Goal: Task Accomplishment & Management: Manage account settings

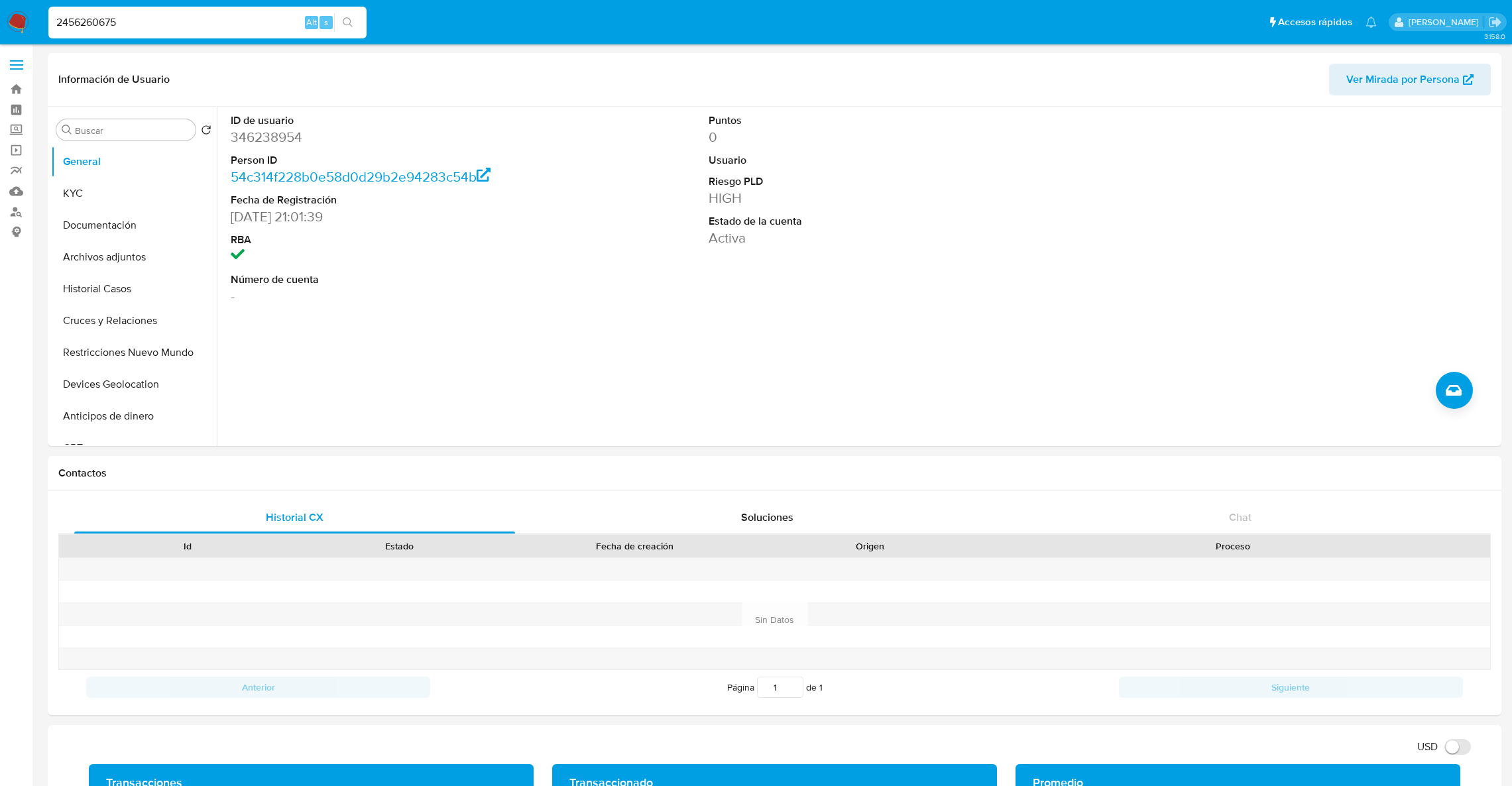
select select "10"
click at [210, 24] on input "2456260675" at bounding box center [207, 22] width 318 height 18
click at [210, 25] on input "2456260675" at bounding box center [207, 22] width 318 height 18
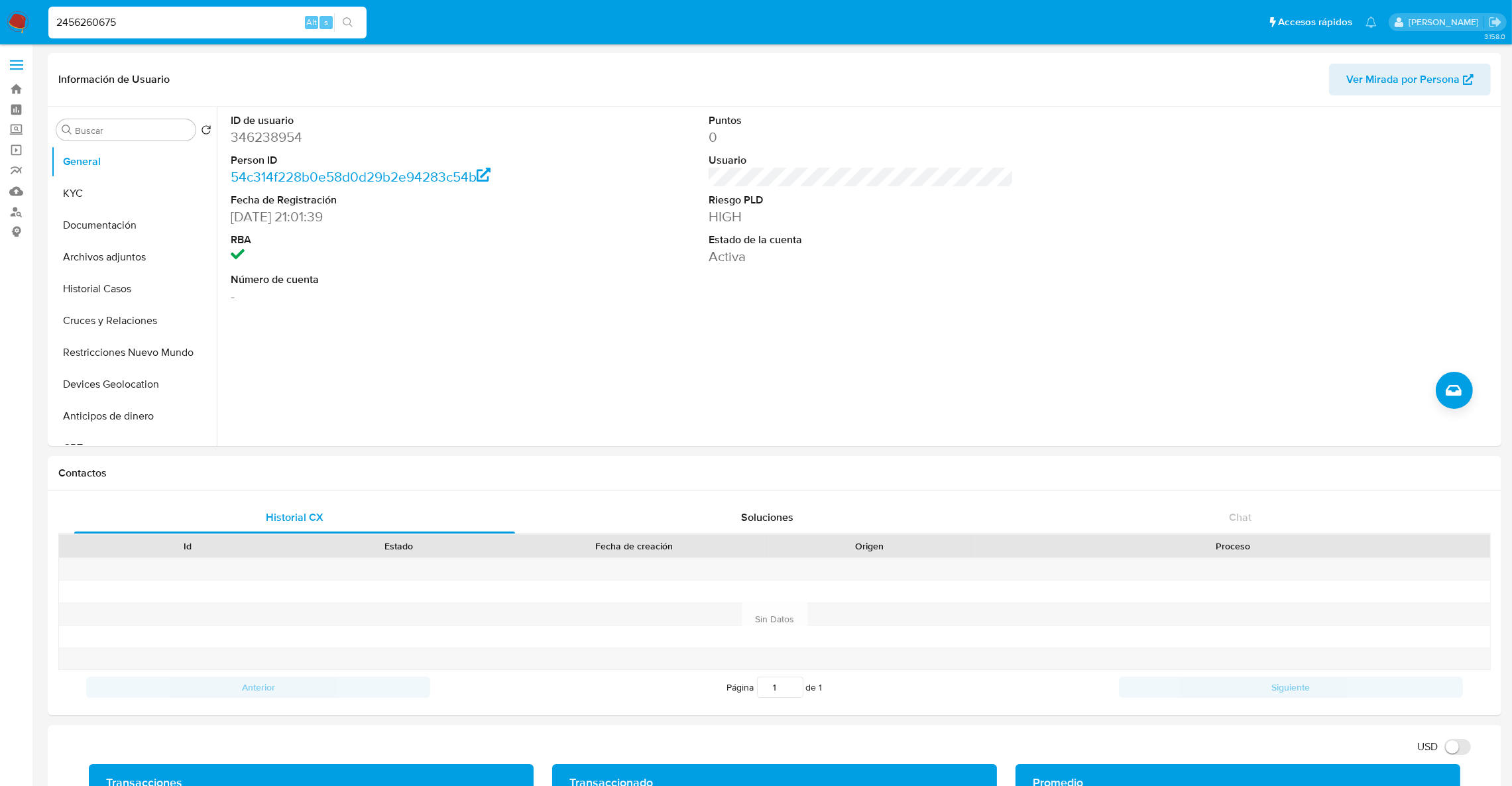
click at [352, 22] on icon "search-icon" at bounding box center [347, 22] width 11 height 11
click icon "search-icon"
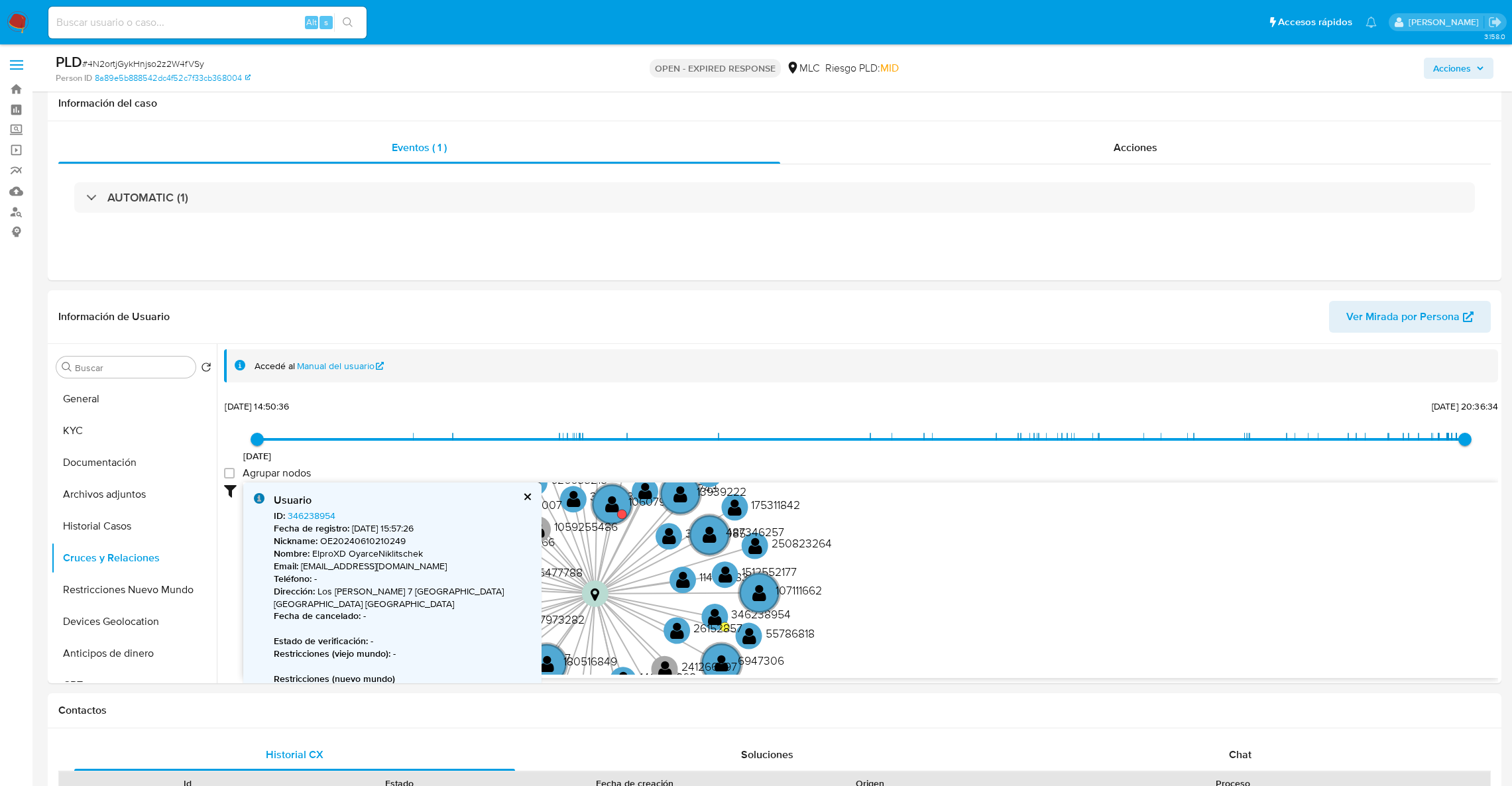
select select "10"
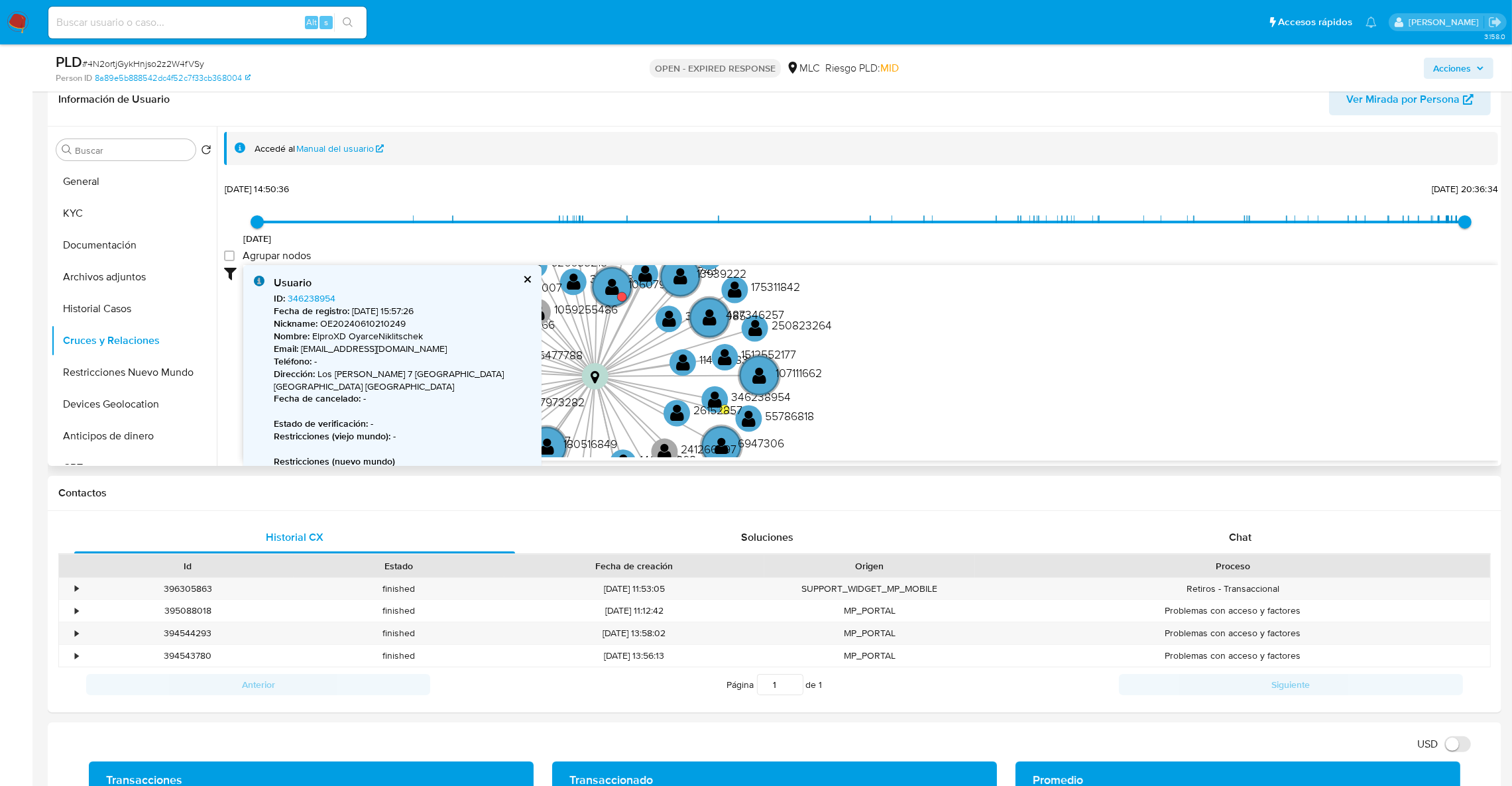
click at [785, 150] on div "Accedé al Manual del usuario" at bounding box center [871, 149] width 1233 height 13
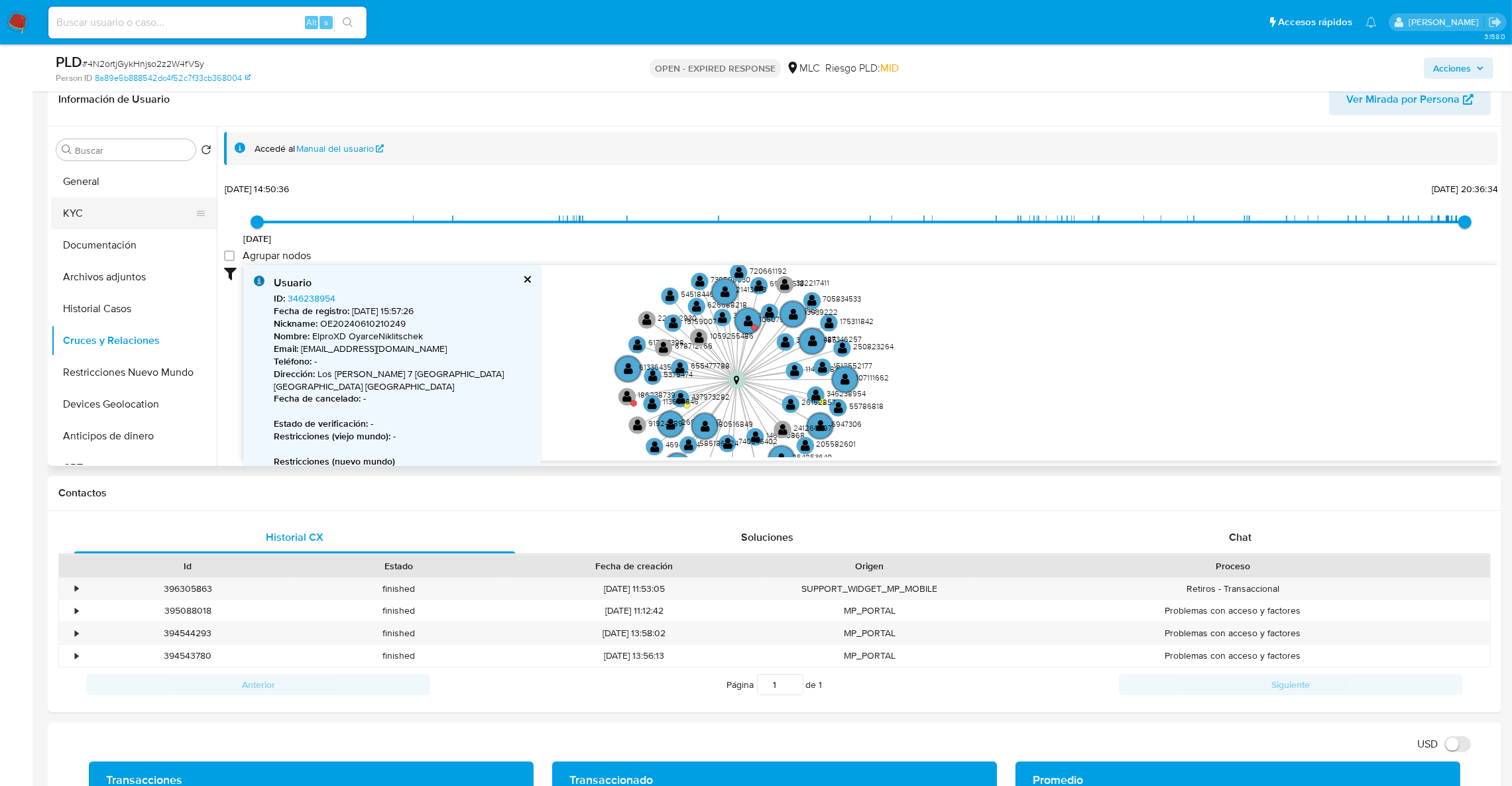
click at [102, 221] on button "KYC" at bounding box center [129, 213] width 155 height 32
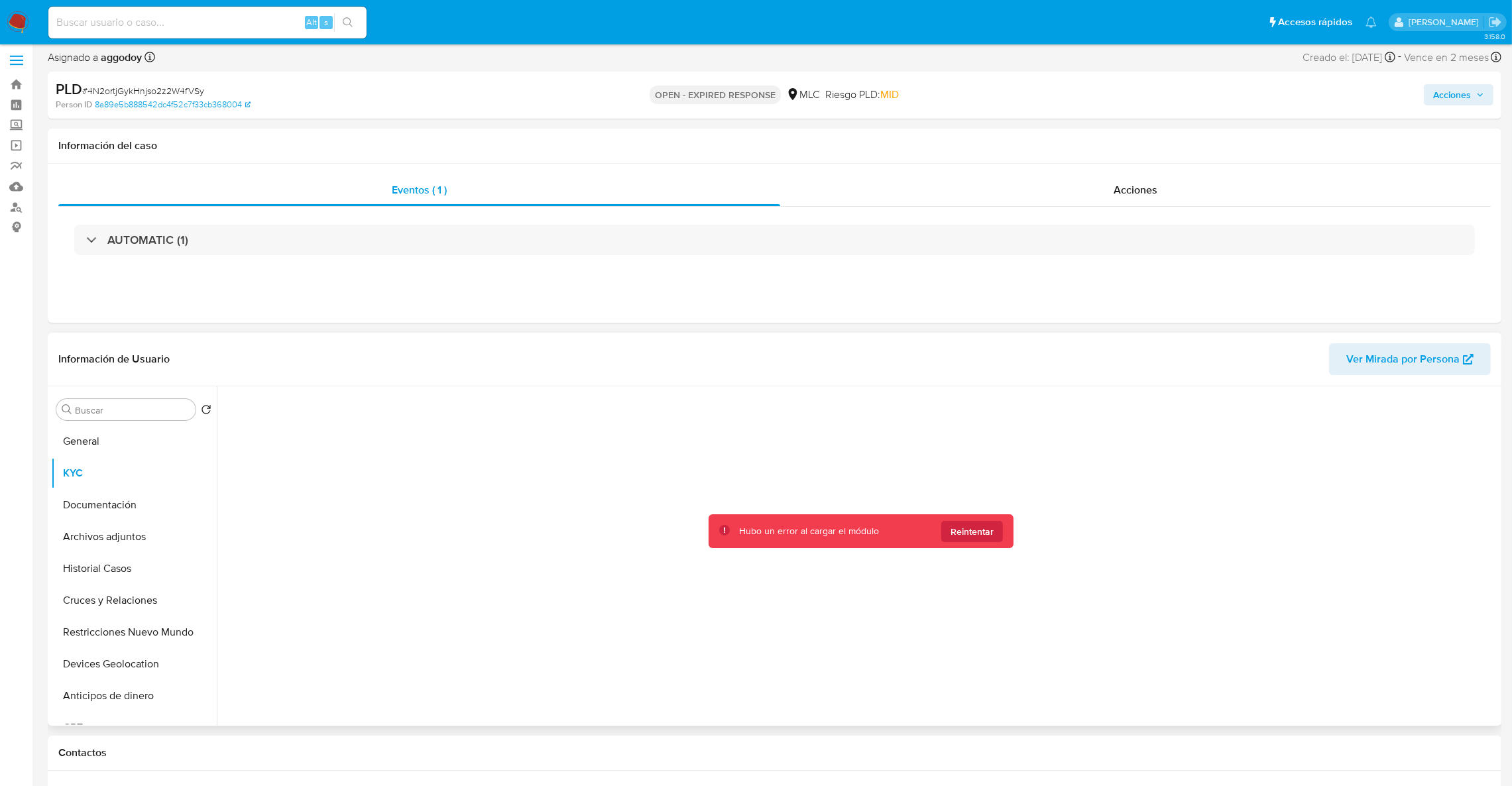
scroll to position [0, 0]
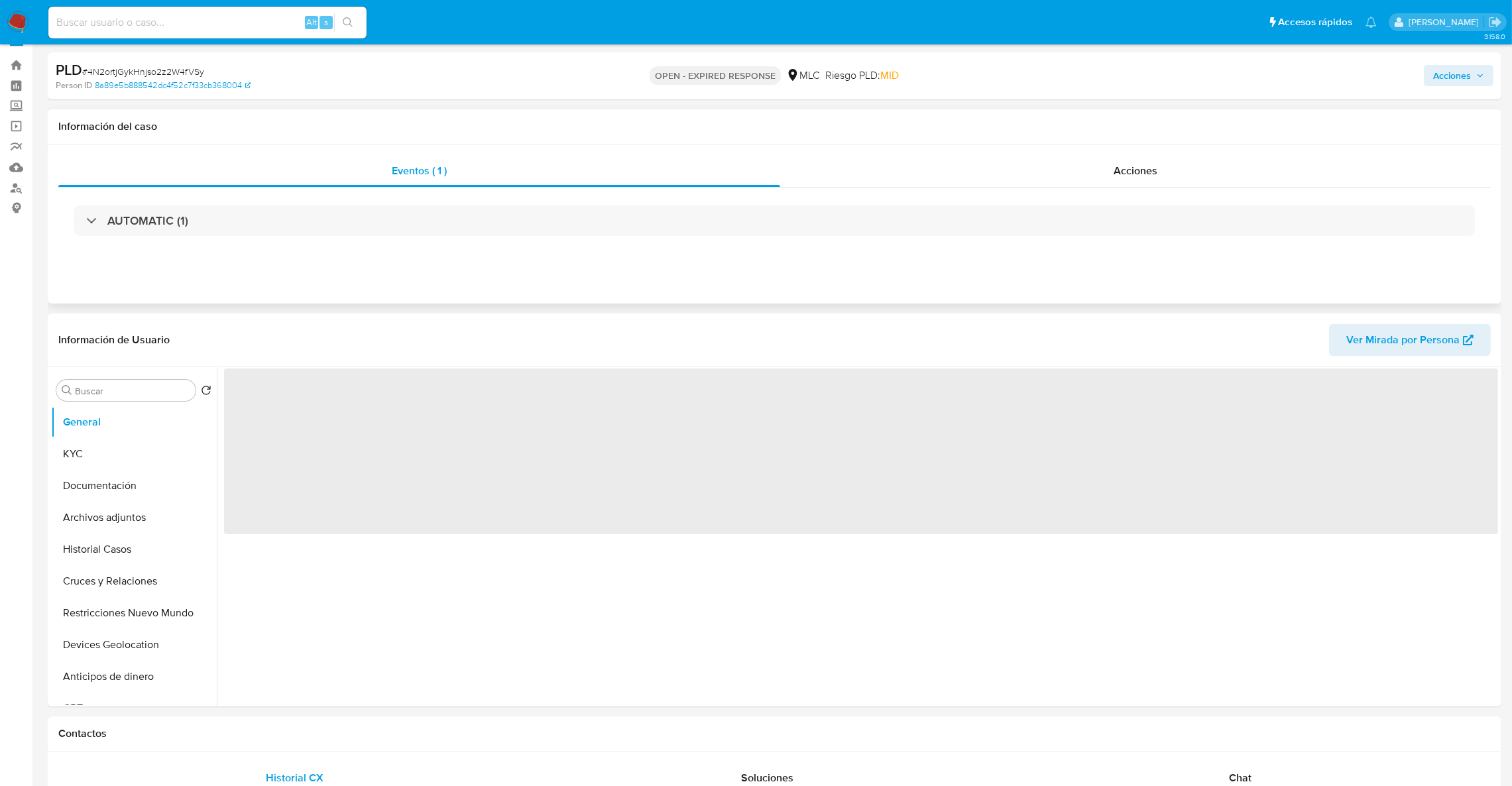
scroll to position [99, 0]
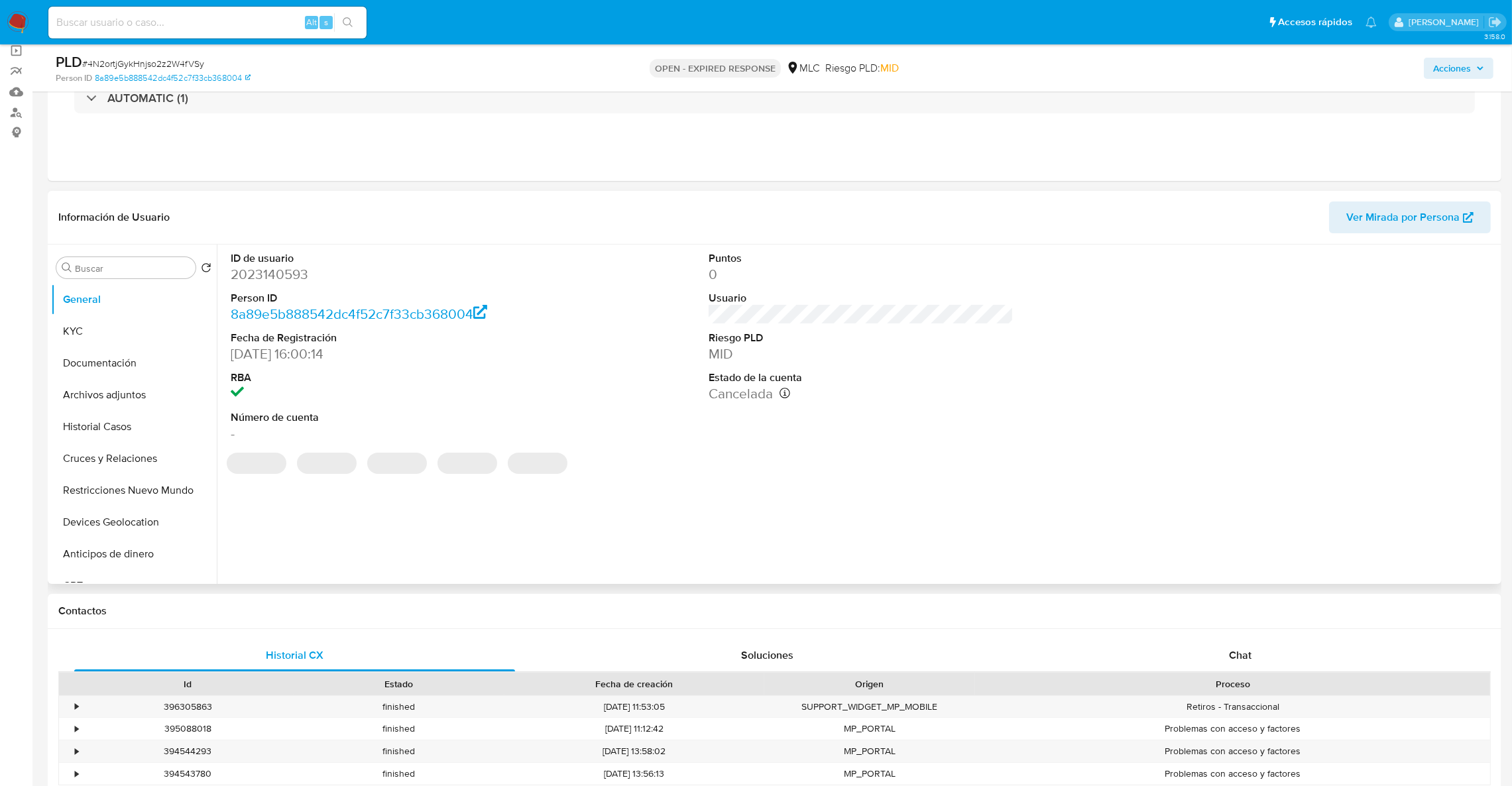
select select "10"
click at [130, 326] on button "KYC" at bounding box center [129, 331] width 155 height 32
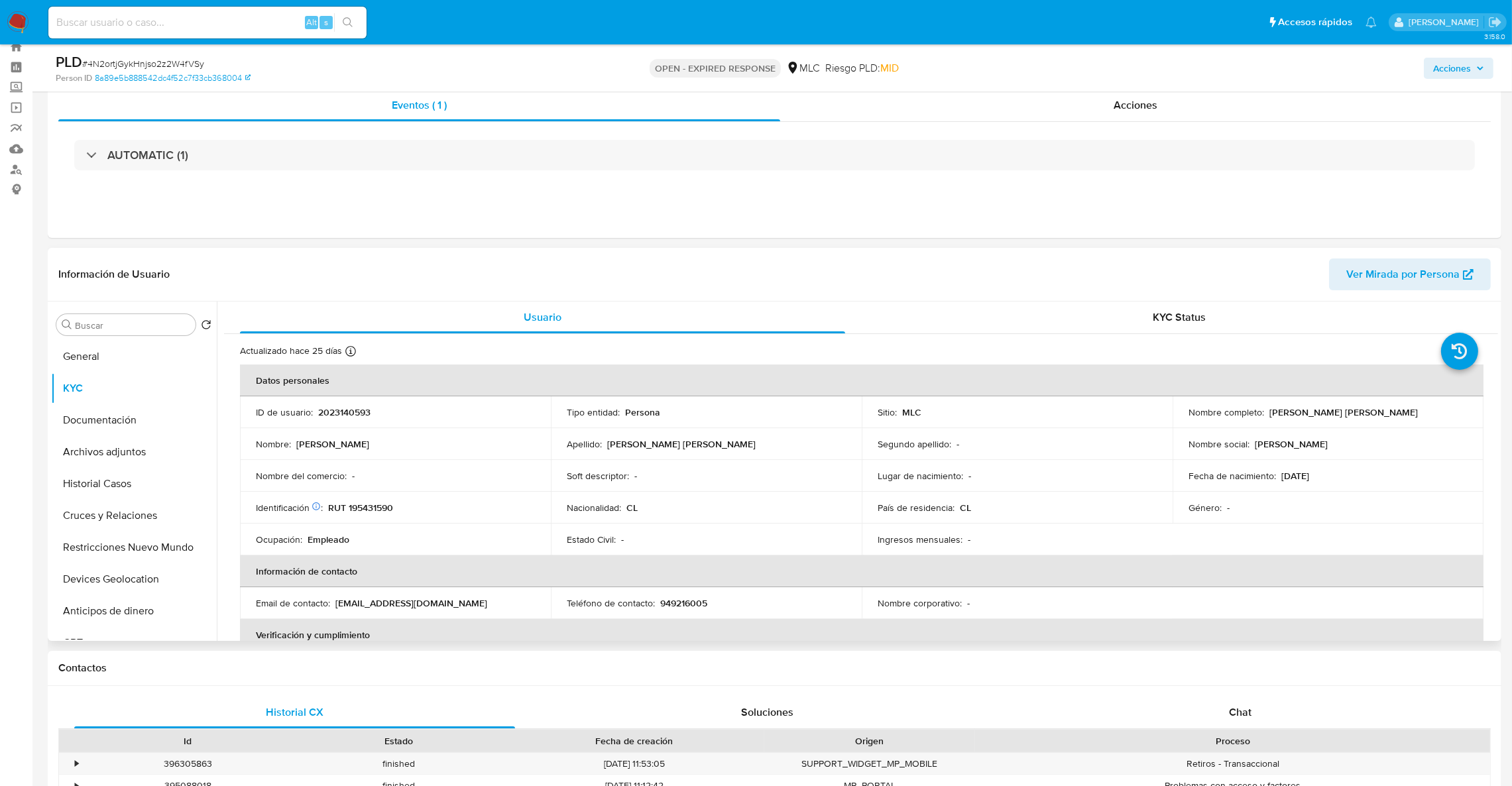
scroll to position [0, 0]
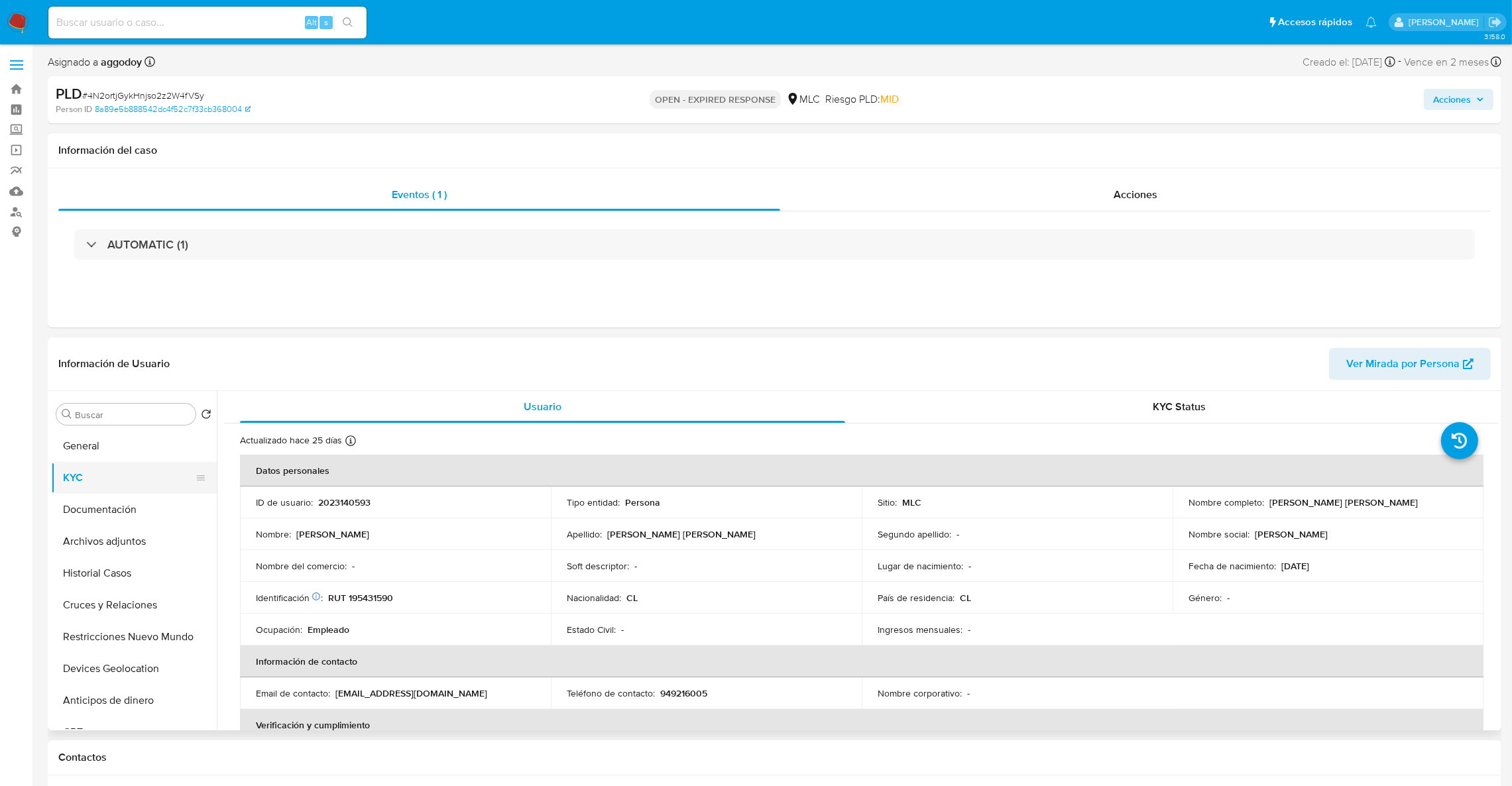
click at [136, 463] on ul "General KYC Documentación Archivos adjuntos Historial Casos Cruces y Relaciones…" at bounding box center [134, 579] width 166 height 299
click at [134, 453] on button "General" at bounding box center [129, 446] width 155 height 32
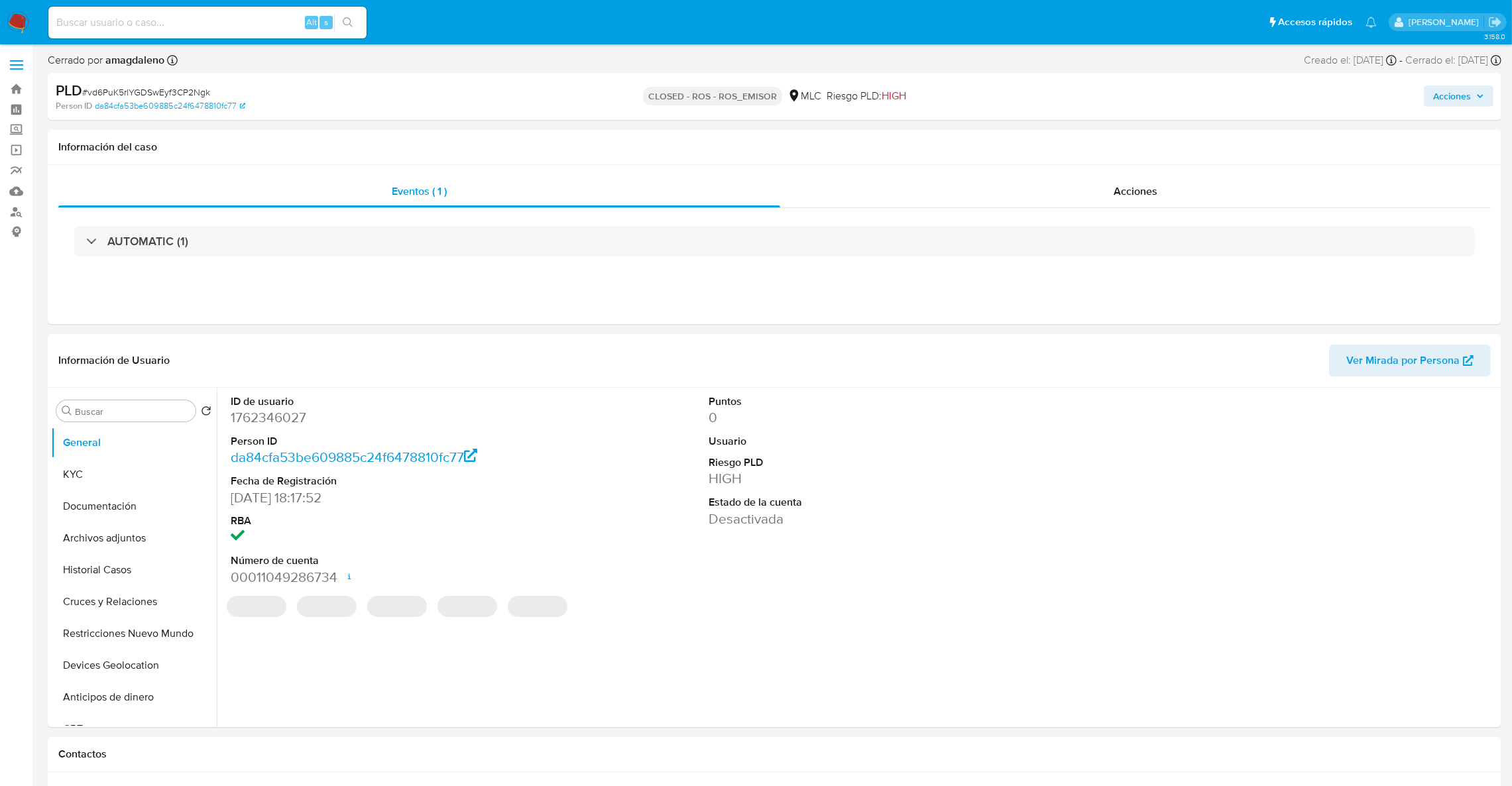
select select "10"
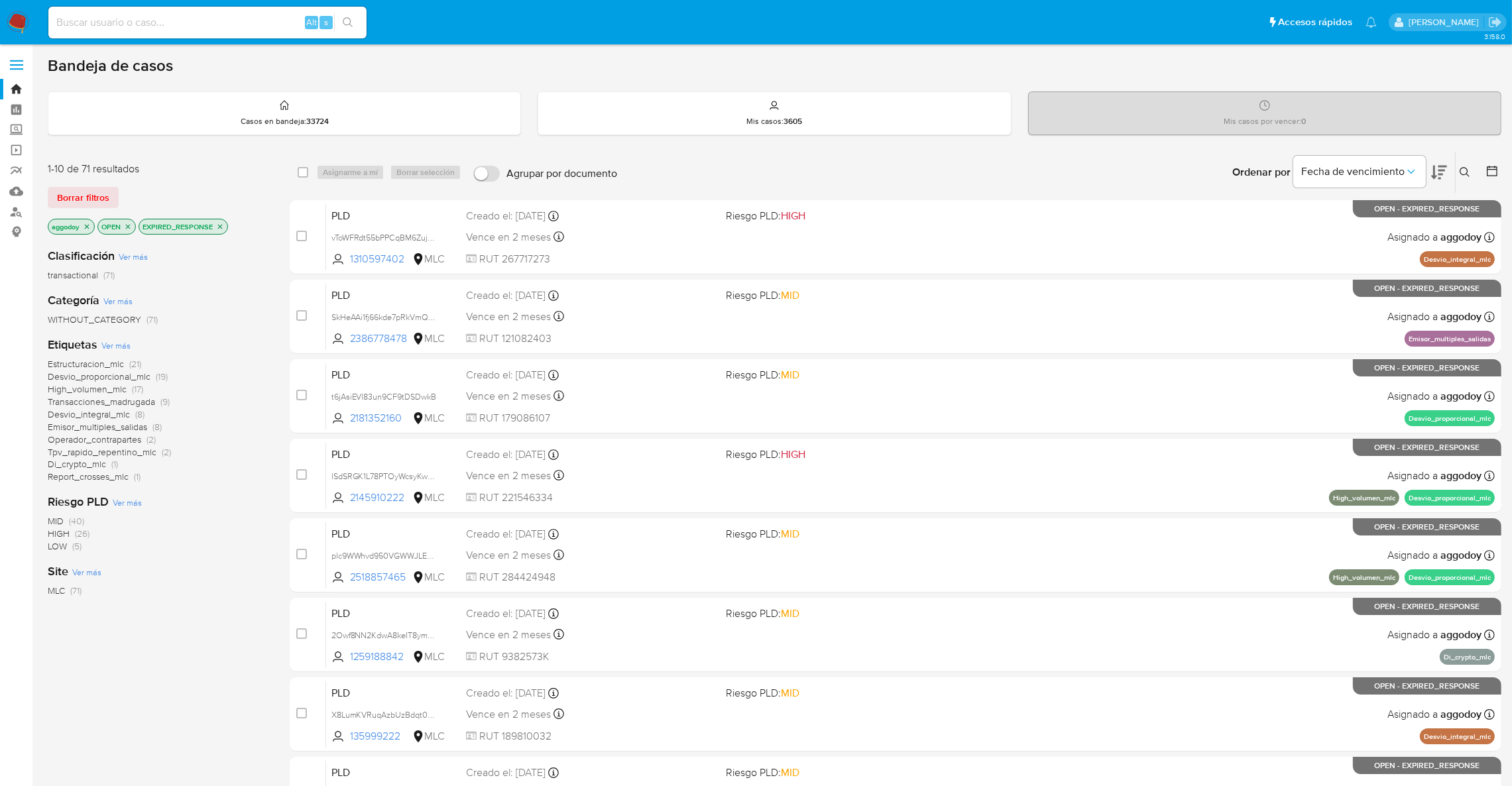
click at [1457, 169] on button at bounding box center [1466, 172] width 22 height 16
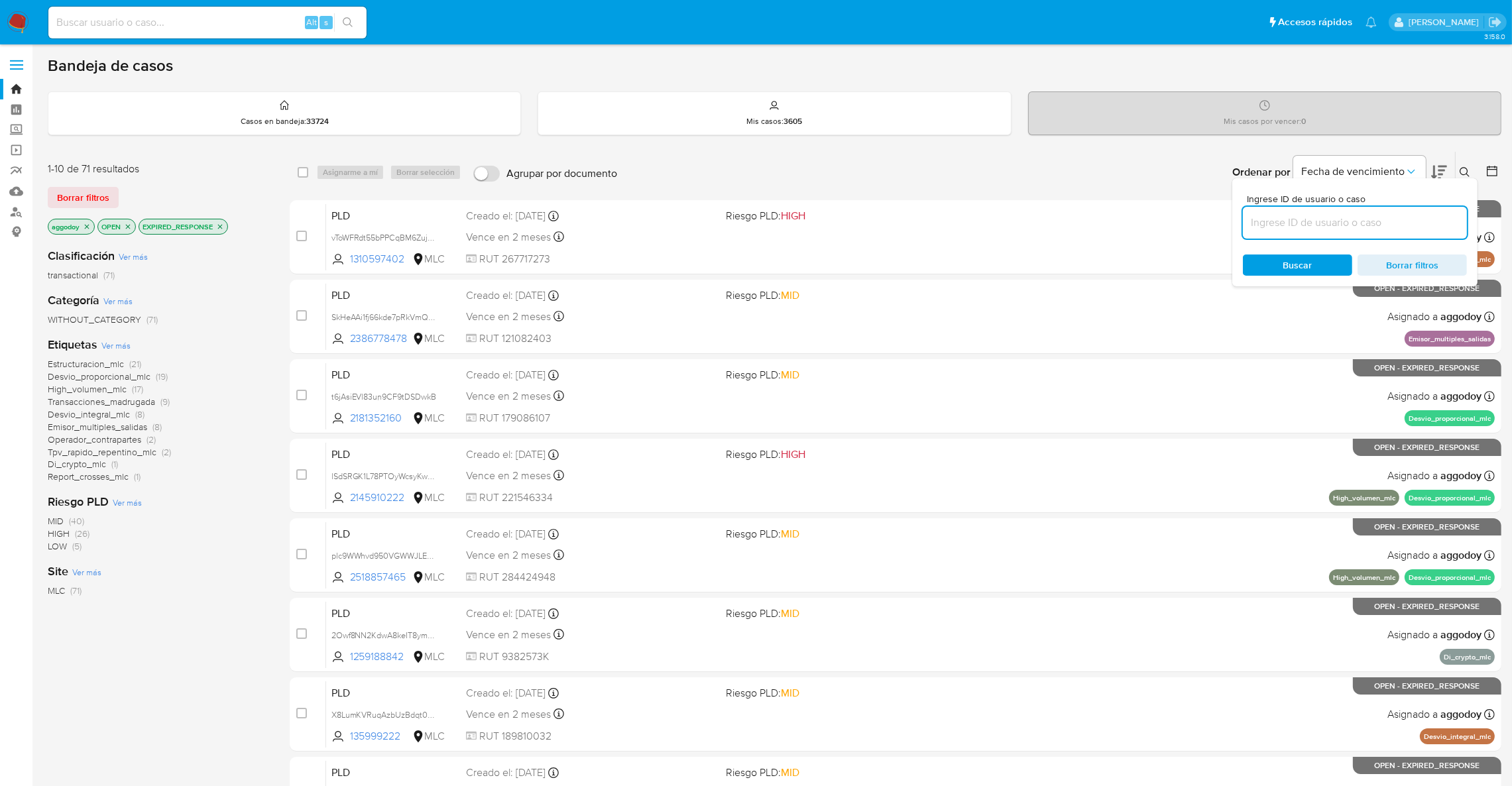
click at [1354, 226] on input at bounding box center [1354, 222] width 224 height 18
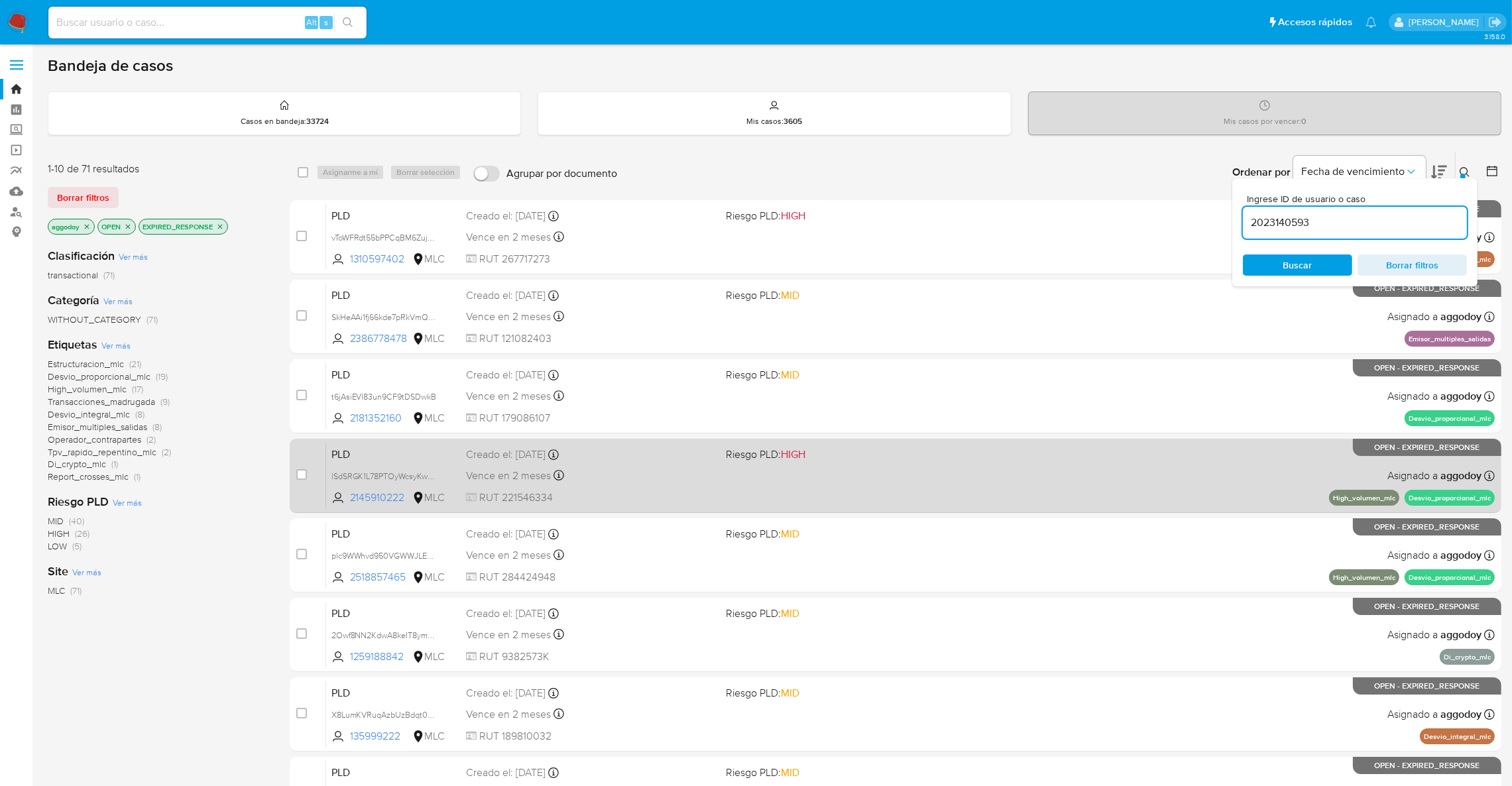
type input "2023140593"
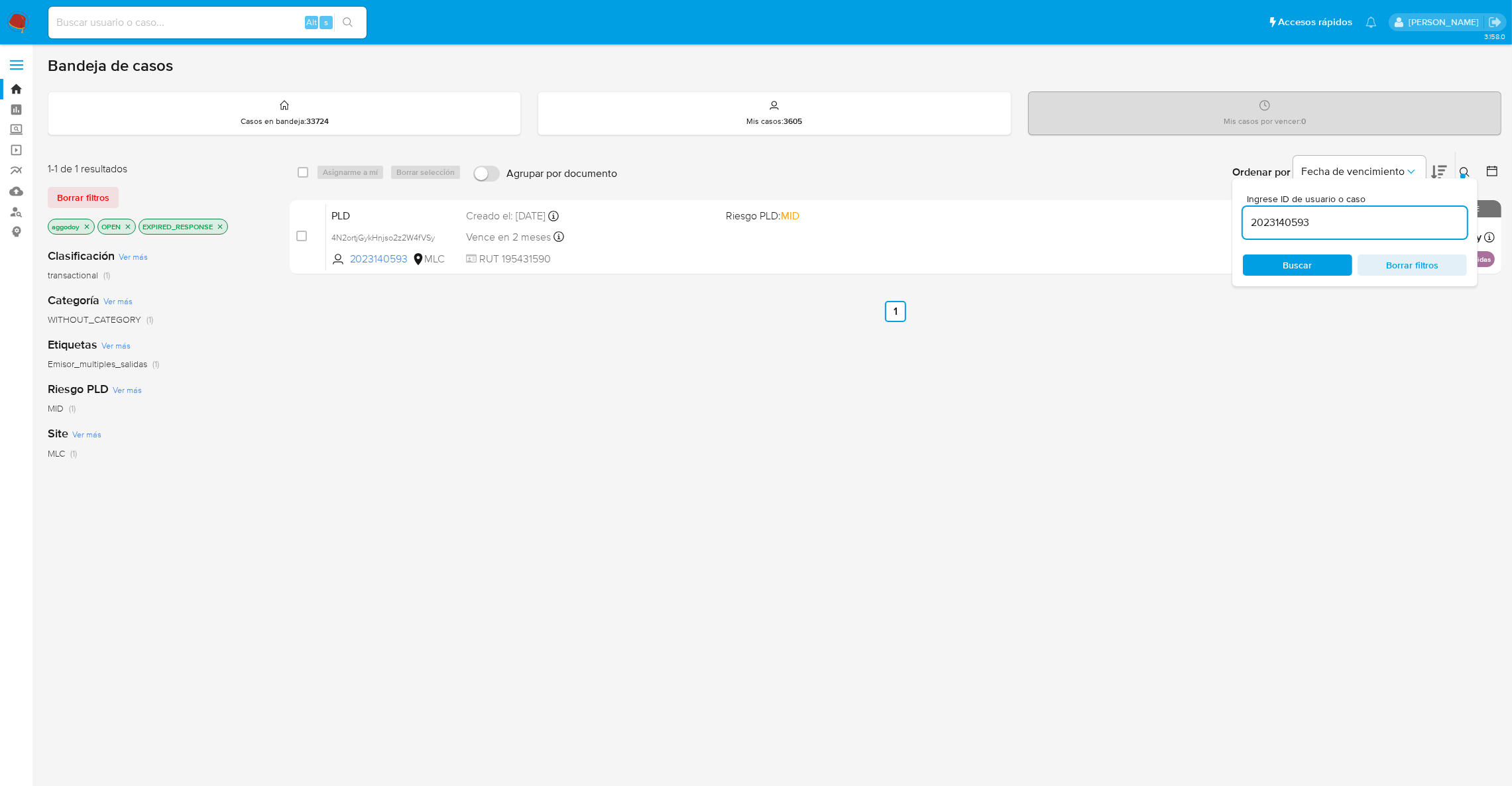
click at [1465, 167] on button at bounding box center [1466, 172] width 22 height 16
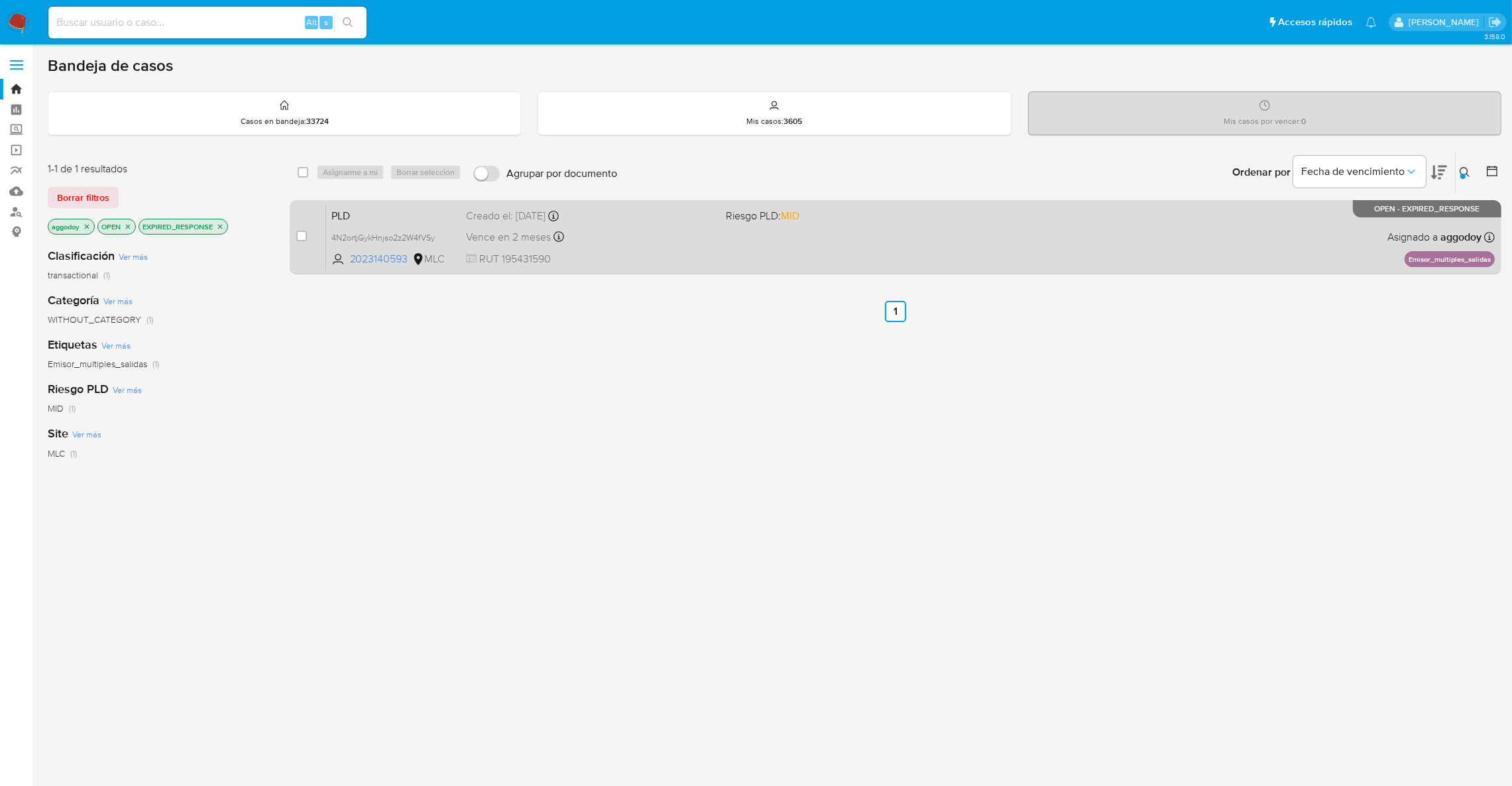
click at [294, 234] on div "case-item-checkbox No es posible asignar el caso PLD 4N2ortjGykHnjso2z2W4fVSy 2…" at bounding box center [895, 238] width 1212 height 75
click at [300, 238] on input "checkbox" at bounding box center [301, 236] width 11 height 11
checkbox input "true"
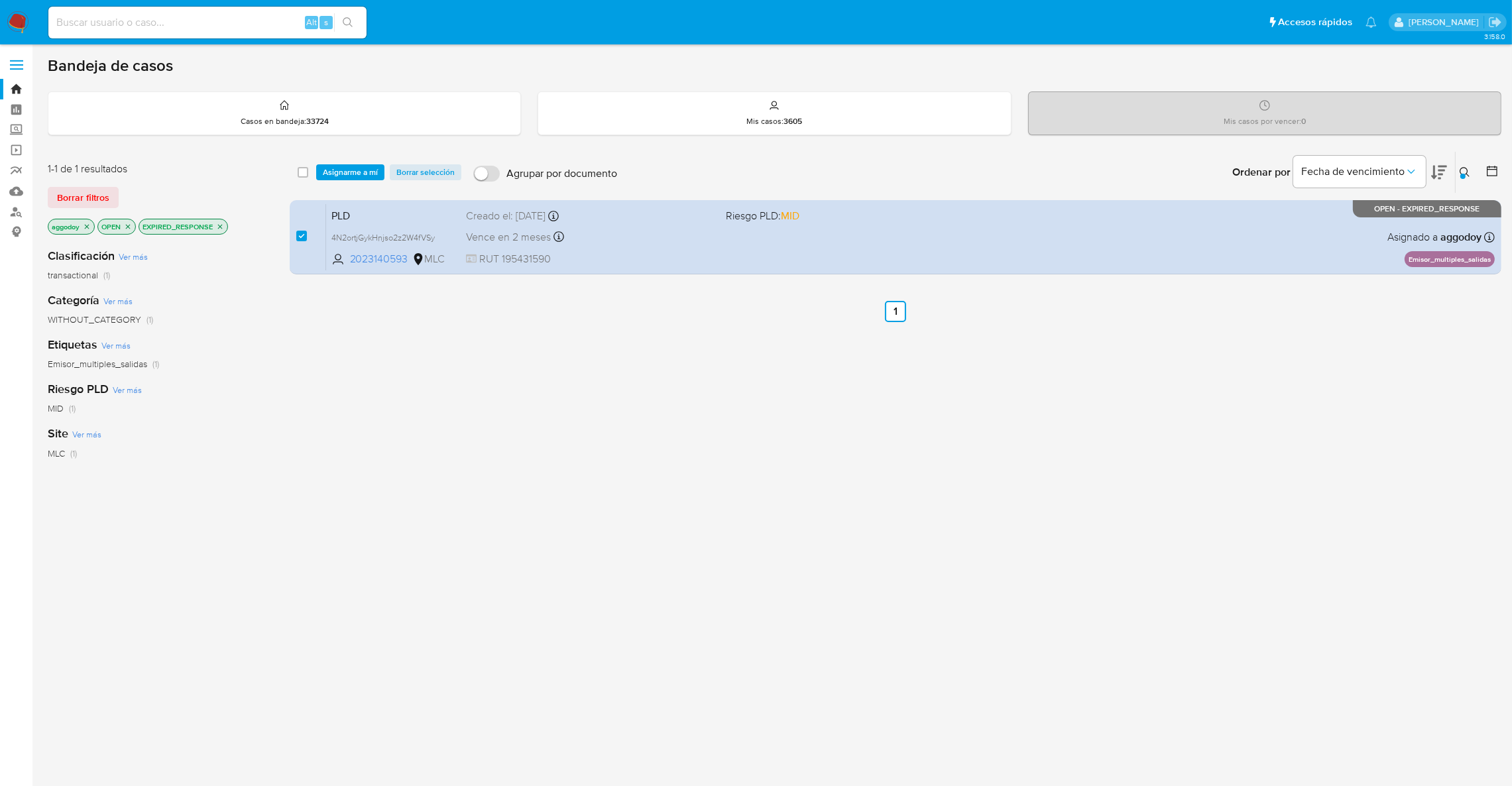
click at [364, 185] on div "select-all-cases-checkbox Asignarme a mí Borrar selección Agrupar por documento…" at bounding box center [895, 172] width 1212 height 41
click at [364, 179] on span "Asignarme a mí" at bounding box center [350, 172] width 55 height 13
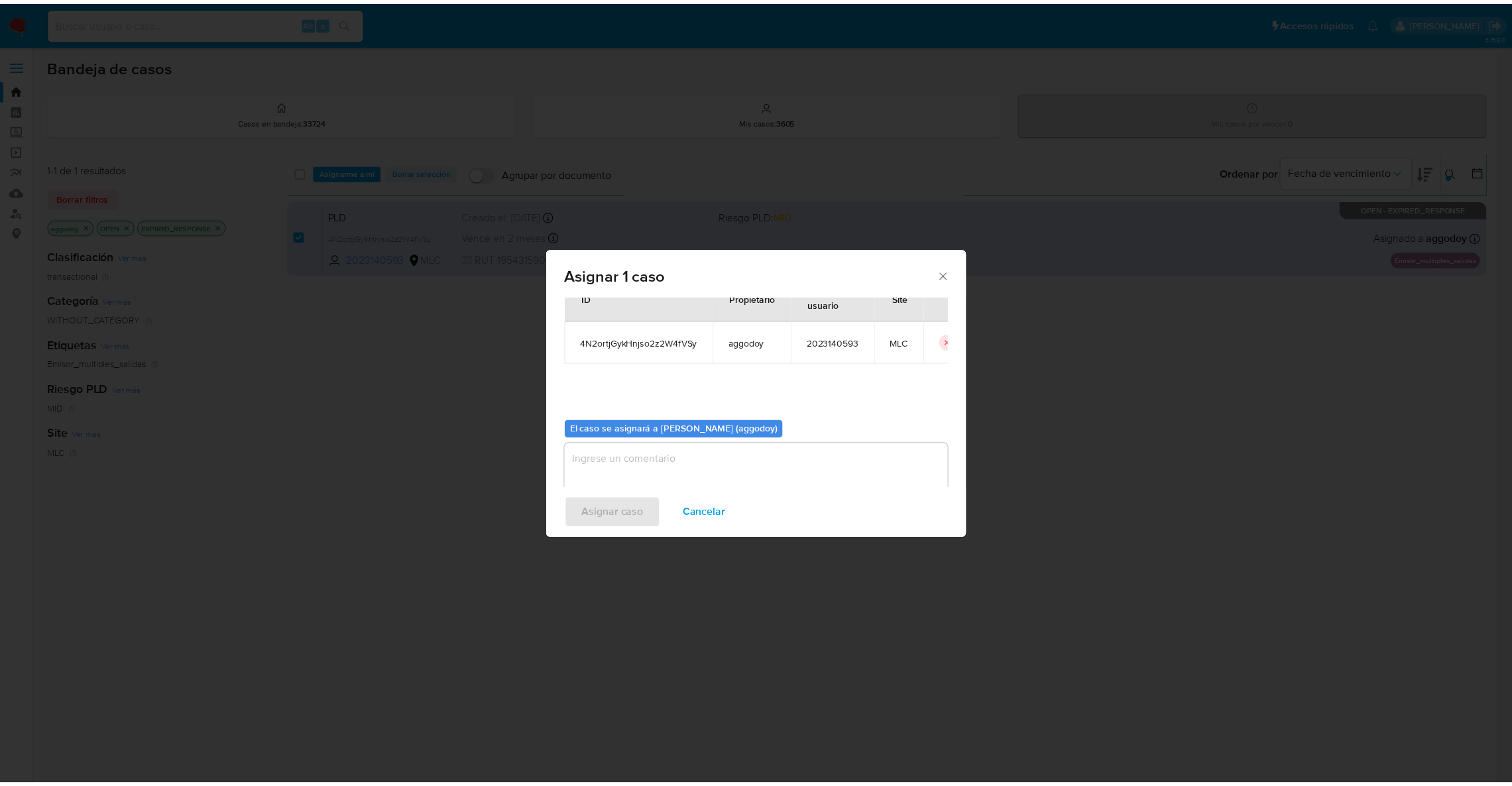
scroll to position [68, 0]
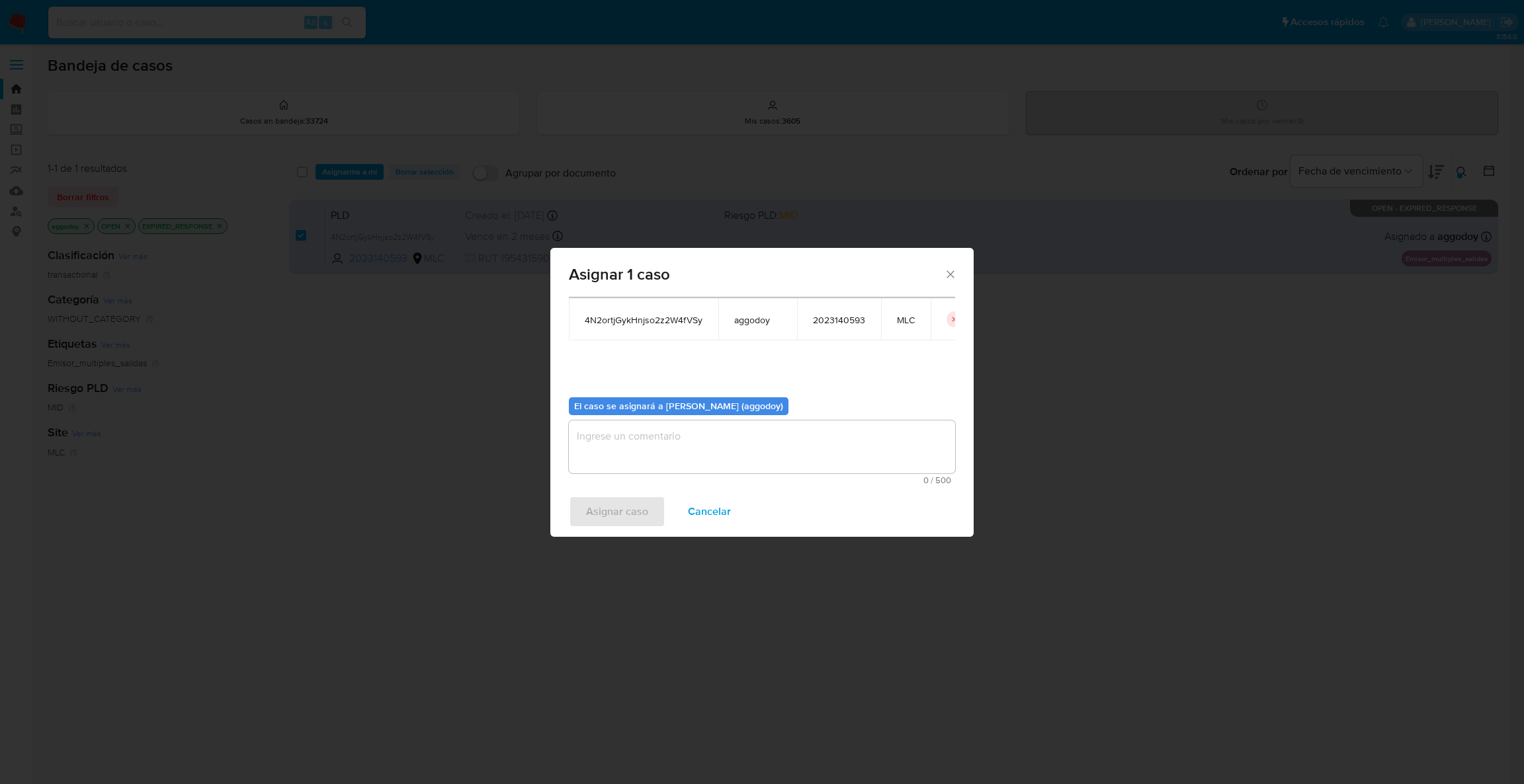
click at [688, 458] on textarea "assign-modal" at bounding box center [762, 446] width 386 height 53
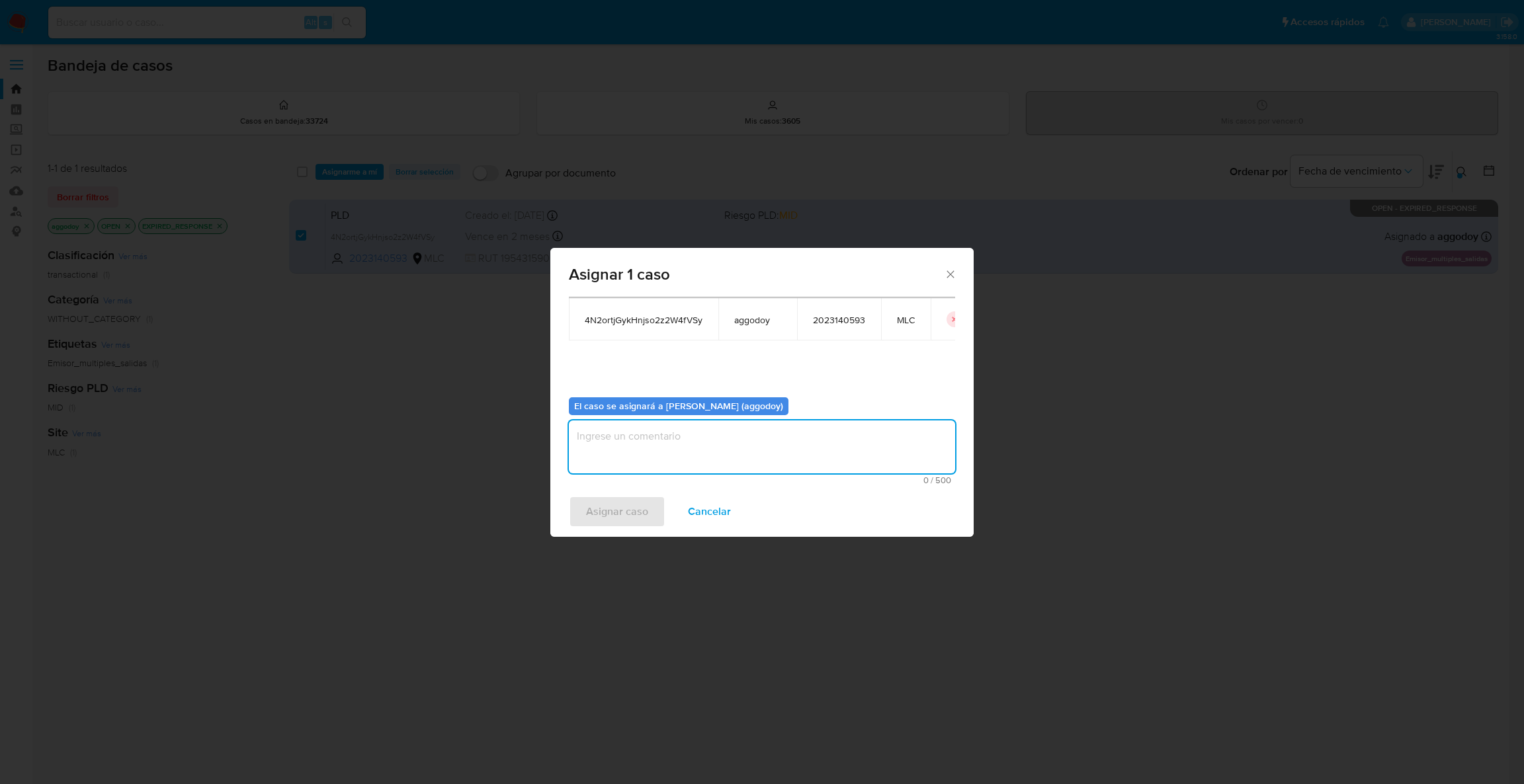
paste textarea "2023140593"
type textarea "2023140593"
click at [645, 499] on span "Asignar caso" at bounding box center [617, 511] width 62 height 29
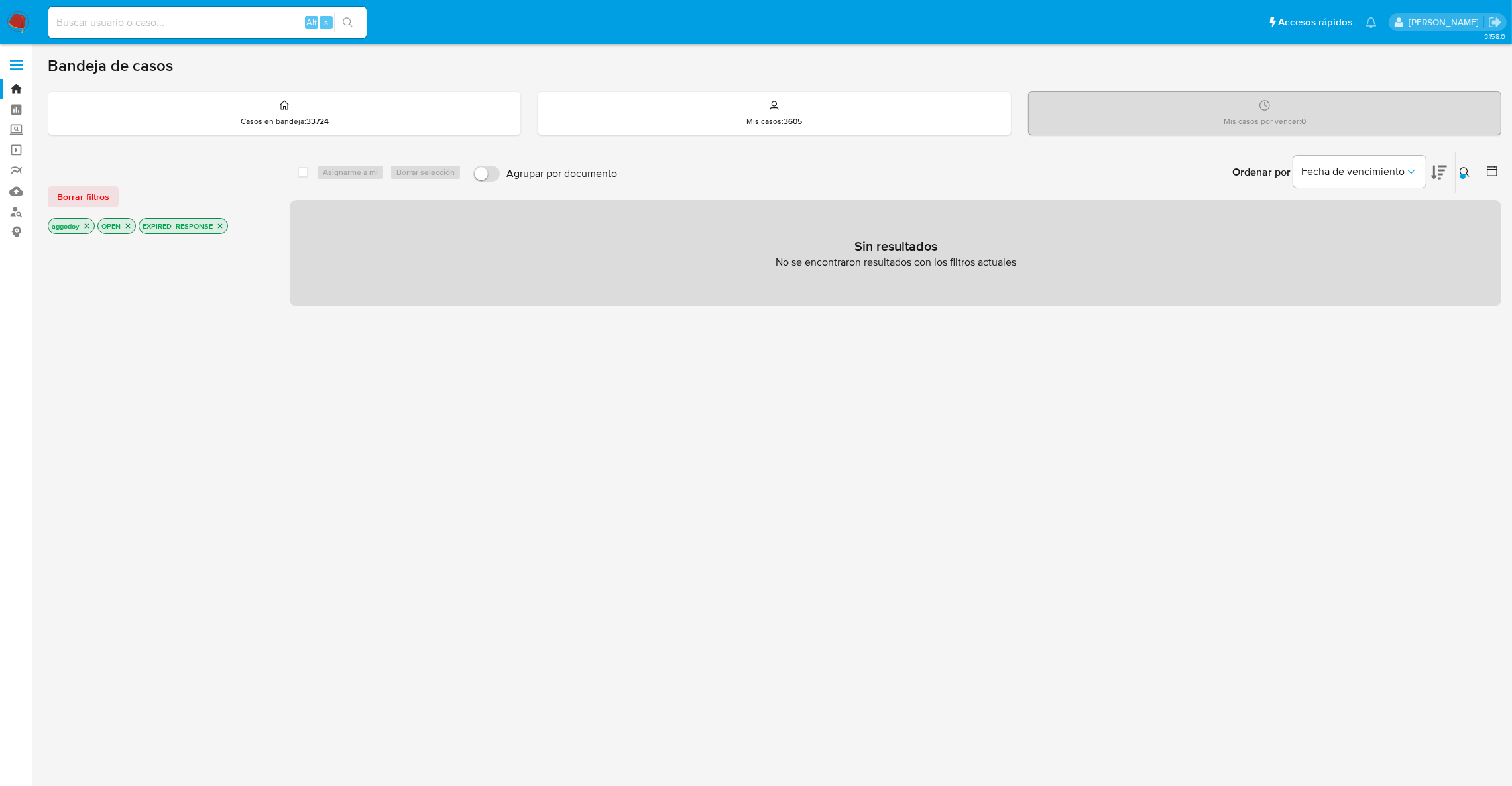
click at [222, 229] on icon "close-filter" at bounding box center [219, 226] width 8 height 8
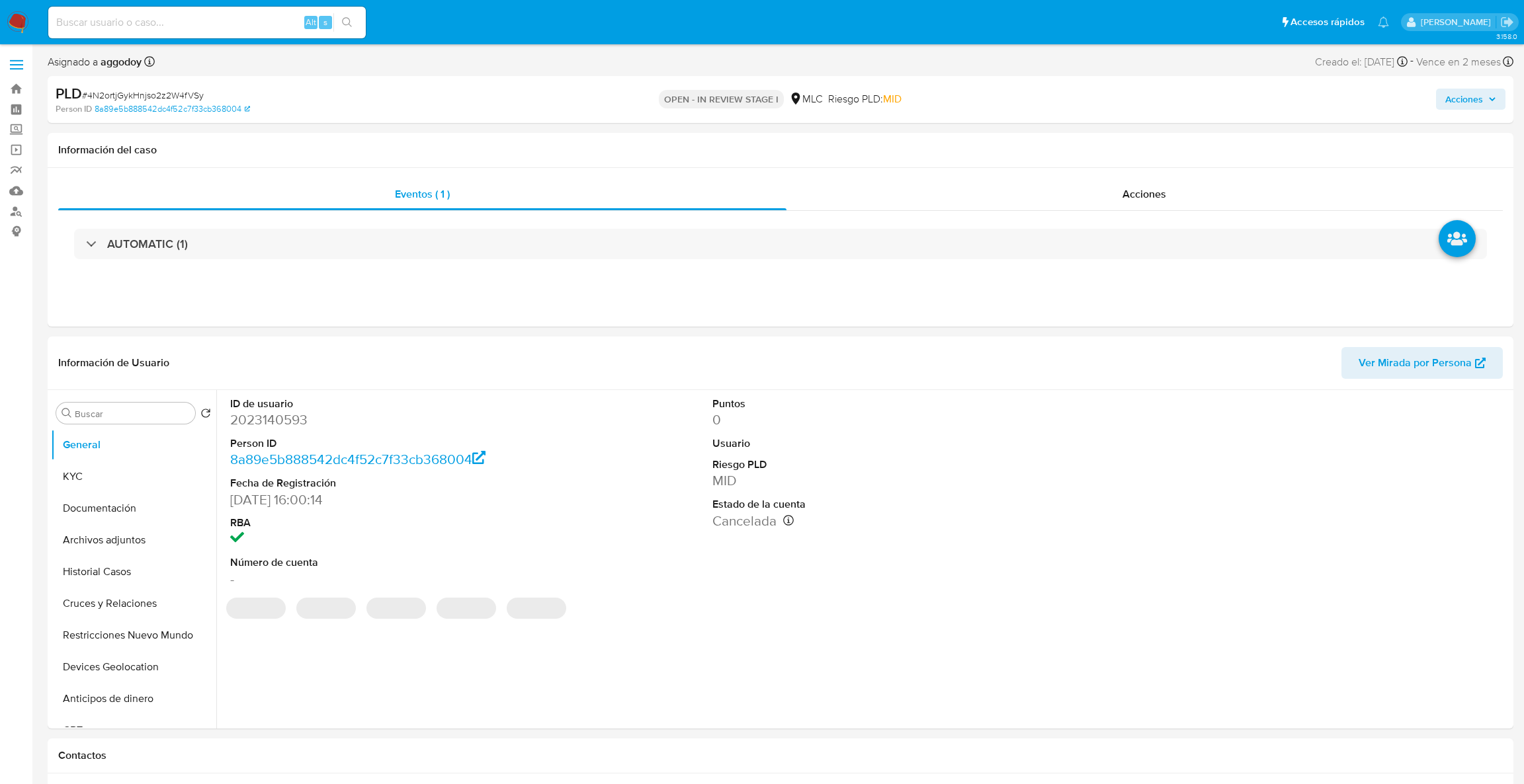
select select "10"
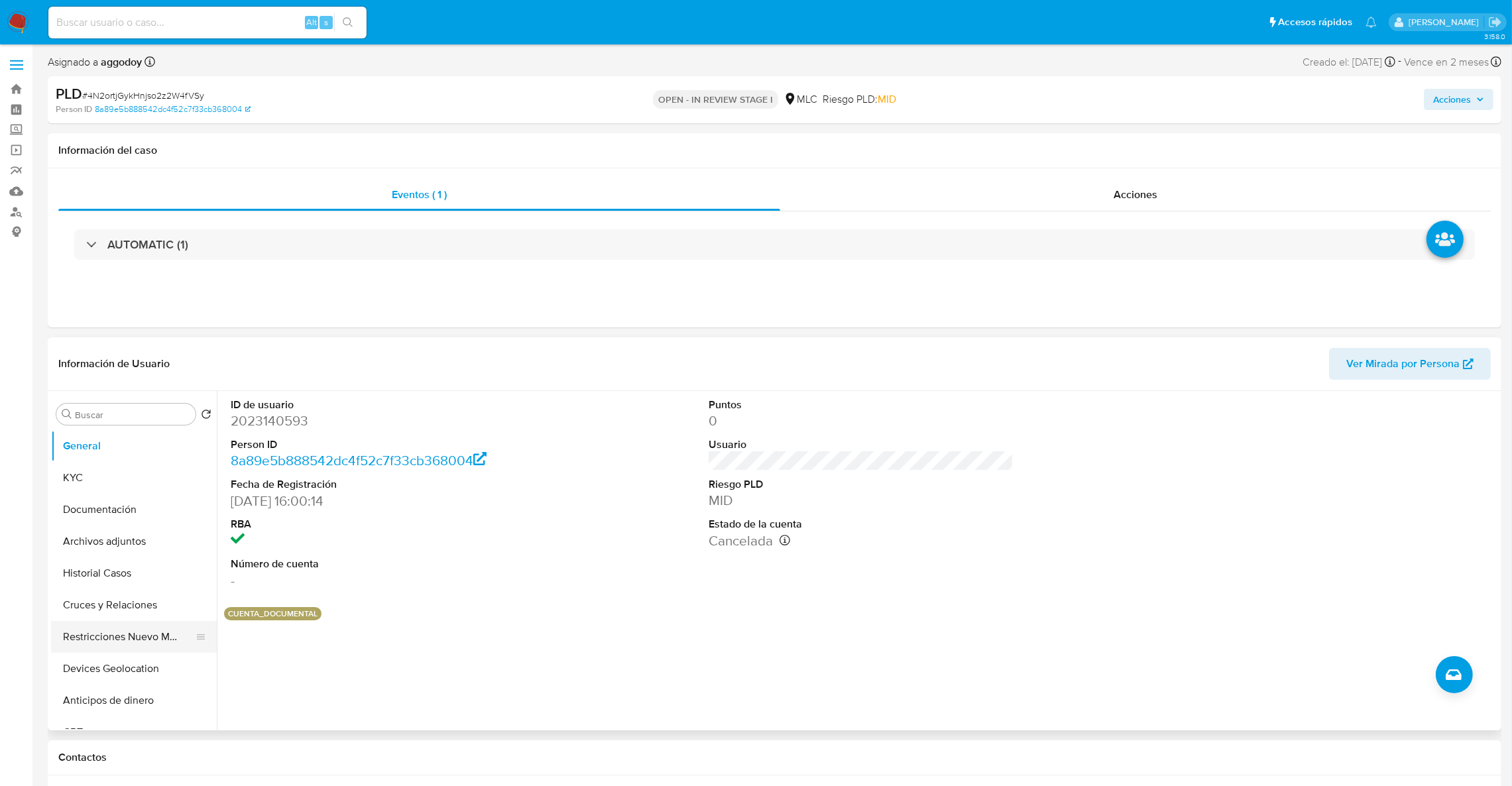
click at [98, 624] on button "Restricciones Nuevo Mundo" at bounding box center [129, 636] width 155 height 32
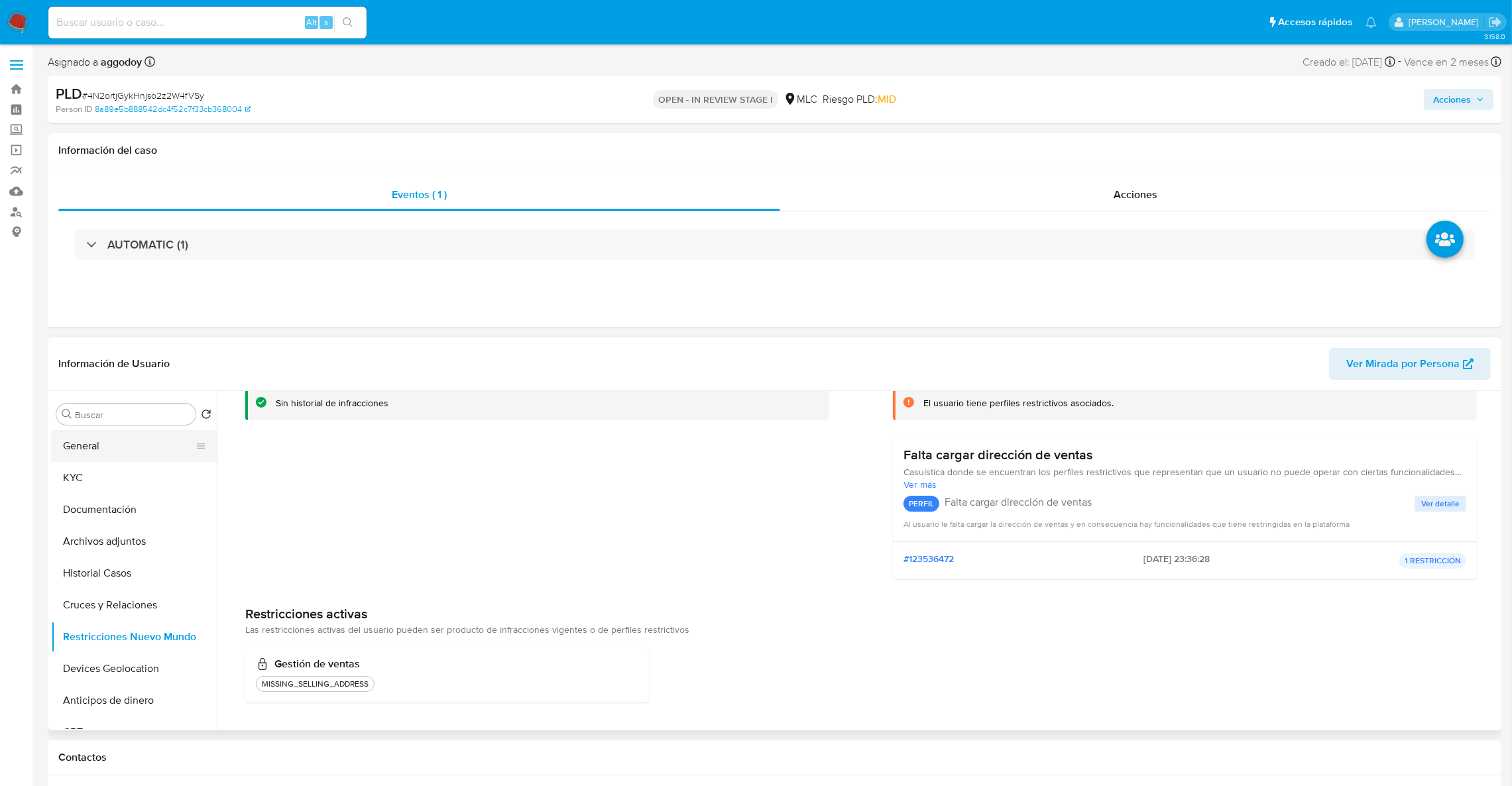
click at [98, 441] on button "General" at bounding box center [129, 446] width 155 height 32
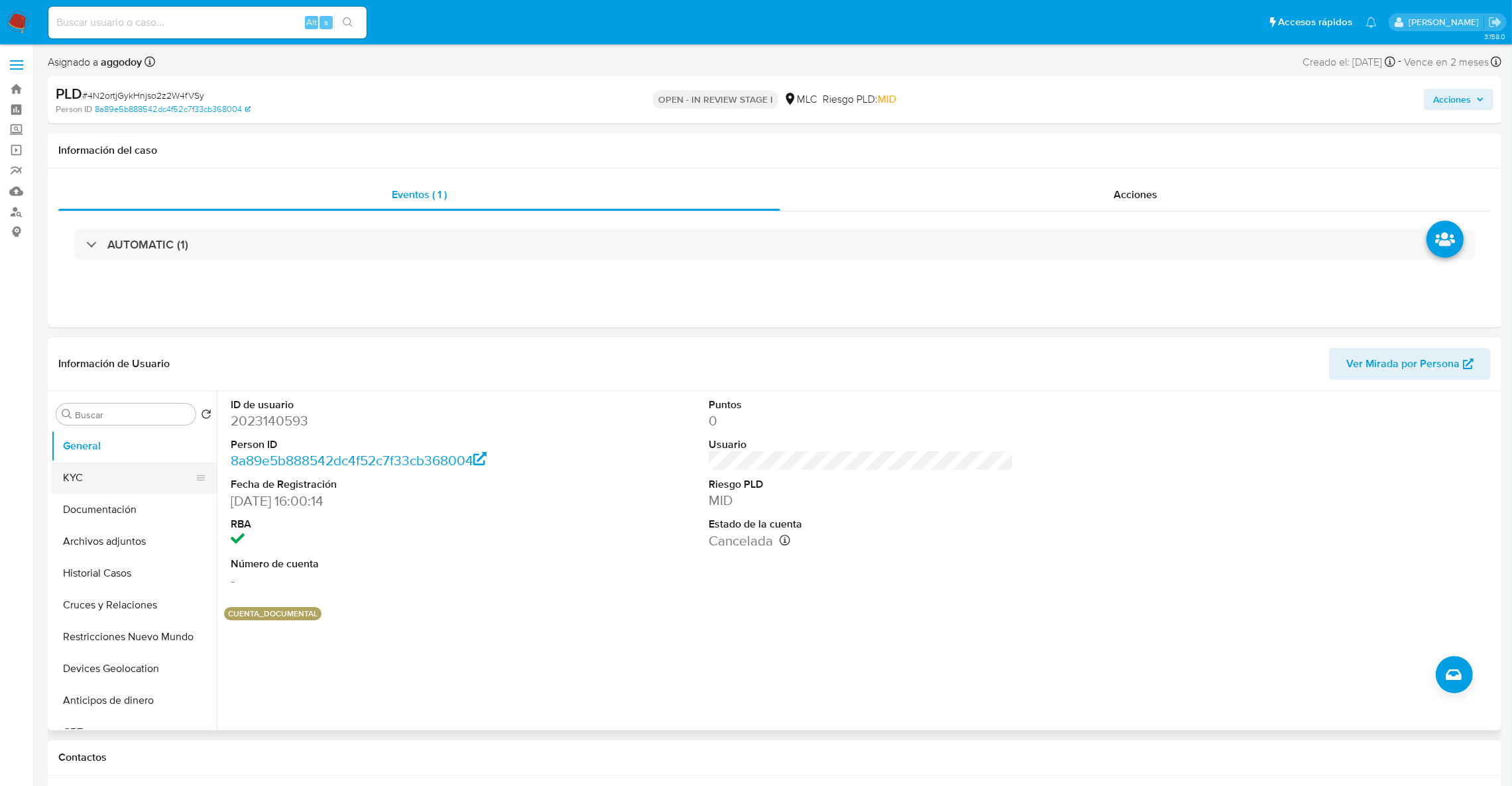
click at [124, 484] on button "KYC" at bounding box center [129, 477] width 155 height 32
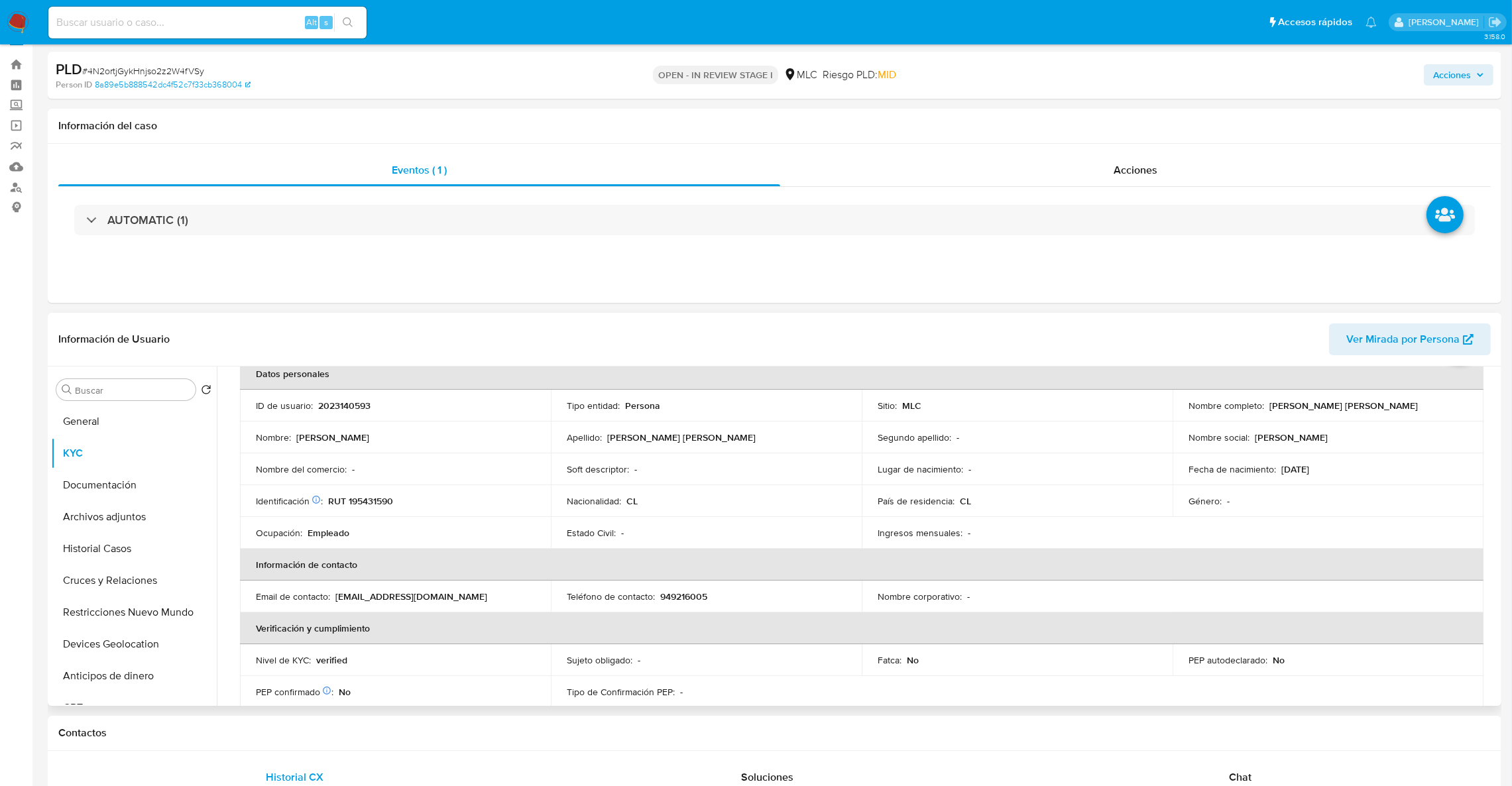
scroll to position [69, 0]
drag, startPoint x: 340, startPoint y: 428, endPoint x: 337, endPoint y: 417, distance: 11.4
click at [339, 425] on td "Nombre : Iván Alonso" at bounding box center [395, 440] width 311 height 32
click at [338, 408] on p "2023140593" at bounding box center [344, 408] width 52 height 12
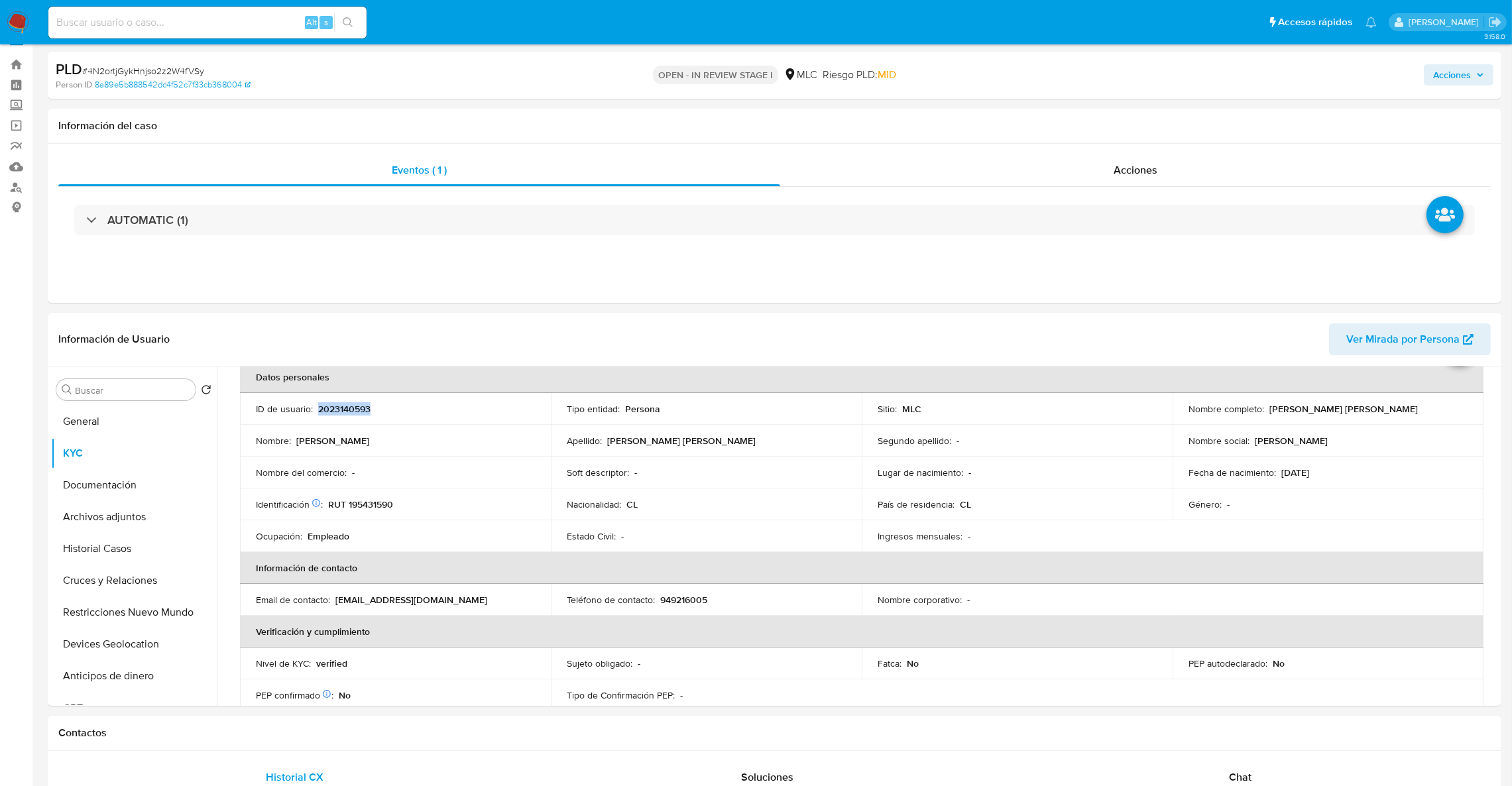
copy p "2023140593"
click at [174, 77] on div "PLD # 4N2ortjGykHnjso2z2W4fVSy" at bounding box center [293, 70] width 475 height 20
click at [347, 415] on p "2023140593" at bounding box center [344, 408] width 52 height 12
copy p "2023140593"
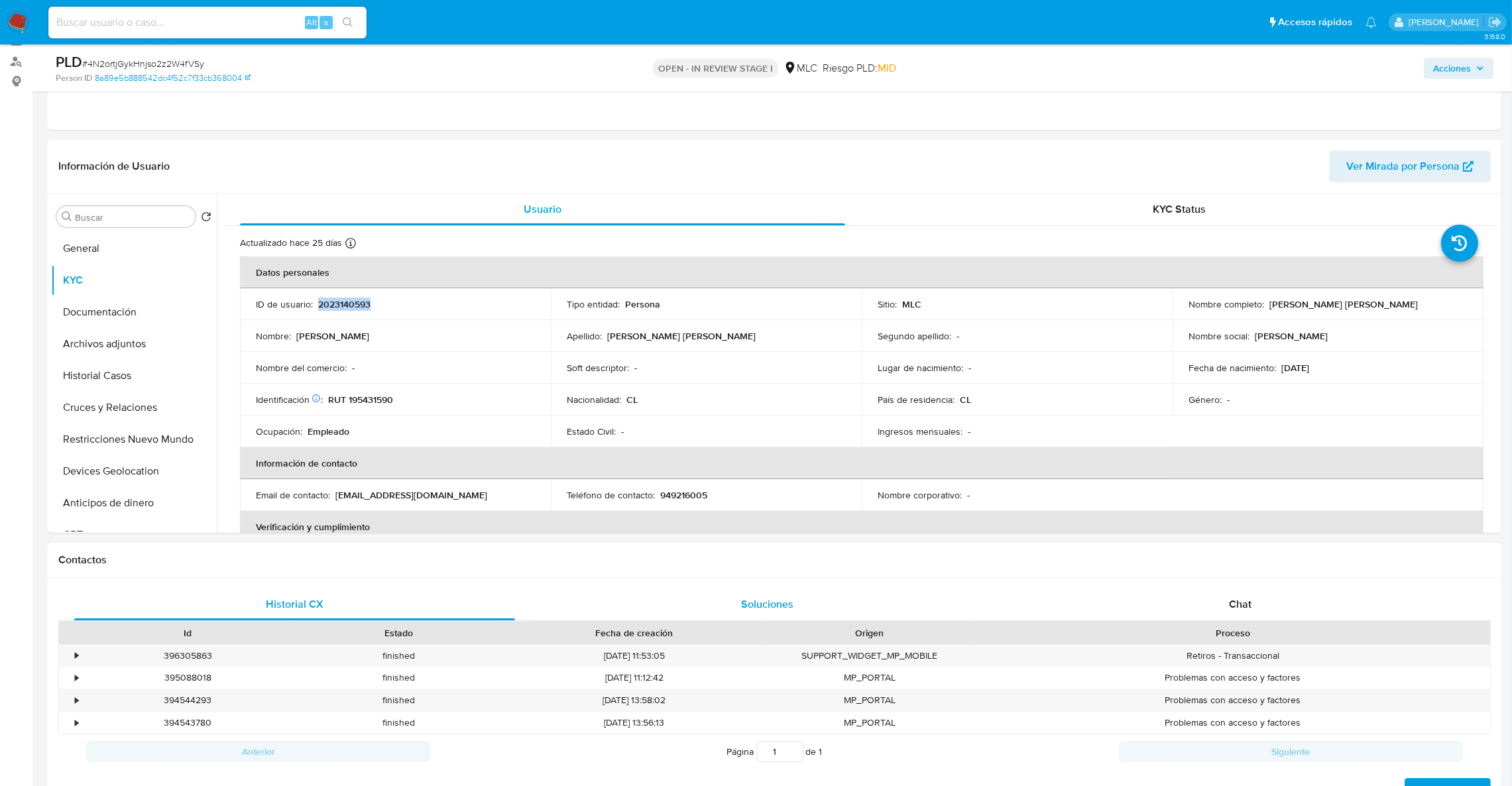
scroll to position [124, 0]
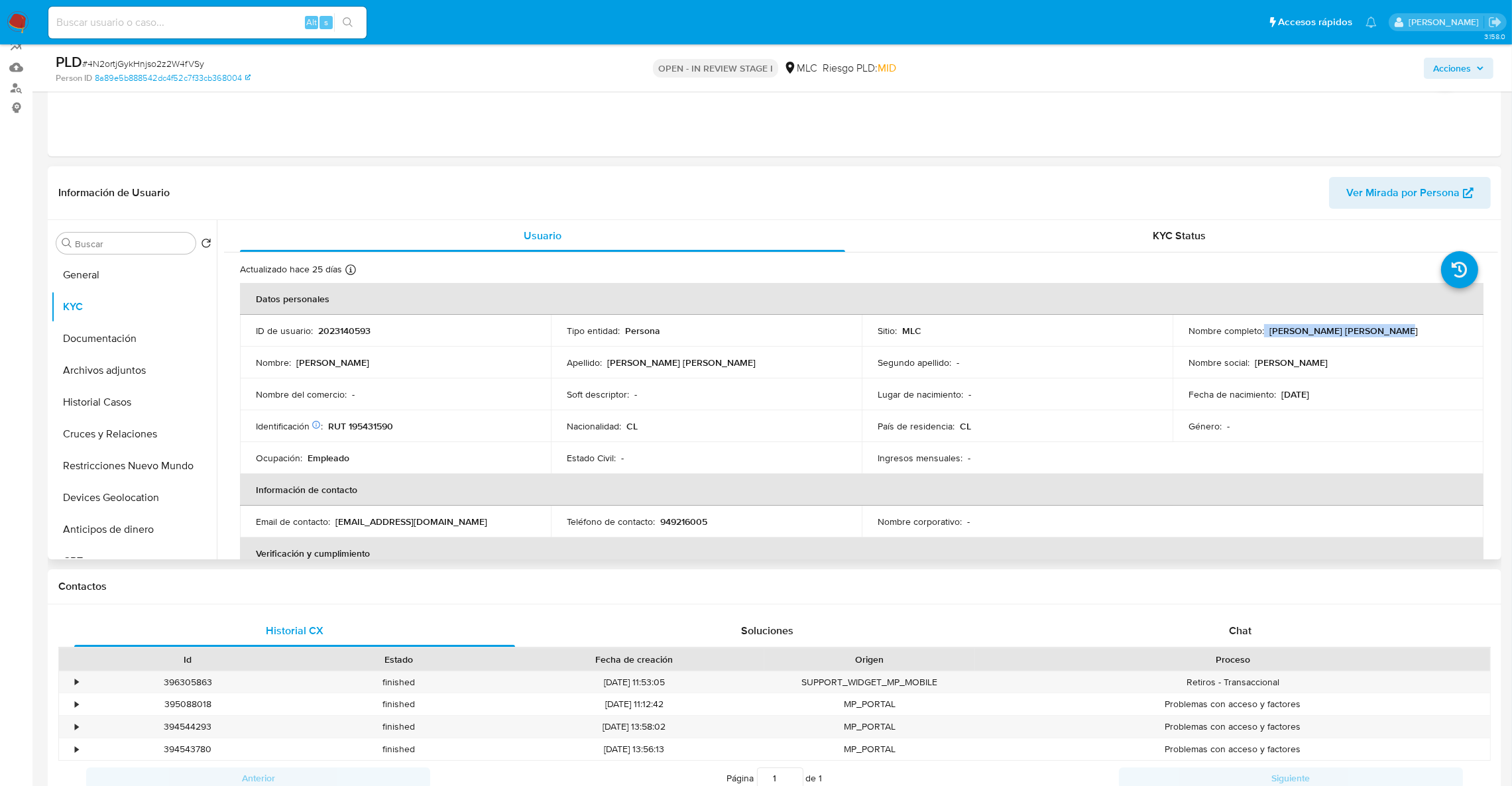
drag, startPoint x: 1262, startPoint y: 335, endPoint x: 1453, endPoint y: 332, distance: 191.0
click at [1453, 332] on div "Nombre completo : Iván Alonso Águila Illanes" at bounding box center [1328, 330] width 279 height 12
copy div "Iván Alonso Águila Illanes"
click at [388, 432] on p "RUT 195431590" at bounding box center [361, 426] width 65 height 12
click at [389, 432] on p "RUT 195431590" at bounding box center [361, 426] width 65 height 12
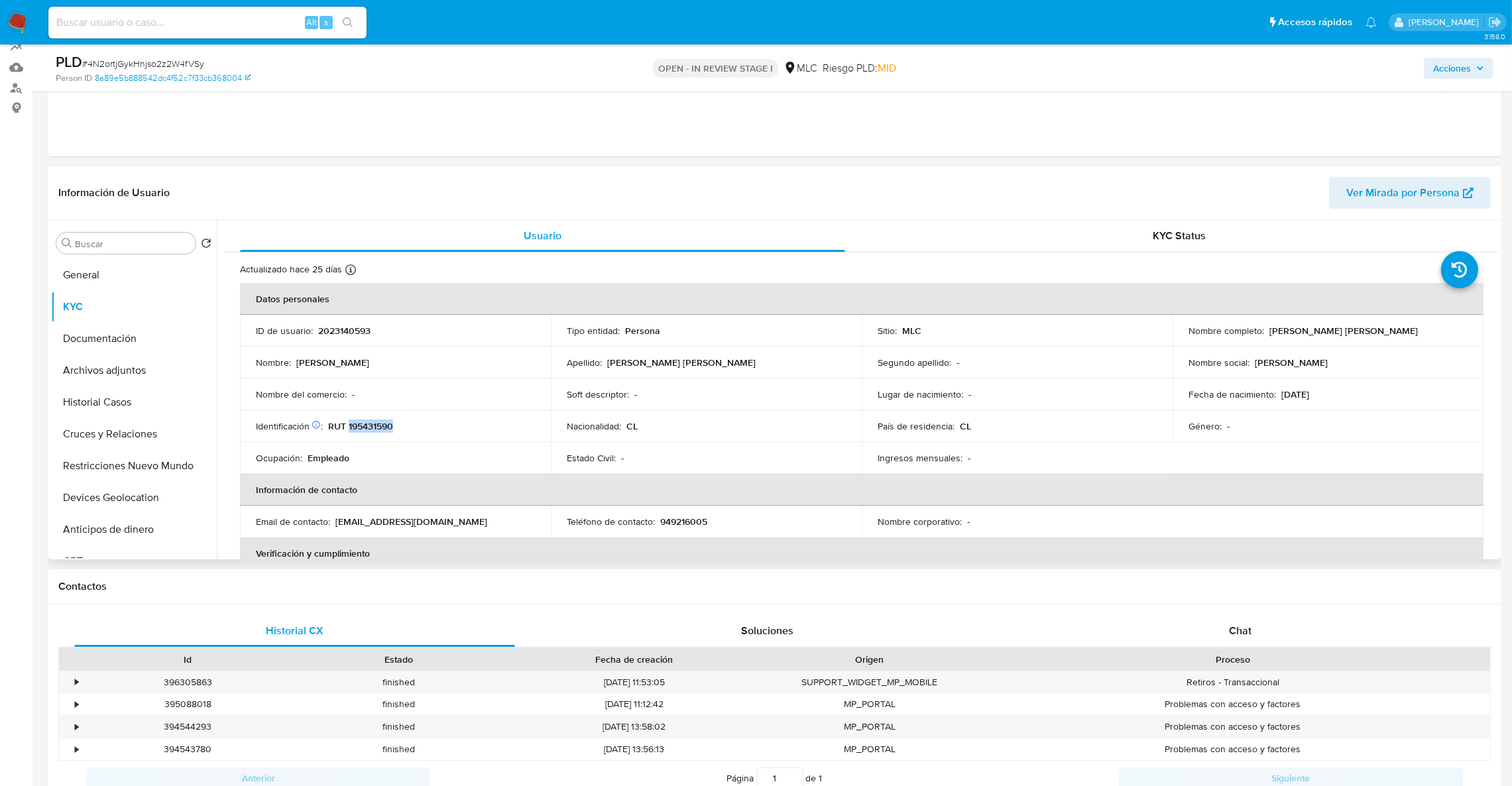
copy p "195431590"
click at [114, 408] on button "Historial Casos" at bounding box center [129, 401] width 155 height 32
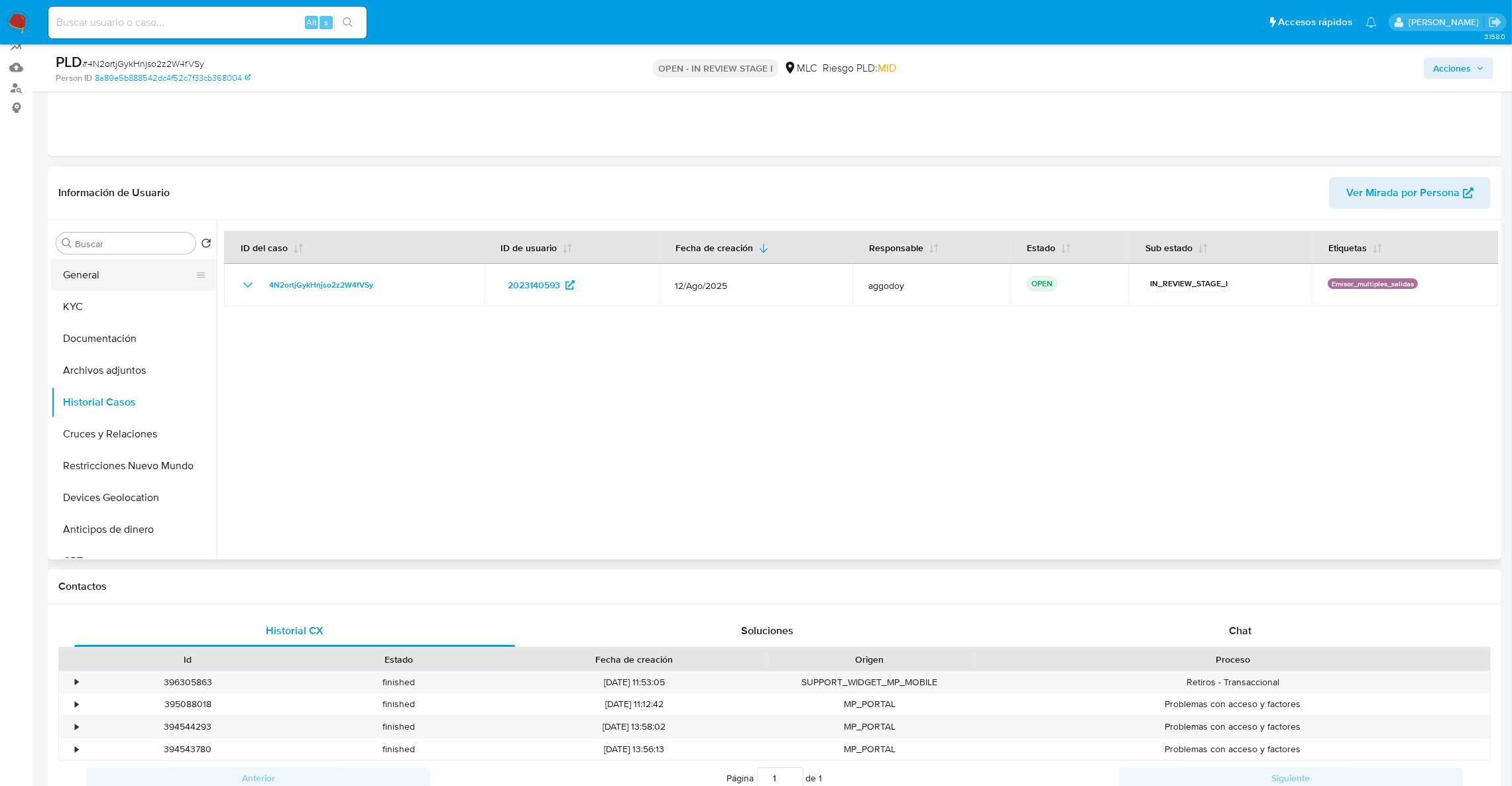
click at [67, 274] on button "General" at bounding box center [129, 275] width 155 height 32
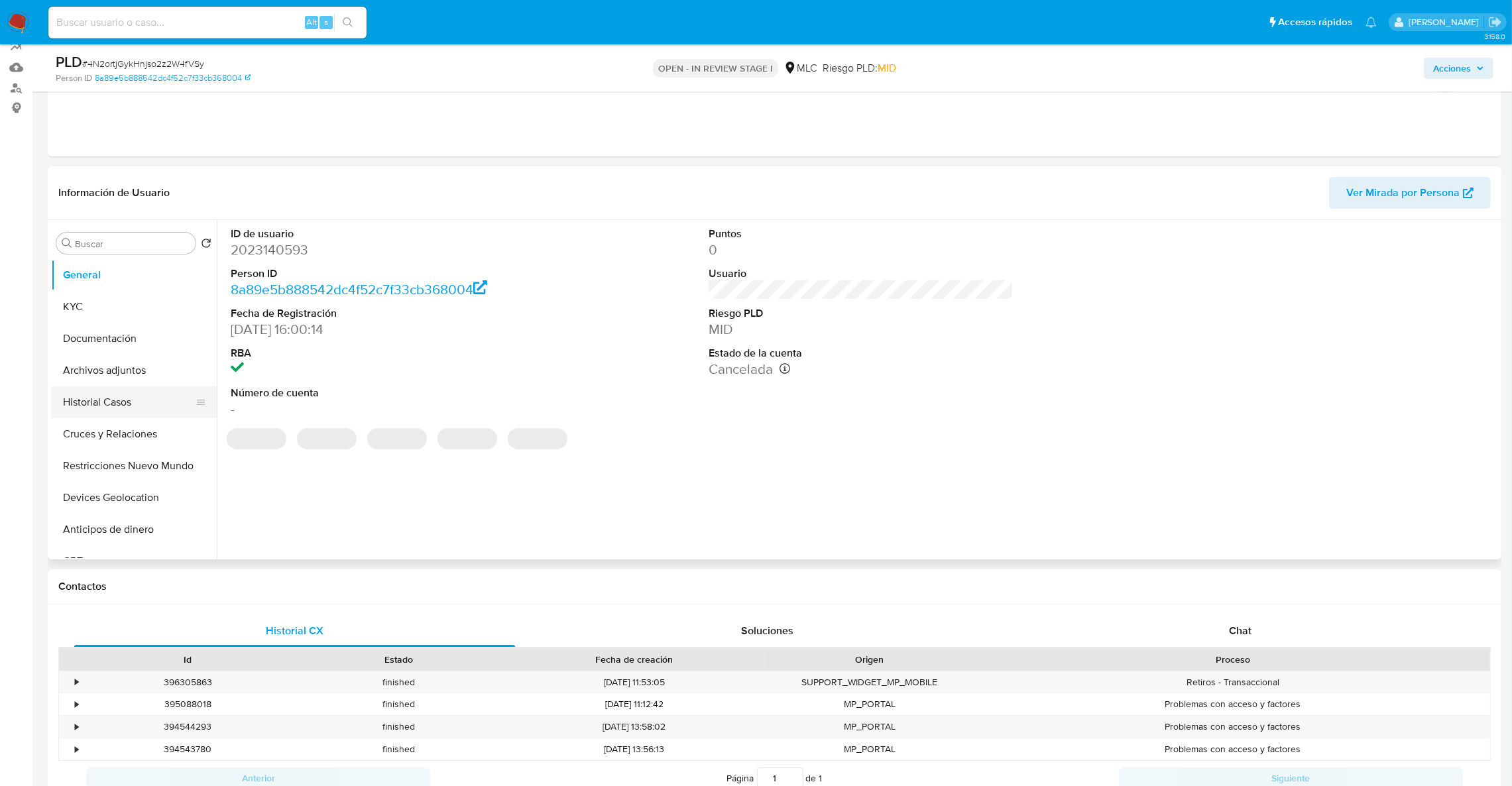
click at [178, 389] on button "Historial Casos" at bounding box center [129, 401] width 155 height 32
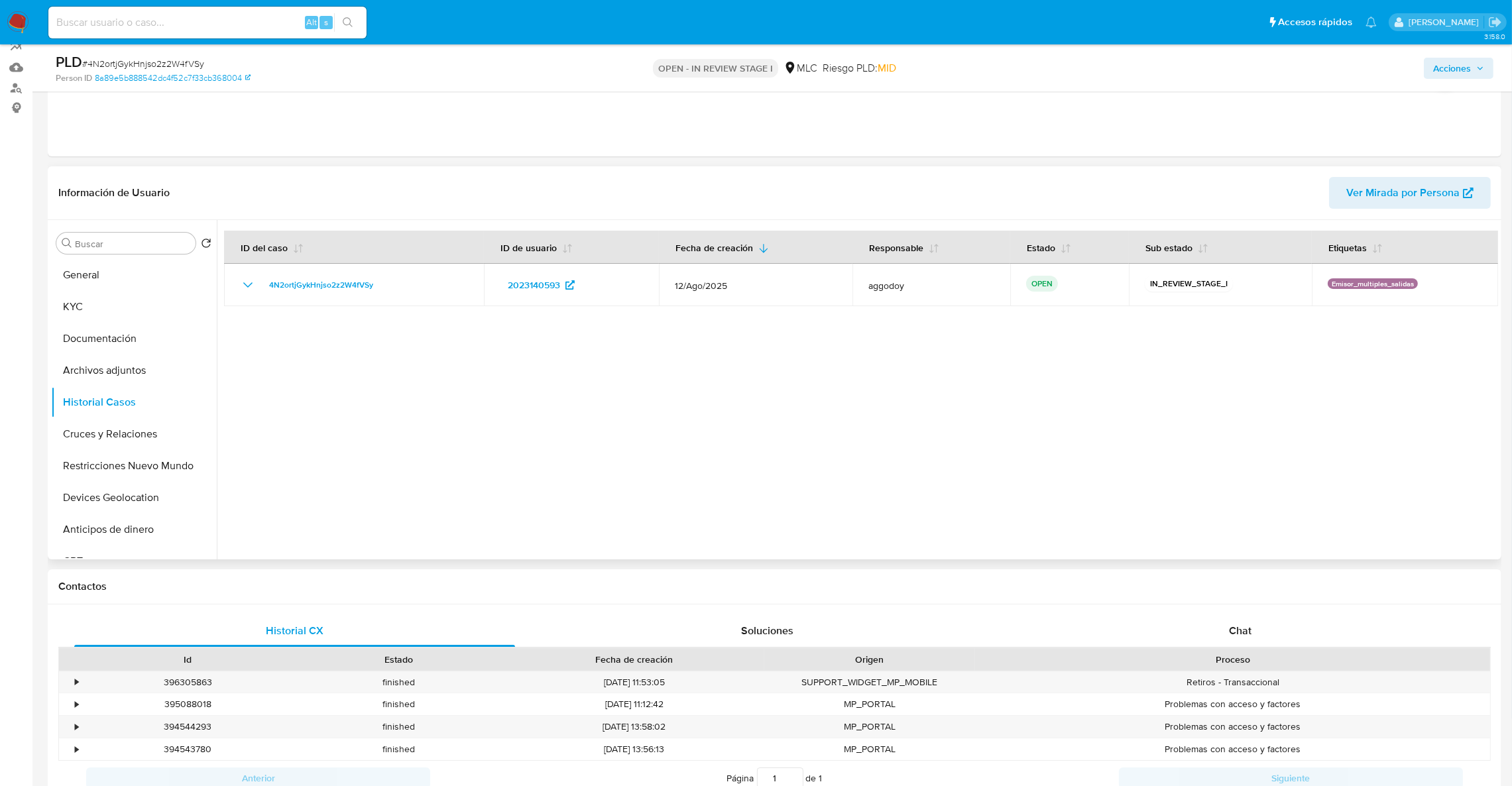
click at [180, 255] on div "Buscar Volver al orden por defecto General KYC Documentación Archivos adjuntos …" at bounding box center [134, 391] width 166 height 337
click at [165, 276] on button "General" at bounding box center [129, 275] width 155 height 32
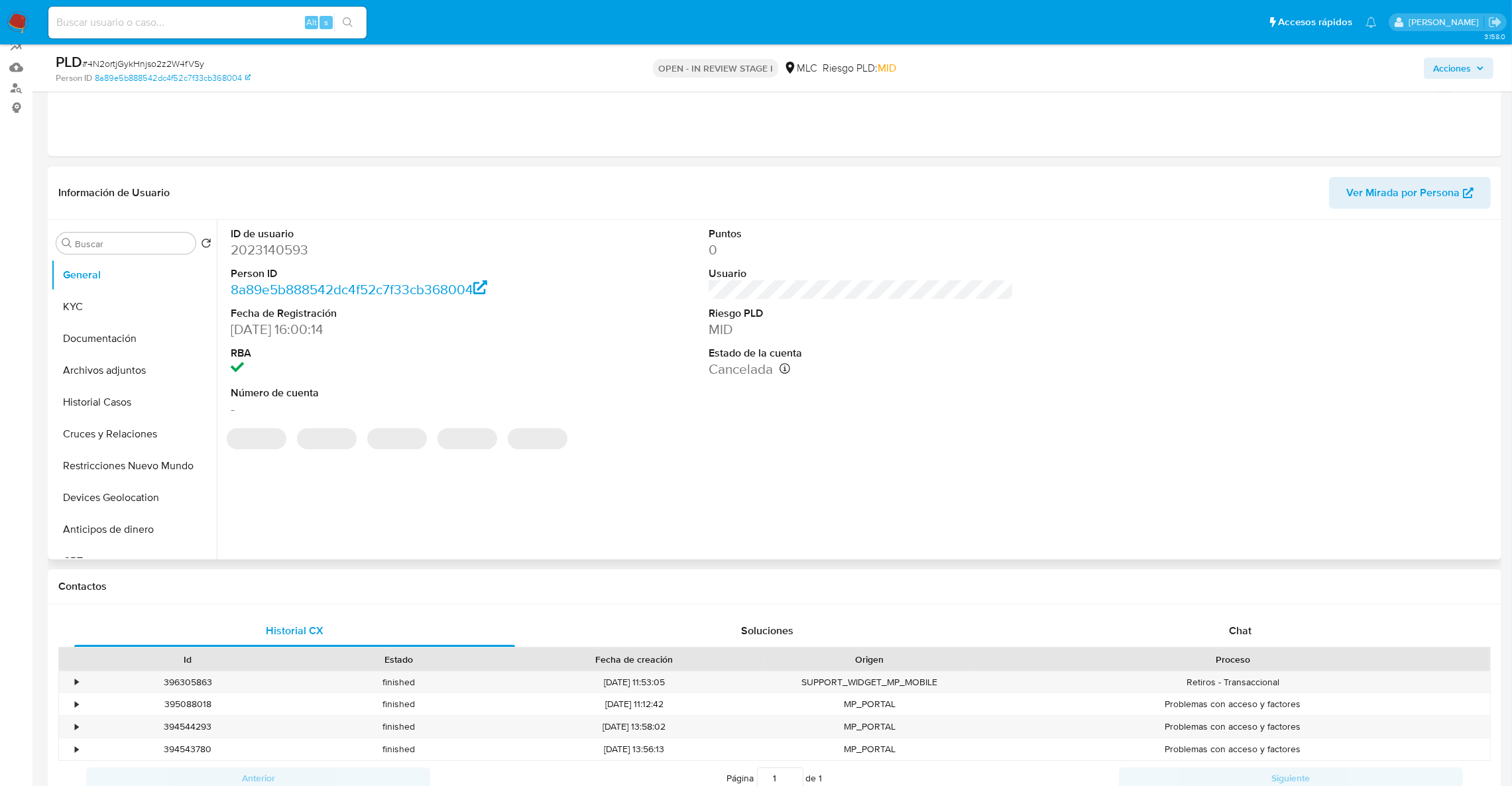
click at [264, 242] on dd "2023140593" at bounding box center [383, 250] width 306 height 18
copy dd "2023140593"
click at [134, 302] on button "KYC" at bounding box center [129, 307] width 155 height 32
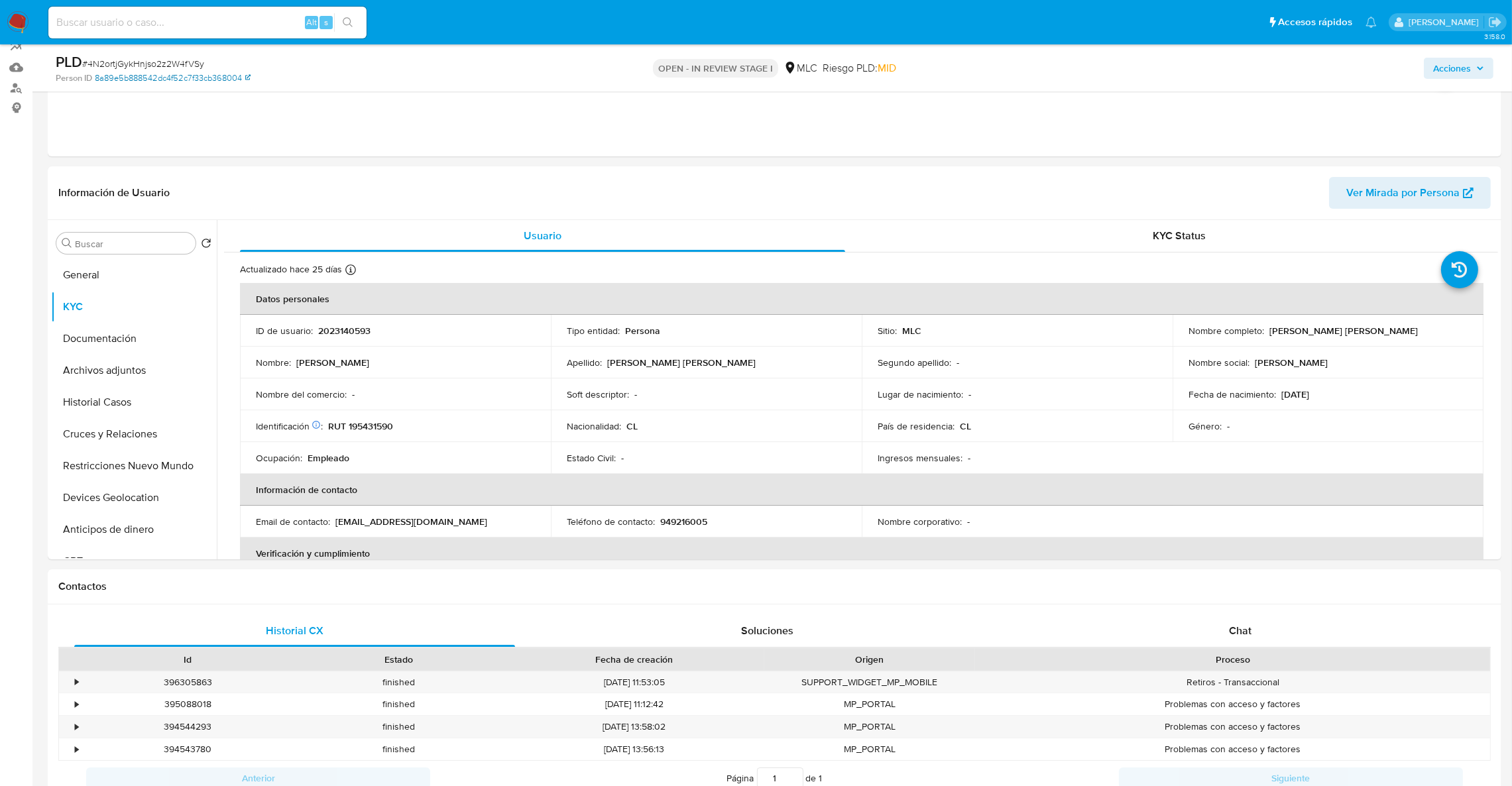
click at [140, 72] on link "8a89e5b888542dc4f52c7f33cb368004" at bounding box center [172, 78] width 155 height 12
click at [167, 65] on span "# 4N2ortjGykHnjso2z2W4fVSy" at bounding box center [143, 63] width 122 height 13
copy span "4N2ortjGykHnjso2z2W4fVSy"
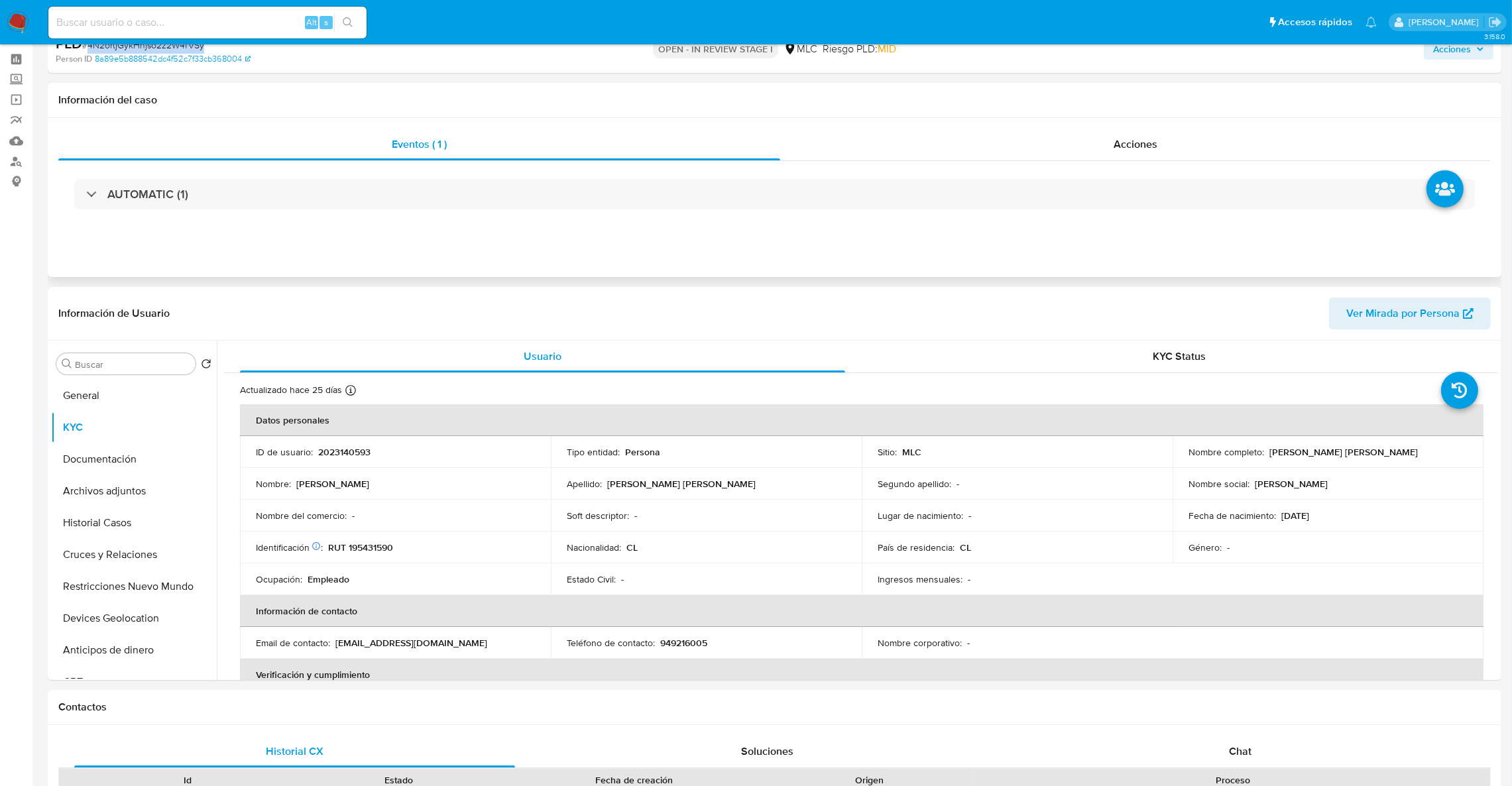
scroll to position [0, 0]
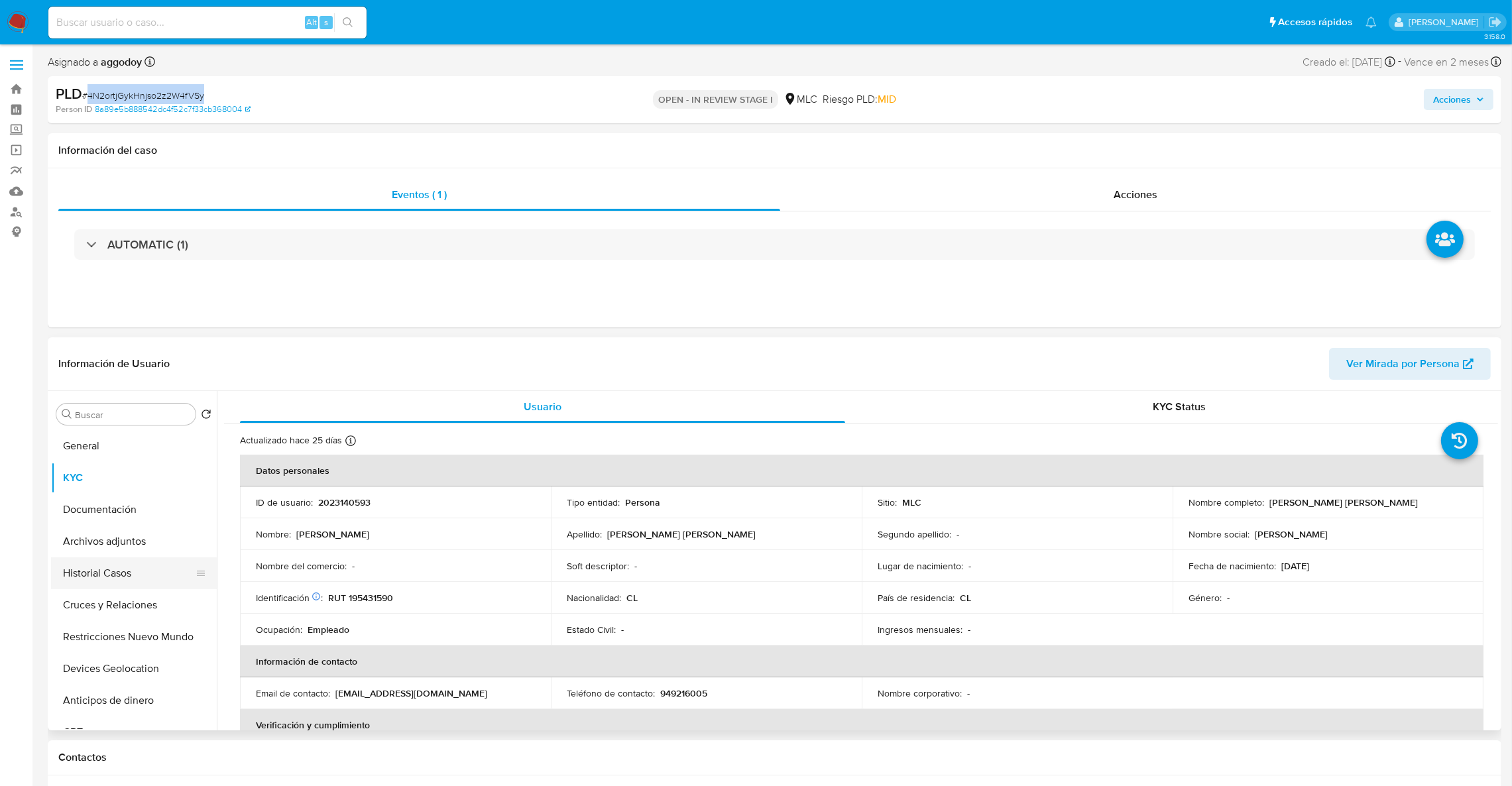
click at [95, 581] on button "Historial Casos" at bounding box center [129, 573] width 155 height 32
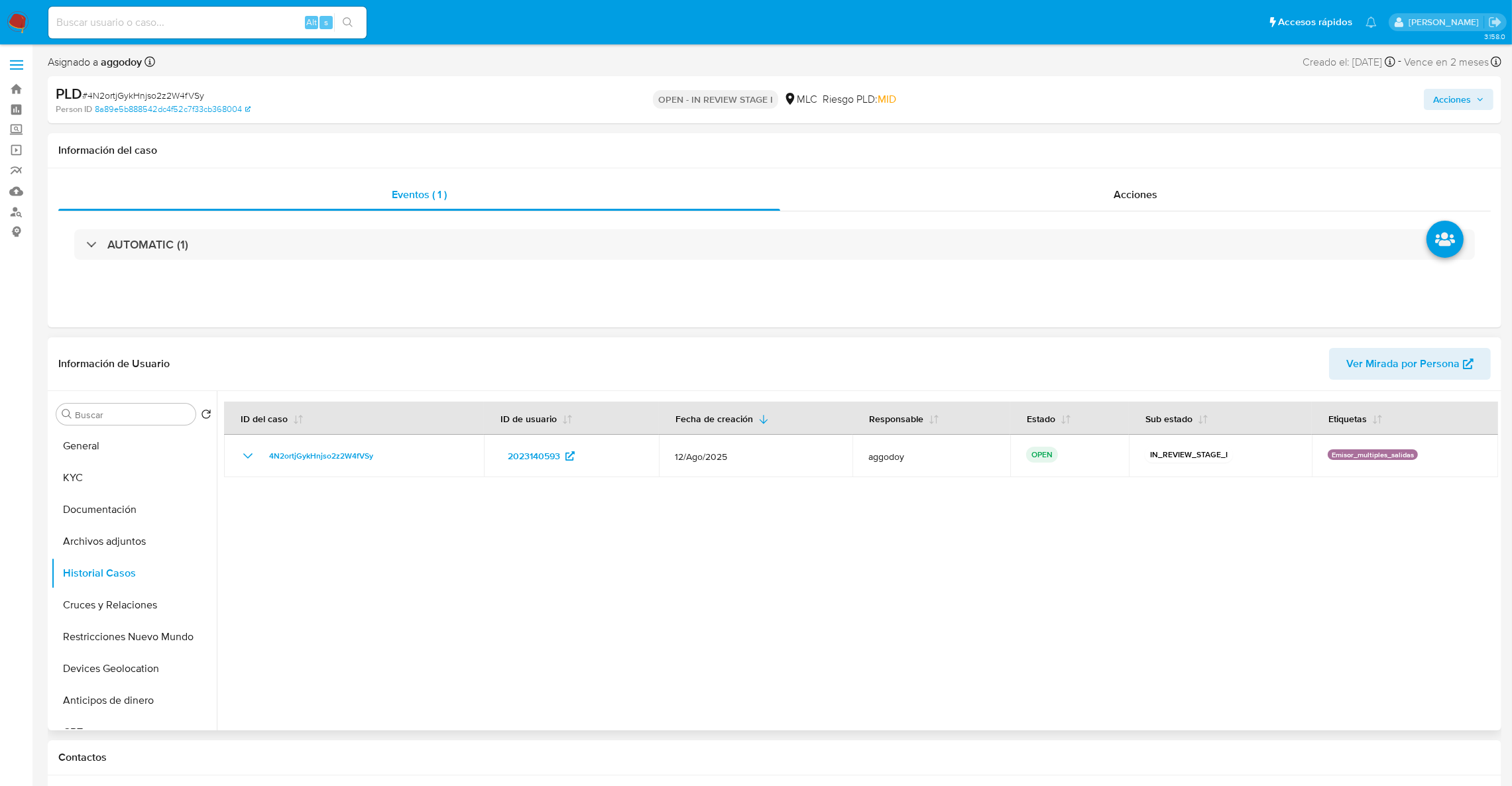
click at [107, 428] on div "Buscar Volver al orden por defecto General KYC Documentación Archivos adjuntos …" at bounding box center [134, 562] width 166 height 337
click at [107, 439] on button "General" at bounding box center [129, 446] width 155 height 32
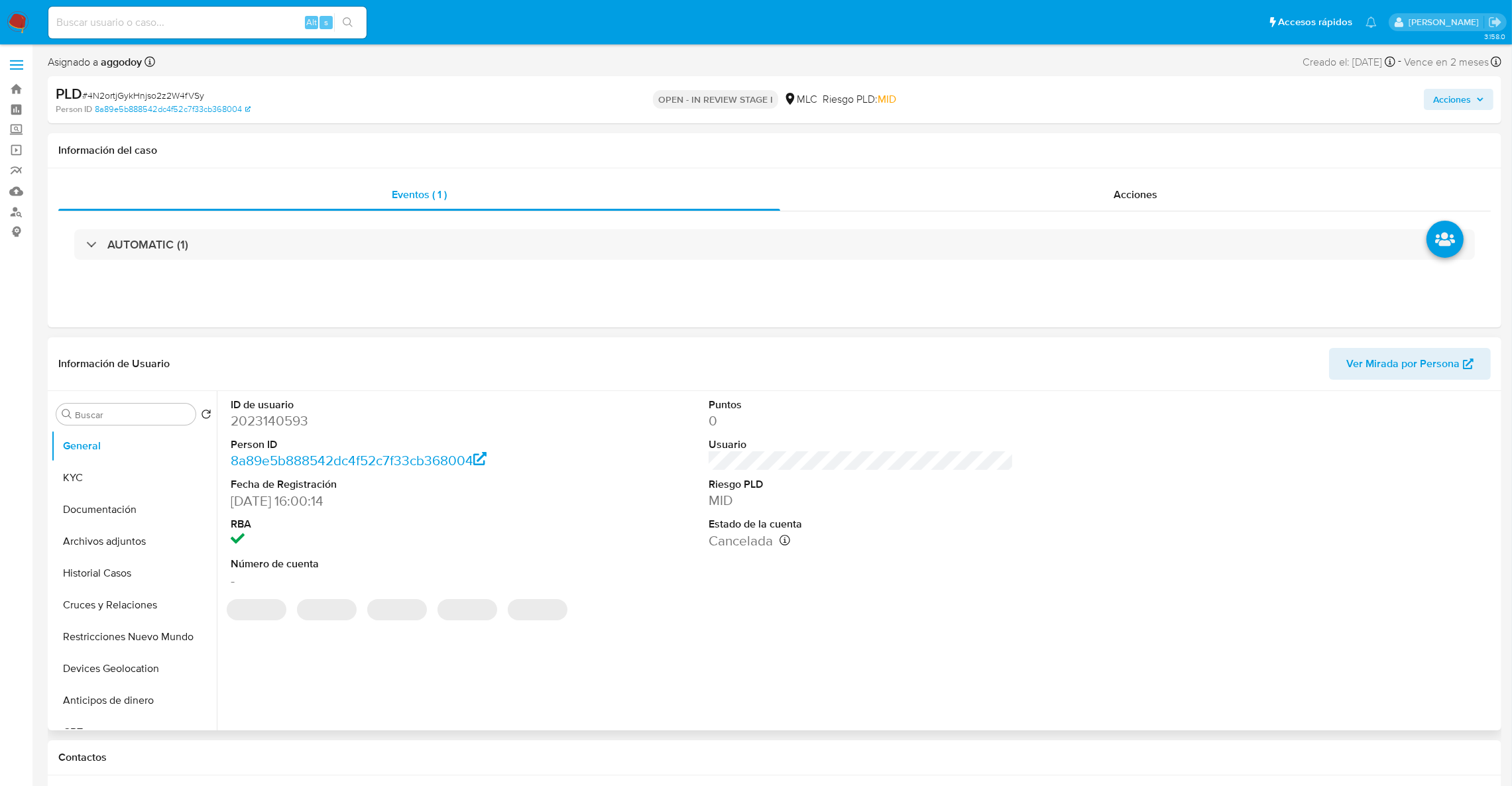
click at [248, 428] on dd "2023140593" at bounding box center [383, 420] width 306 height 18
copy dd "2023140593"
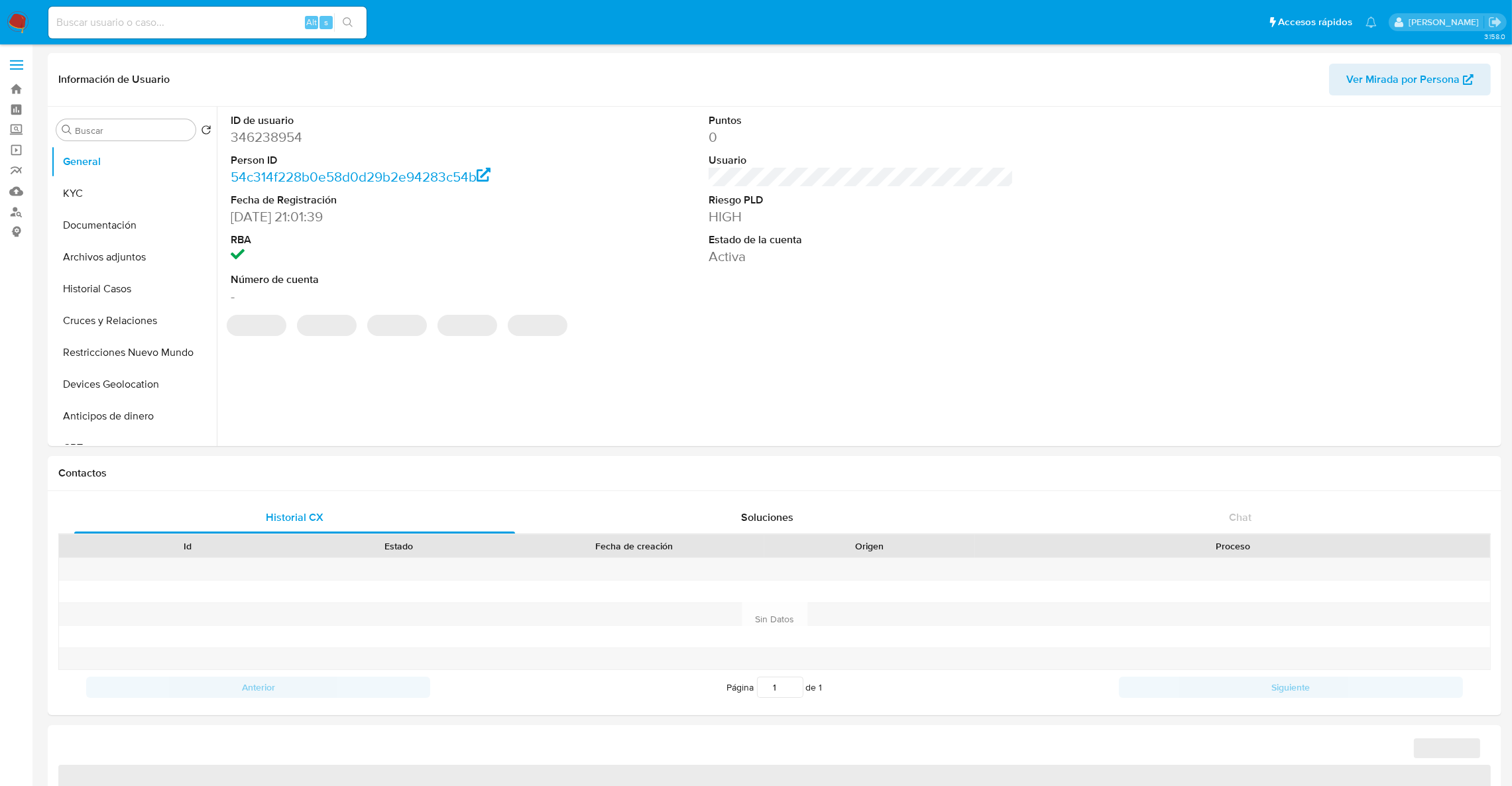
select select "10"
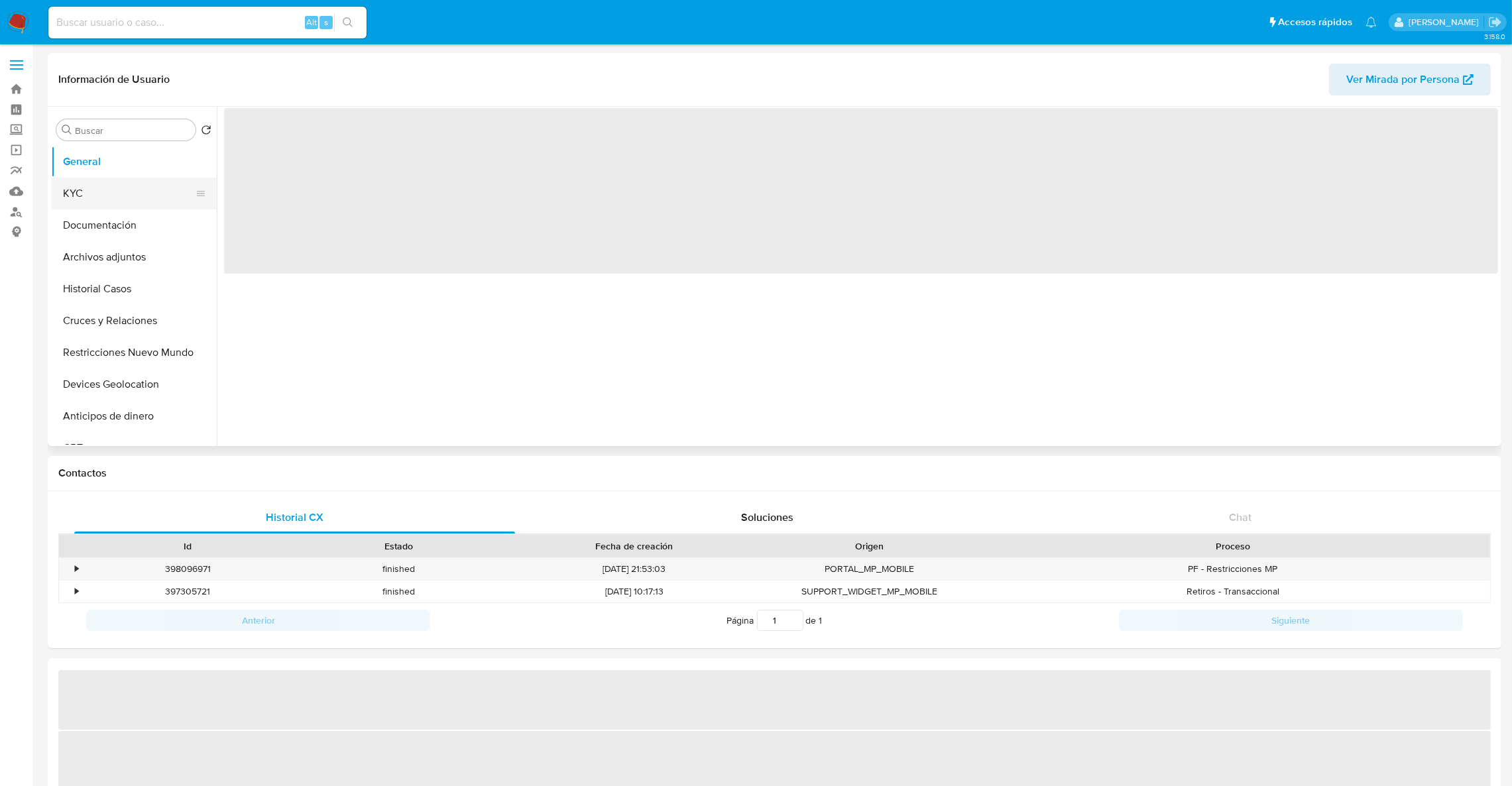
click at [101, 190] on button "KYC" at bounding box center [129, 193] width 155 height 32
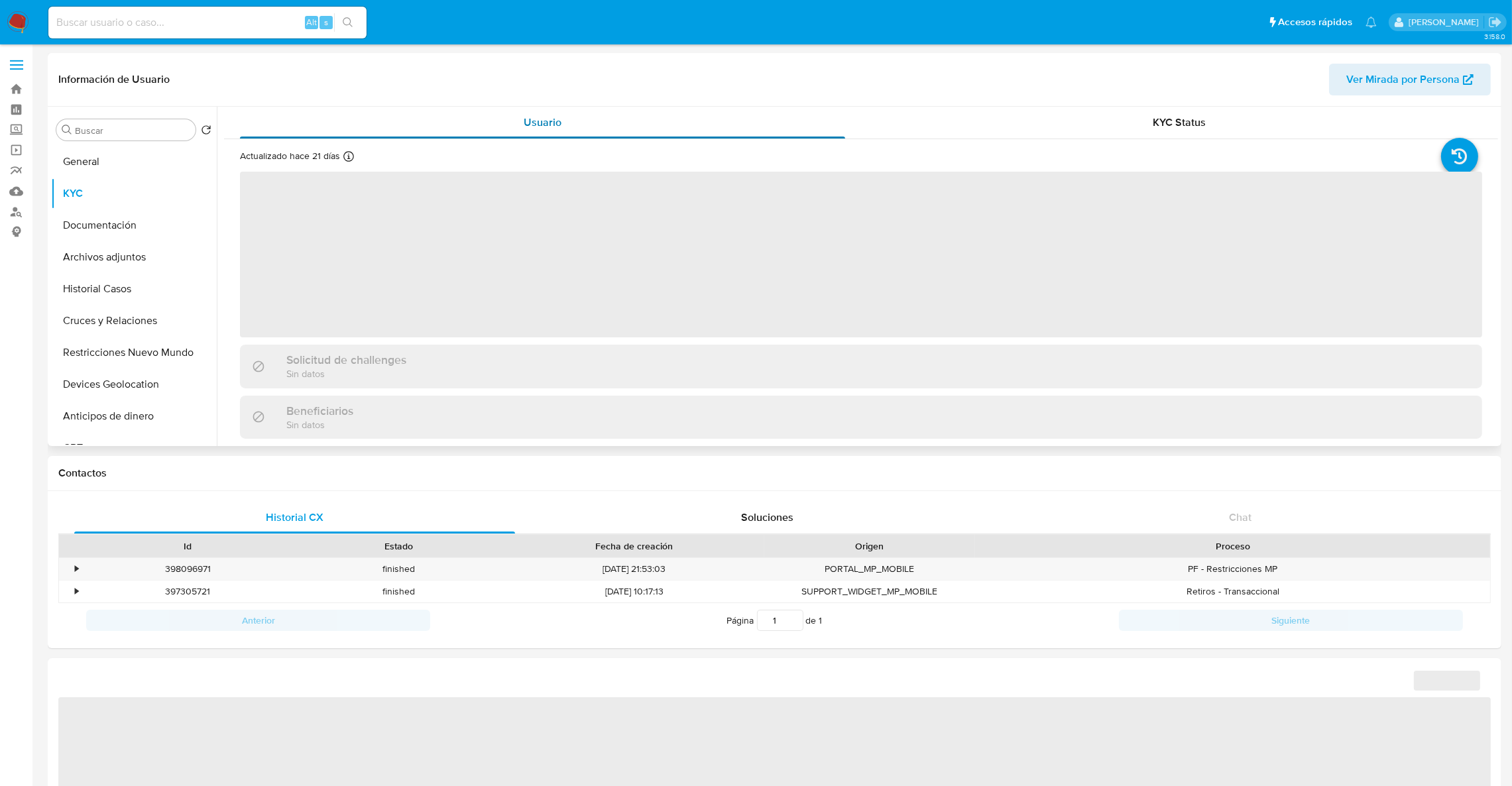
select select "10"
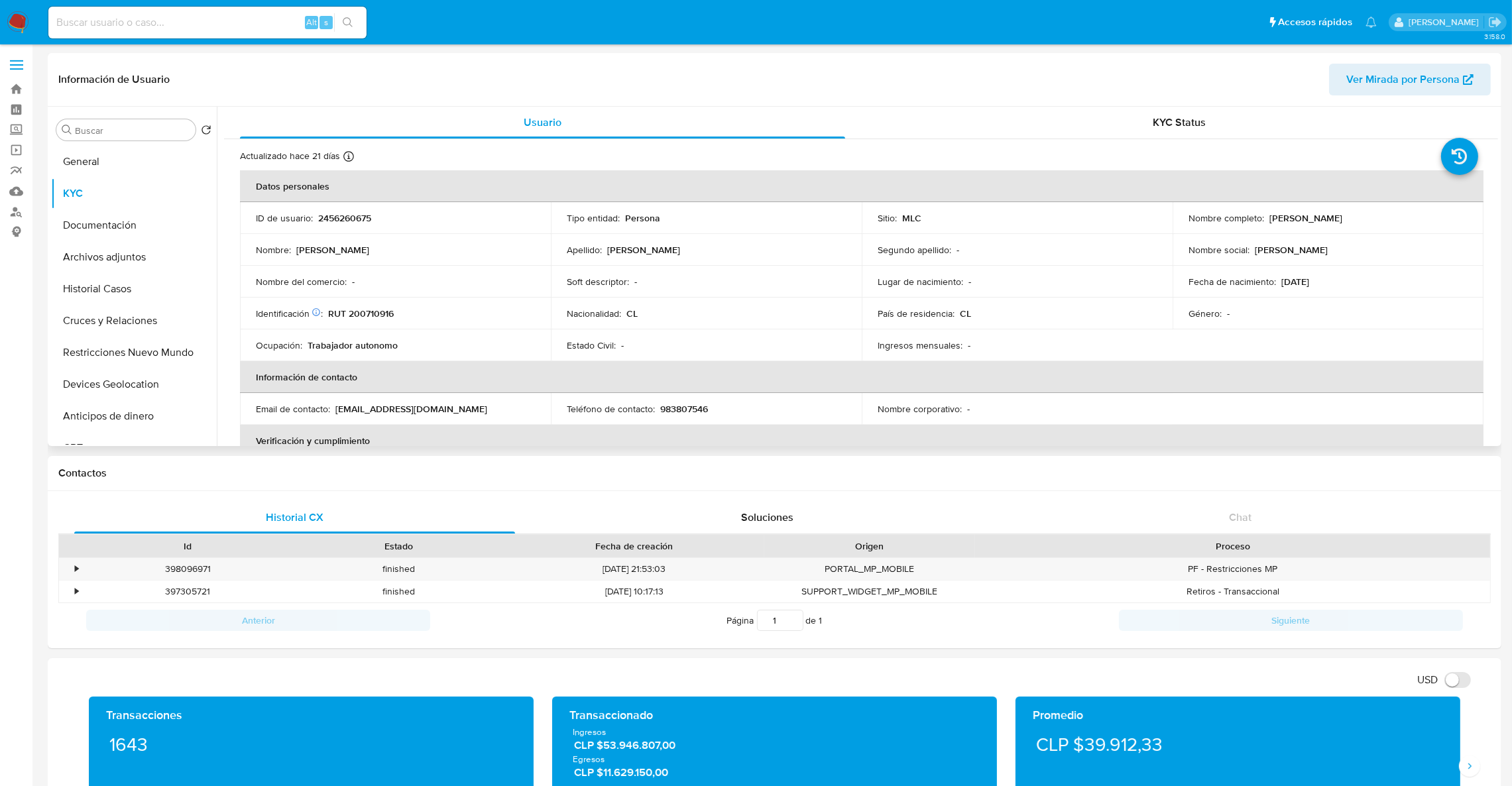
drag, startPoint x: 1263, startPoint y: 226, endPoint x: 1342, endPoint y: 225, distance: 79.0
click at [1342, 225] on td "Nombre completo : [PERSON_NAME]" at bounding box center [1328, 217] width 311 height 32
copy div "[PERSON_NAME]"
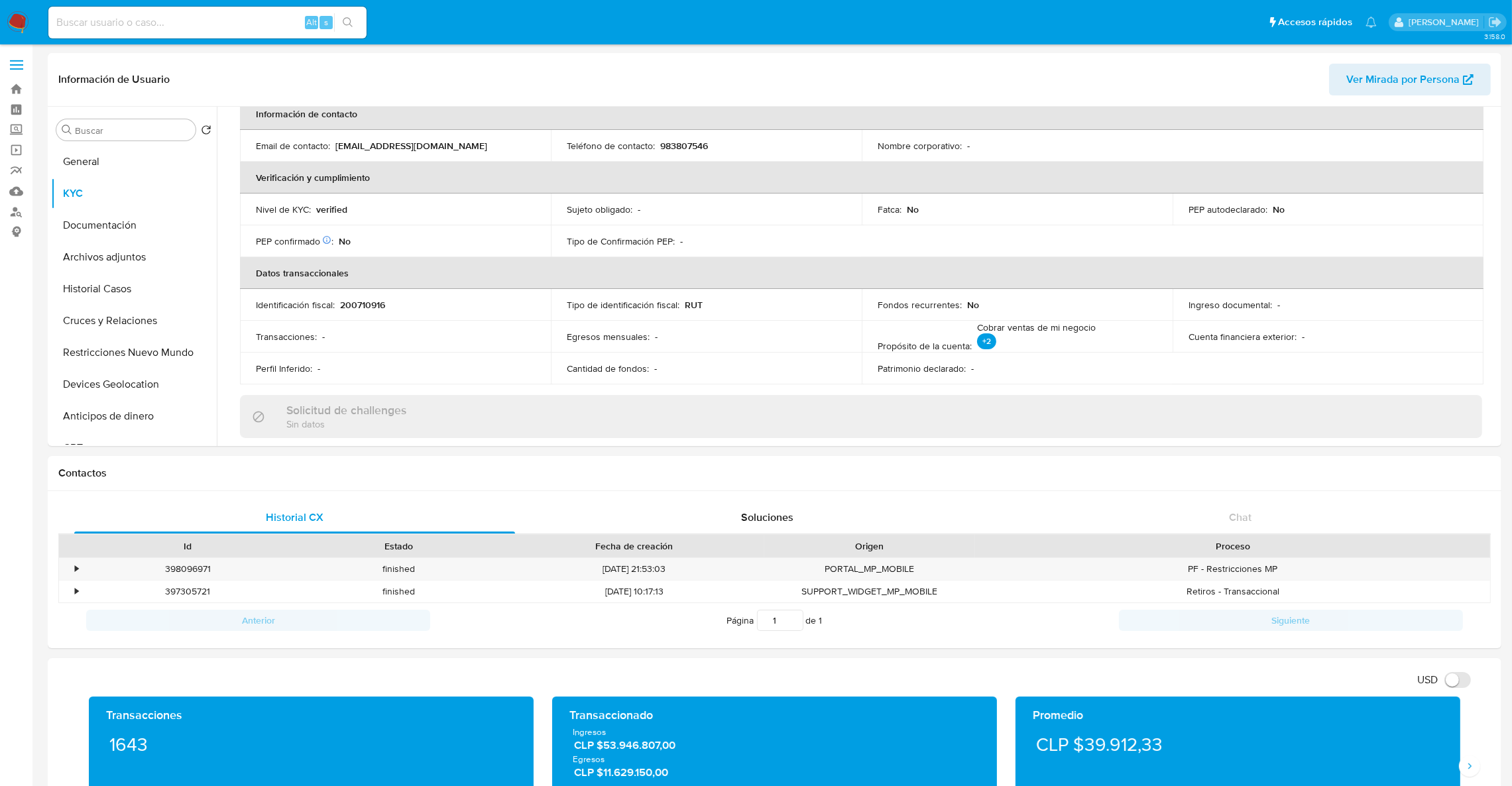
scroll to position [233, 0]
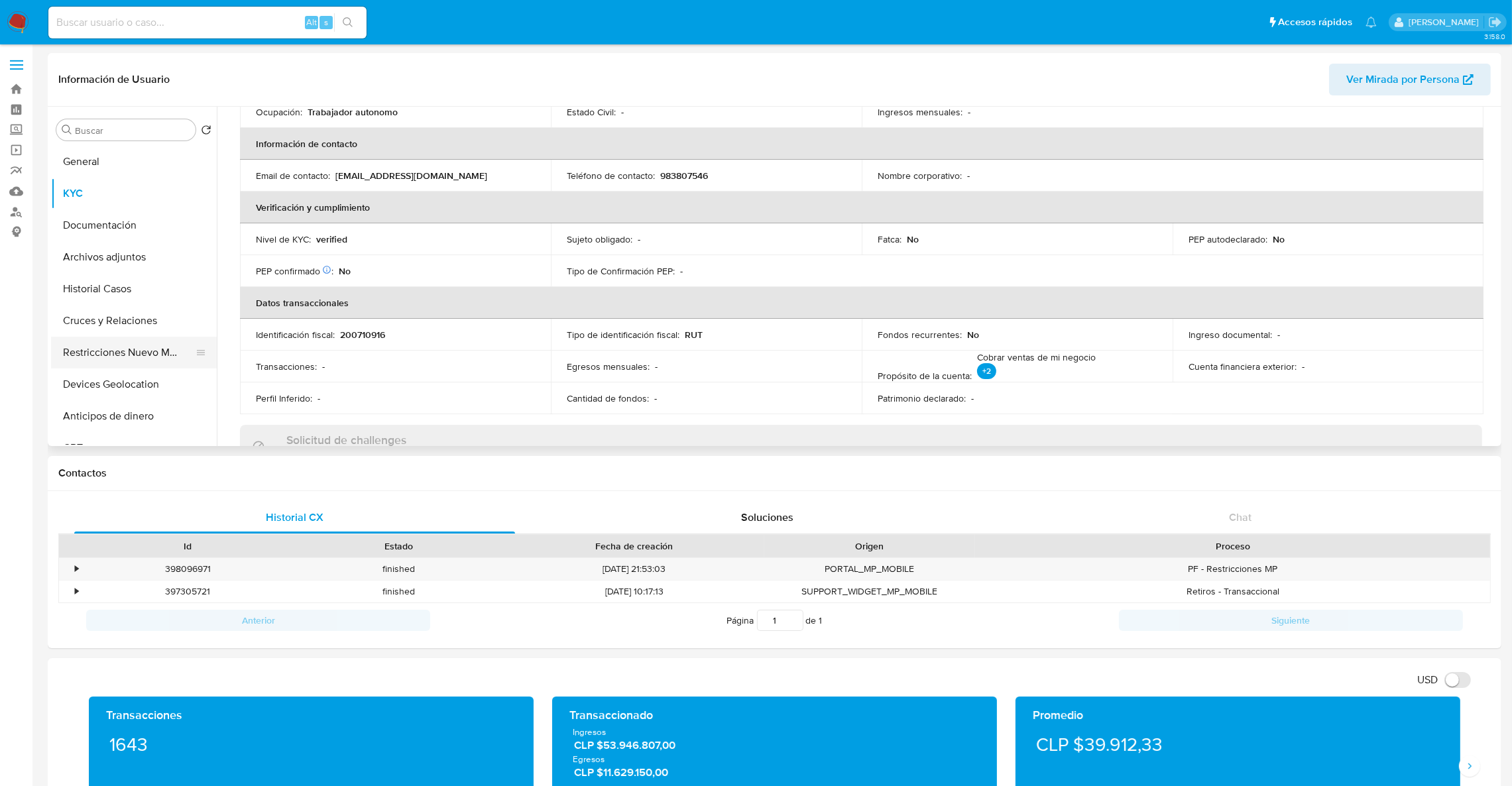
click at [79, 362] on button "Restricciones Nuevo Mundo" at bounding box center [129, 352] width 155 height 32
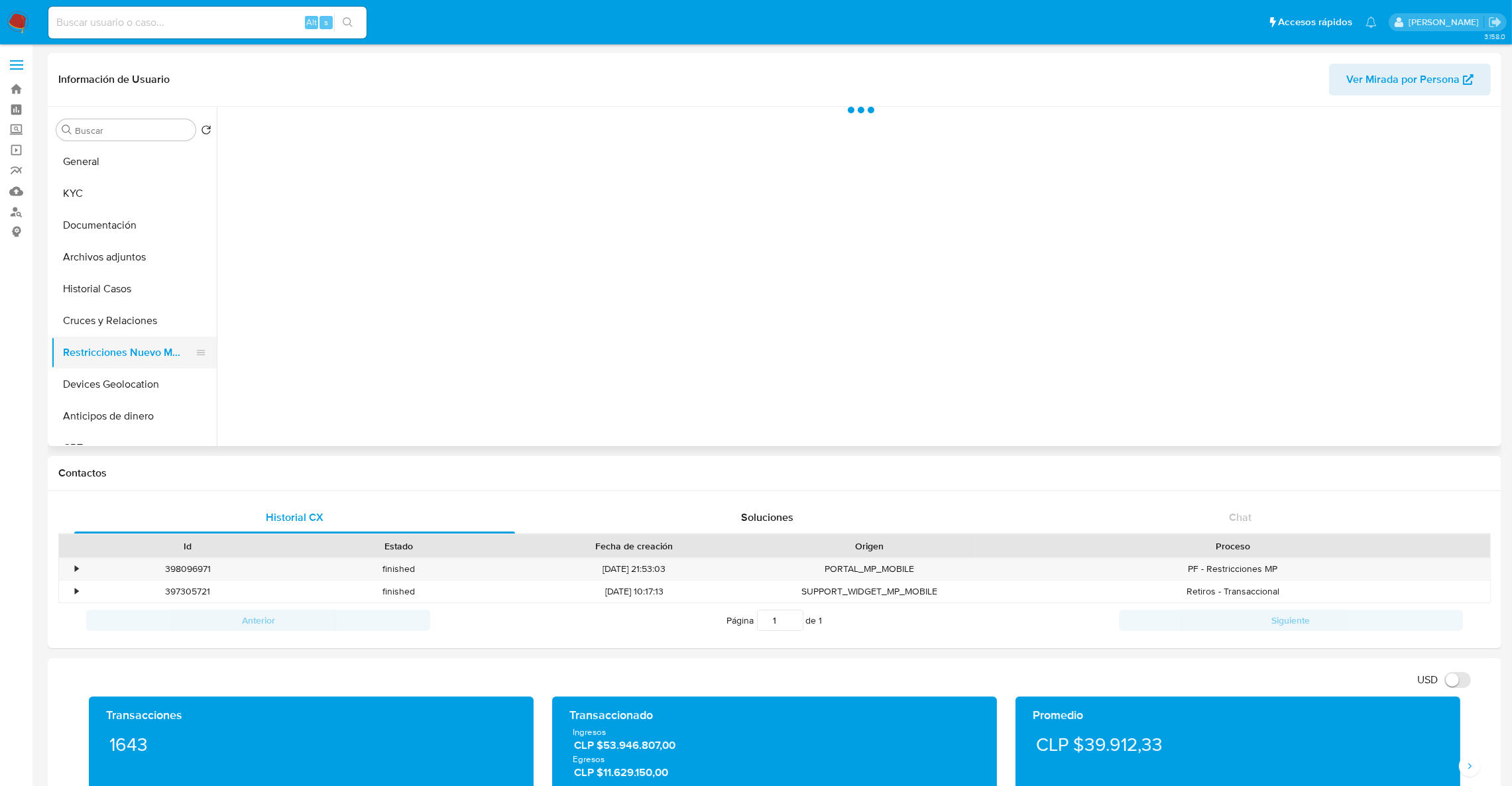
scroll to position [0, 0]
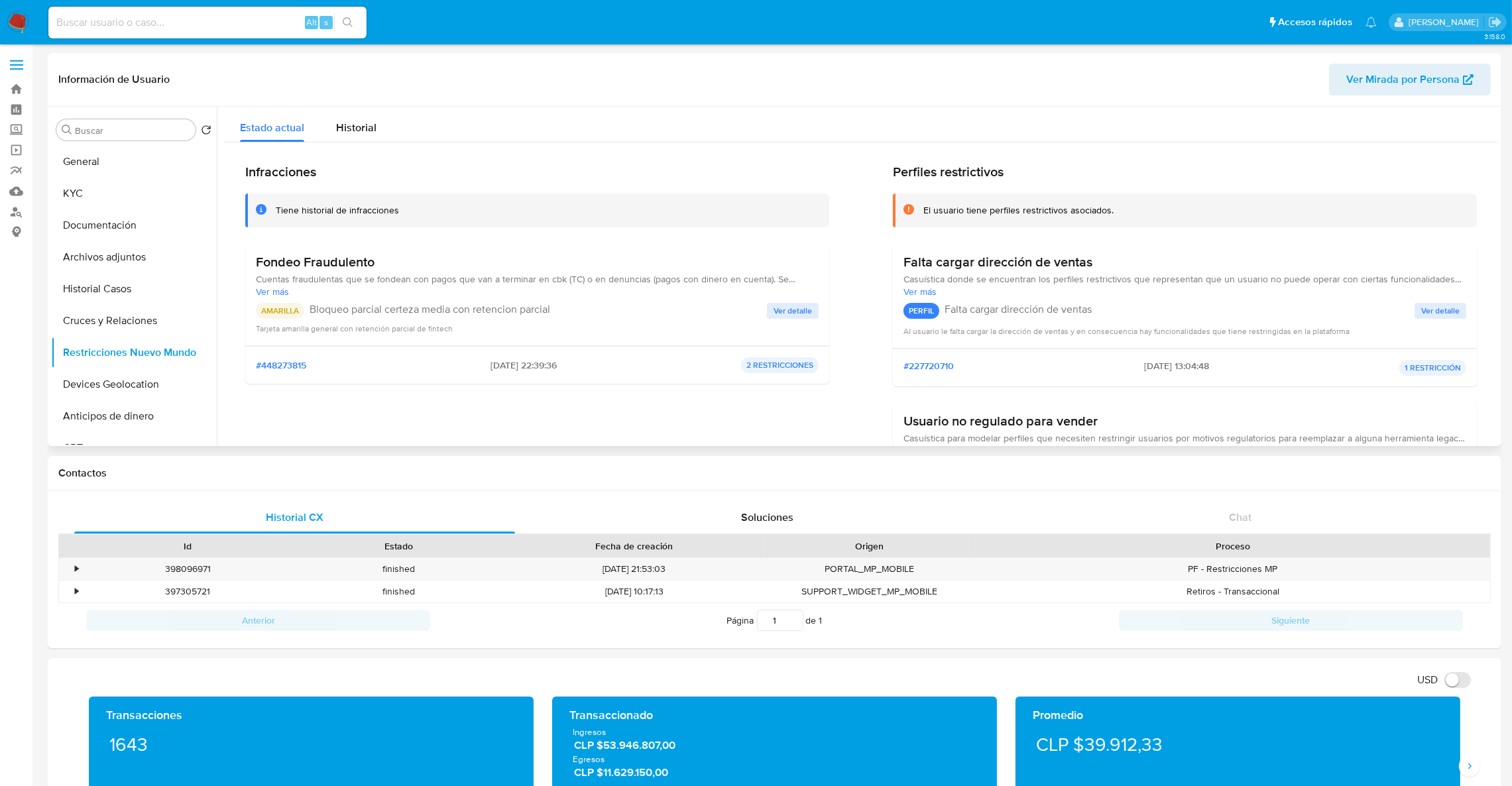
drag, startPoint x: 253, startPoint y: 264, endPoint x: 761, endPoint y: 266, distance: 508.0
click at [761, 266] on div "Fondeo Fraudulento Cuentas fraudulentas que se fondean con pagos que van a term…" at bounding box center [537, 295] width 584 height 103
click at [248, 30] on input at bounding box center [207, 22] width 318 height 18
paste input "399358261"
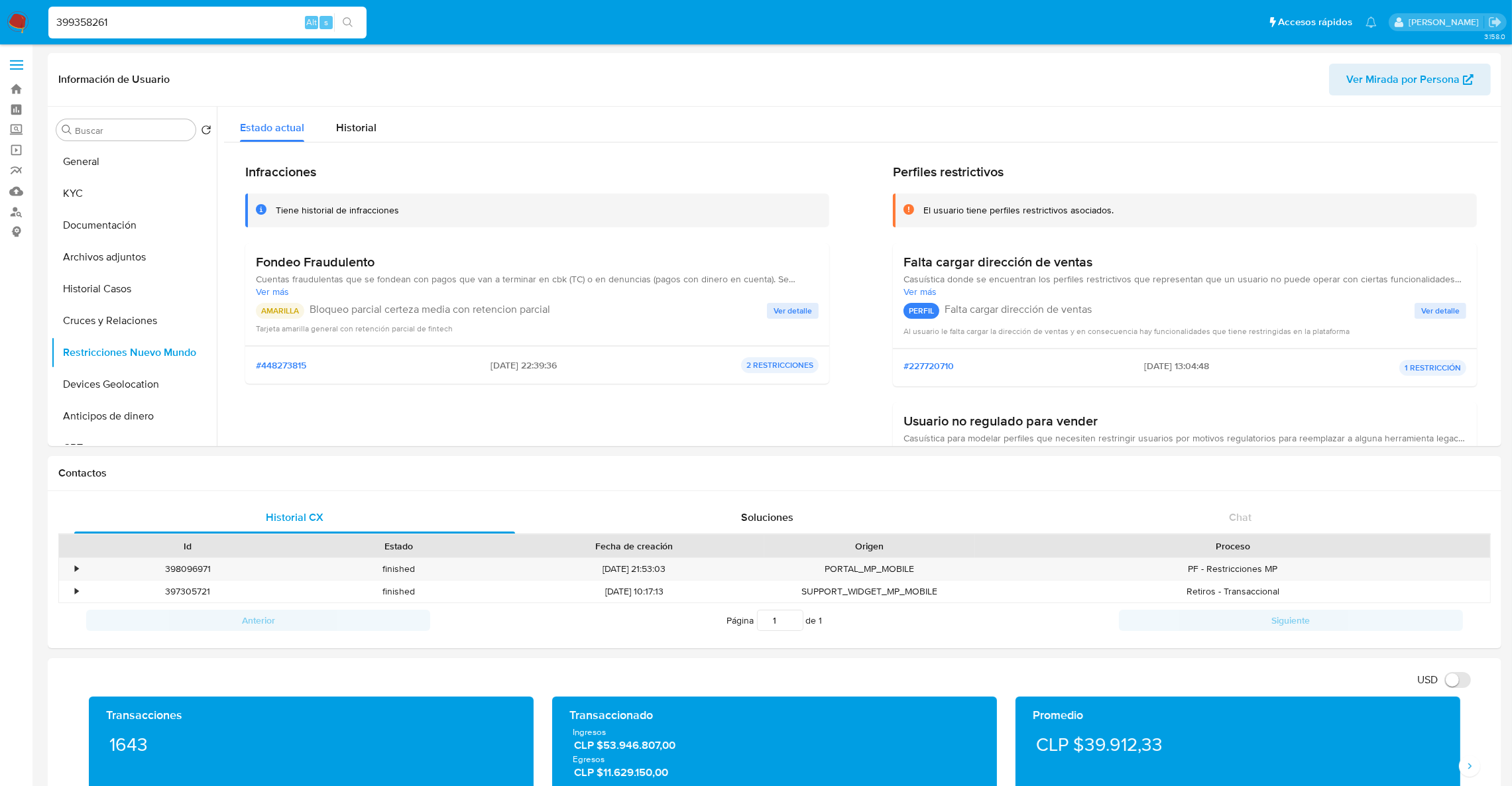
type input "399358261"
click at [321, 27] on div "s" at bounding box center [326, 22] width 13 height 13
click at [365, 23] on input "399358261" at bounding box center [207, 22] width 318 height 18
click at [352, 21] on icon "search-icon" at bounding box center [347, 22] width 11 height 11
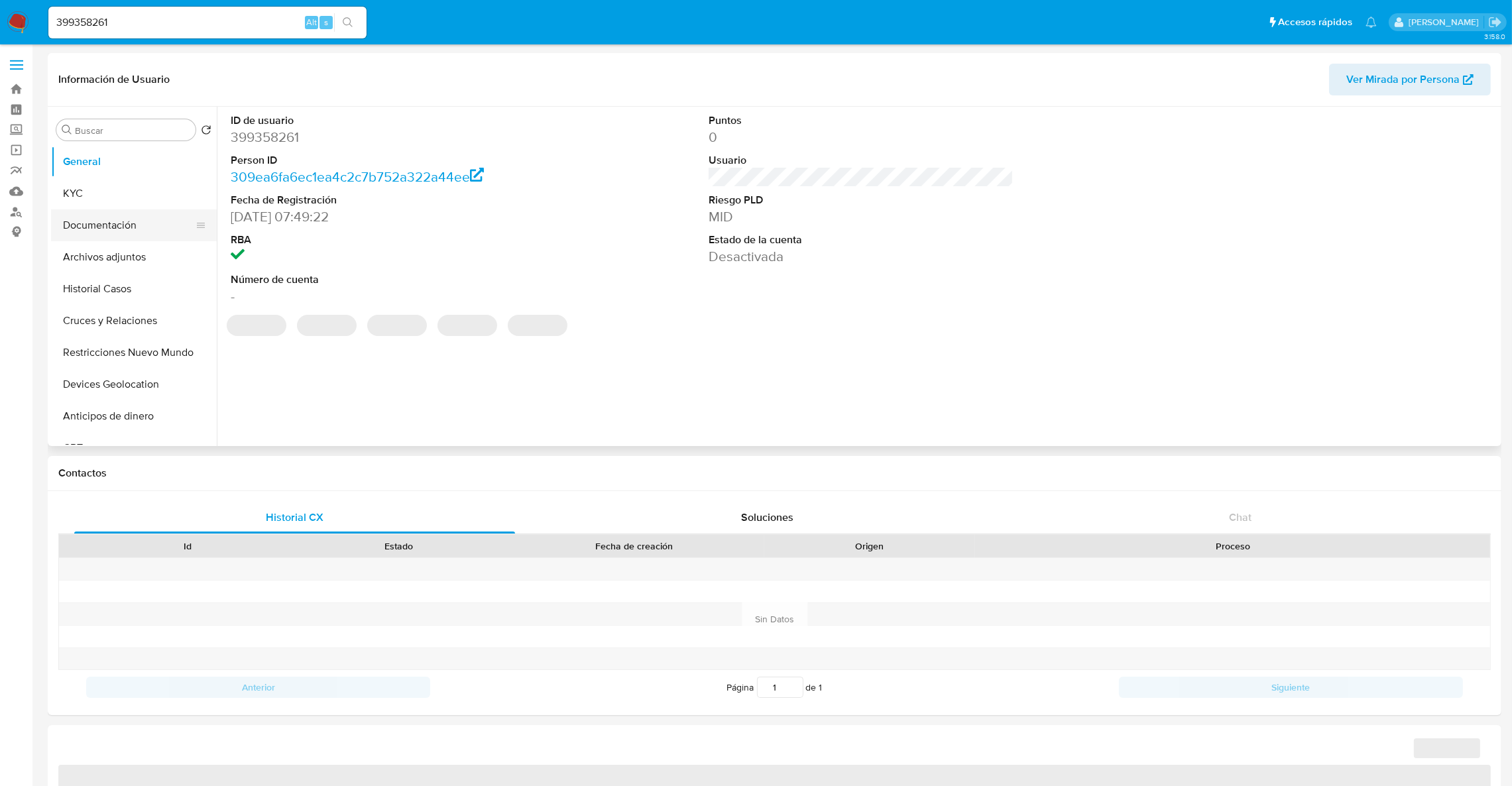
select select "10"
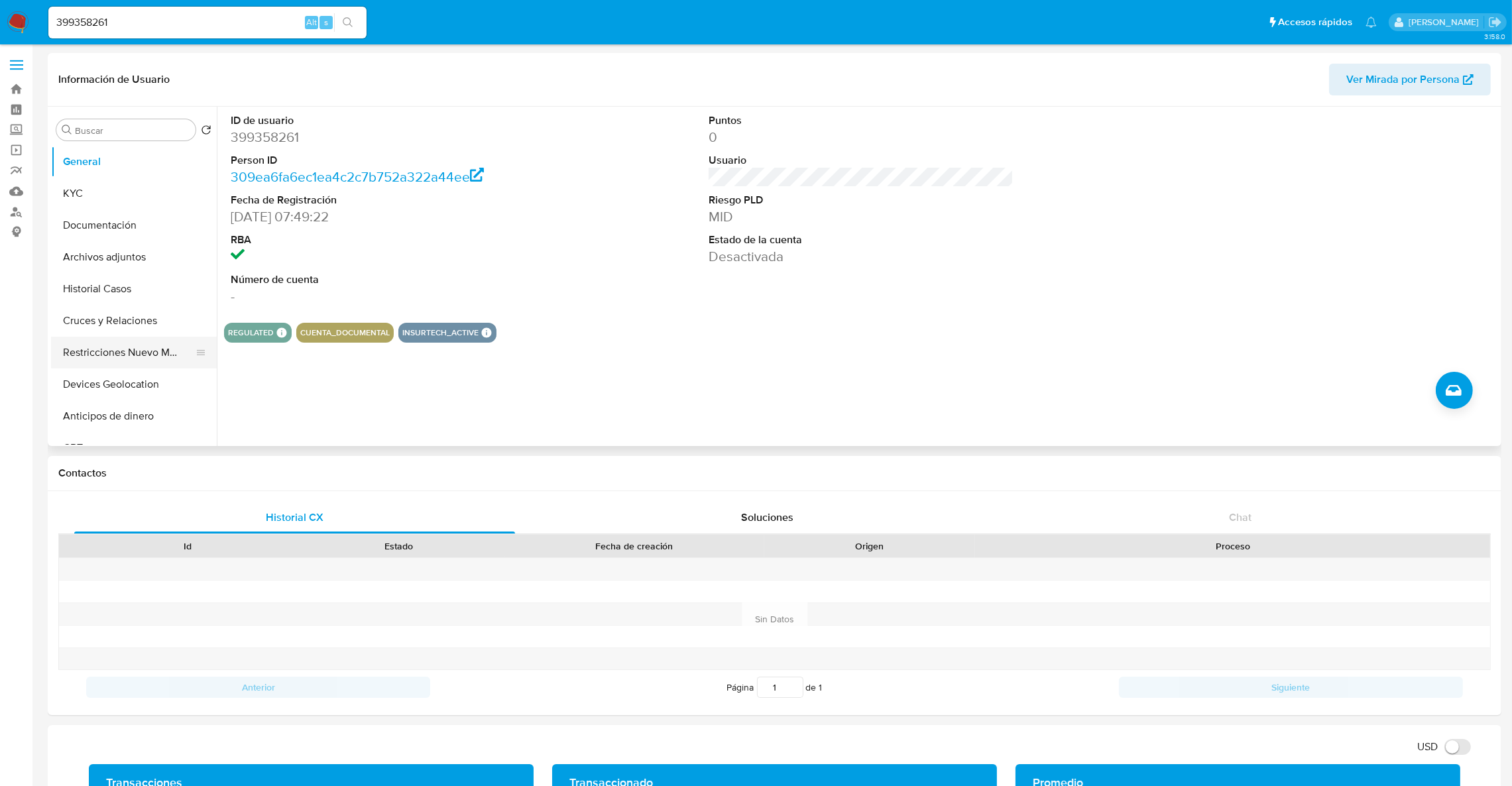
click at [146, 352] on button "Restricciones Nuevo Mundo" at bounding box center [129, 352] width 155 height 32
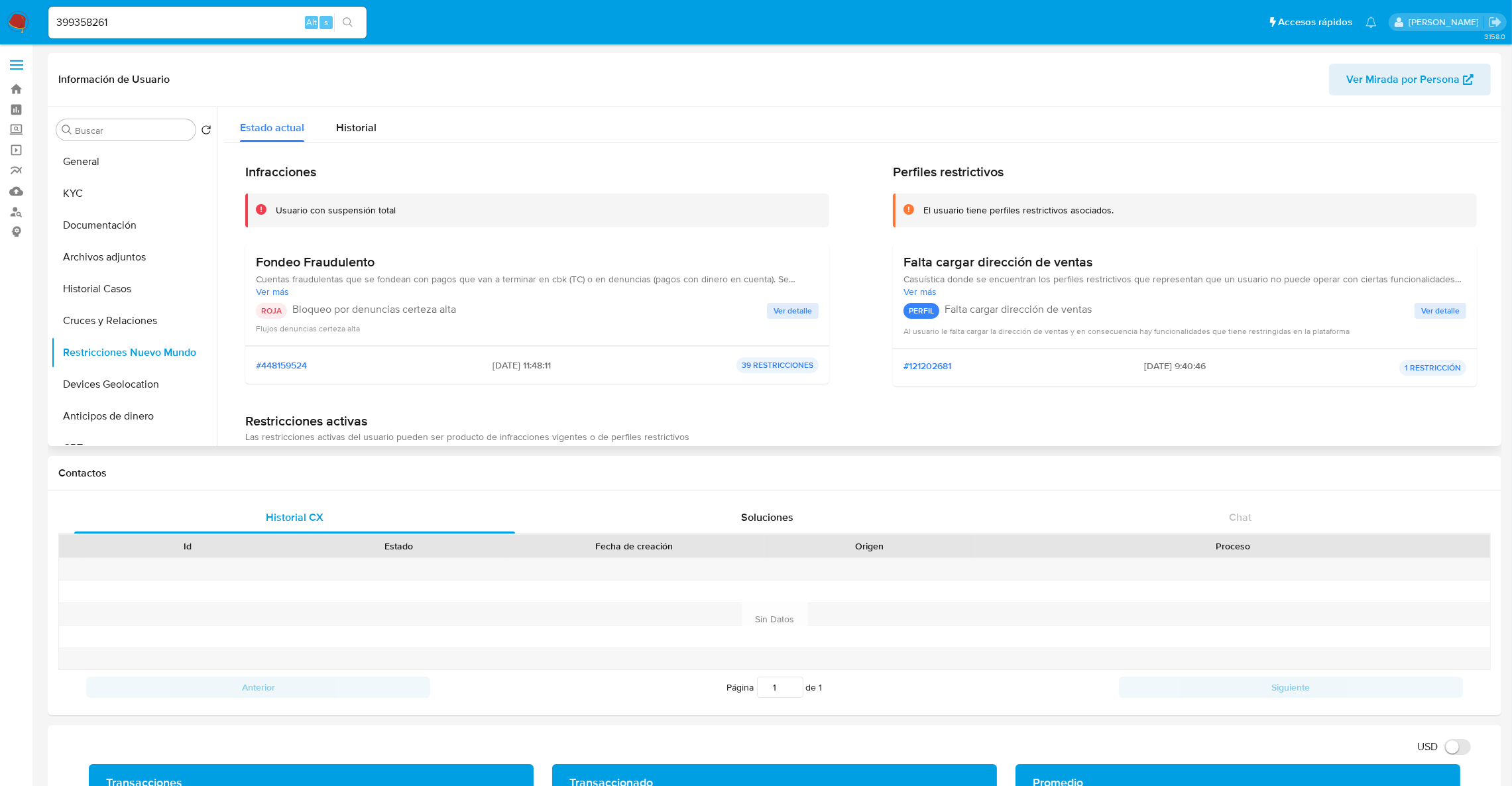
drag, startPoint x: 248, startPoint y: 269, endPoint x: 409, endPoint y: 254, distance: 161.7
click at [409, 254] on div "Fondeo Fraudulento Cuentas fraudulentas que se fondean con pagos que van a term…" at bounding box center [537, 295] width 584 height 103
click at [134, 169] on button "General" at bounding box center [129, 161] width 155 height 32
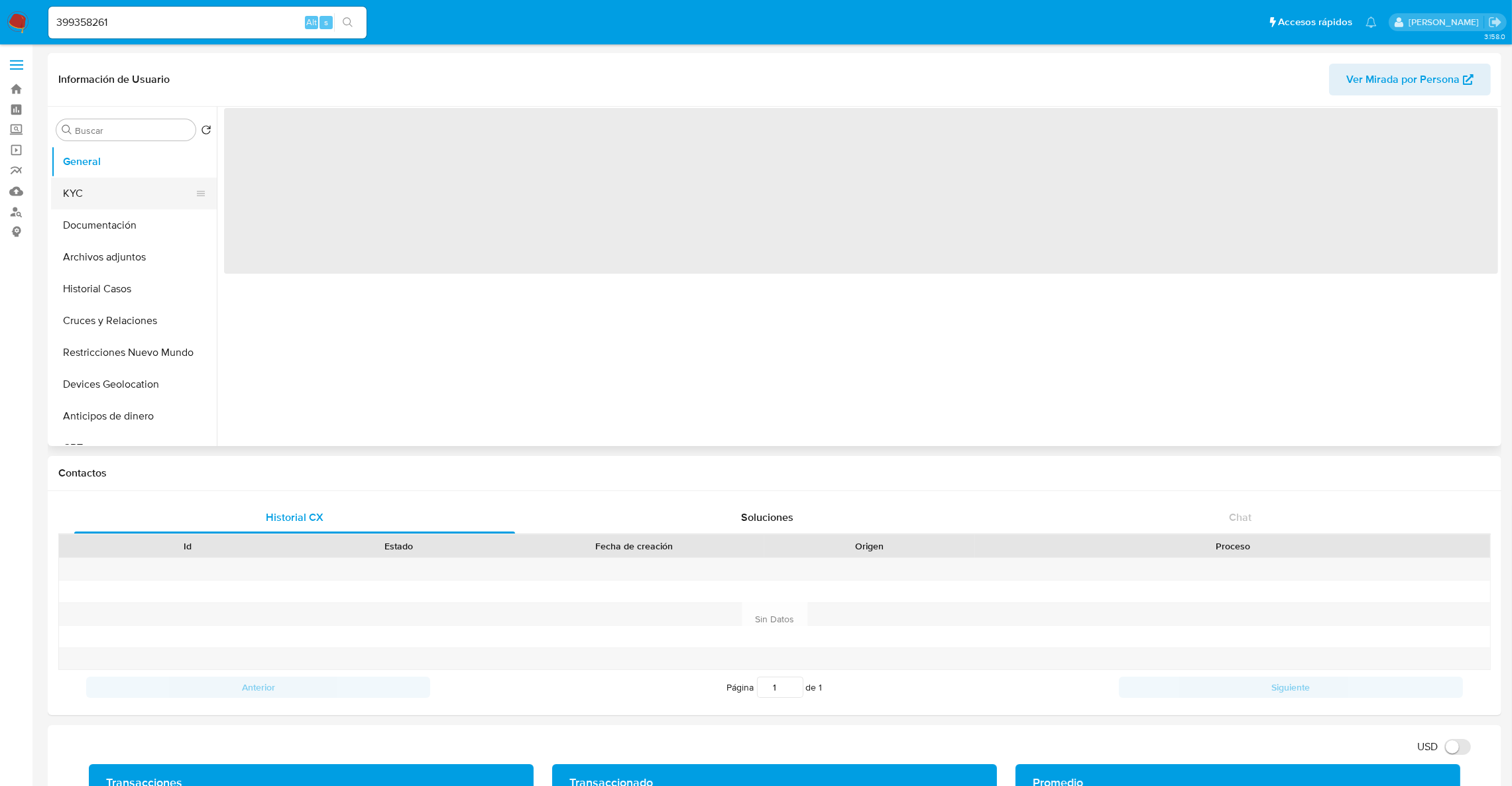
click at [125, 186] on button "KYC" at bounding box center [129, 193] width 155 height 32
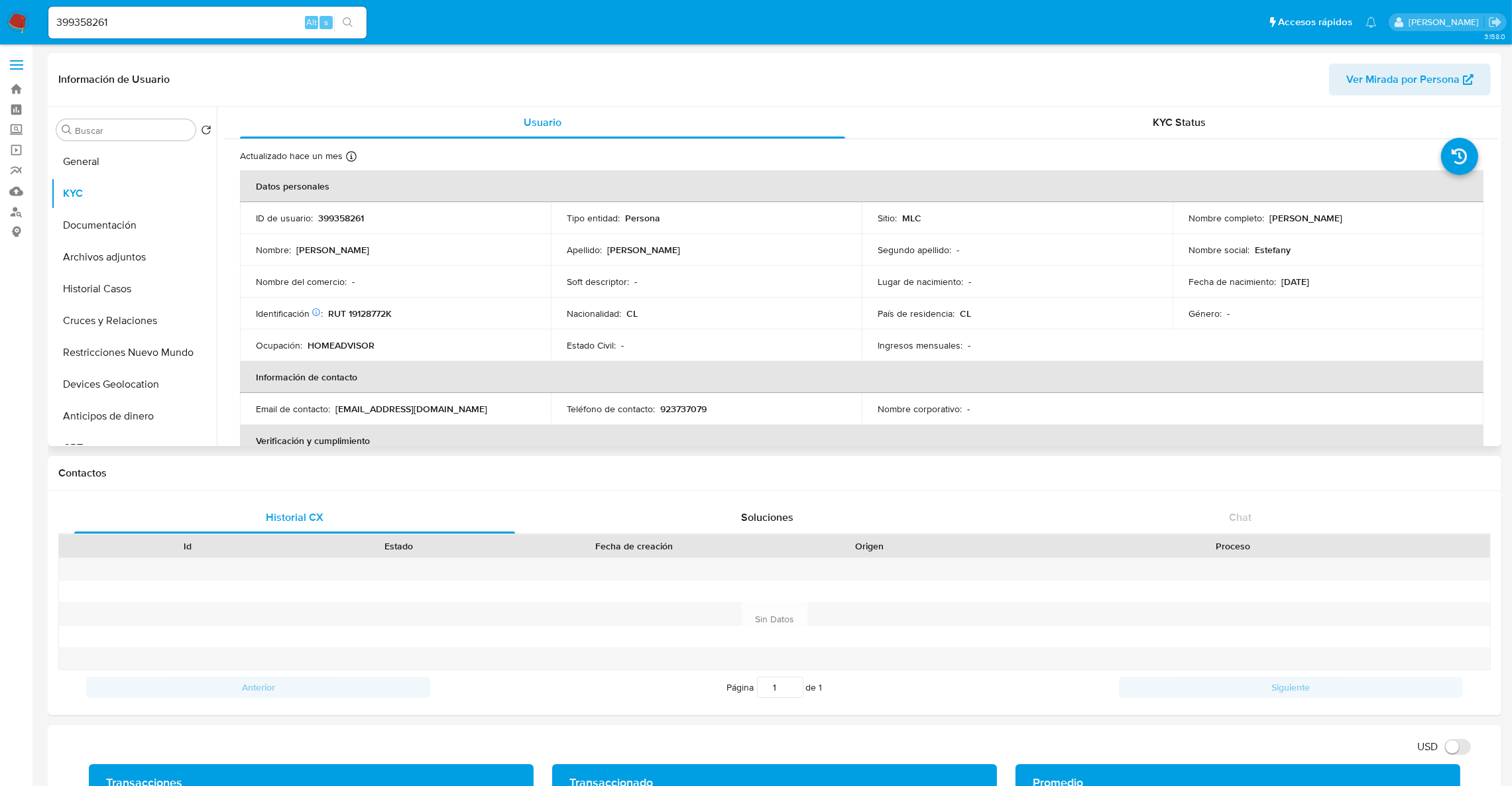
drag, startPoint x: 1263, startPoint y: 218, endPoint x: 1414, endPoint y: 218, distance: 151.0
click at [1414, 218] on div "Nombre completo : Estefany Alejandra Araya Chacón" at bounding box center [1328, 218] width 279 height 12
copy div "Estefany Alejandra Araya Chacón"
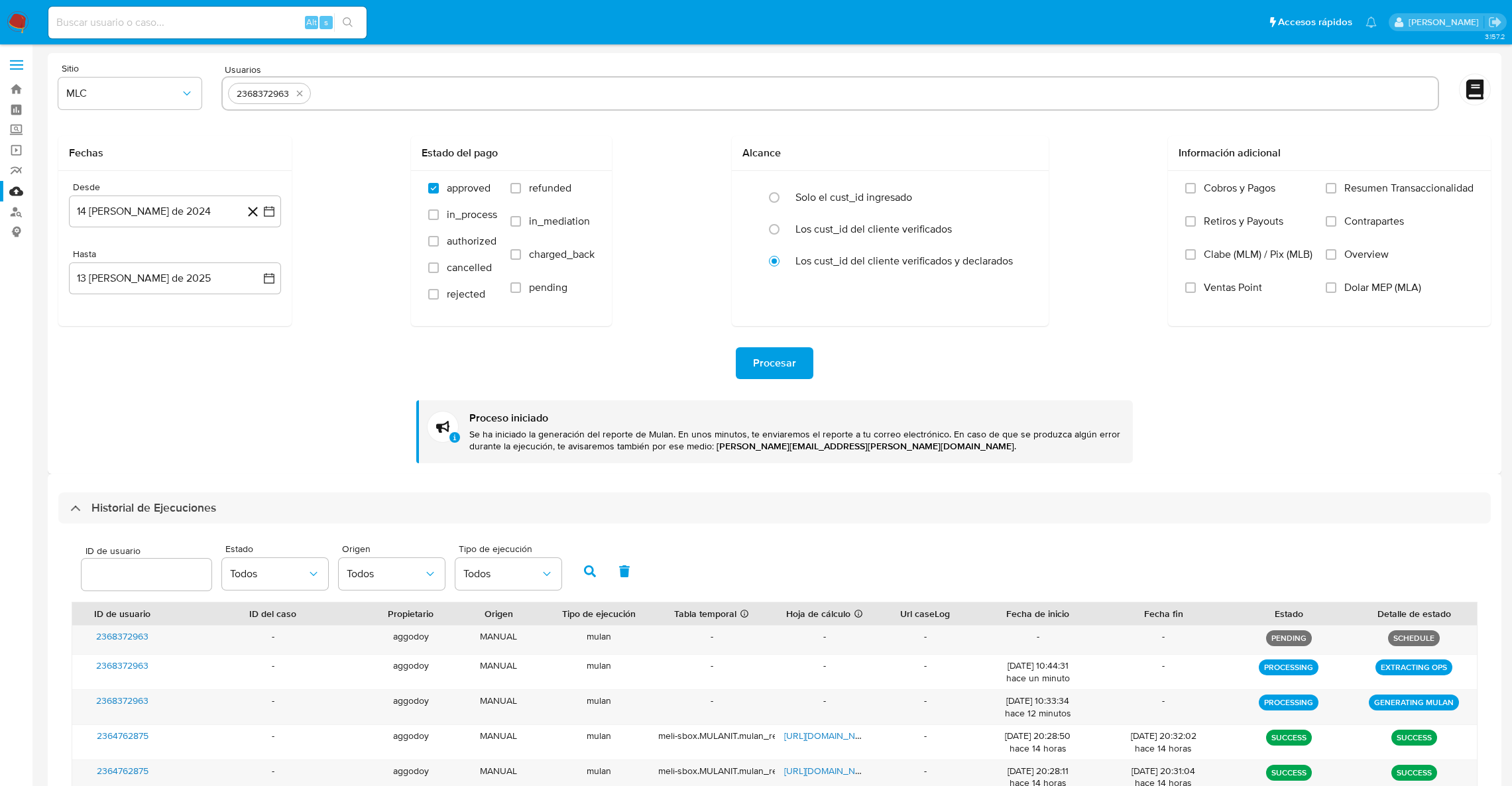
select select "10"
click at [158, 94] on span "MLC" at bounding box center [123, 93] width 114 height 13
click at [397, 157] on div "Fechas Desde 14 de agosto de 2024 14-08-2024 Hasta 13 de agosto de 2025 13-08-2…" at bounding box center [774, 231] width 1433 height 191
click at [271, 213] on icon "button" at bounding box center [269, 211] width 13 height 13
click at [254, 264] on icon "Mes siguiente" at bounding box center [257, 259] width 16 height 16
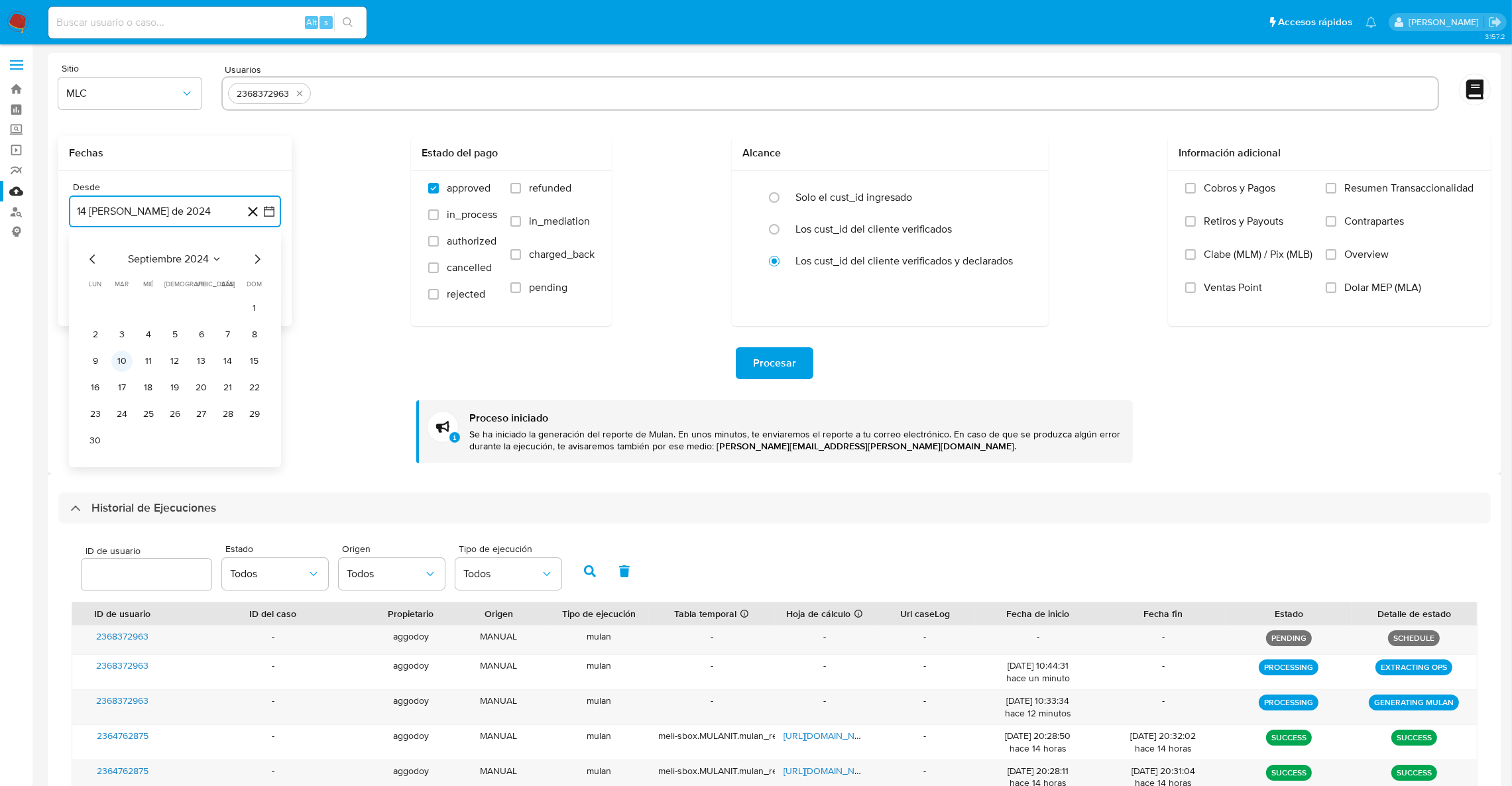
click at [122, 362] on button "10" at bounding box center [122, 361] width 21 height 21
click at [273, 284] on icon "button" at bounding box center [269, 278] width 13 height 13
click at [127, 404] on button "9" at bounding box center [122, 401] width 21 height 21
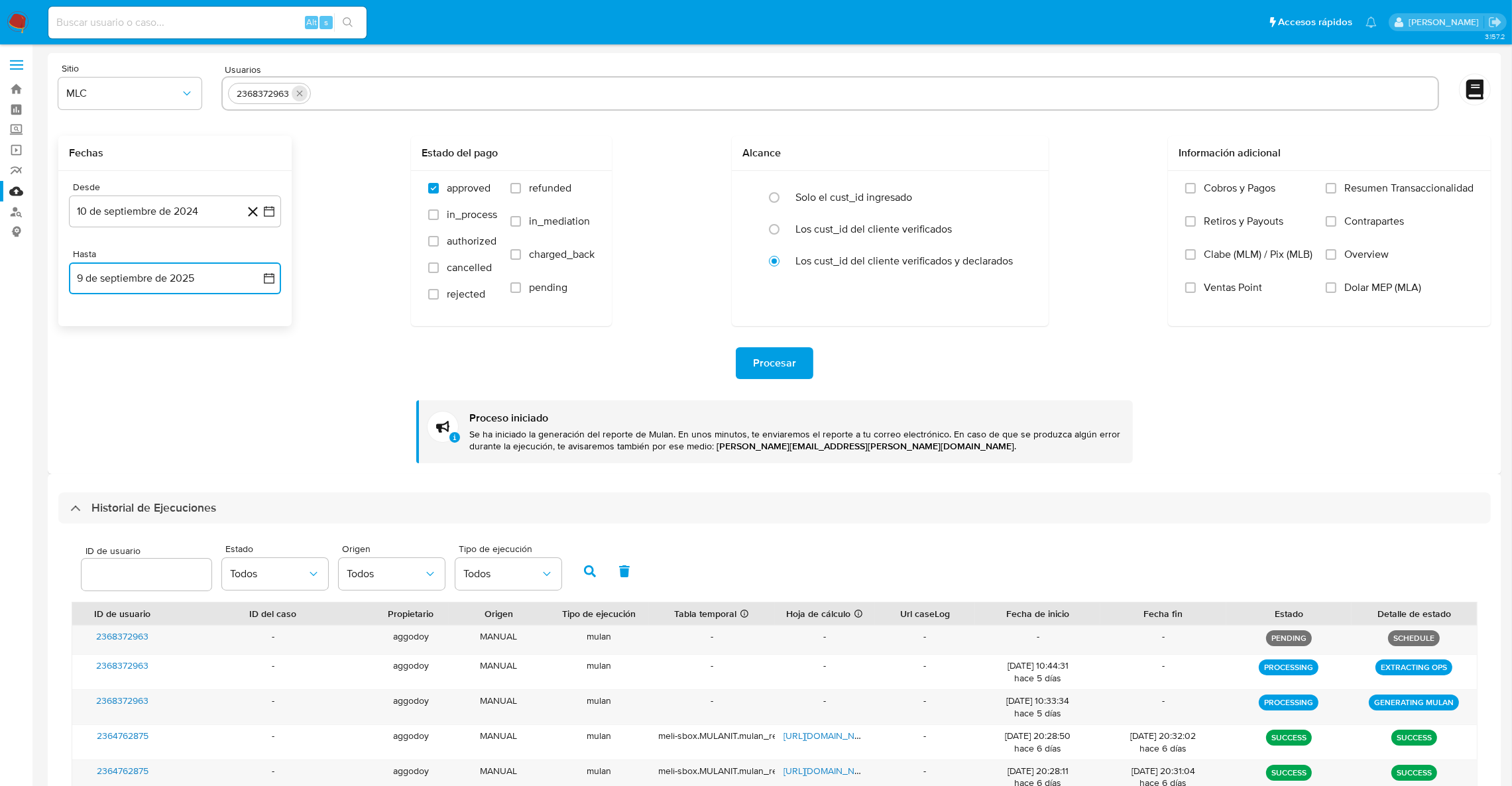
click at [297, 99] on button "quitar 2368372963" at bounding box center [300, 94] width 16 height 16
click at [297, 99] on input "text" at bounding box center [830, 94] width 1205 height 21
paste input "2023140593"
type input "2023140593"
paste input "53008544"
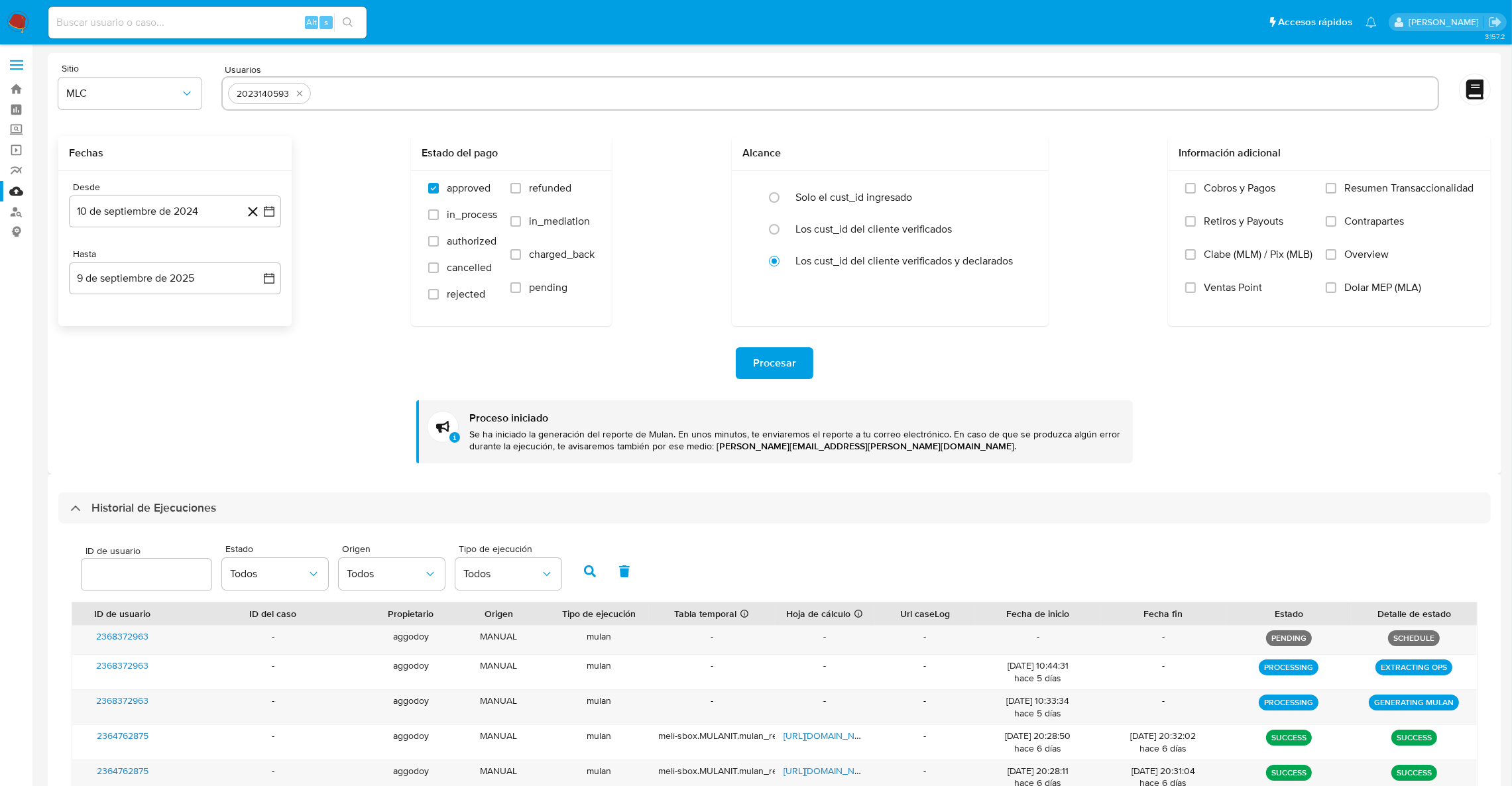
type input "53008544"
paste input "1578634128"
type input "1578634128"
click at [523, 86] on input "text" at bounding box center [956, 94] width 952 height 21
paste input "208506275"
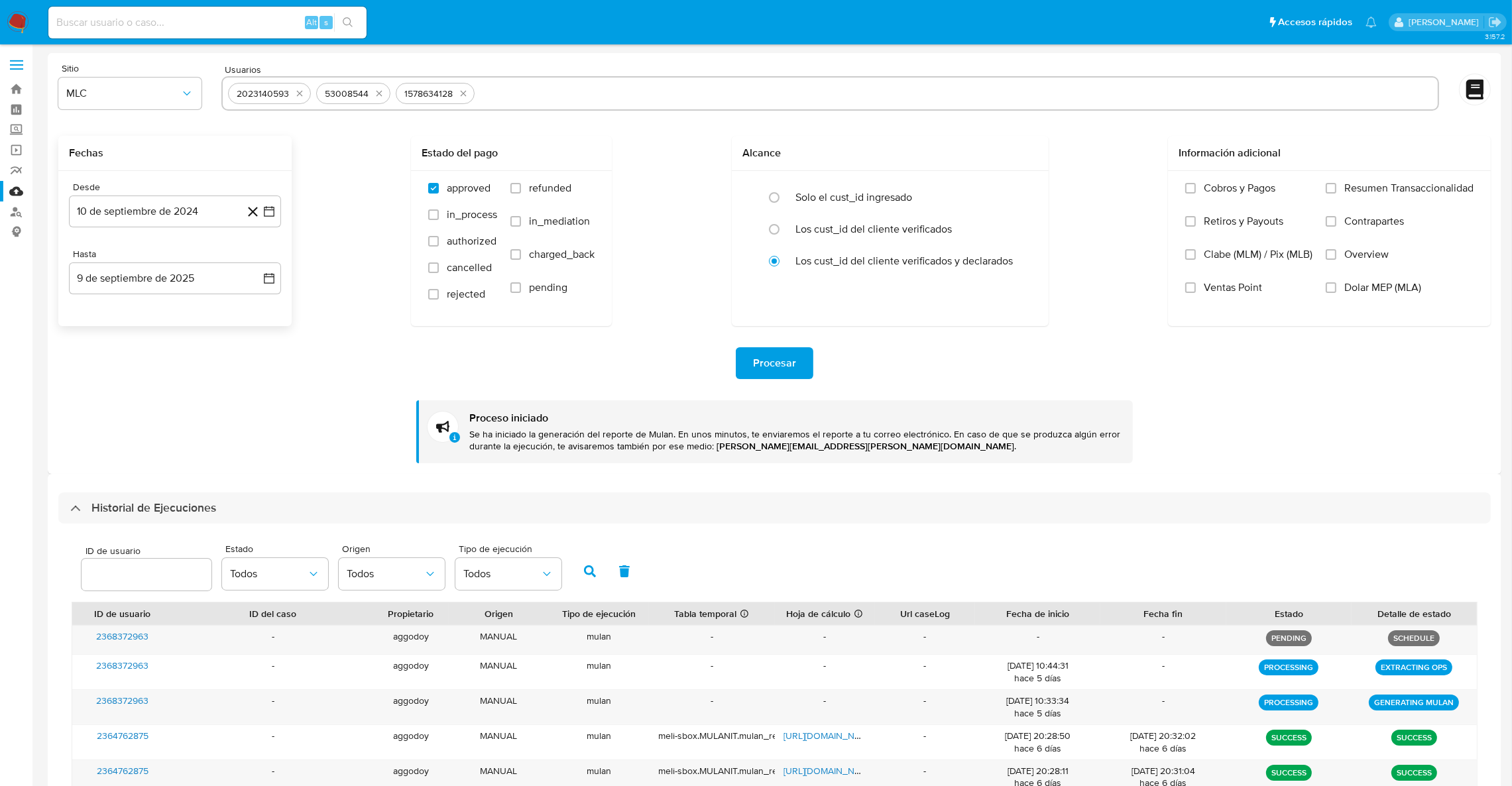
type input "208506275"
click at [619, 71] on div "Usuarios 2023140593 53008544 1578634128 208506275" at bounding box center [830, 88] width 1217 height 50
click at [617, 78] on div "2023140593 53008544 1578634128 208506275" at bounding box center [830, 93] width 1217 height 34
click at [614, 98] on input "text" at bounding box center [998, 94] width 869 height 21
paste input "510064526"
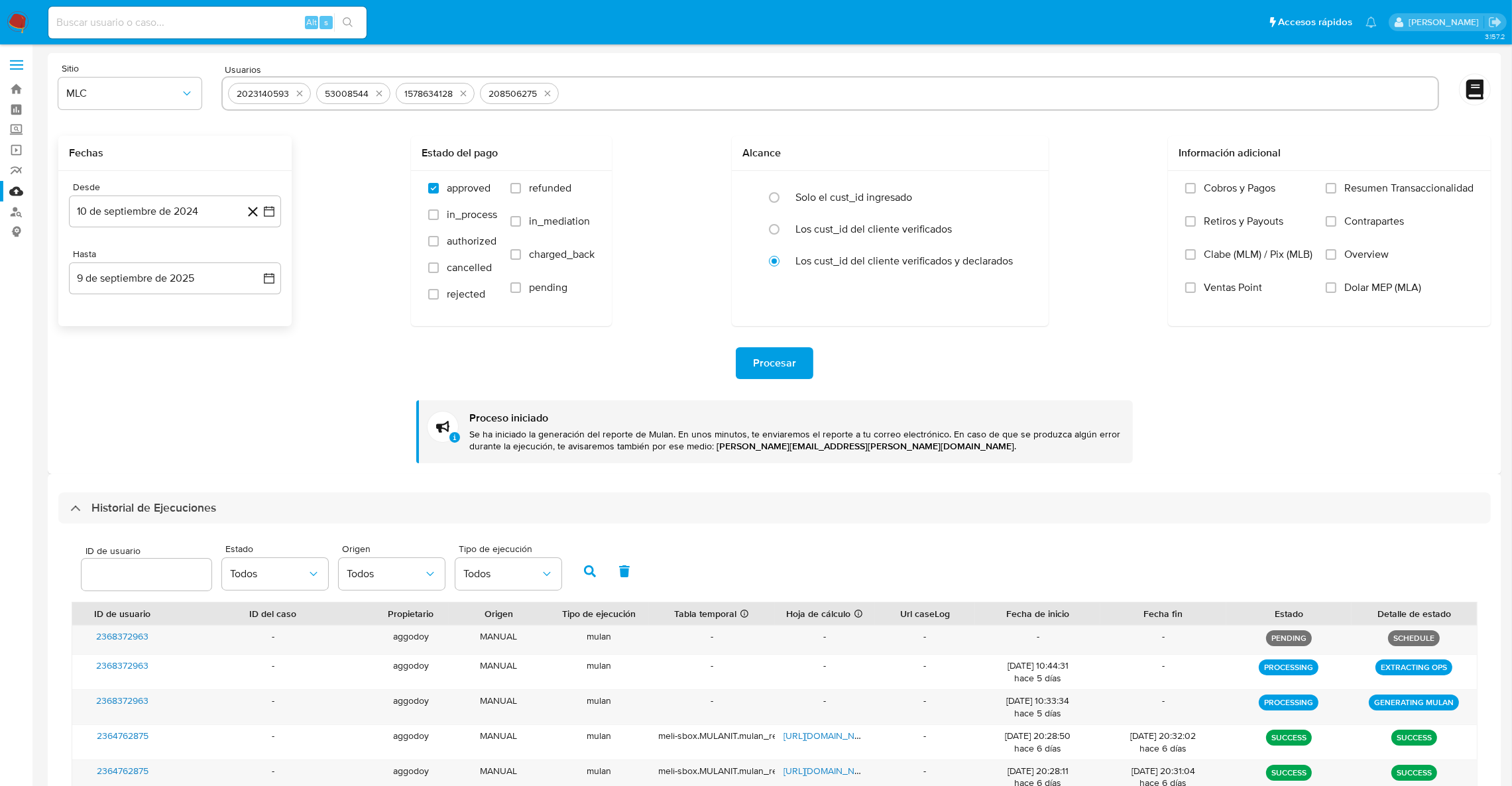
type input "510064526"
paste input "751223274"
type input "751223274"
click at [757, 87] on input "text" at bounding box center [1079, 94] width 705 height 21
paste input "2451993373"
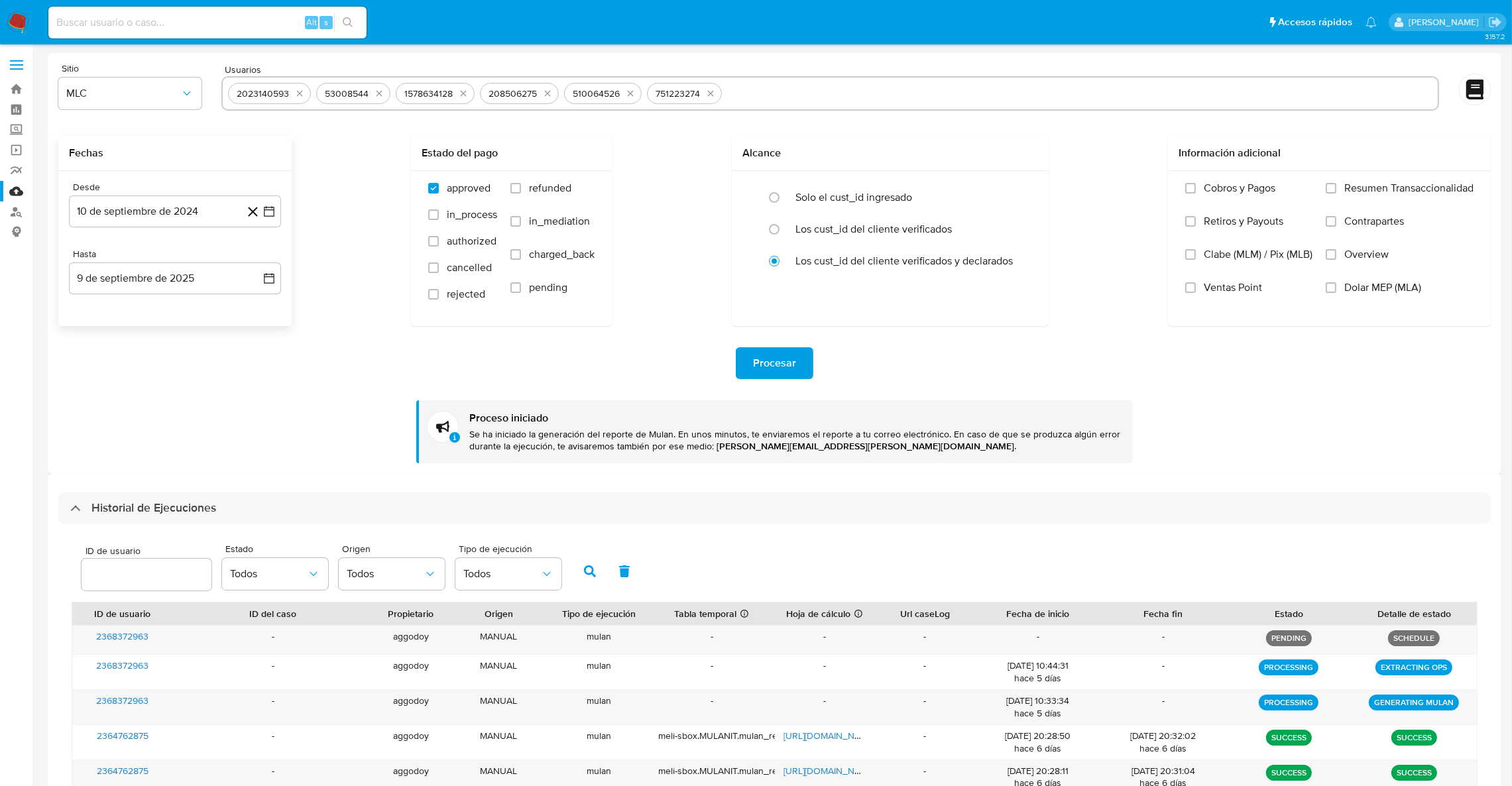
type input "2451993373"
click at [774, 349] on span "Procesar" at bounding box center [774, 363] width 43 height 29
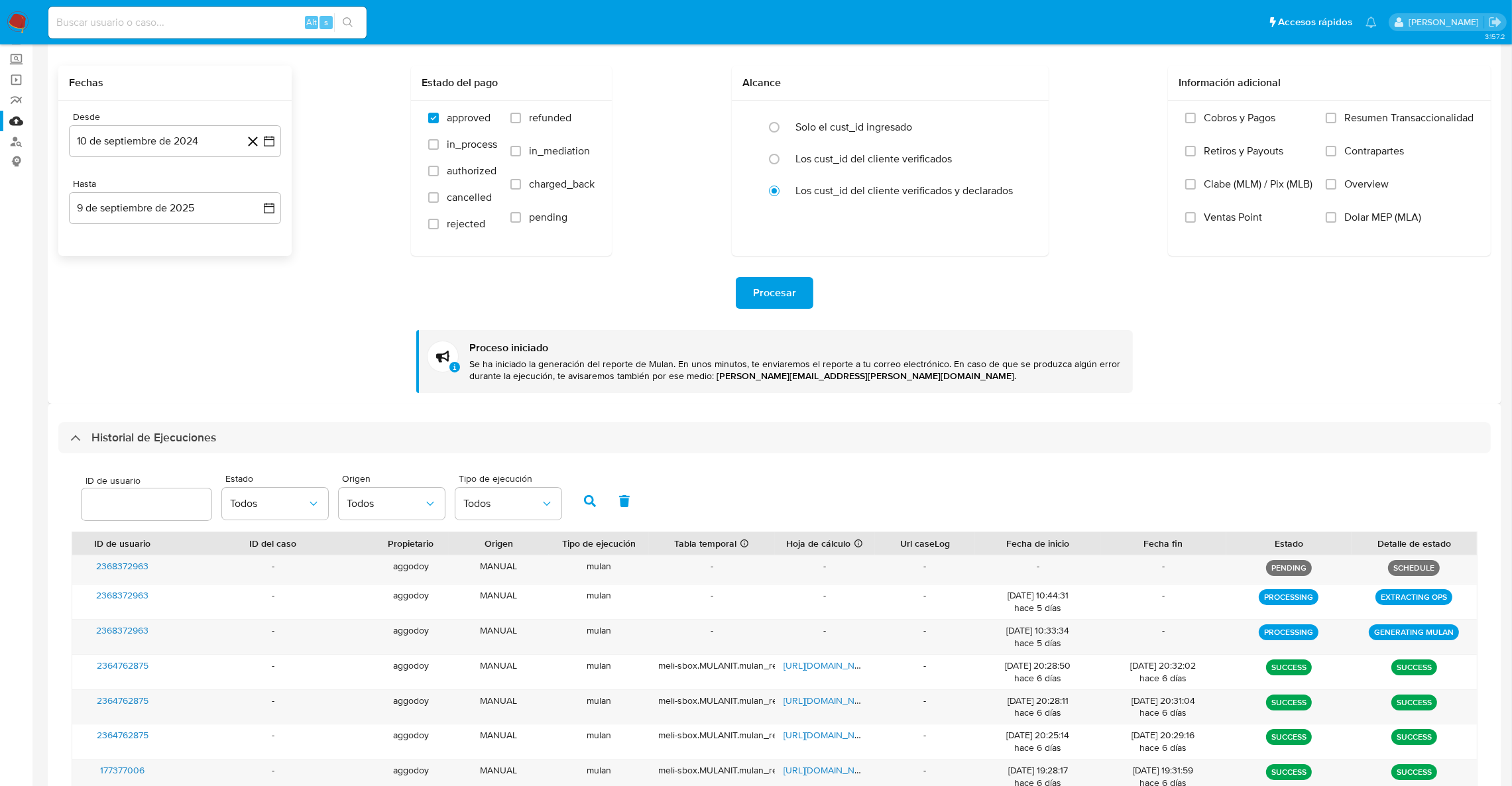
scroll to position [60, 0]
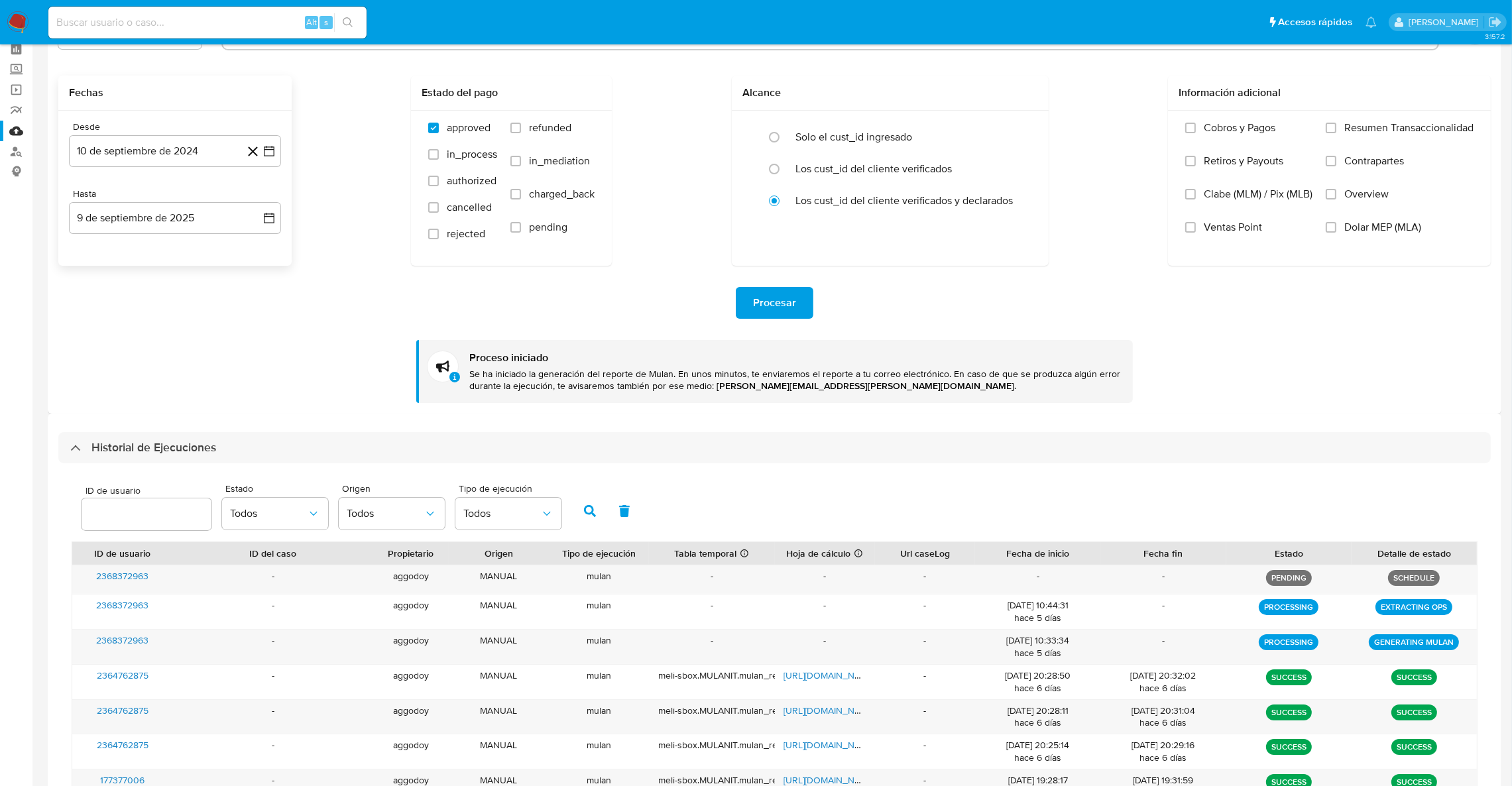
click at [757, 294] on span "Procesar" at bounding box center [774, 302] width 43 height 29
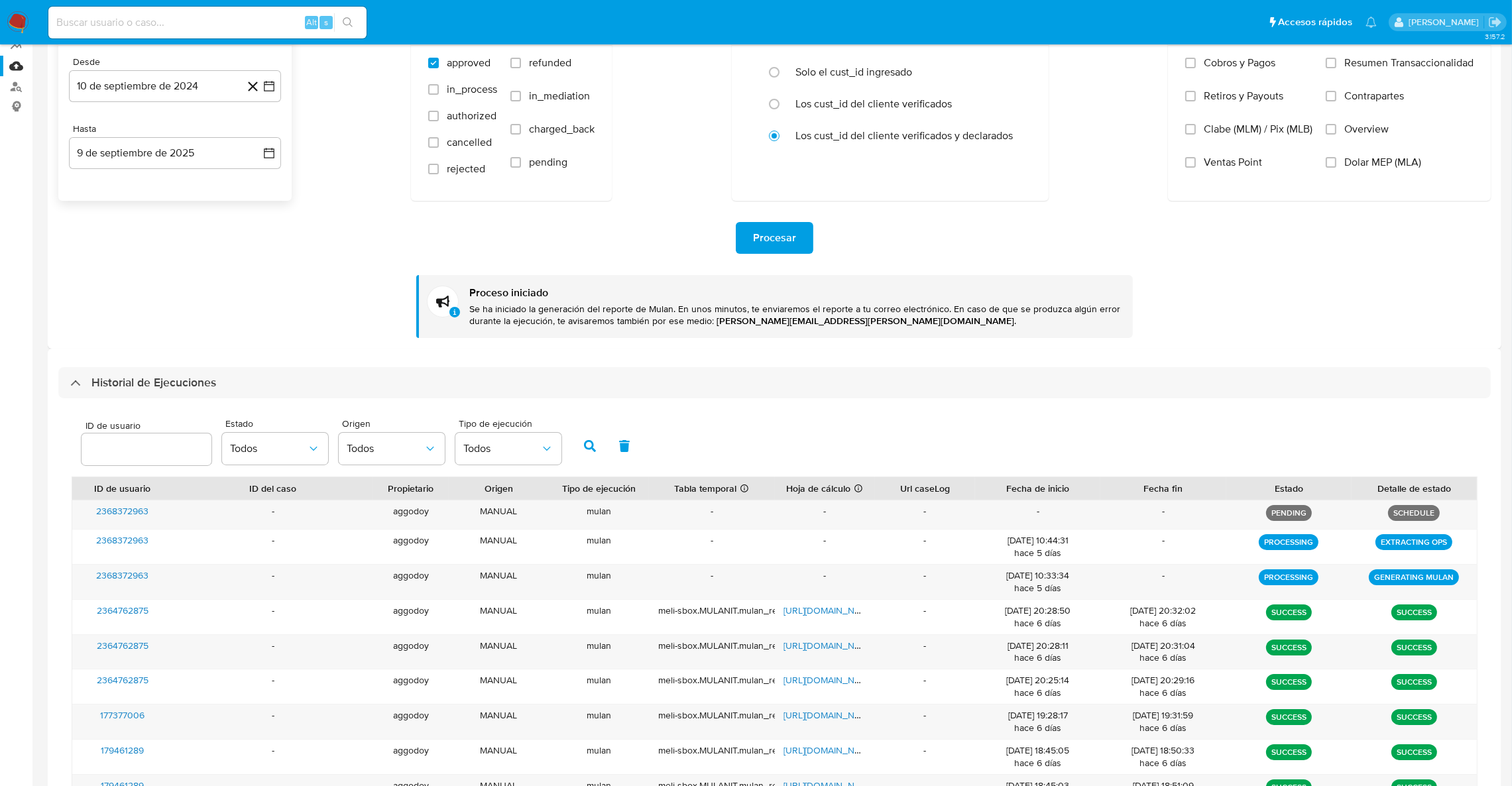
scroll to position [160, 0]
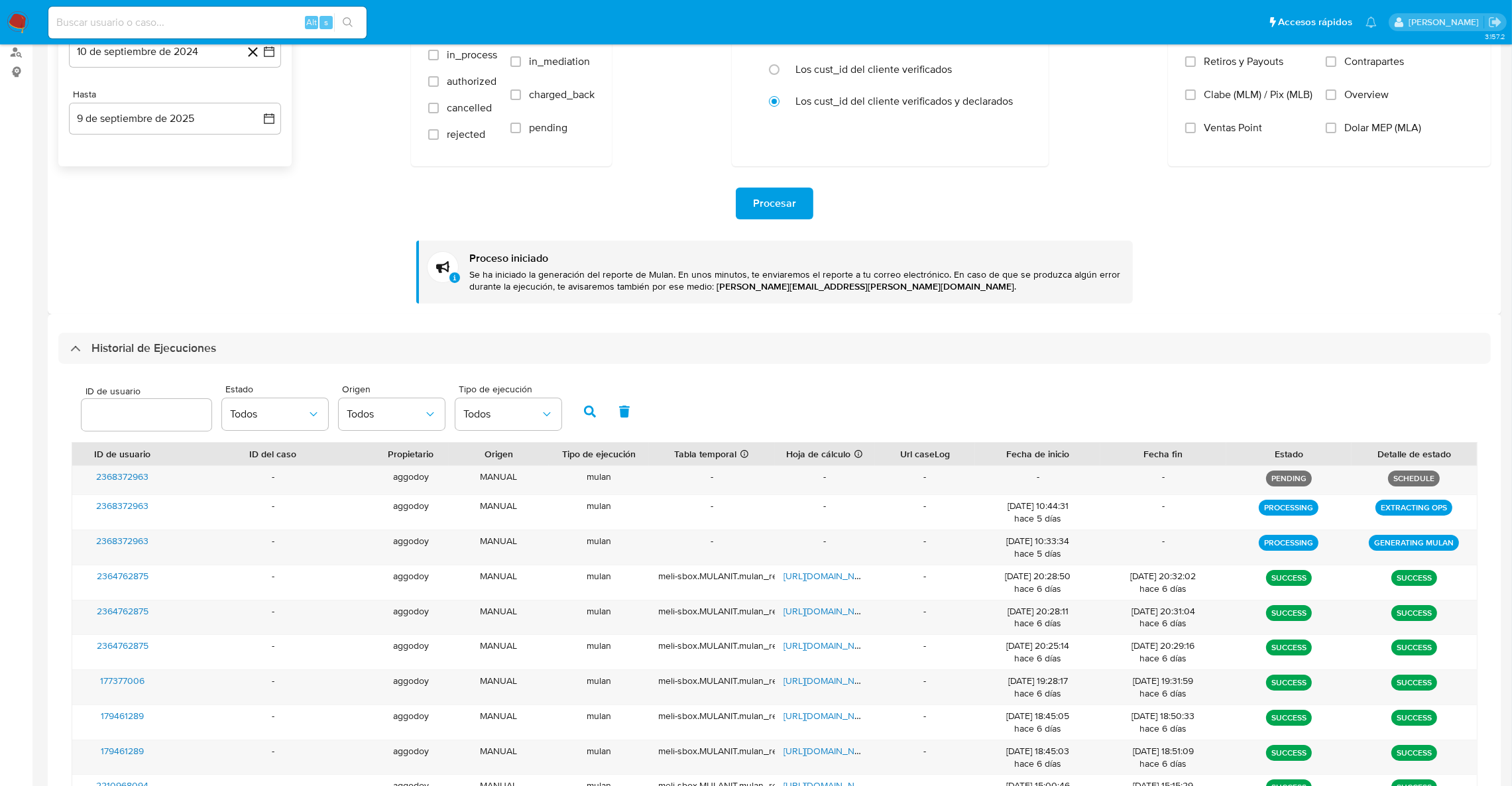
click at [777, 209] on span "Procesar" at bounding box center [774, 203] width 43 height 29
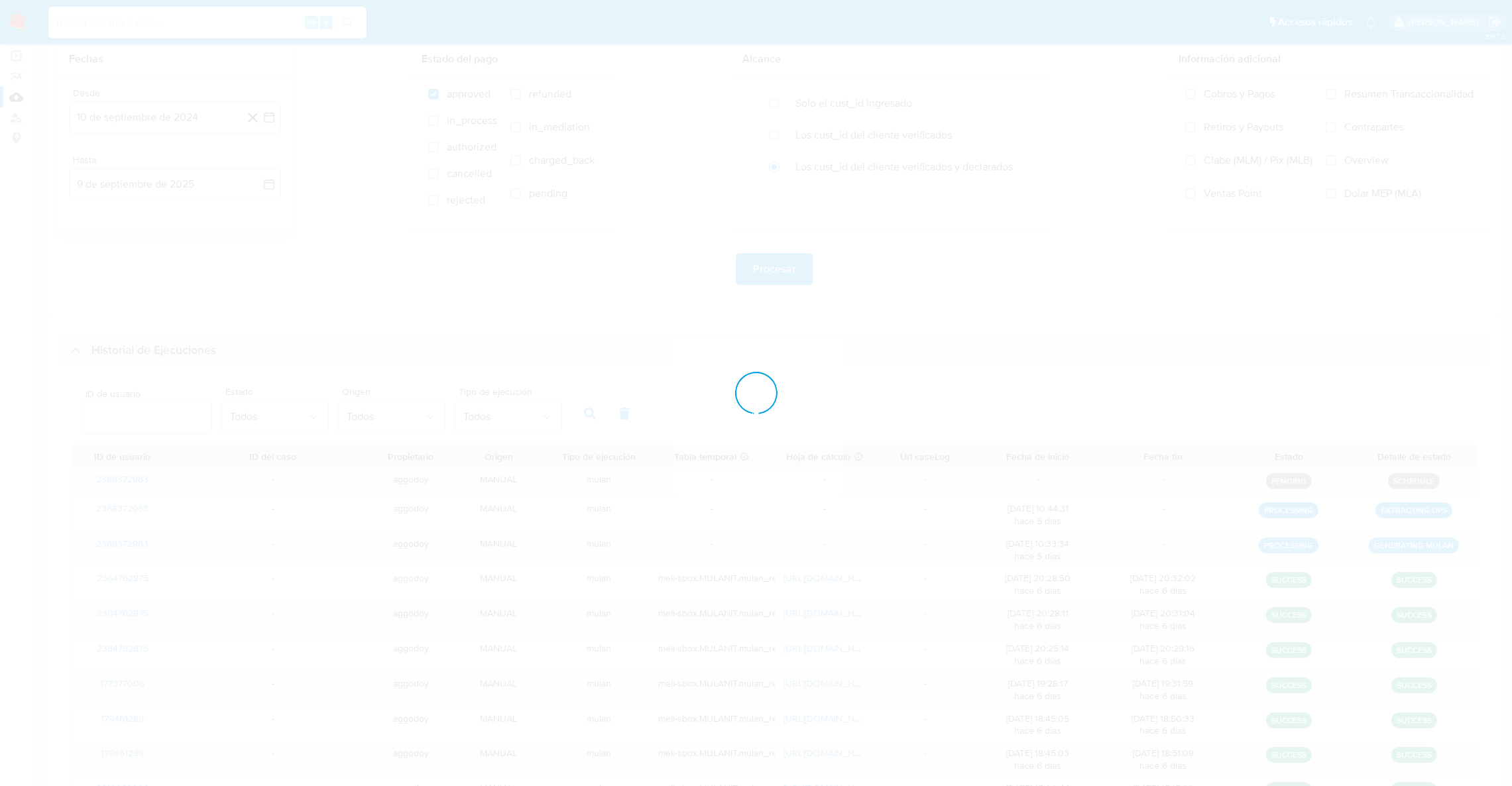
scroll to position [0, 0]
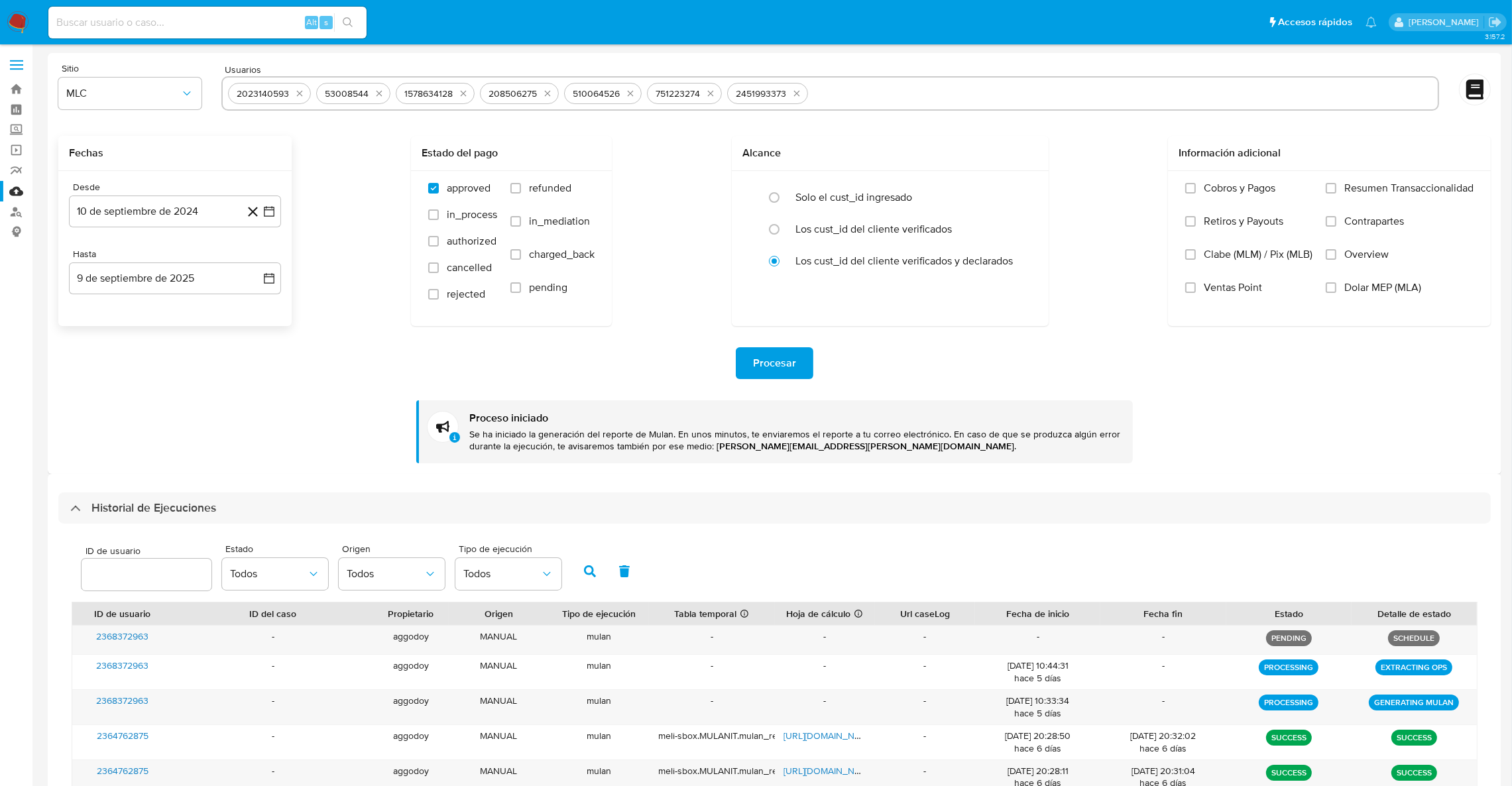
click at [785, 368] on span "Procesar" at bounding box center [774, 363] width 43 height 29
click at [778, 369] on span "Procesar" at bounding box center [774, 363] width 43 height 29
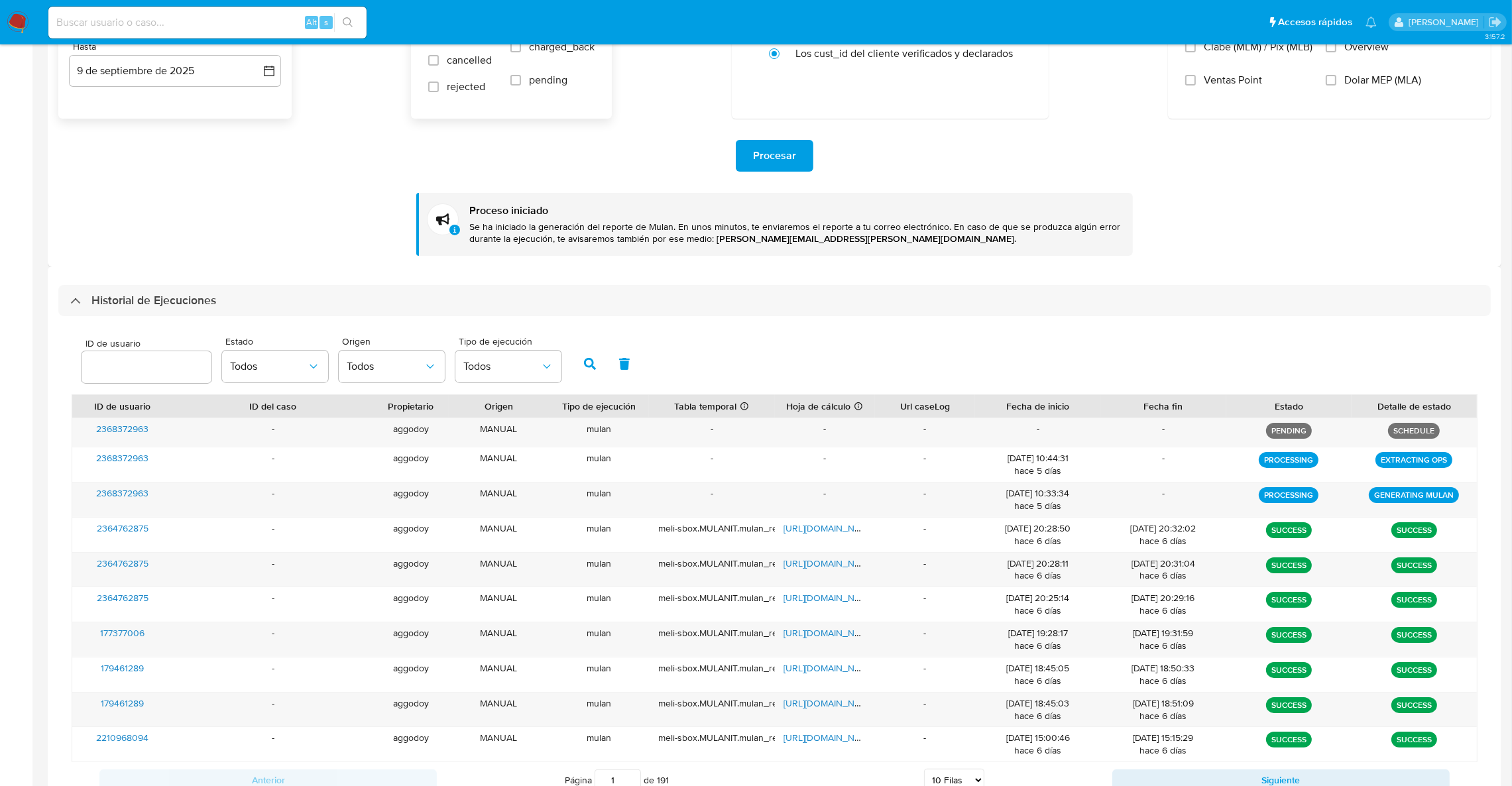
scroll to position [259, 0]
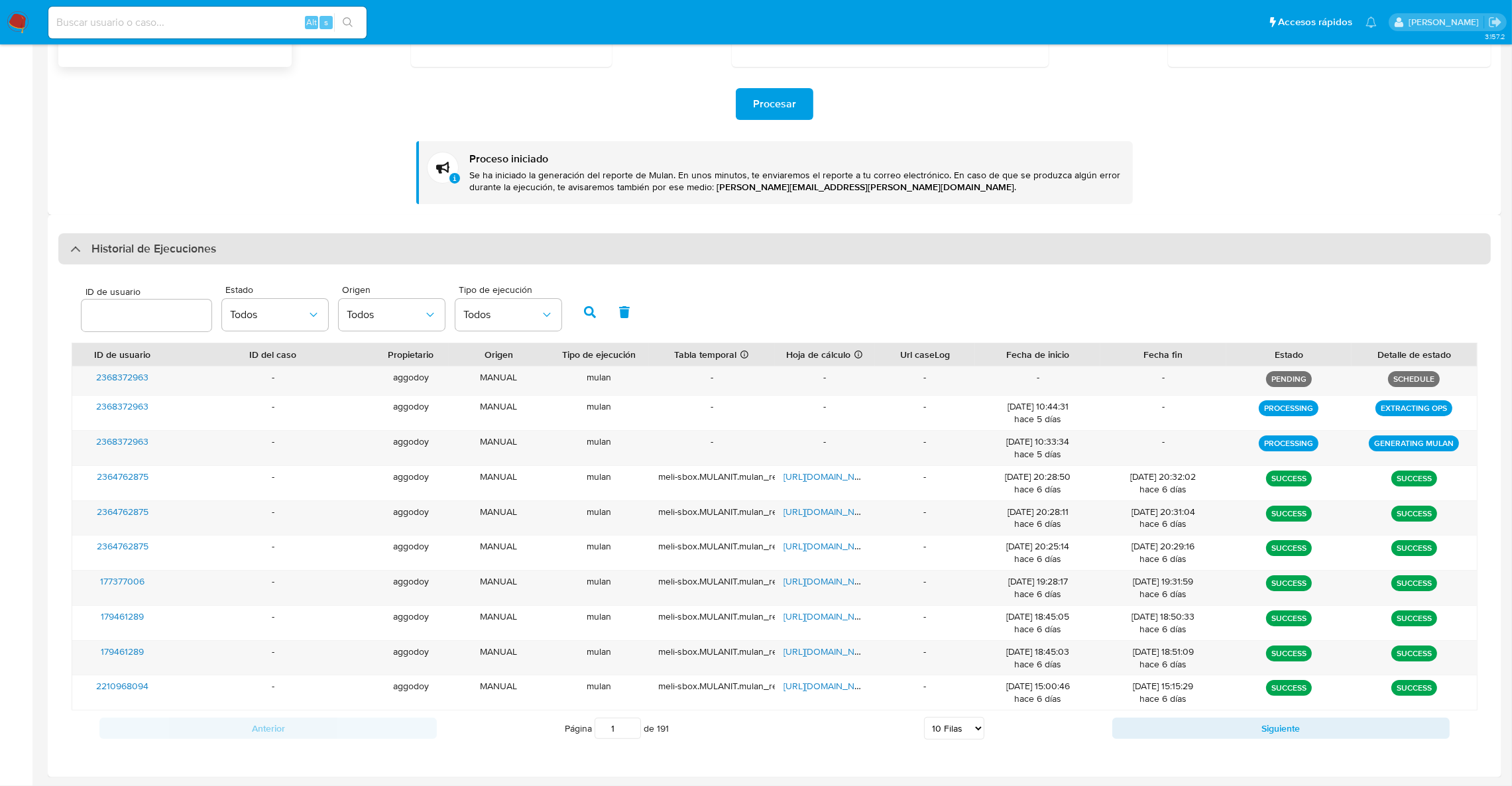
click at [66, 242] on div "Historial de Ejecuciones" at bounding box center [774, 249] width 1433 height 32
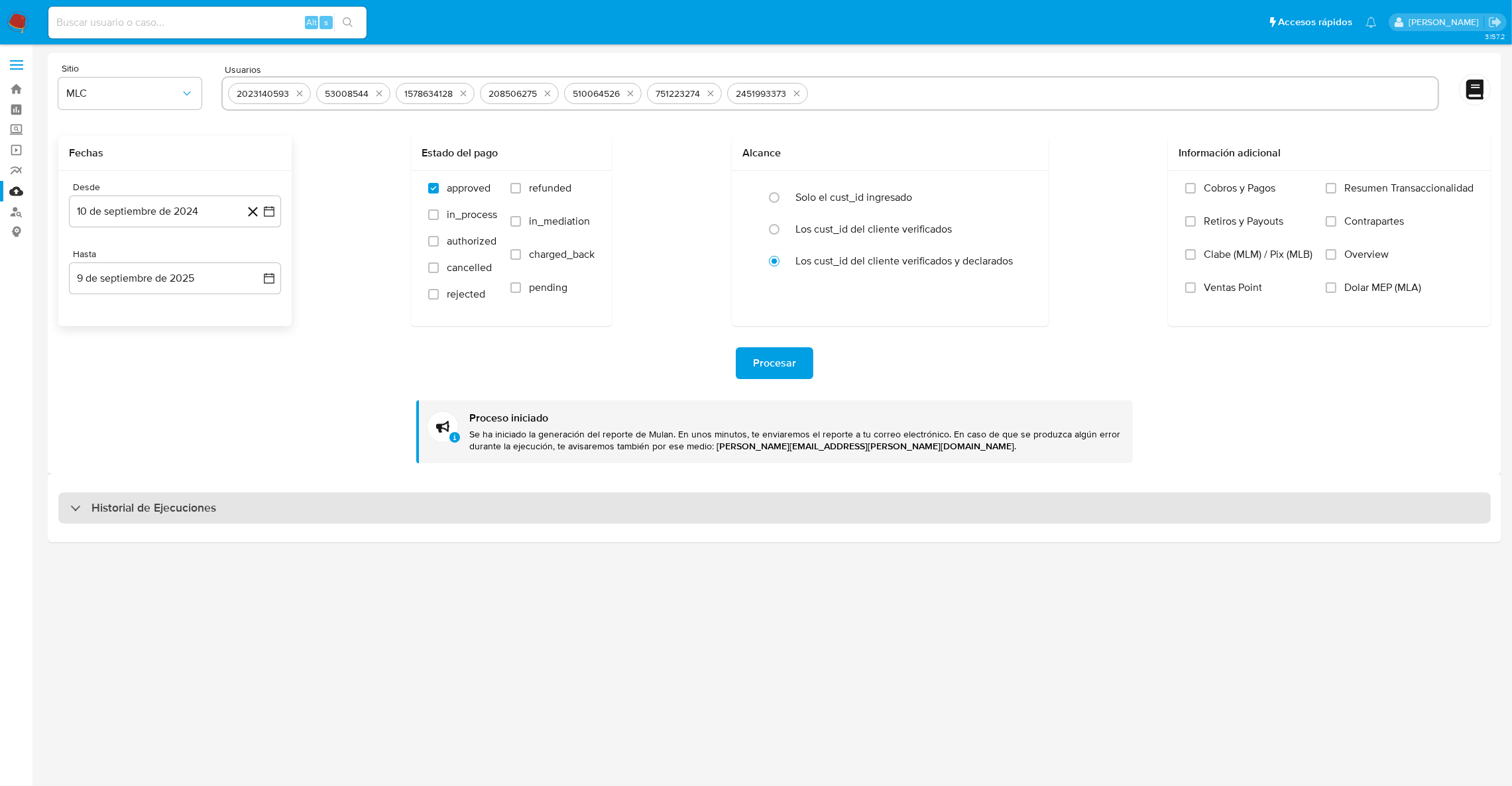
scroll to position [0, 0]
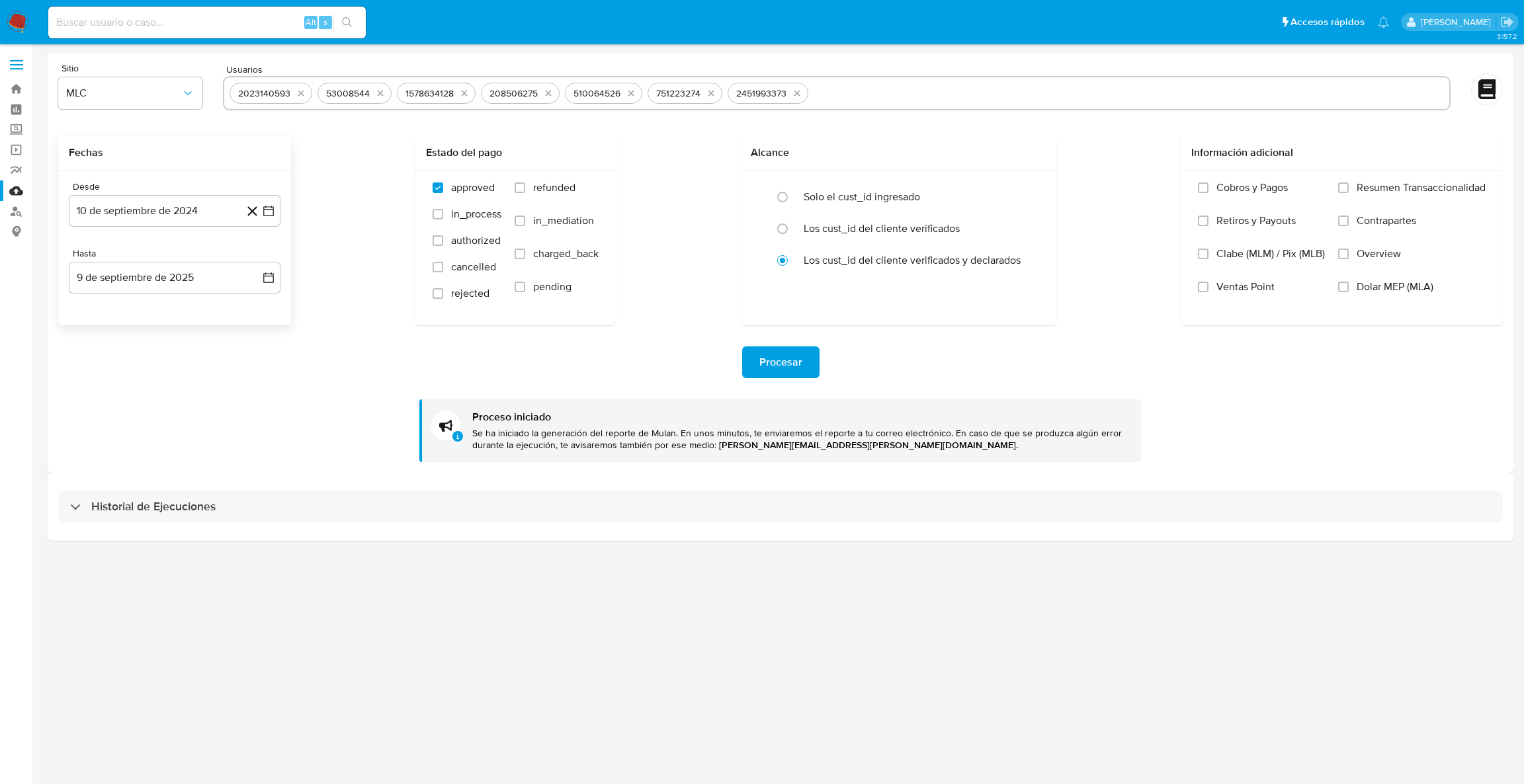
click at [765, 379] on div "Procesar Proceso iniciado Se ha iniciado la generación del reporte de Mulan. En…" at bounding box center [780, 393] width 1444 height 137
click at [796, 372] on span "Procesar" at bounding box center [780, 362] width 43 height 29
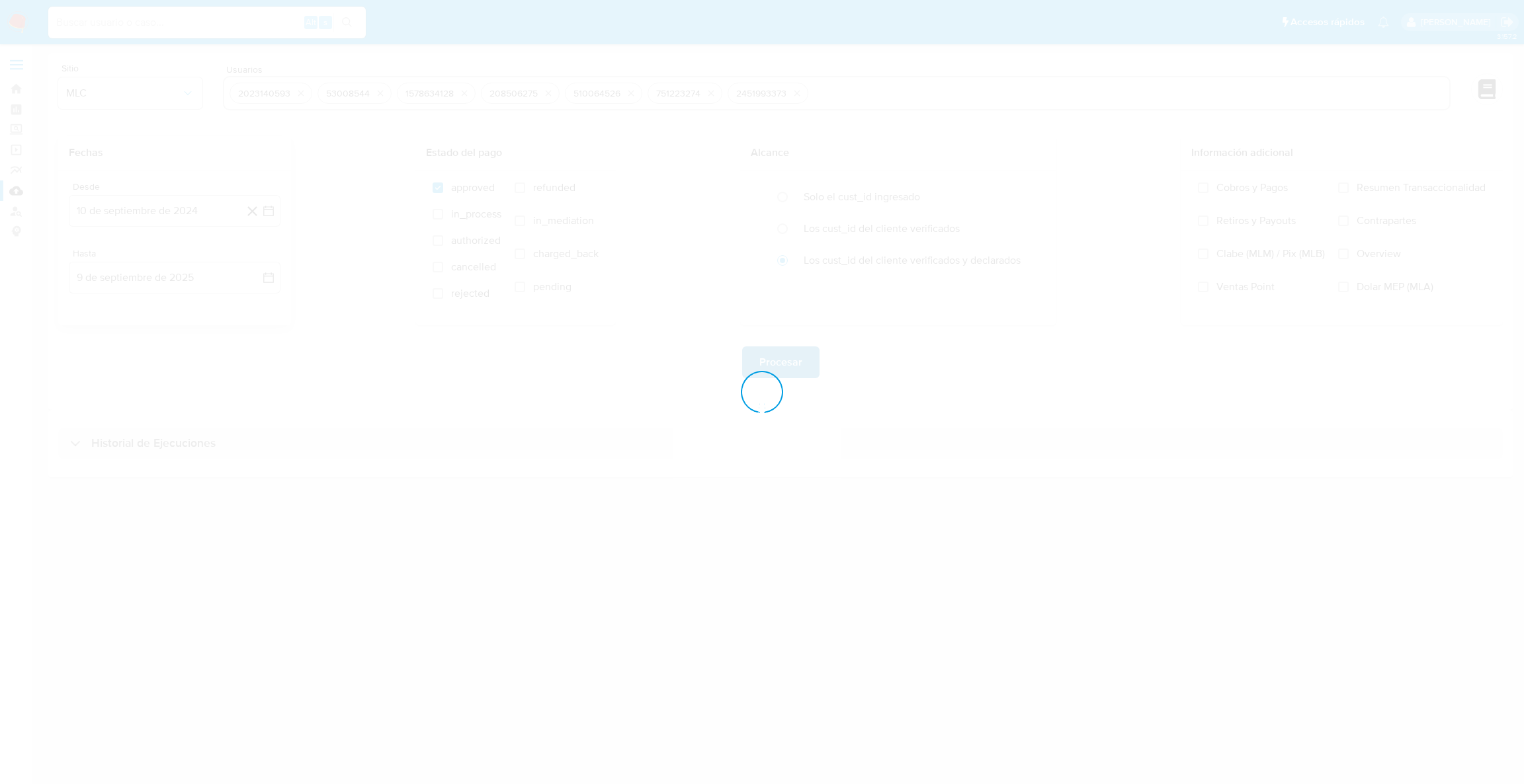
click at [796, 372] on div at bounding box center [762, 392] width 1524 height 784
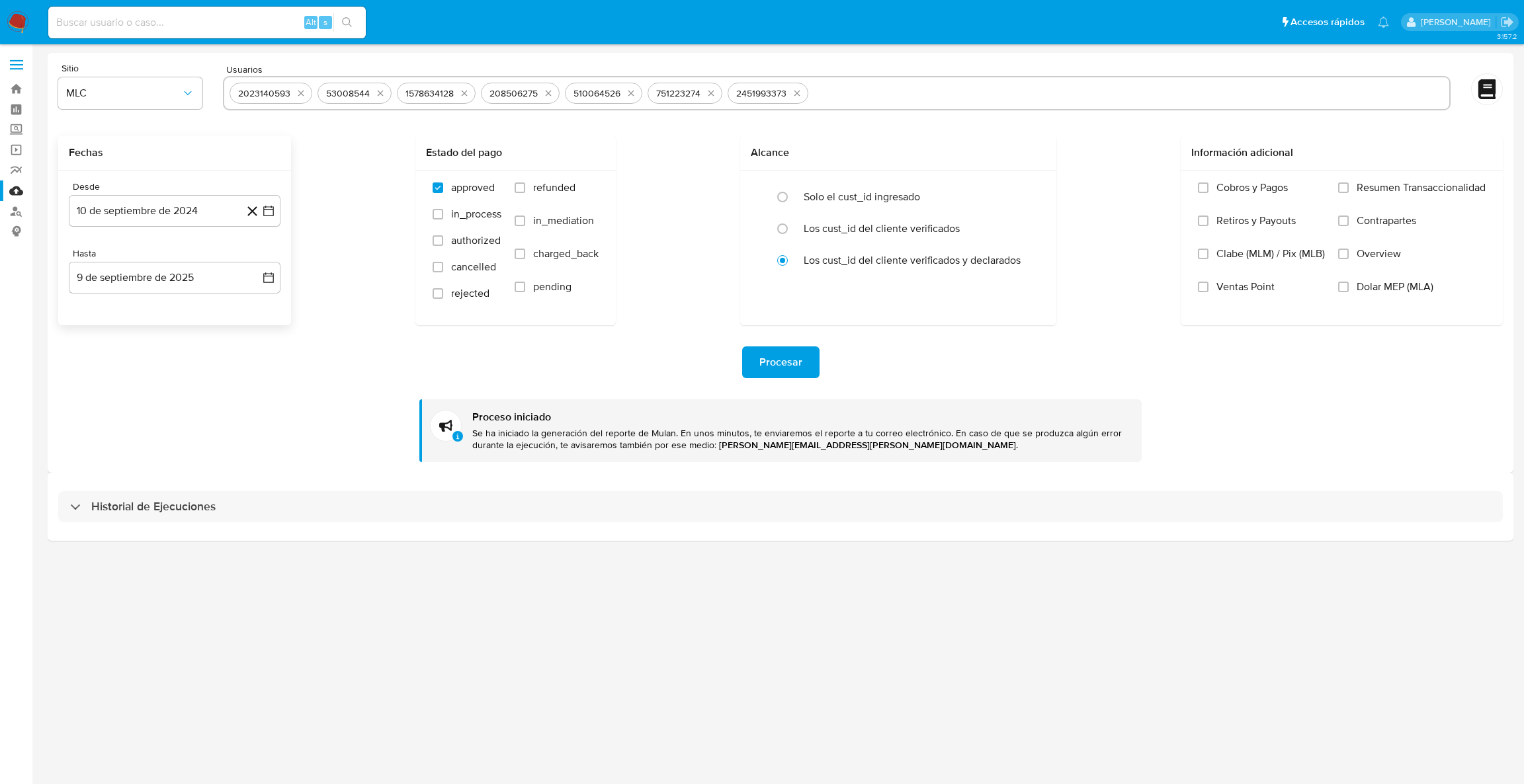
click at [128, 483] on div "Historial de Ejecuciones" at bounding box center [780, 506] width 1466 height 67
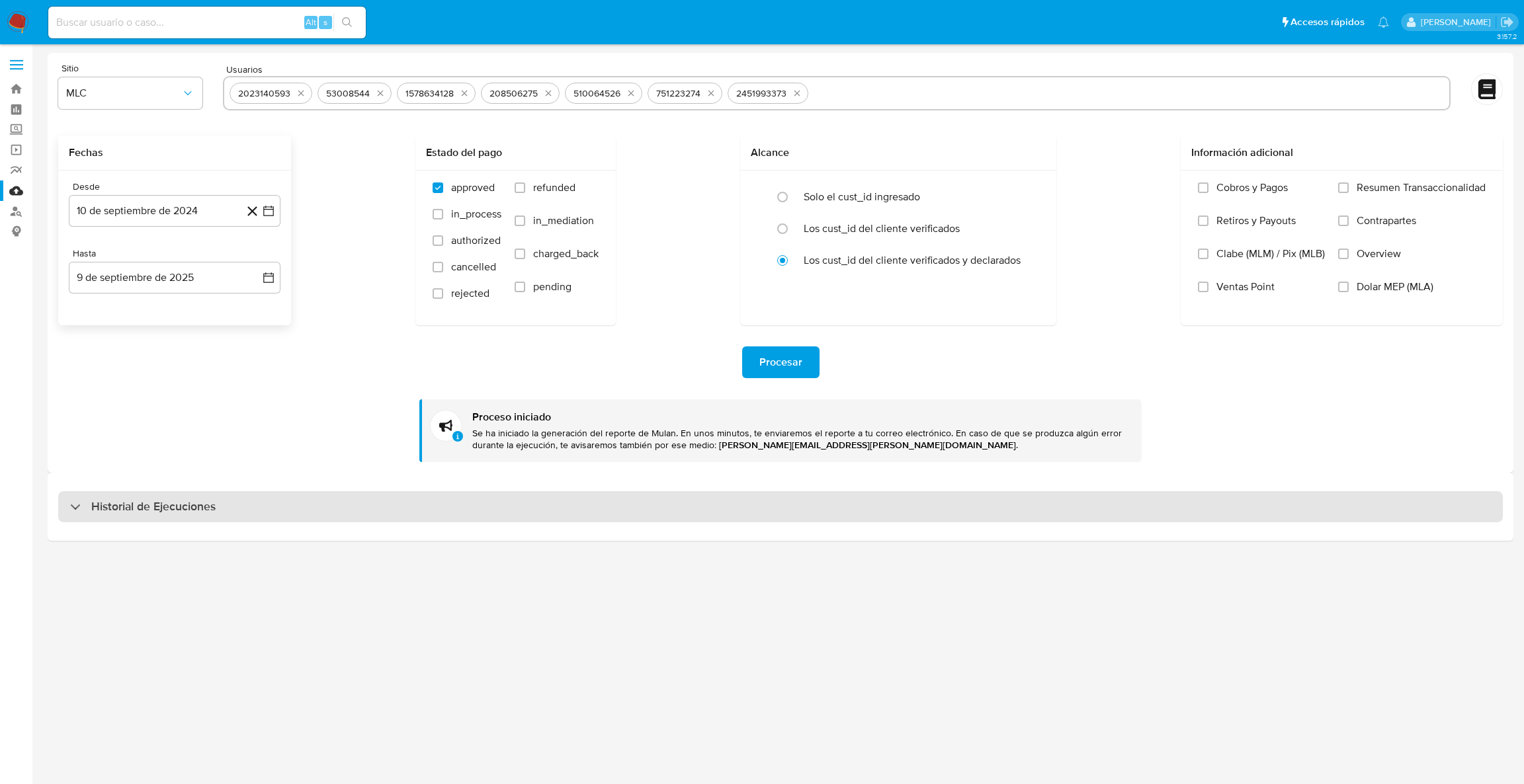
click at [133, 510] on h3 "Historial de Ejecuciones" at bounding box center [153, 507] width 124 height 16
select select "10"
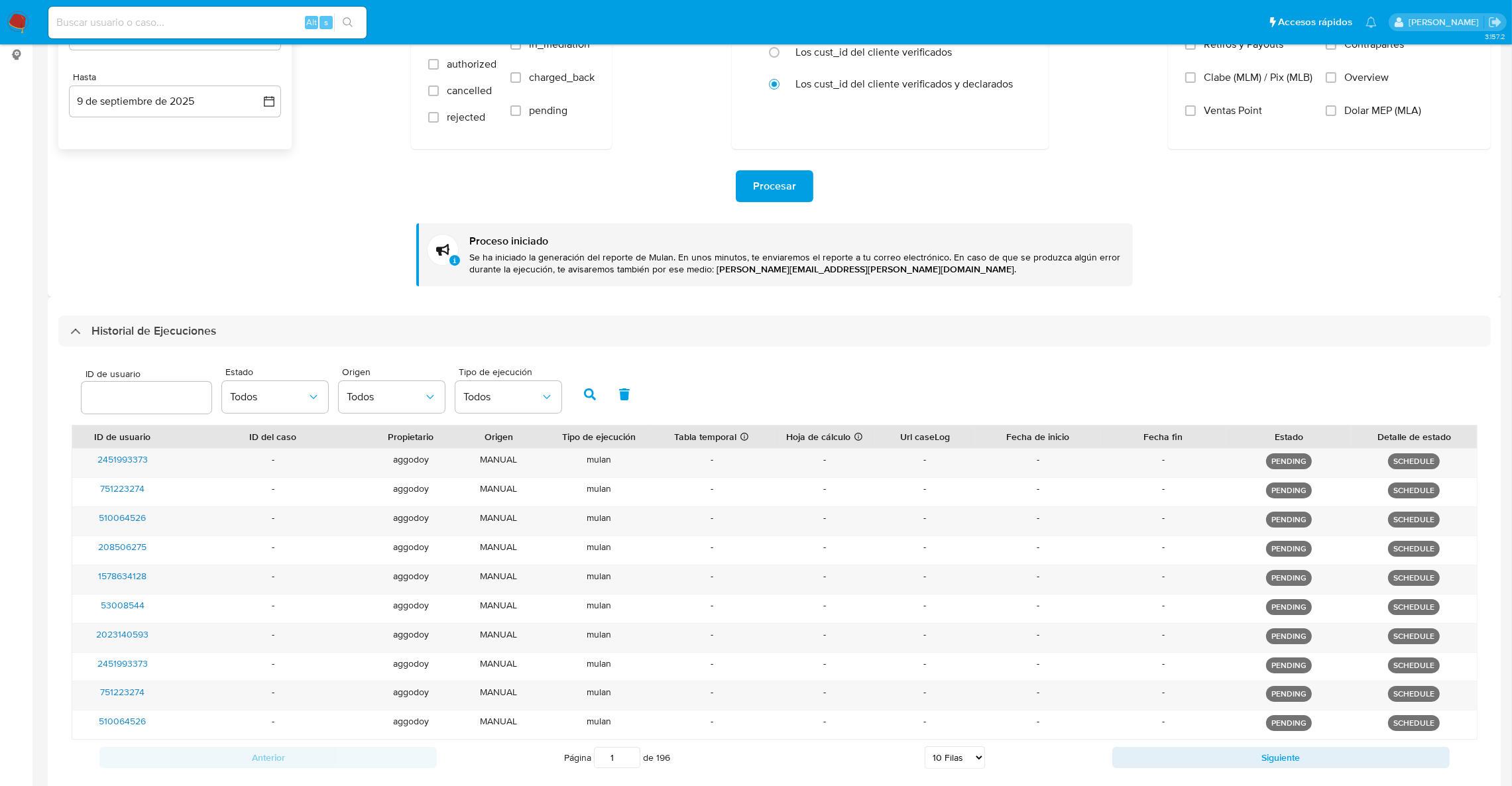
scroll to position [203, 0]
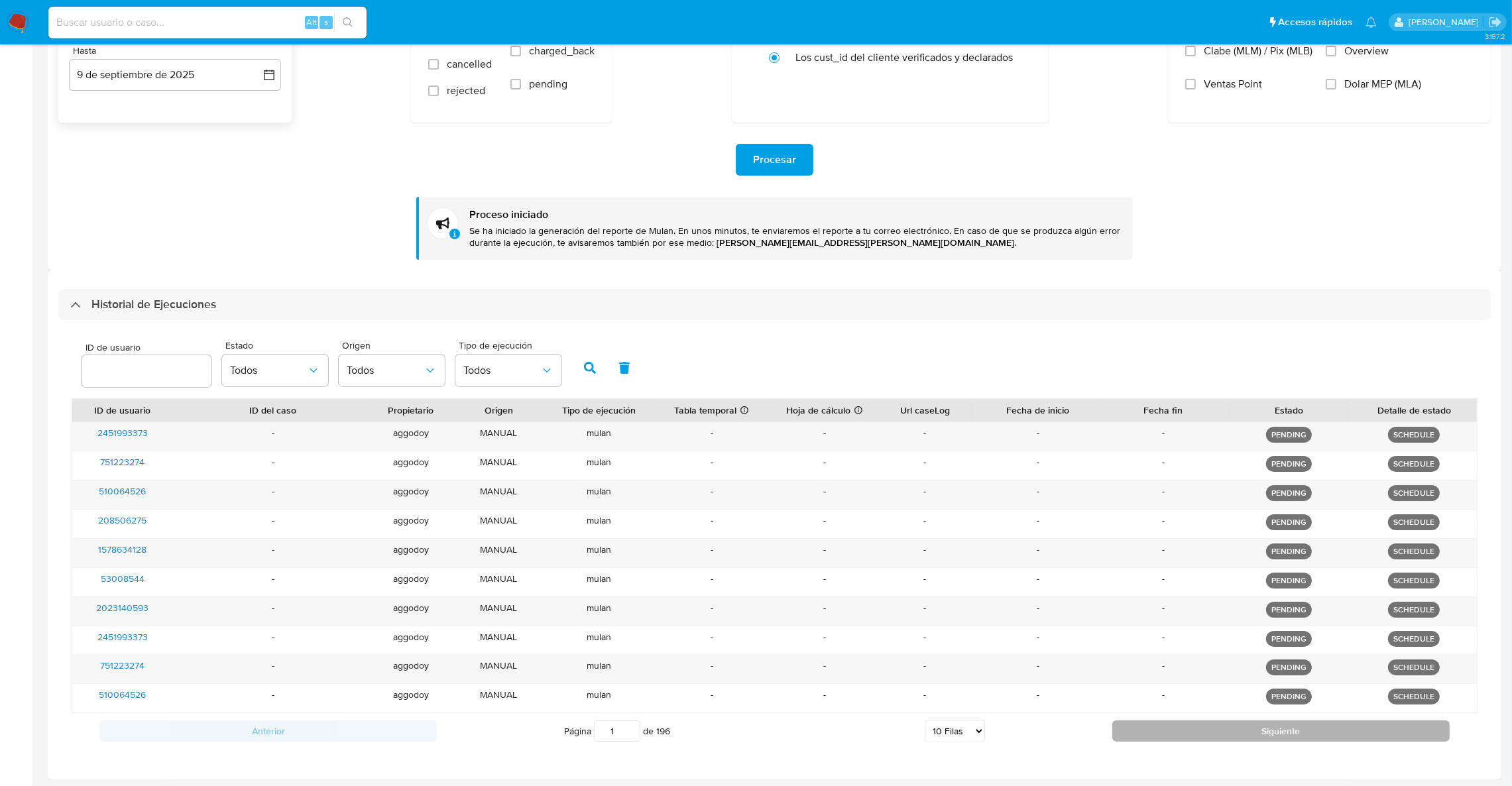
click at [1222, 721] on button "Siguiente" at bounding box center [1281, 731] width 338 height 21
type input "2"
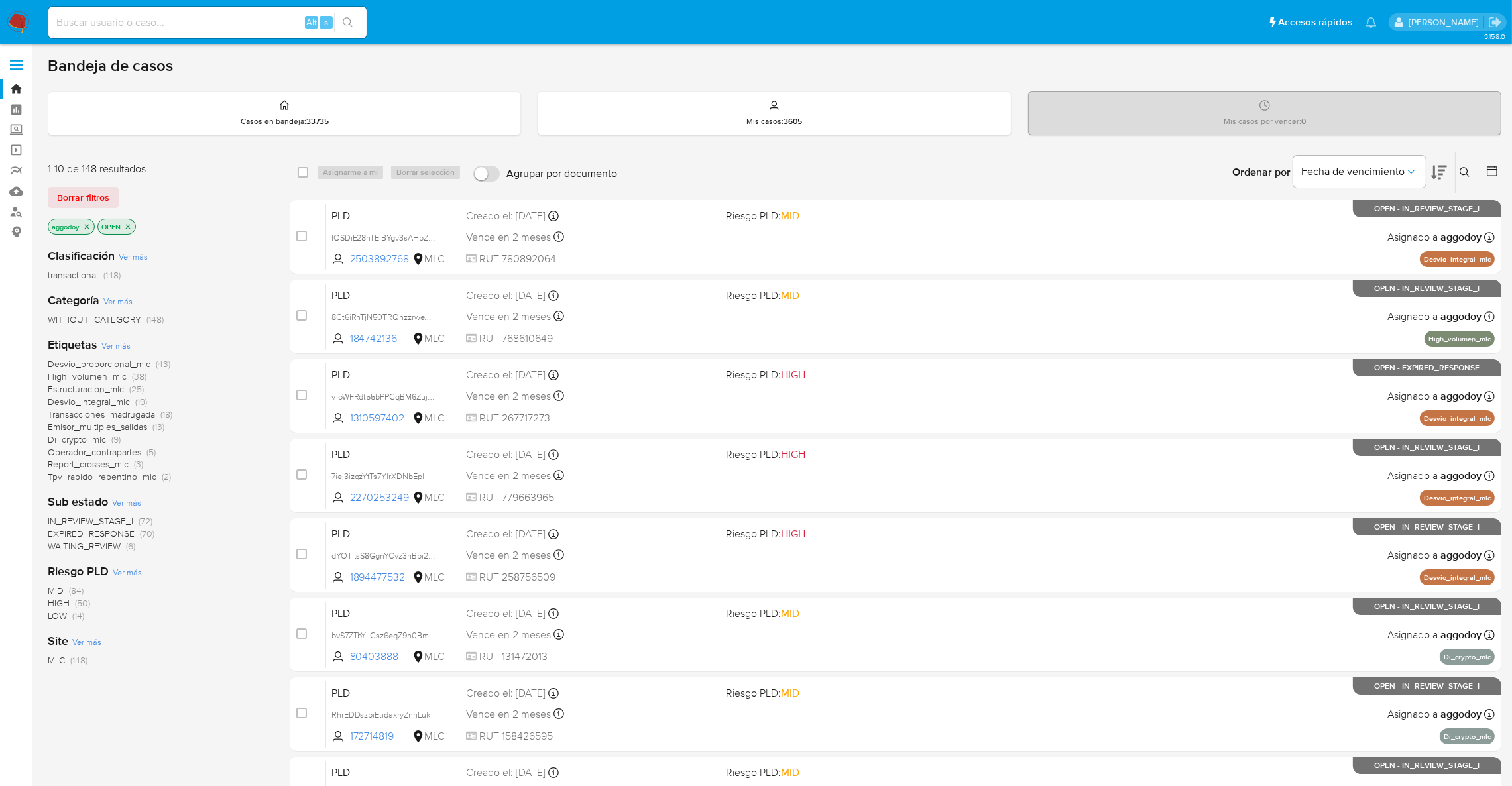
click at [121, 553] on div "Clasificación Ver más transactional (148) Categoría Ver más WITHOUT_CATEGORY (1…" at bounding box center [158, 462] width 221 height 451
click at [117, 550] on span "WAITING_REVIEW" at bounding box center [84, 546] width 73 height 13
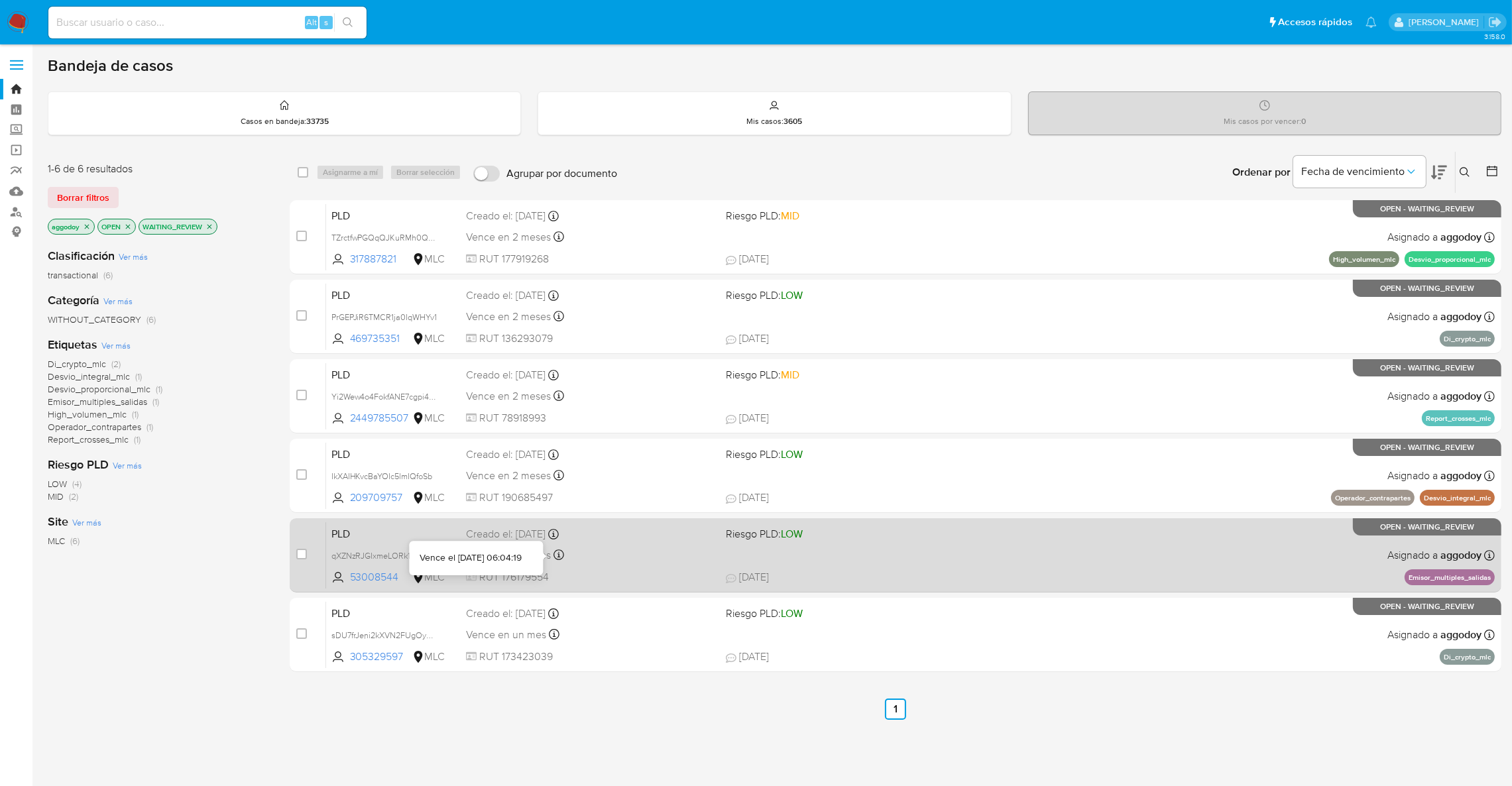
click at [558, 559] on icon at bounding box center [558, 554] width 11 height 11
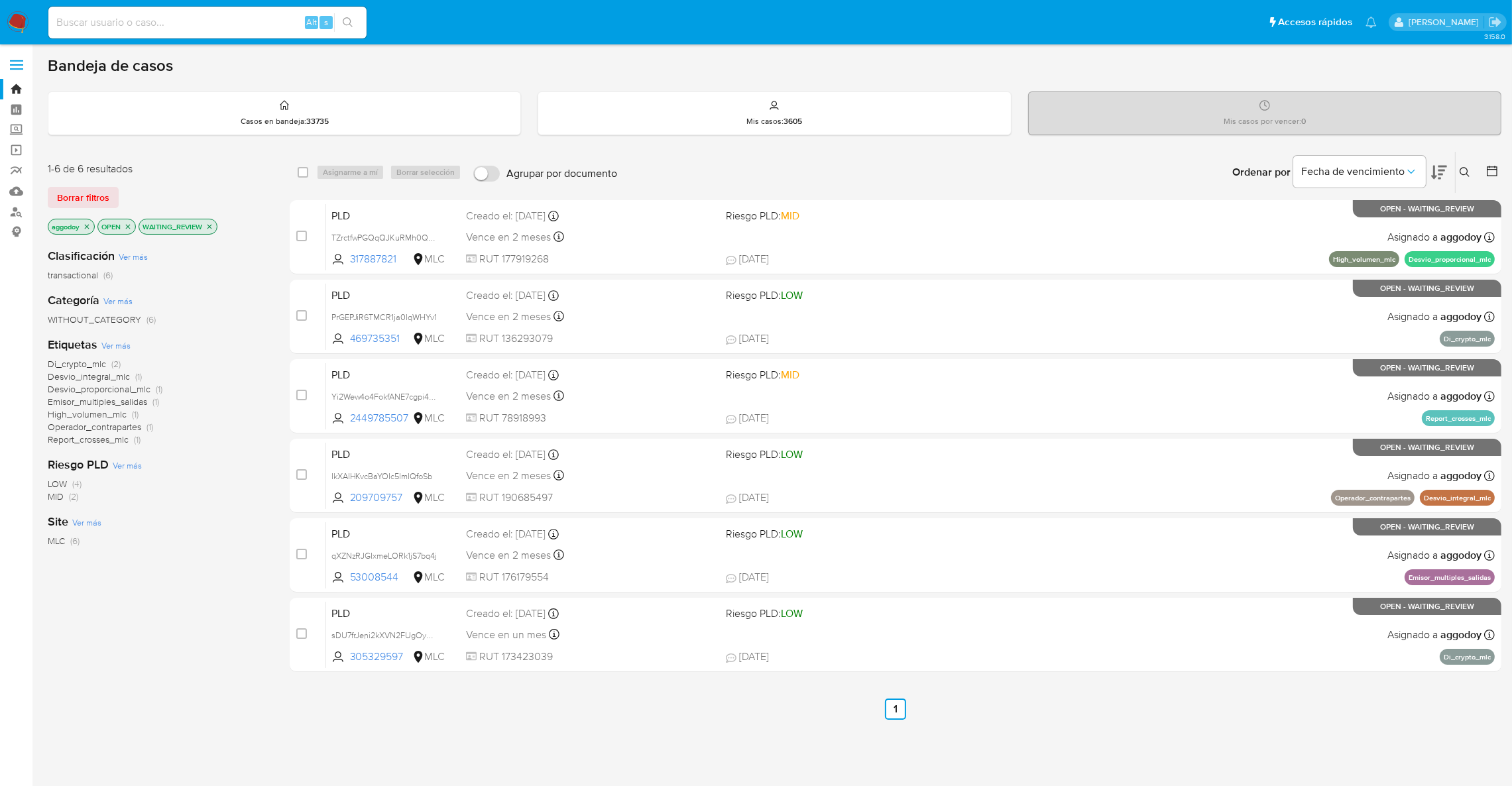
click at [209, 228] on icon "close-filter" at bounding box center [209, 226] width 8 height 8
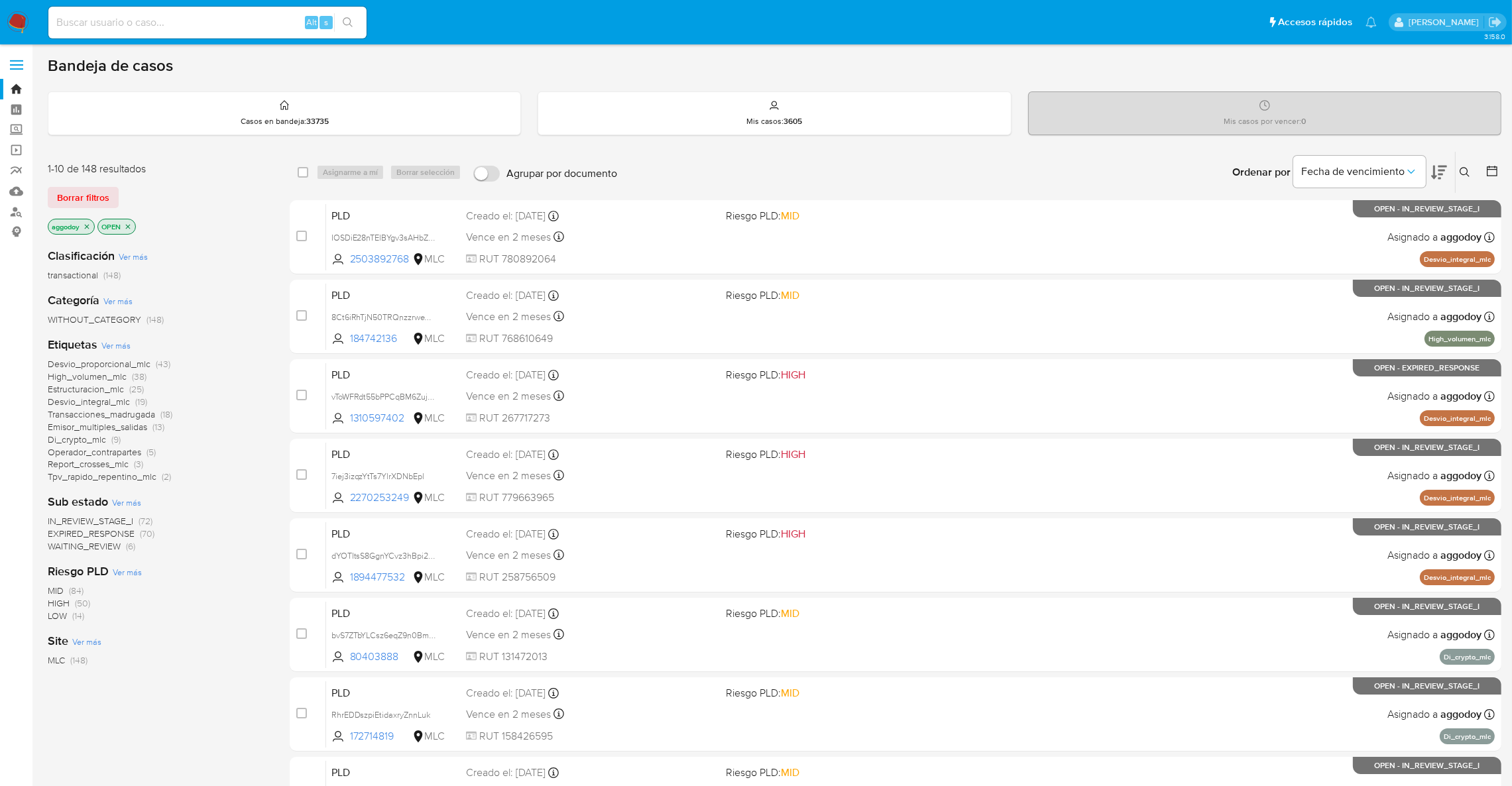
click at [132, 429] on span "Emisor_multiples_salidas" at bounding box center [97, 427] width 99 height 13
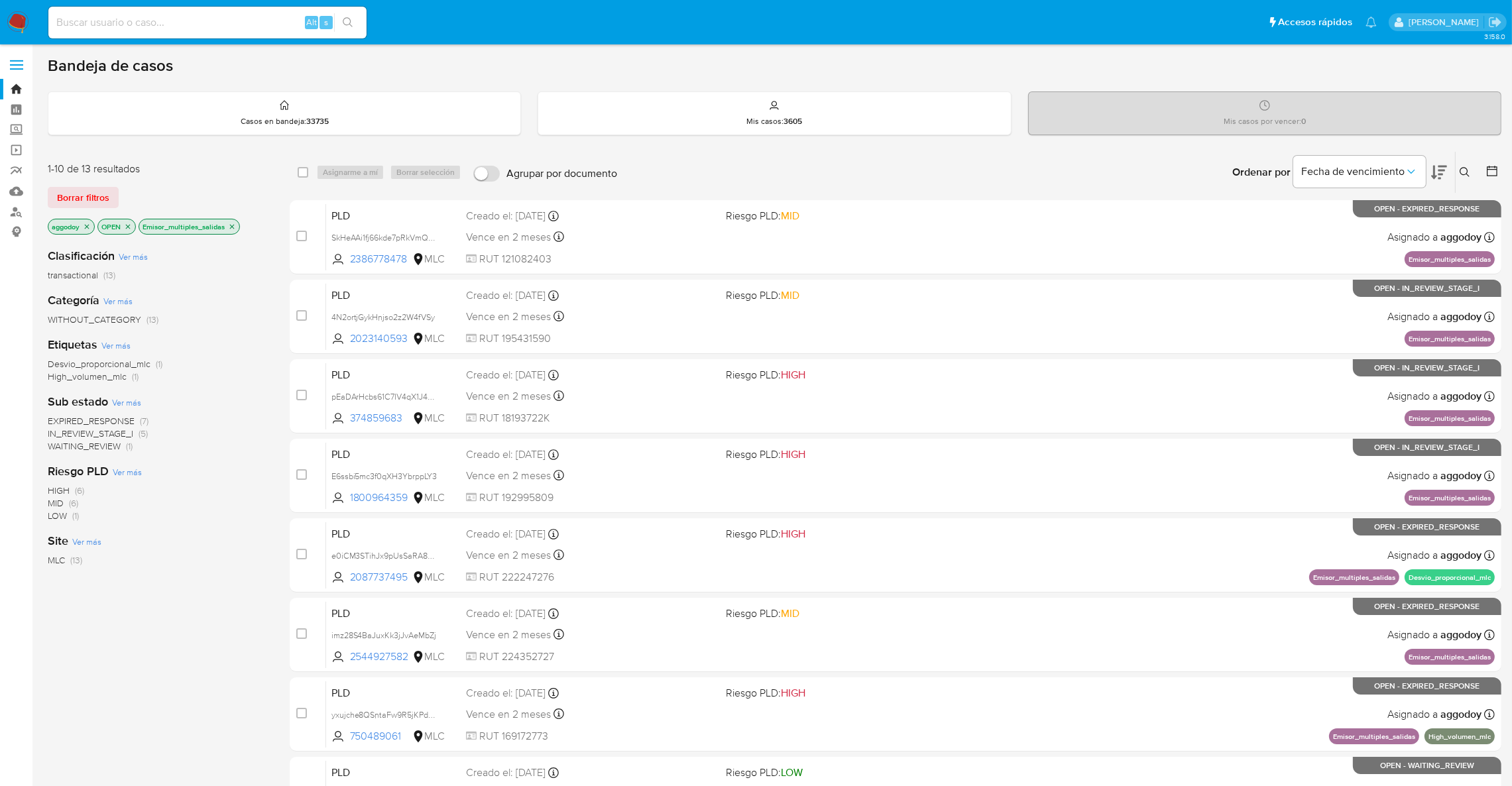
click at [1435, 180] on button at bounding box center [1439, 172] width 16 height 41
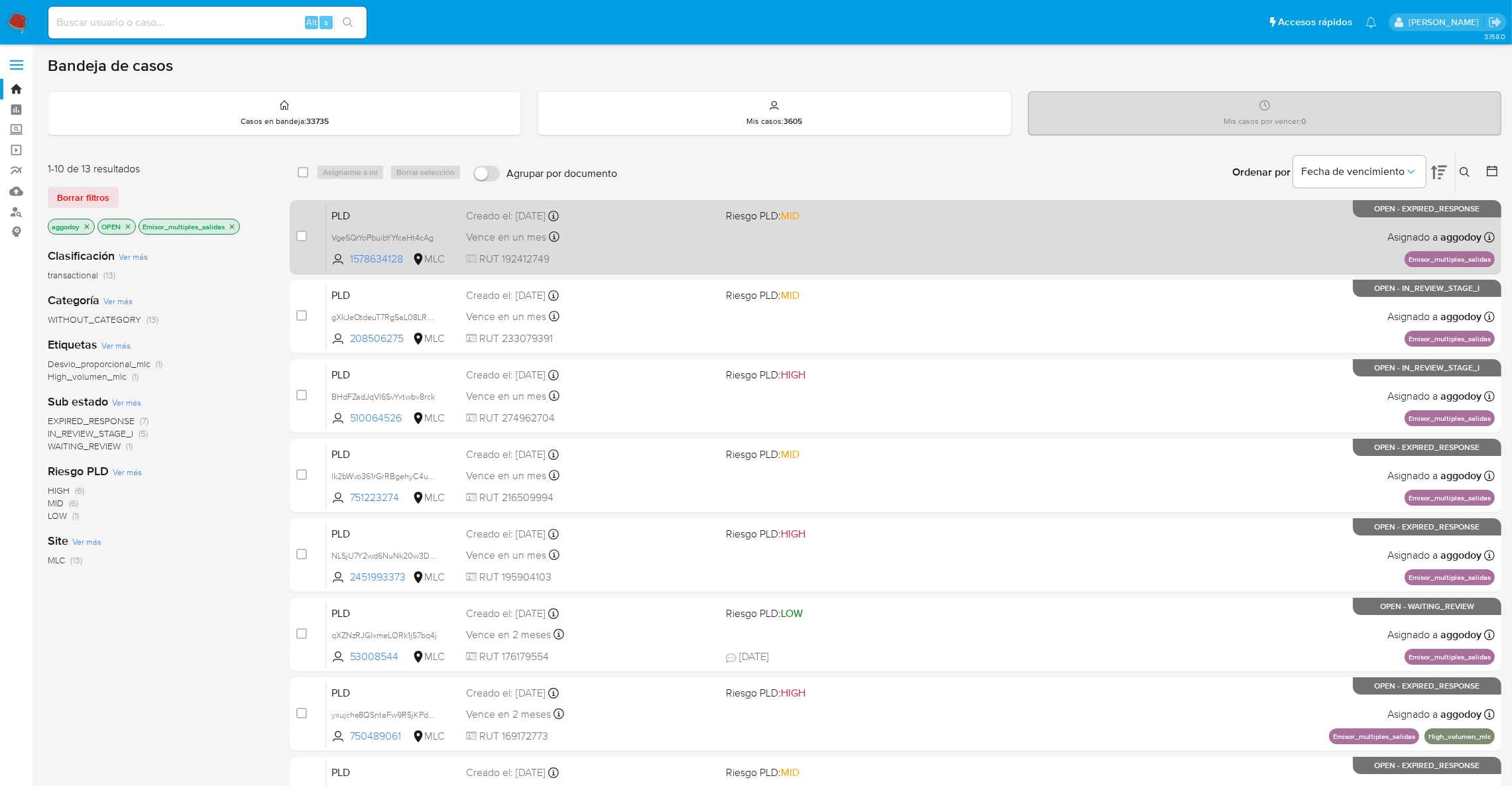
click at [837, 230] on div "PLD VgeSQrYoPbuibYYfcaHt4cAg 1578634128 MLC Riesgo PLD: MID Creado el: 12/07/20…" at bounding box center [911, 236] width 1169 height 67
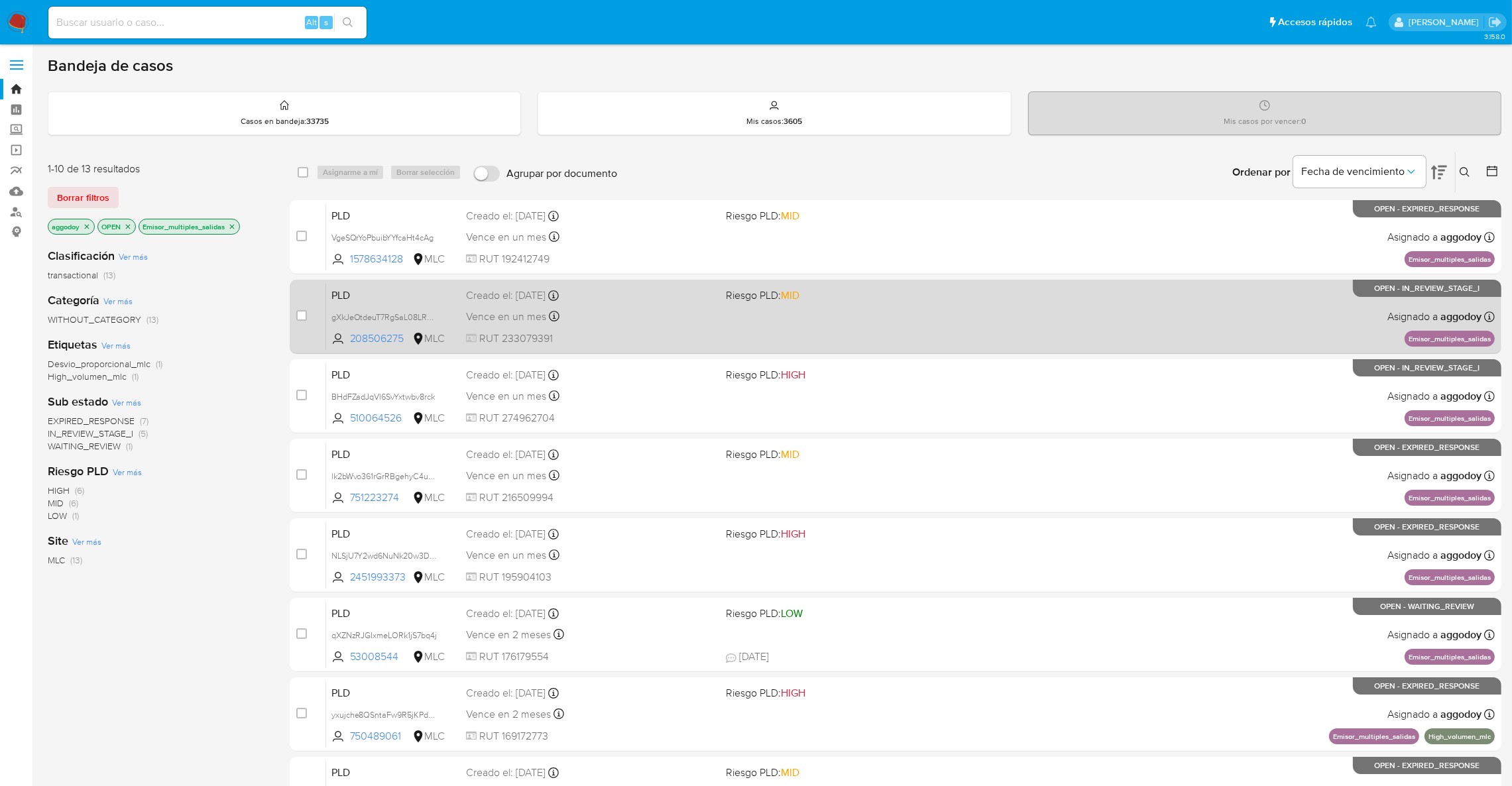
click at [840, 293] on span "Riesgo PLD: MID" at bounding box center [850, 294] width 249 height 18
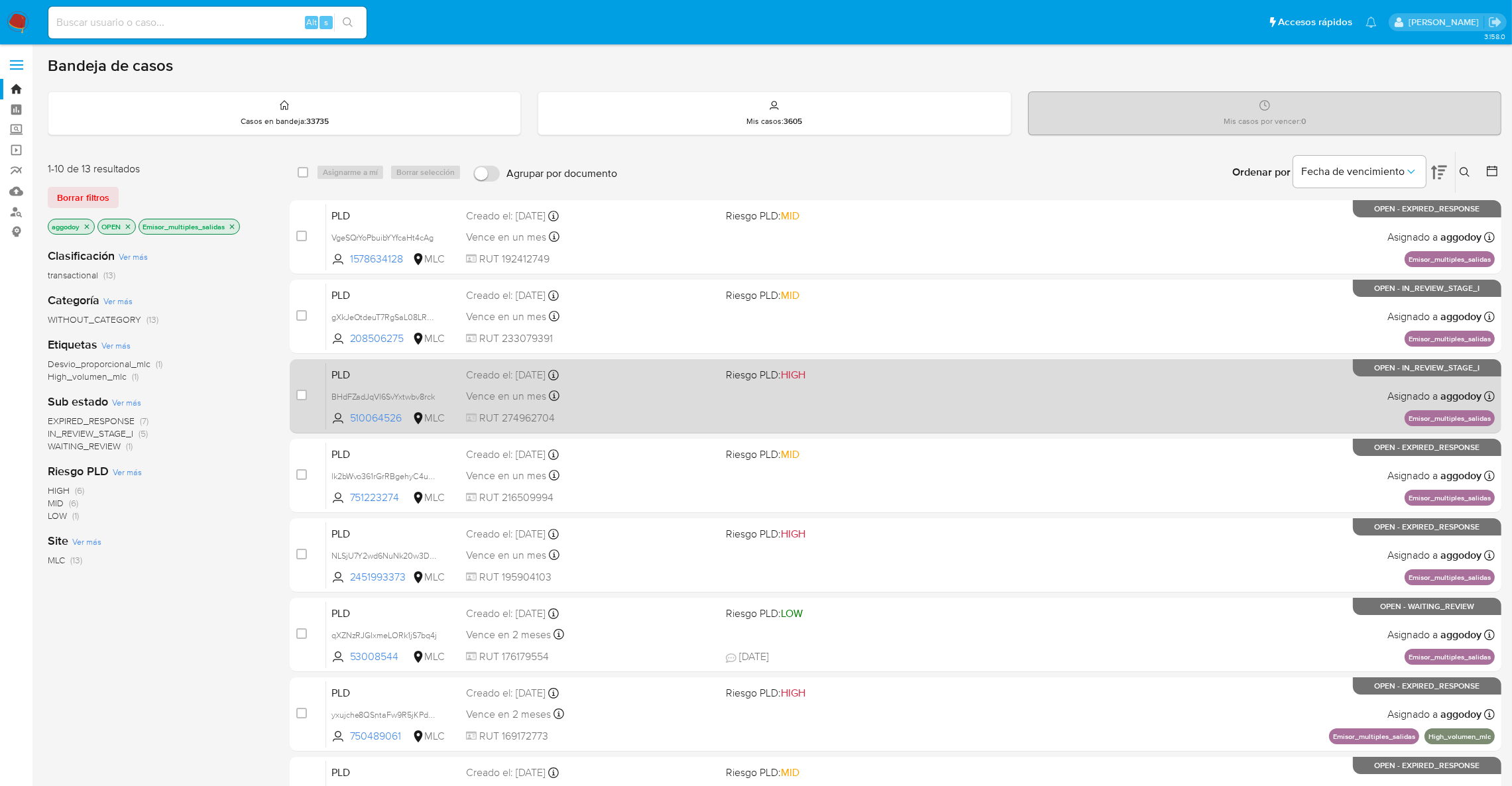
click at [906, 372] on span "Riesgo PLD: HIGH" at bounding box center [850, 373] width 249 height 18
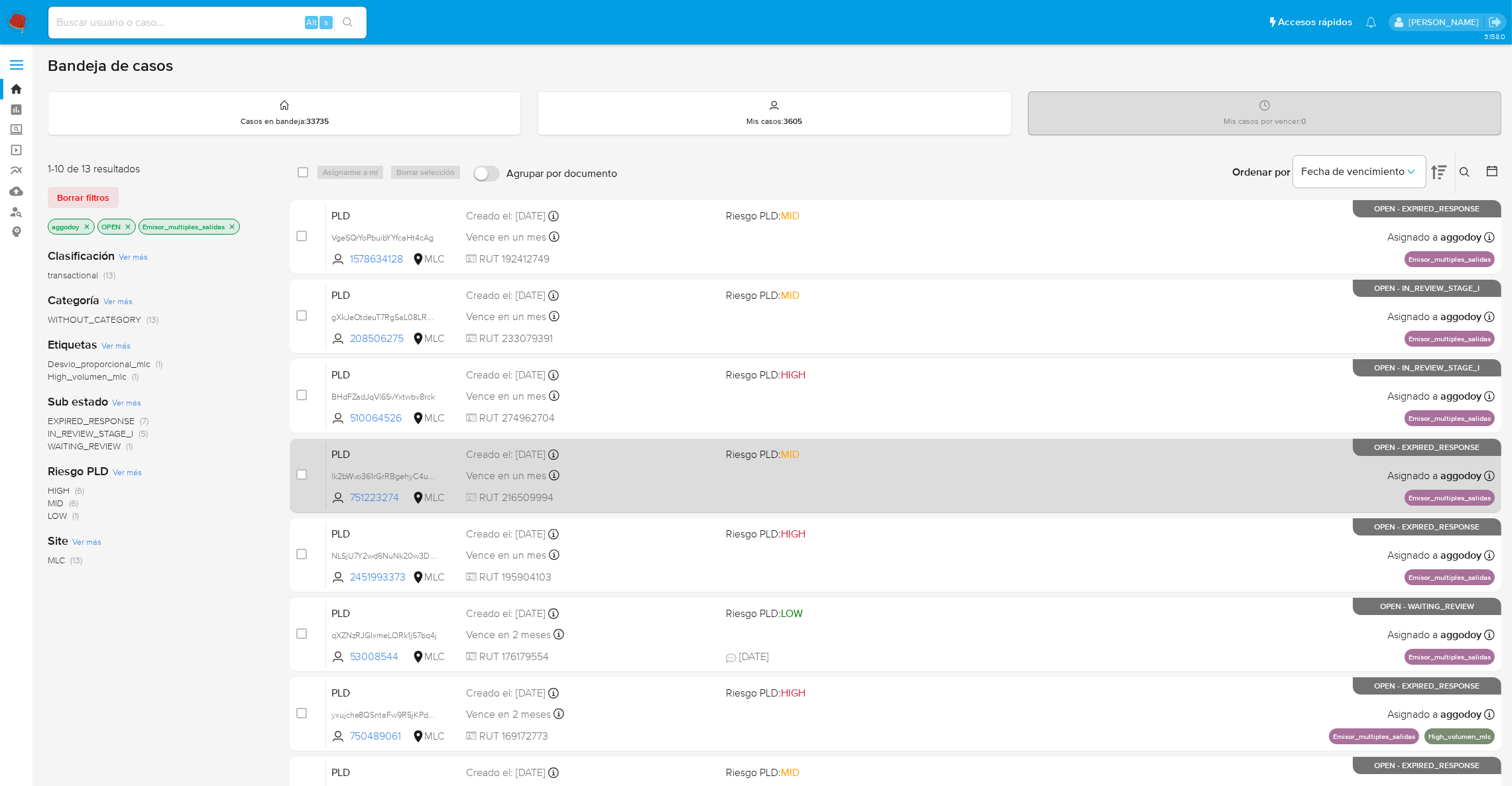
click at [689, 442] on div "PLD lk2bWvo361rGrRBgehyC4uZa 751223274 MLC Riesgo PLD: MID Creado el: 12/07/202…" at bounding box center [911, 475] width 1169 height 67
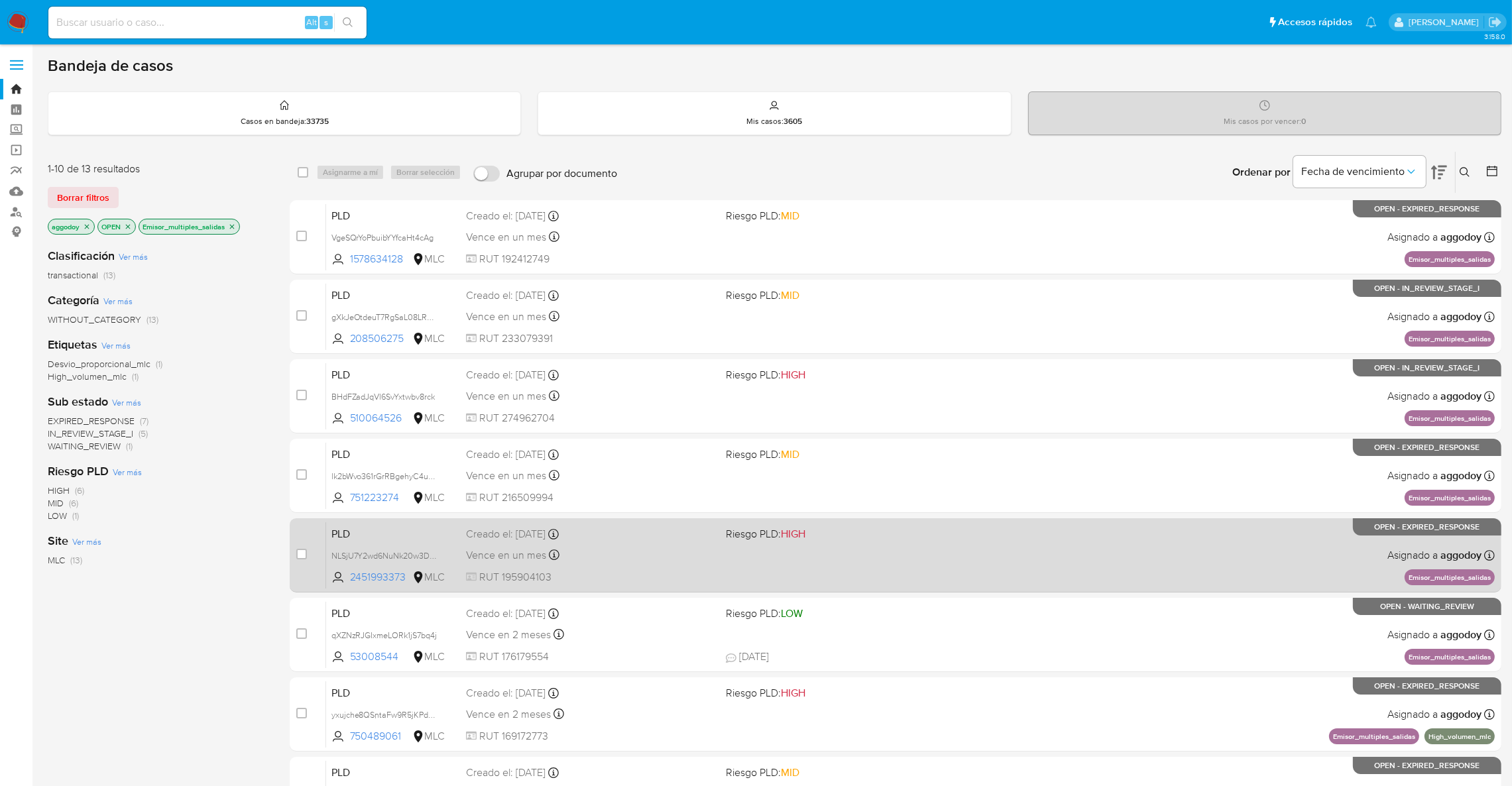
click at [742, 554] on div "PLD NLSjU7Y2wd6NuNk20w3DnBAn 2451993373 MLC Riesgo PLD: HIGH Creado el: 12/07/2…" at bounding box center [911, 555] width 1169 height 67
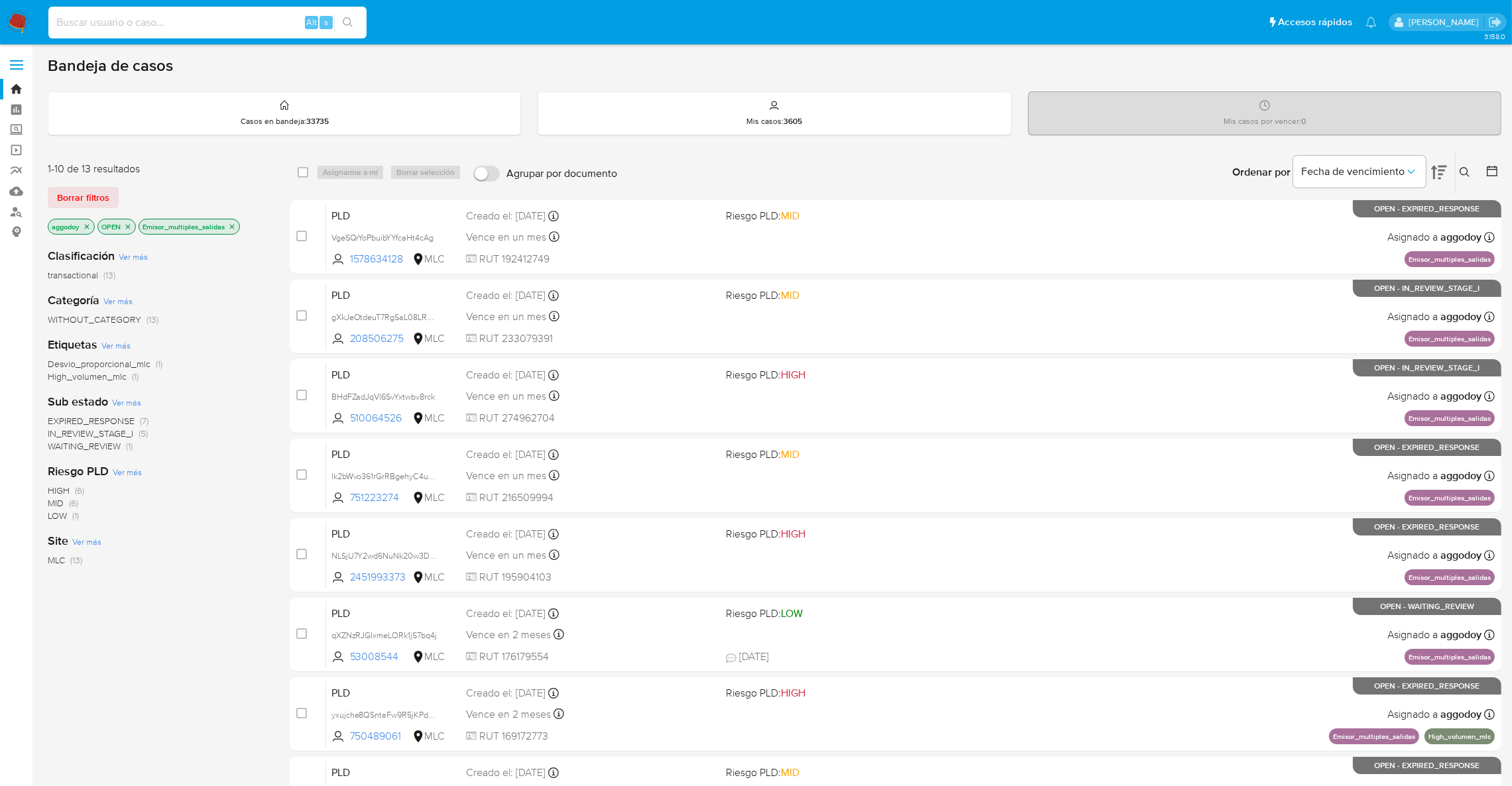
click at [215, 22] on input at bounding box center [207, 22] width 318 height 18
paste input "2456260675"
type input "2456260675"
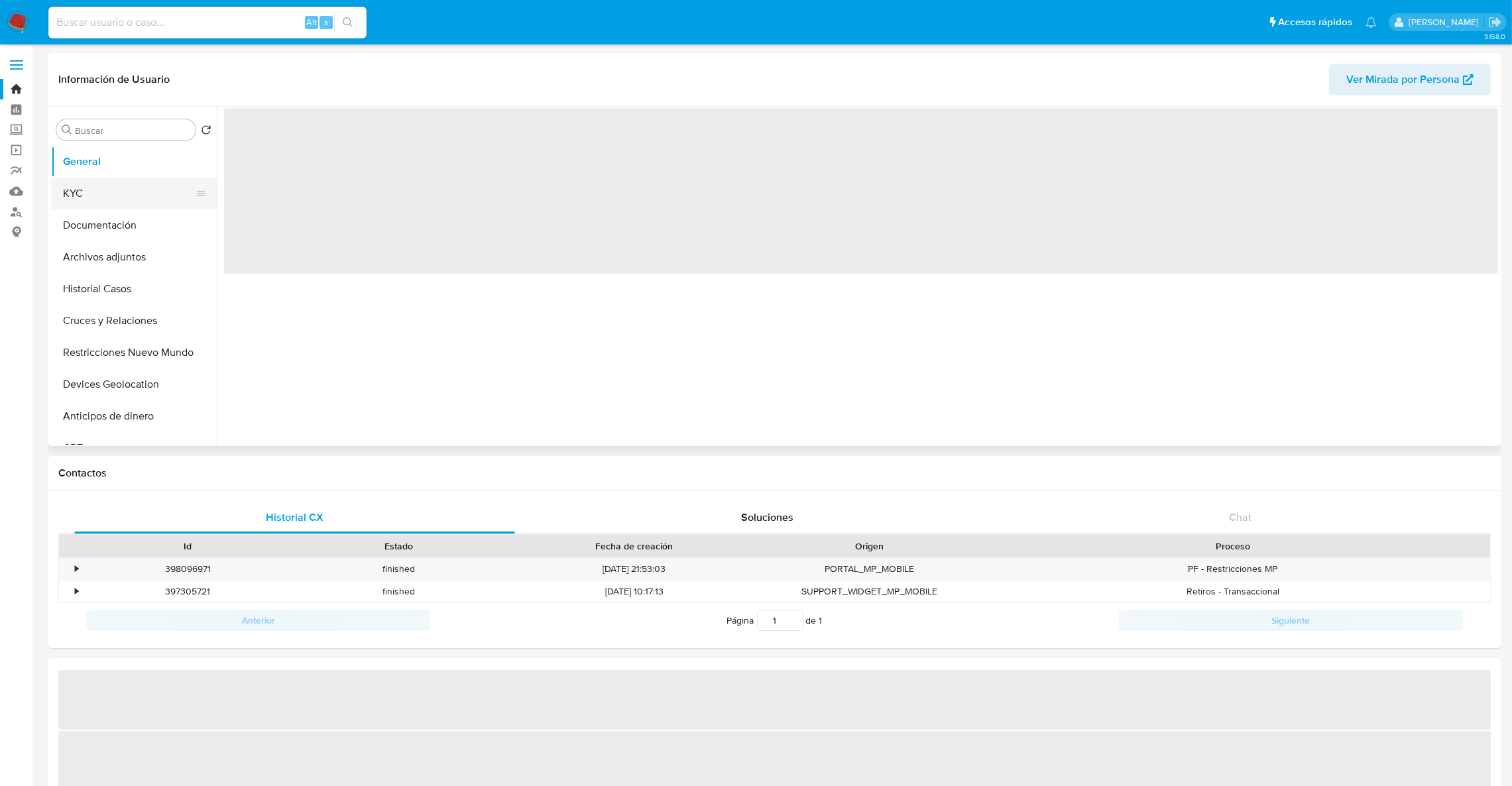
click at [75, 198] on button "KYC" at bounding box center [129, 193] width 155 height 32
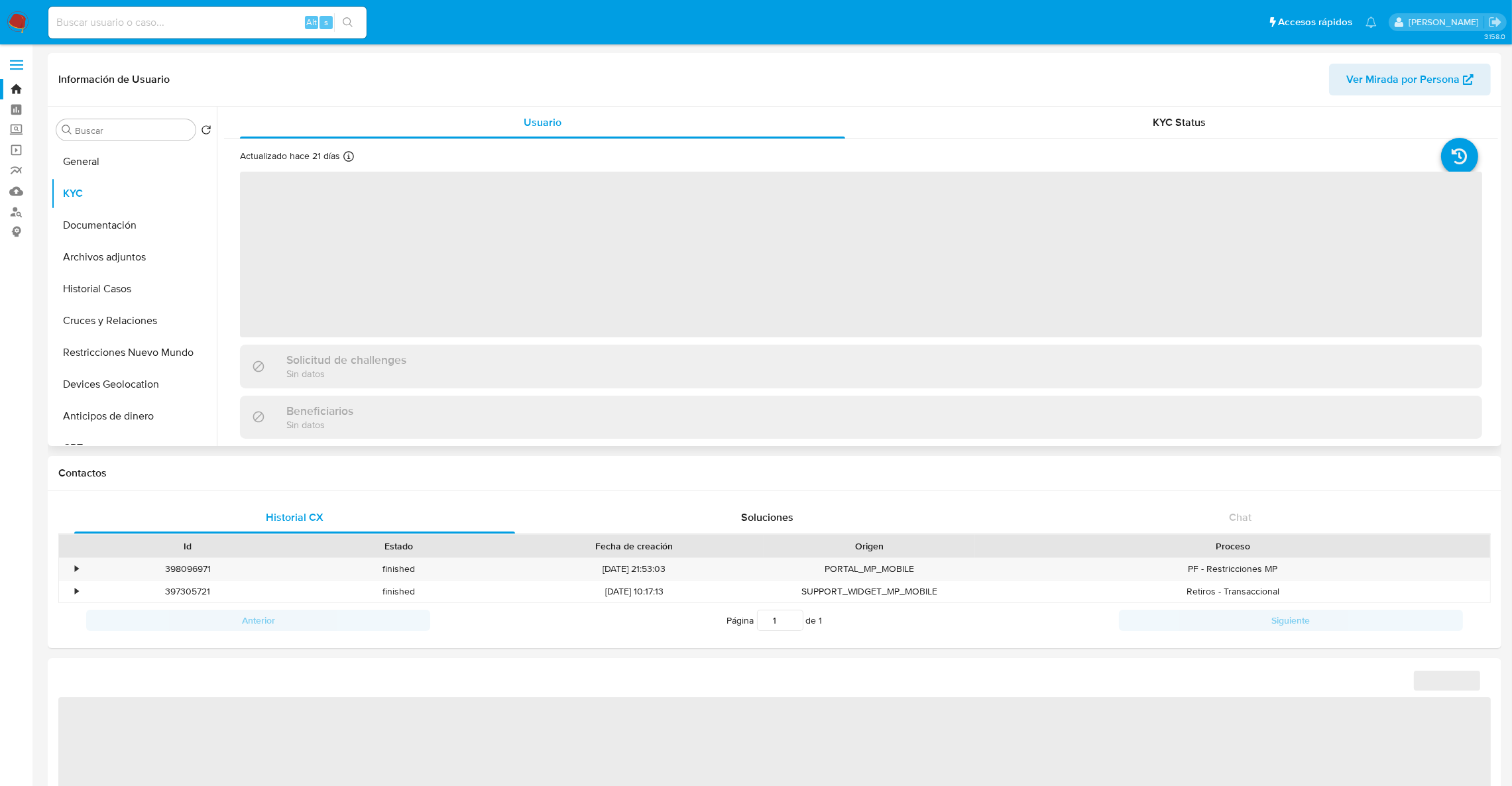
select select "10"
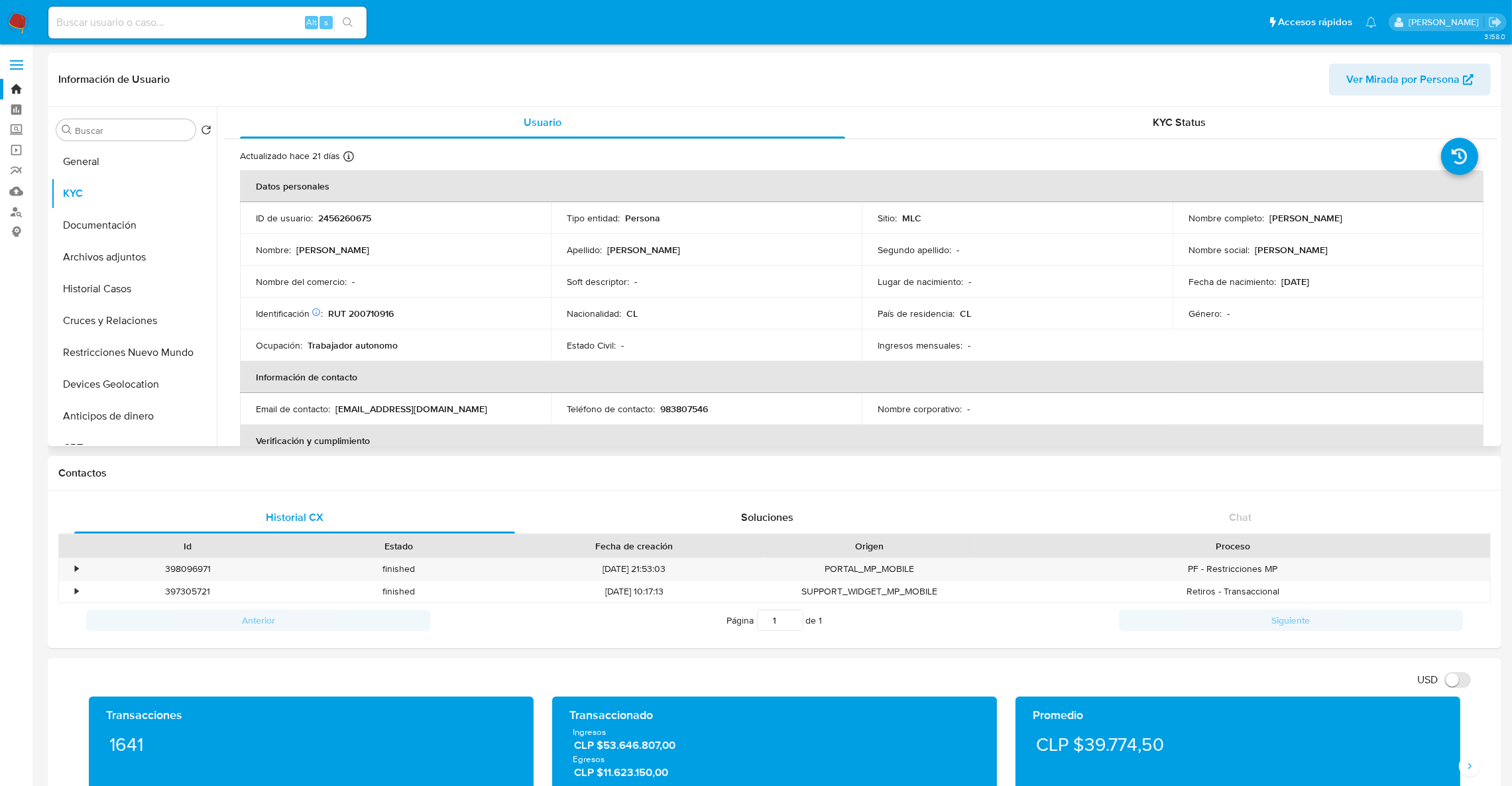
click at [342, 217] on p "2456260675" at bounding box center [344, 218] width 53 height 12
click at [368, 319] on p "RUT 200710916" at bounding box center [361, 313] width 65 height 12
copy p "200710916"
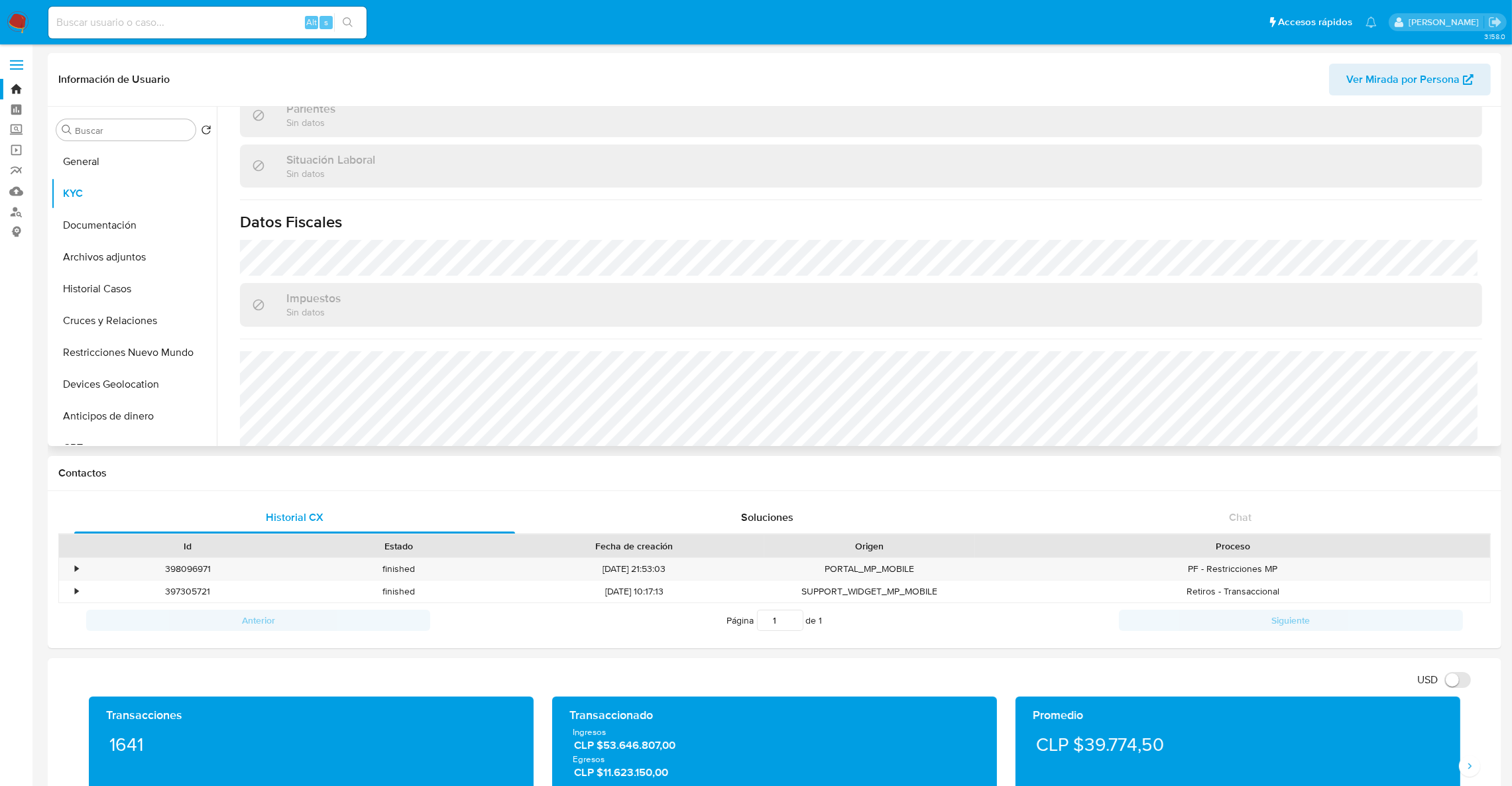
scroll to position [730, 0]
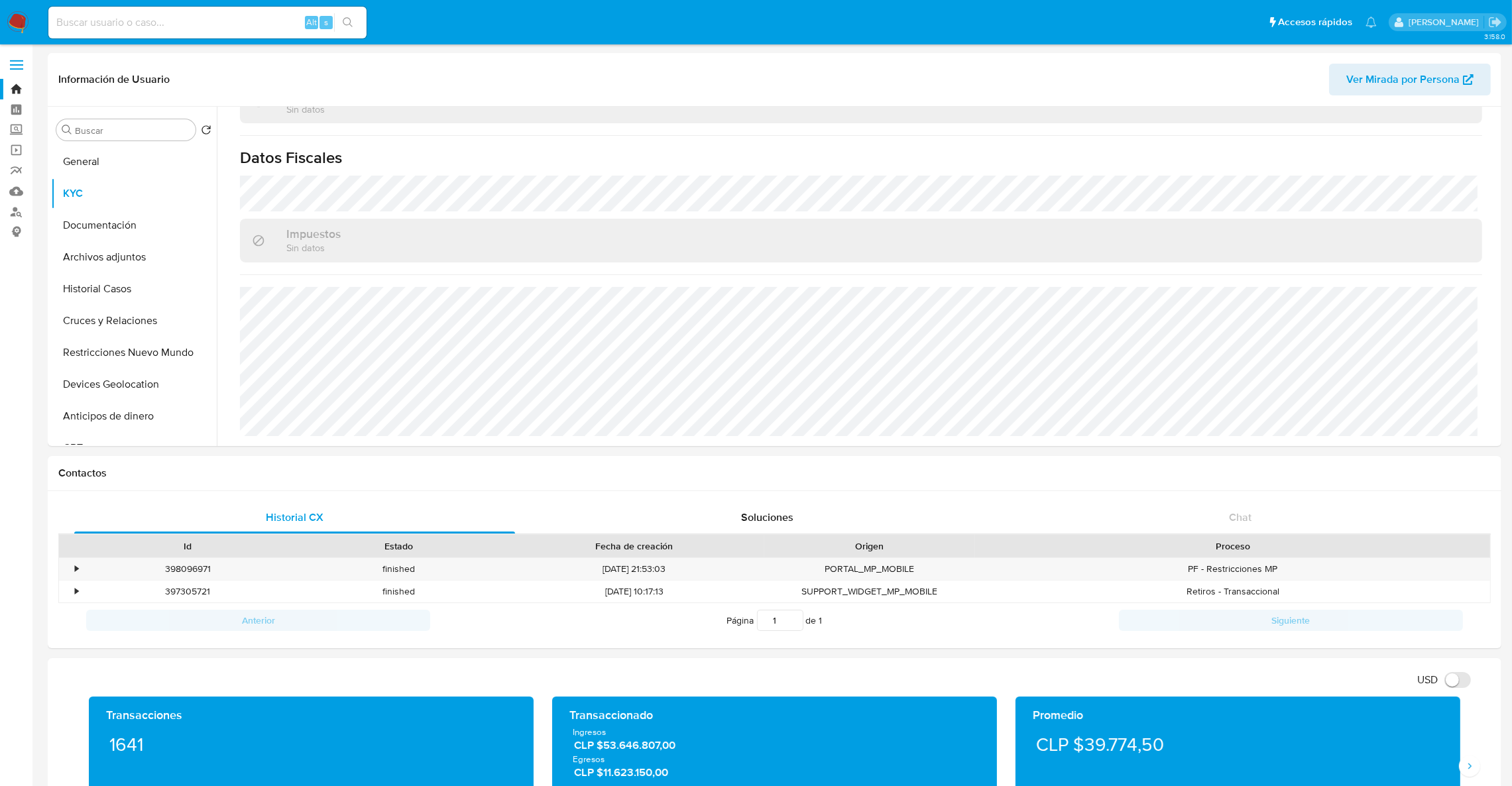
click at [9, 90] on link "Bandeja" at bounding box center [79, 89] width 158 height 20
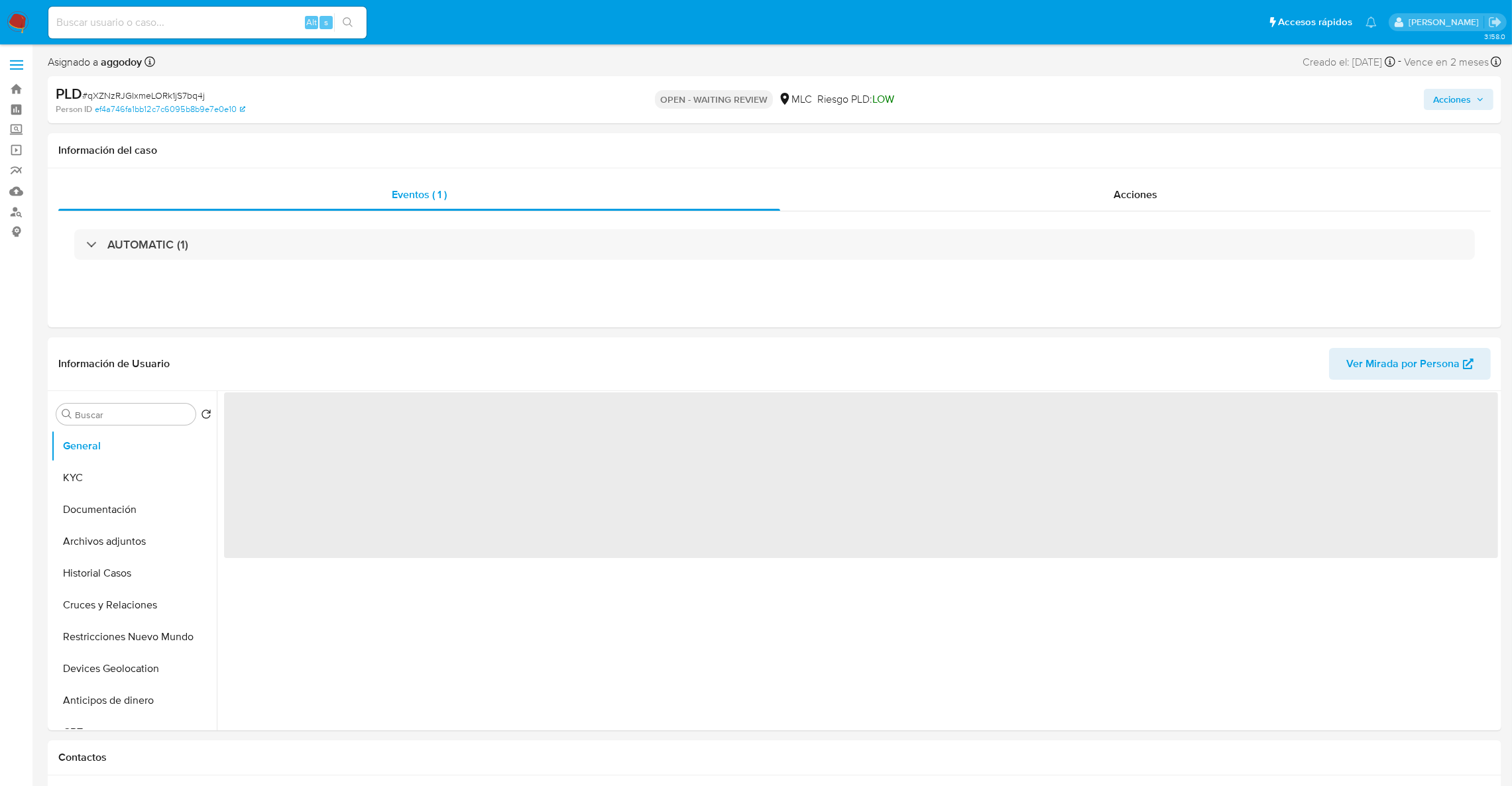
select select "10"
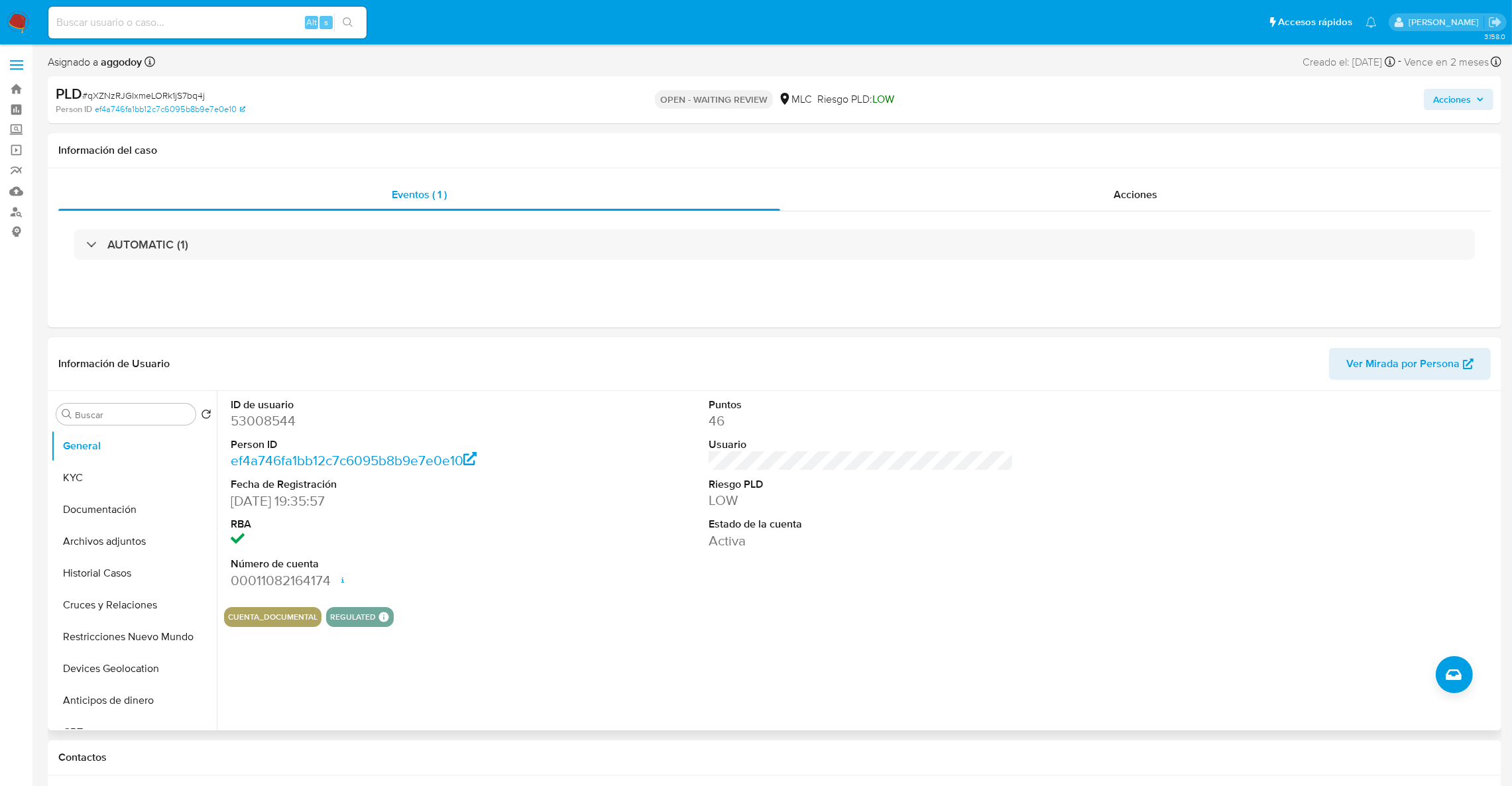
click at [257, 425] on dd "53008544" at bounding box center [383, 420] width 306 height 18
copy dd "53008544"
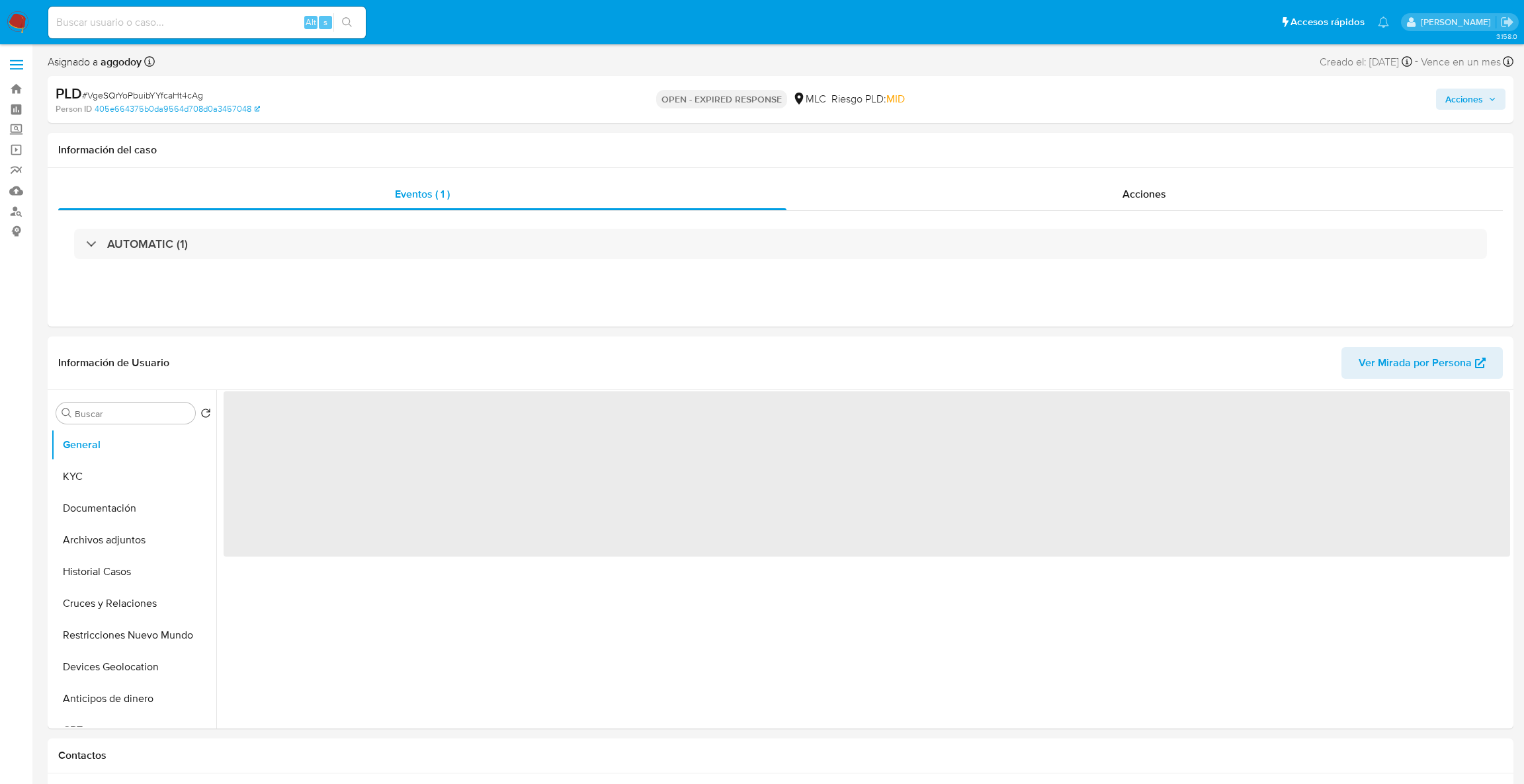
select select "10"
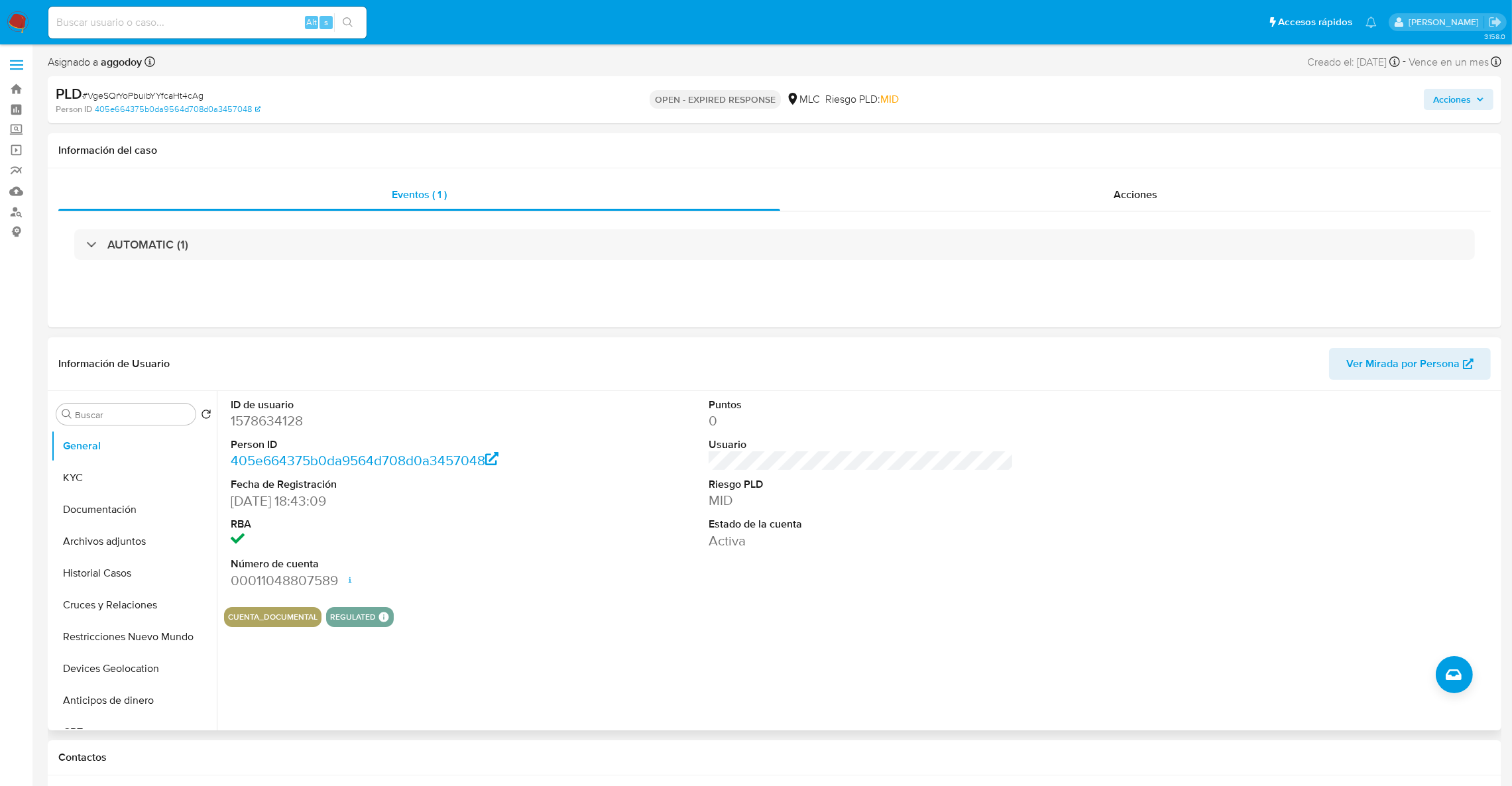
click at [264, 419] on dd "1578634128" at bounding box center [383, 420] width 306 height 18
copy dd "1578634128"
click at [280, 423] on dd "1578634128" at bounding box center [383, 420] width 306 height 18
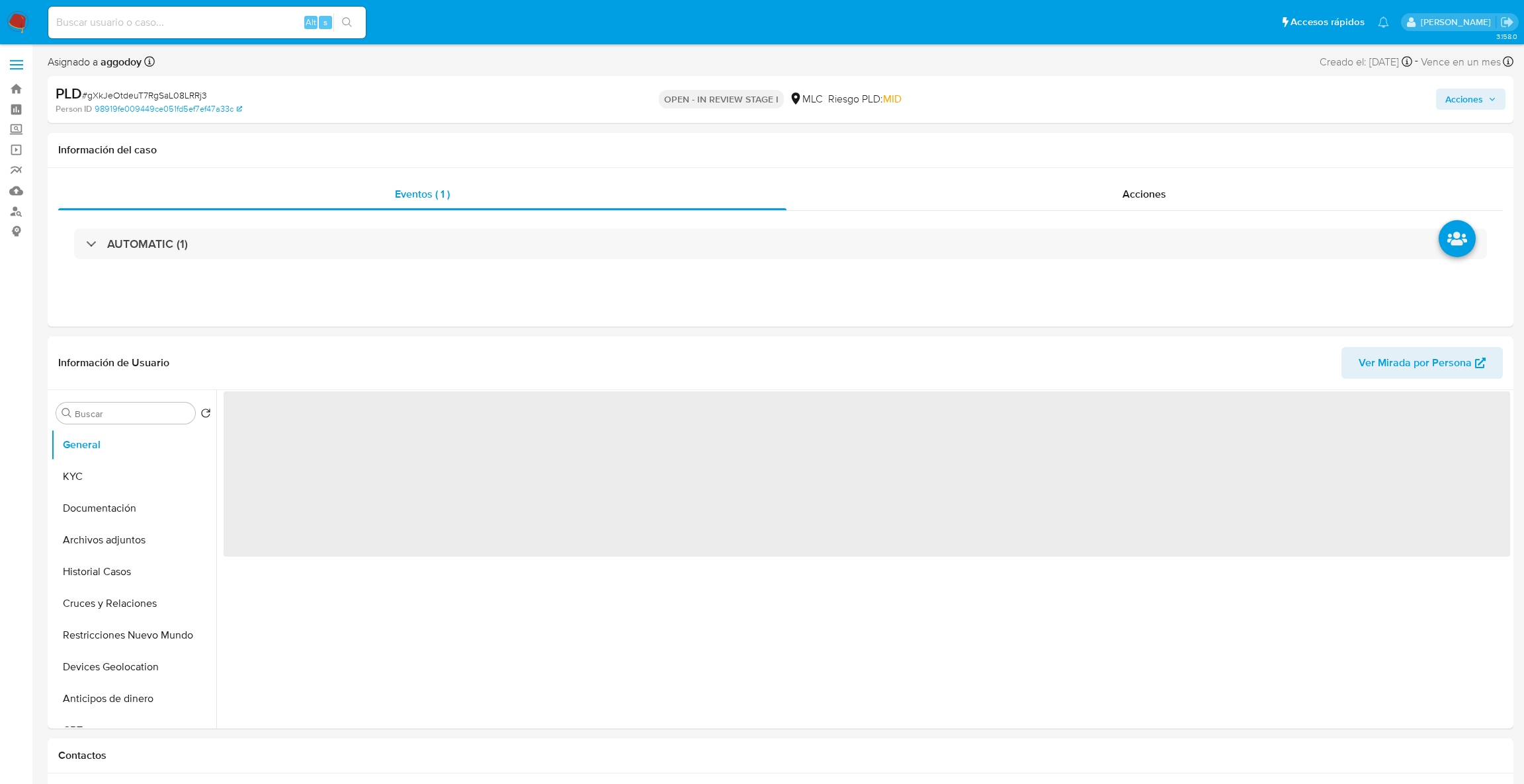
select select "10"
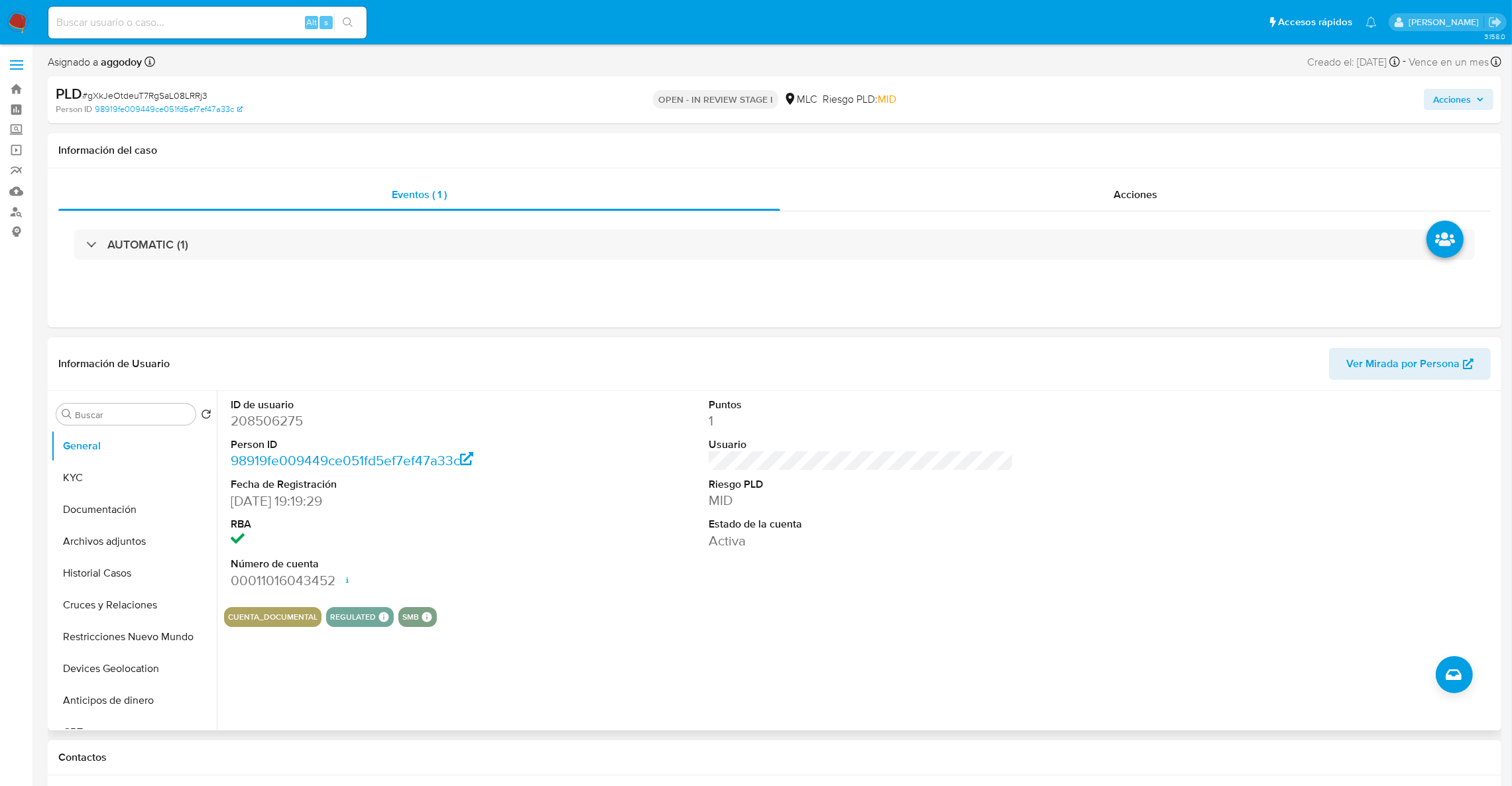
click at [264, 418] on dd "208506275" at bounding box center [383, 420] width 306 height 18
click at [264, 420] on dd "208506275" at bounding box center [383, 420] width 306 height 18
copy dd "208506275"
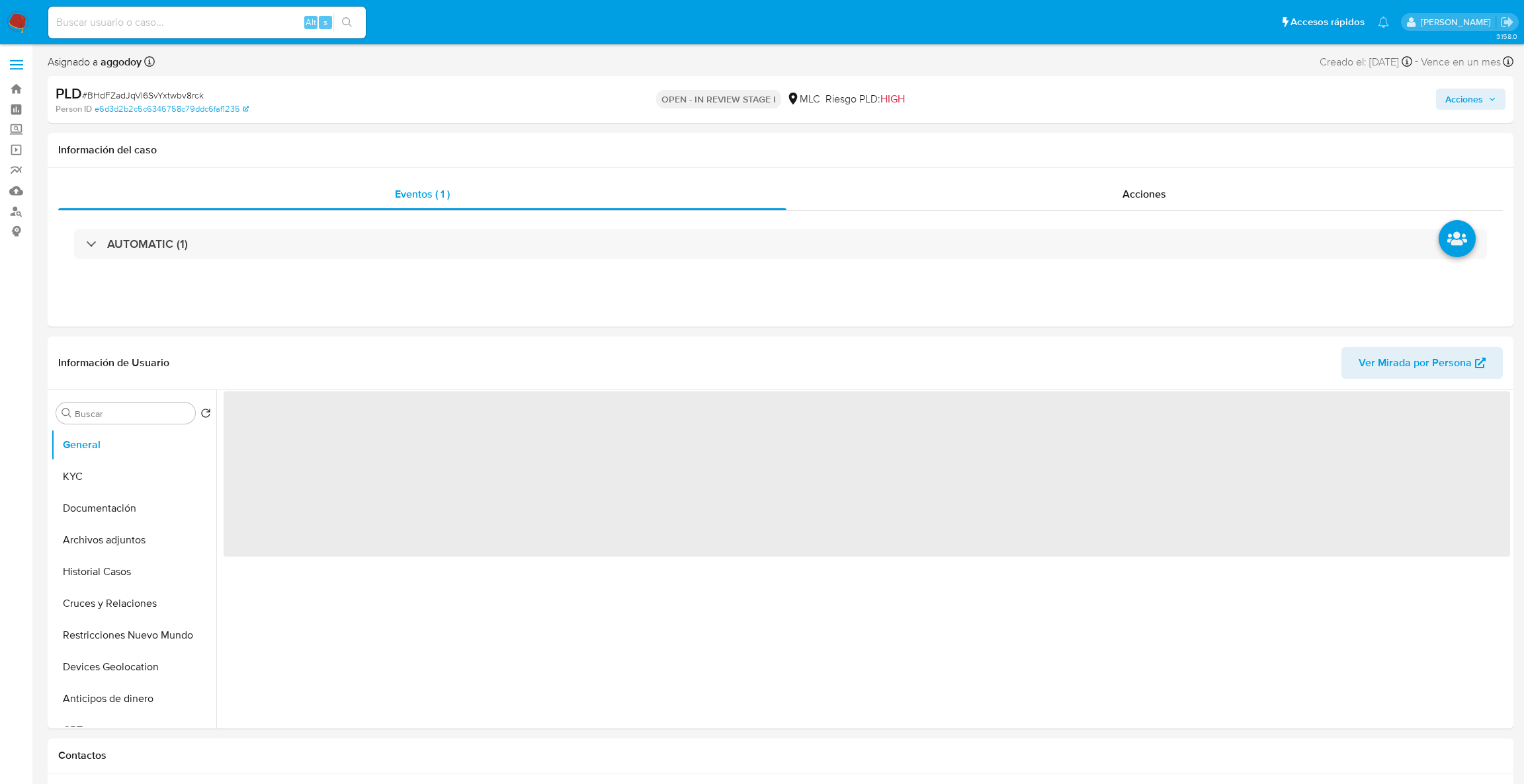
select select "10"
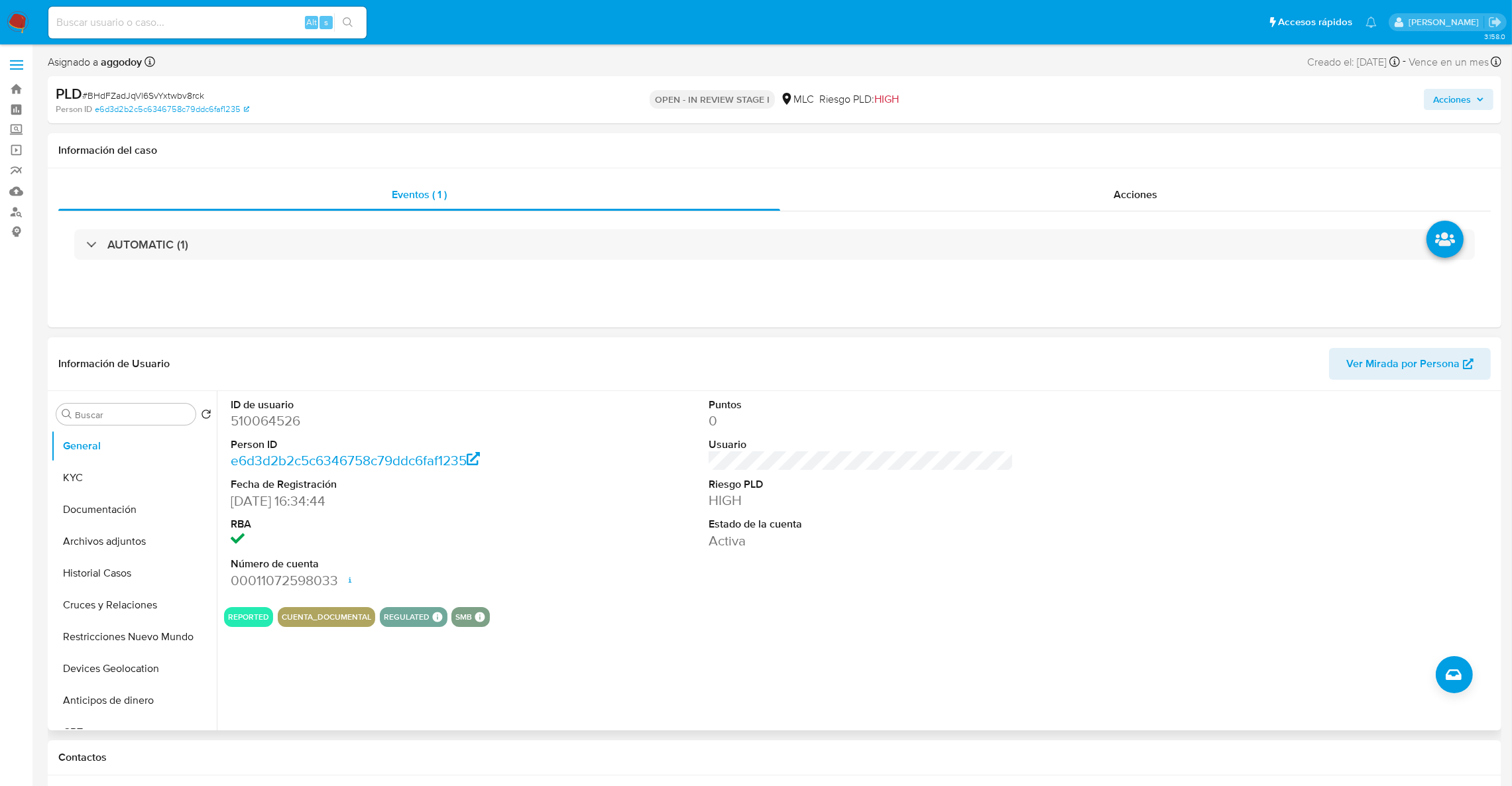
click at [261, 415] on dd "510064526" at bounding box center [383, 420] width 306 height 18
copy dd "510064526"
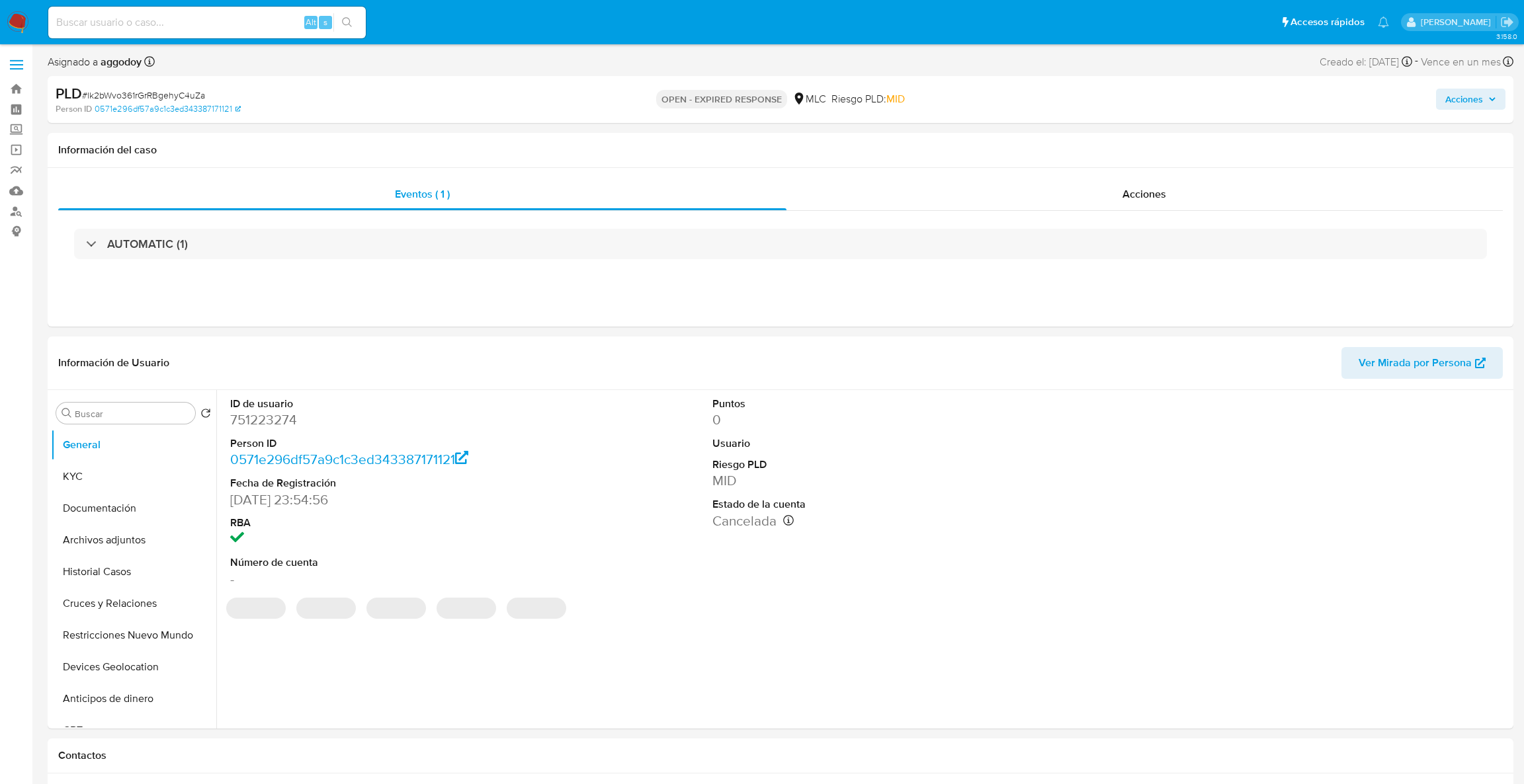
select select "10"
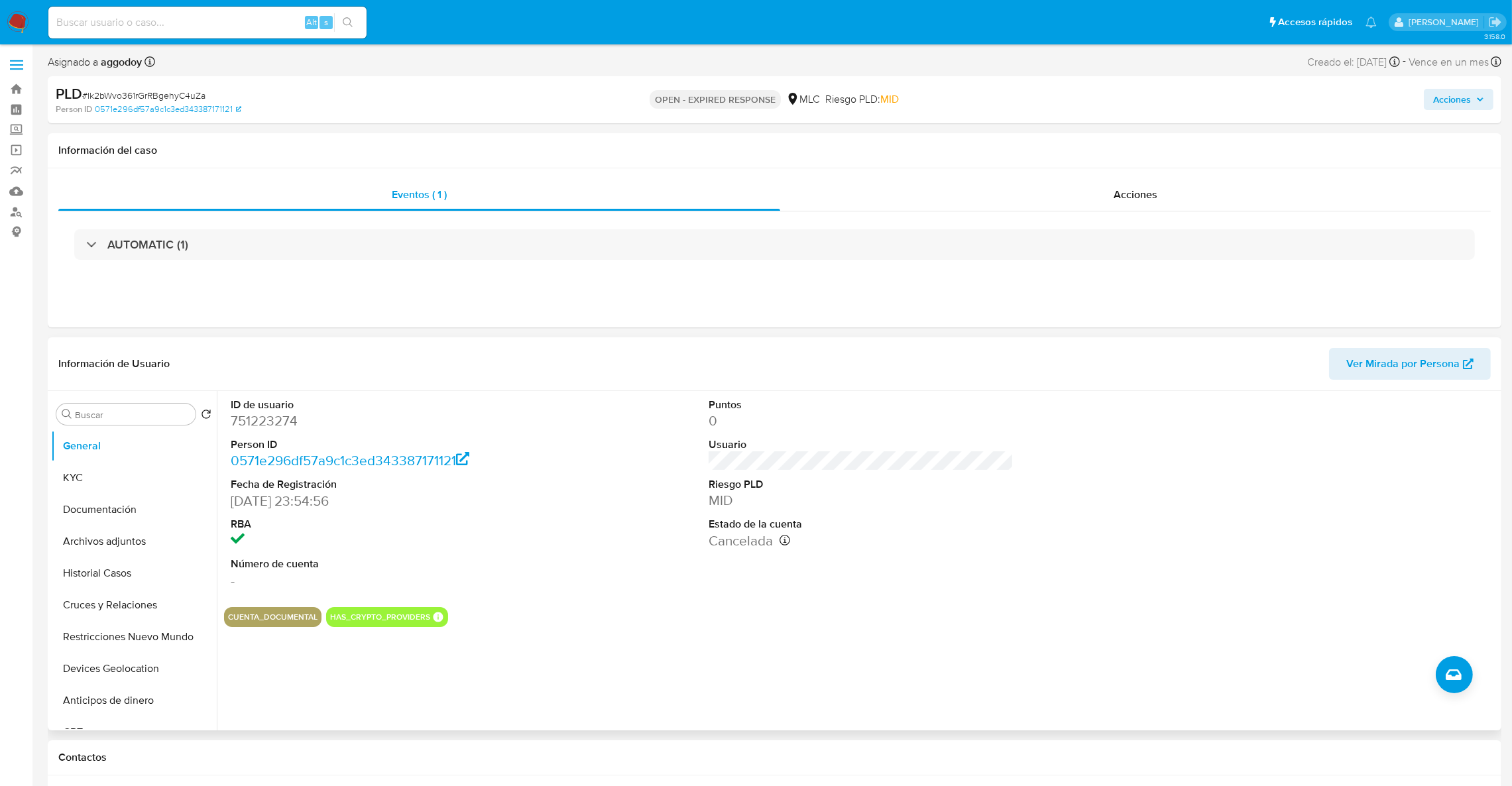
click at [274, 429] on dd "751223274" at bounding box center [383, 420] width 306 height 18
copy dd "751223274"
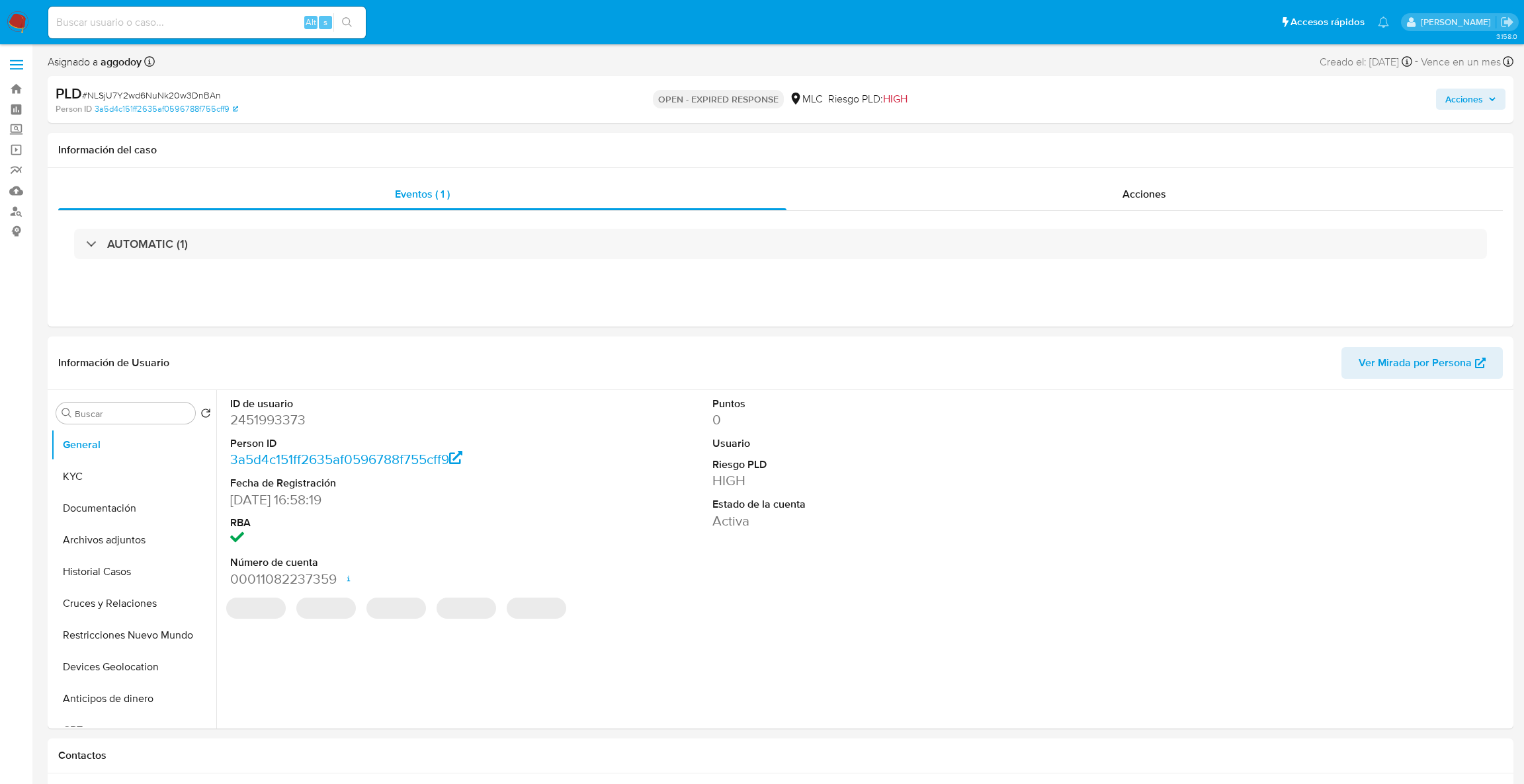
select select "10"
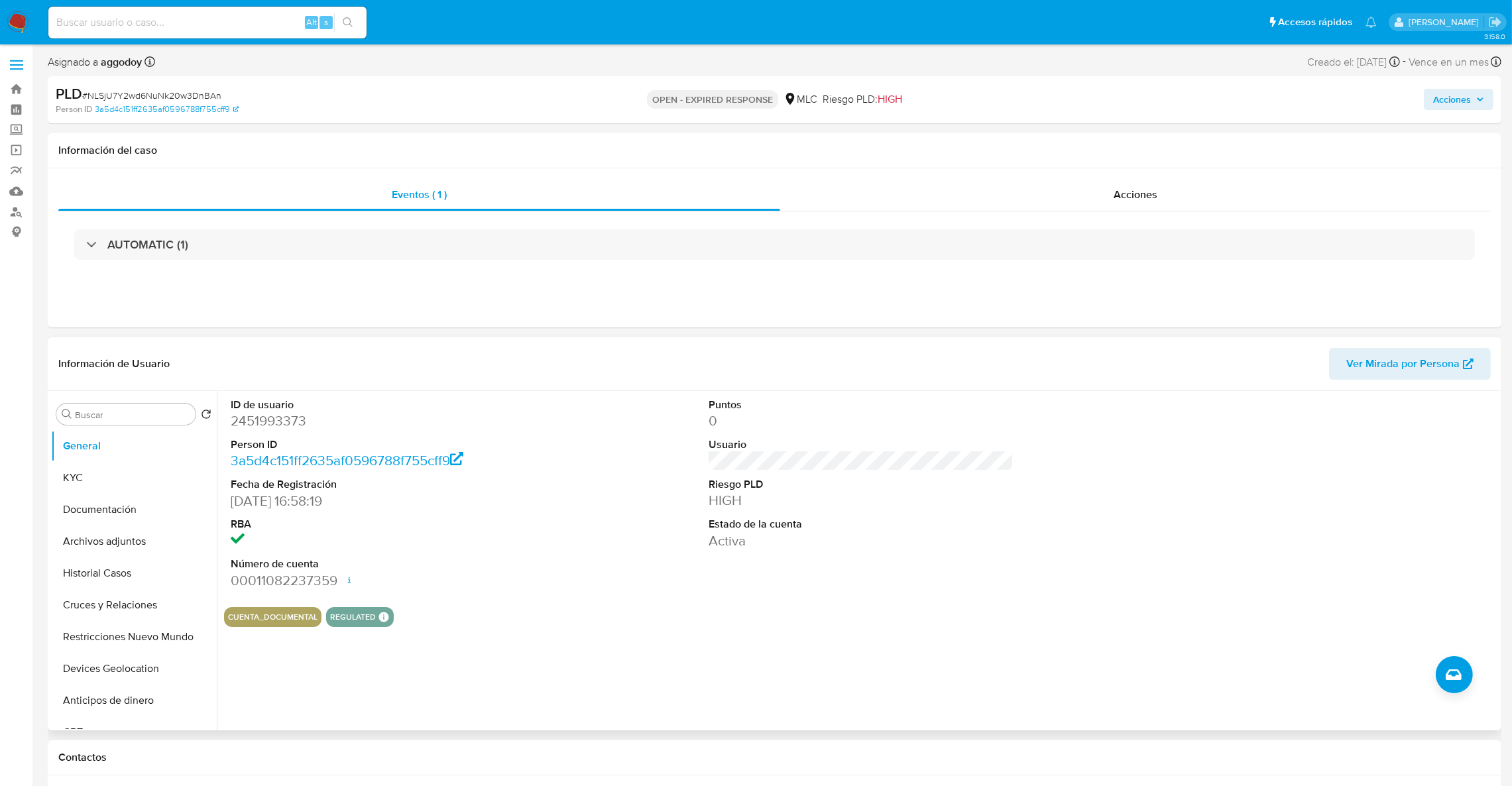
click at [268, 427] on dd "2451993373" at bounding box center [383, 420] width 306 height 18
copy dd "2451993373"
click at [144, 26] on input at bounding box center [207, 22] width 318 height 18
paste input "399358261"
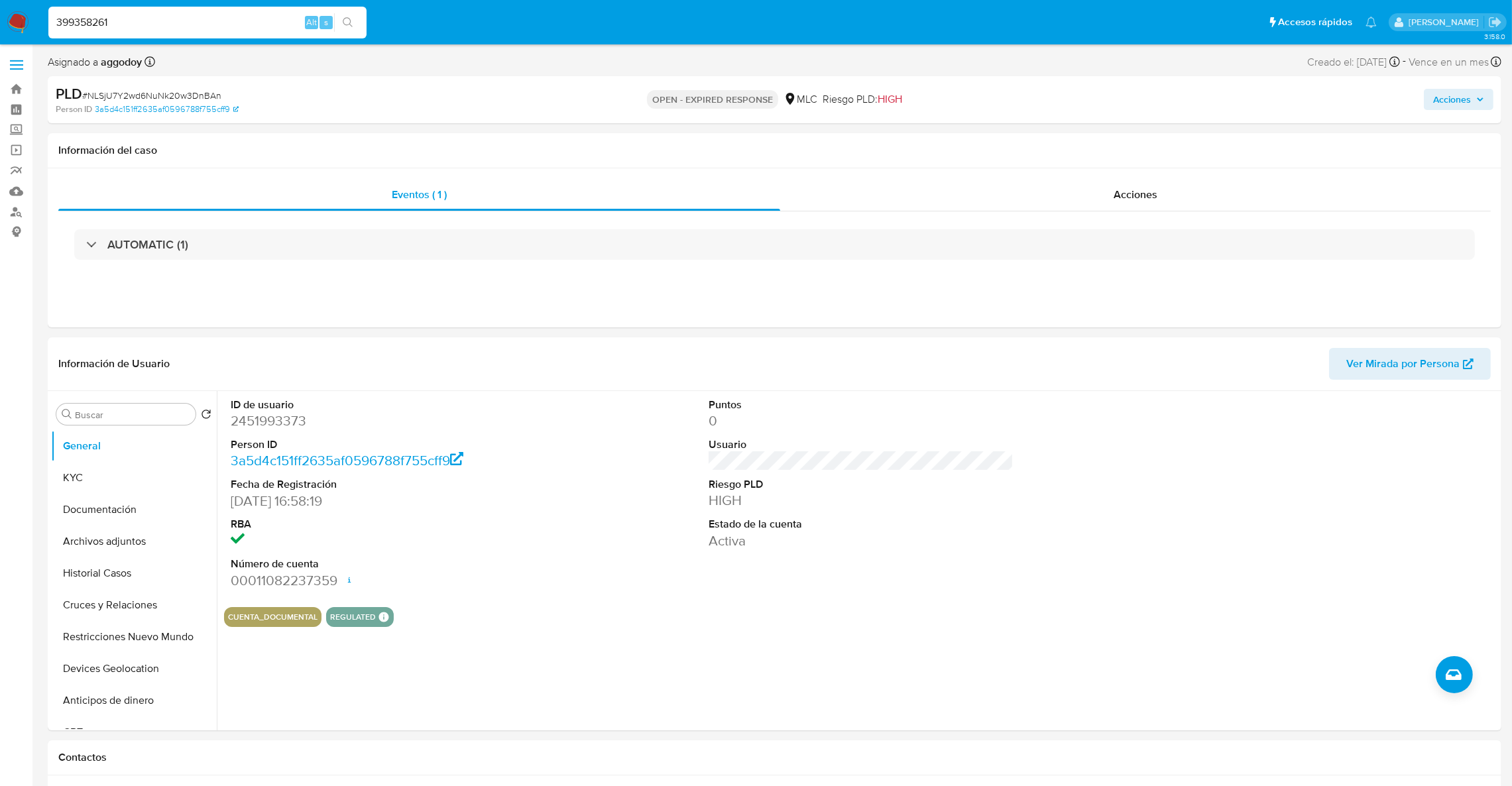
type input "399358261"
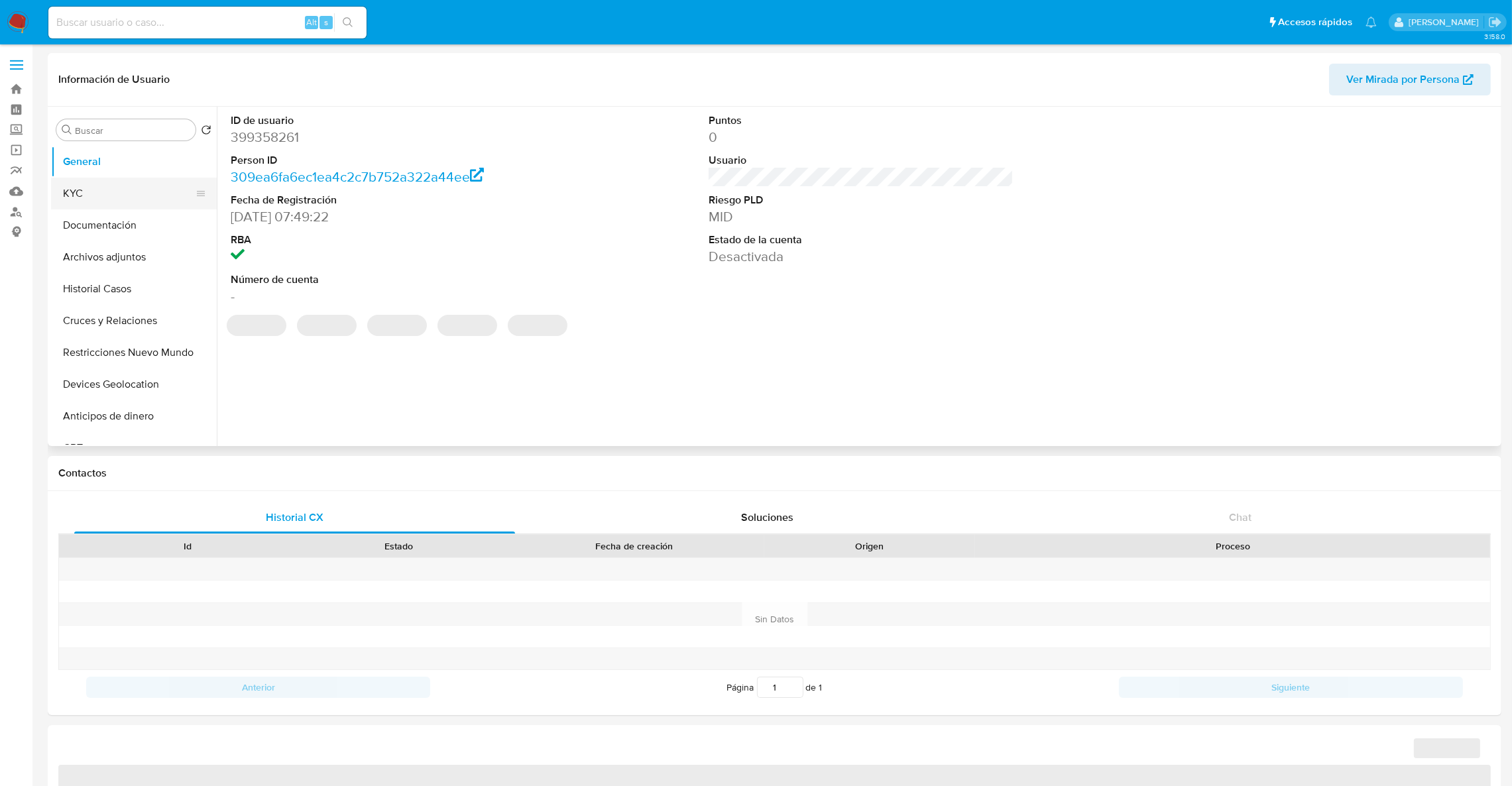
select select "10"
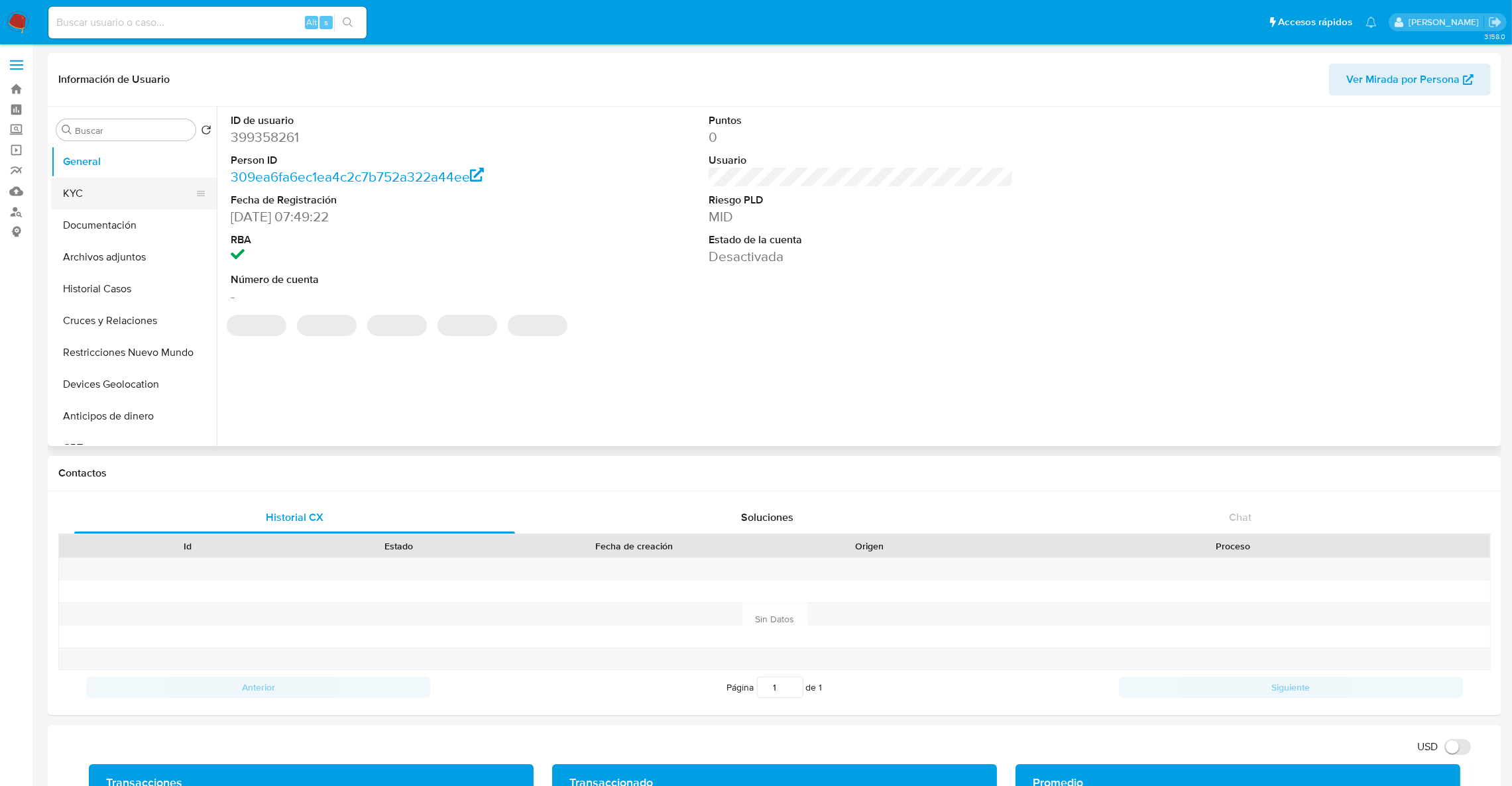
click at [105, 200] on button "KYC" at bounding box center [129, 193] width 155 height 32
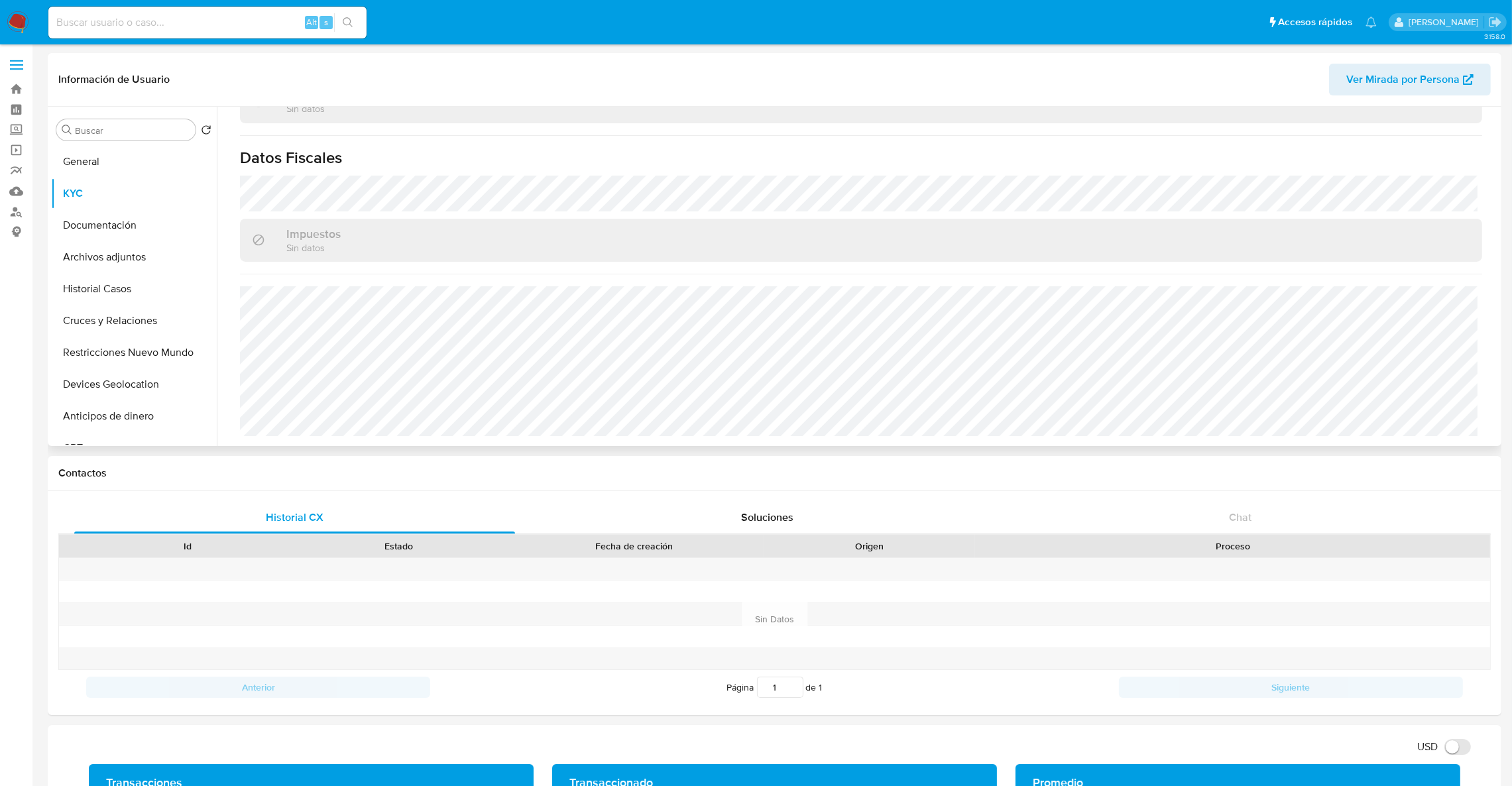
scroll to position [121, 0]
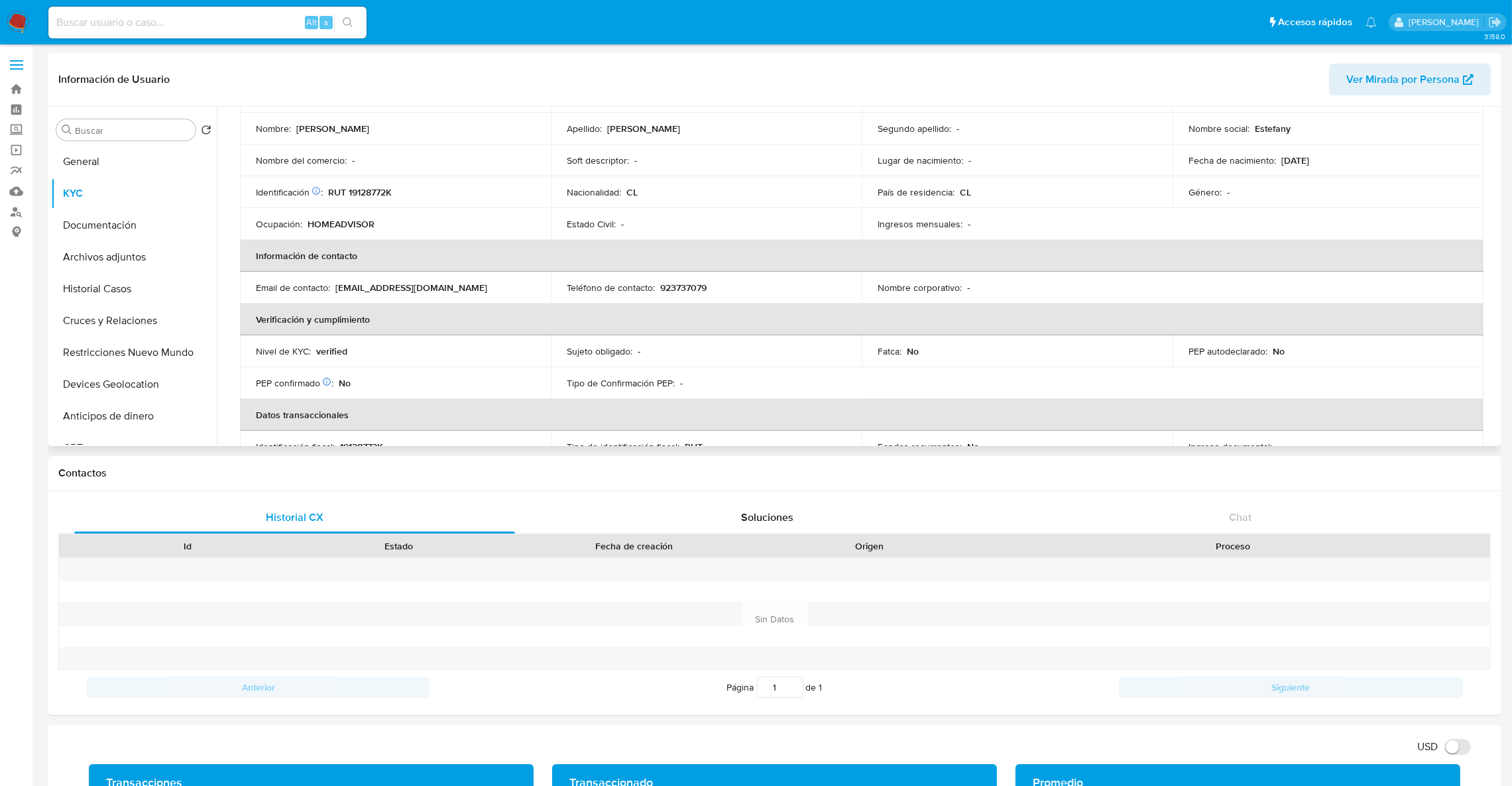
click at [357, 182] on td "Identificación Nº de serie: 108664218 : RUT 19128772K" at bounding box center [395, 192] width 311 height 32
click at [361, 190] on p "RUT 19128772K" at bounding box center [360, 192] width 63 height 12
copy p "19128772K"
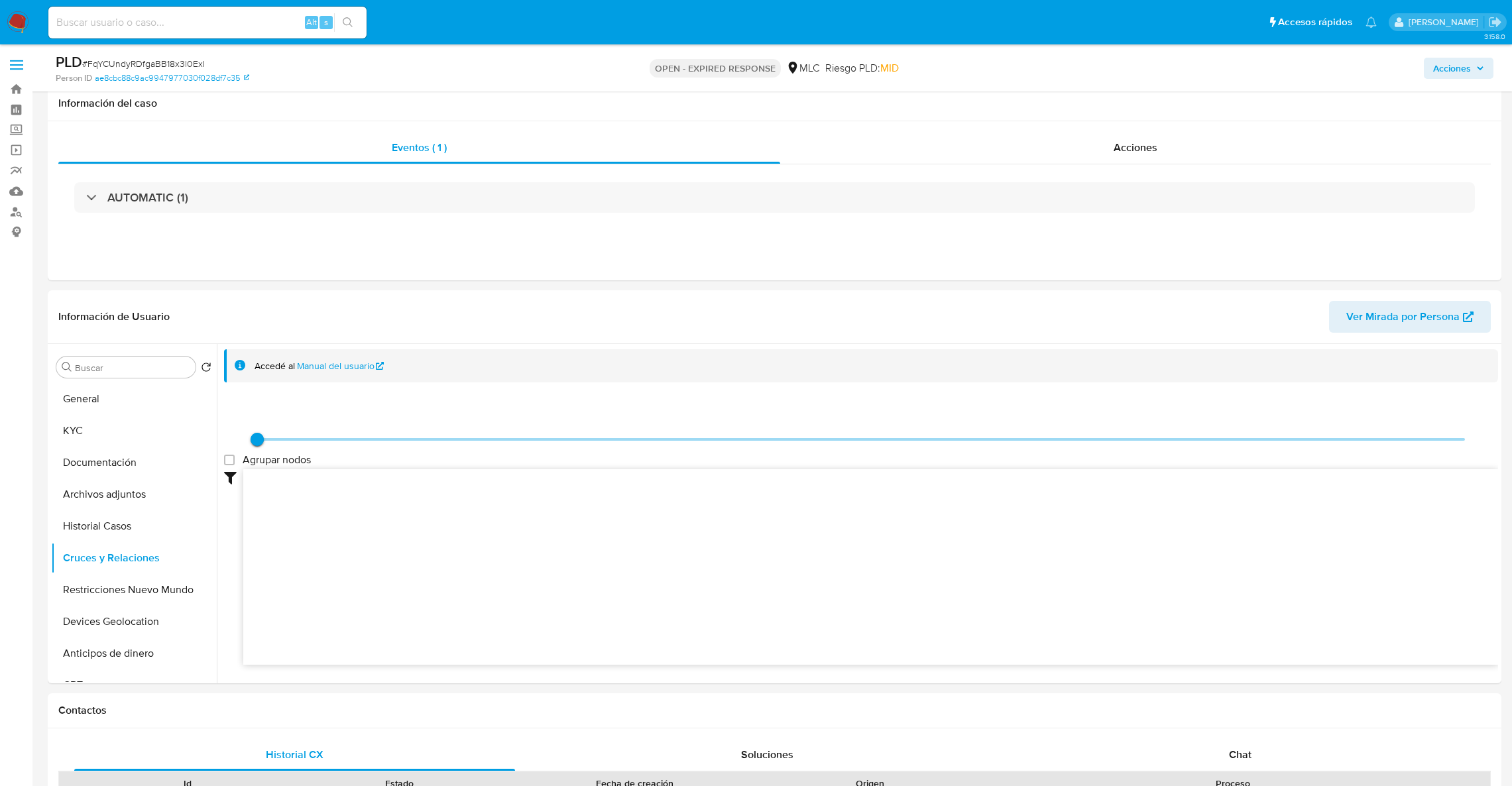
select select "10"
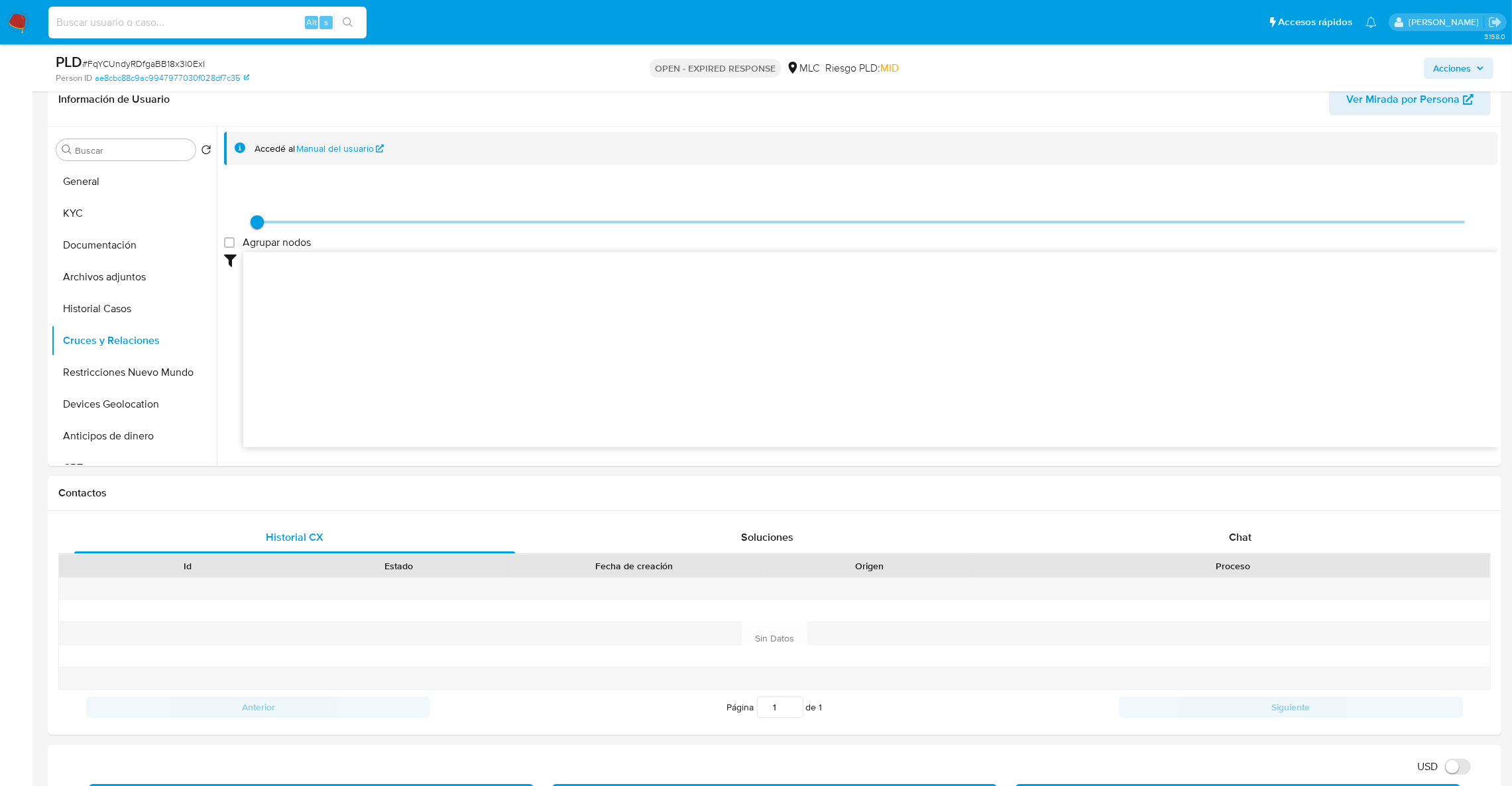
click at [145, 15] on input at bounding box center [207, 22] width 318 height 18
paste input "106079848"
type input "106079848"
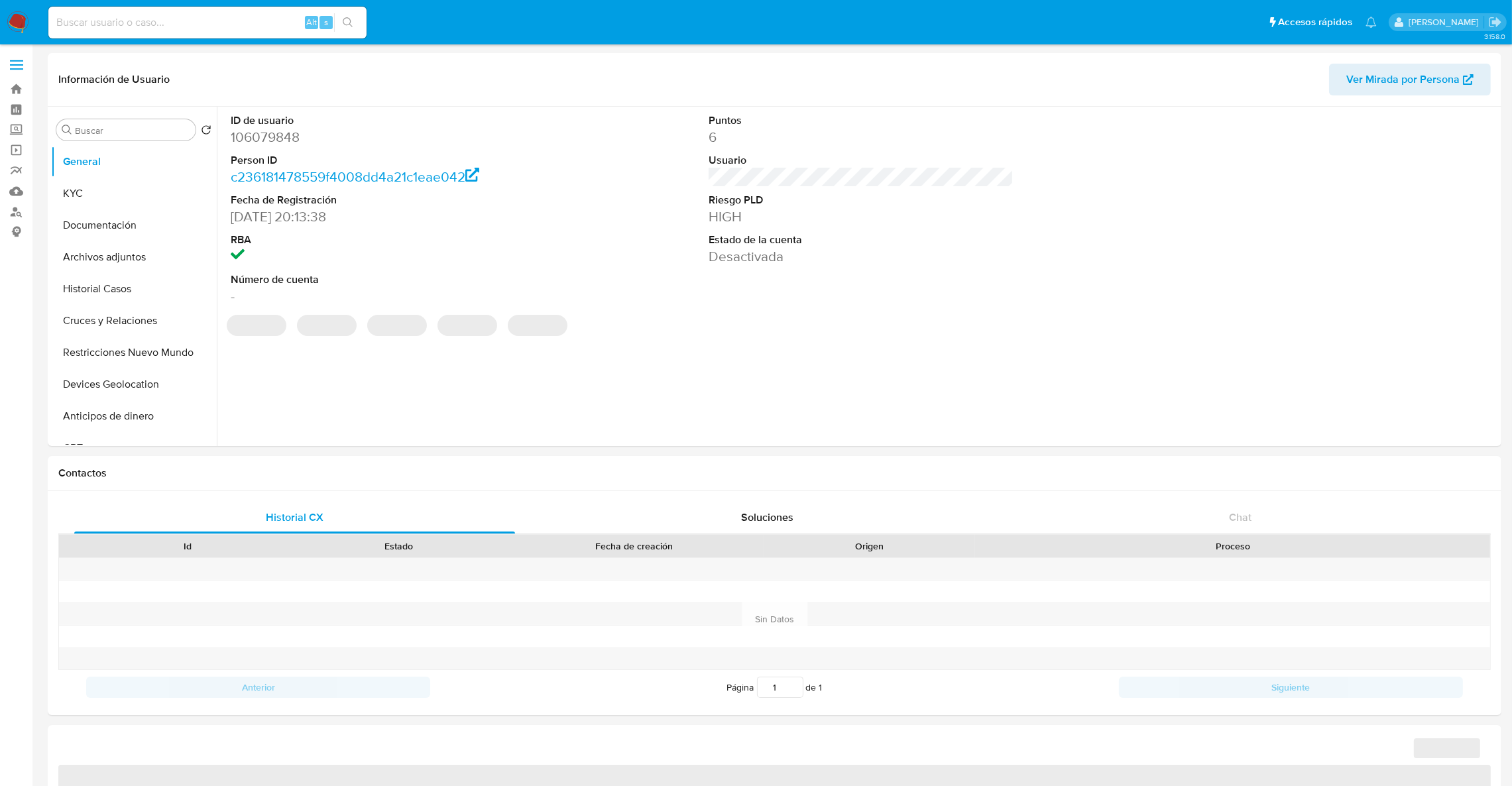
select select "10"
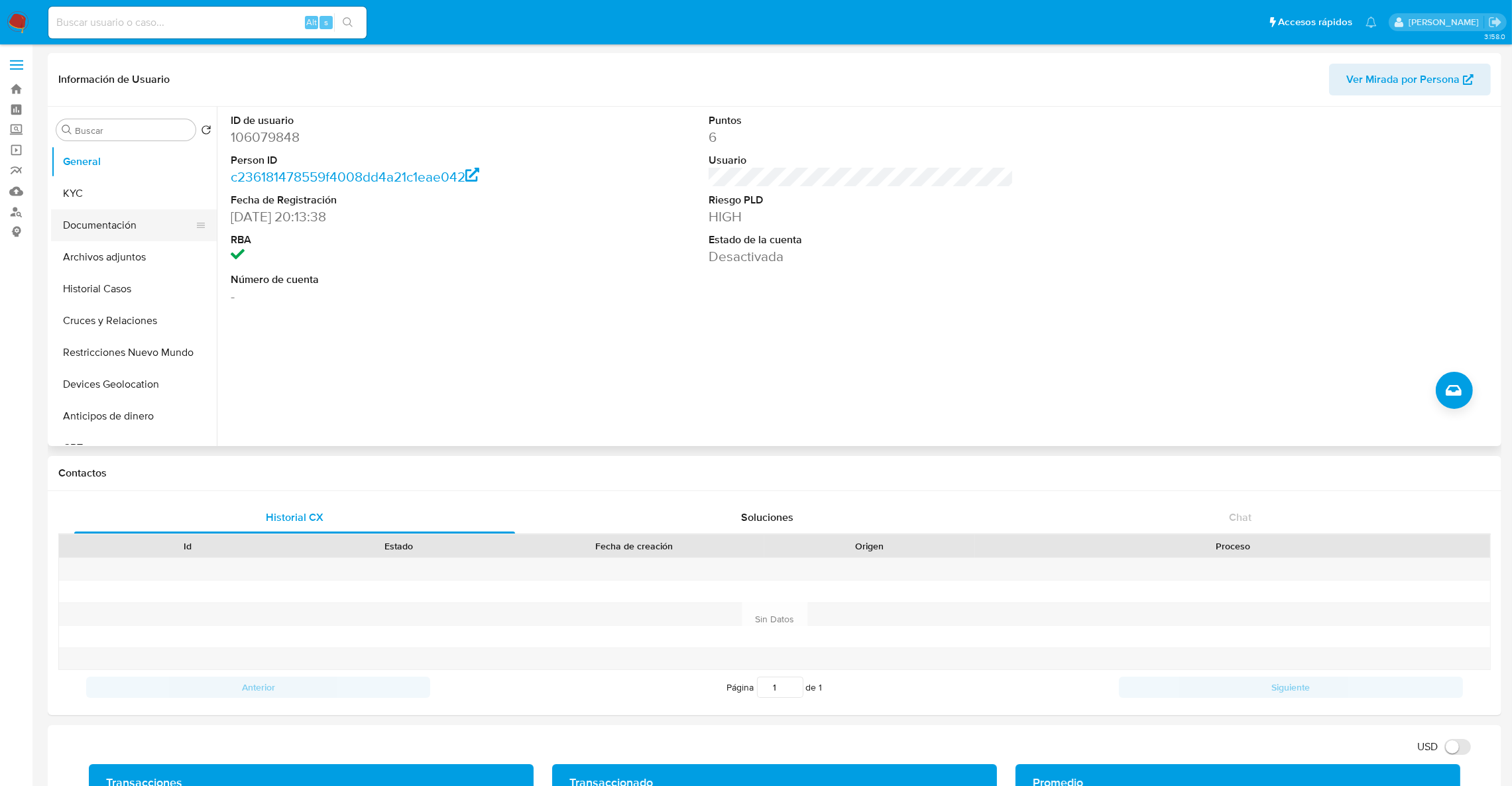
click at [55, 211] on button "Documentación" at bounding box center [129, 225] width 155 height 32
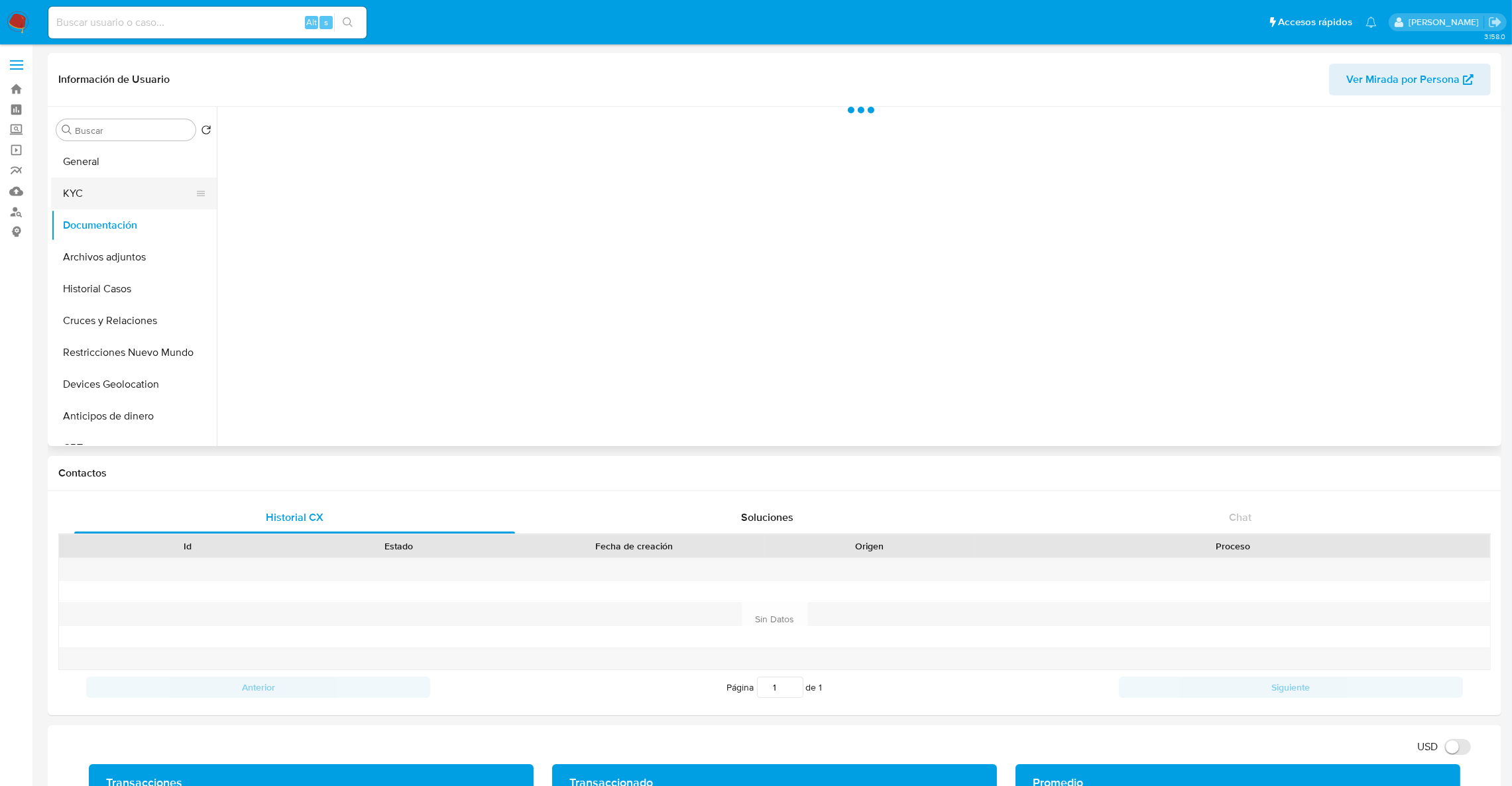
click at [56, 192] on button "KYC" at bounding box center [129, 193] width 155 height 32
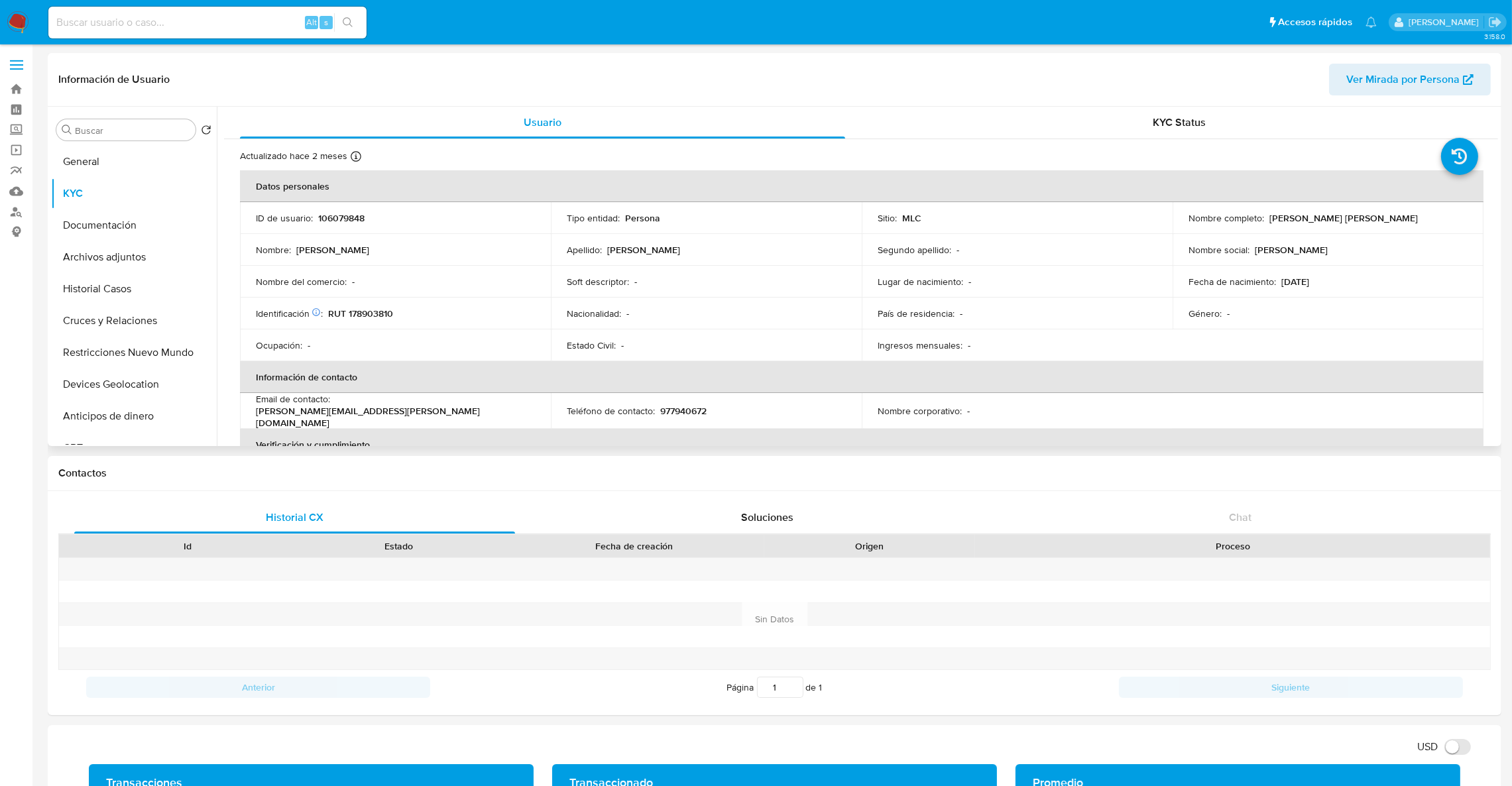
click at [389, 309] on p "RUT 178903810" at bounding box center [361, 313] width 65 height 12
copy p "178903810"
click at [98, 344] on button "Restricciones Nuevo Mundo" at bounding box center [129, 352] width 155 height 32
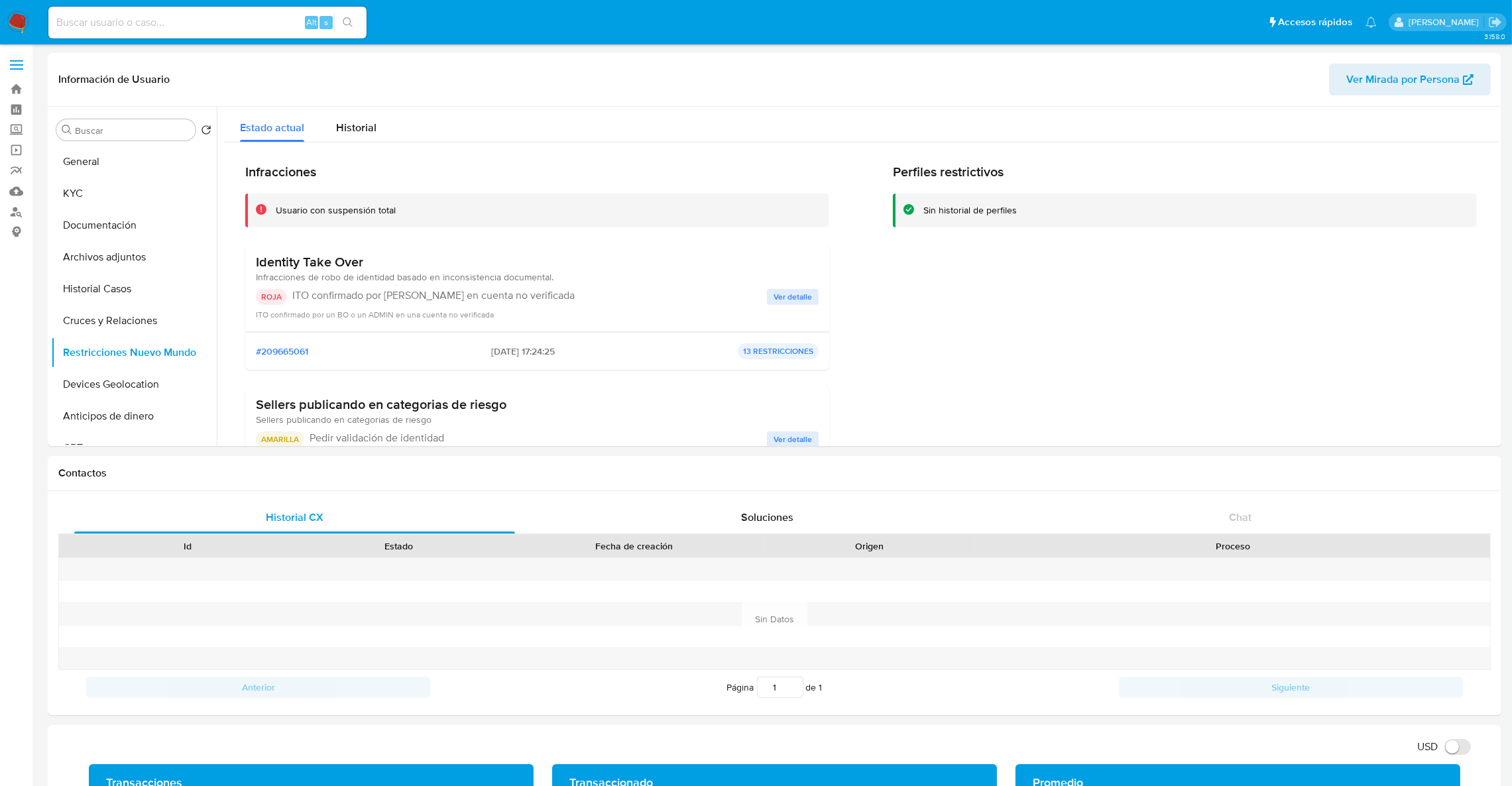
click at [225, 27] on input at bounding box center [207, 22] width 318 height 18
paste input "346238954"
type input "346238954"
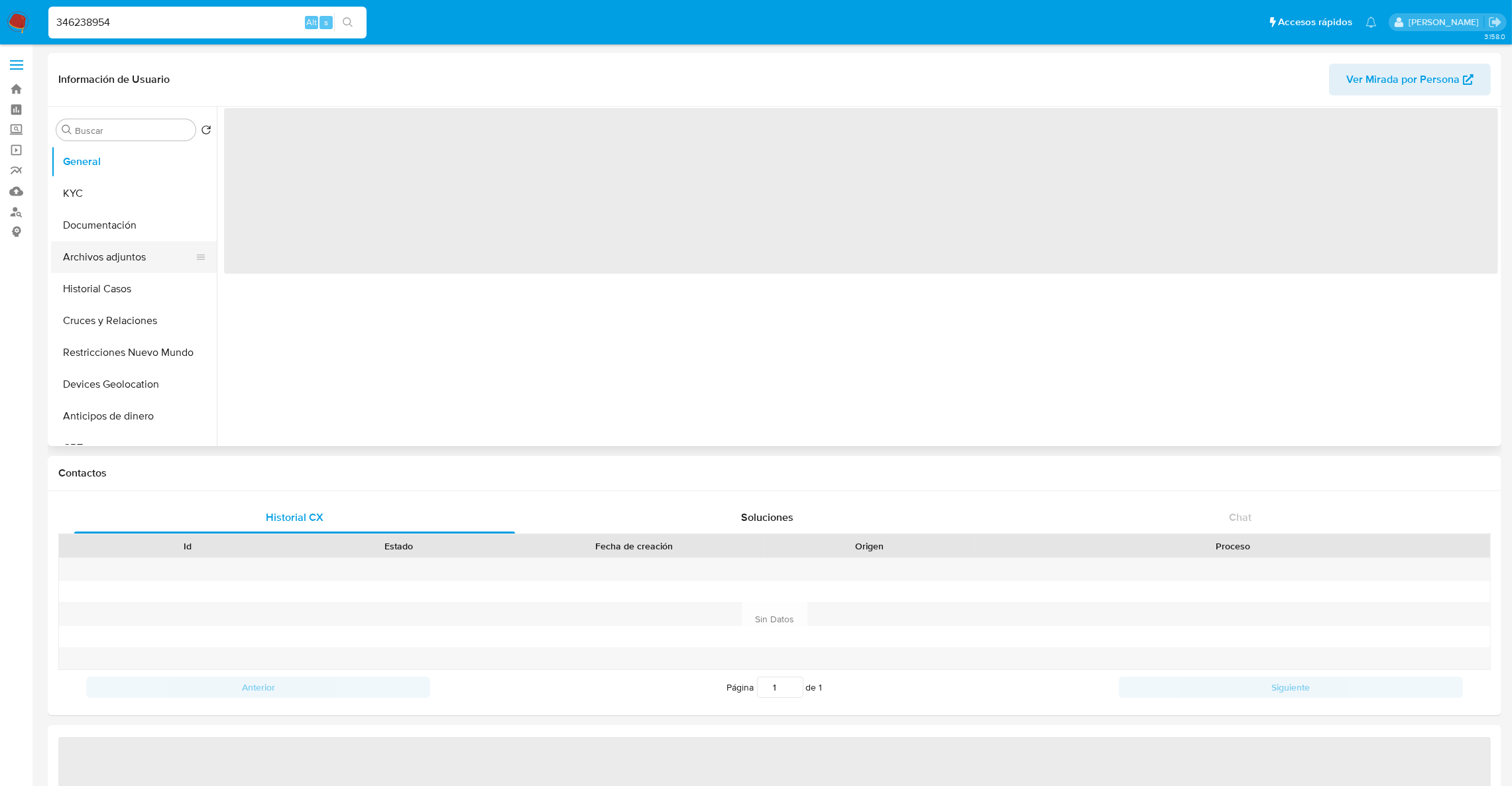
click at [104, 250] on button "Archivos adjuntos" at bounding box center [129, 257] width 155 height 32
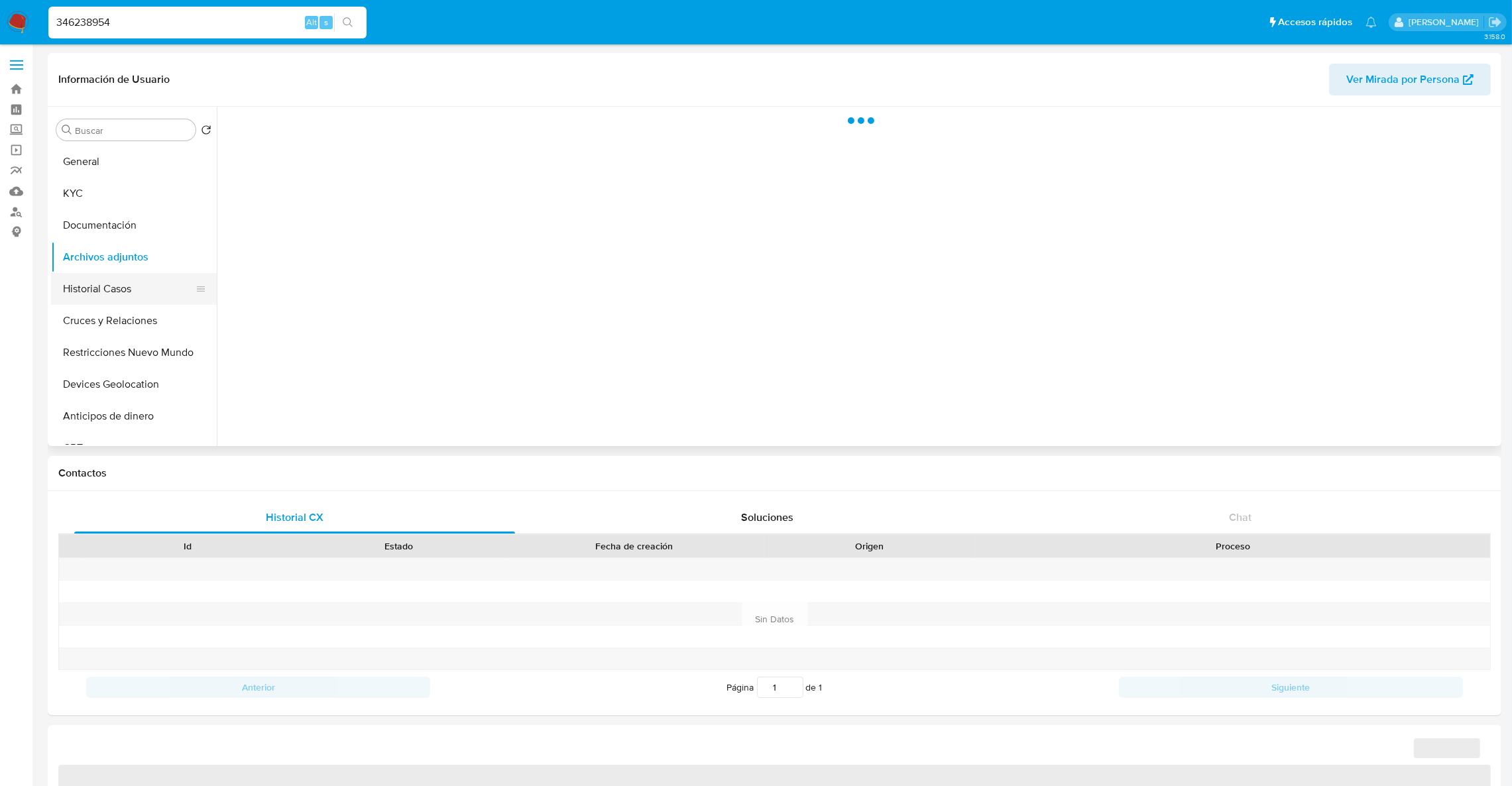
click at [106, 278] on button "Historial Casos" at bounding box center [129, 288] width 155 height 32
select select "10"
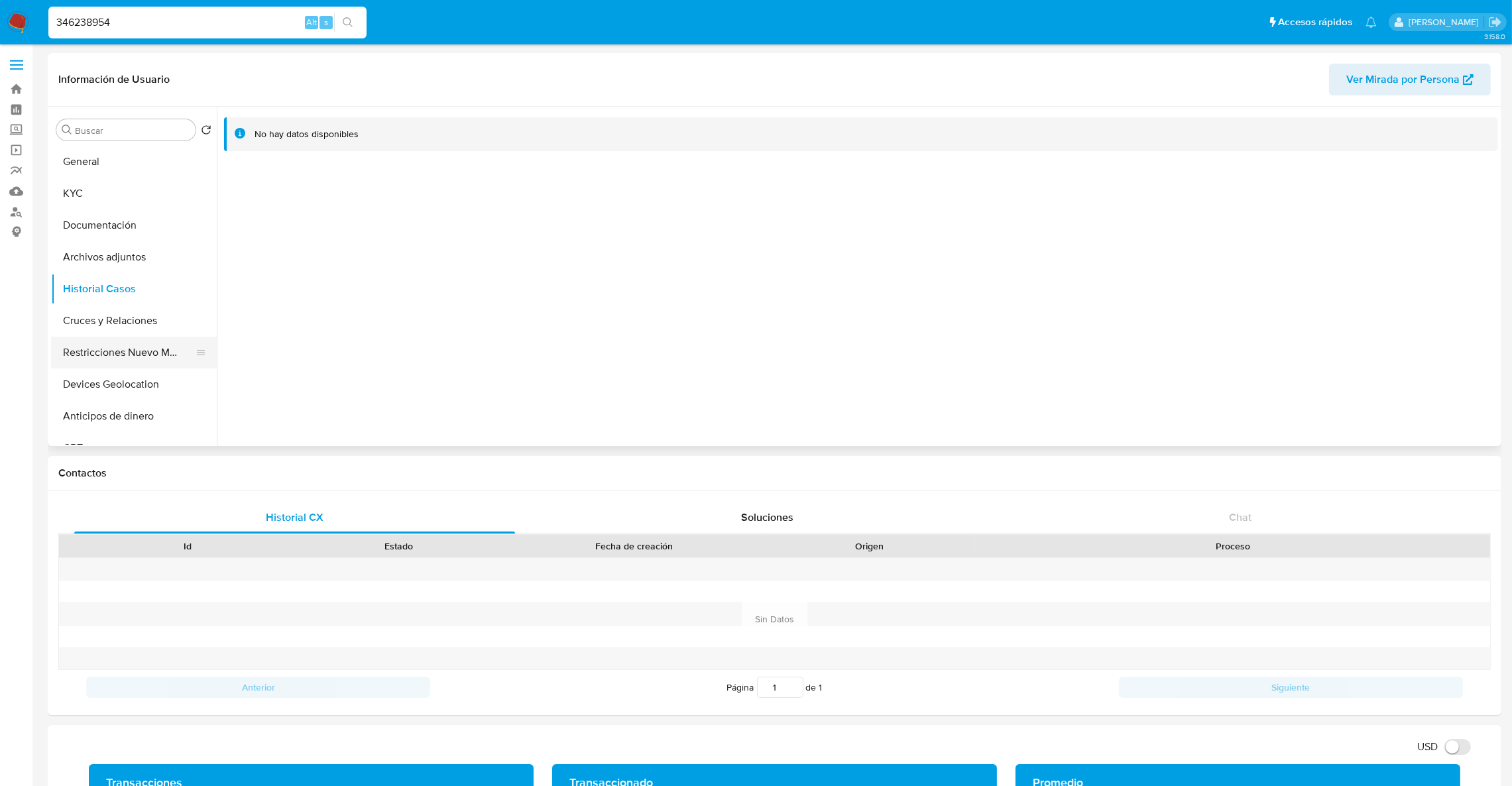
click at [124, 357] on button "Restricciones Nuevo Mundo" at bounding box center [129, 352] width 155 height 32
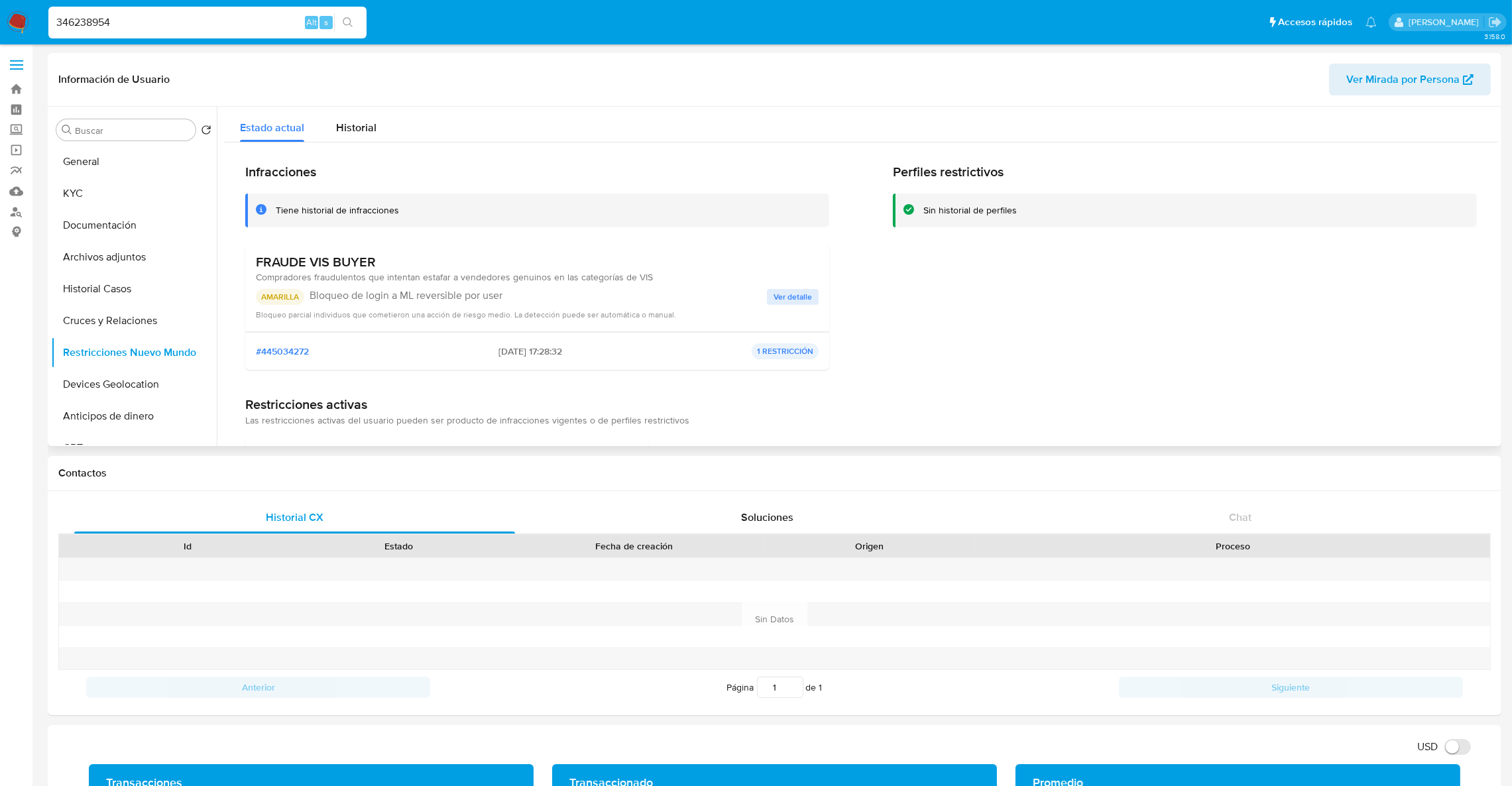
click at [399, 278] on span "Compradores fraudulentos que intentan estafar a vendedores genuinos en las cate…" at bounding box center [454, 277] width 397 height 13
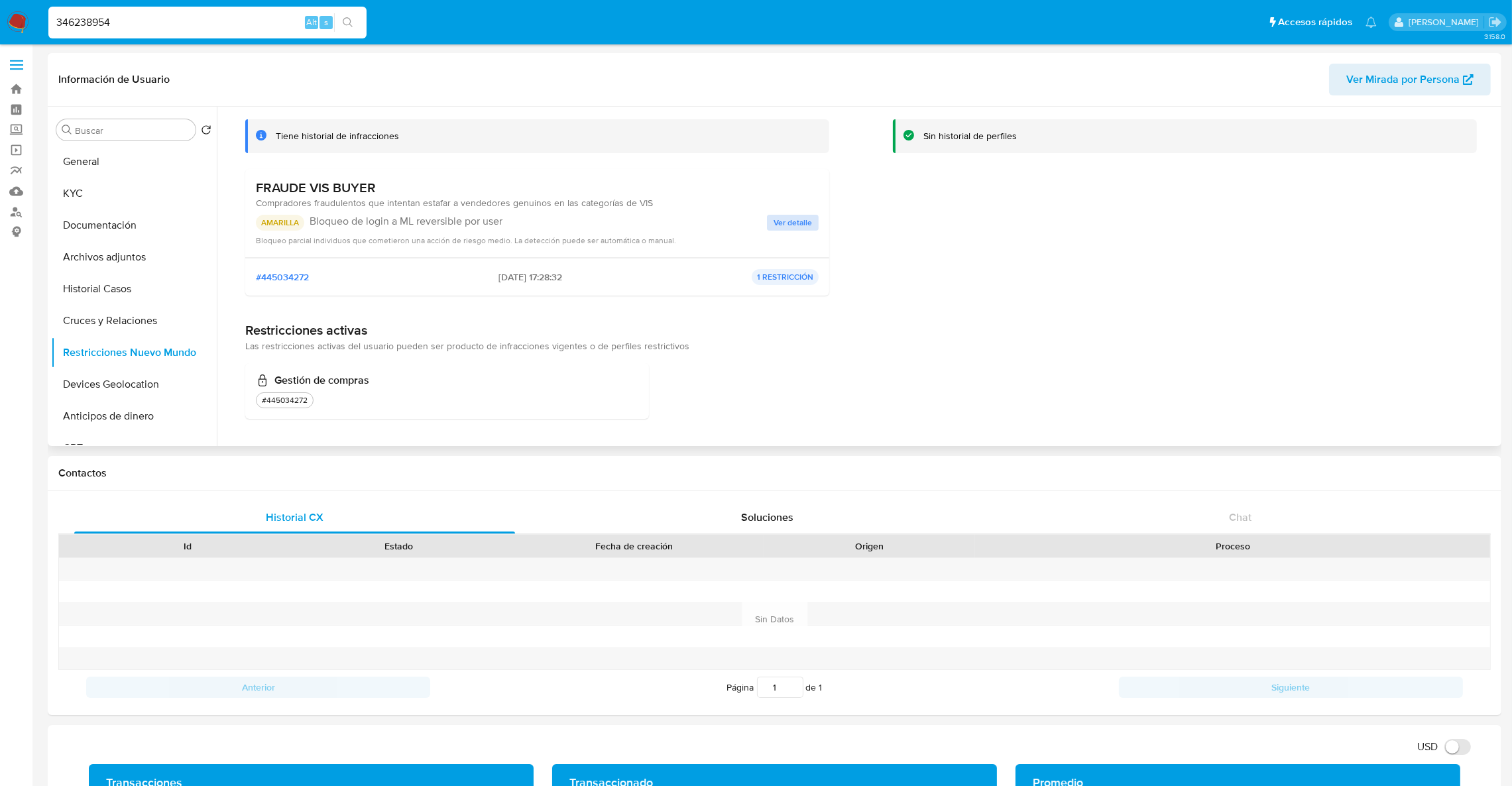
click at [802, 216] on div "FRAUDE VIS BUYER Compradores fraudulentos que intentan estafar a vendedores gen…" at bounding box center [537, 212] width 563 height 67
click at [799, 219] on span "Ver detalle" at bounding box center [793, 222] width 39 height 13
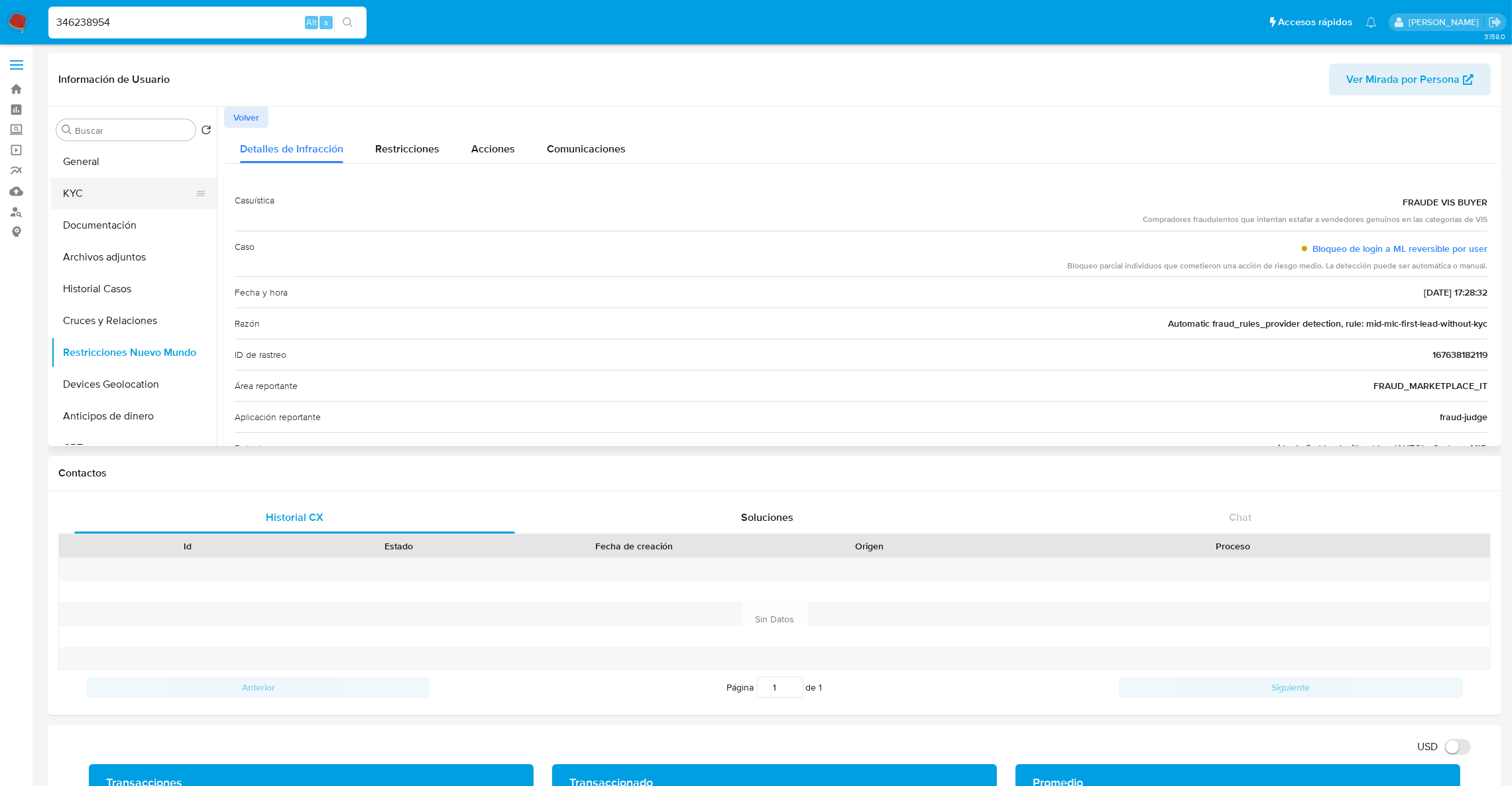
click at [94, 198] on button "KYC" at bounding box center [129, 193] width 155 height 32
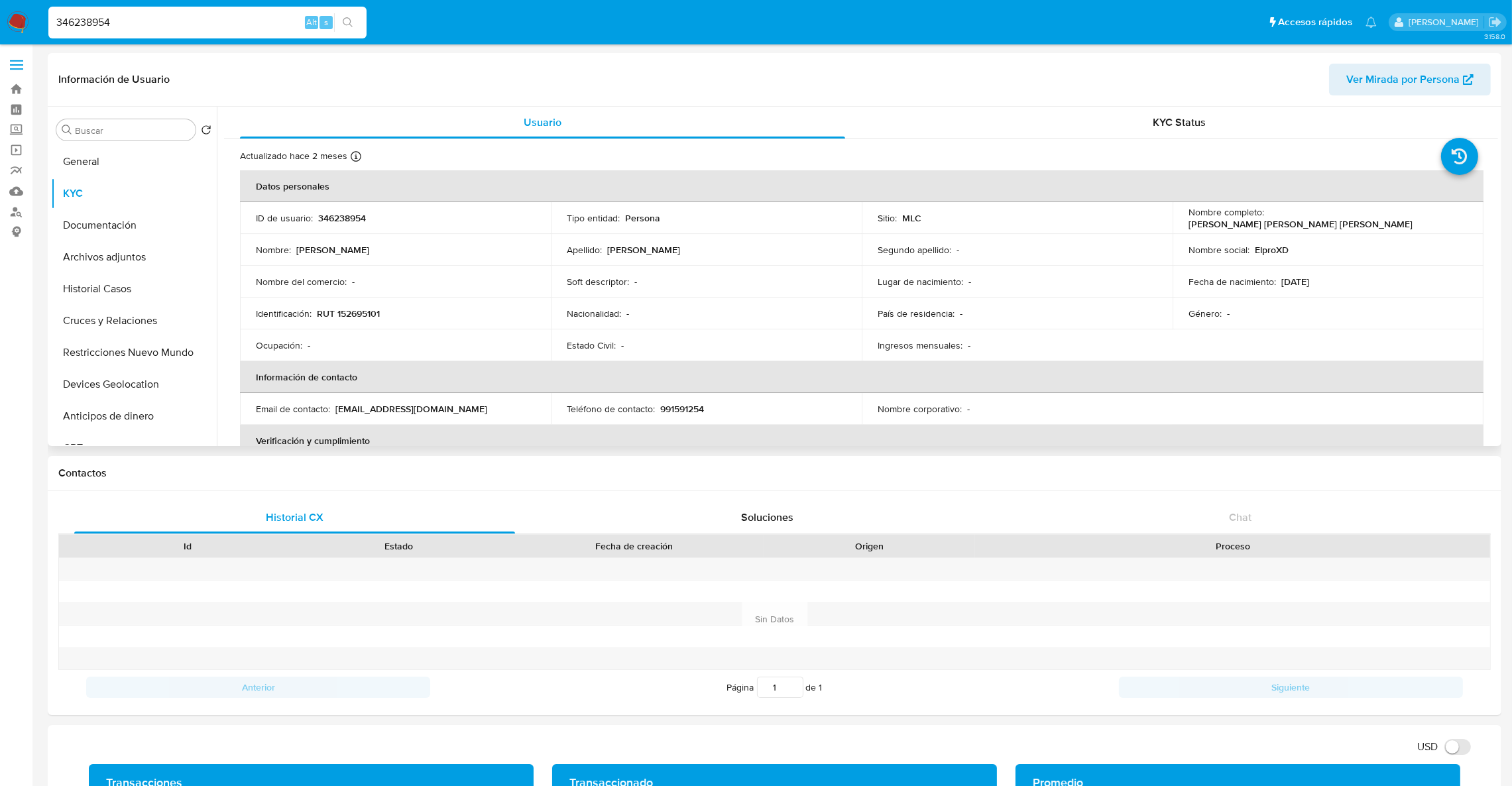
click at [338, 314] on p "RUT 152695101" at bounding box center [349, 313] width 63 height 12
copy p "152695101"
click at [253, 4] on div "346238954 Alt s" at bounding box center [207, 22] width 318 height 37
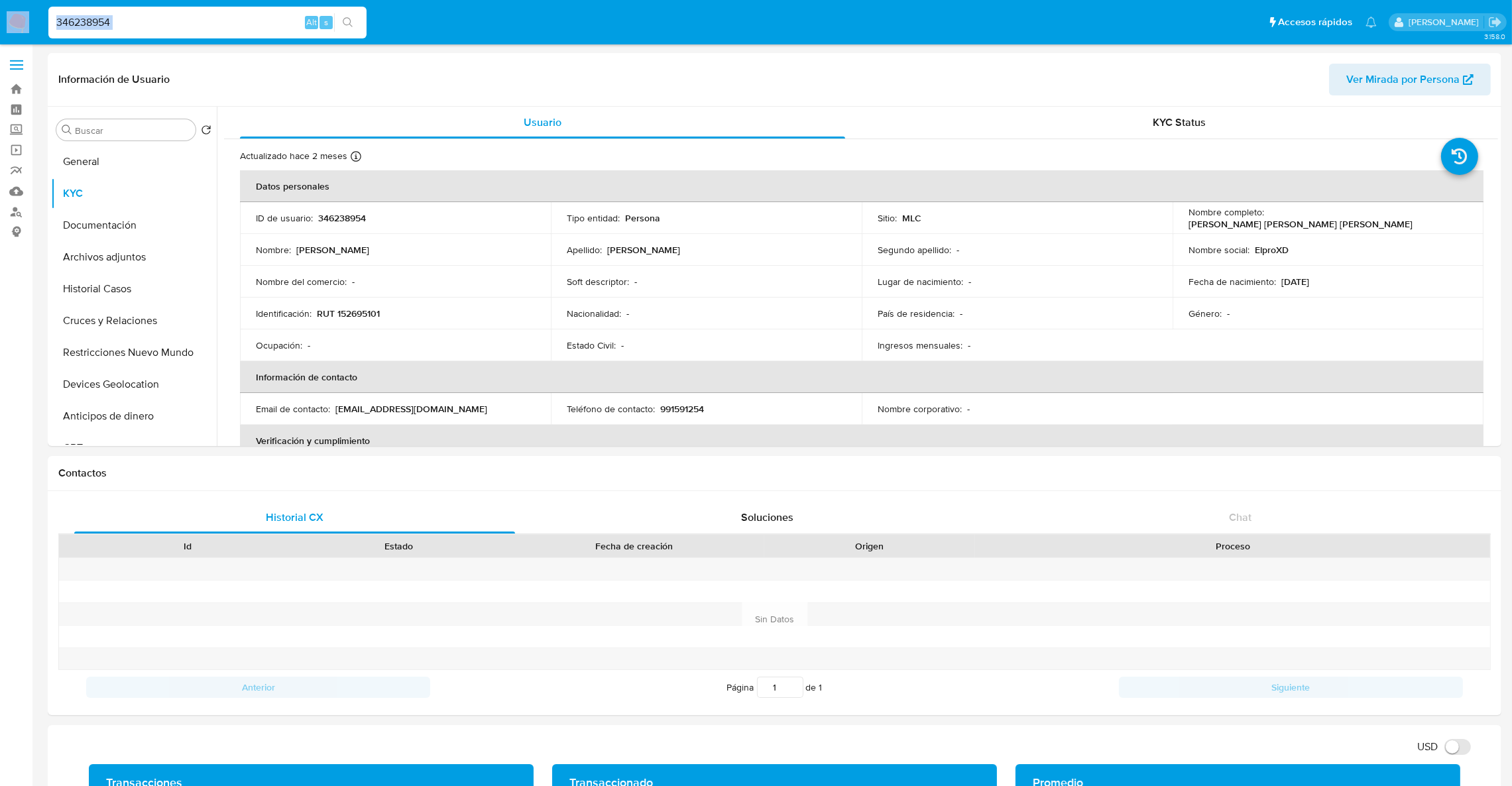
click at [252, 9] on div "346238954 Alt s" at bounding box center [207, 22] width 318 height 32
click at [237, 22] on input "346238954" at bounding box center [207, 22] width 318 height 18
paste input "2483554890"
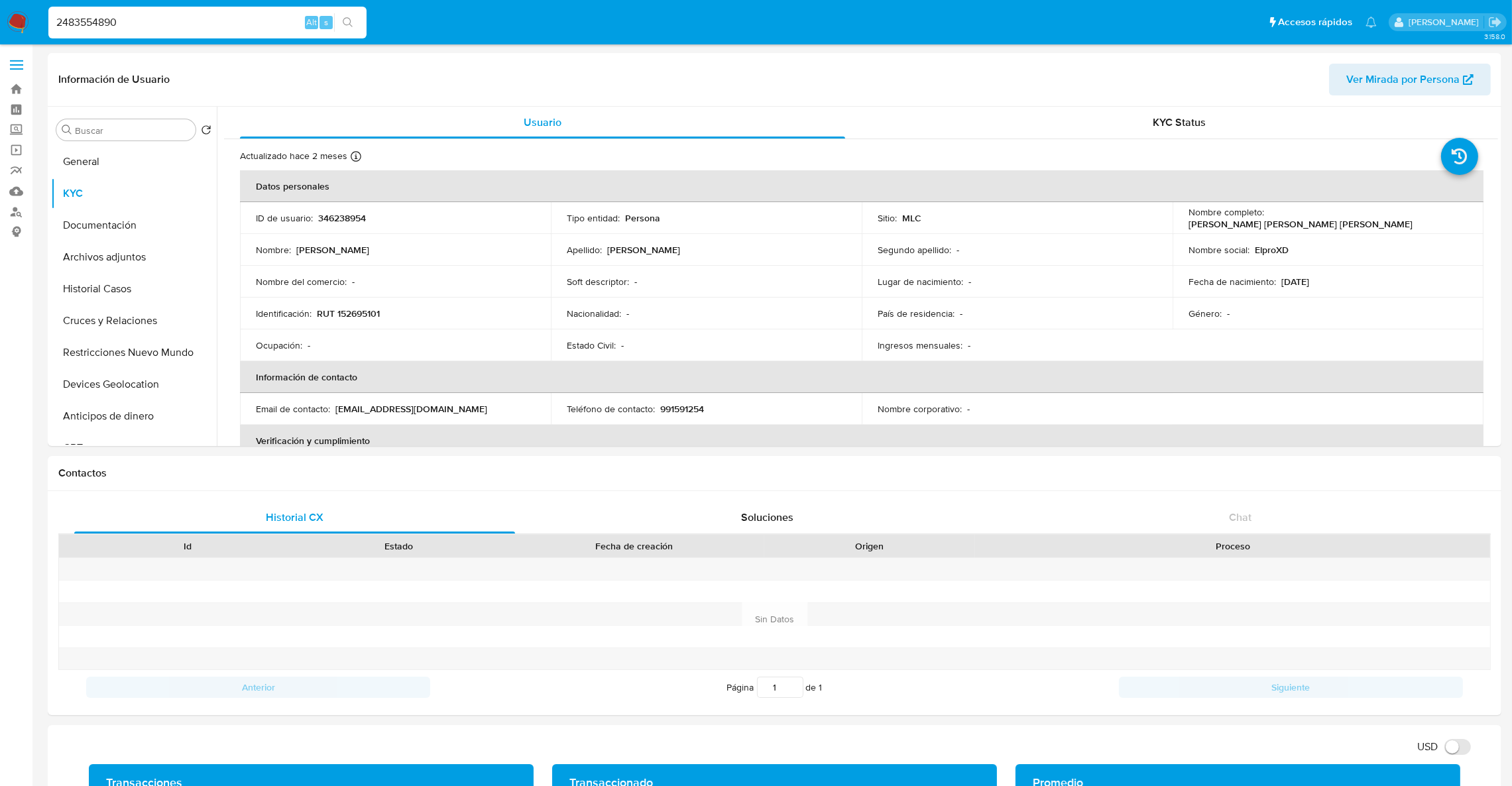
type input "2483554890"
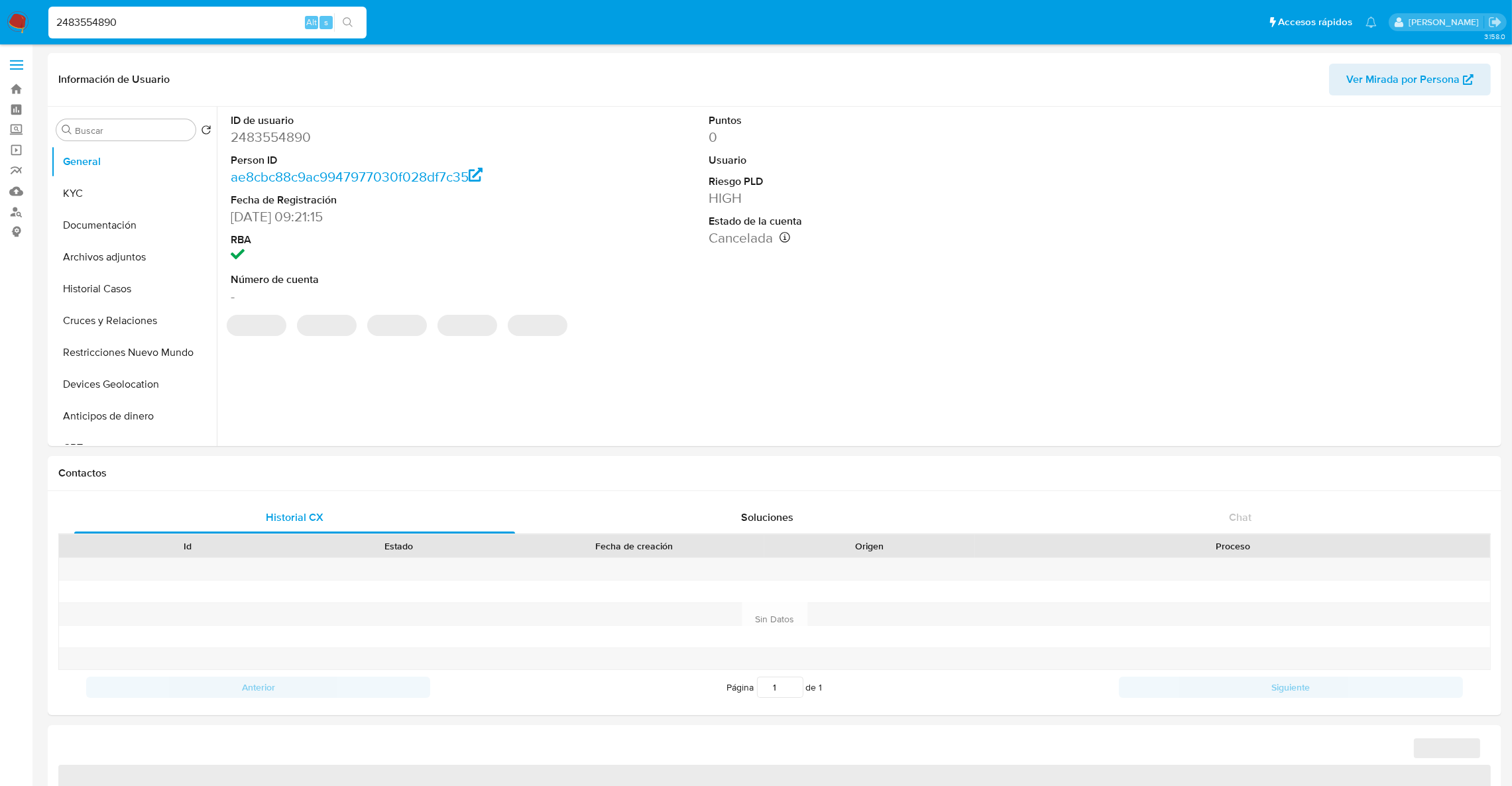
select select "10"
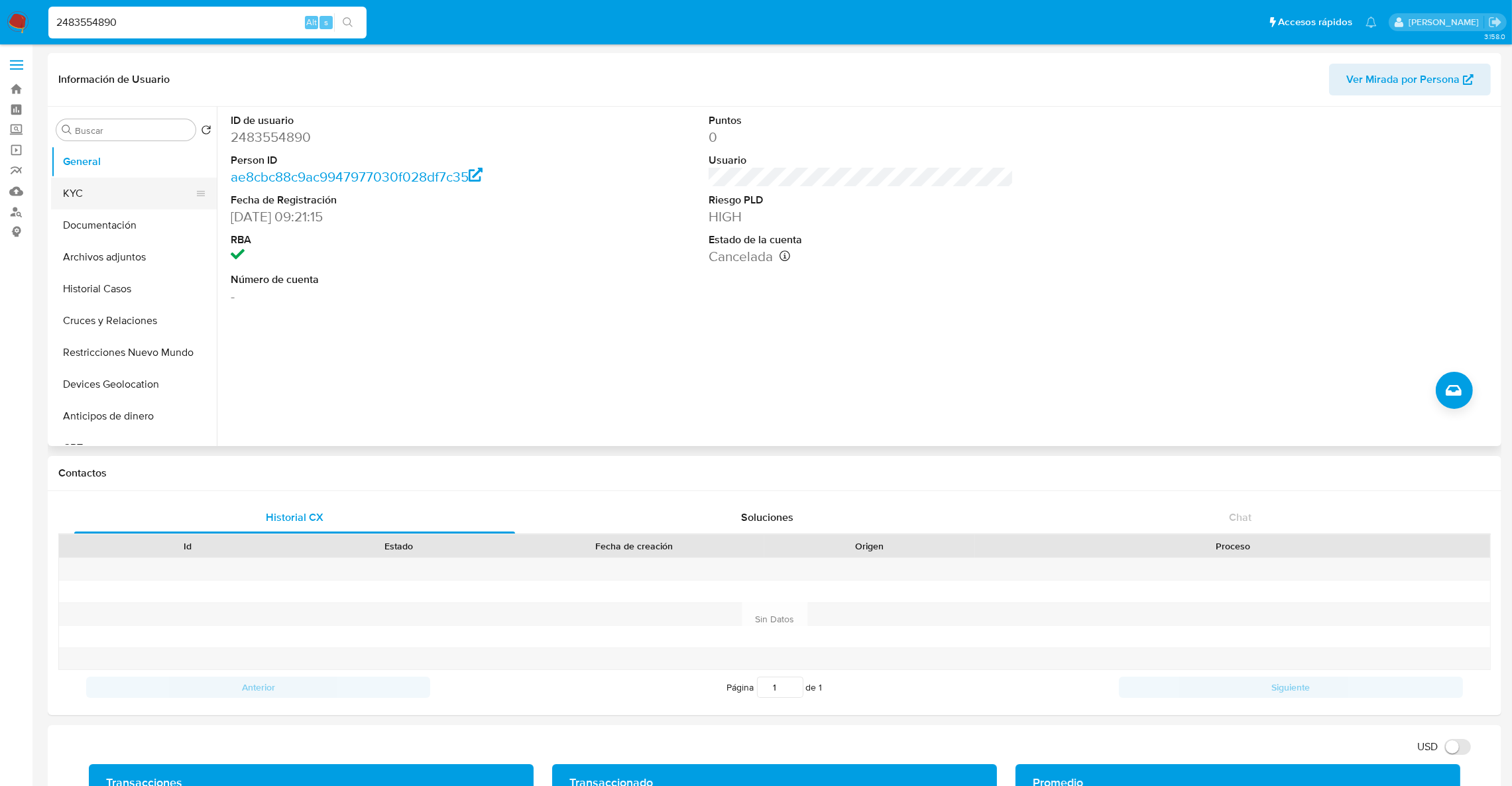
click at [97, 199] on button "KYC" at bounding box center [129, 193] width 155 height 32
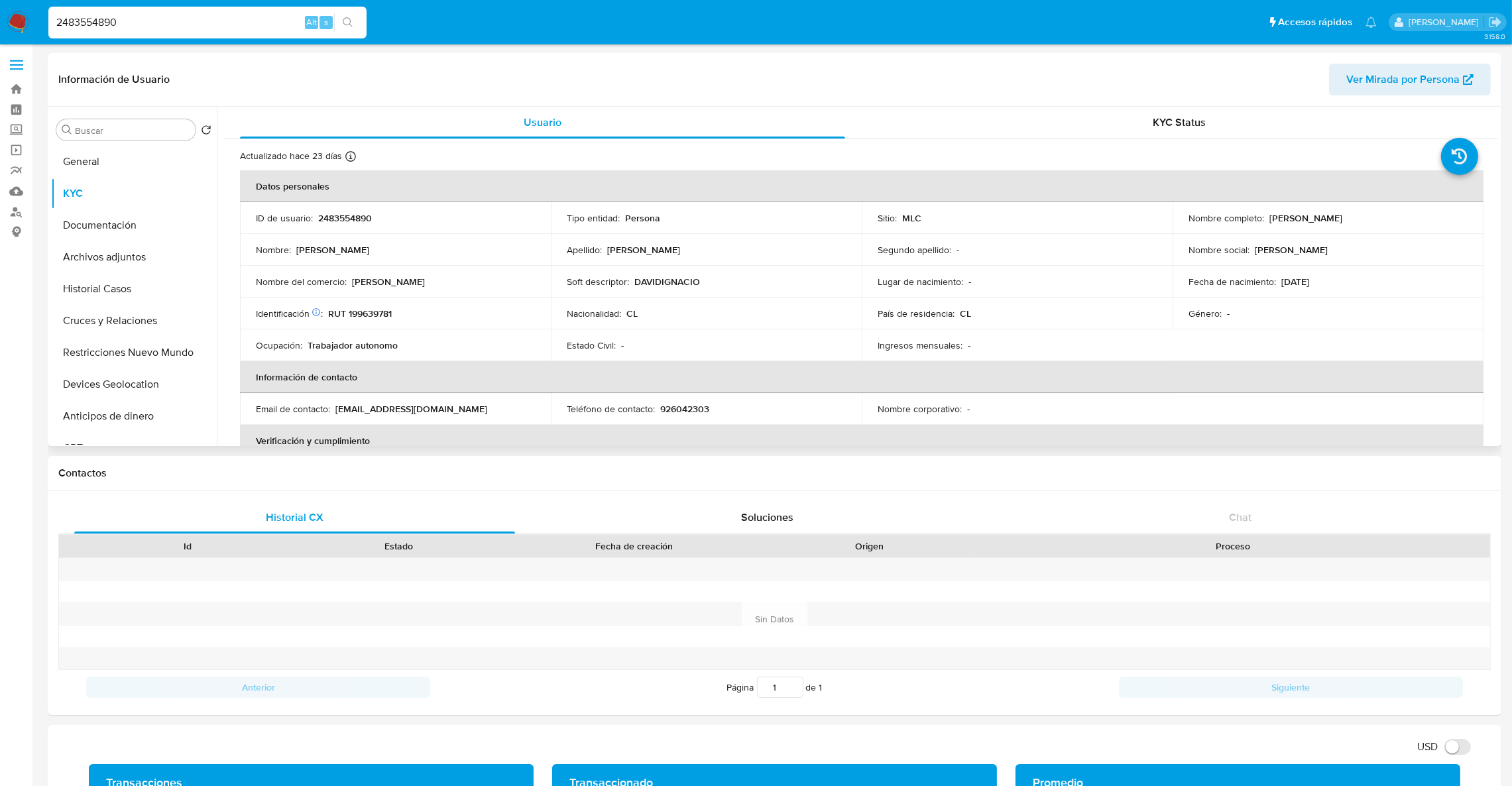
click at [366, 314] on p "RUT 199639781" at bounding box center [360, 313] width 63 height 12
copy p "199639781"
click at [119, 318] on button "Cruces y Relaciones" at bounding box center [129, 321] width 155 height 32
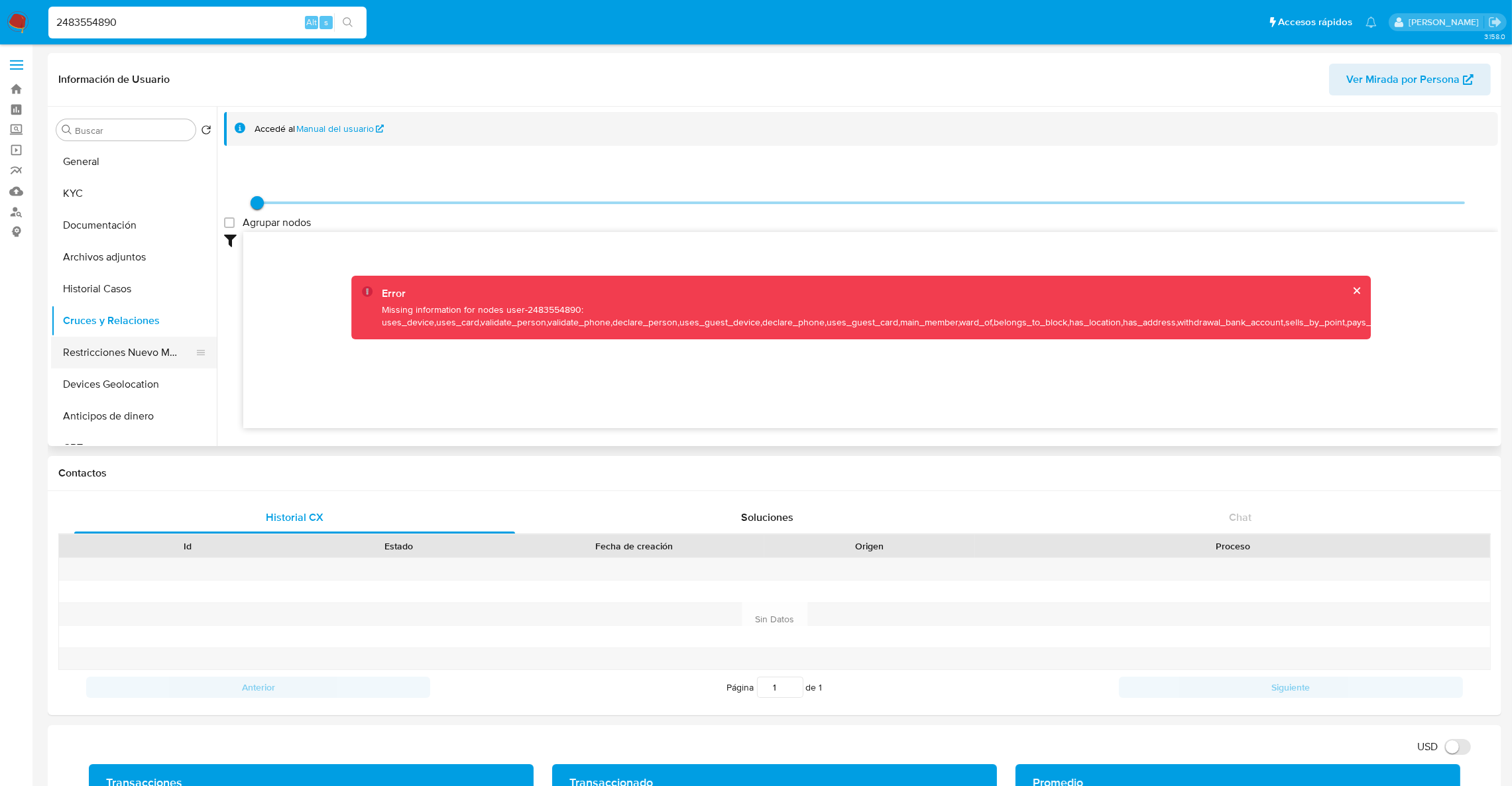
click at [128, 352] on button "Restricciones Nuevo Mundo" at bounding box center [129, 352] width 155 height 32
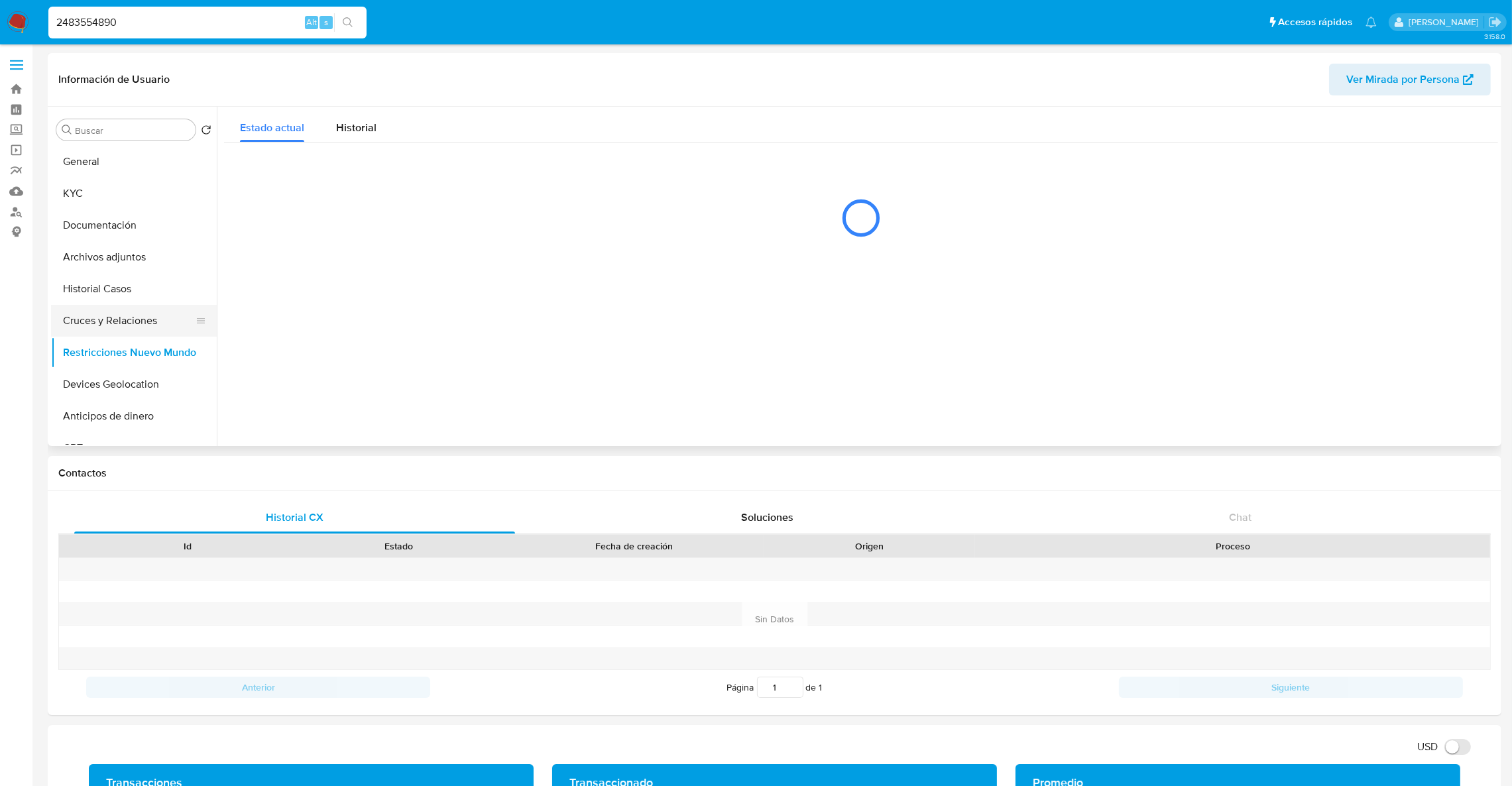
click at [114, 328] on button "Cruces y Relaciones" at bounding box center [129, 321] width 155 height 32
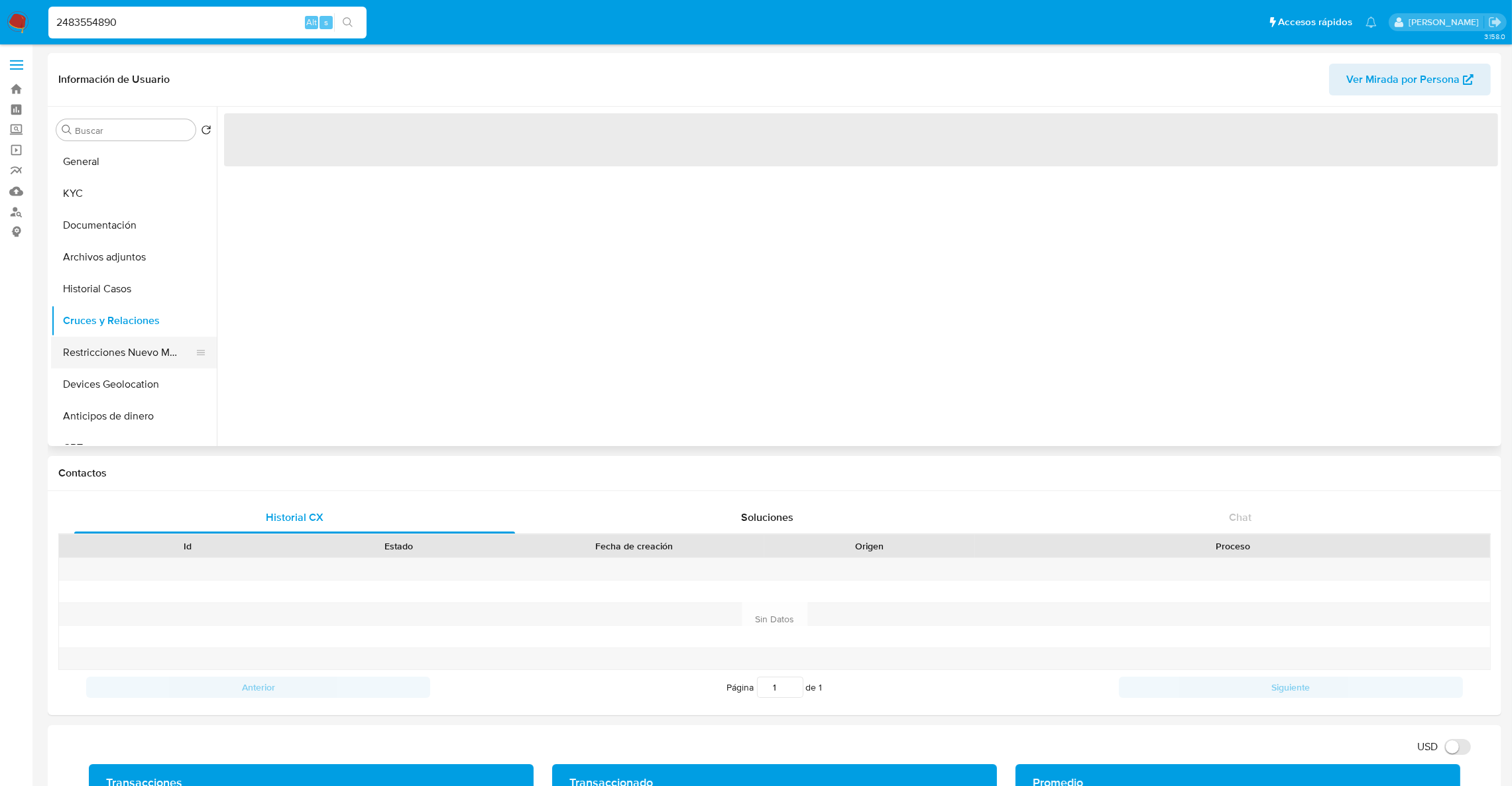
click at [109, 348] on button "Restricciones Nuevo Mundo" at bounding box center [129, 352] width 155 height 32
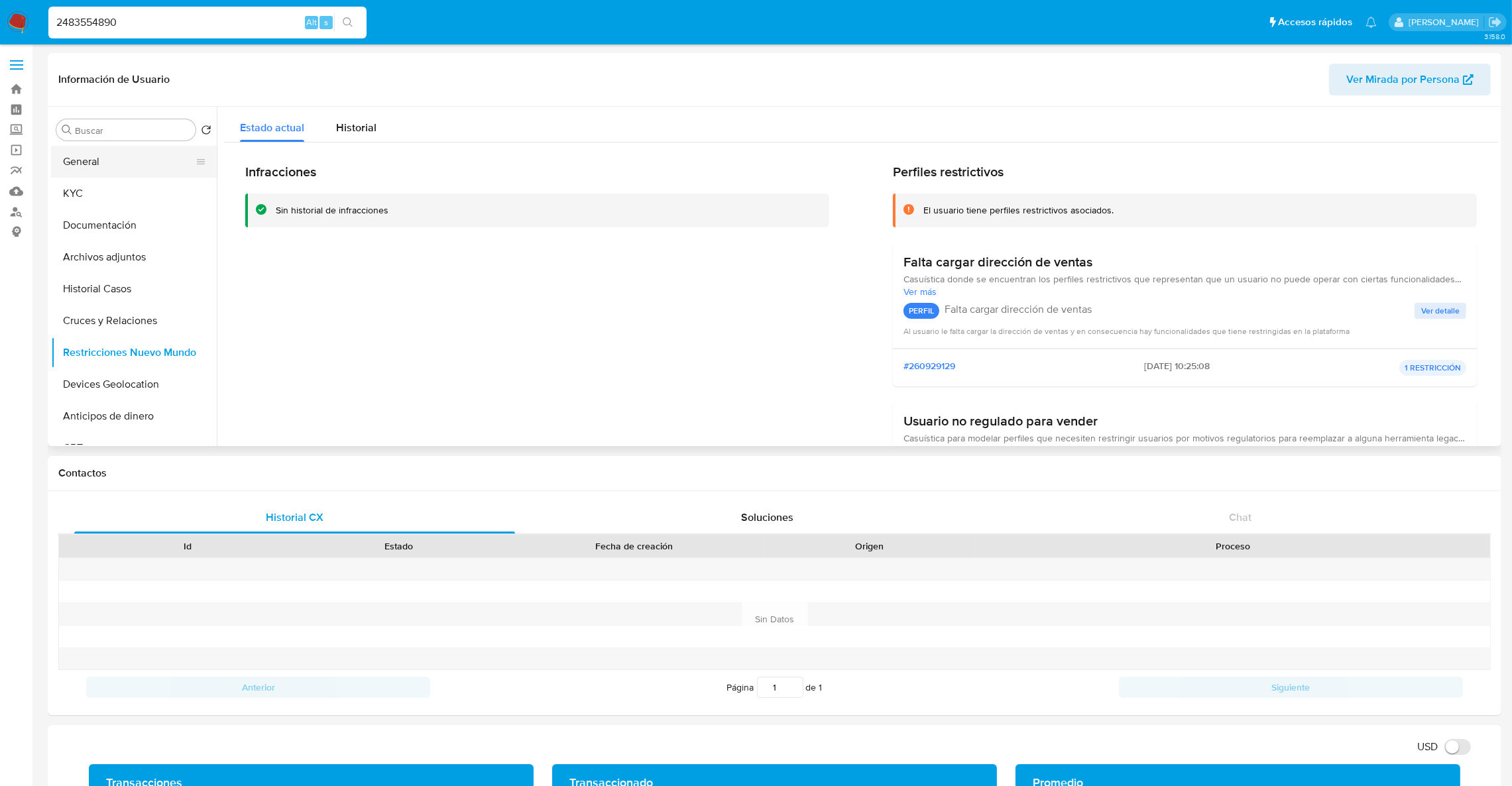
click at [105, 162] on button "General" at bounding box center [129, 161] width 155 height 32
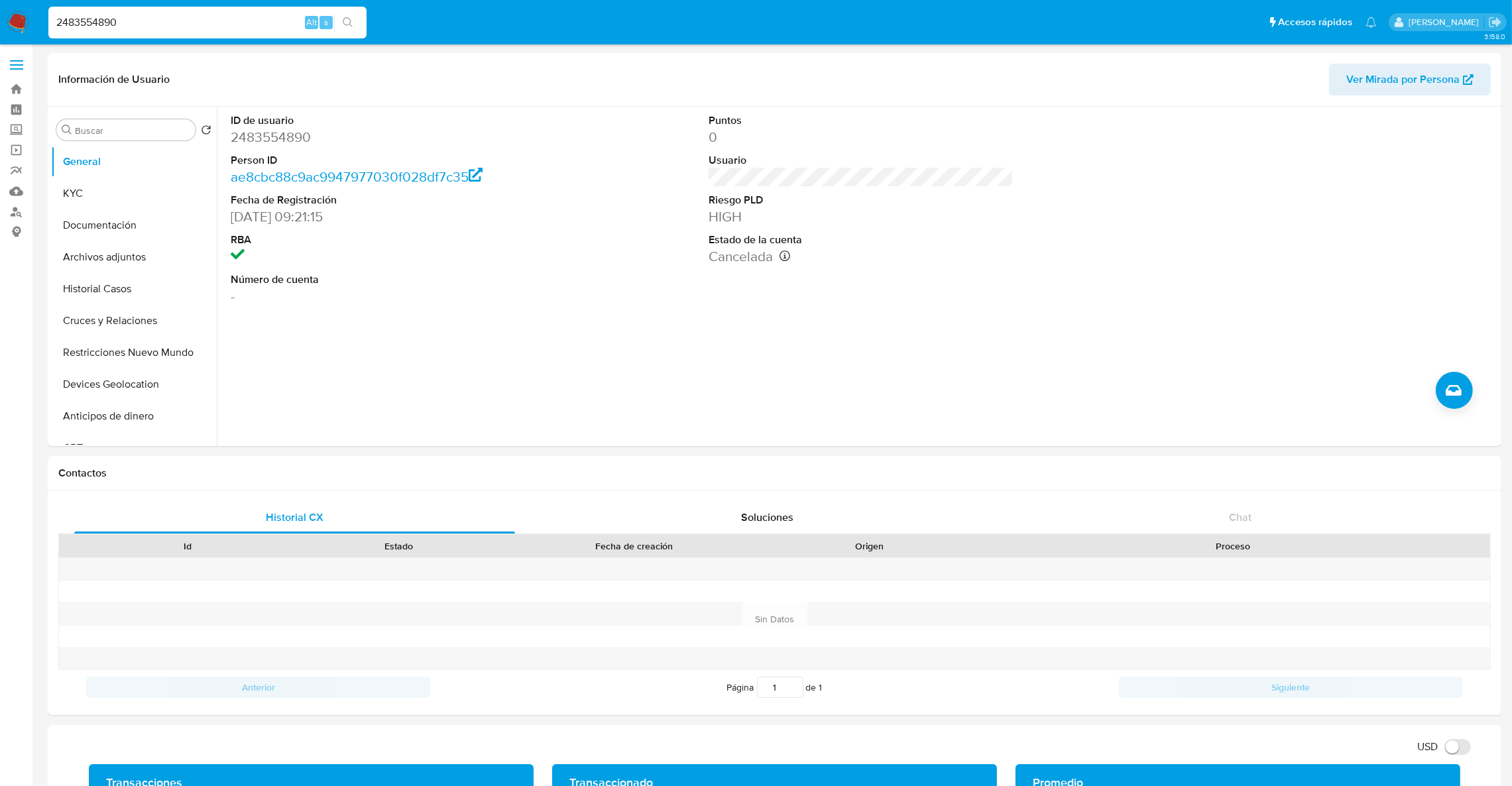
click at [238, 14] on input "2483554890" at bounding box center [207, 22] width 318 height 18
paste input "437973282"
type input "437973282"
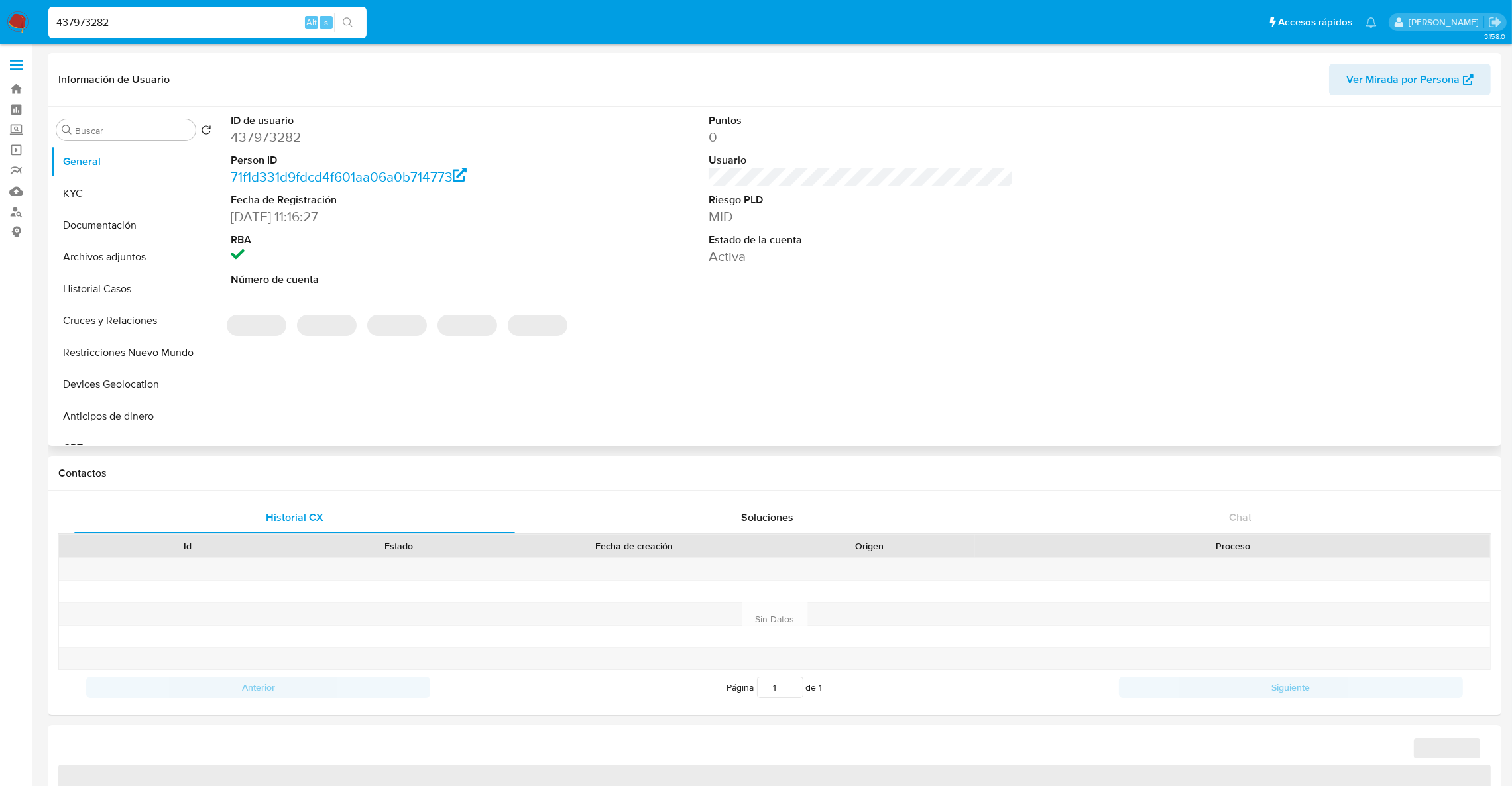
select select "10"
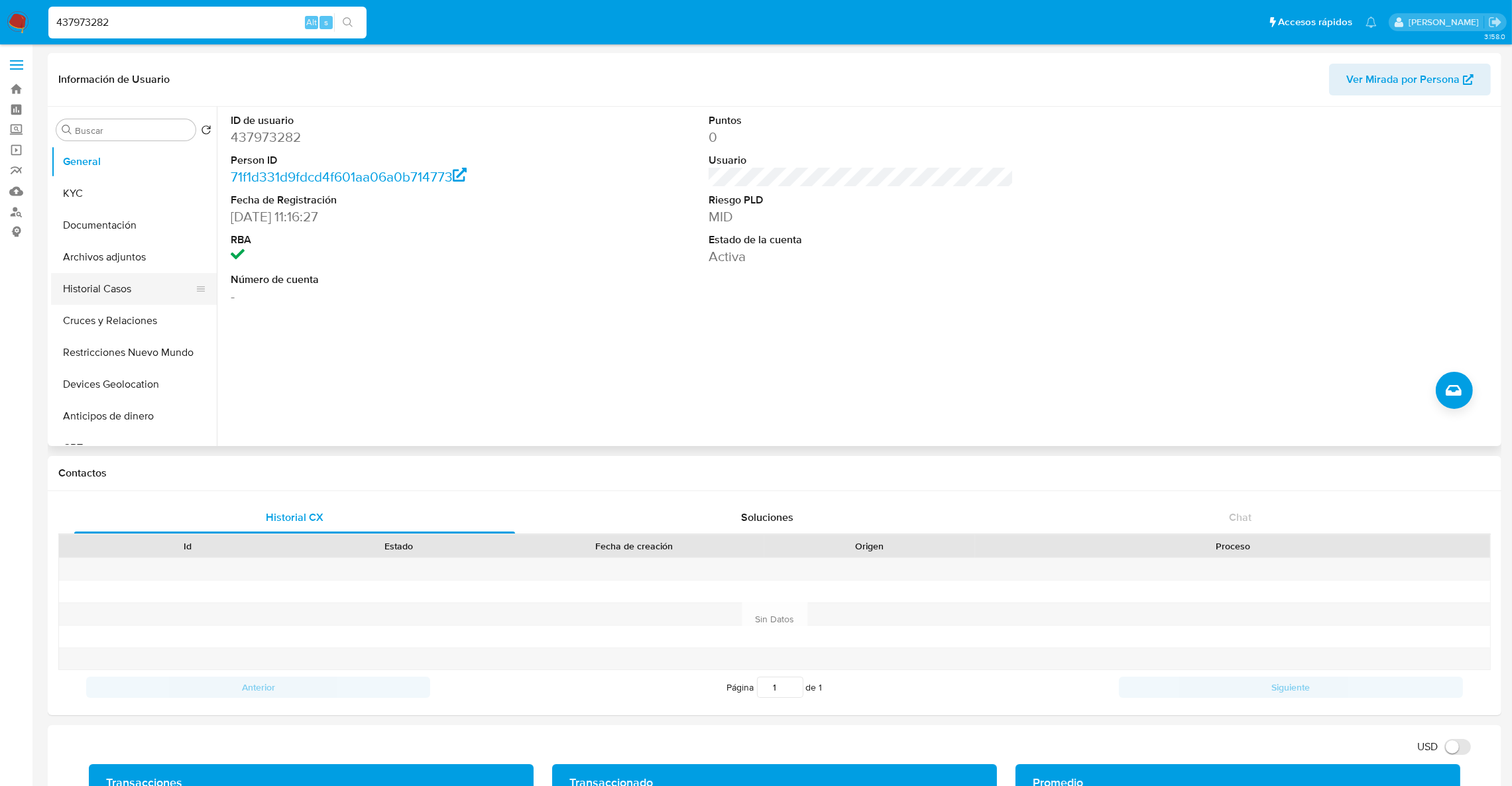
click at [140, 297] on button "Historial Casos" at bounding box center [129, 288] width 155 height 32
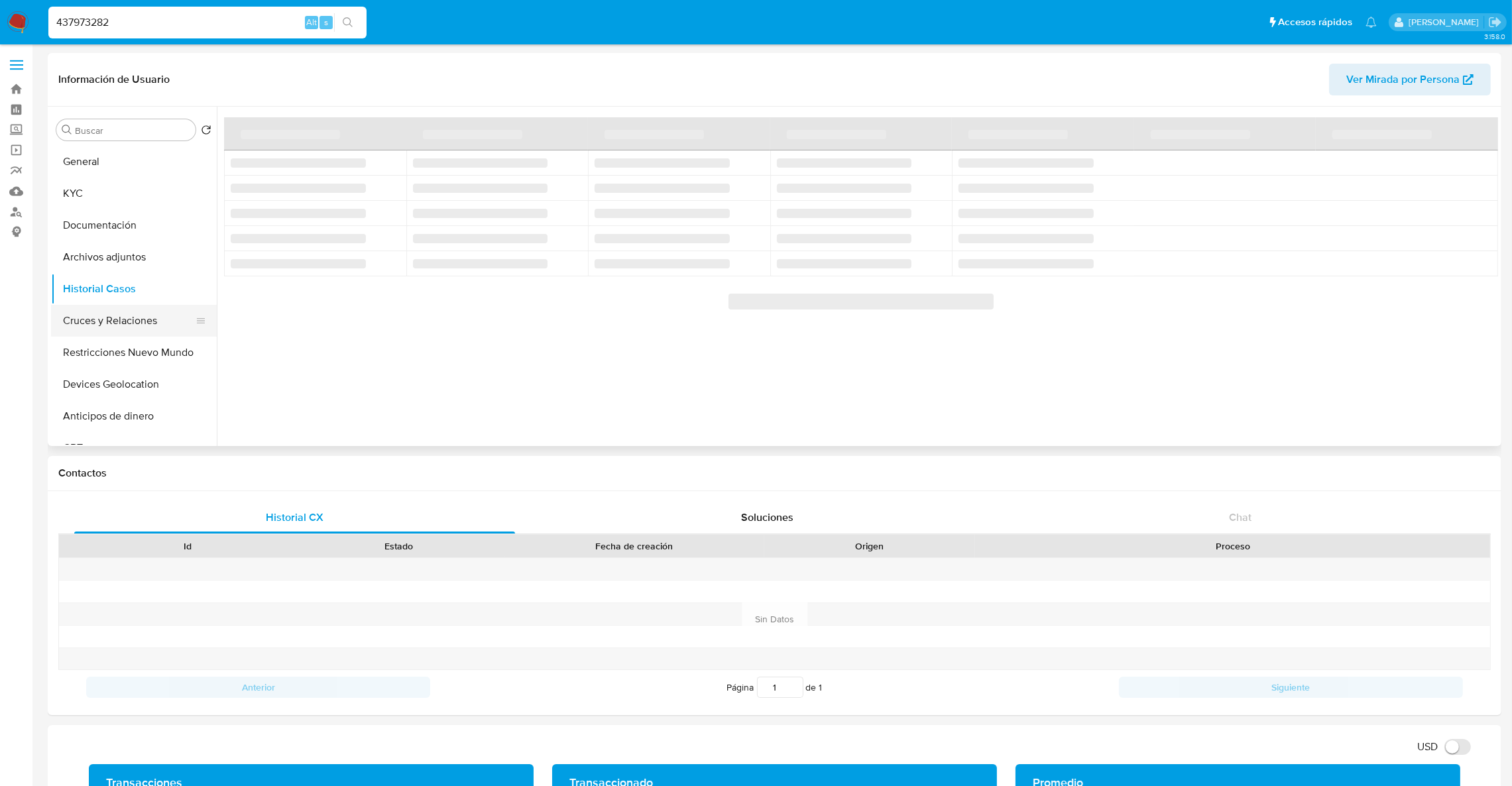
click at [134, 317] on button "Cruces y Relaciones" at bounding box center [129, 321] width 155 height 32
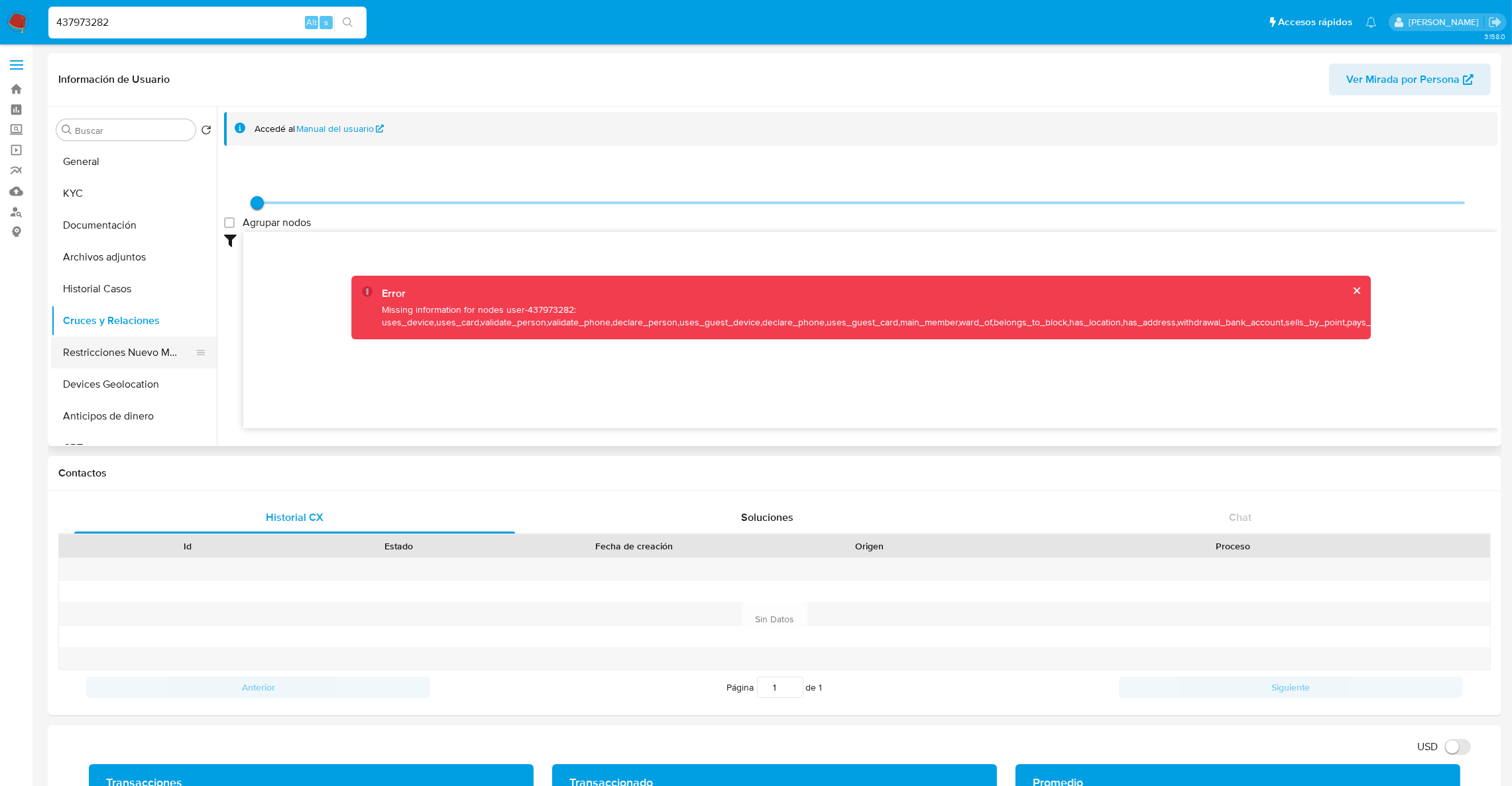
click at [122, 345] on button "Restricciones Nuevo Mundo" at bounding box center [129, 352] width 155 height 32
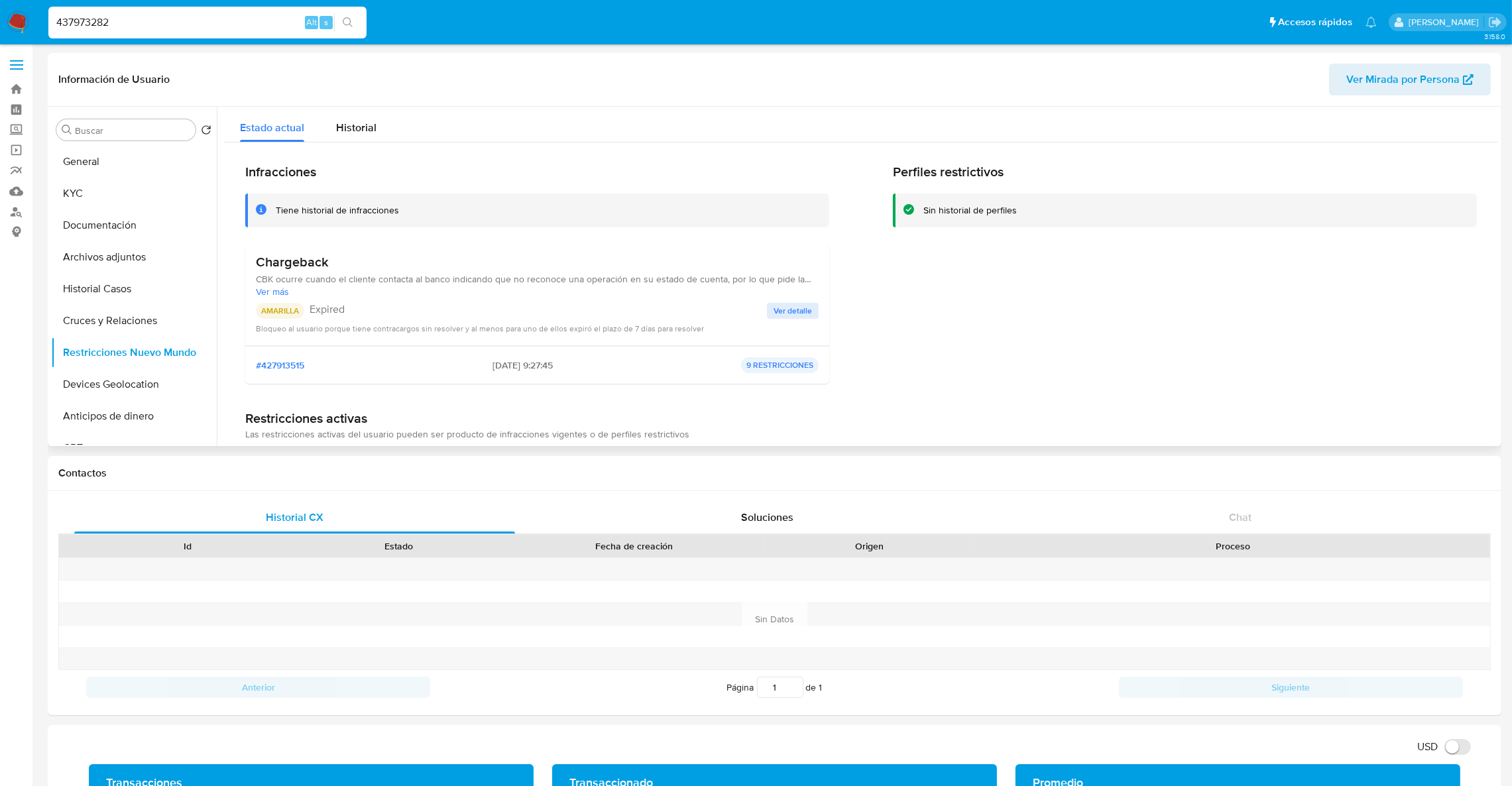
click at [317, 273] on span "CBK ocurre cuando el cliente contacta al banco indicando que no reconoce una op…" at bounding box center [537, 278] width 563 height 12
click at [104, 197] on button "KYC" at bounding box center [129, 193] width 155 height 32
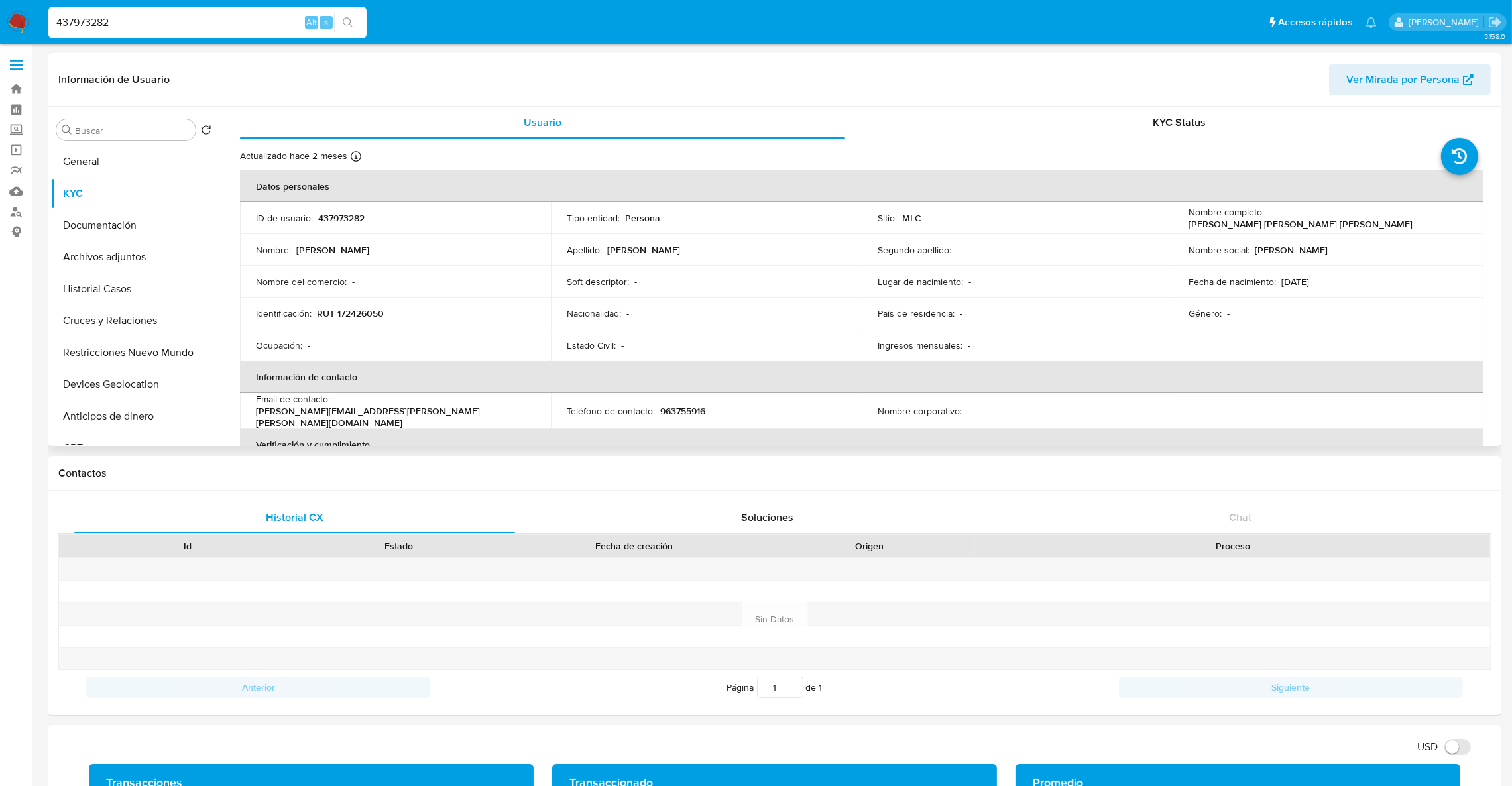
click at [359, 314] on p "RUT 172426050" at bounding box center [350, 313] width 67 height 12
click at [361, 314] on p "RUT 172426050" at bounding box center [350, 313] width 67 height 12
copy p "172426050"
click at [169, 20] on input "437973282" at bounding box center [207, 22] width 318 height 18
paste input "186238739"
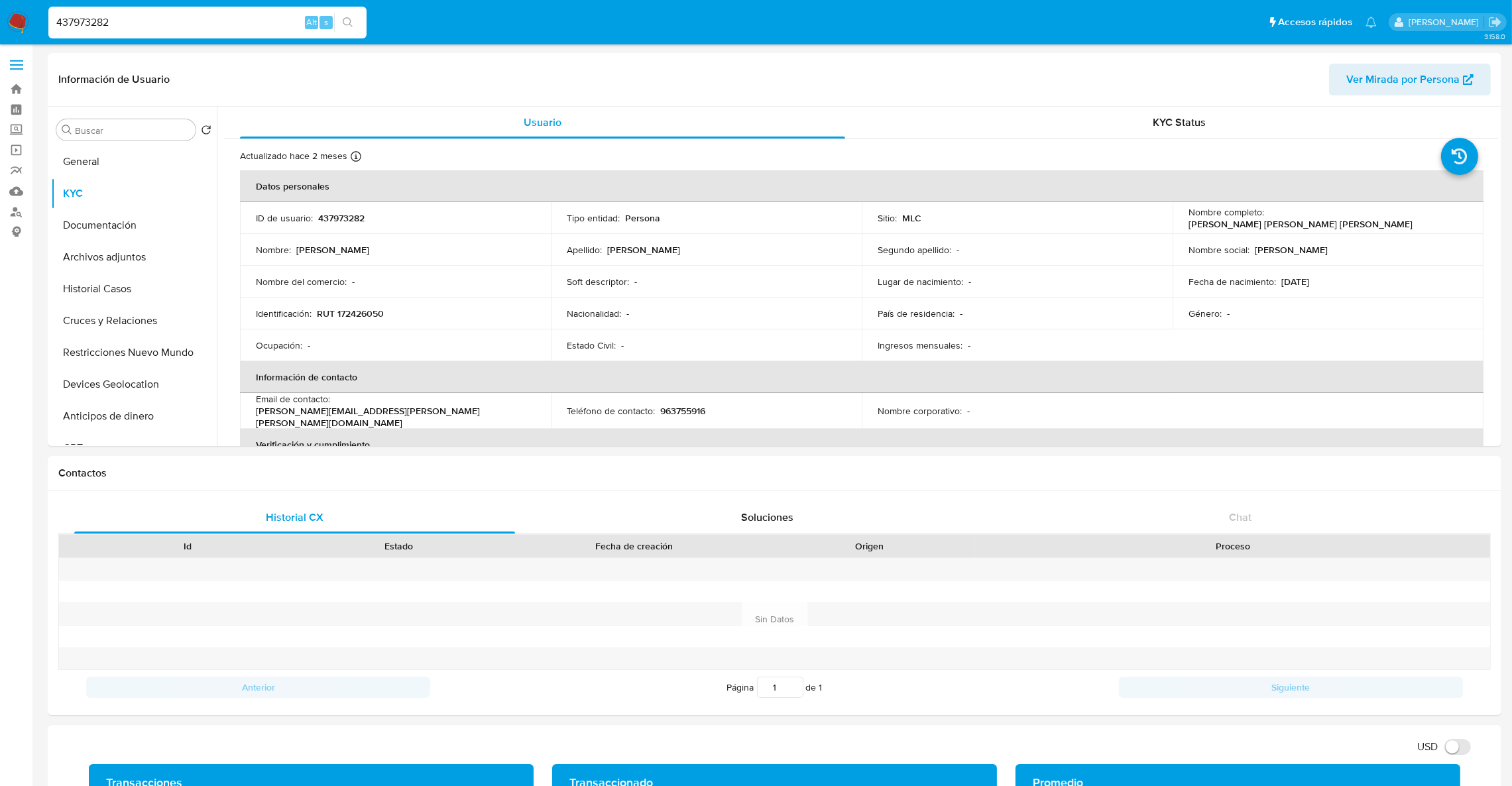
click at [169, 20] on input "437973282" at bounding box center [207, 22] width 318 height 18
type input "186238739"
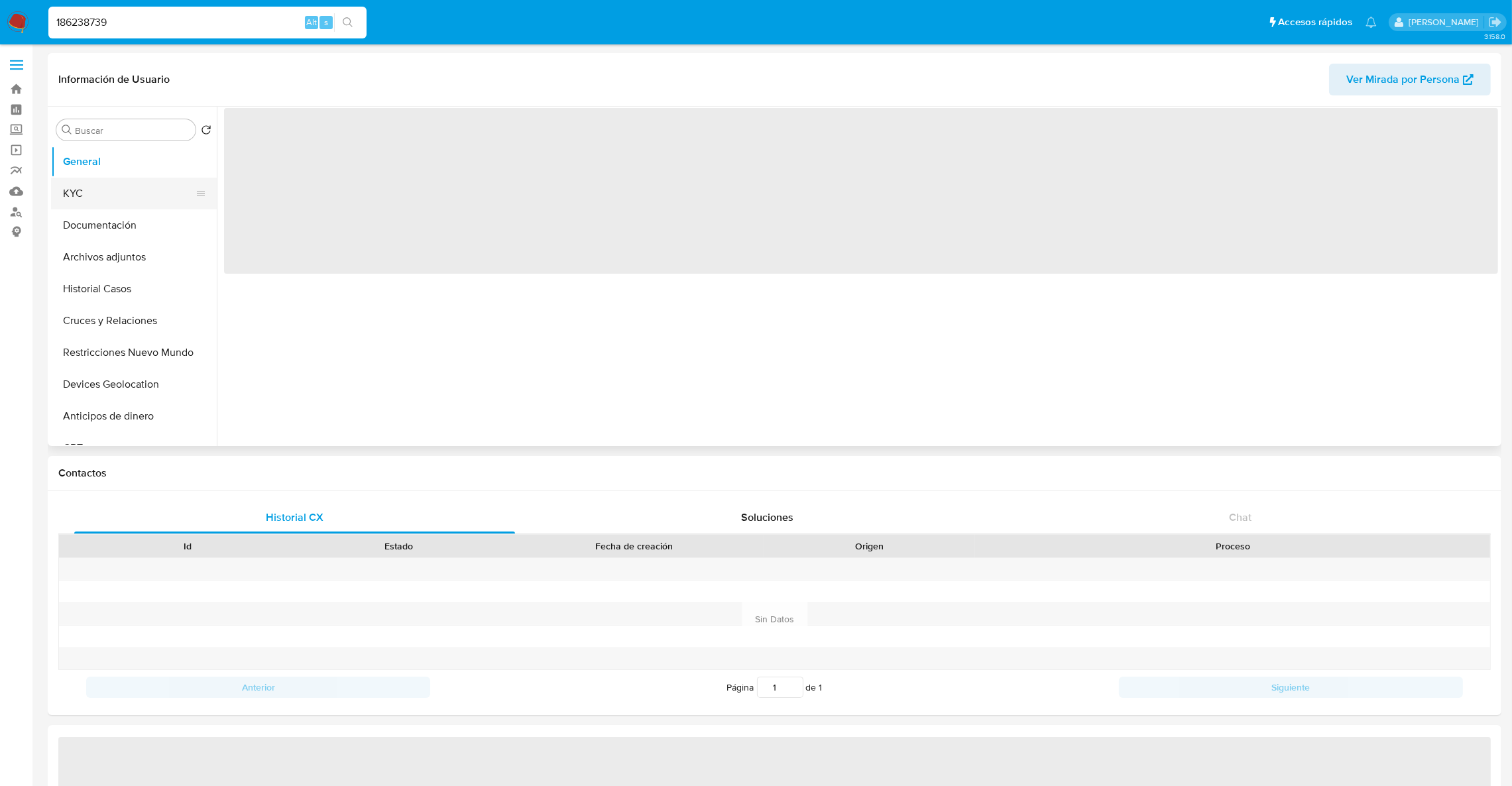
click at [75, 188] on button "KYC" at bounding box center [129, 193] width 155 height 32
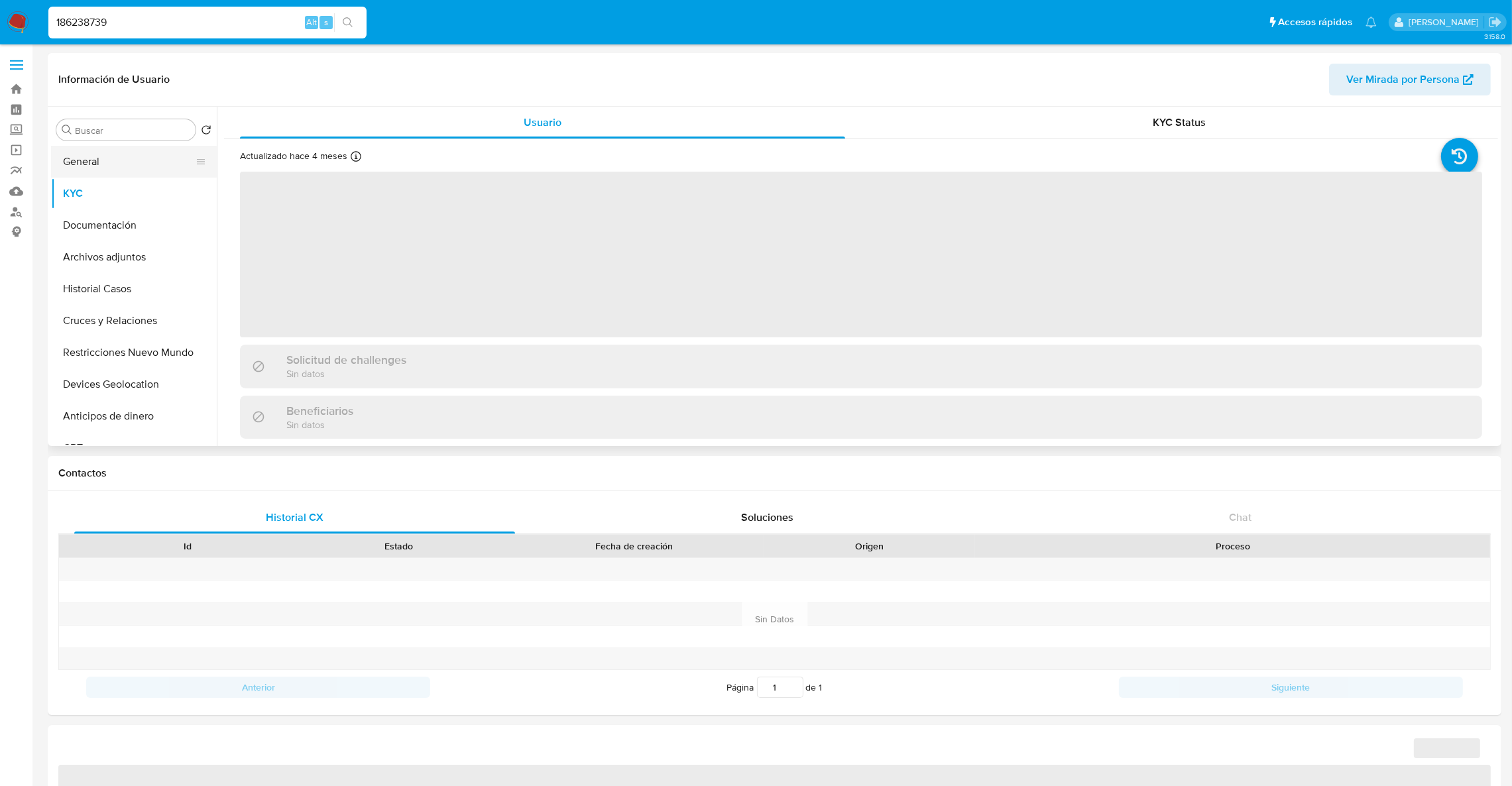
select select "10"
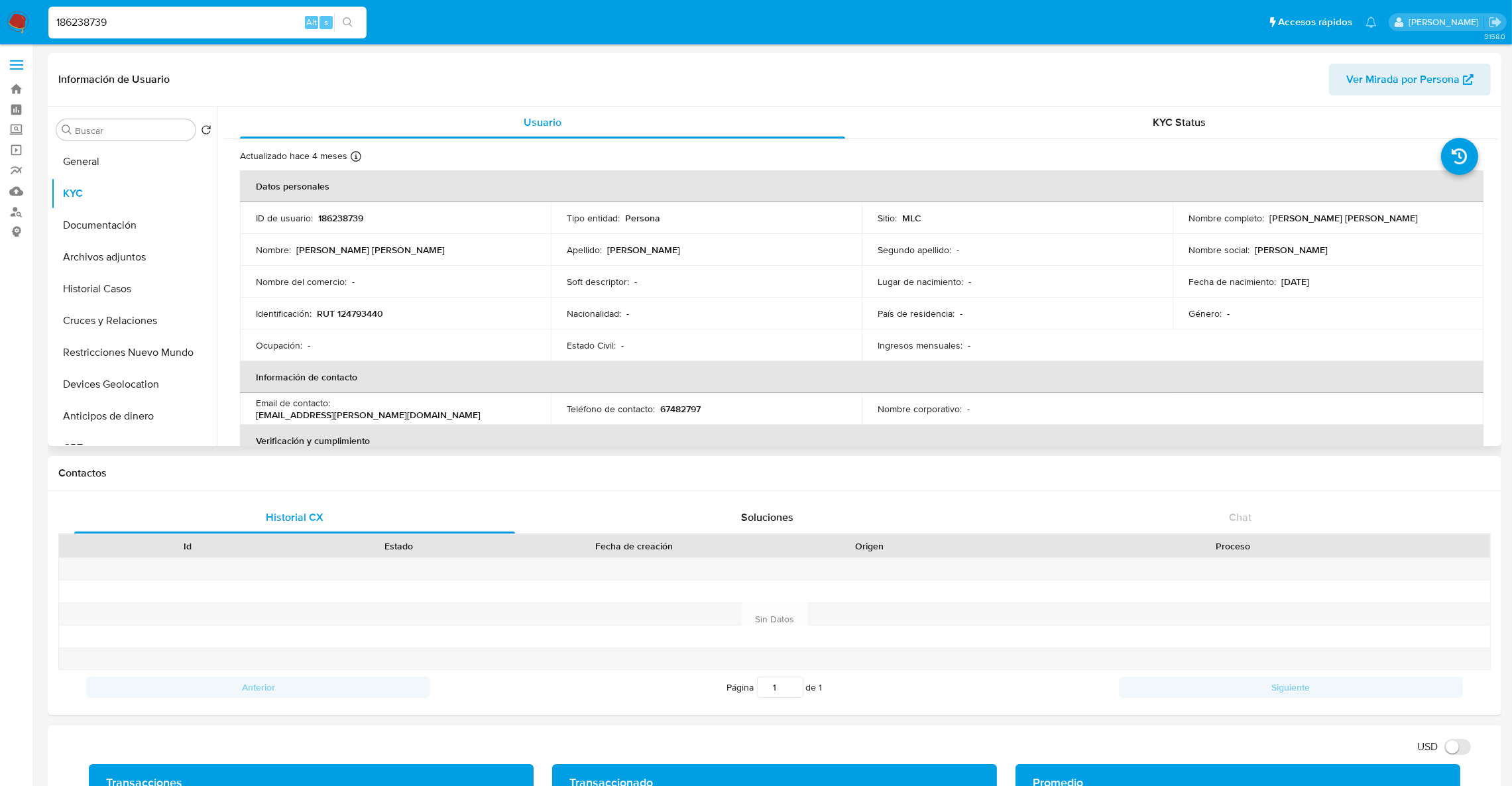
click at [364, 309] on p "RUT 124793440" at bounding box center [350, 313] width 66 height 12
copy p "124793440"
click at [150, 355] on button "Restricciones Nuevo Mundo" at bounding box center [129, 352] width 155 height 32
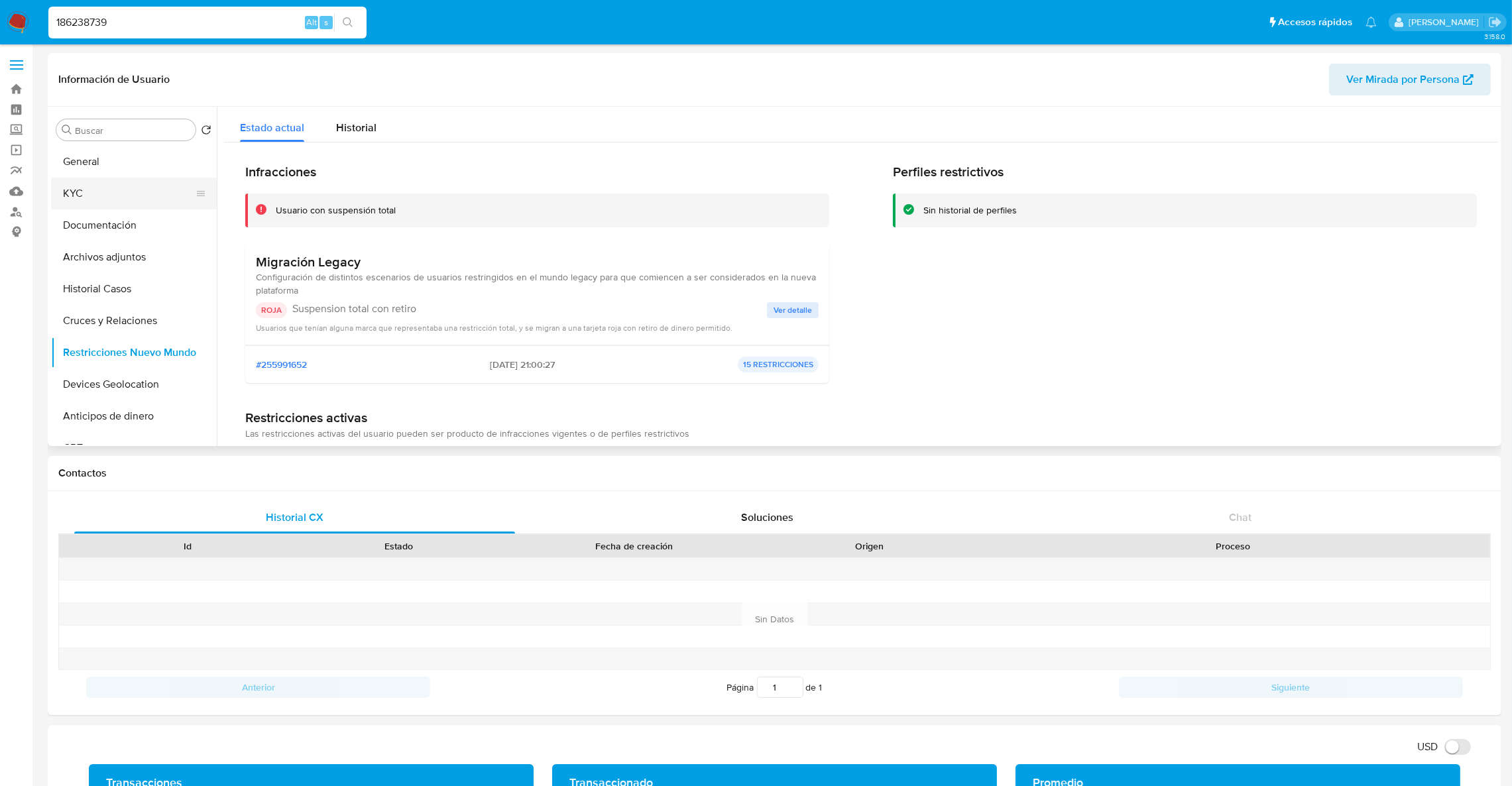
click at [116, 192] on button "KYC" at bounding box center [129, 193] width 155 height 32
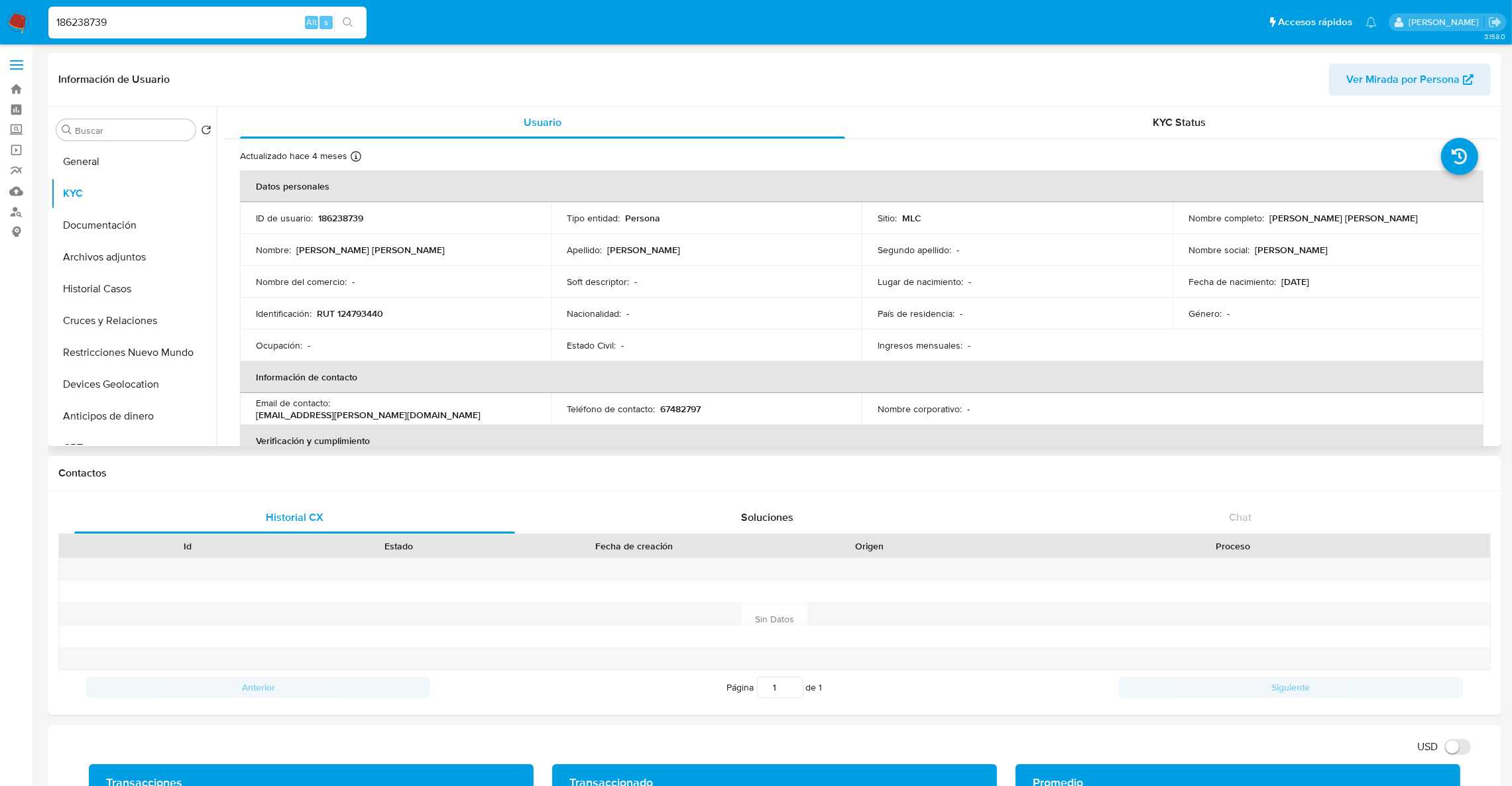
drag, startPoint x: 1260, startPoint y: 218, endPoint x: 1425, endPoint y: 216, distance: 165.0
click at [1425, 216] on div "Nombre completo : Claudia Beatriz Estay Astorga" at bounding box center [1328, 218] width 279 height 12
copy div "Claudia Beatriz Estay Astorga"
click at [110, 353] on button "Restricciones Nuevo Mundo" at bounding box center [129, 352] width 155 height 32
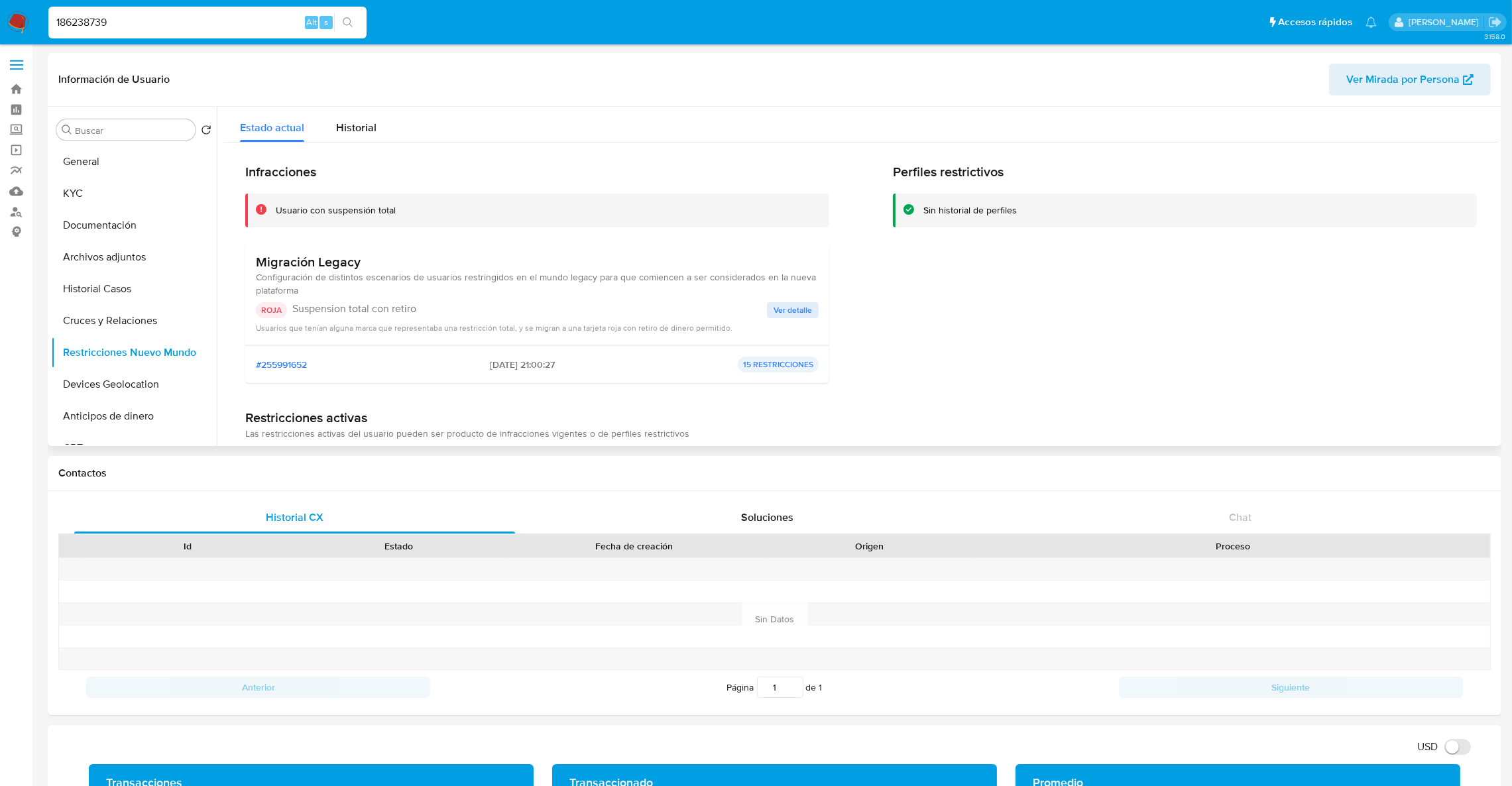
click at [779, 304] on span "Ver detalle" at bounding box center [793, 310] width 39 height 13
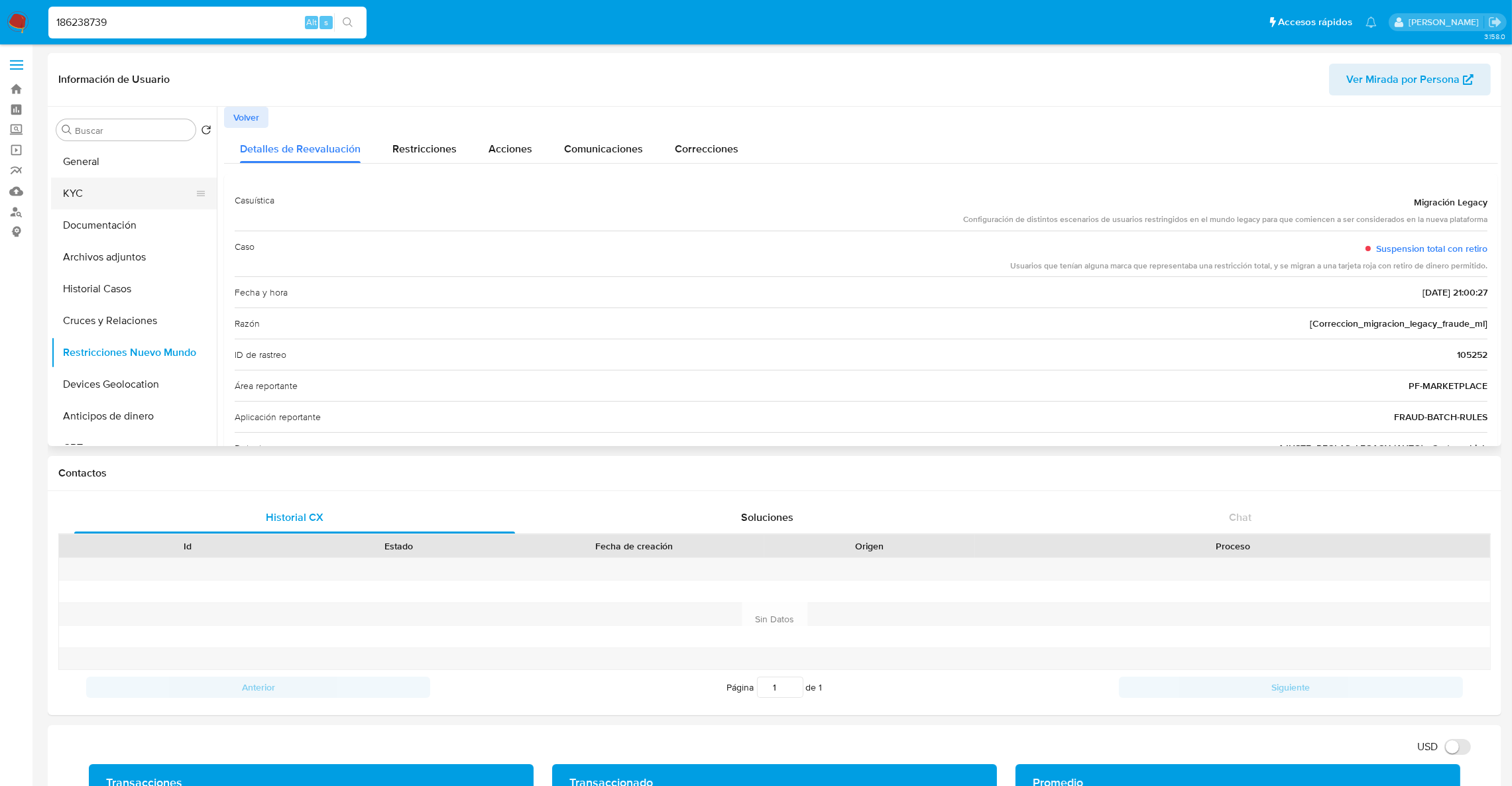
click at [84, 195] on button "KYC" at bounding box center [129, 193] width 155 height 32
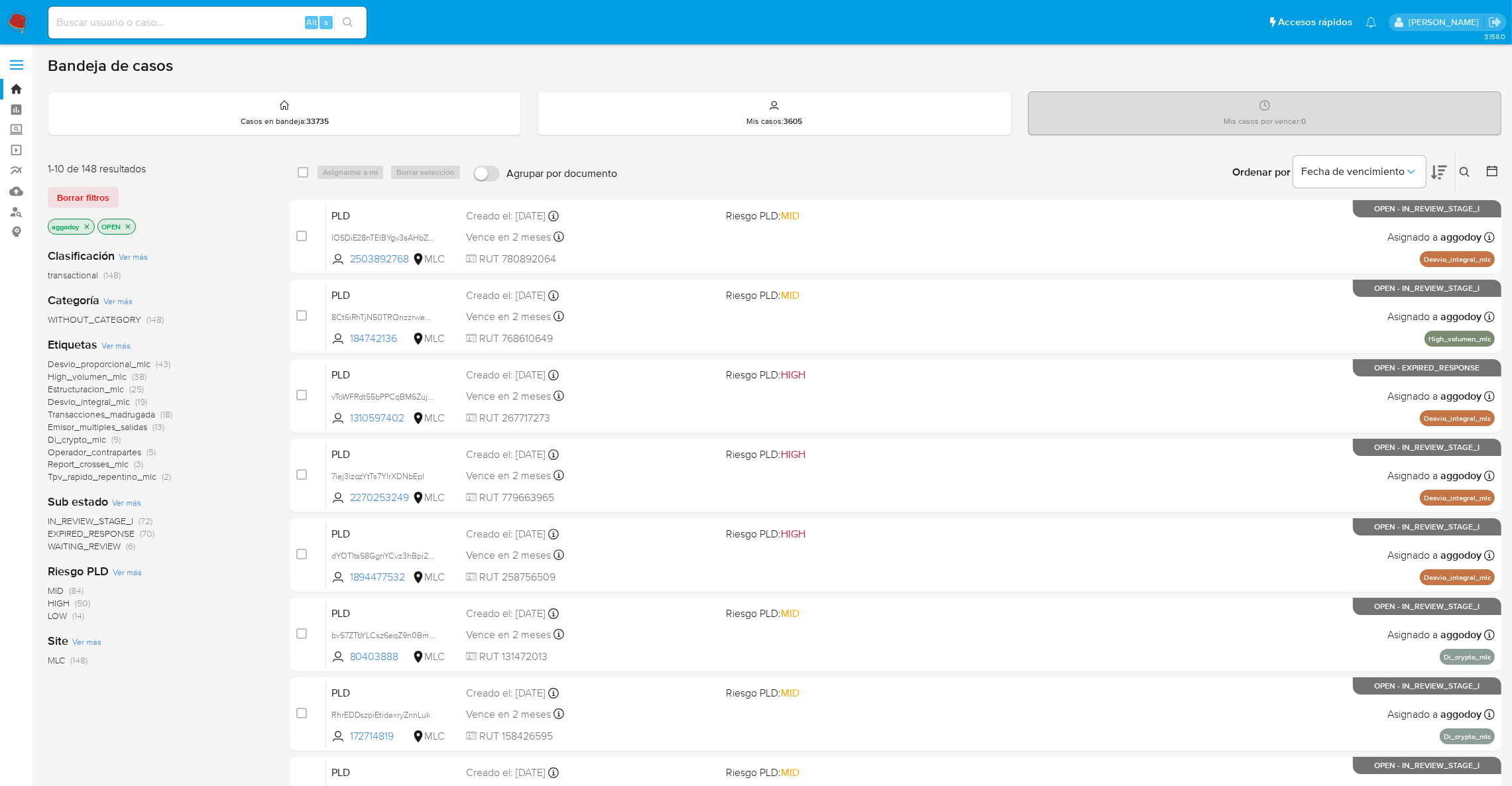
click at [1467, 178] on button at bounding box center [1466, 172] width 22 height 16
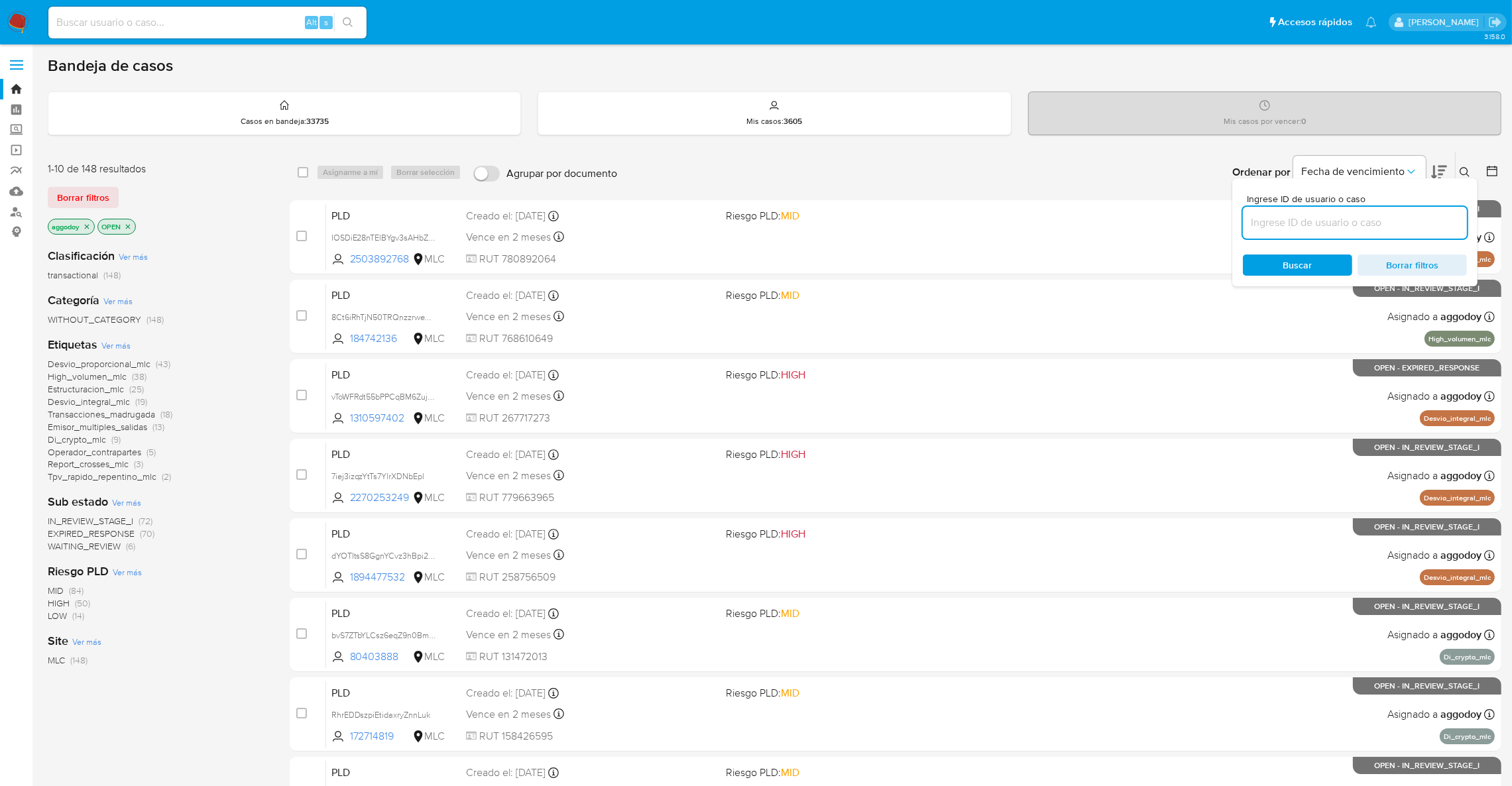
click at [1362, 217] on input at bounding box center [1354, 222] width 224 height 18
type input "1578634128"
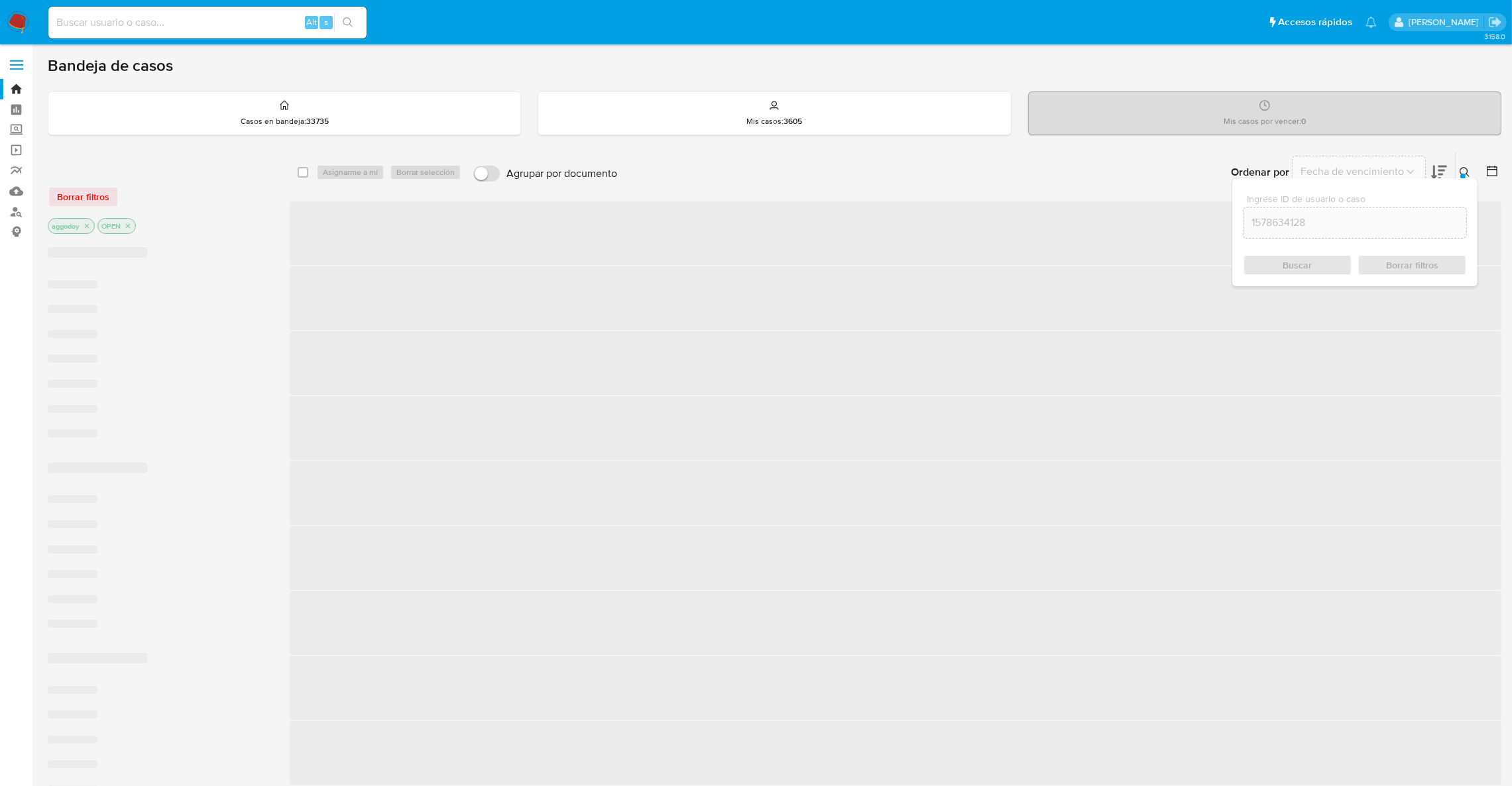
click at [1470, 173] on icon at bounding box center [1464, 172] width 11 height 11
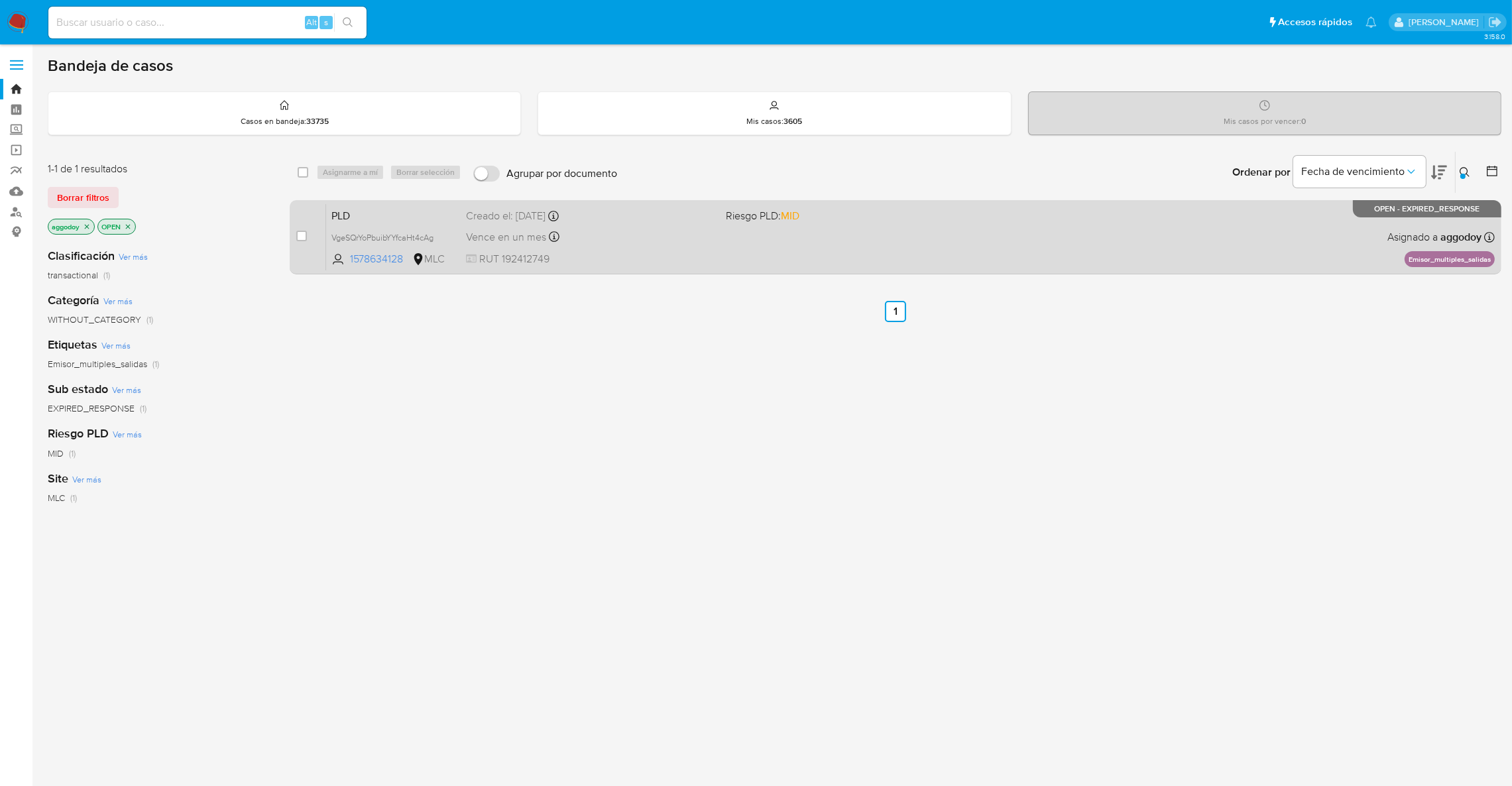
click at [596, 254] on span "RUT 192412749" at bounding box center [591, 259] width 249 height 15
click at [301, 231] on input "checkbox" at bounding box center [301, 236] width 11 height 11
checkbox input "true"
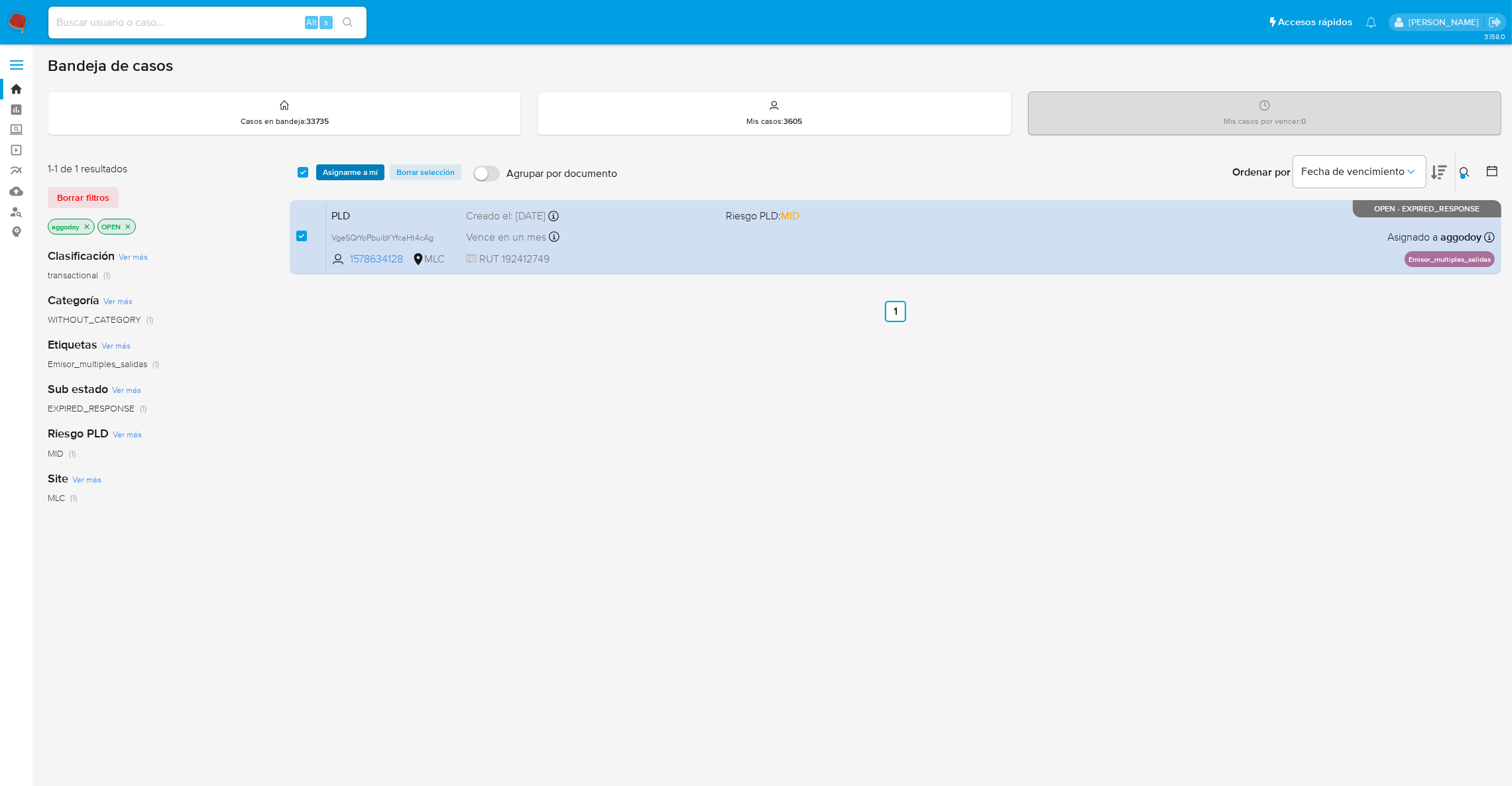
click at [352, 169] on span "Asignarme a mí" at bounding box center [350, 172] width 55 height 13
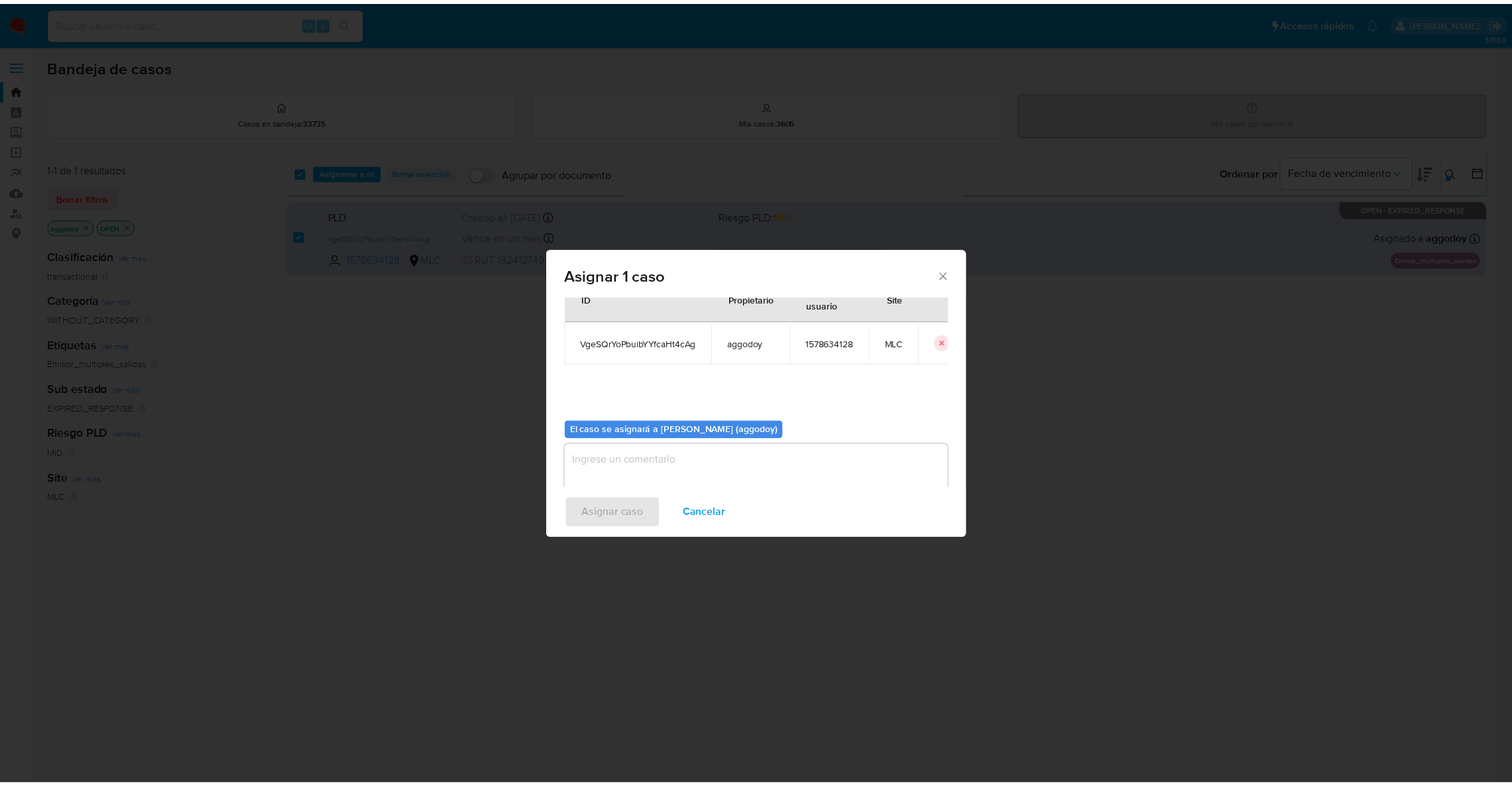
scroll to position [68, 0]
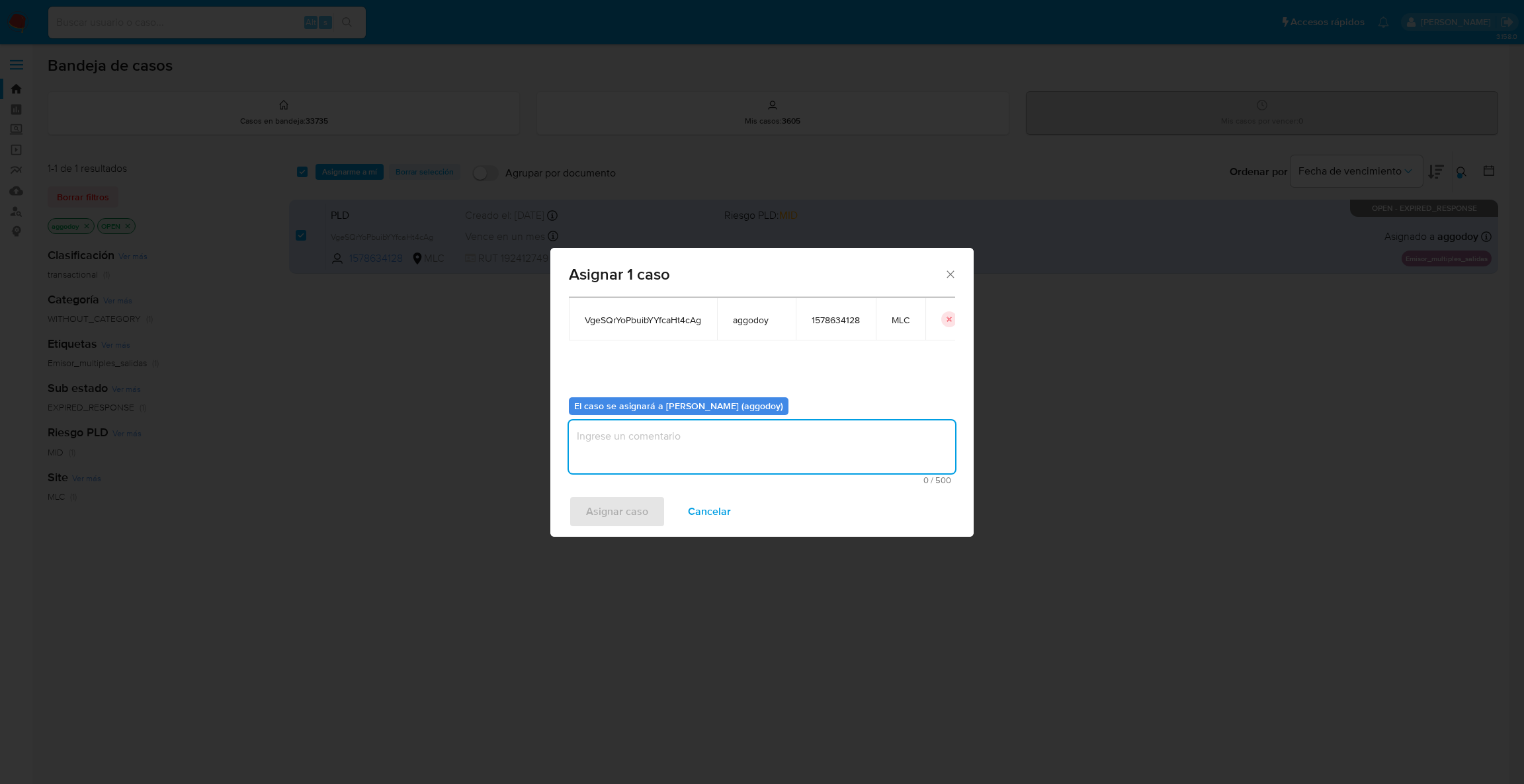
click at [751, 466] on textarea "assign-modal" at bounding box center [762, 446] width 386 height 53
type textarea ","
click at [631, 529] on div "Asignar caso Cancelar" at bounding box center [761, 512] width 423 height 50
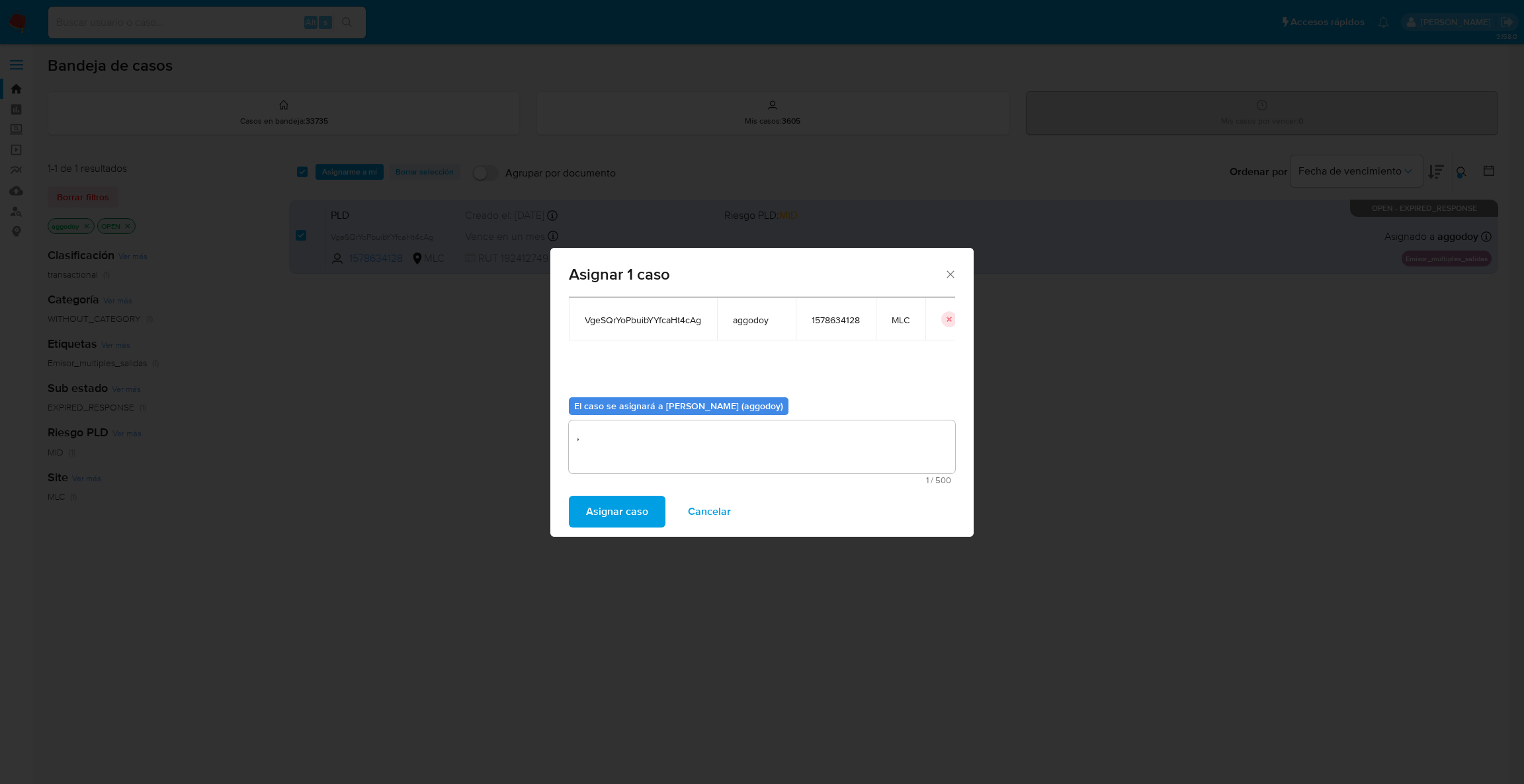
click at [627, 514] on span "Asignar caso" at bounding box center [617, 511] width 62 height 29
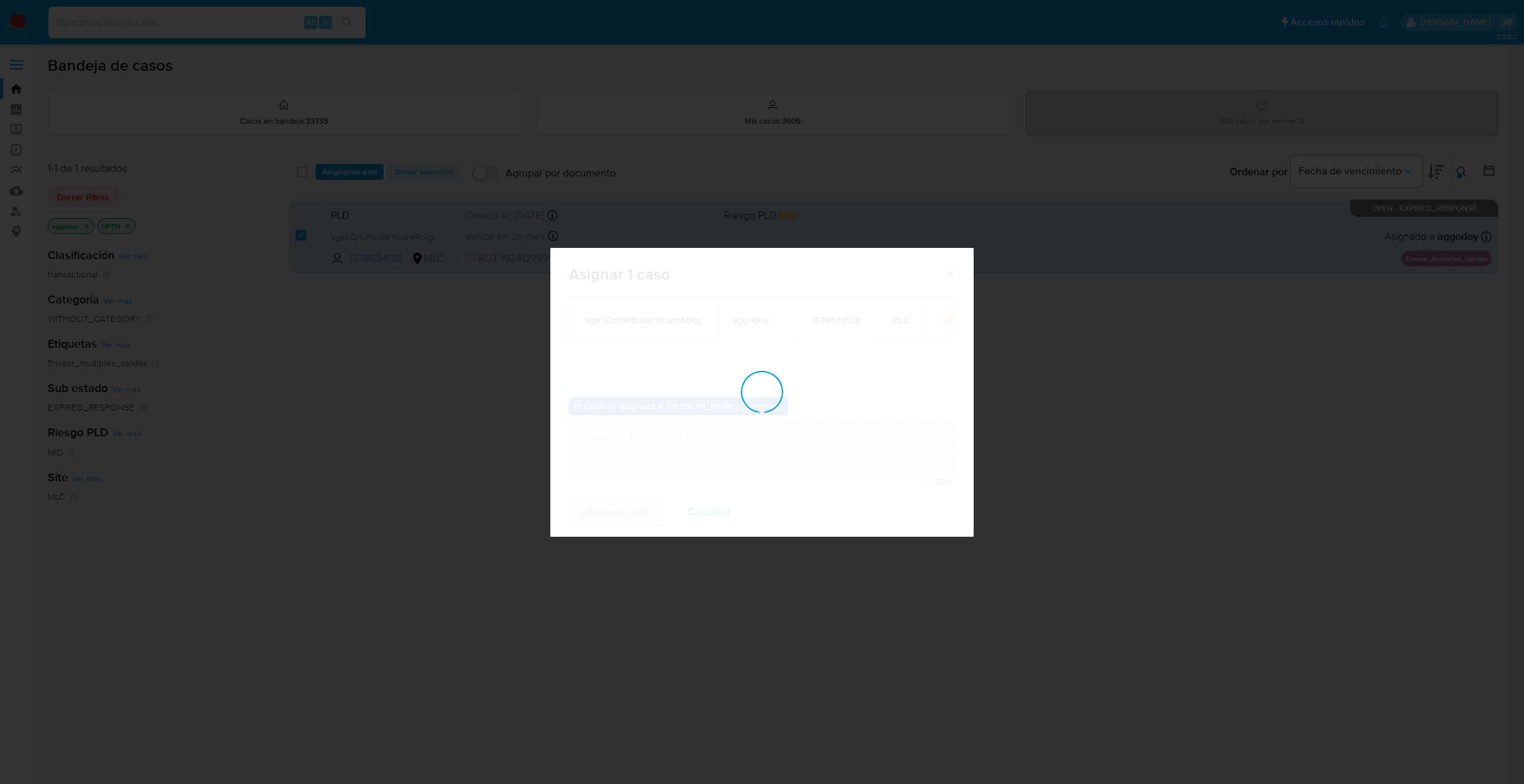
checkbox input "false"
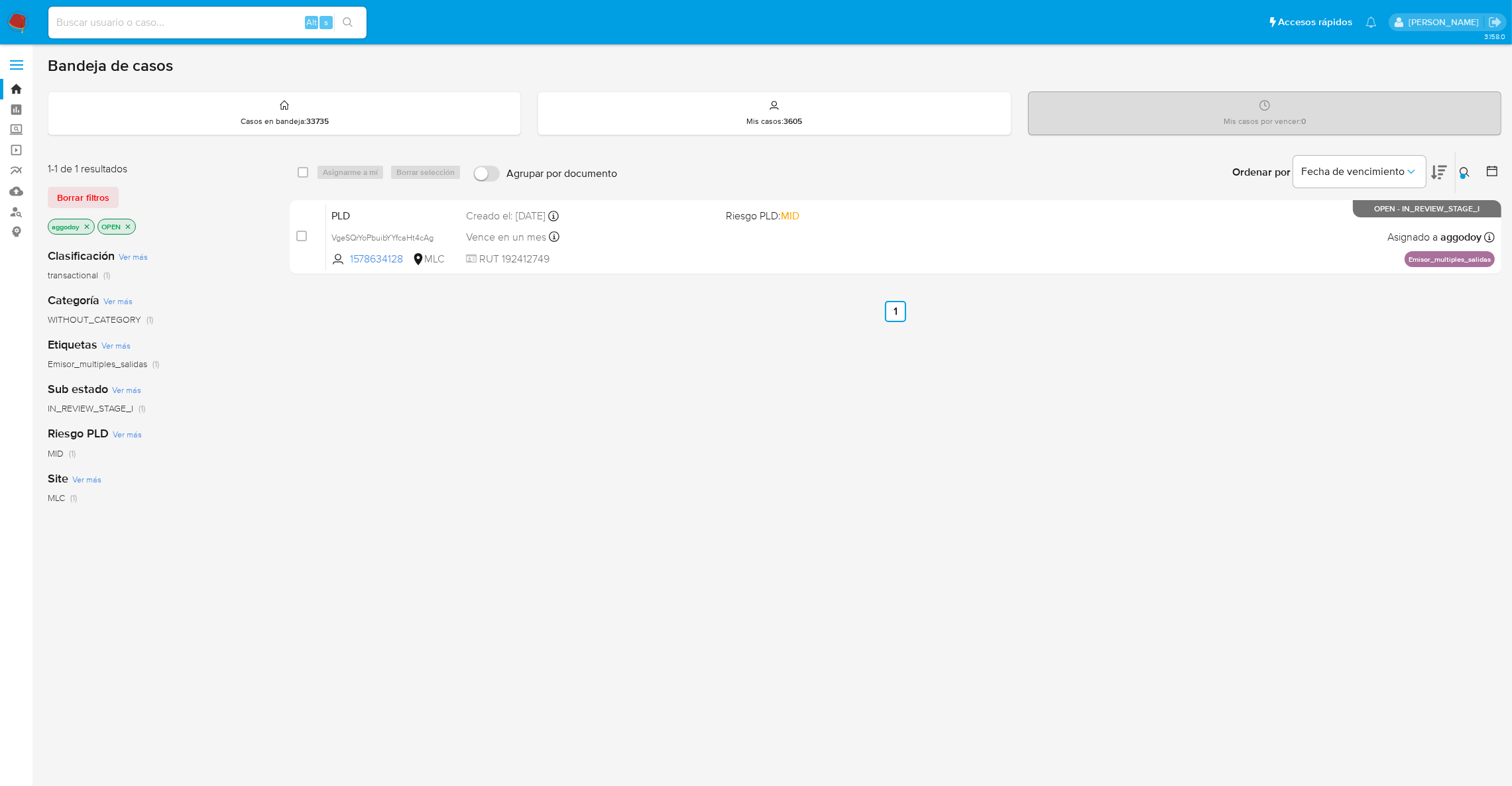
click at [1466, 181] on div "Ingrese ID de usuario o caso 1578634128 Buscar Borrar filtros" at bounding box center [1466, 172] width 23 height 41
click at [1466, 178] on button at bounding box center [1466, 172] width 22 height 16
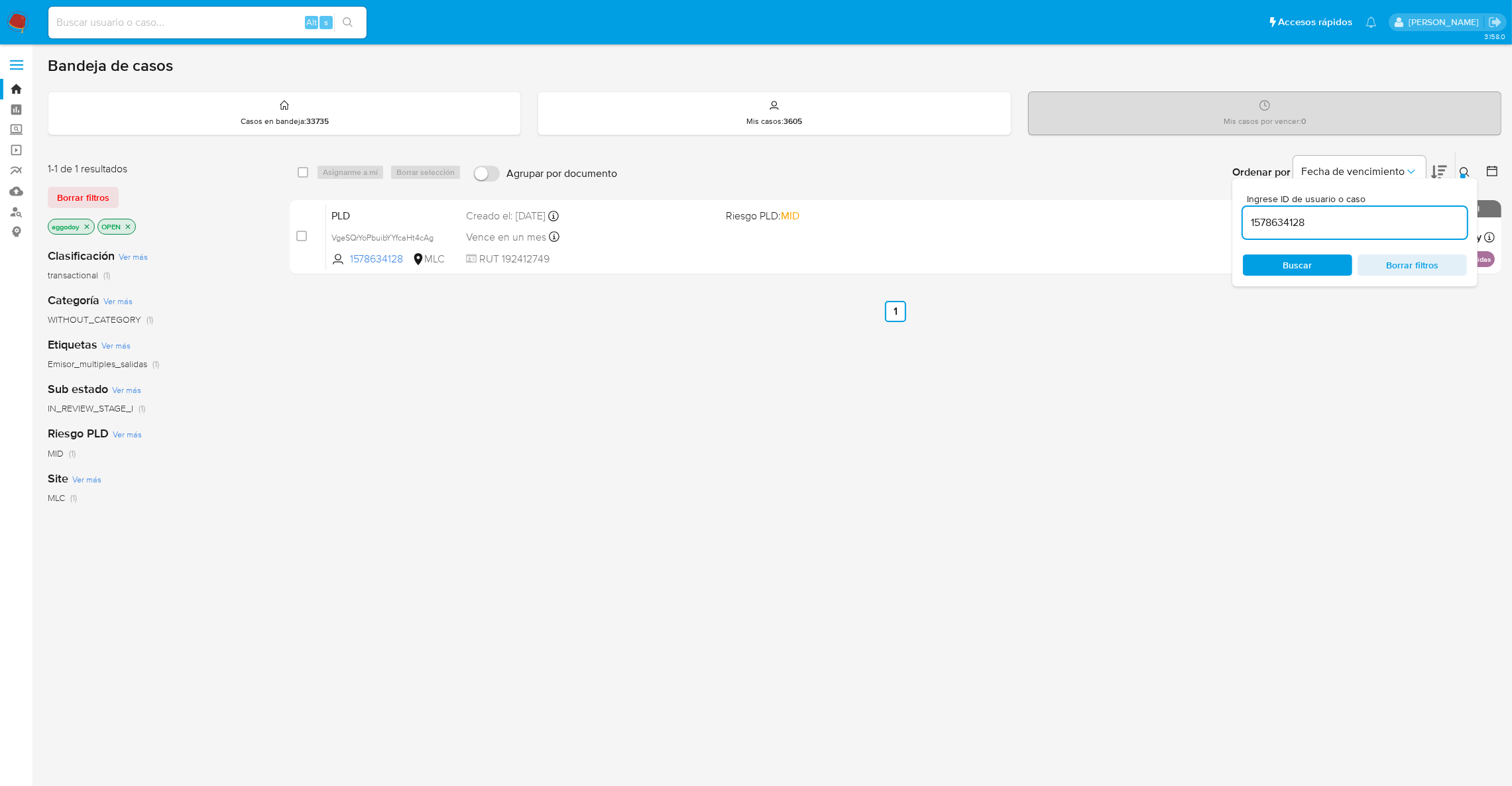
click at [1411, 235] on div "1578634128" at bounding box center [1354, 222] width 224 height 32
click at [1410, 234] on div "1578634128" at bounding box center [1354, 222] width 224 height 32
click at [1405, 226] on input "1578634128" at bounding box center [1354, 222] width 224 height 18
click at [1464, 174] on div at bounding box center [1463, 176] width 6 height 6
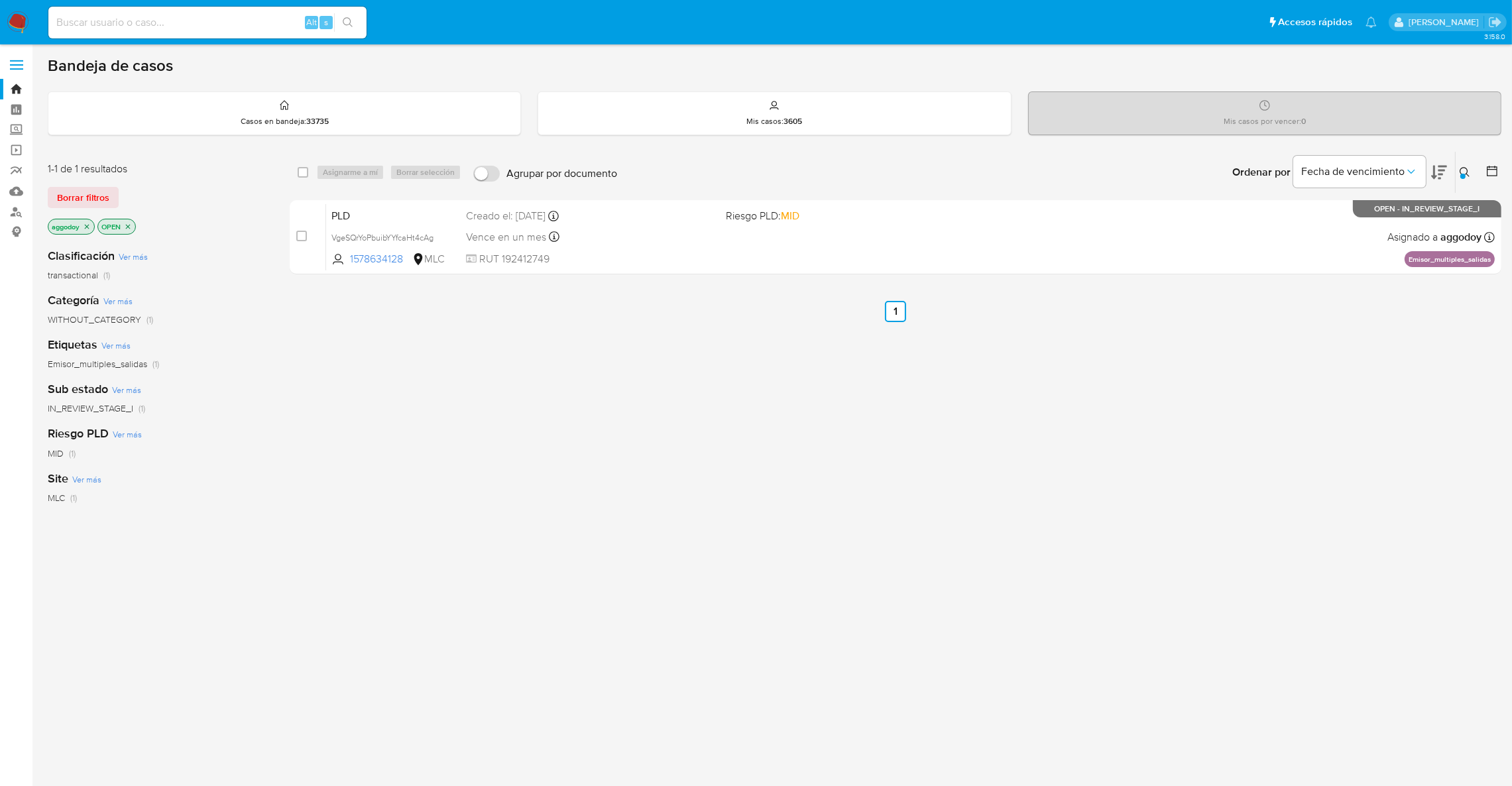
click at [876, 194] on div "select-all-cases-checkbox Asignarme a mí Borrar selección Agrupar por documento…" at bounding box center [895, 215] width 1212 height 129
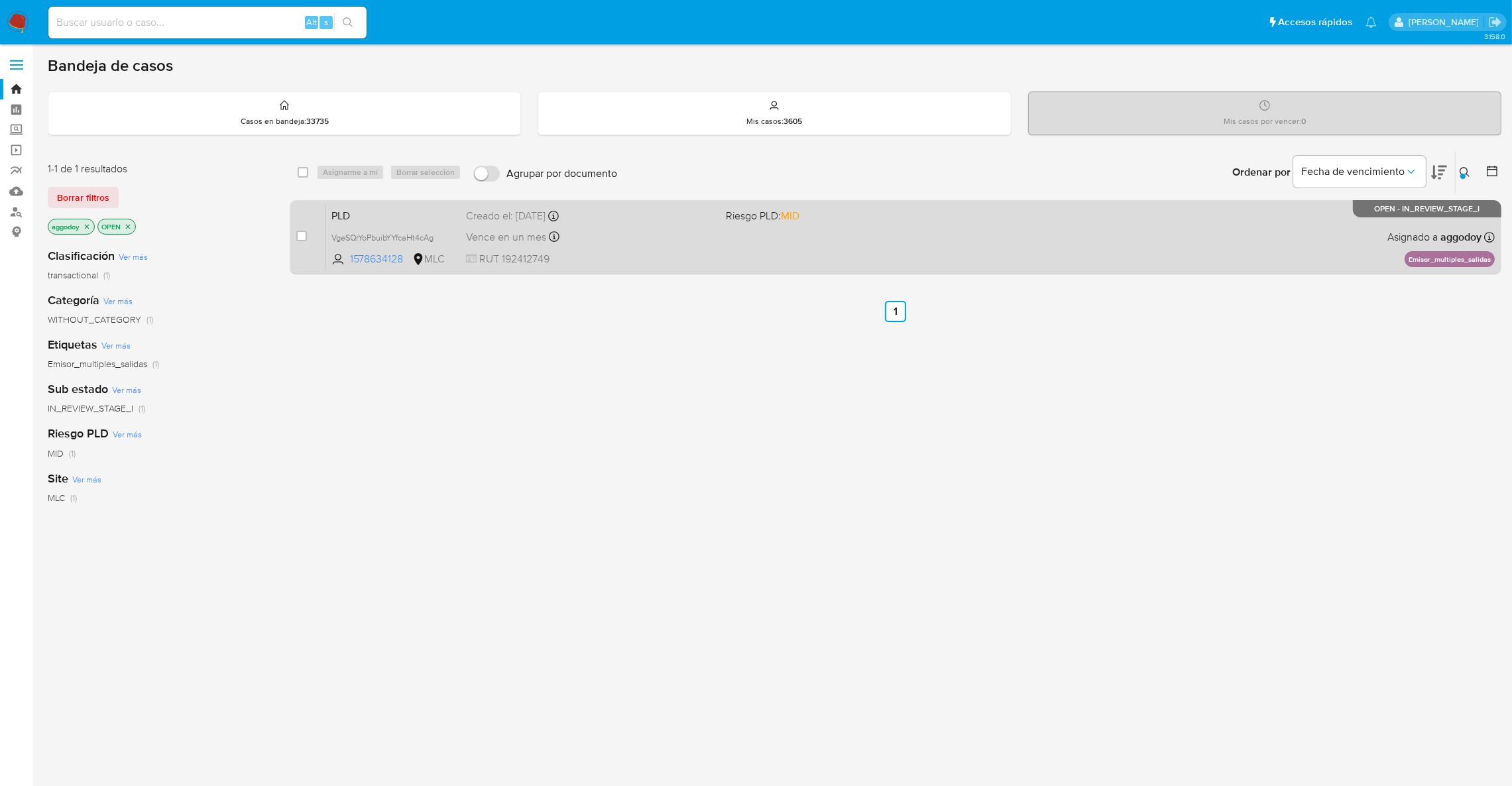
click at [724, 208] on div "PLD VgeSQrYoPbuibYYfcaHt4cAg 1578634128 MLC Riesgo PLD: MID Creado el: [DATE] C…" at bounding box center [911, 236] width 1169 height 67
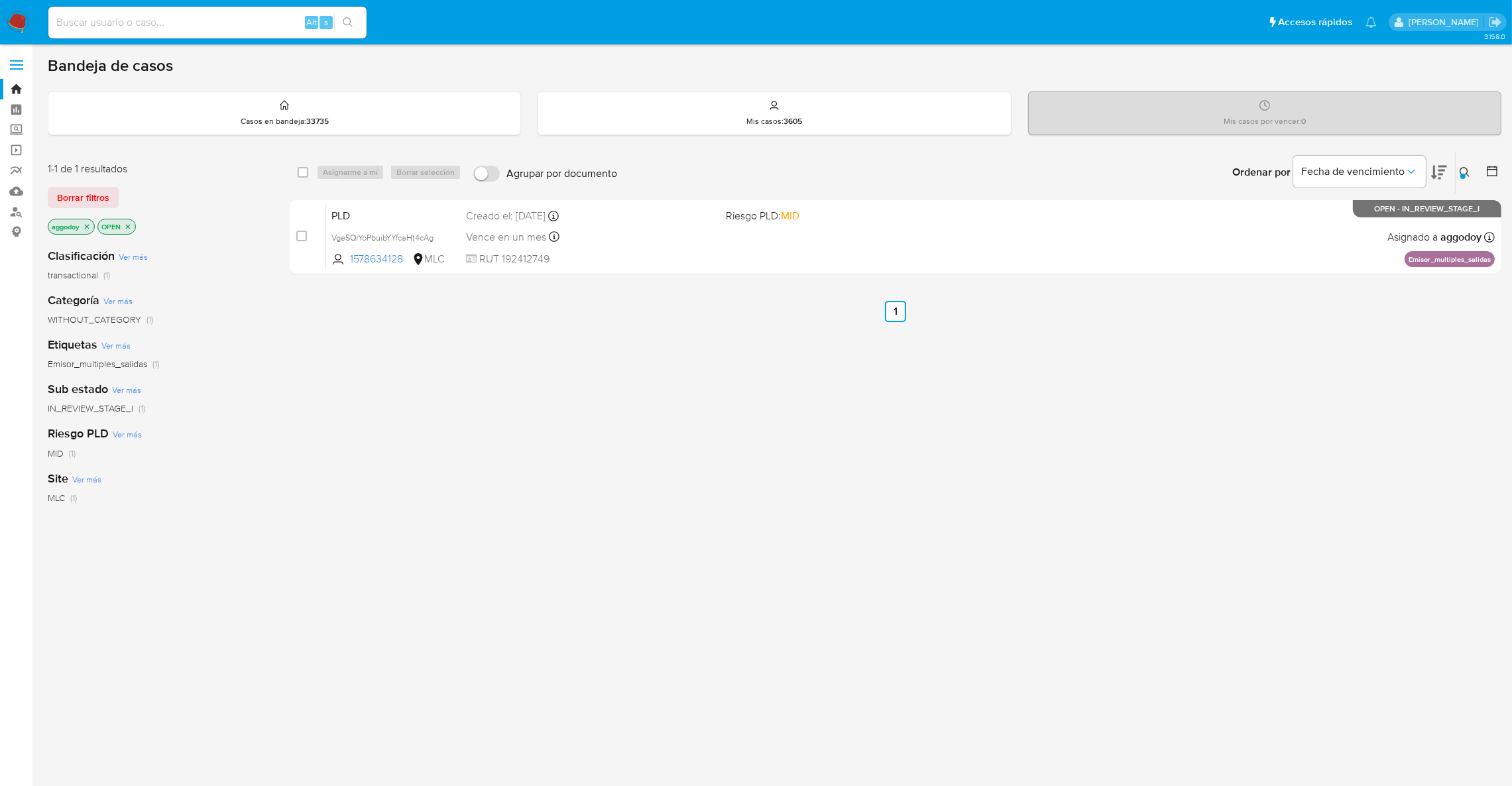
click at [1458, 169] on button at bounding box center [1466, 172] width 22 height 16
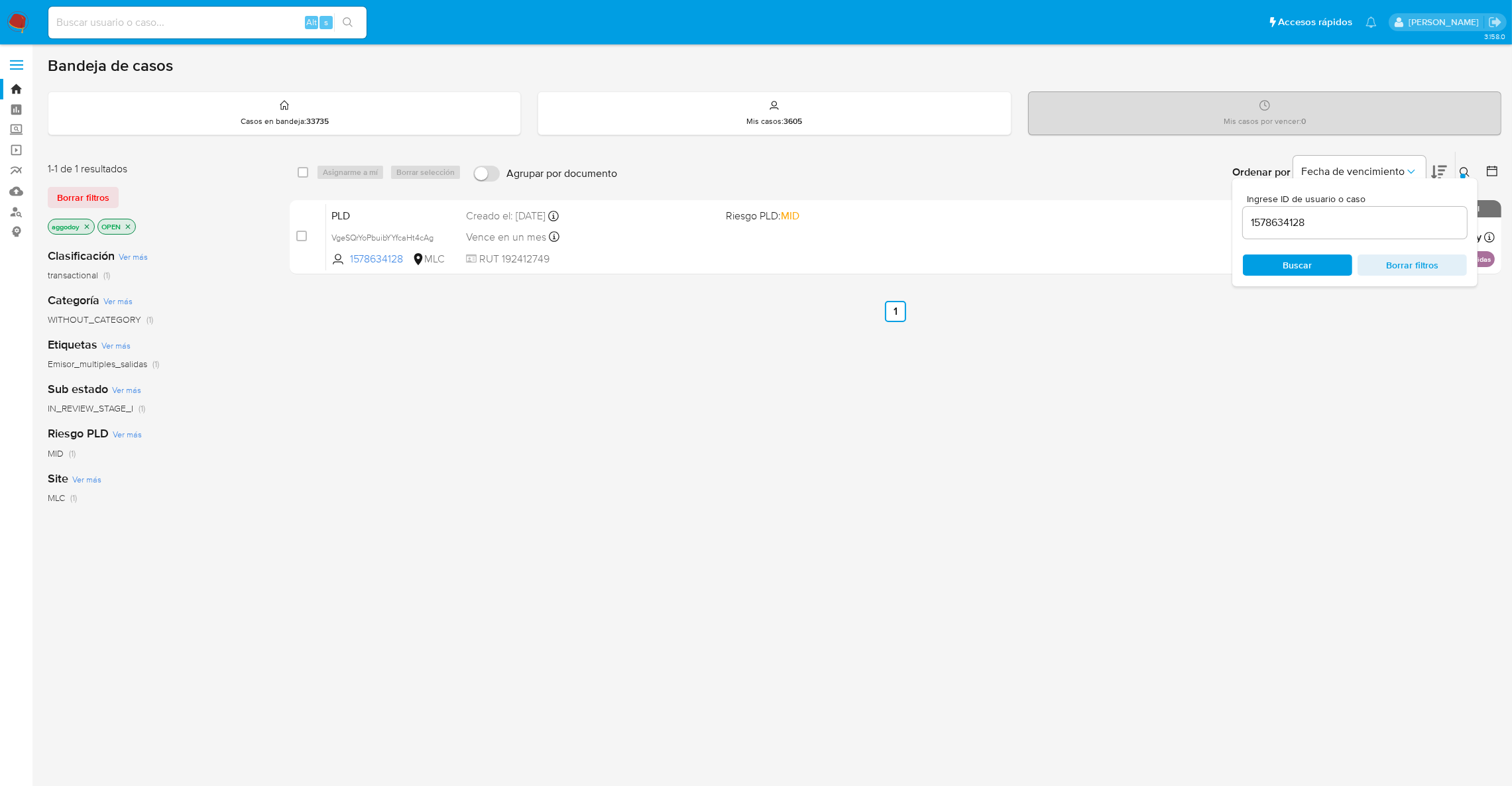
click at [1386, 219] on input "1578634128" at bounding box center [1354, 222] width 224 height 18
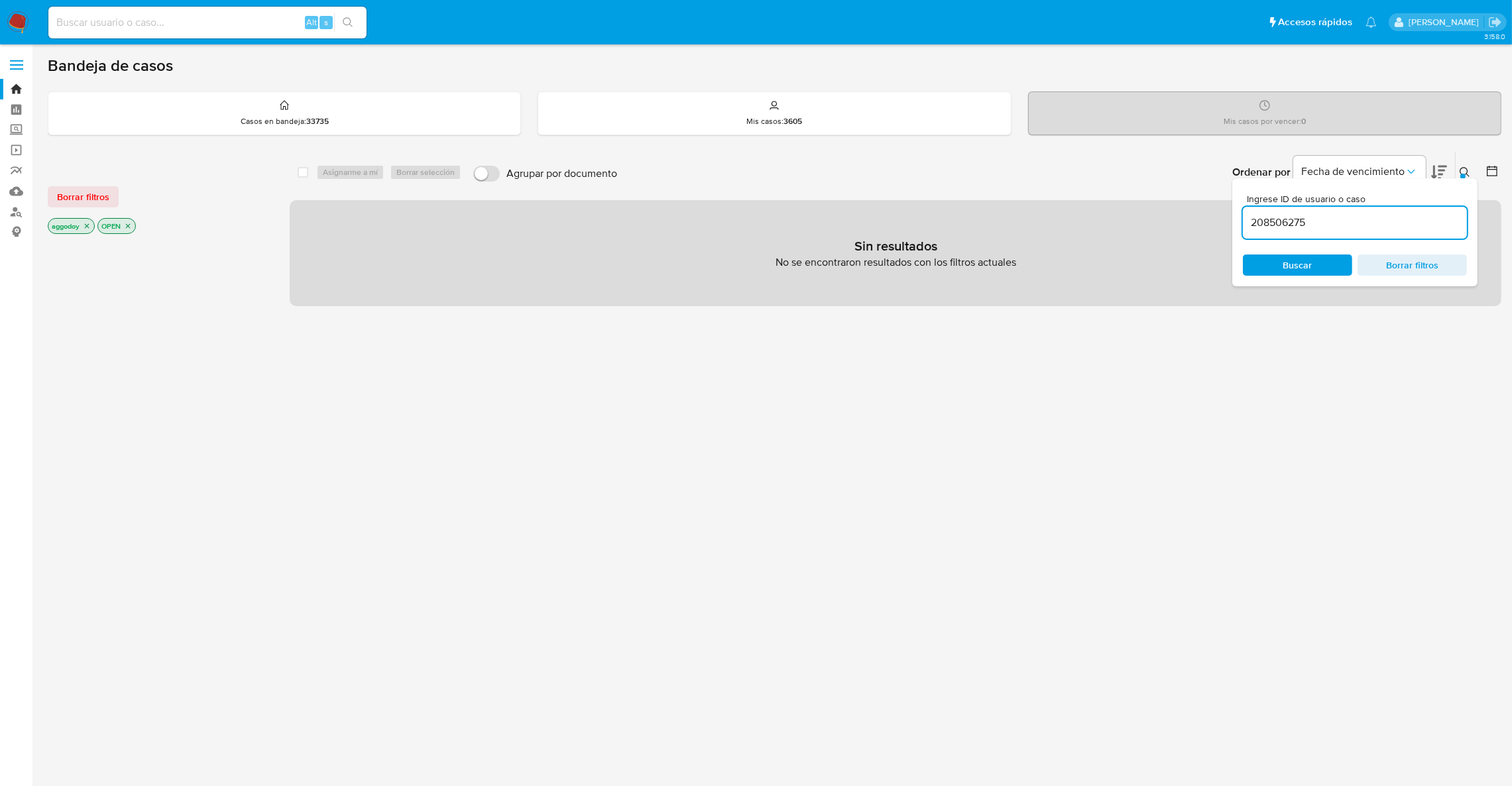
click at [1331, 226] on input "208506275" at bounding box center [1354, 222] width 224 height 18
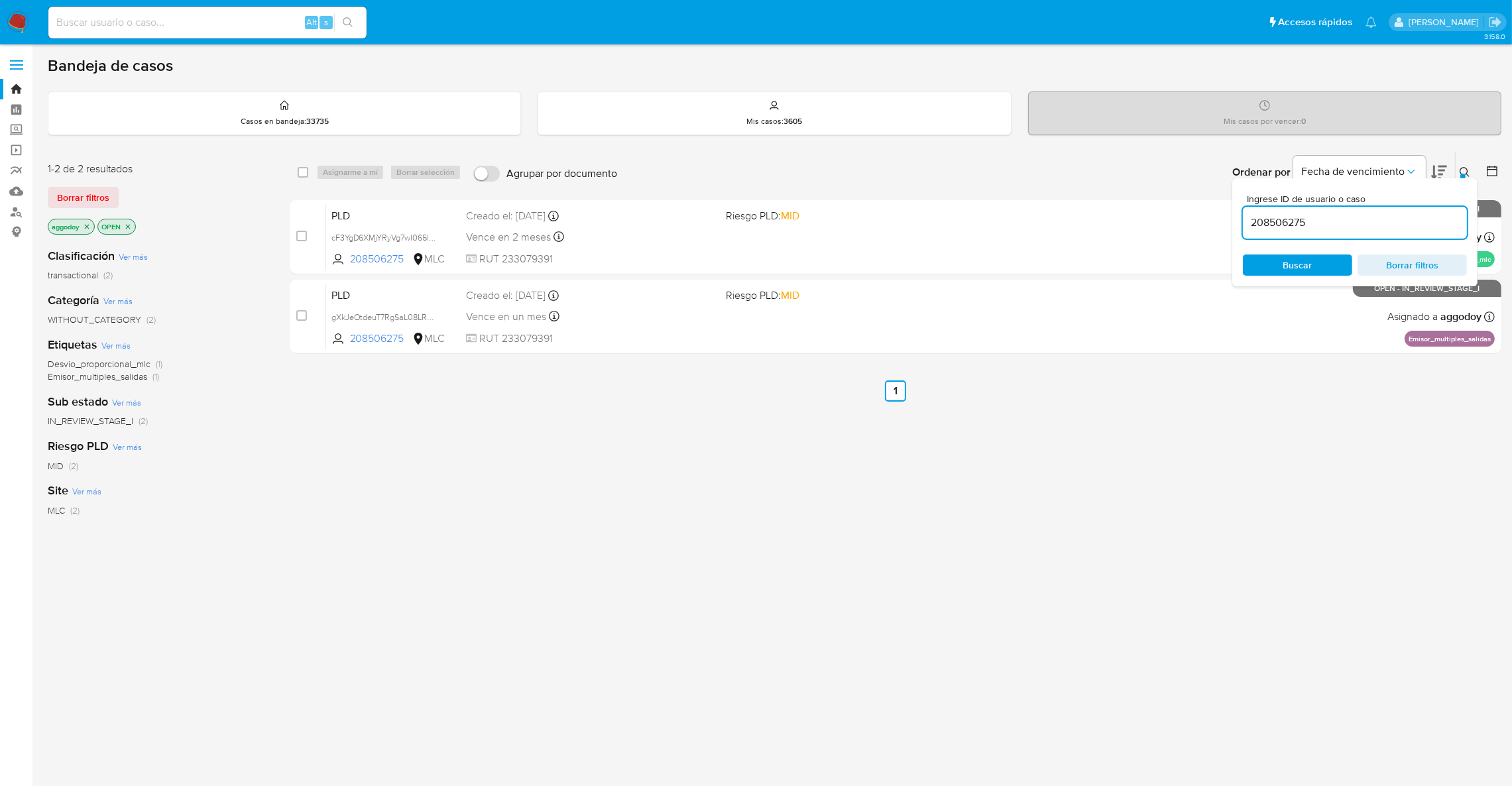
click at [1319, 262] on span "Buscar" at bounding box center [1297, 265] width 91 height 18
click at [1467, 167] on icon at bounding box center [1464, 172] width 11 height 11
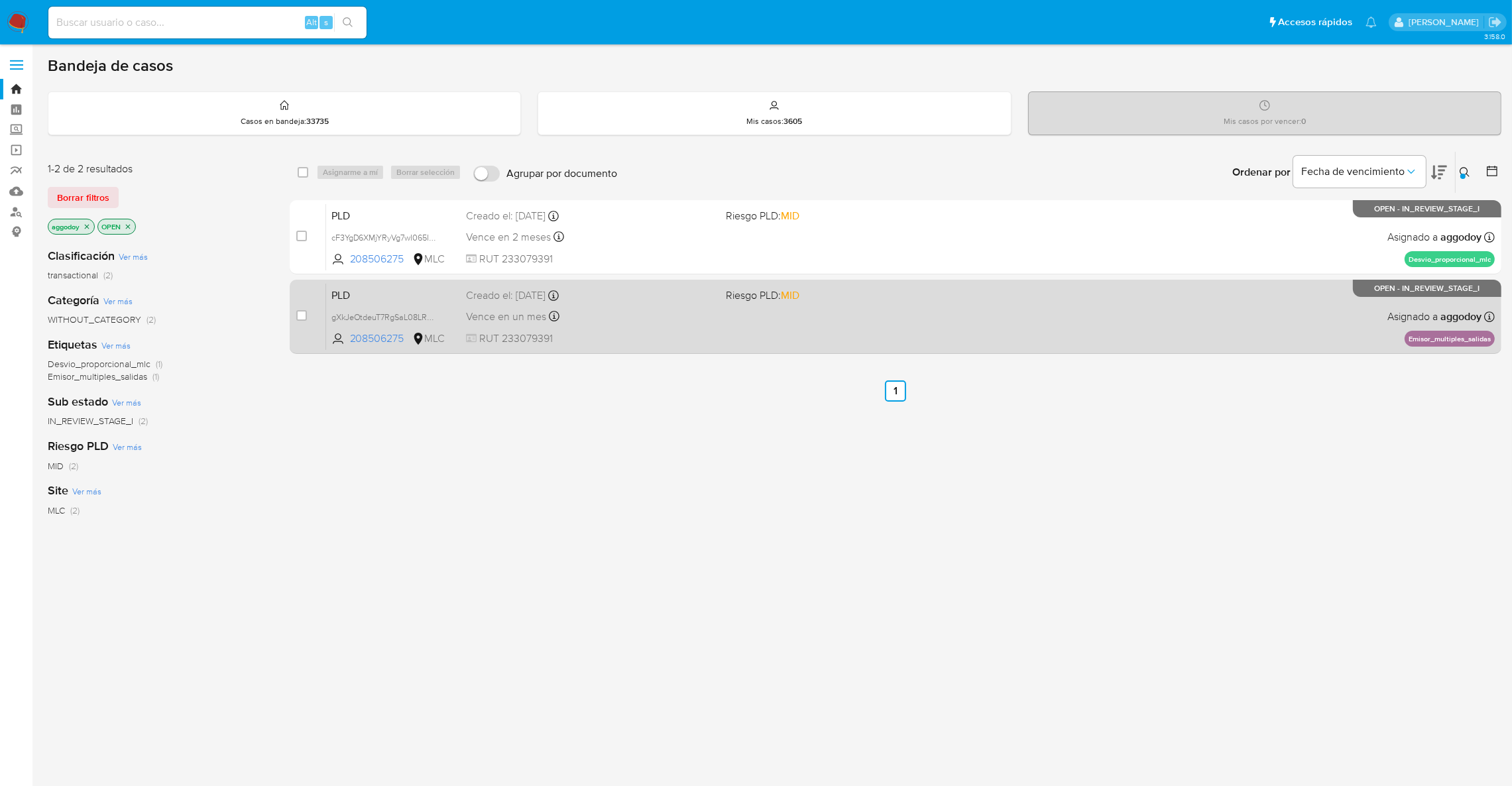
click at [774, 345] on div "PLD gXkJeOtdeuT7RgSaL08LRRj3 208506275 MLC Riesgo PLD: MID Creado el: [DATE] Cr…" at bounding box center [911, 316] width 1169 height 67
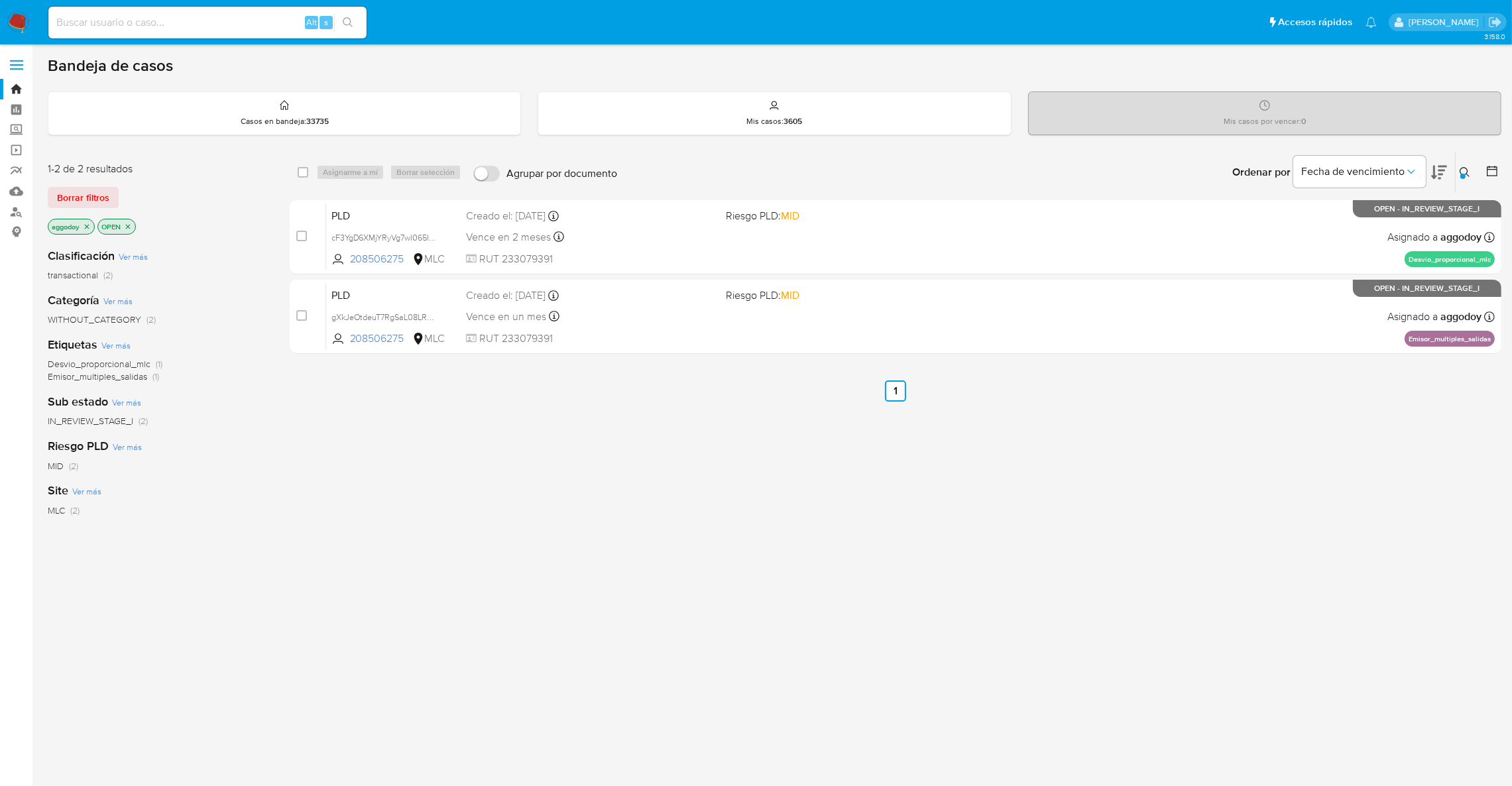
drag, startPoint x: 1459, startPoint y: 178, endPoint x: 1442, endPoint y: 190, distance: 20.8
click at [1459, 178] on button at bounding box center [1466, 172] width 22 height 16
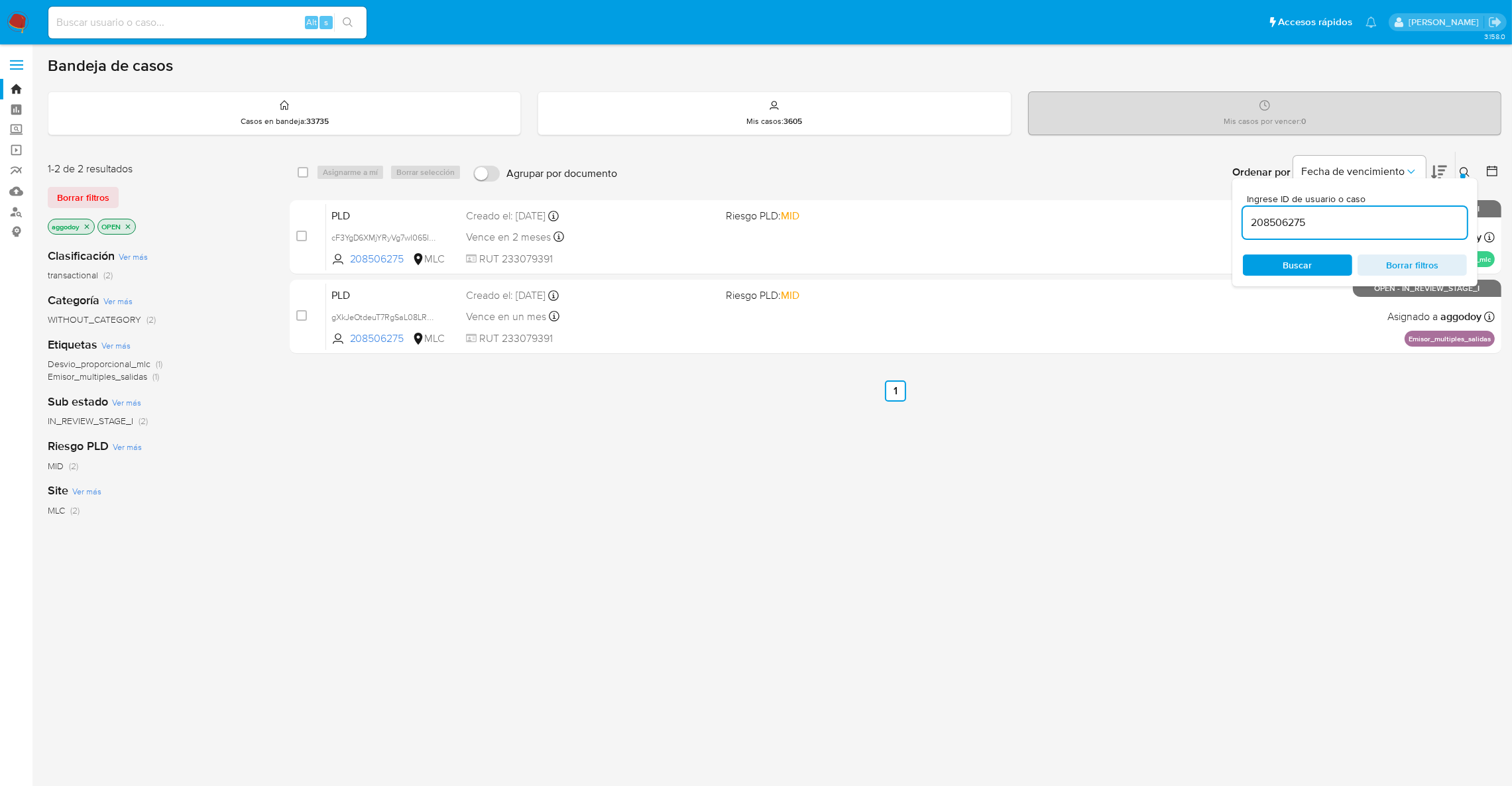
click at [1395, 219] on input "208506275" at bounding box center [1354, 222] width 224 height 18
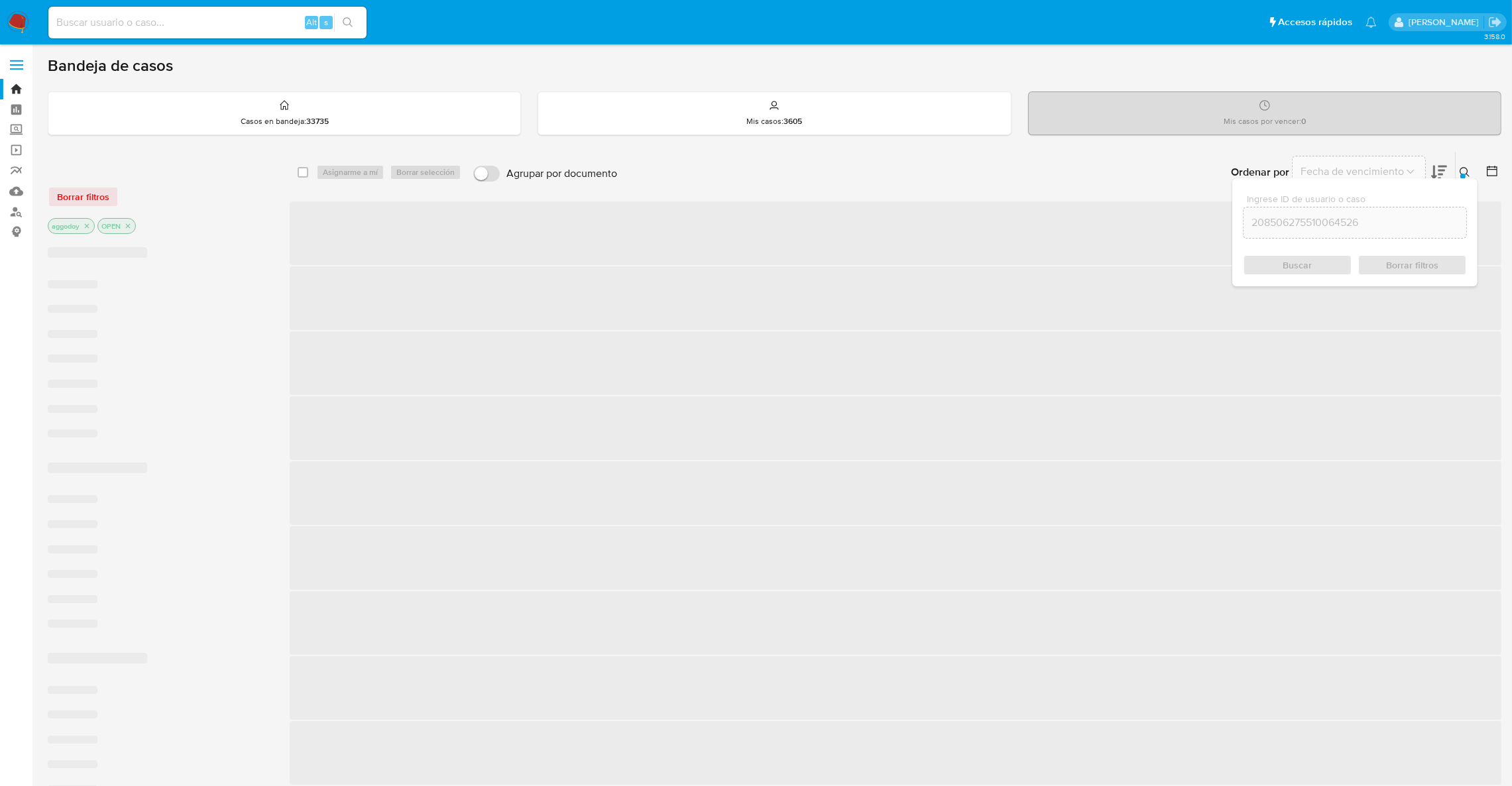
click at [1324, 220] on input "208506275510064526" at bounding box center [1354, 222] width 223 height 18
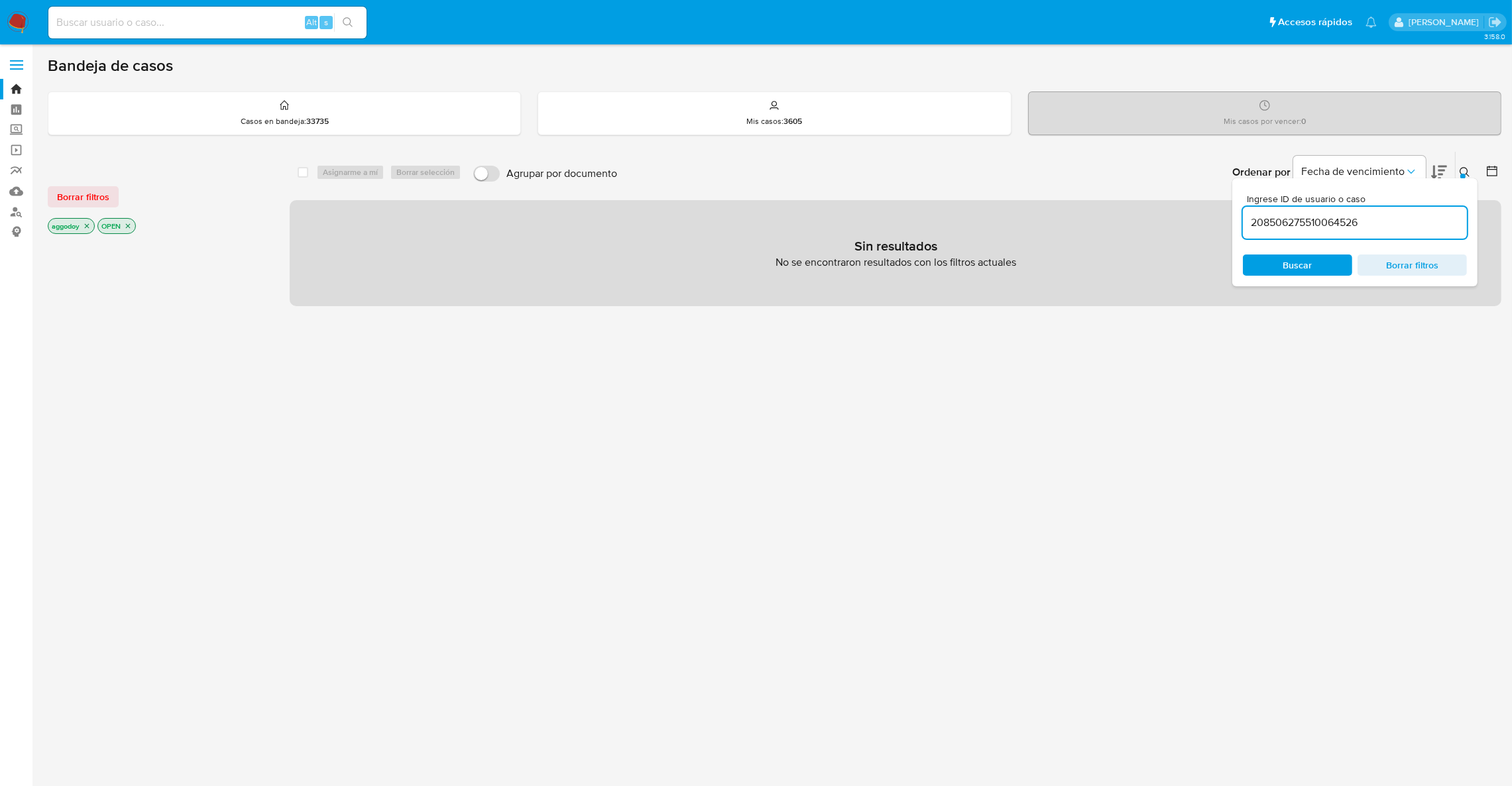
click at [1324, 220] on input "208506275510064526" at bounding box center [1354, 222] width 224 height 18
paste input
click at [1324, 220] on input "510064526" at bounding box center [1354, 222] width 224 height 18
type input "510064526"
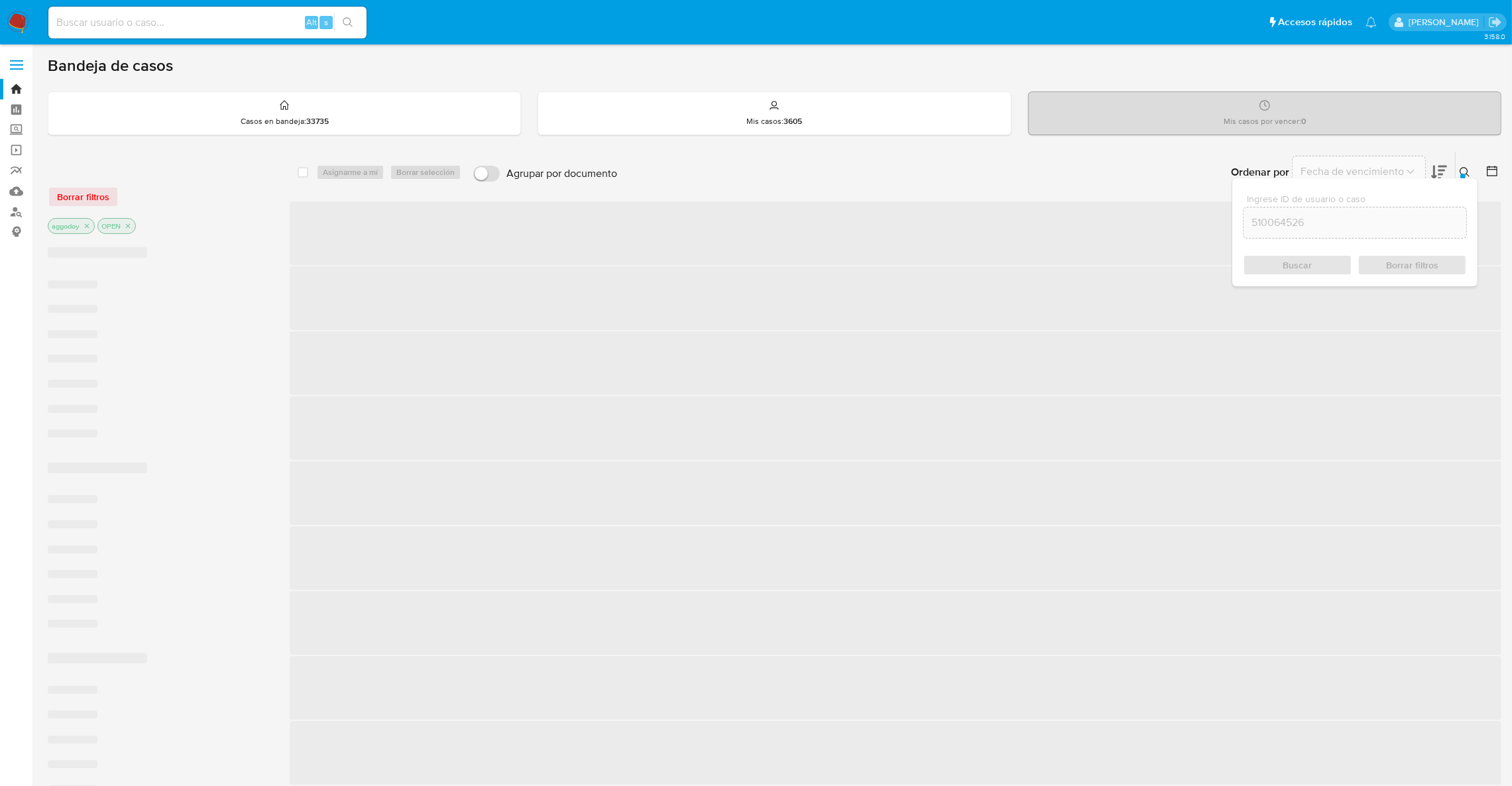
click at [1475, 167] on button at bounding box center [1466, 172] width 22 height 16
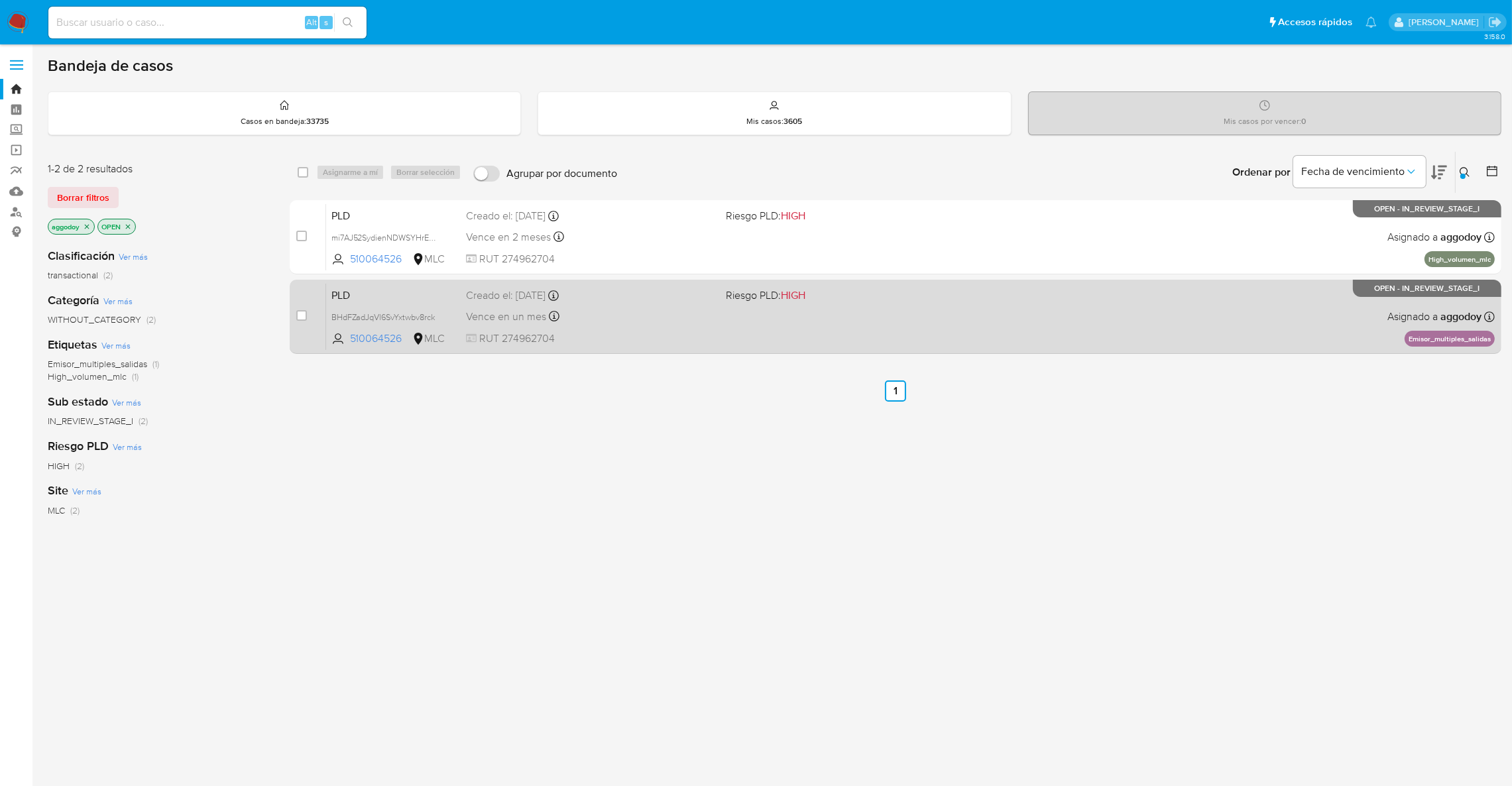
click at [1230, 331] on div "PLD BHdFZadJqVl6SvYxtwbv8rck 510064526 MLC Riesgo PLD: HIGH Creado el: 12/07/20…" at bounding box center [911, 316] width 1169 height 67
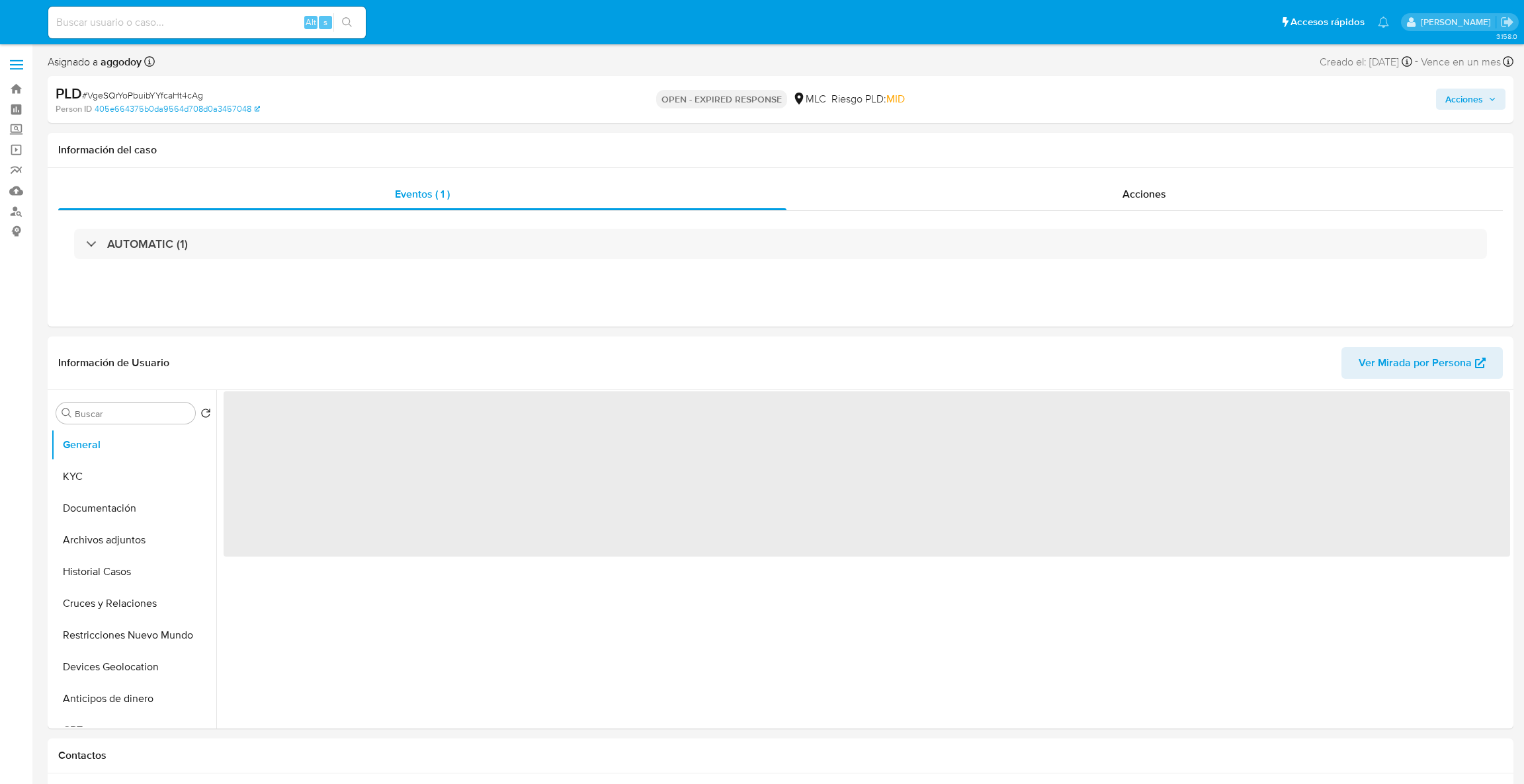
select select "10"
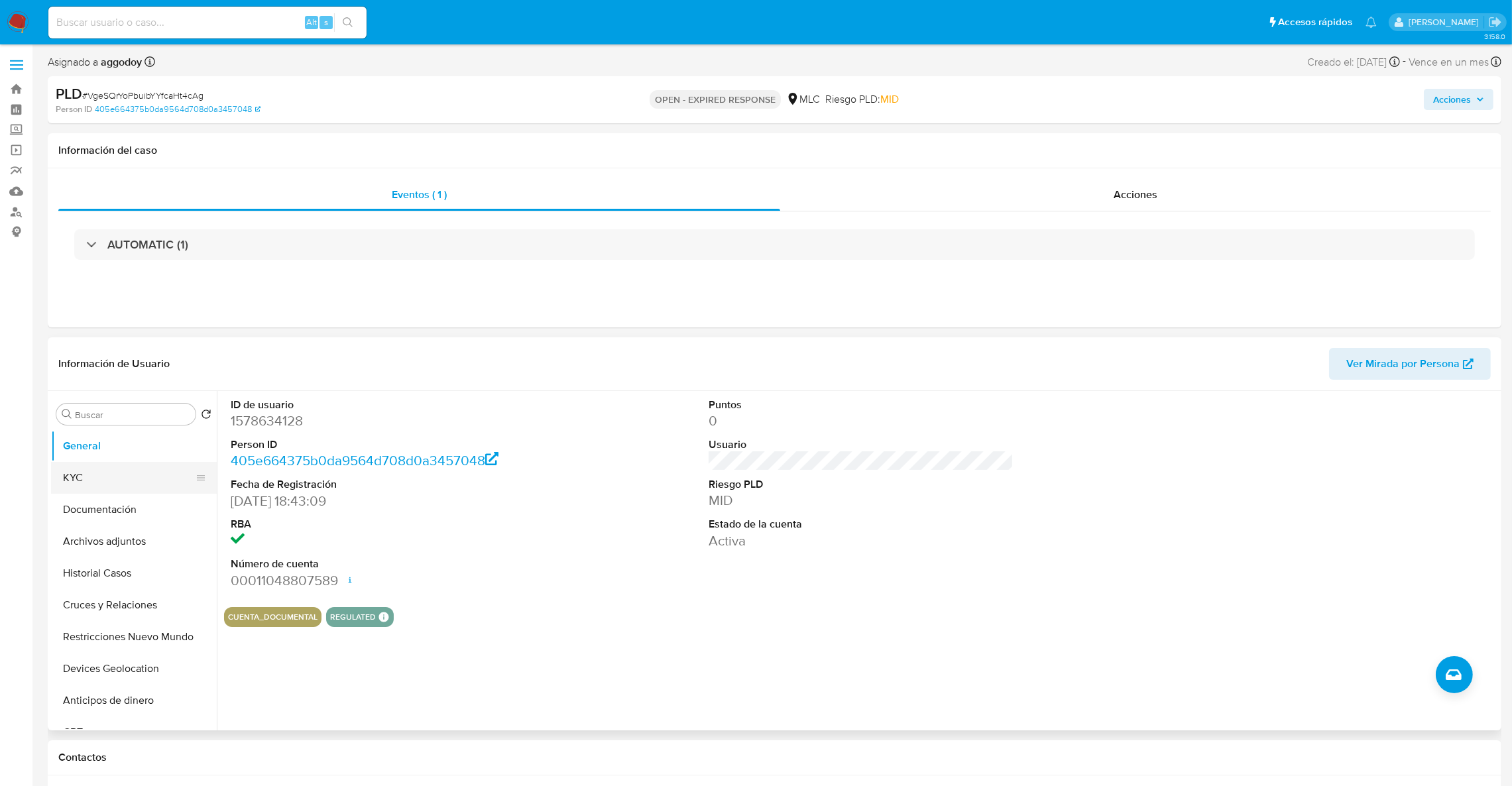
click at [133, 485] on button "KYC" at bounding box center [129, 477] width 155 height 32
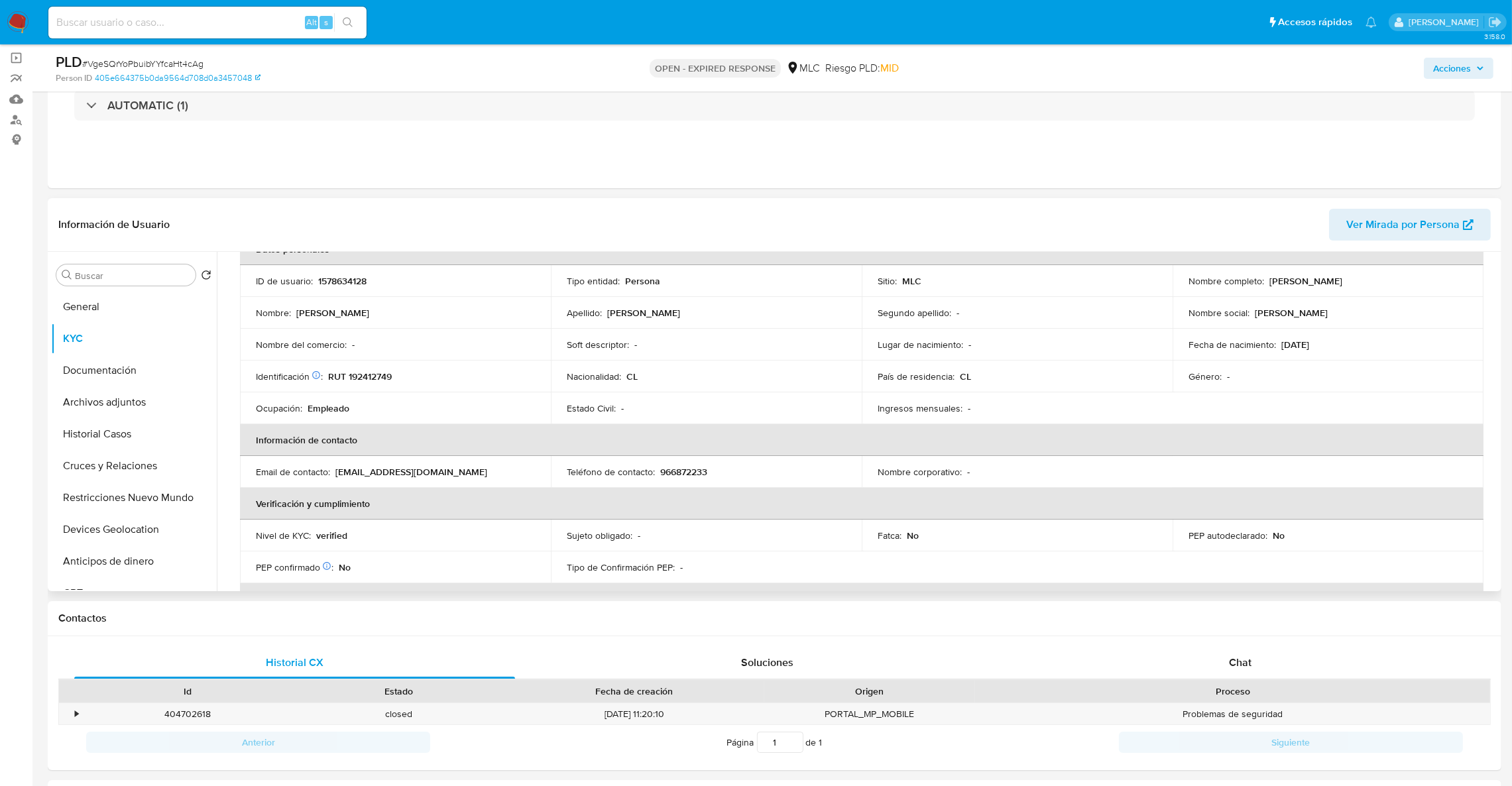
scroll to position [69, 0]
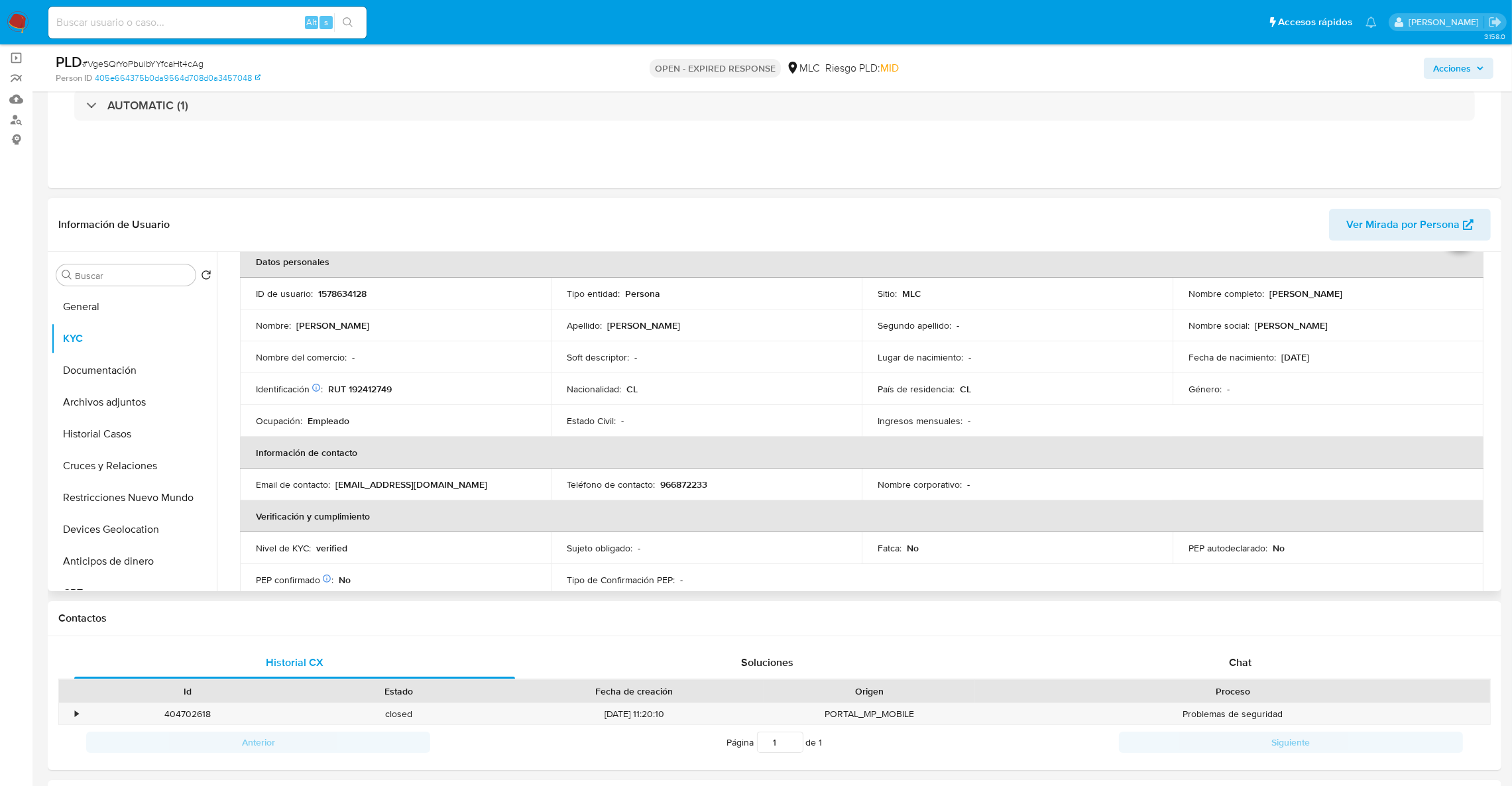
click at [372, 397] on td "Identificación Nº de serie: 526779484 : RUT 192412749" at bounding box center [395, 389] width 311 height 32
click at [372, 389] on p "RUT 192412749" at bounding box center [360, 389] width 63 height 12
copy p "192412749"
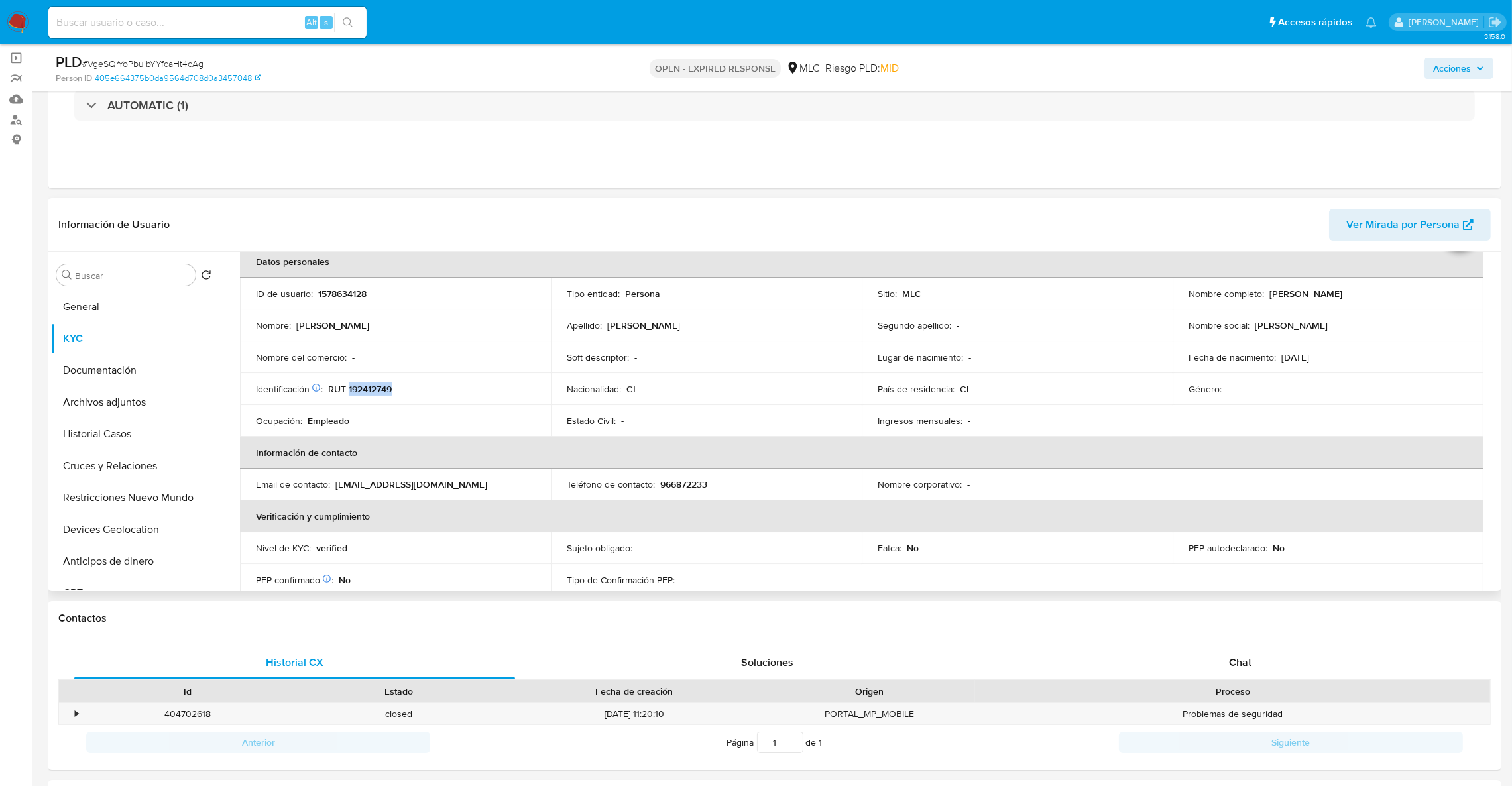
copy p "192412749"
click at [141, 471] on button "Cruces y Relaciones" at bounding box center [129, 465] width 155 height 32
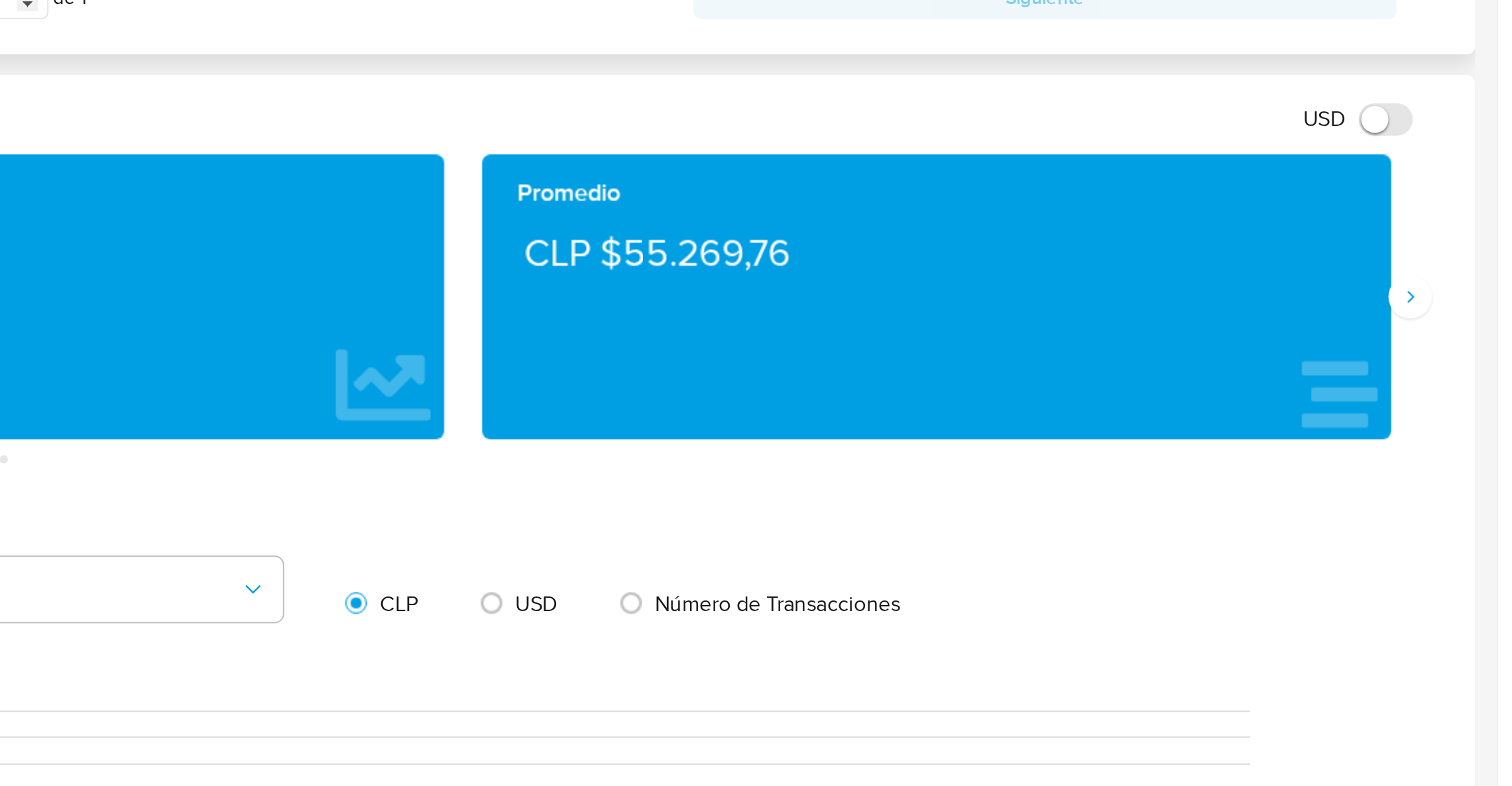
scroll to position [436, 0]
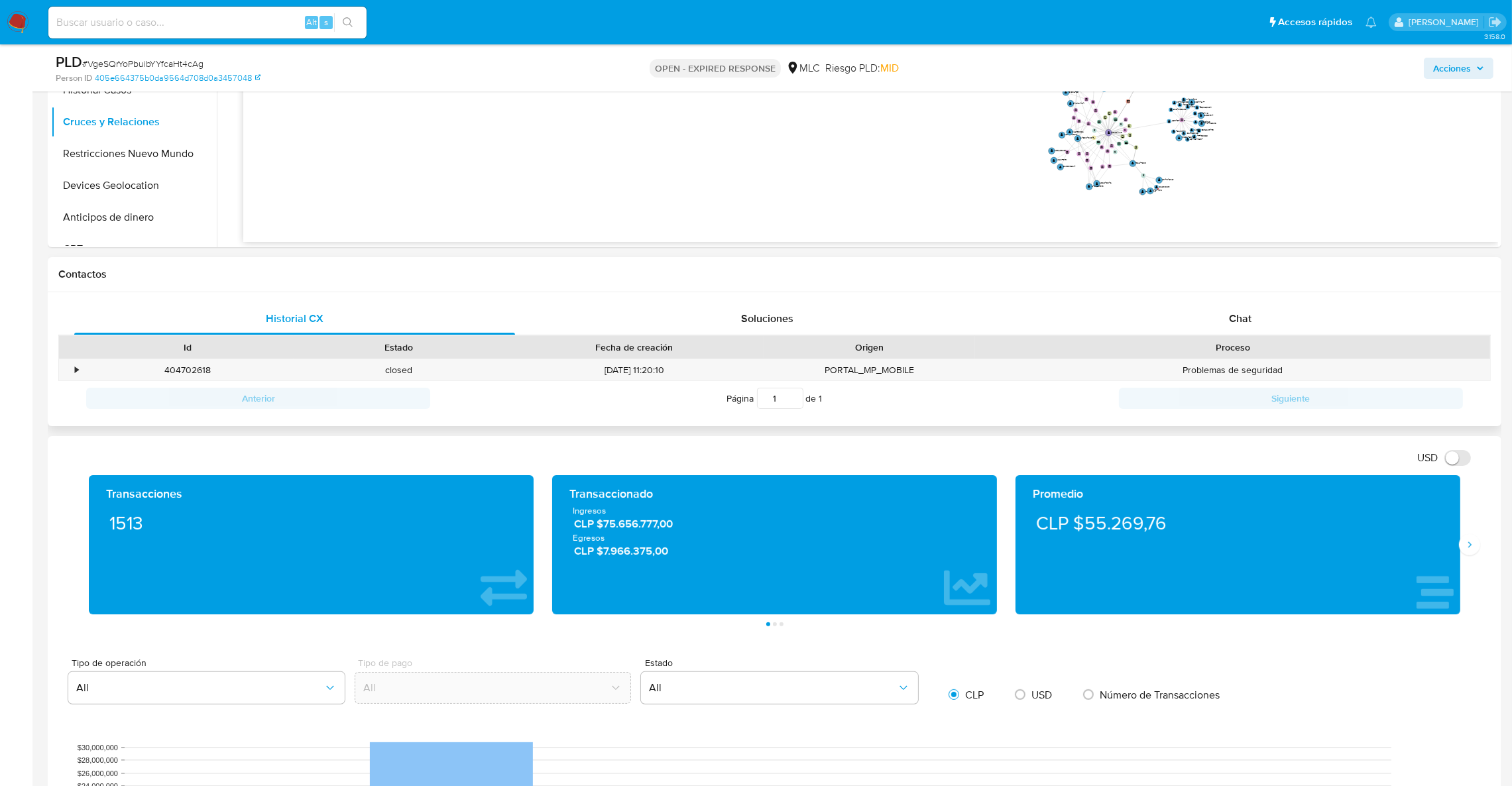
click at [1236, 337] on div "Proceso" at bounding box center [1232, 347] width 515 height 22
click at [1235, 333] on div "Chat" at bounding box center [1240, 318] width 441 height 32
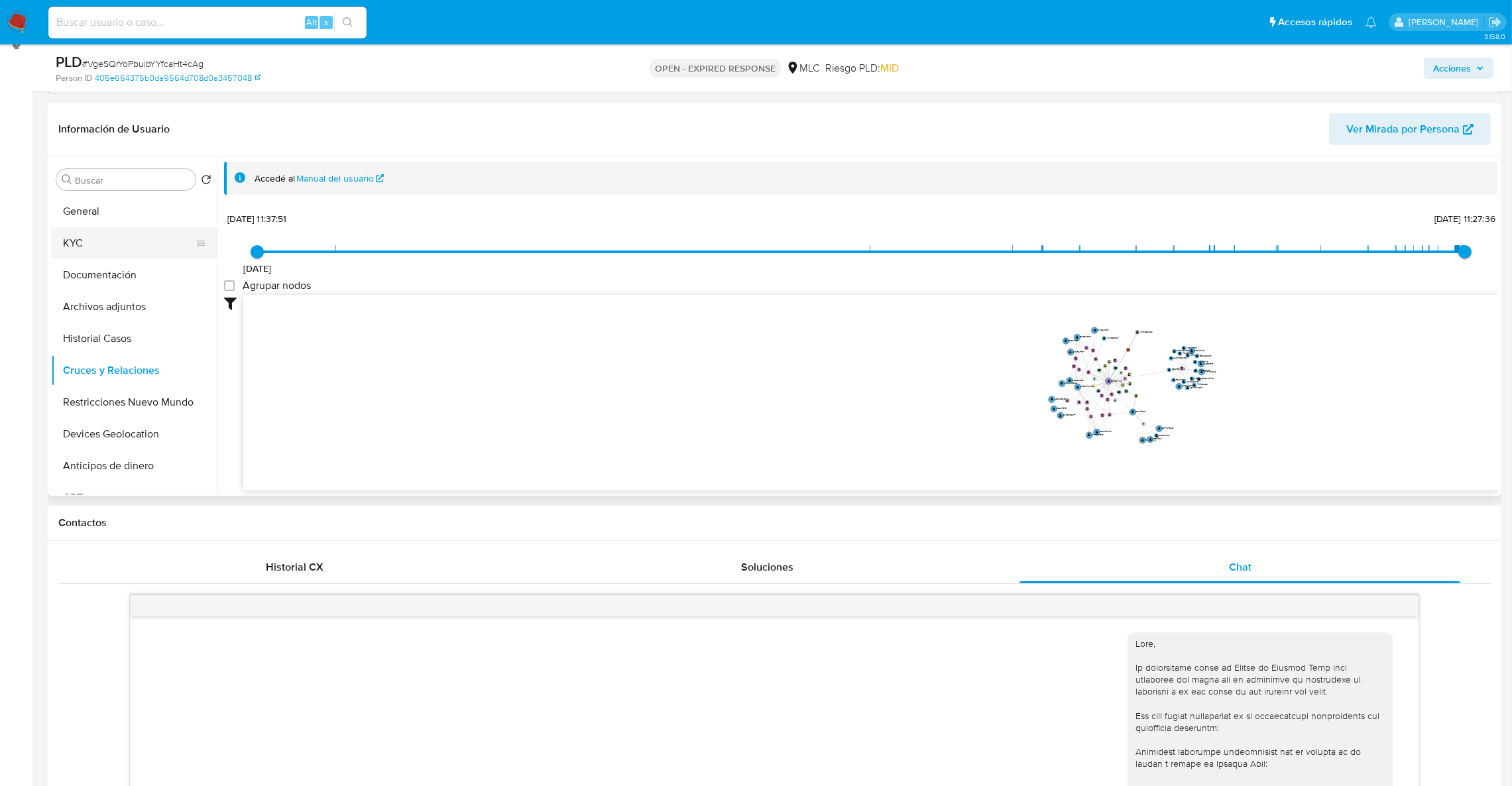
scroll to position [0, 0]
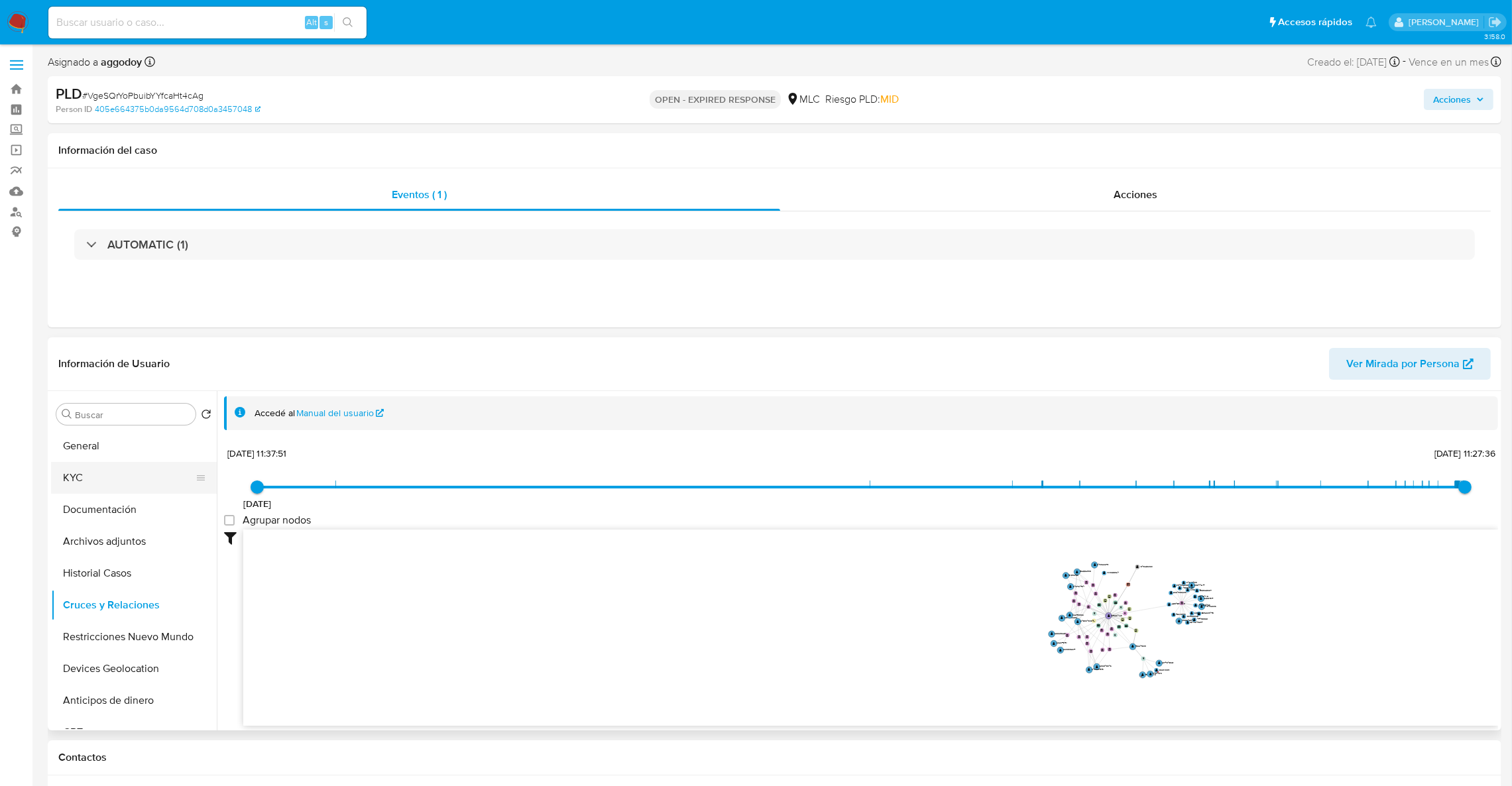
click at [119, 477] on button "KYC" at bounding box center [129, 477] width 155 height 32
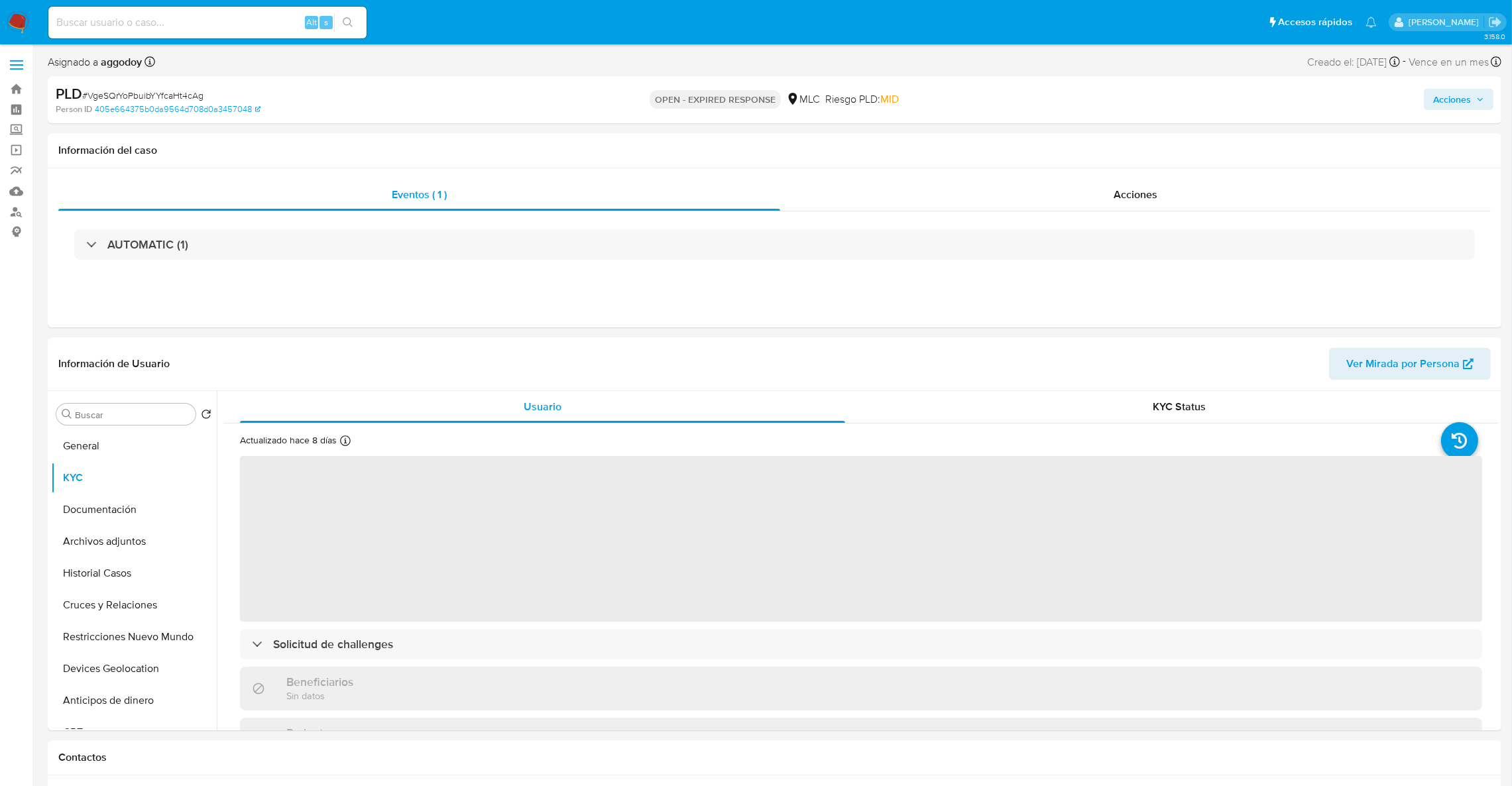
scroll to position [53, 0]
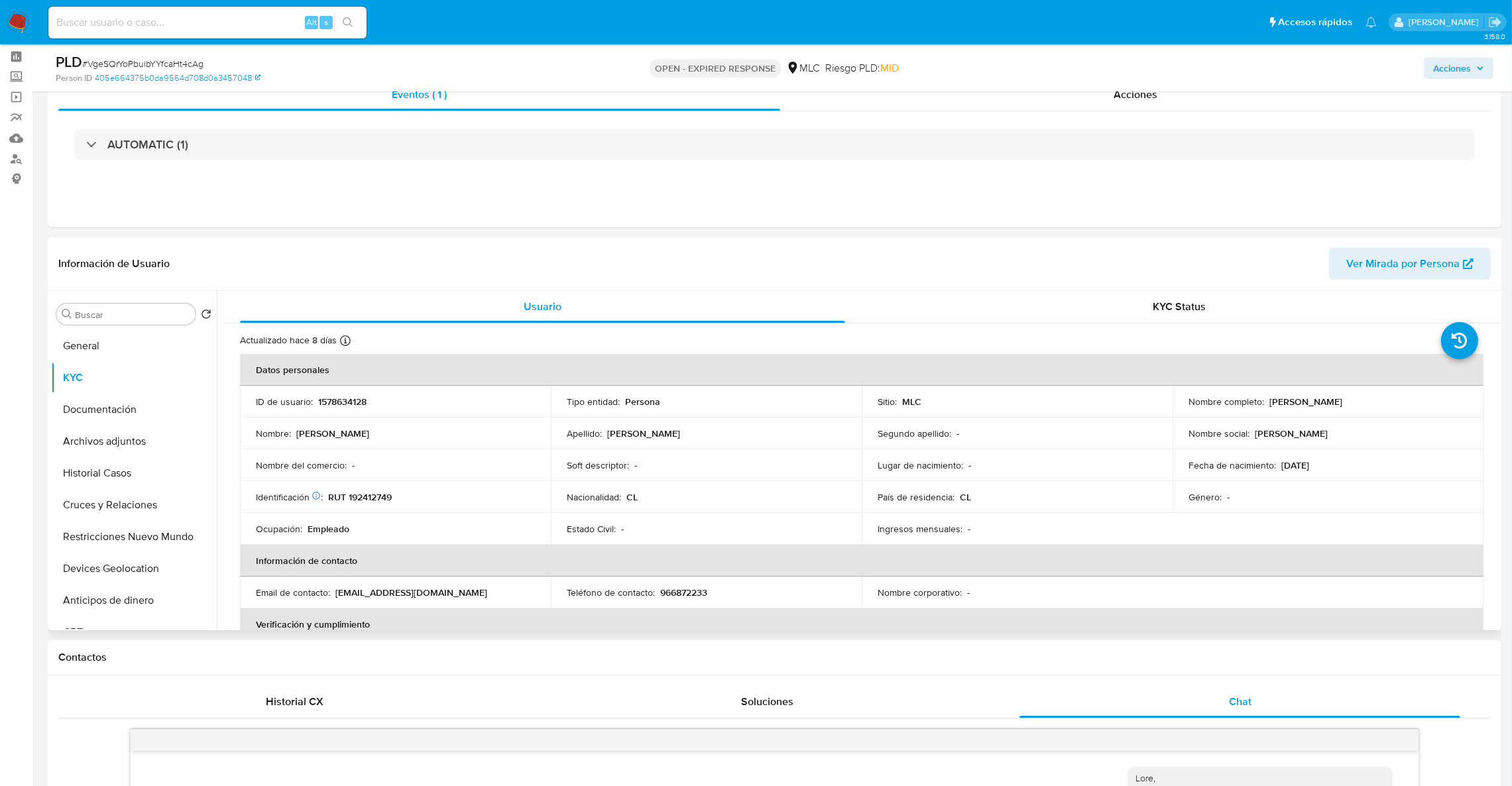
click at [383, 508] on td "Identificación Nº de serie: 526779484 : RUT 192412749" at bounding box center [395, 496] width 311 height 32
click at [380, 506] on td "Identificación Nº de serie: 526779484 : RUT 192412749" at bounding box center [395, 496] width 311 height 32
click at [376, 504] on td "Identificación Nº de serie: 526779484 : RUT 192412749" at bounding box center [395, 496] width 311 height 32
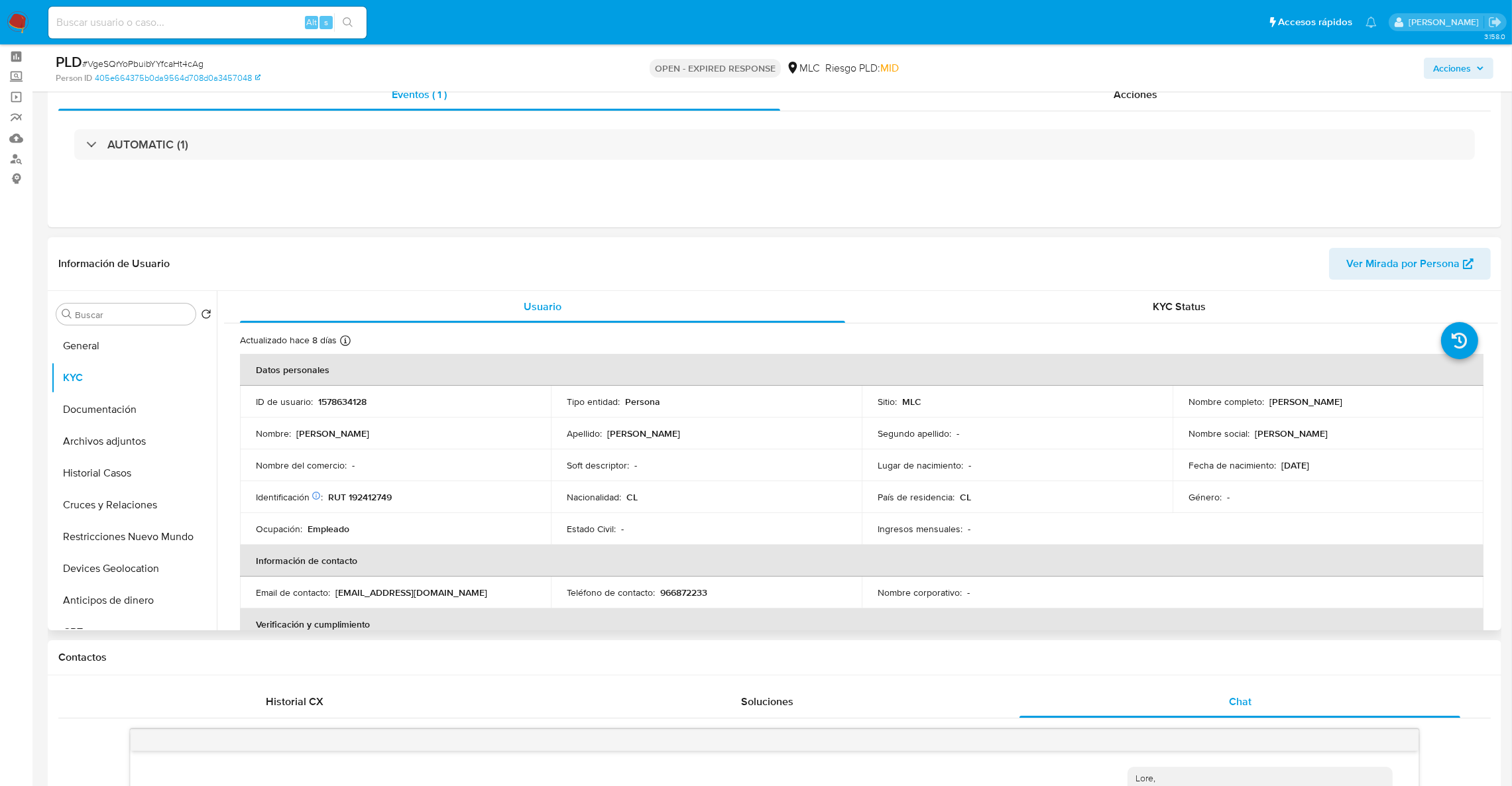
click at [373, 501] on p "RUT 192412749" at bounding box center [360, 496] width 63 height 12
copy p "192412749"
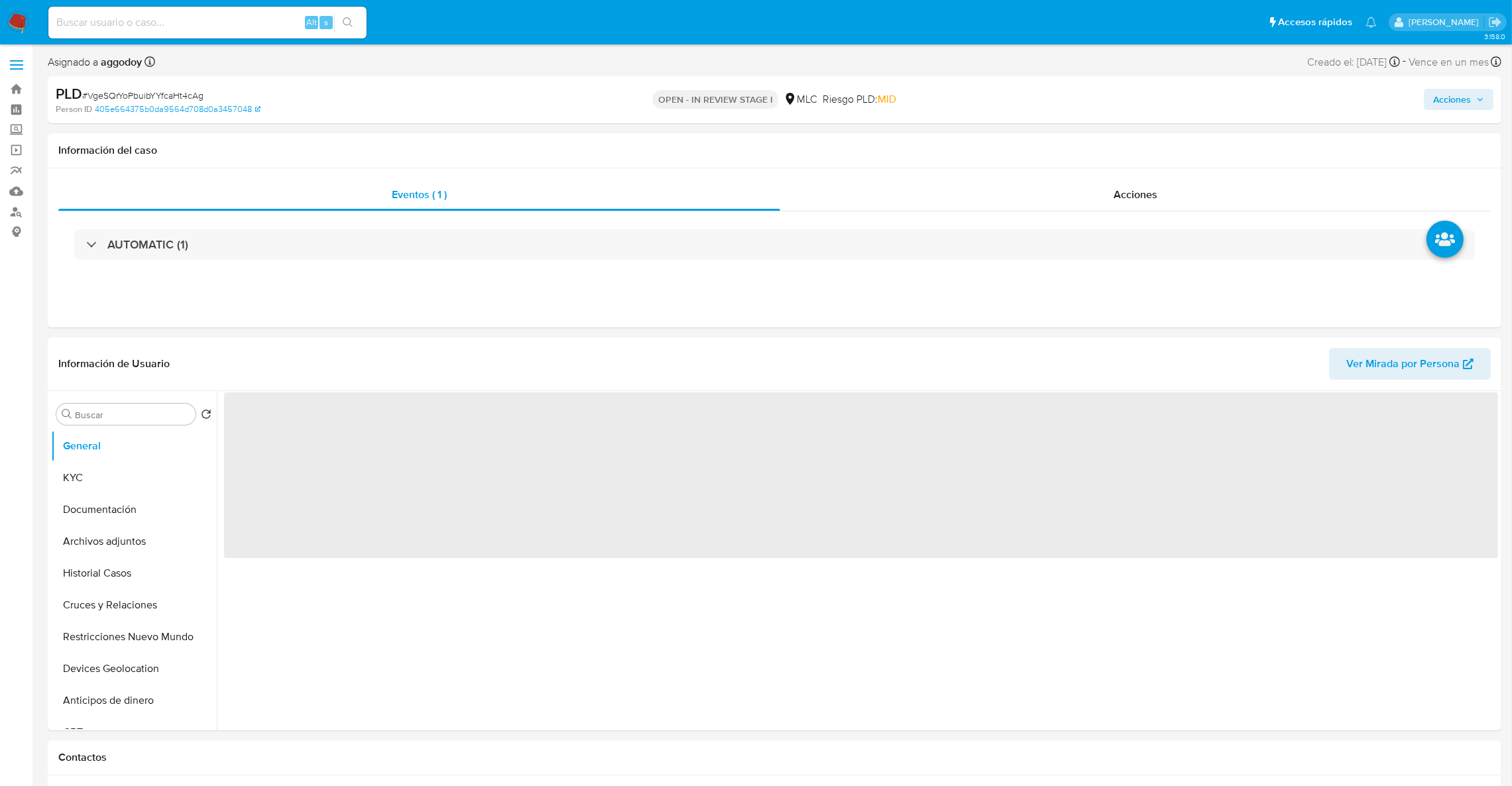
select select "10"
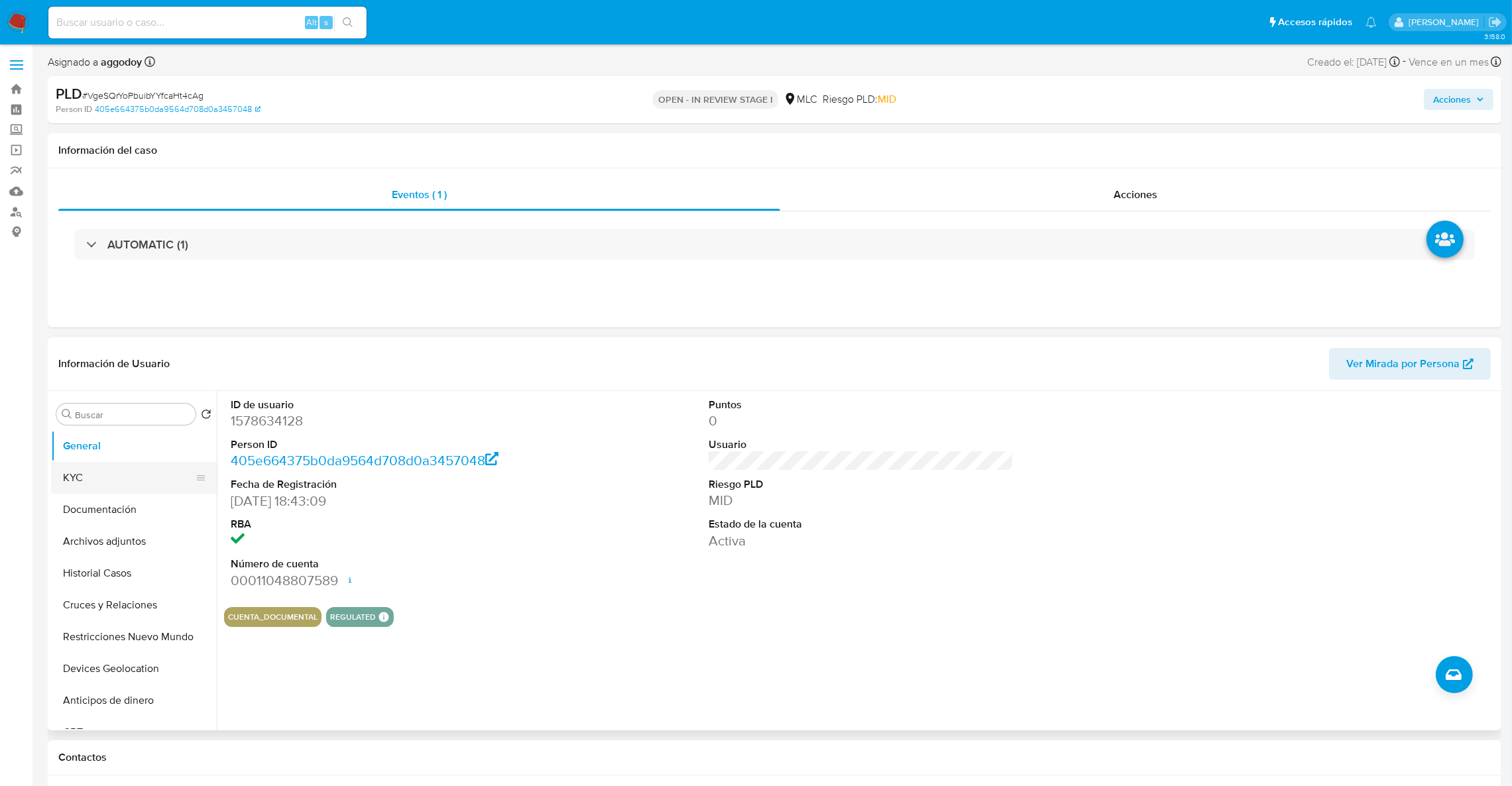
click at [122, 487] on button "KYC" at bounding box center [129, 477] width 155 height 32
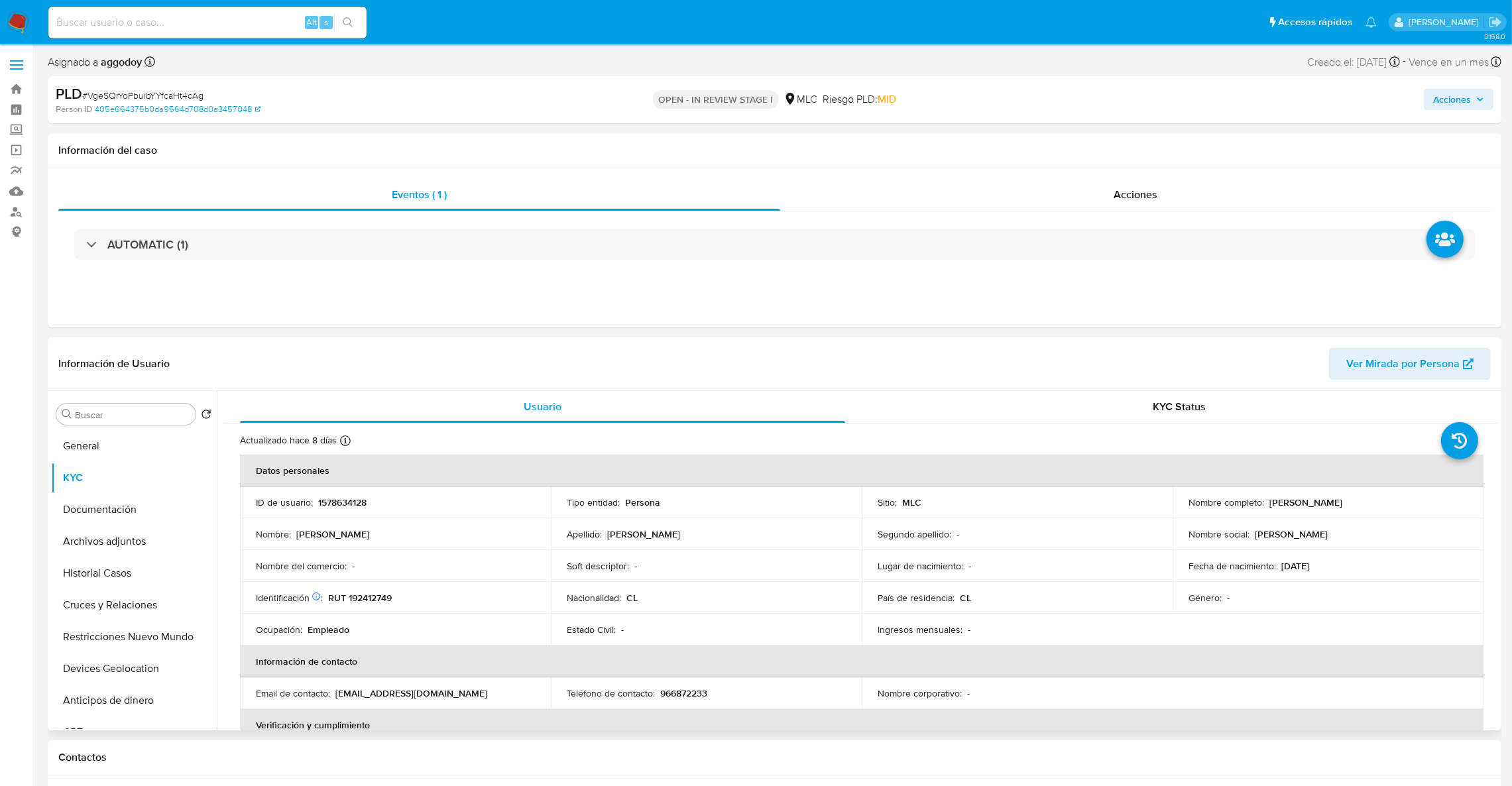
click at [344, 496] on p "1578634128" at bounding box center [342, 502] width 49 height 12
copy p "1578634128"
click at [113, 520] on button "Documentación" at bounding box center [129, 509] width 155 height 32
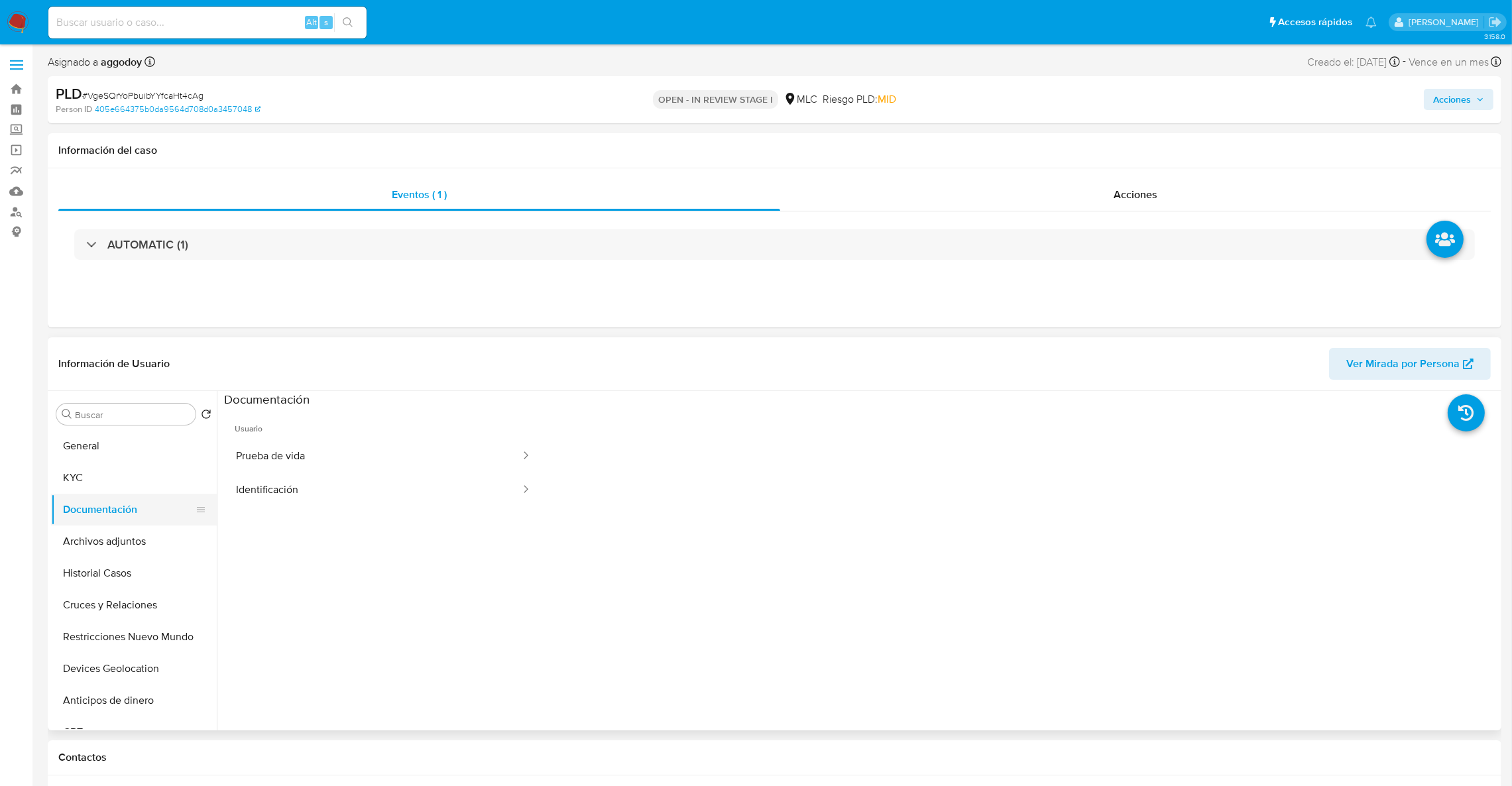
click at [82, 503] on button "Documentación" at bounding box center [129, 509] width 155 height 32
click at [84, 488] on button "KYC" at bounding box center [129, 477] width 155 height 32
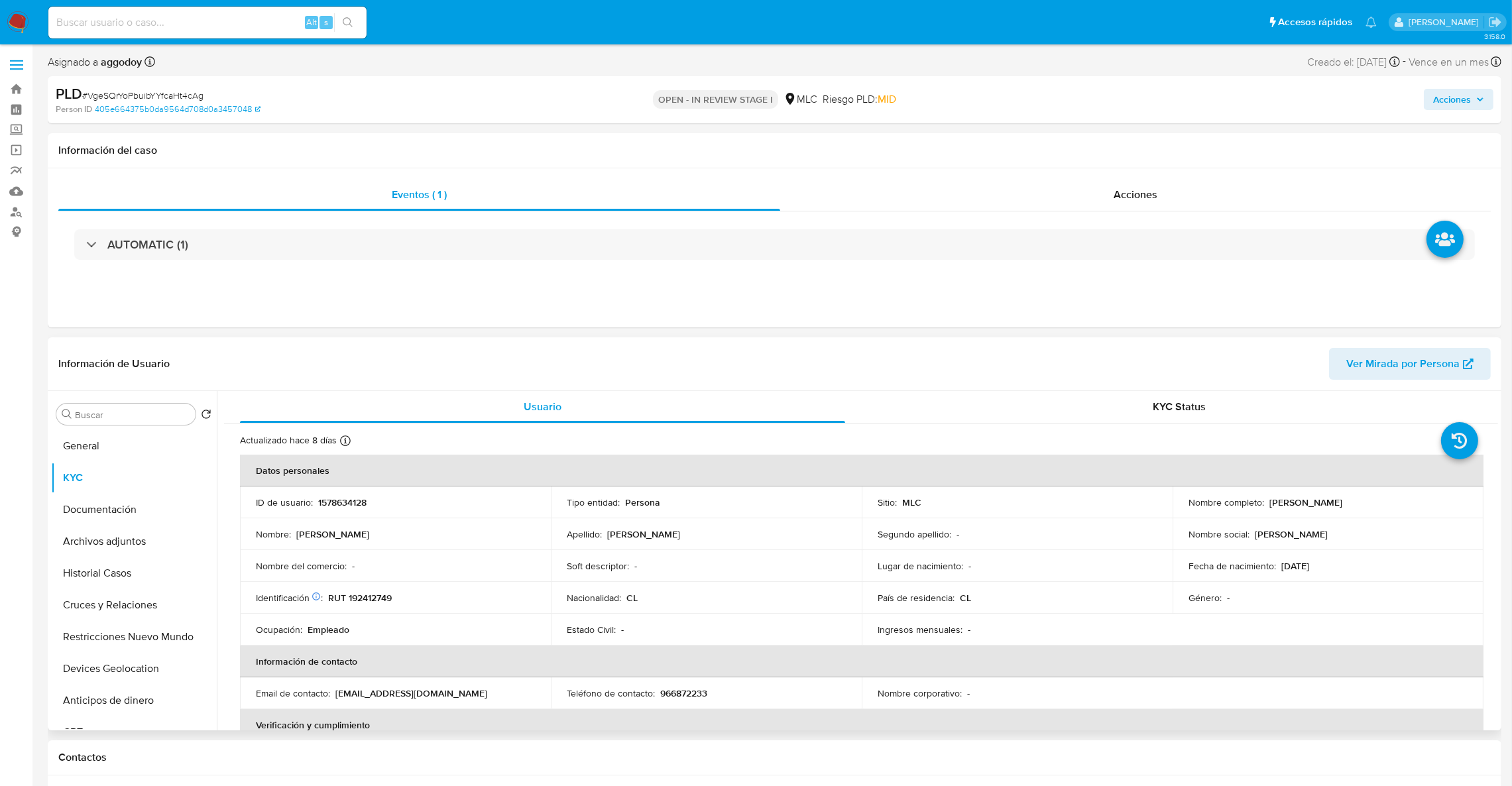
drag, startPoint x: 1266, startPoint y: 506, endPoint x: 1387, endPoint y: 502, distance: 121.1
click at [1387, 502] on div "Nombre completo : [PERSON_NAME]" at bounding box center [1328, 502] width 279 height 12
copy p "[PERSON_NAME]"
click at [341, 599] on p "RUT 192412749" at bounding box center [360, 598] width 63 height 12
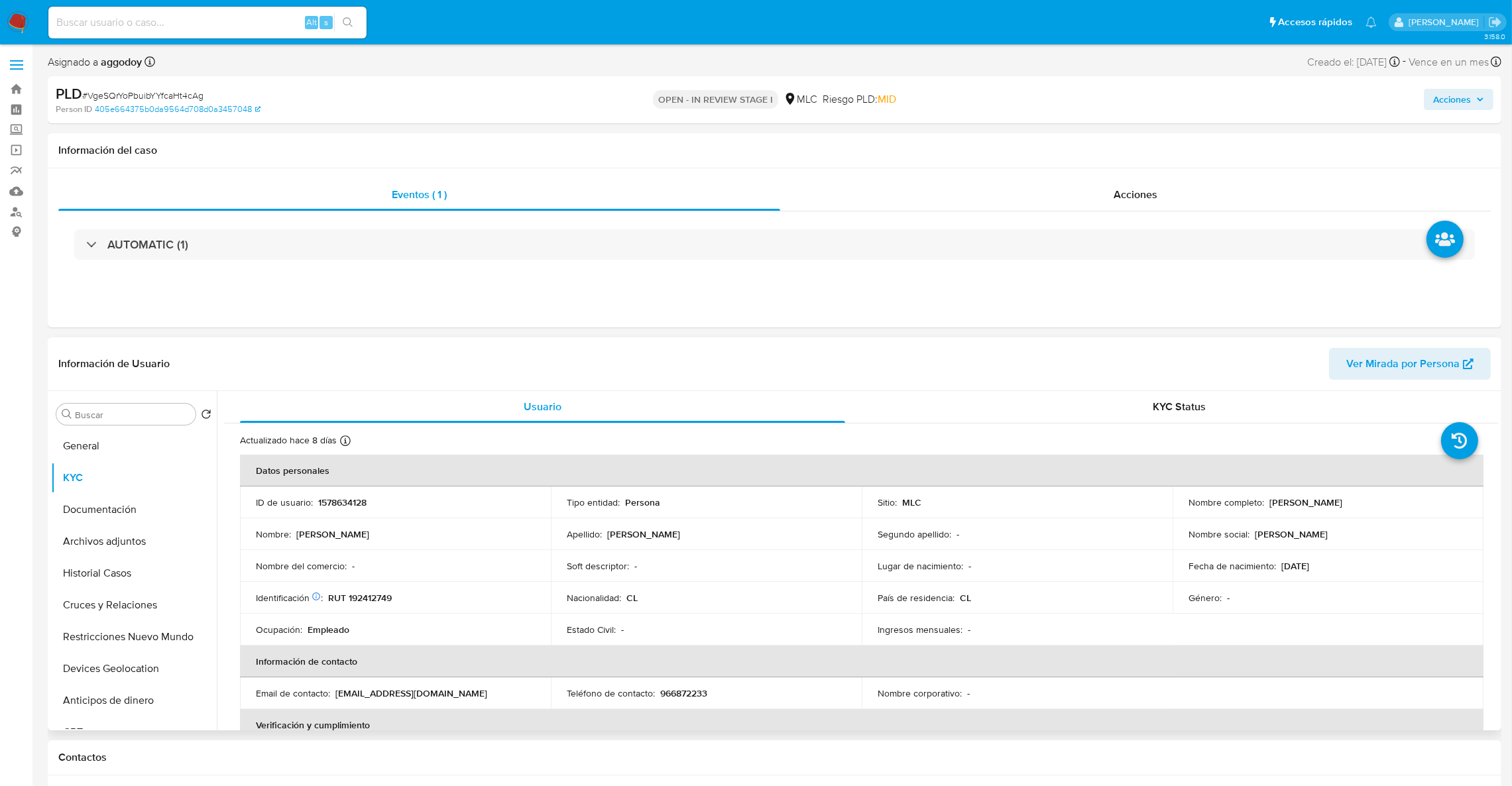
click at [345, 595] on p "RUT 192412749" at bounding box center [360, 598] width 63 height 12
click at [356, 605] on td "Identificación Nº de serie: 526779484 : RUT 192412749" at bounding box center [395, 598] width 311 height 32
click at [357, 603] on p "RUT 192412749" at bounding box center [360, 598] width 63 height 12
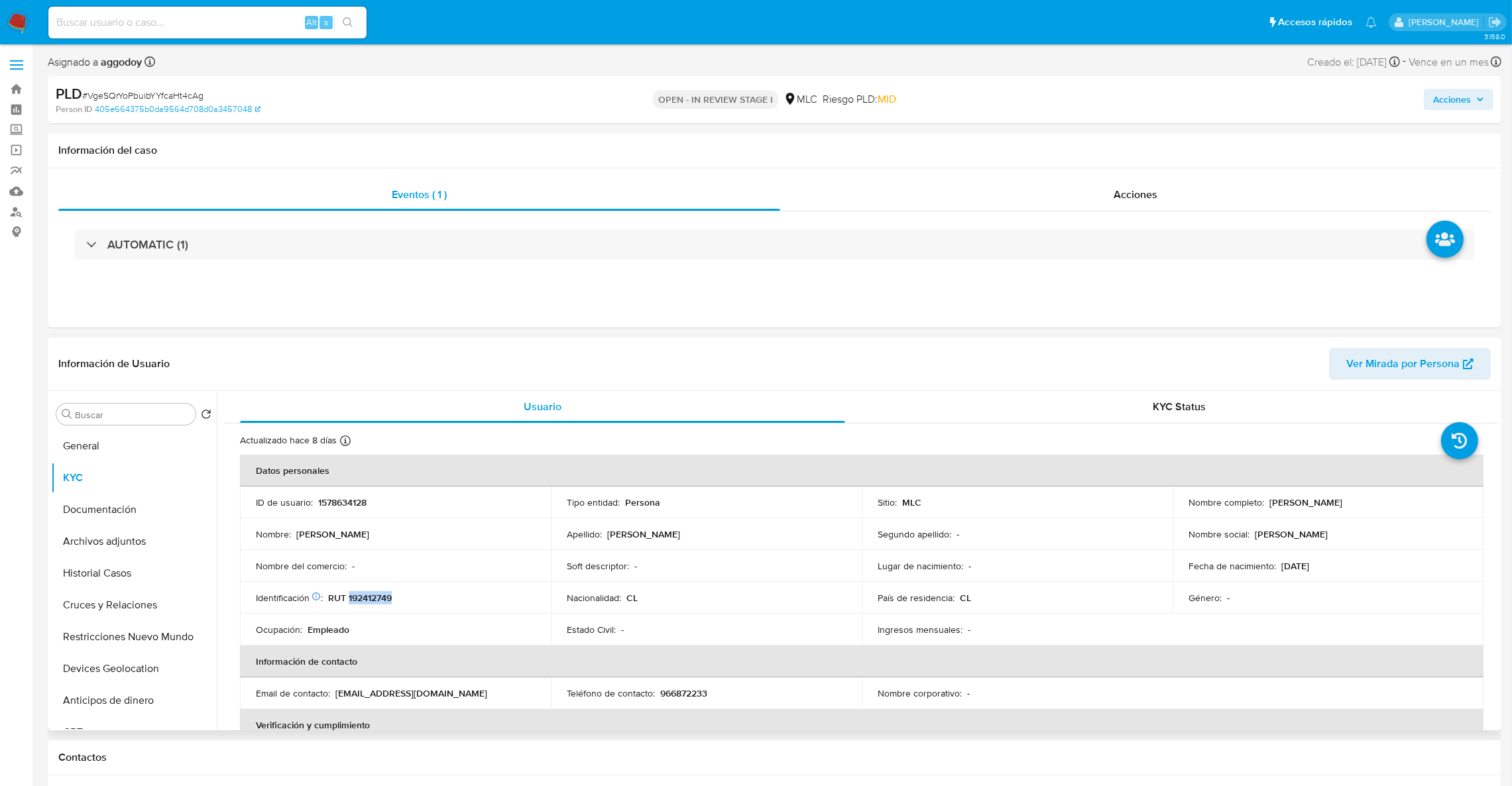
click at [357, 603] on p "RUT 192412749" at bounding box center [360, 598] width 63 height 12
copy p "192412749"
click at [116, 543] on button "Archivos adjuntos" at bounding box center [129, 541] width 155 height 32
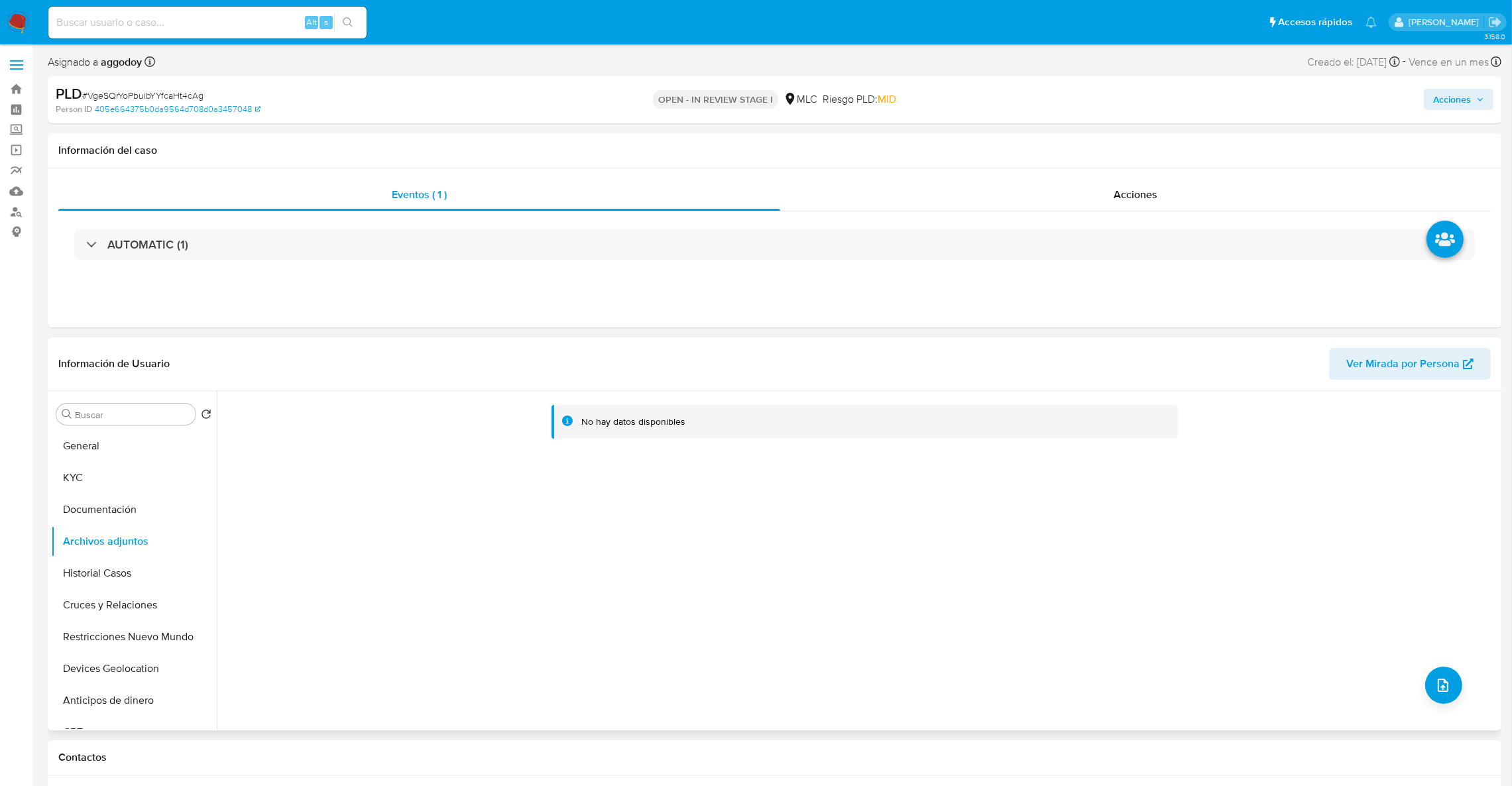
click at [1456, 691] on div "No hay datos disponibles" at bounding box center [857, 560] width 1281 height 340
click at [1447, 691] on button "upload-file" at bounding box center [1443, 685] width 37 height 37
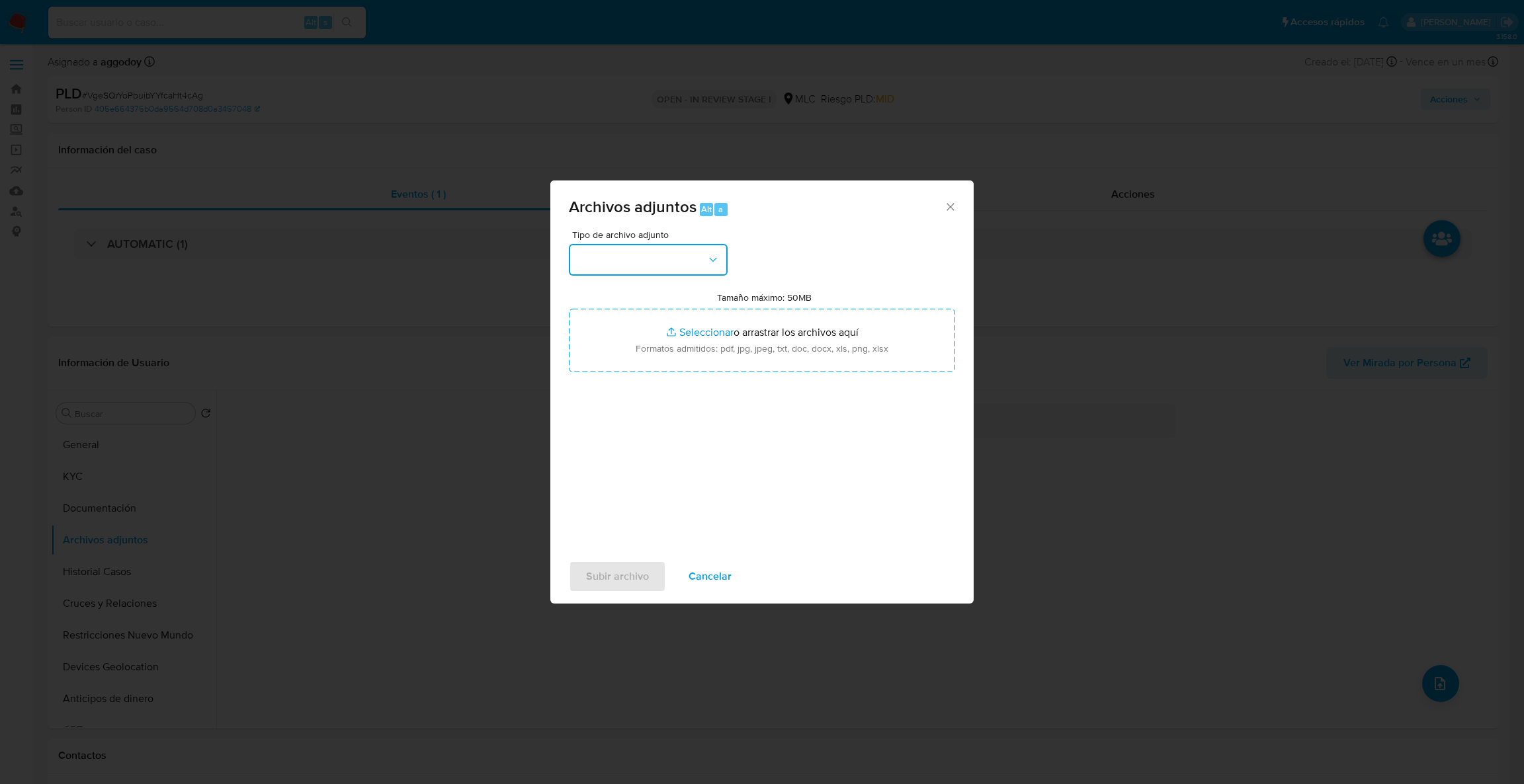
click at [700, 269] on button "button" at bounding box center [648, 259] width 159 height 32
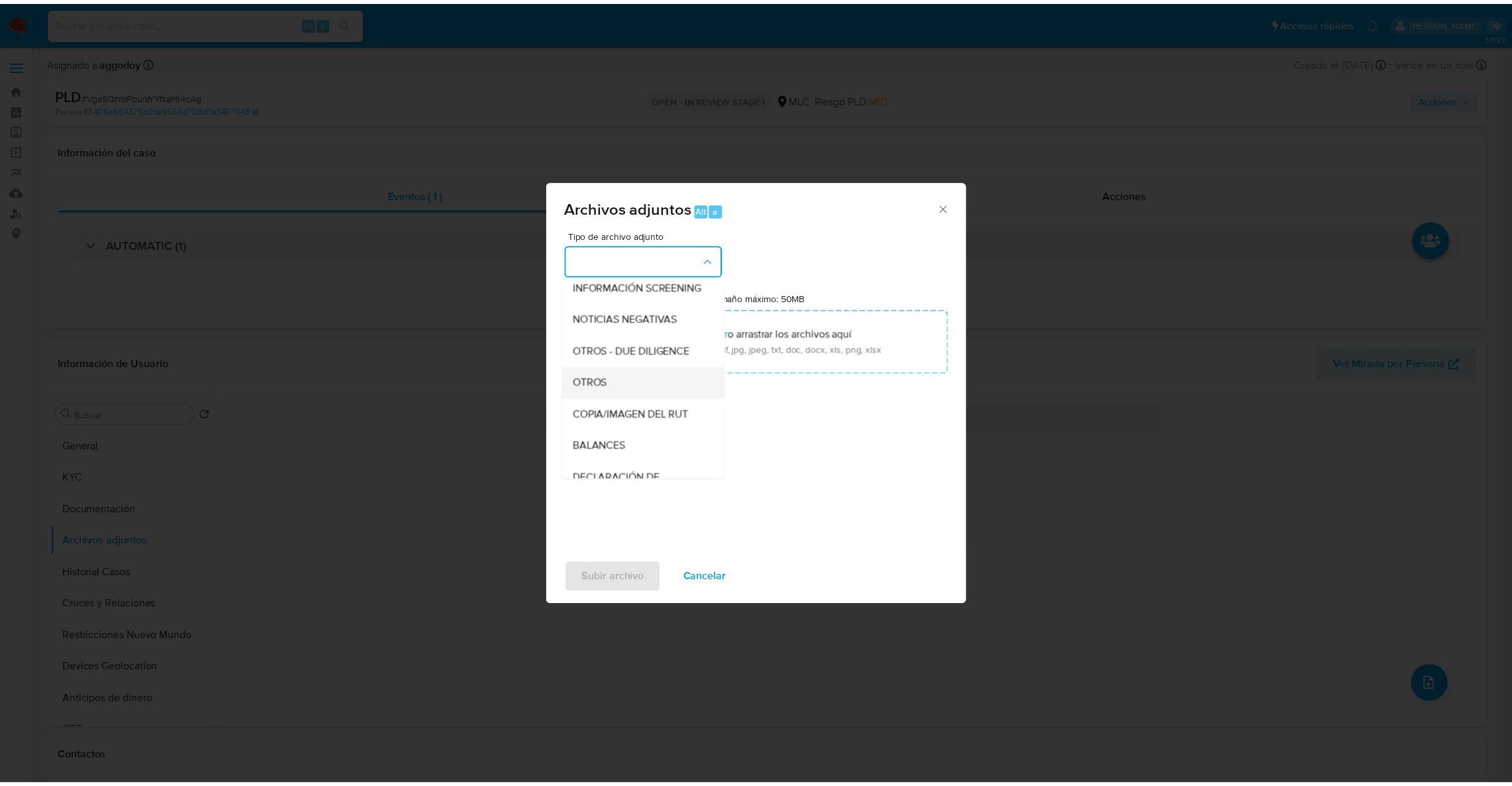
scroll to position [148, 0]
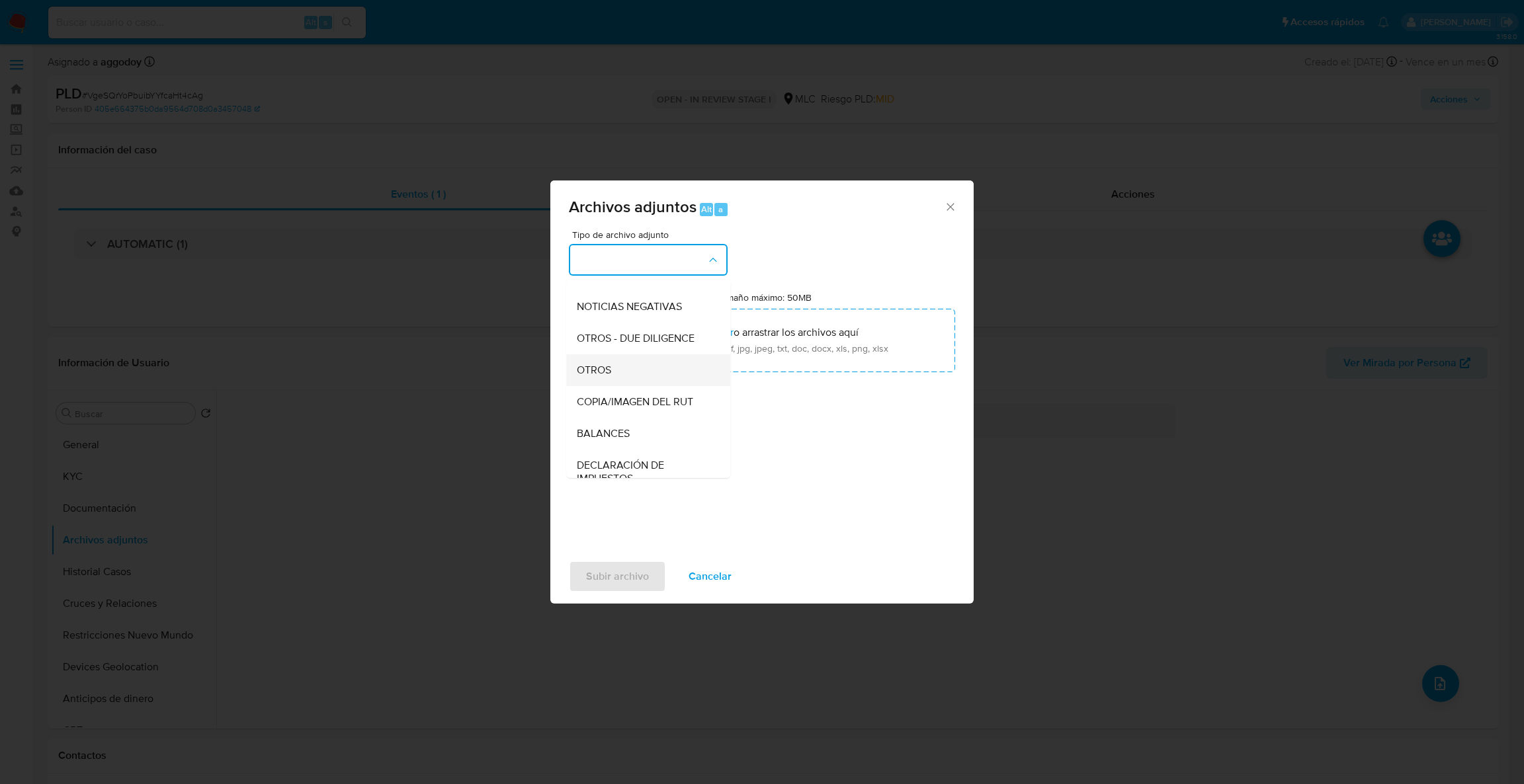
click at [651, 370] on div "OTROS" at bounding box center [644, 370] width 135 height 32
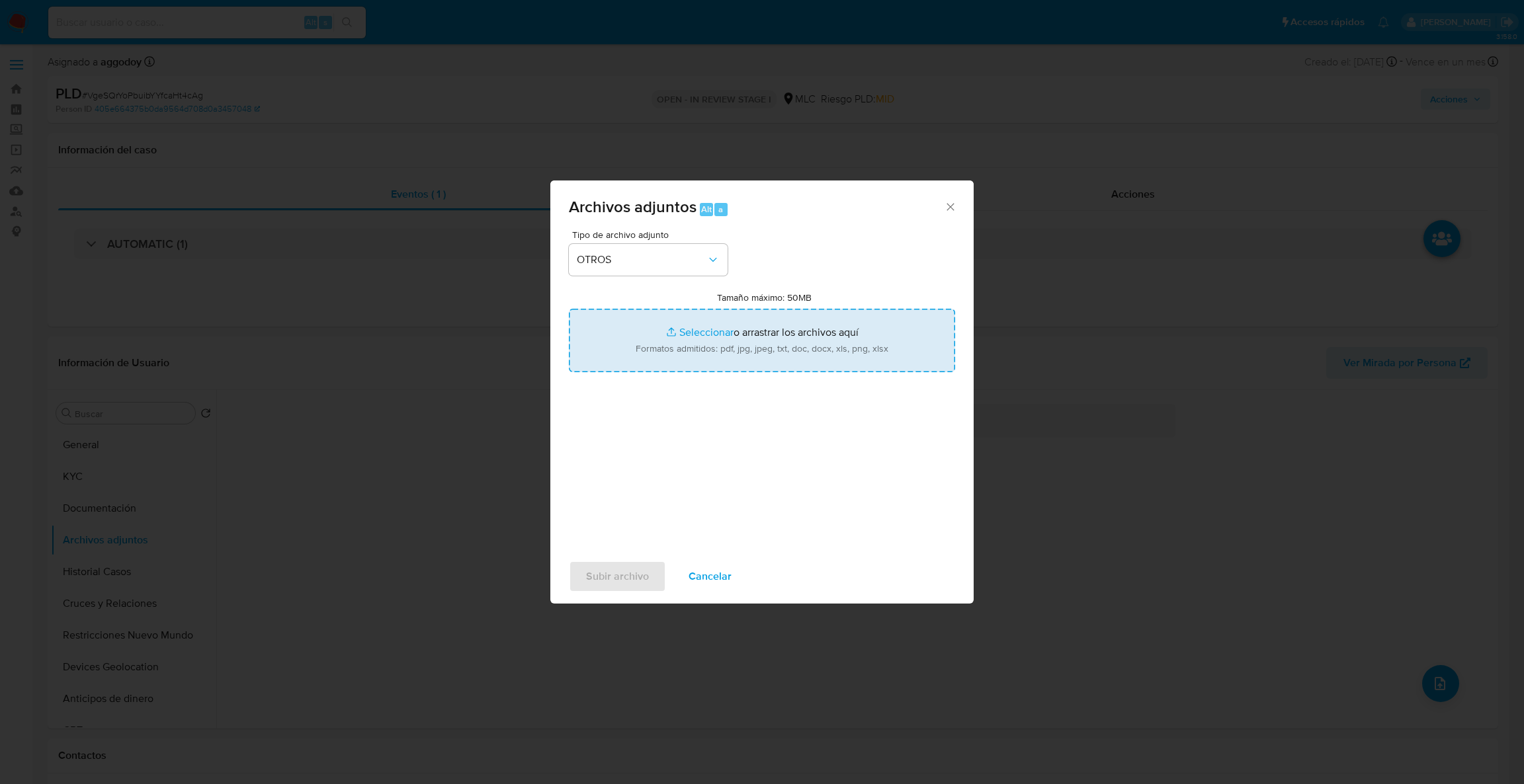
click at [651, 356] on input "Tamaño máximo: 50MB Seleccionar archivos" at bounding box center [762, 340] width 386 height 63
type input "C:\fakepath\Case Log - 1578634128.pdf"
drag, startPoint x: 651, startPoint y: 356, endPoint x: 712, endPoint y: 343, distance: 62.4
click at [712, 343] on input "Tamaño máximo: 50MB Seleccionar archivos" at bounding box center [762, 340] width 386 height 63
type input "C:\fakepath\1578634128Movimientos.xlsx"
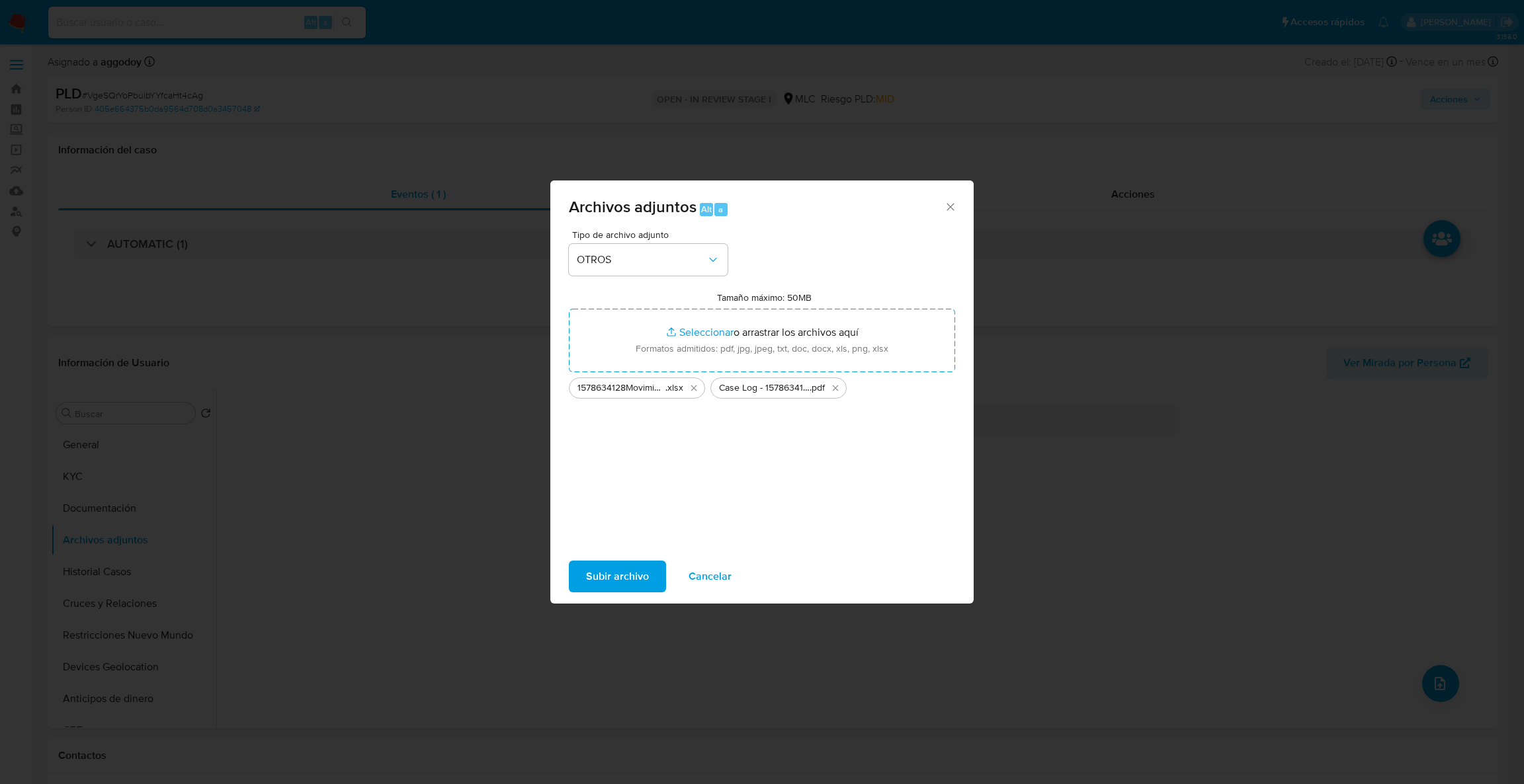
click at [609, 569] on span "Subir archivo" at bounding box center [617, 576] width 63 height 29
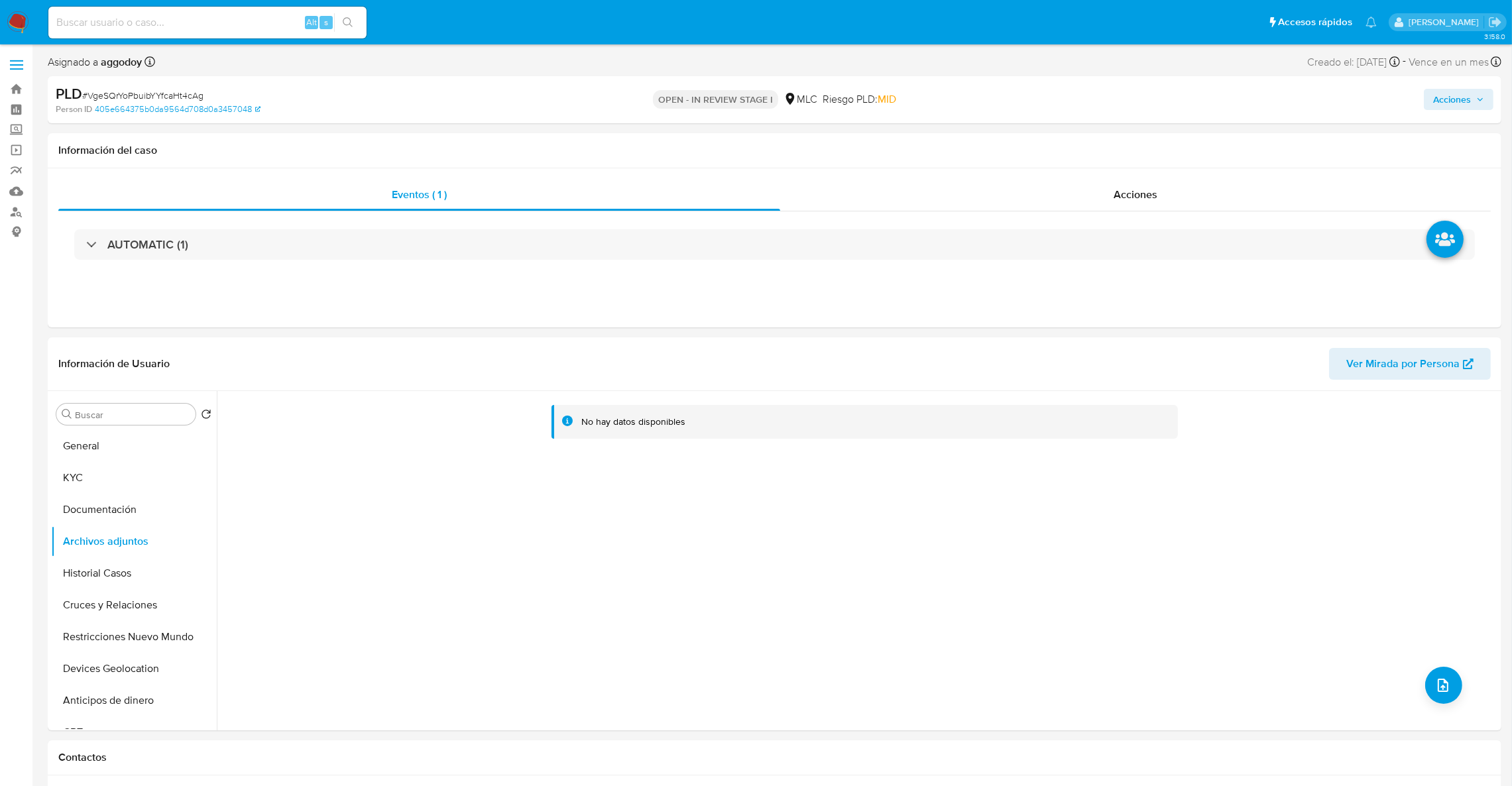
click at [1439, 98] on span "Acciones" at bounding box center [1452, 99] width 38 height 21
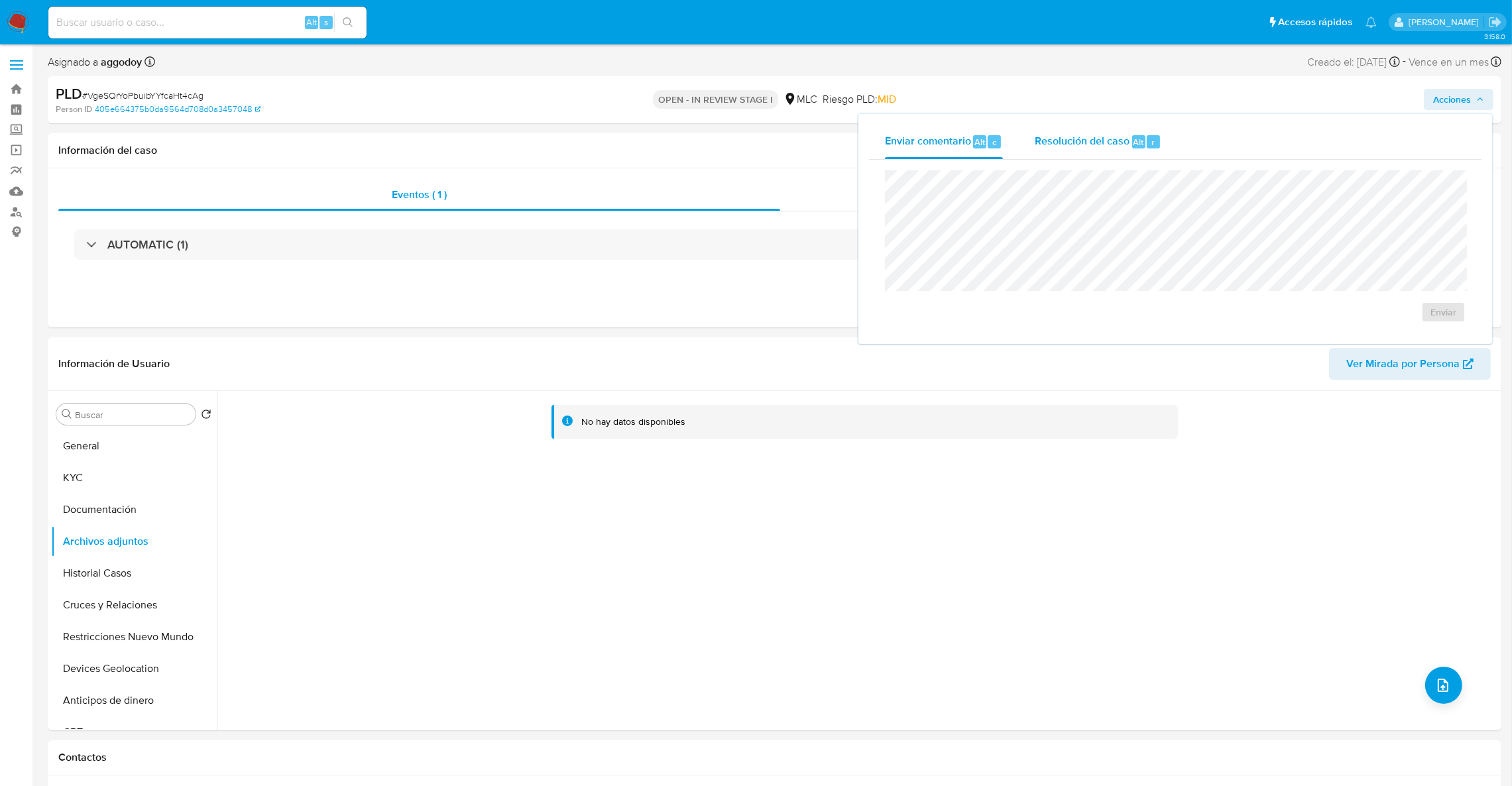
drag, startPoint x: 1110, startPoint y: 133, endPoint x: 1105, endPoint y: 151, distance: 18.7
click at [1109, 134] on div "Resolución del caso Alt r" at bounding box center [1098, 141] width 127 height 34
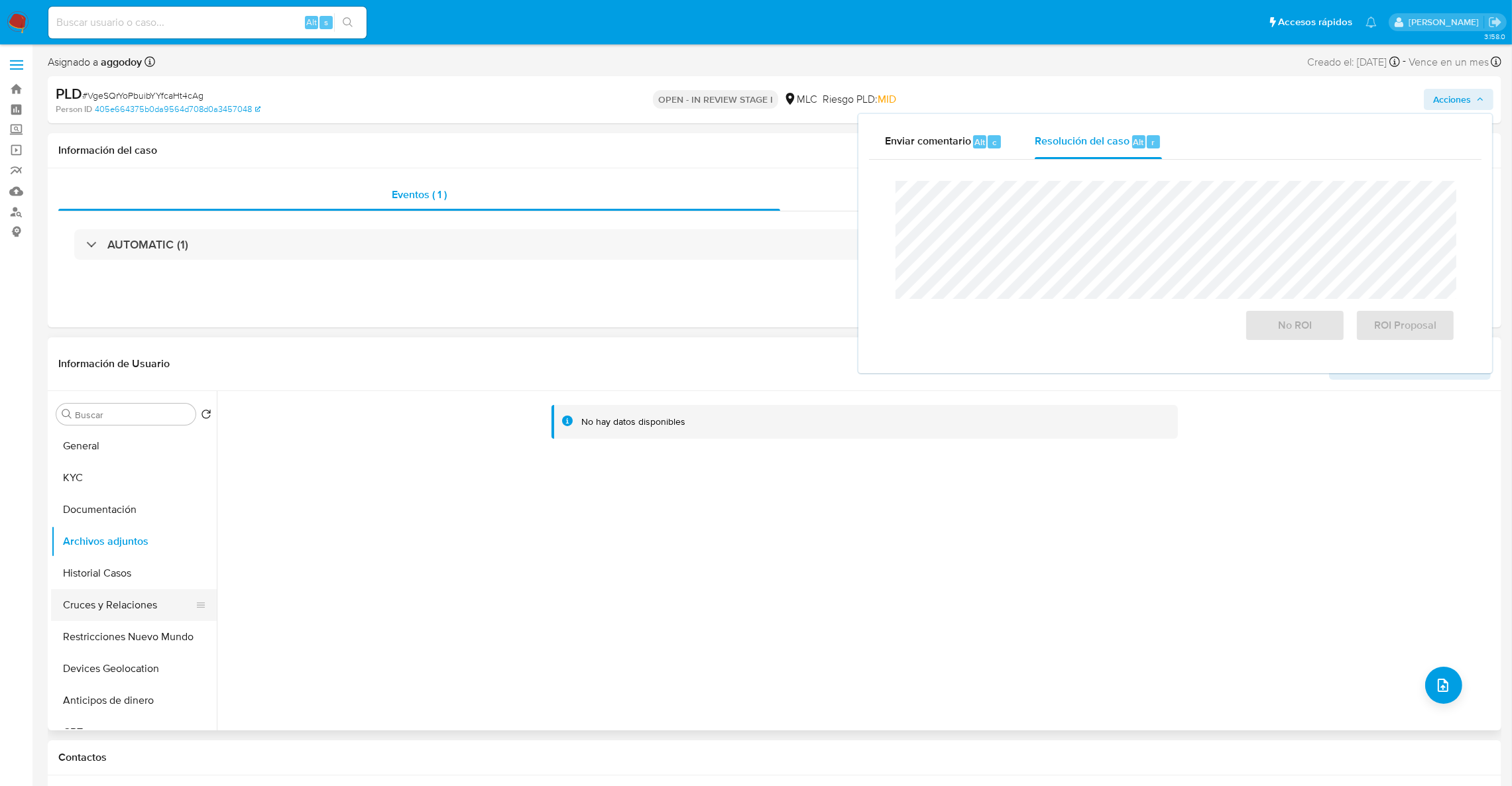
click at [113, 603] on button "Cruces y Relaciones" at bounding box center [129, 605] width 155 height 32
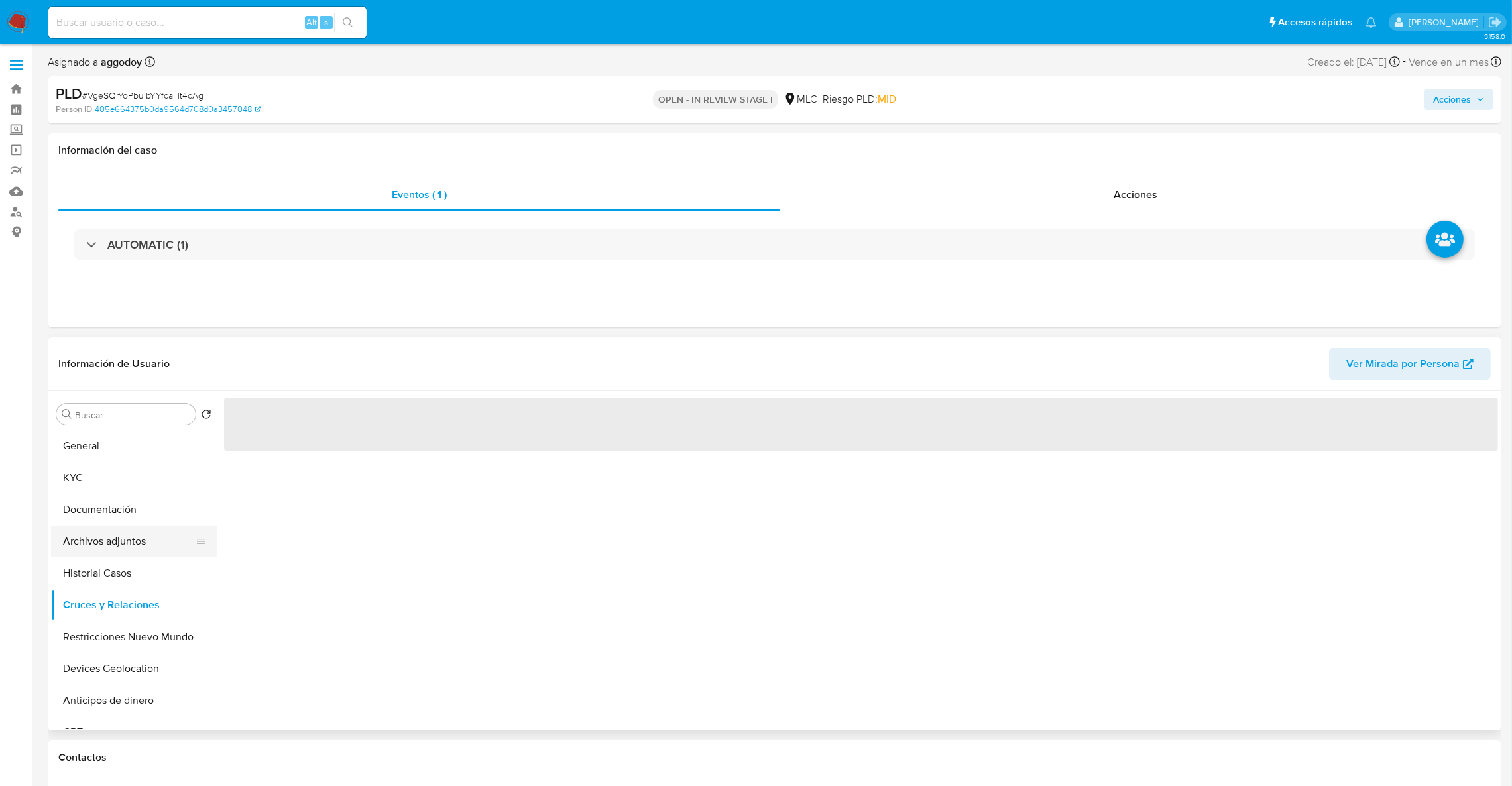
click at [105, 547] on button "Archivos adjuntos" at bounding box center [129, 541] width 155 height 32
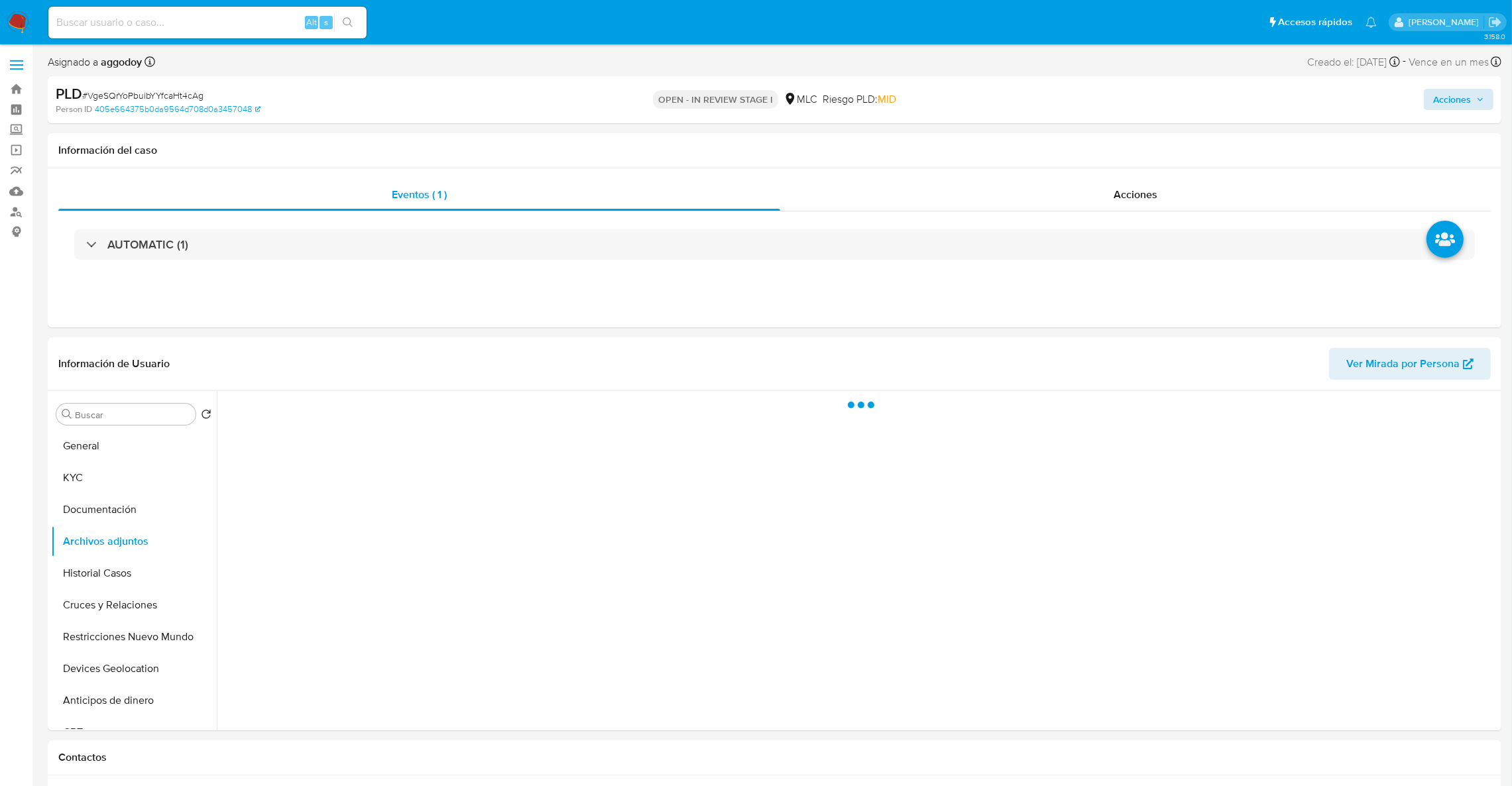
drag, startPoint x: 1409, startPoint y: 103, endPoint x: 1425, endPoint y: 101, distance: 16.1
click at [1413, 103] on div "Acciones" at bounding box center [1255, 100] width 476 height 31
click at [1466, 95] on span "Acciones" at bounding box center [1452, 99] width 38 height 21
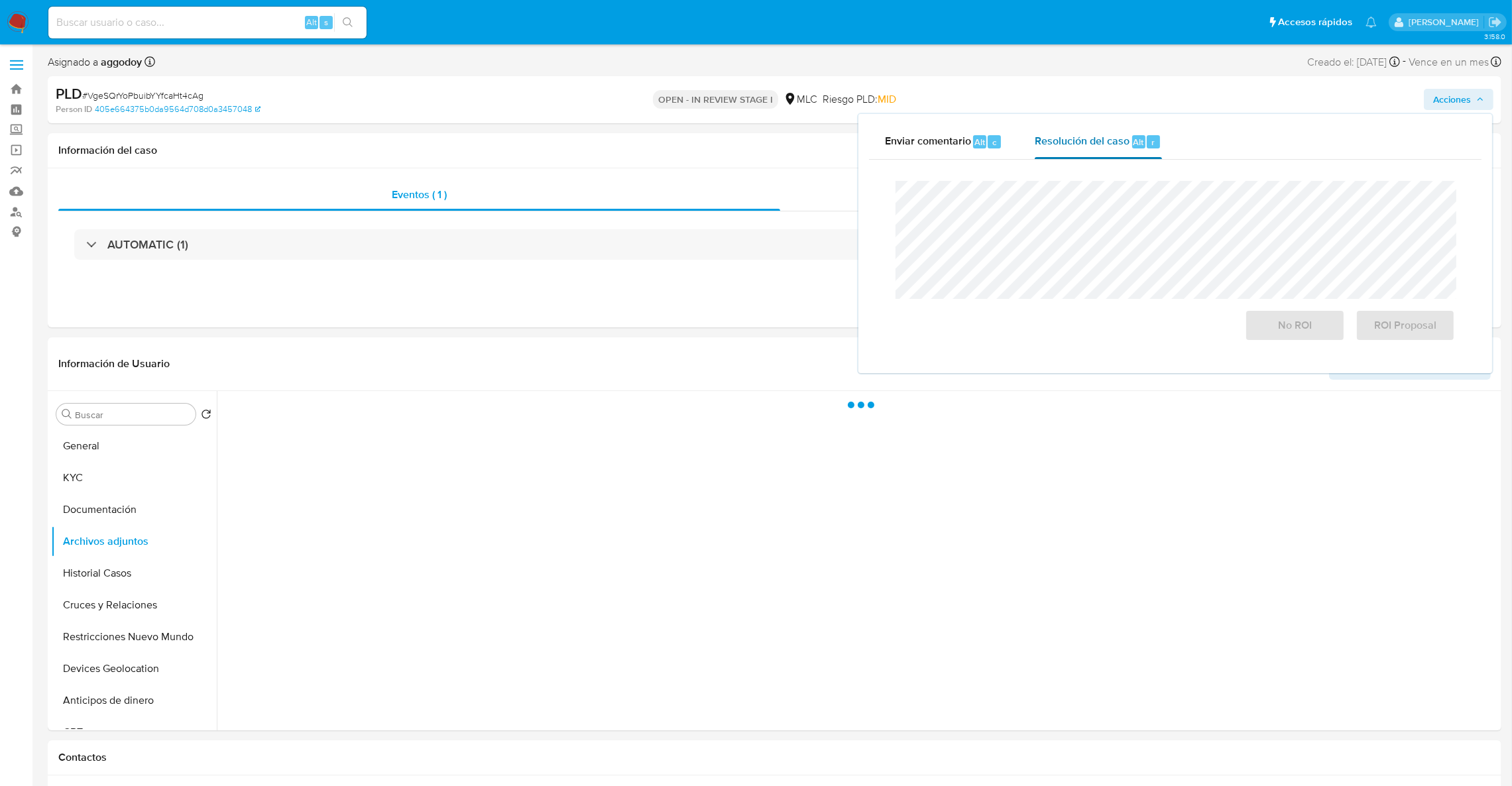
drag, startPoint x: 1162, startPoint y: 143, endPoint x: 1148, endPoint y: 150, distance: 15.7
click at [1154, 146] on button "Resolución del caso Alt r" at bounding box center [1098, 141] width 158 height 34
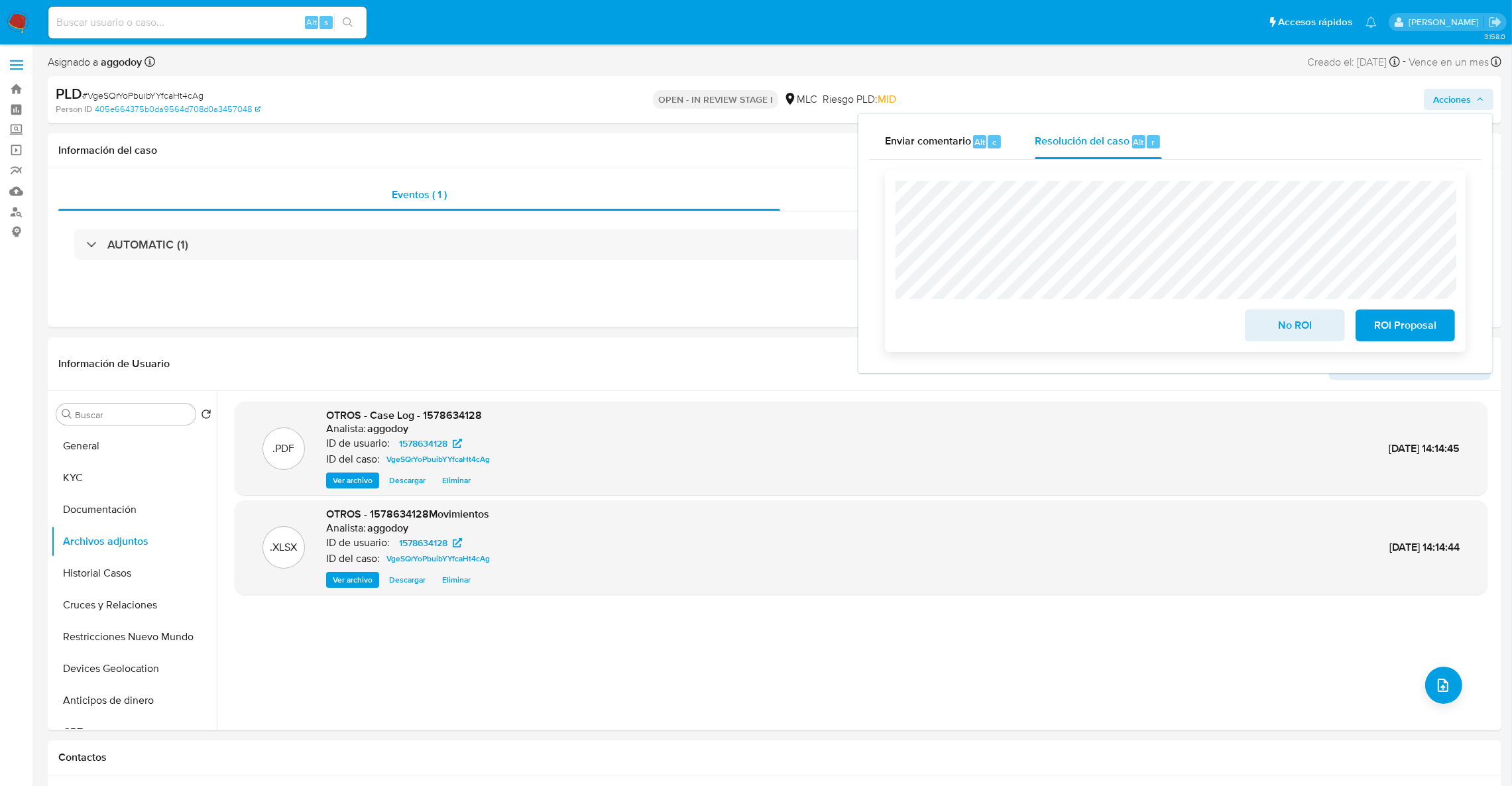
click at [1390, 340] on span "ROI Proposal" at bounding box center [1405, 325] width 65 height 29
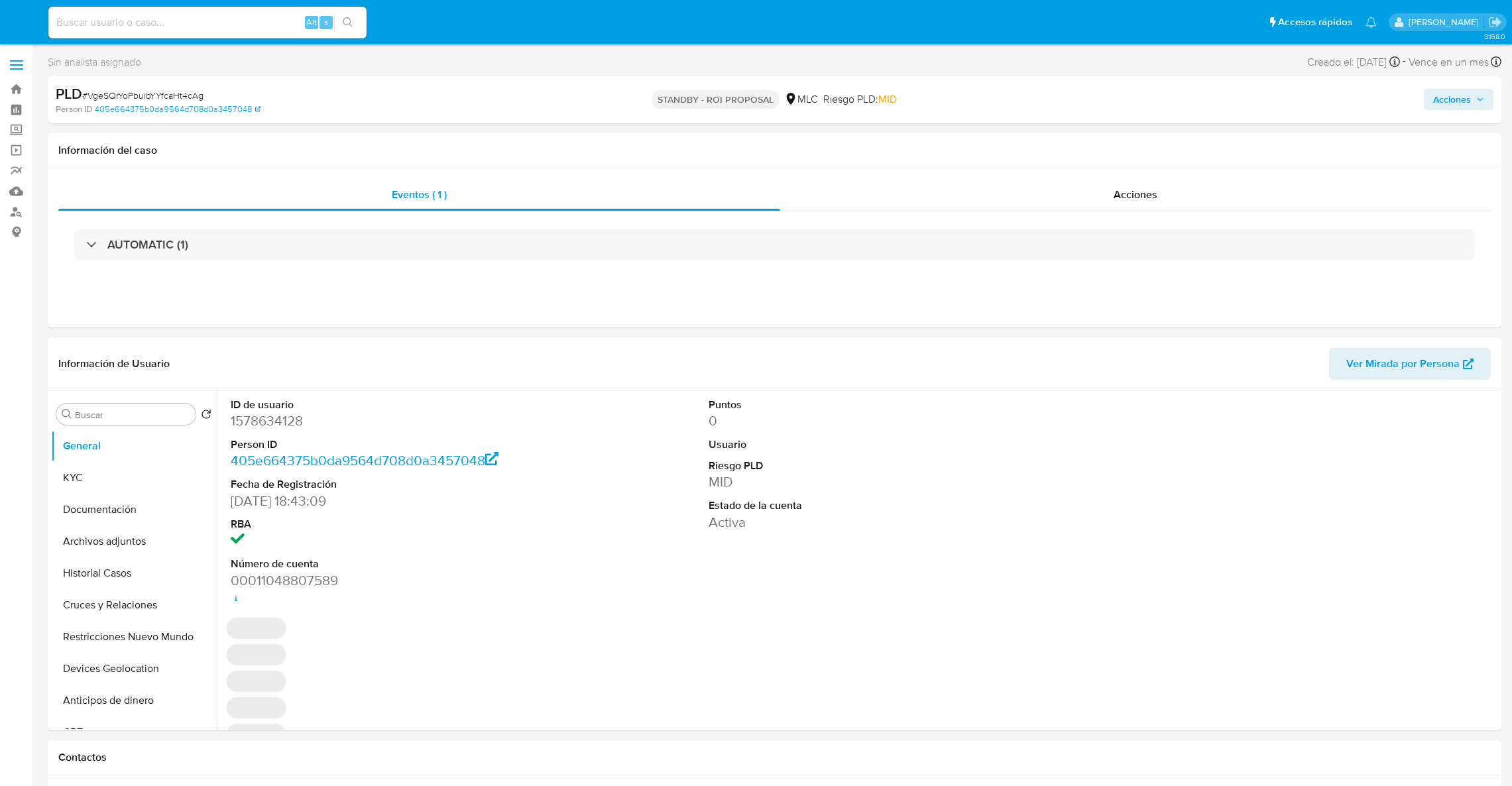
select select "10"
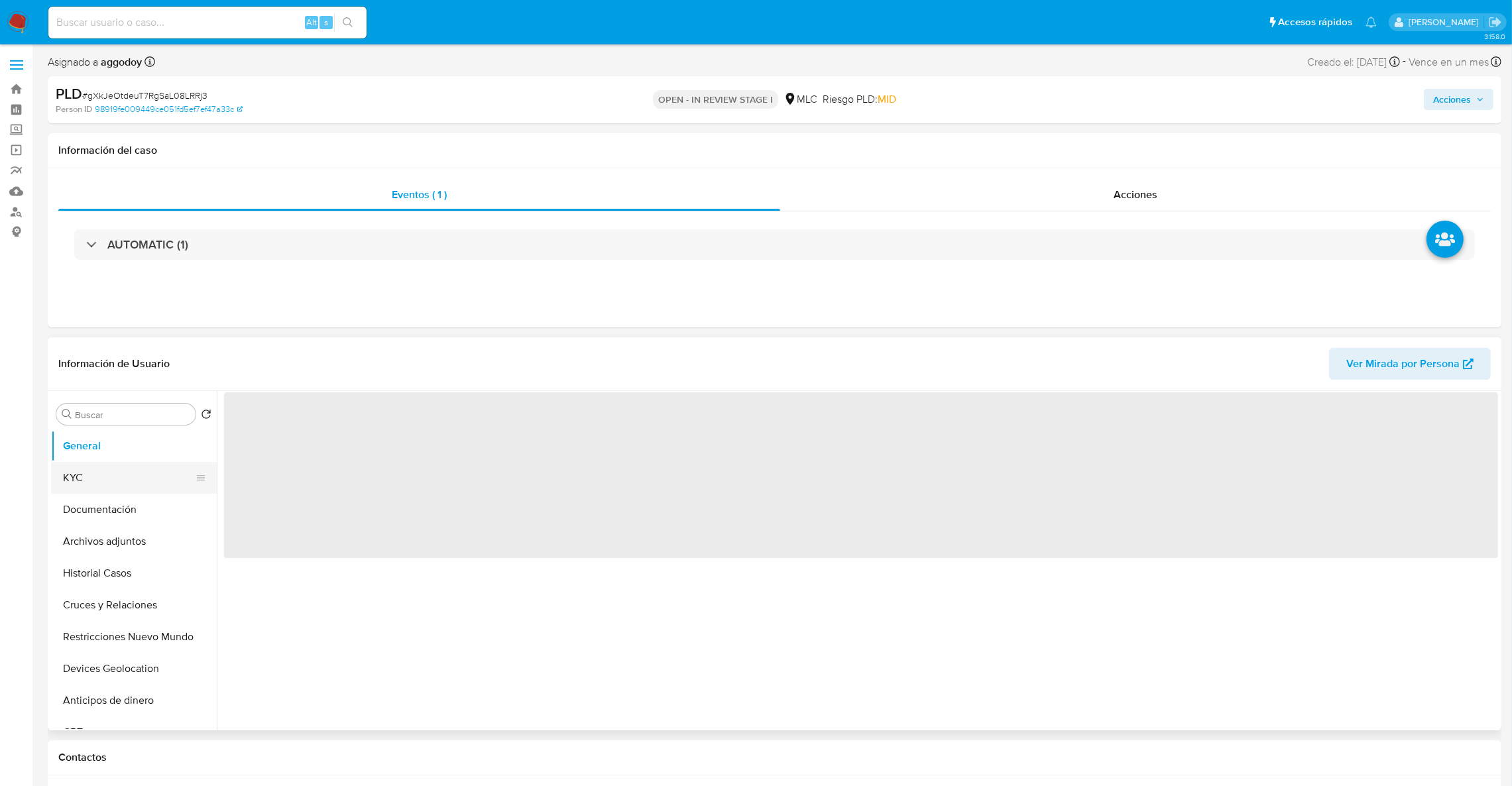
click at [85, 488] on button "KYC" at bounding box center [129, 477] width 155 height 32
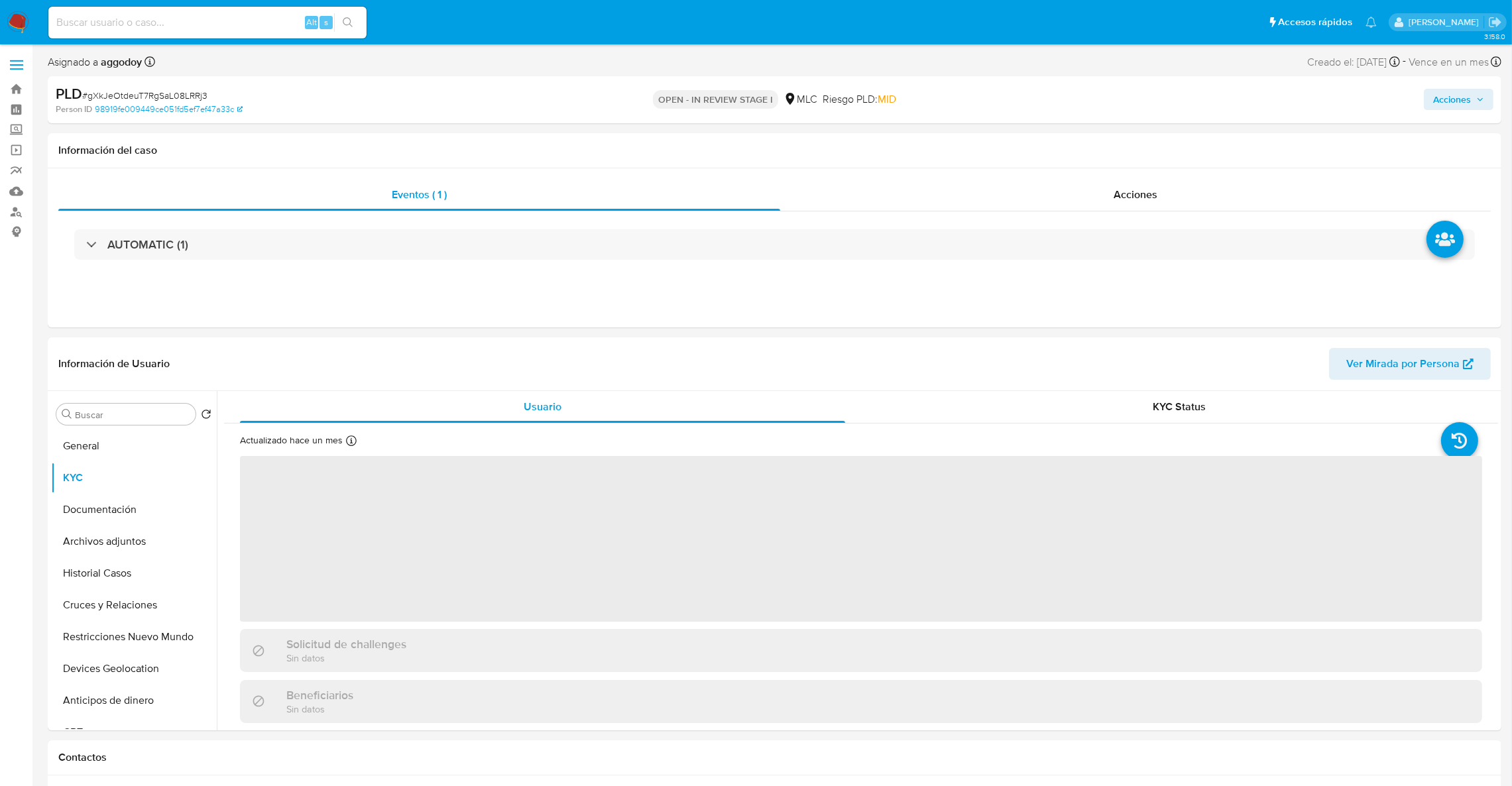
select select "10"
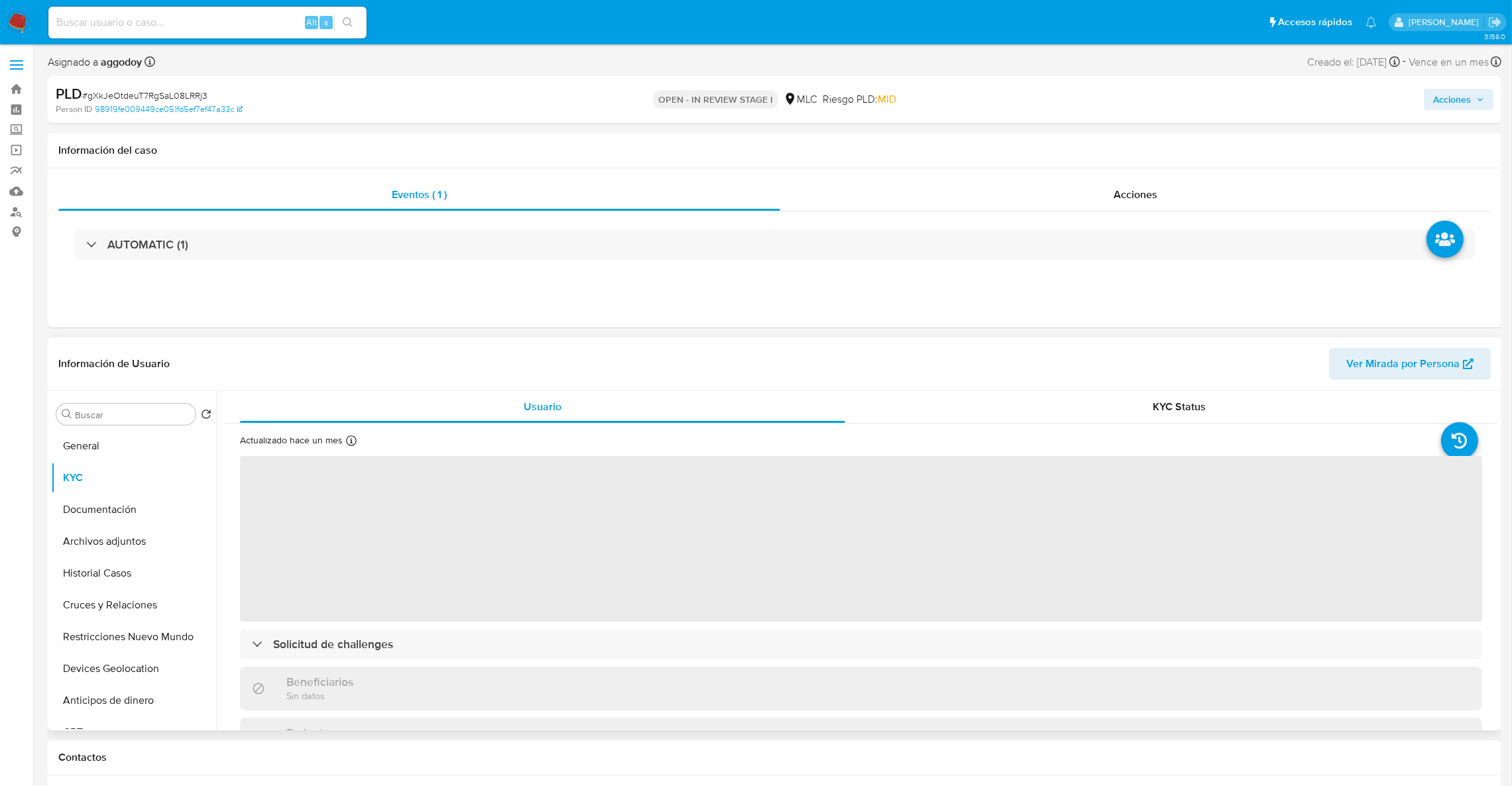
click at [1494, 405] on div "Usuario KYC Status Actualizado [DATE] Creado: [DATE] 21:24:26 Actualizado: [DAT…" at bounding box center [857, 560] width 1281 height 340
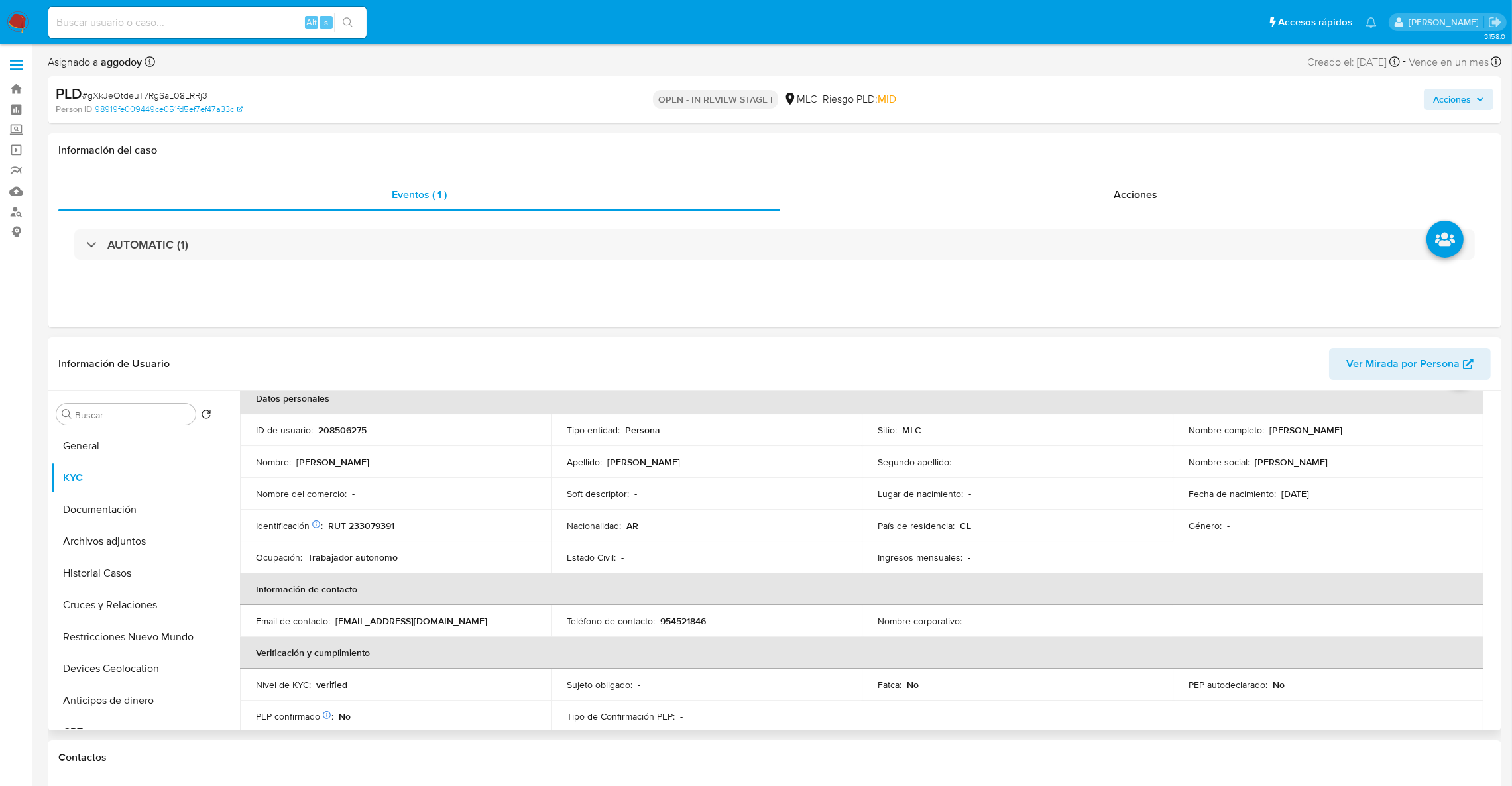
scroll to position [69, 0]
click at [345, 535] on p "RUT 233079391" at bounding box center [361, 529] width 66 height 12
click at [344, 535] on p "RUT 233079391" at bounding box center [361, 529] width 66 height 12
copy div ": RUT 233079391"
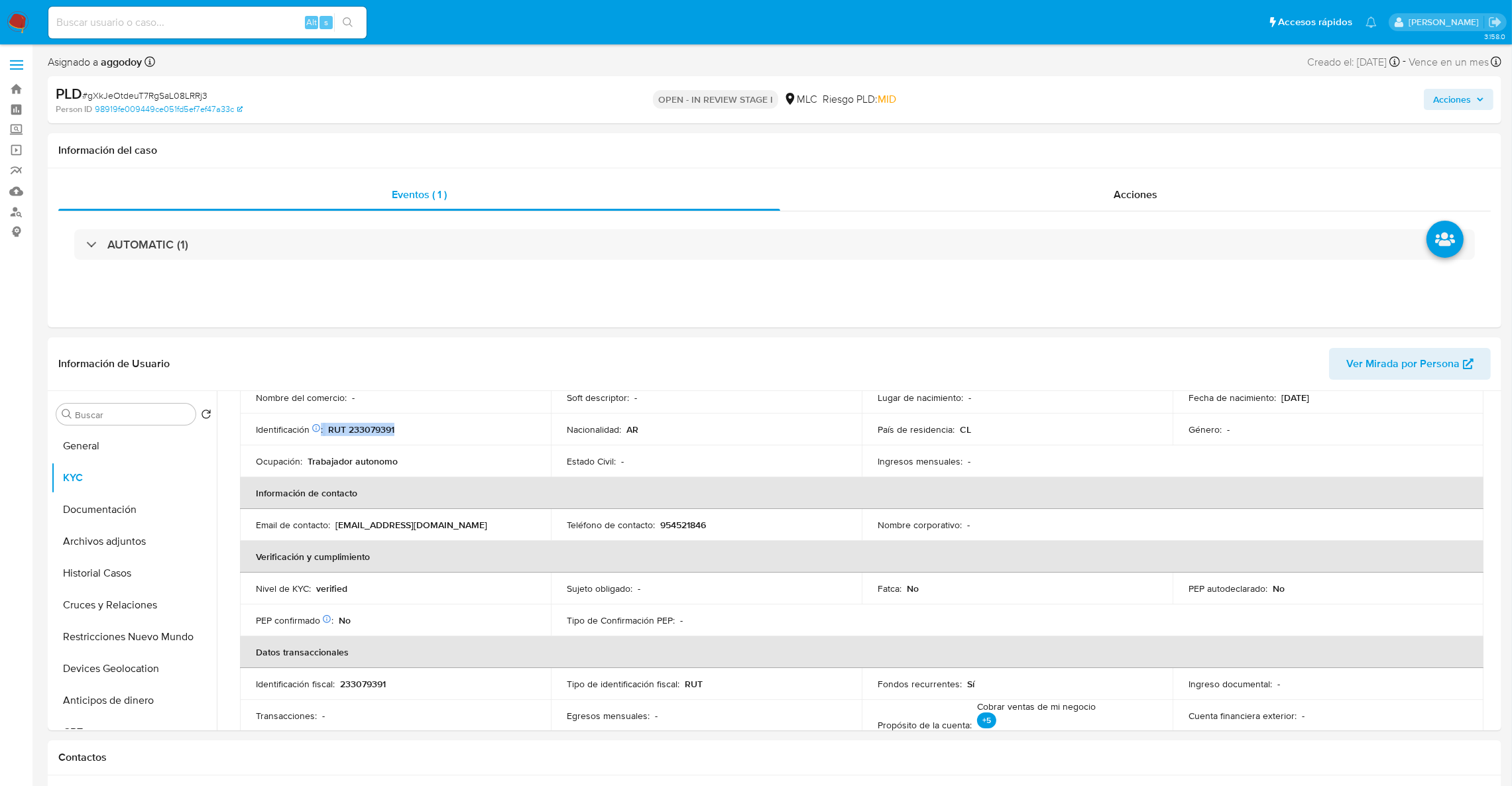
scroll to position [133, 0]
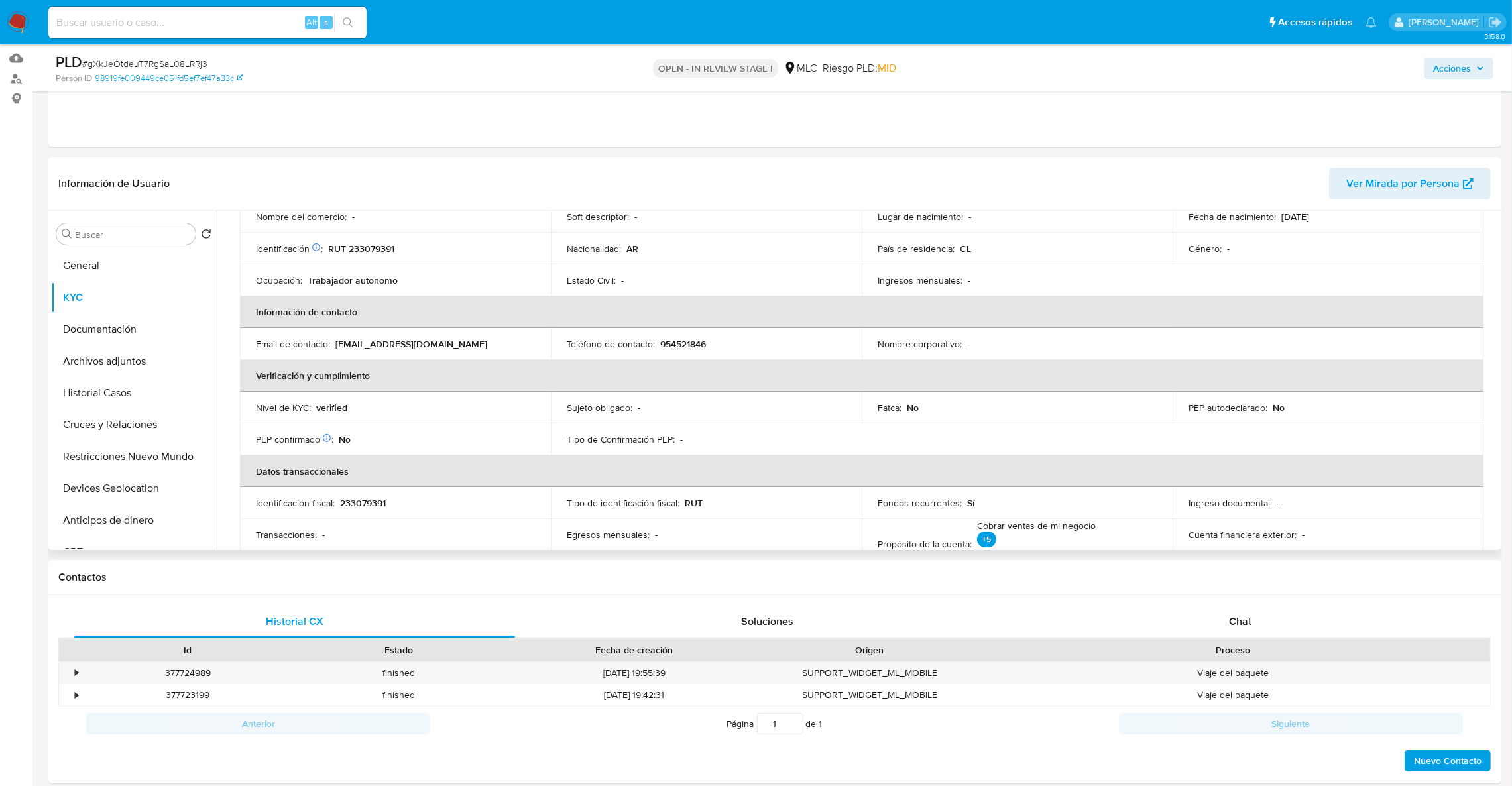
drag, startPoint x: 1499, startPoint y: 290, endPoint x: 1499, endPoint y: 271, distance: 19.0
click at [1499, 271] on div "Buscar Volver al orden por defecto General KYC Documentación Archivos adjuntos …" at bounding box center [774, 380] width 1454 height 340
drag, startPoint x: 1493, startPoint y: 278, endPoint x: 1494, endPoint y: 265, distance: 13.0
click at [1494, 265] on div "Usuario KYC Status Actualizado [DATE] Creado: [DATE] 21:24:26 Actualizado: [DAT…" at bounding box center [857, 380] width 1281 height 340
drag, startPoint x: 1498, startPoint y: 277, endPoint x: 1499, endPoint y: 265, distance: 12.0
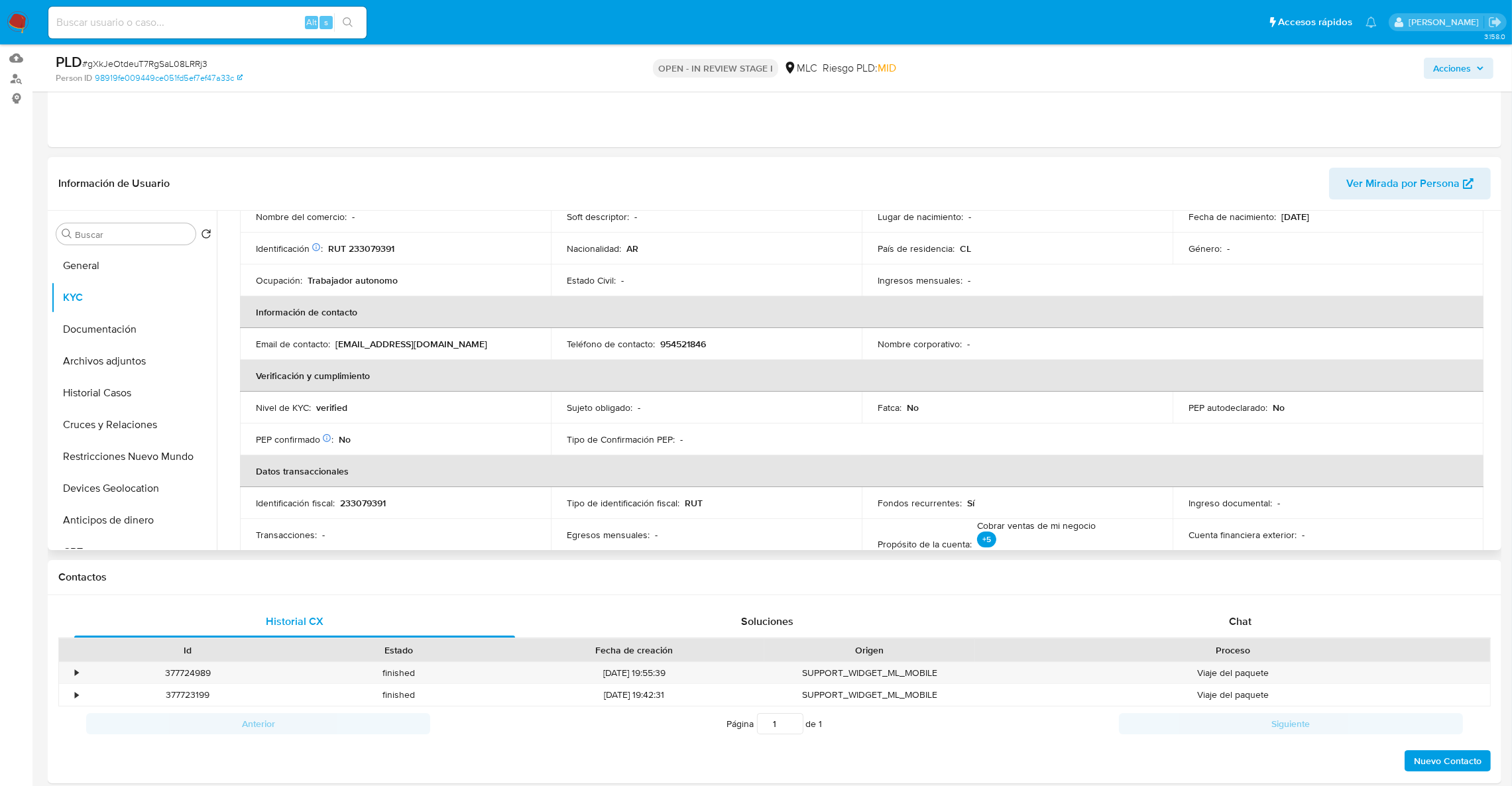
click at [1499, 265] on div "Buscar Volver al orden por defecto General KYC Documentación Archivos adjuntos …" at bounding box center [774, 380] width 1454 height 340
drag, startPoint x: 1499, startPoint y: 274, endPoint x: 1497, endPoint y: 264, distance: 10.2
click at [1497, 264] on div "Buscar Volver al orden por defecto General KYC Documentación Archivos adjuntos …" at bounding box center [774, 380] width 1454 height 340
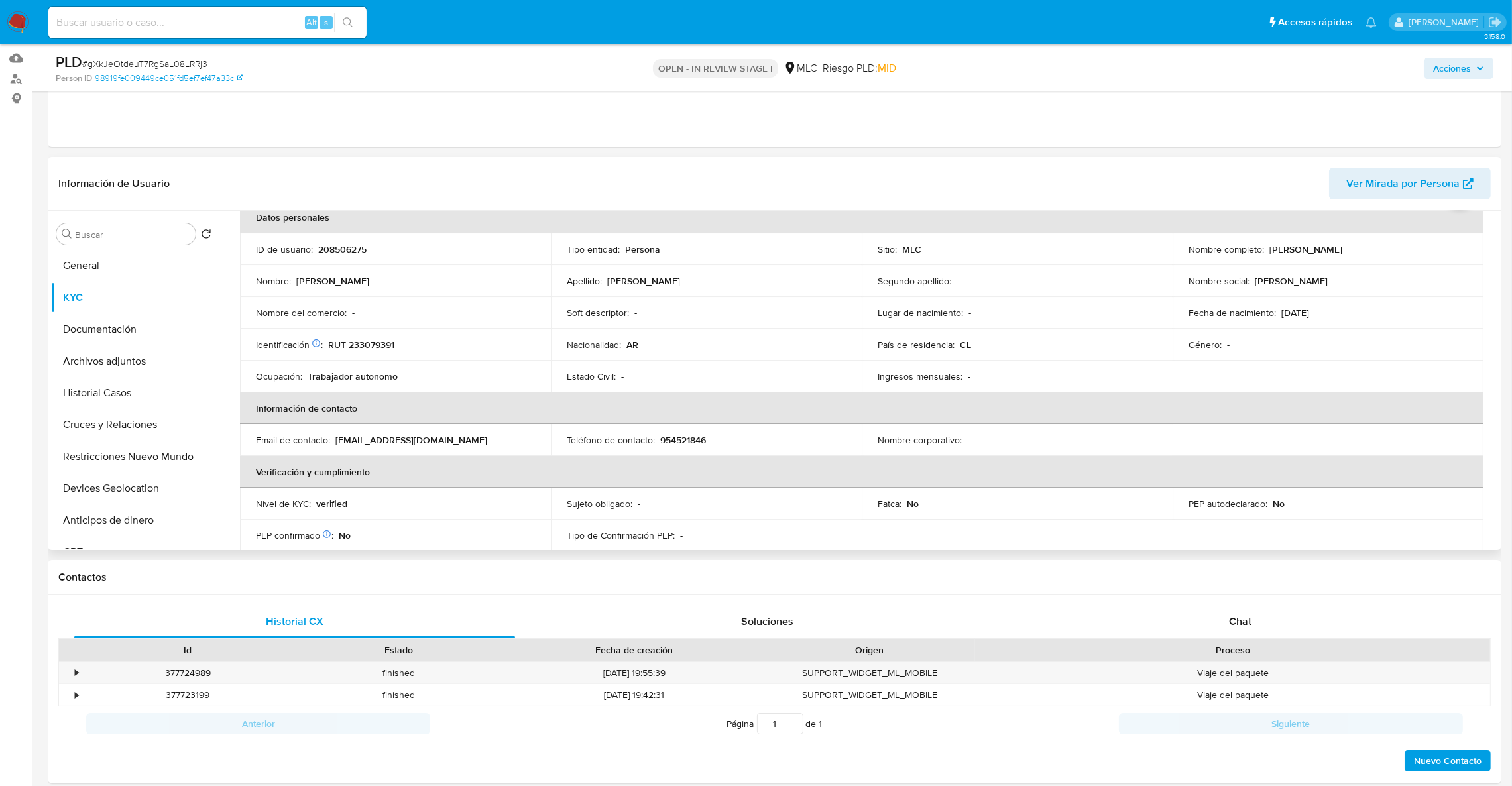
scroll to position [70, 0]
click at [1402, 304] on td "Fecha de nacimiento : [DEMOGRAPHIC_DATA]" at bounding box center [1328, 315] width 311 height 32
click at [136, 443] on button "Restricciones Nuevo Mundo" at bounding box center [129, 456] width 155 height 32
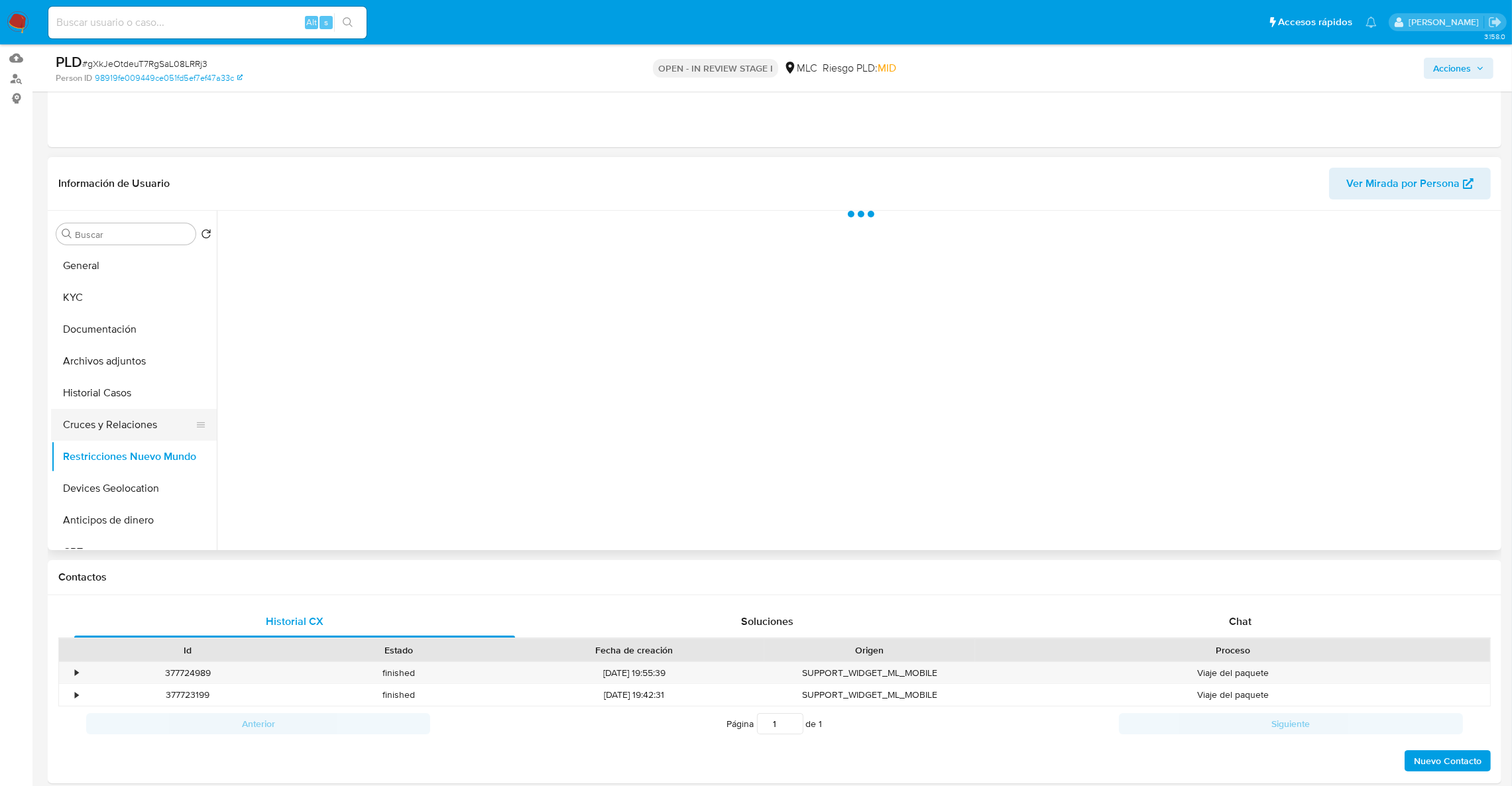
click at [129, 432] on button "Cruces y Relaciones" at bounding box center [129, 425] width 155 height 32
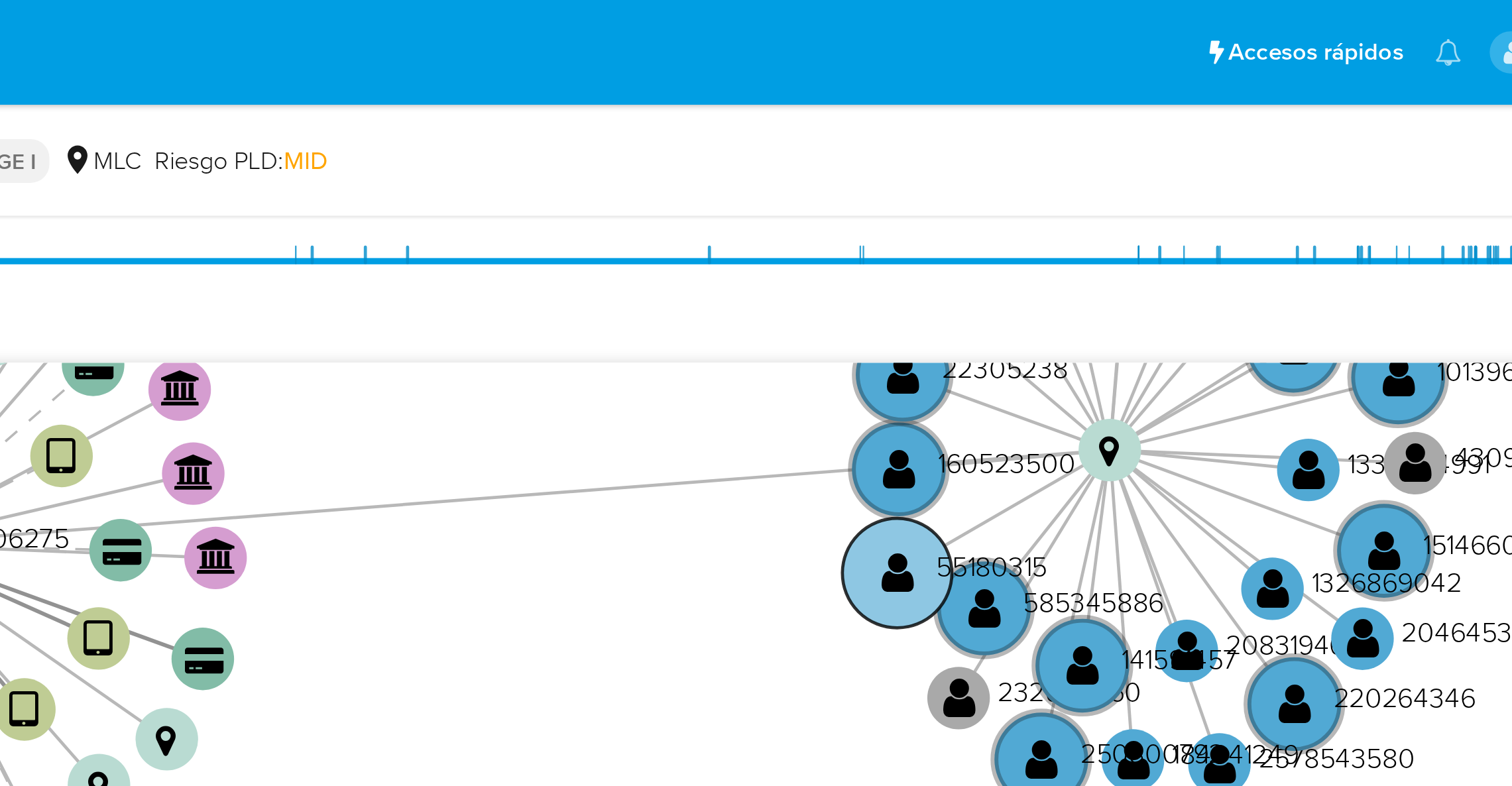
scroll to position [328, 0]
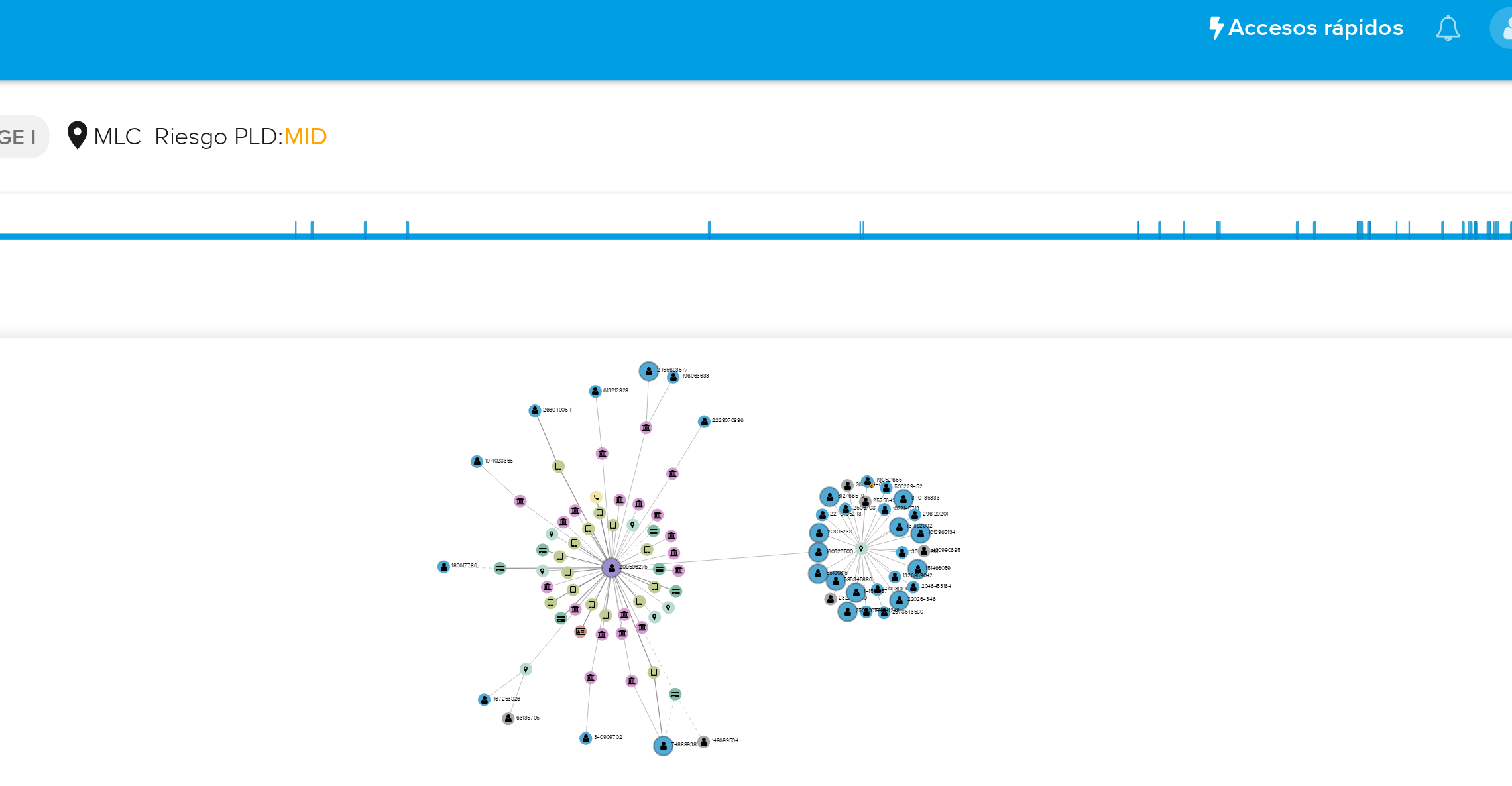
click at [1234, 250] on icon "user-208506275  208506275 device-64add732b7de805544b5d029  device-679e6fd4aeb…" at bounding box center [871, 250] width 1255 height 192
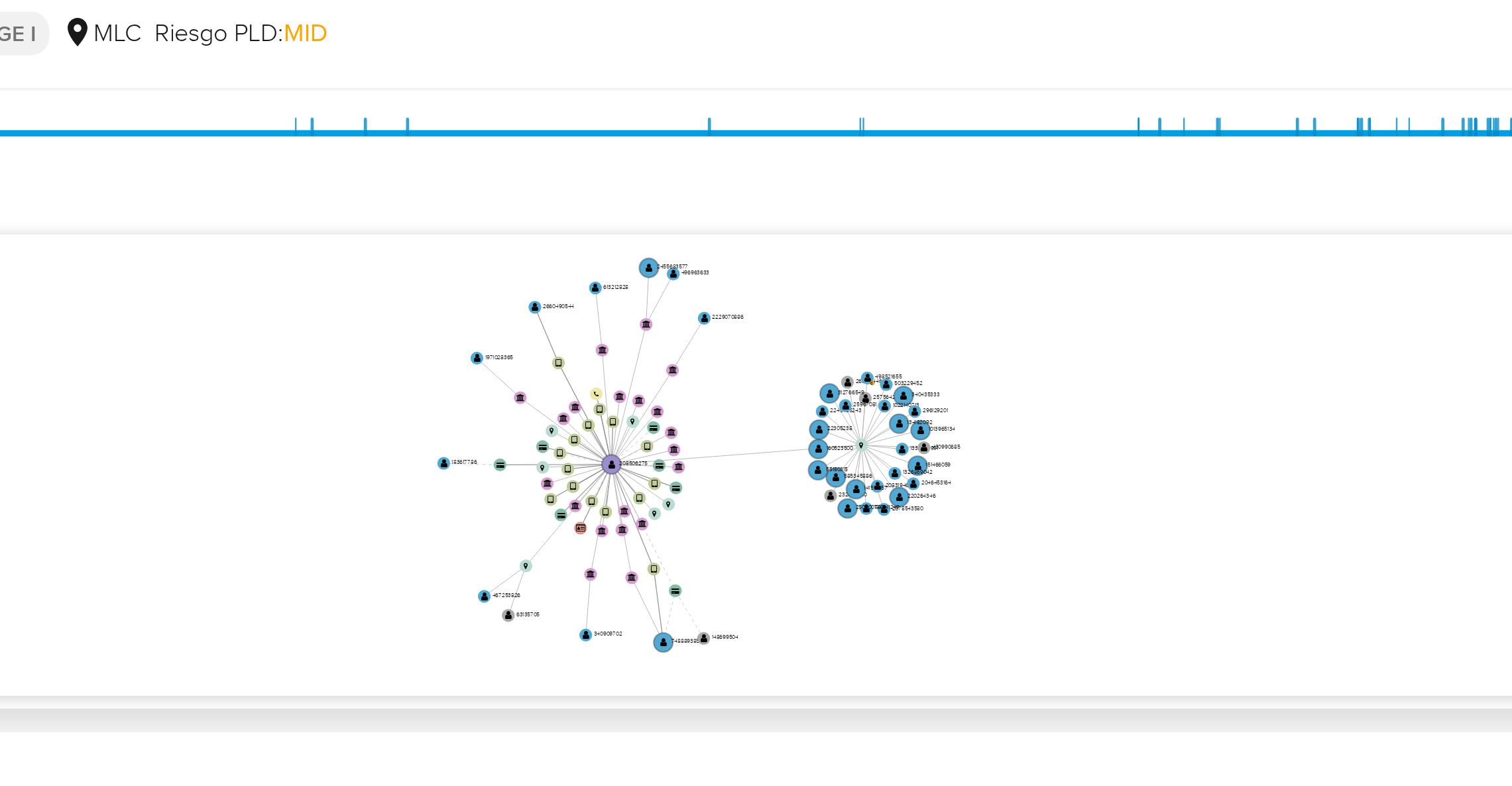
click at [1337, 241] on icon "user-208506275  208506275 device-64add732b7de805544b5d029  device-679e6fd4aeb…" at bounding box center [871, 250] width 1255 height 192
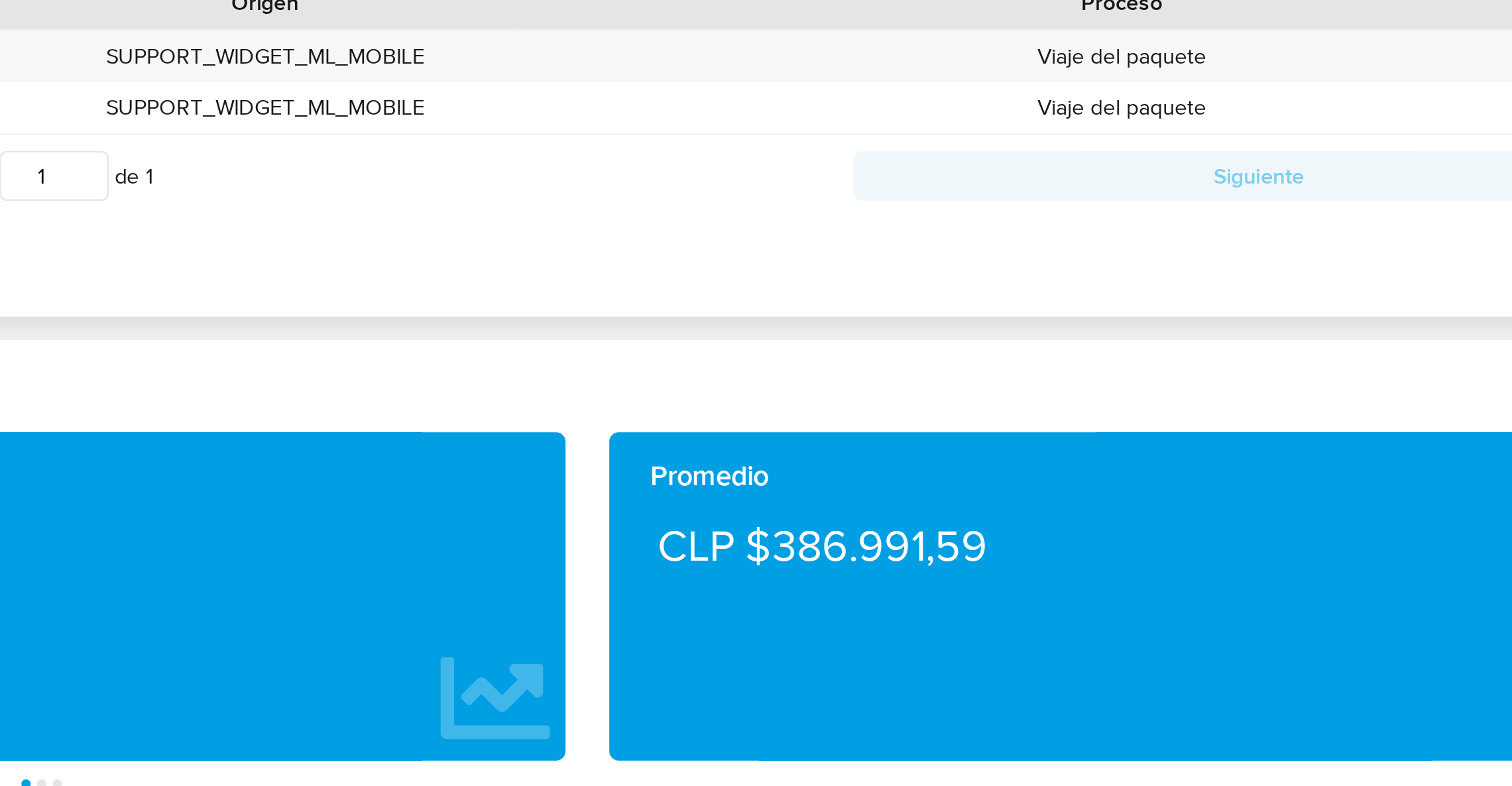
scroll to position [328, 0]
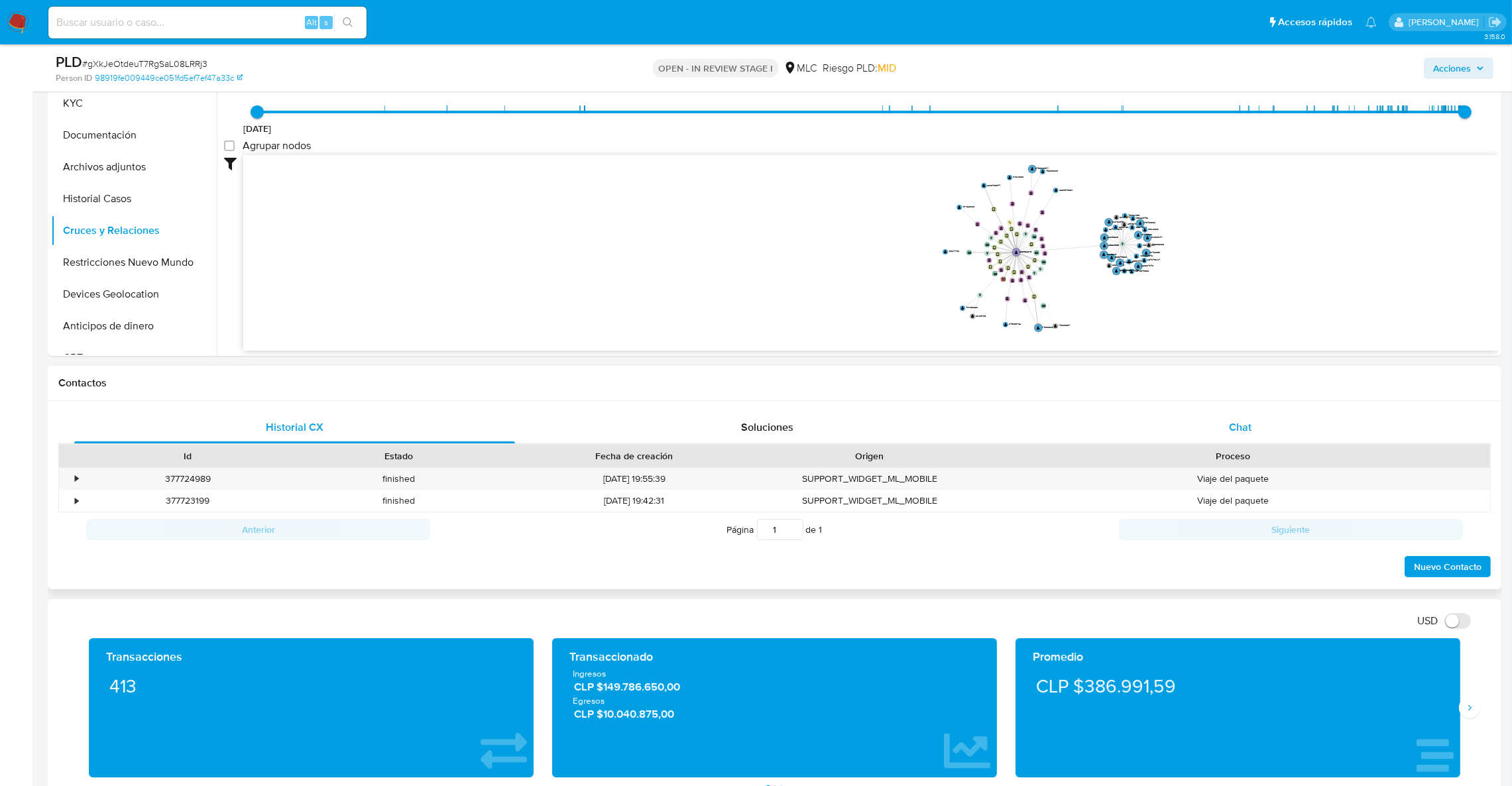
click at [1240, 420] on span "Chat" at bounding box center [1240, 427] width 23 height 15
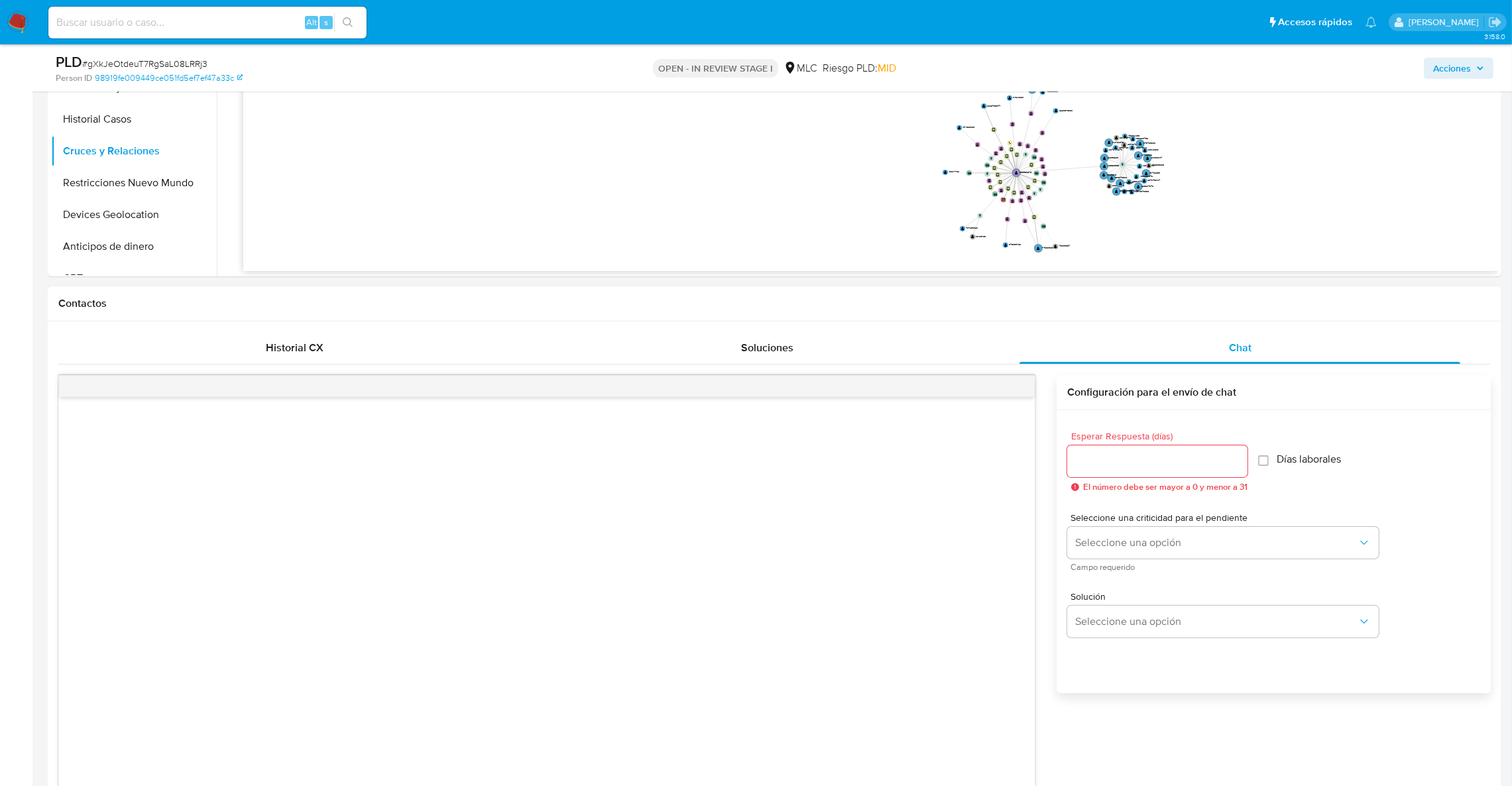
scroll to position [207, 0]
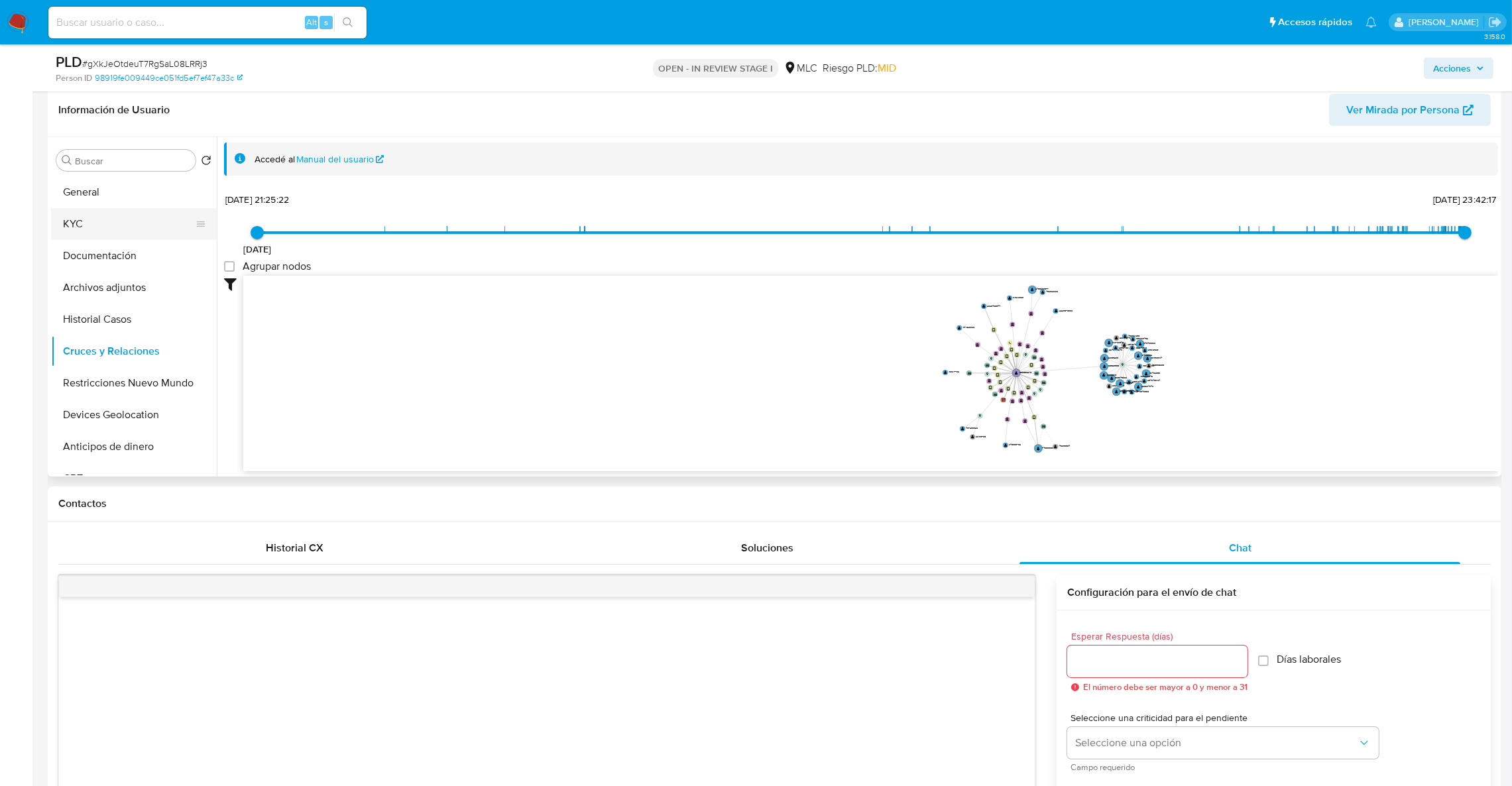
click at [110, 218] on button "KYC" at bounding box center [129, 224] width 155 height 32
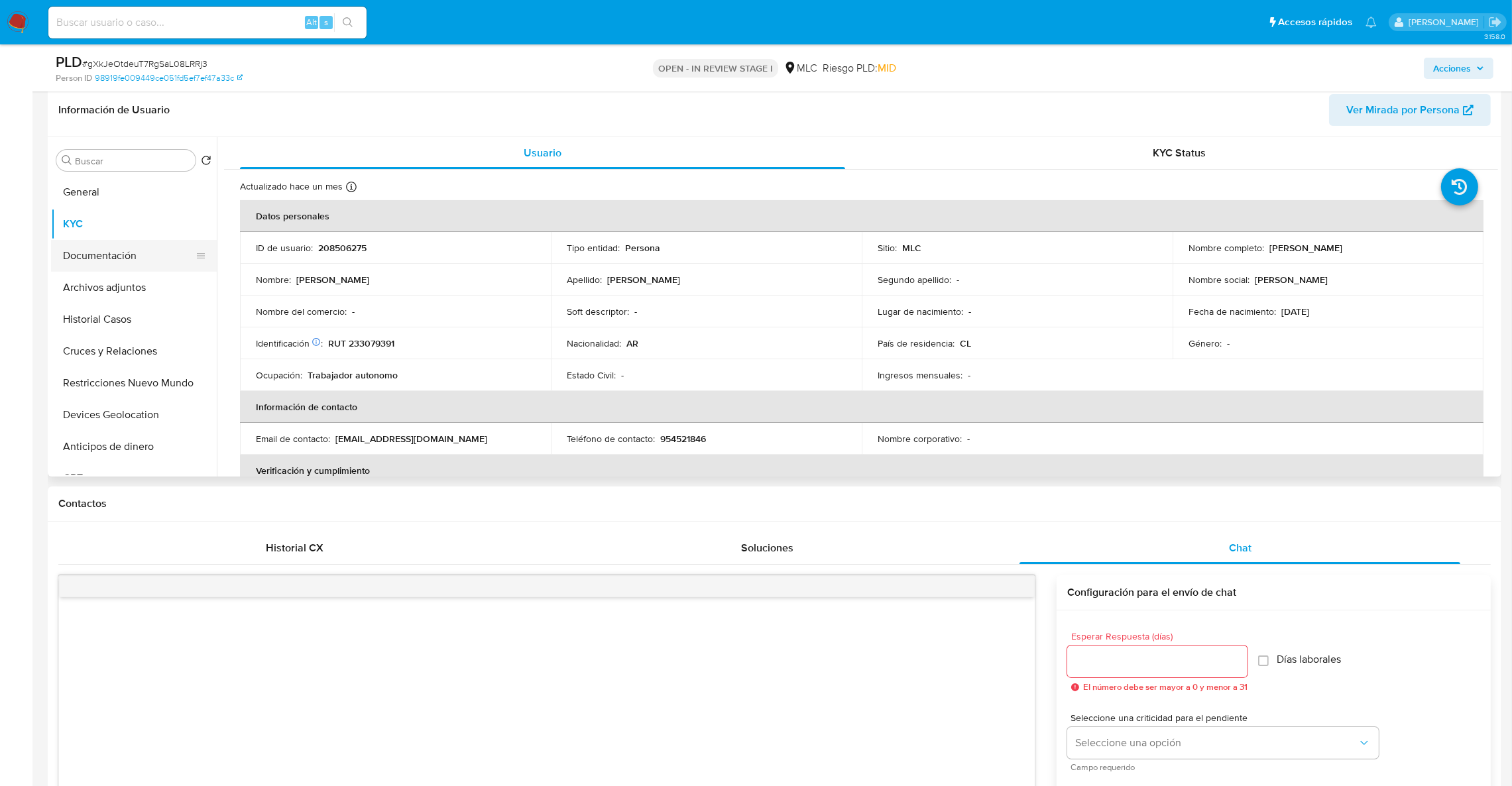
click at [98, 264] on button "Documentación" at bounding box center [129, 255] width 155 height 32
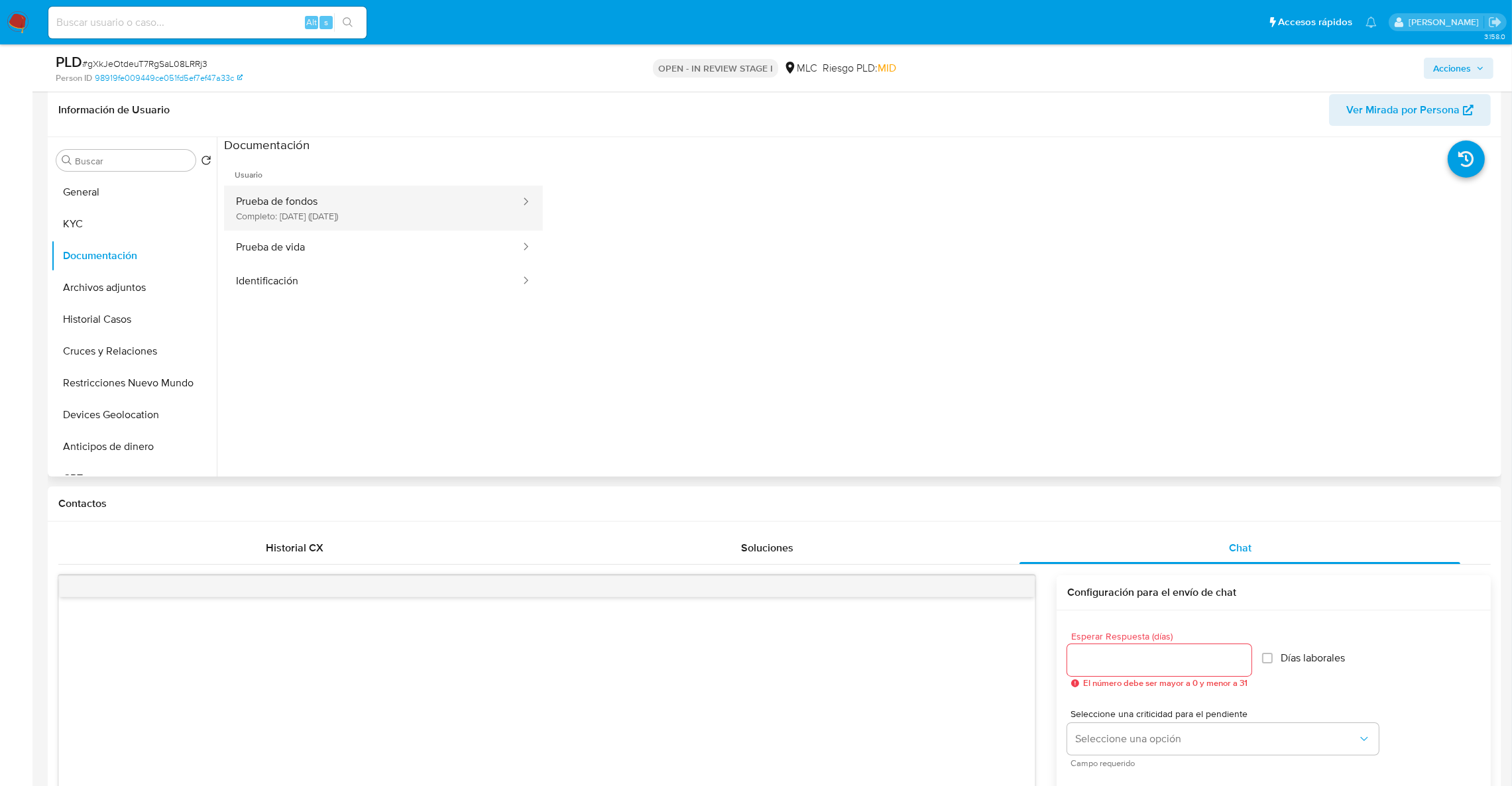
click at [328, 216] on button "Prueba de fondos Completo: [DATE] ([DATE])" at bounding box center [373, 208] width 297 height 45
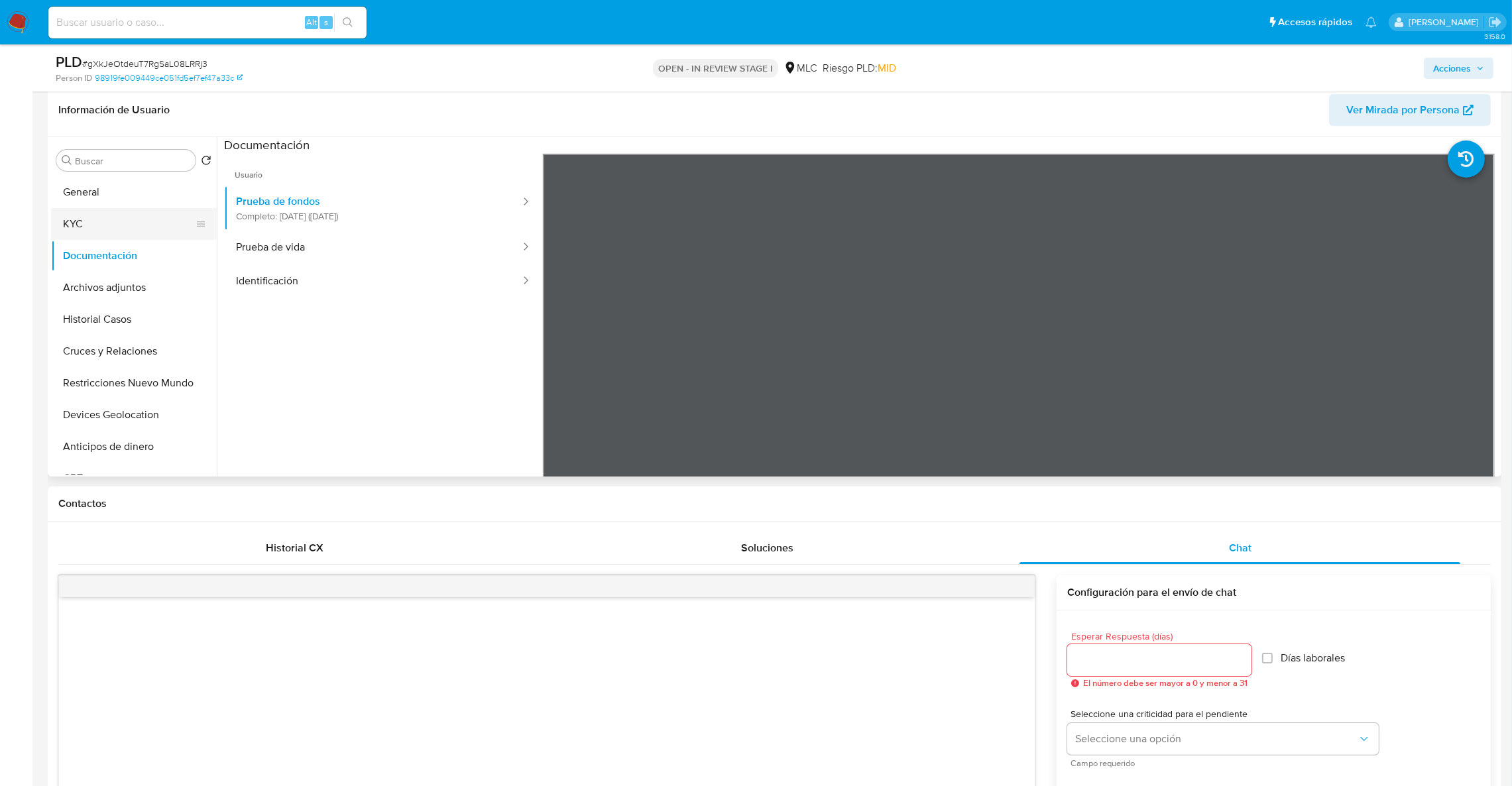
click at [86, 220] on button "KYC" at bounding box center [129, 224] width 155 height 32
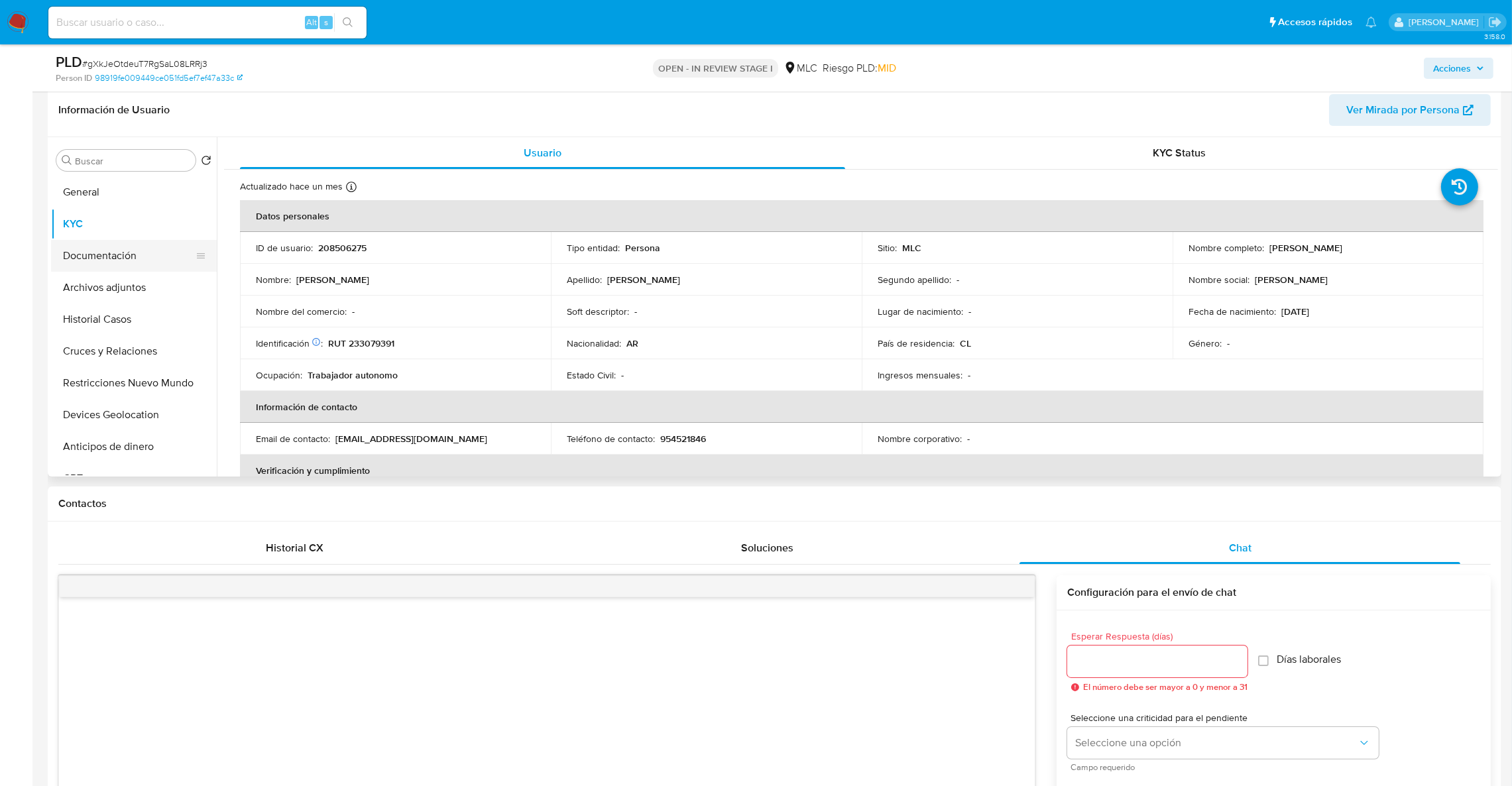
click at [129, 255] on button "Documentación" at bounding box center [129, 255] width 155 height 32
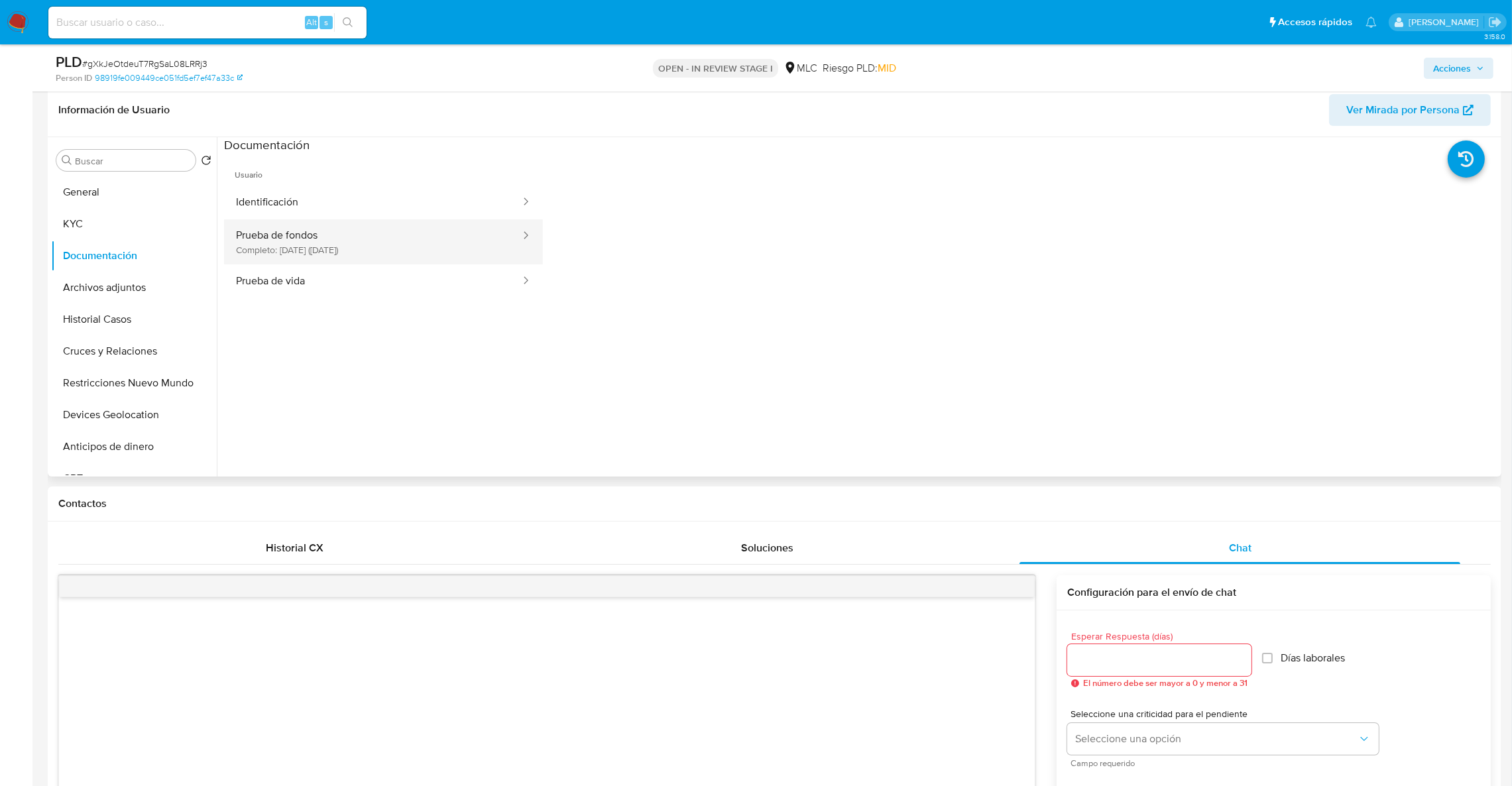
click at [378, 258] on button "Prueba de fondos Completo: [DATE] ([DATE])" at bounding box center [373, 242] width 297 height 45
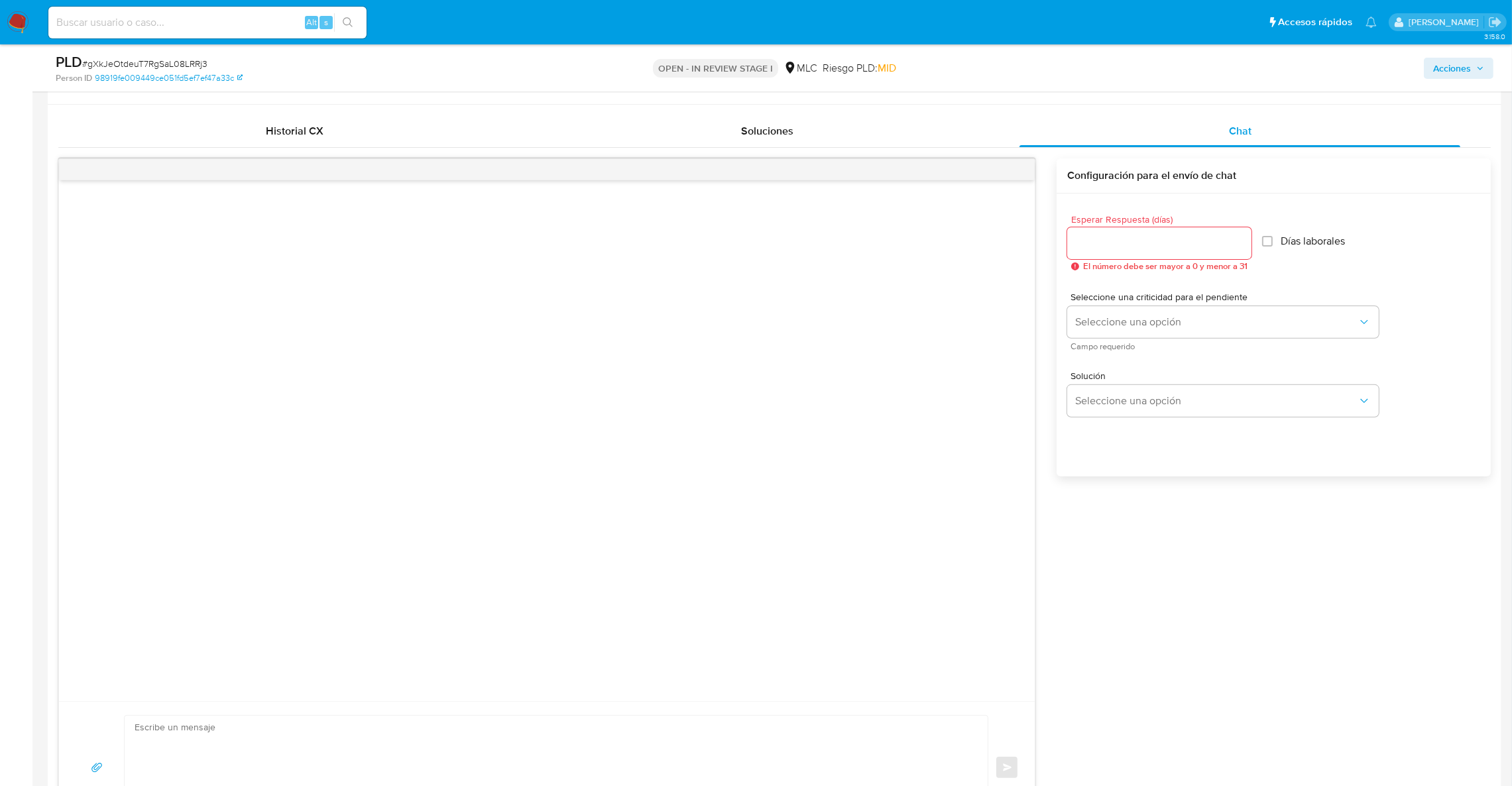
scroll to position [604, 0]
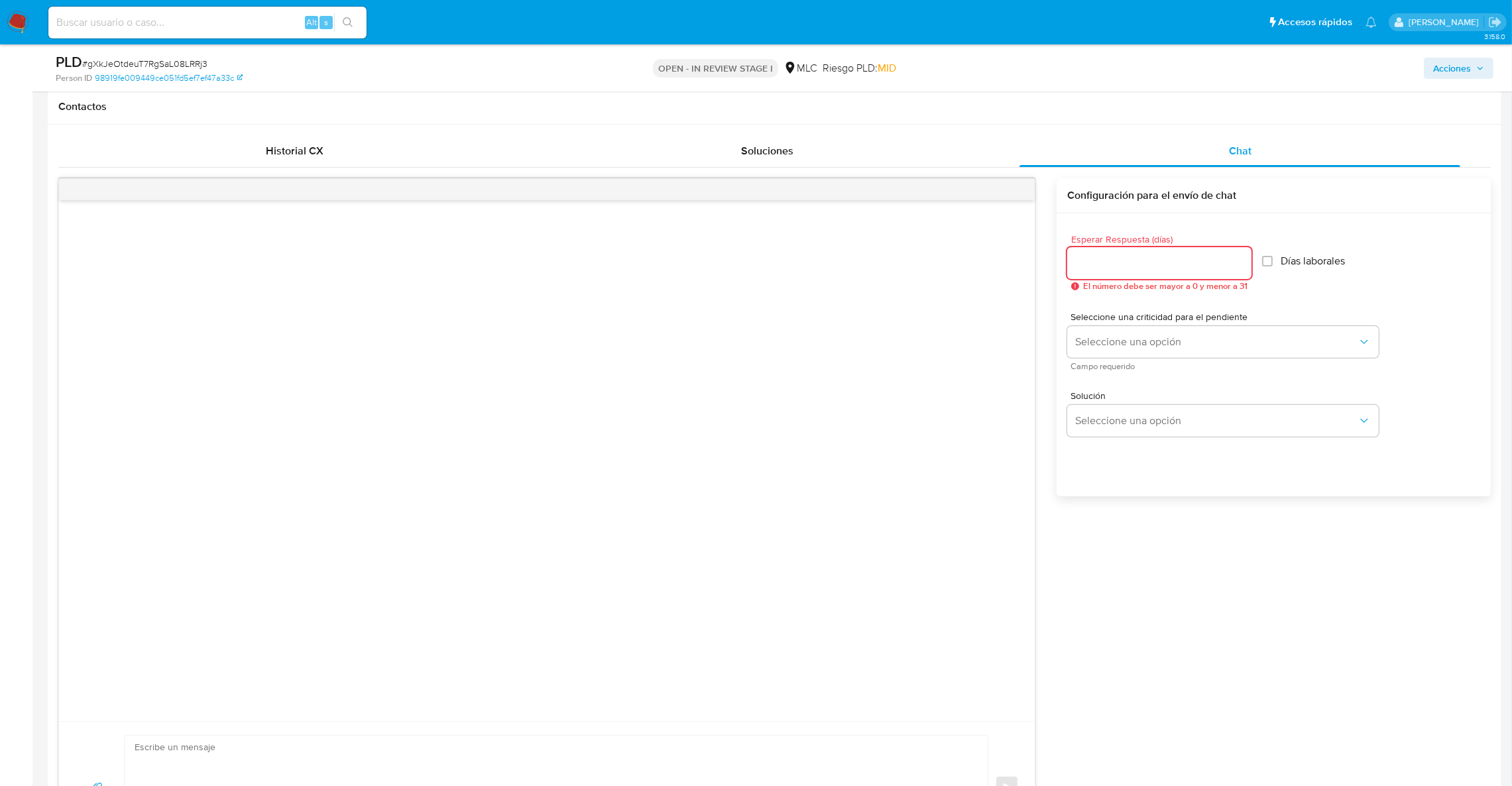
click at [1155, 261] on input "Esperar Respuesta (días)" at bounding box center [1159, 263] width 184 height 18
type input "4"
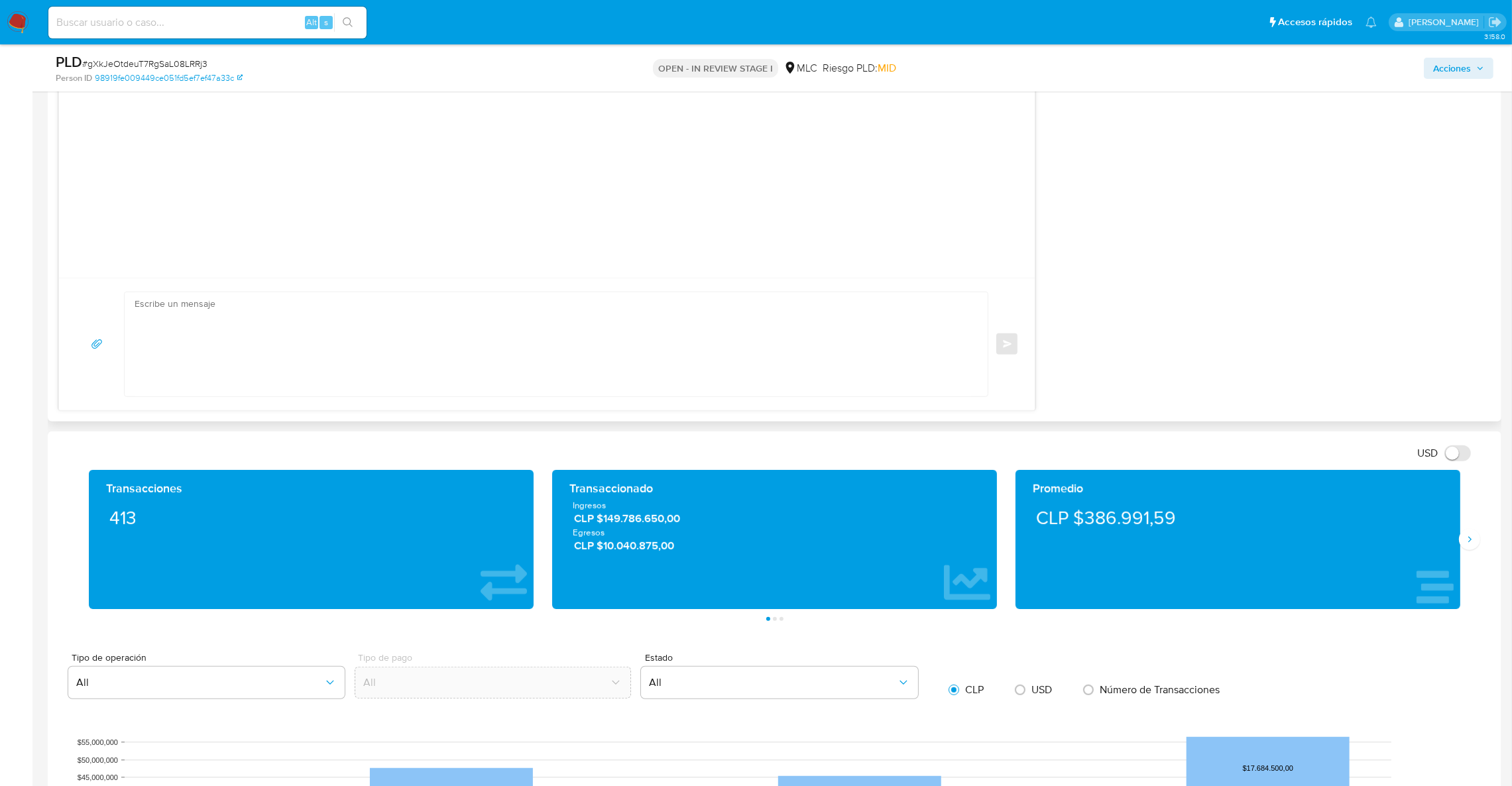
scroll to position [1001, 0]
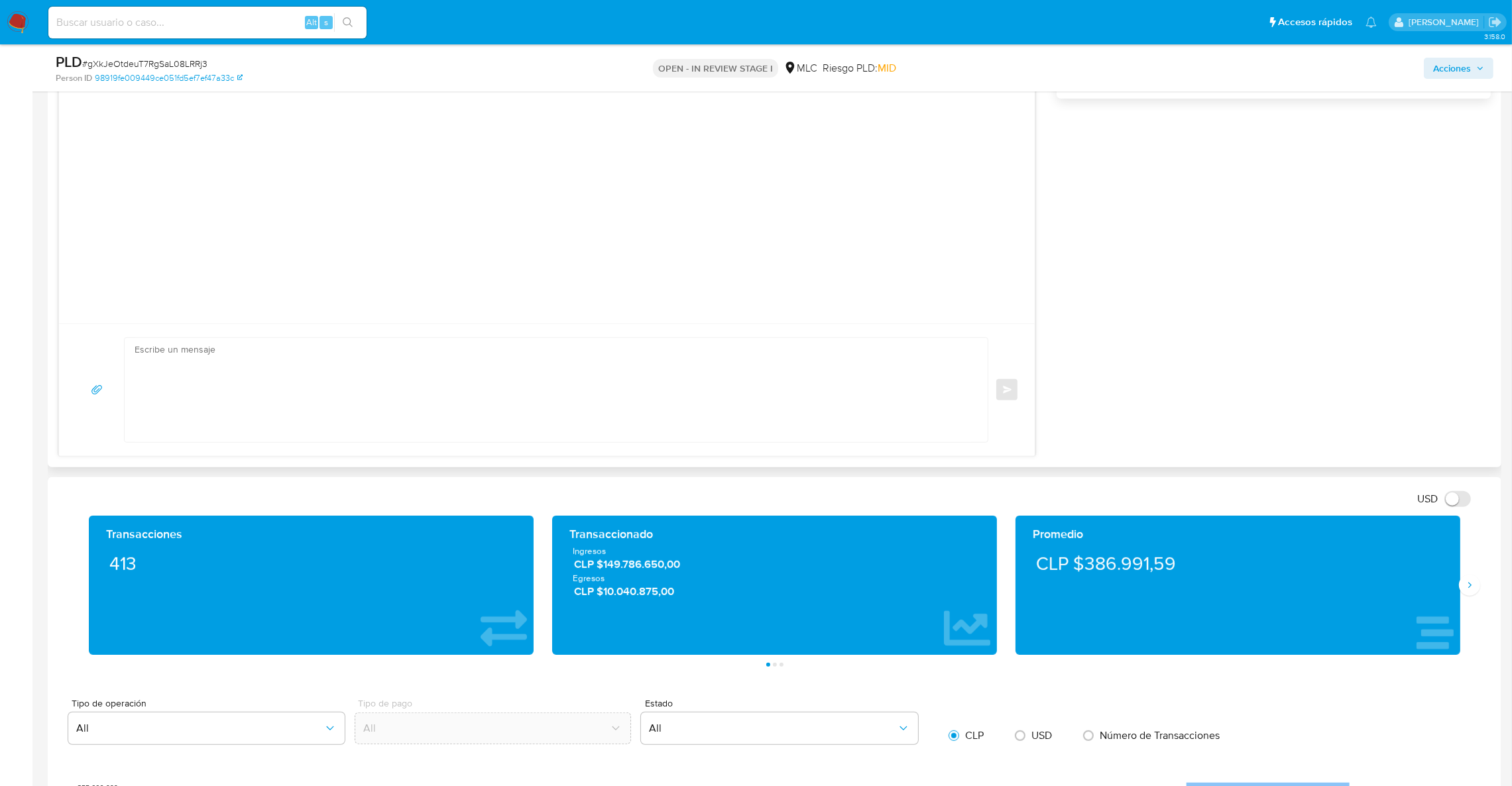
type input "3"
drag, startPoint x: 506, startPoint y: 314, endPoint x: 496, endPoint y: 388, distance: 74.7
click at [504, 314] on div at bounding box center [546, 316] width 975 height 13
click at [496, 389] on textarea at bounding box center [552, 390] width 836 height 104
paste textarea "Lore IPS, Do sitametcons adipi el Seddoe te Incidid Utla etdo magnaaliq eni adm…"
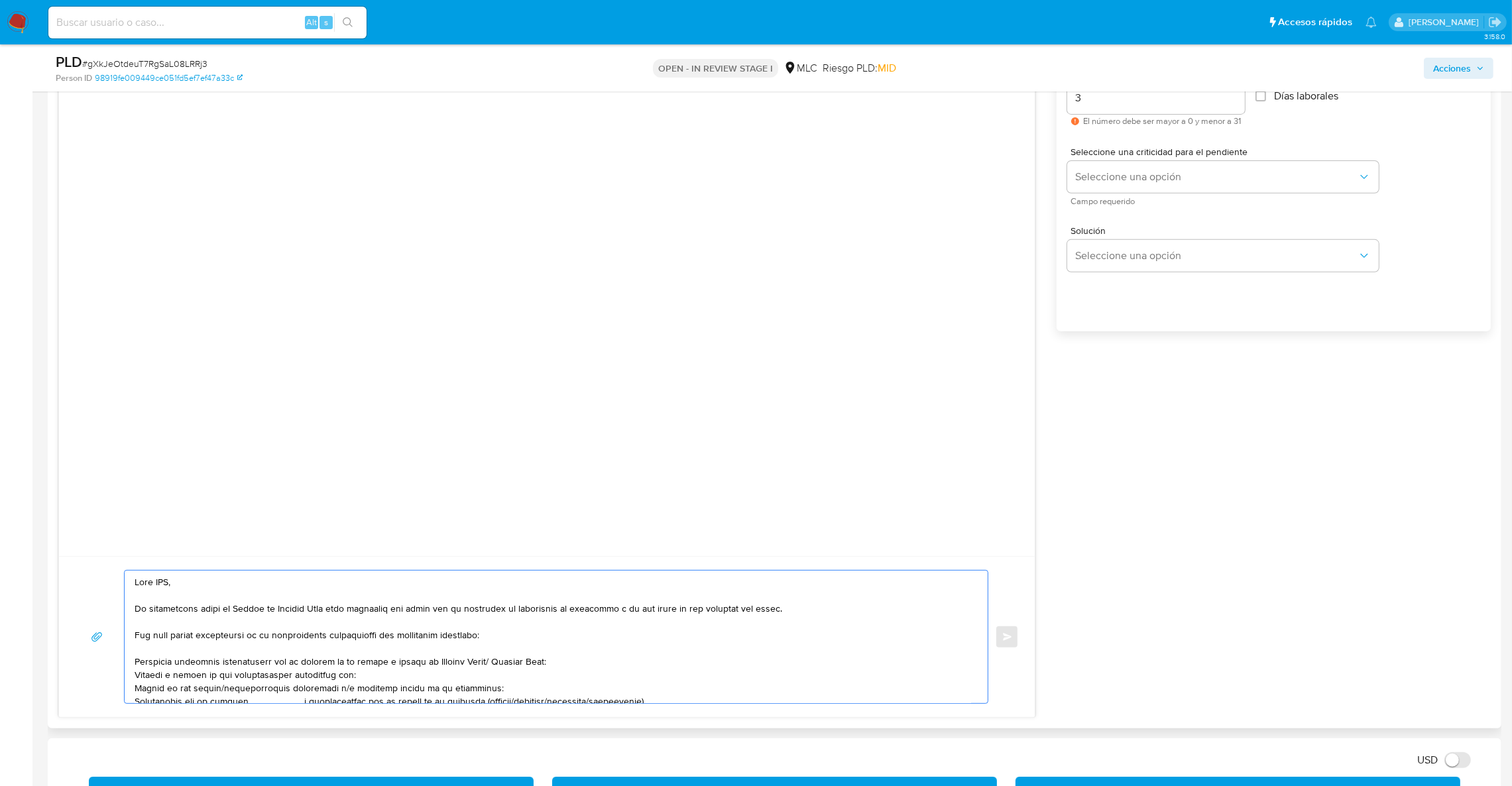
scroll to position [803, 0]
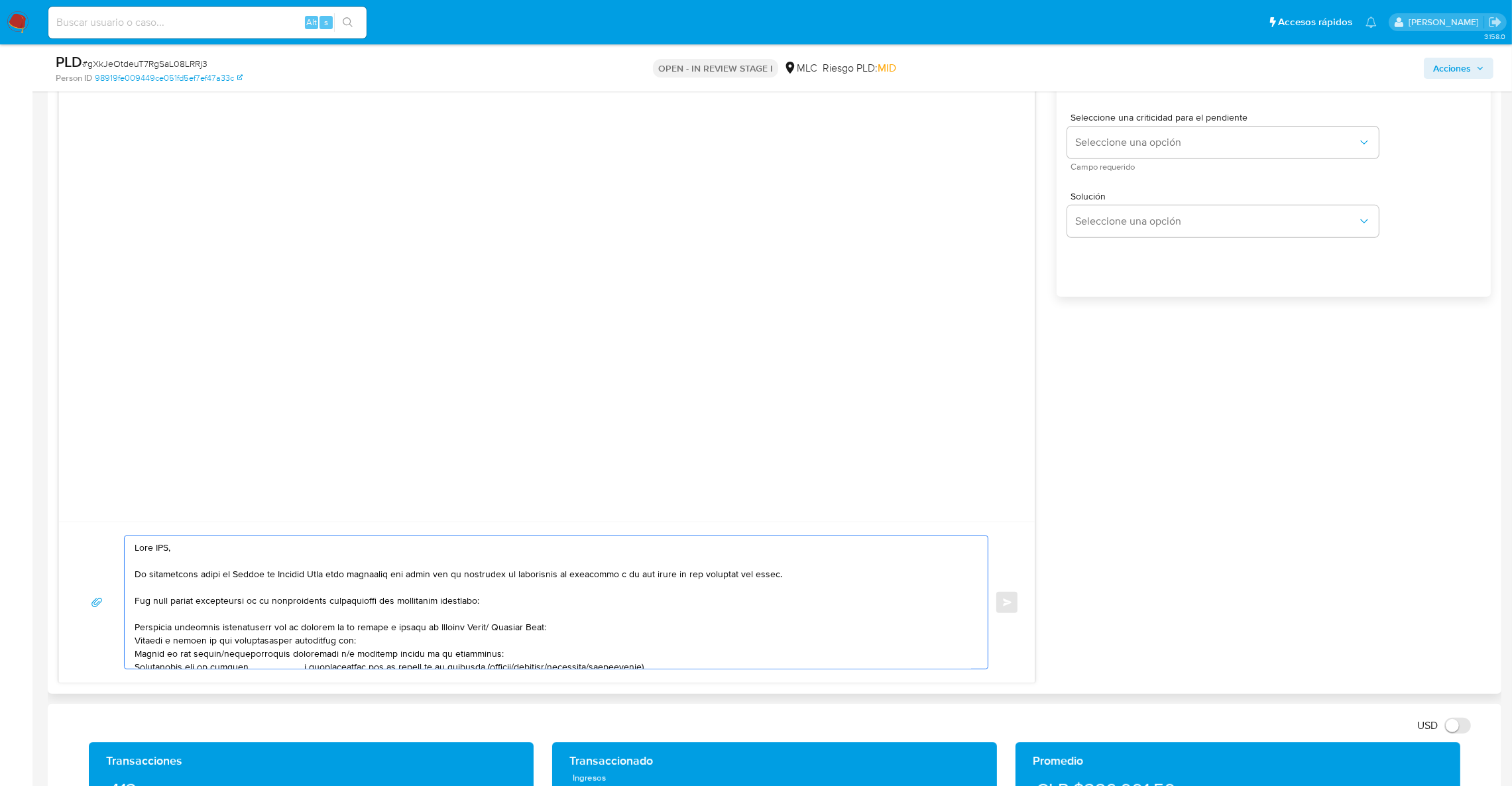
click at [156, 550] on textarea at bounding box center [552, 603] width 836 height 133
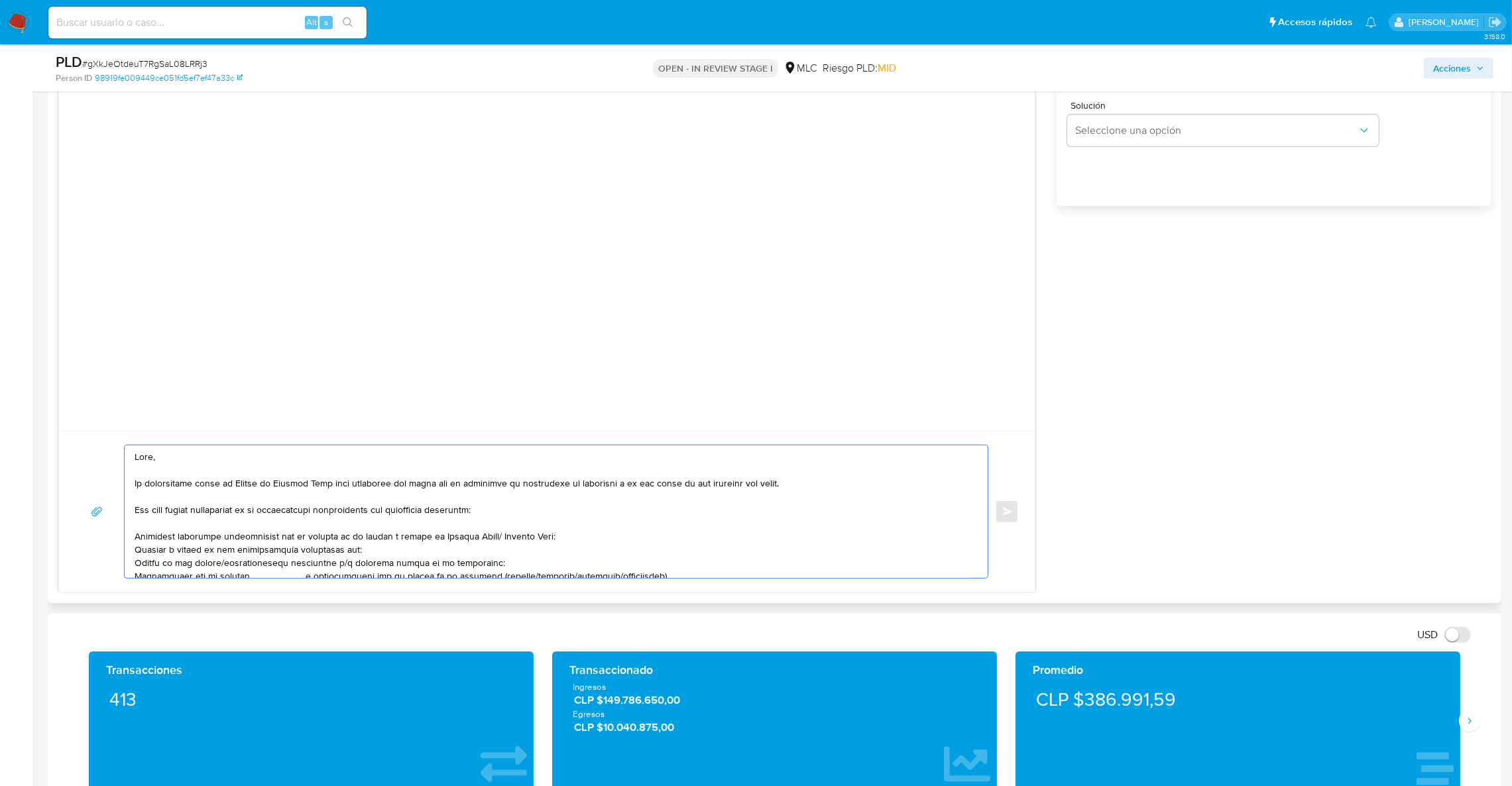
scroll to position [1001, 0]
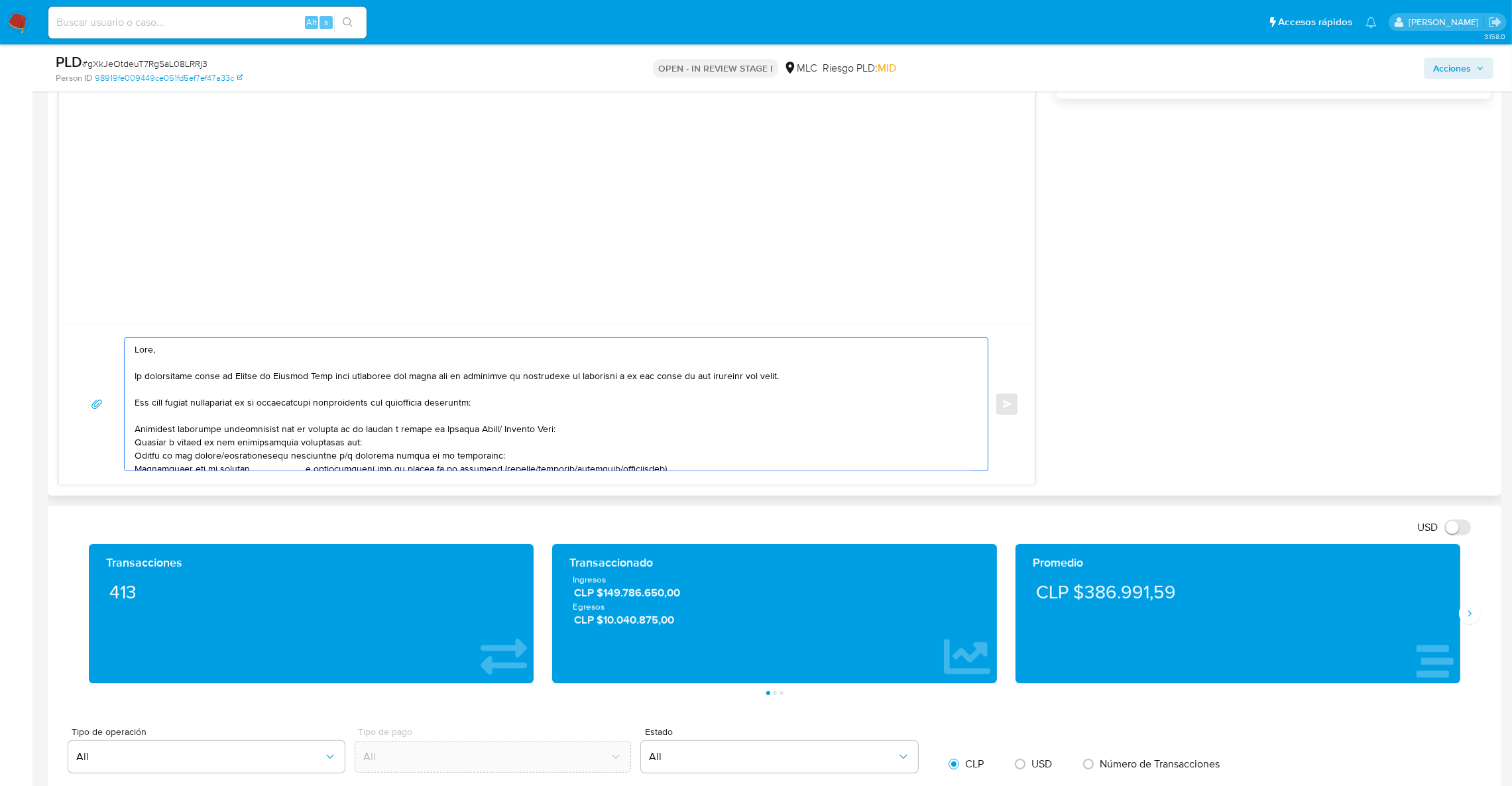
click at [248, 446] on textarea at bounding box center [552, 404] width 836 height 133
click at [293, 461] on textarea at bounding box center [552, 404] width 836 height 133
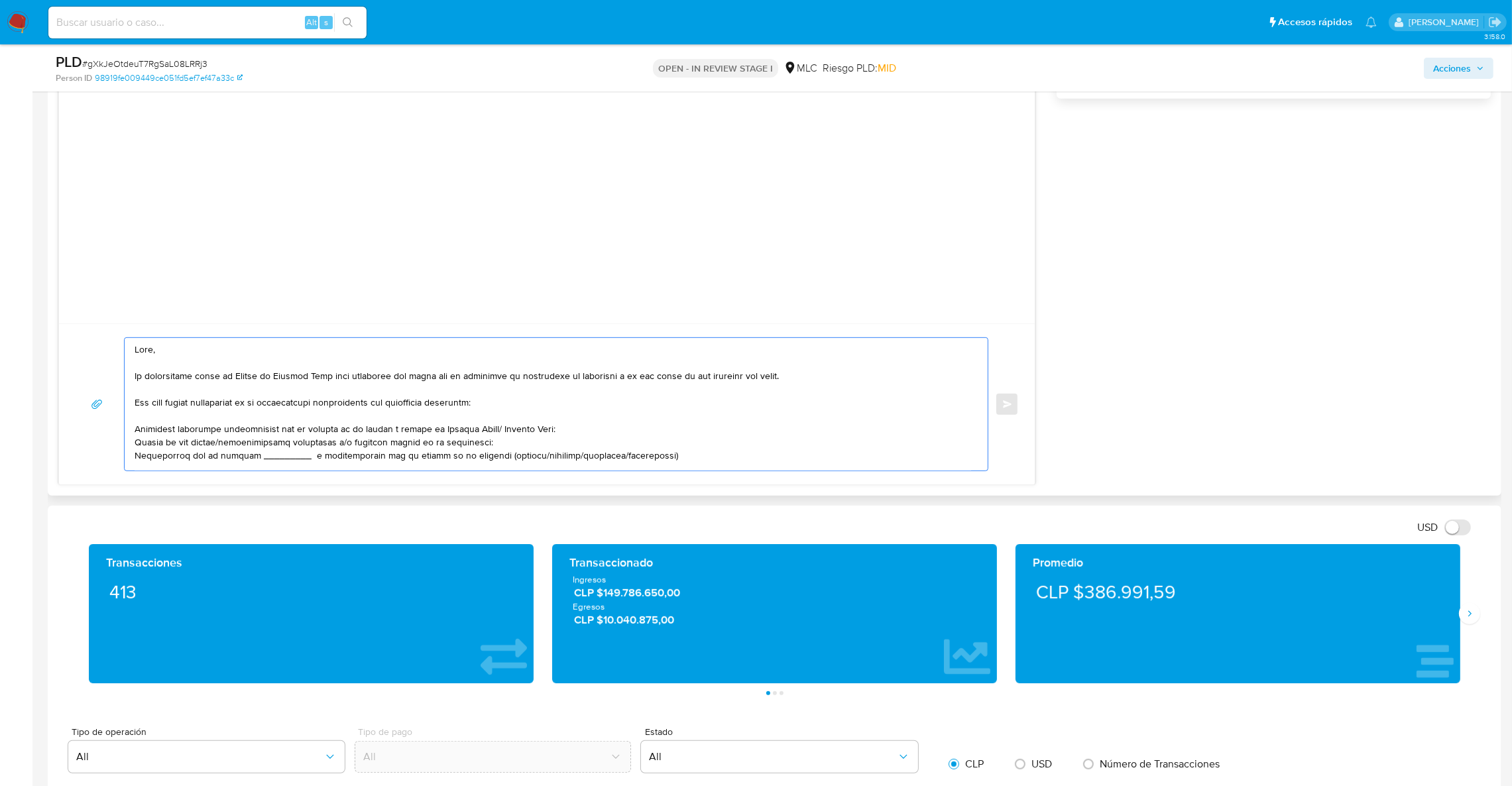
click at [293, 461] on textarea at bounding box center [552, 404] width 836 height 133
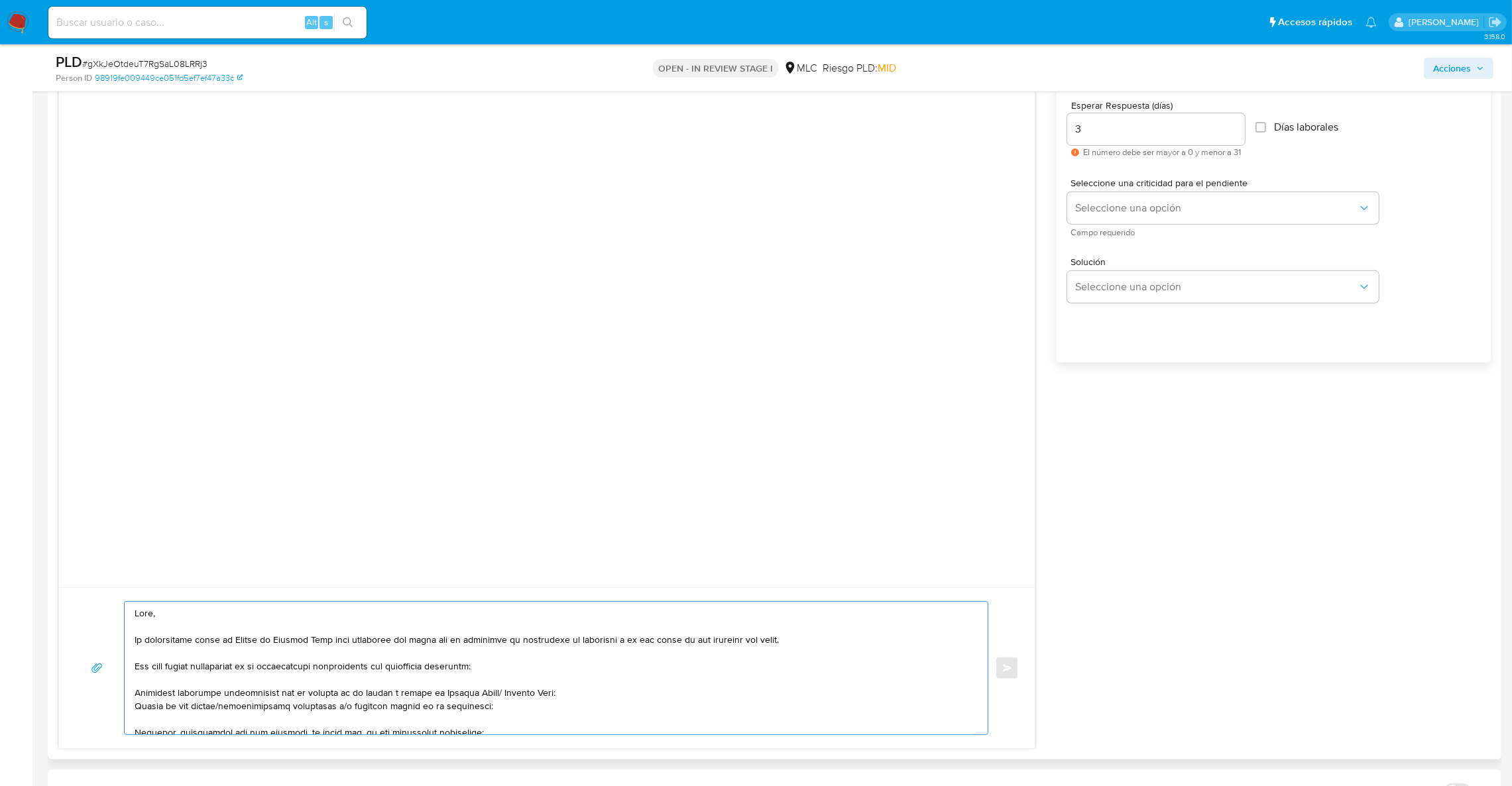
scroll to position [704, 0]
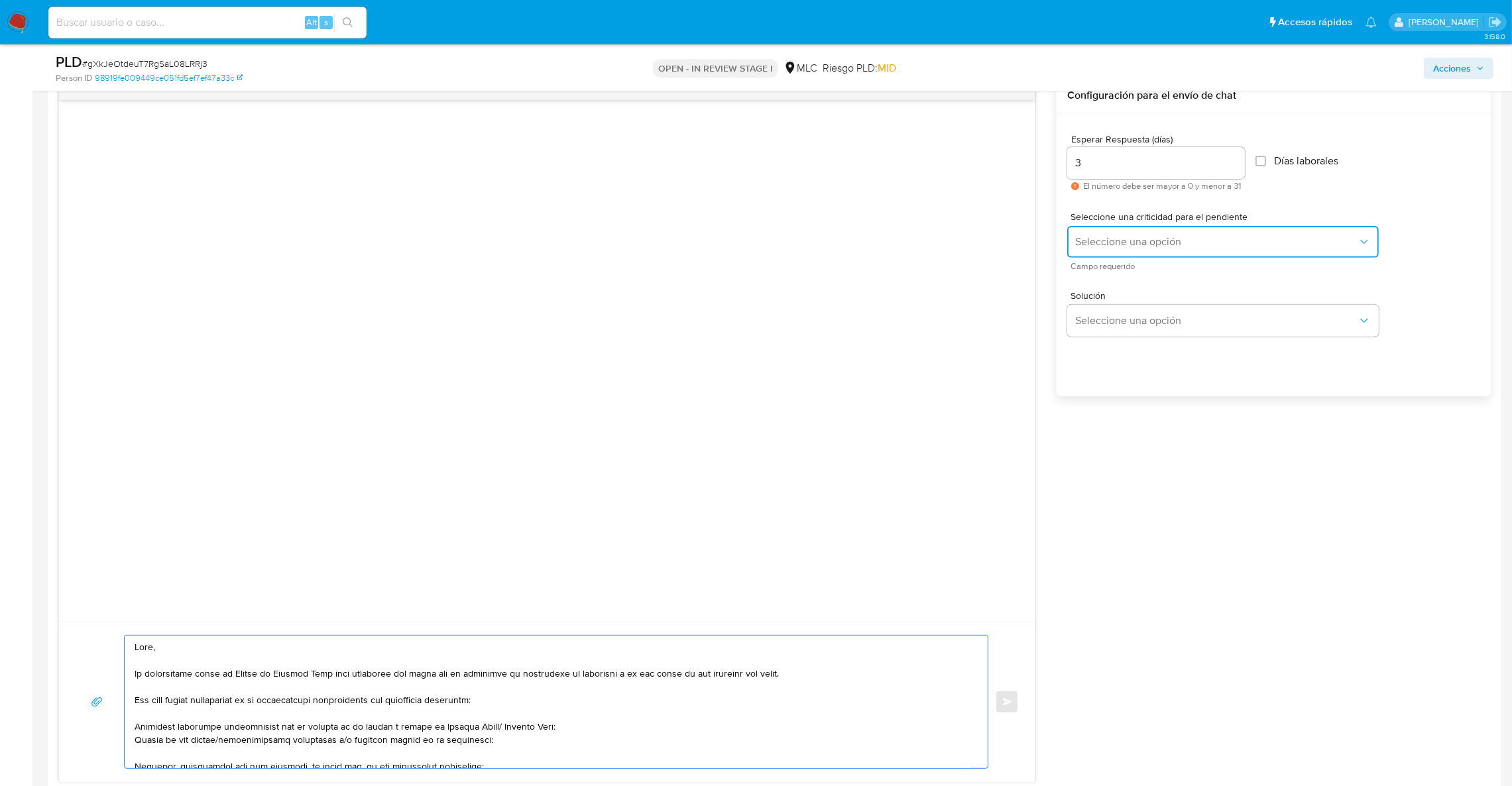
click at [1140, 233] on button "Seleccione una opción" at bounding box center [1222, 241] width 312 height 32
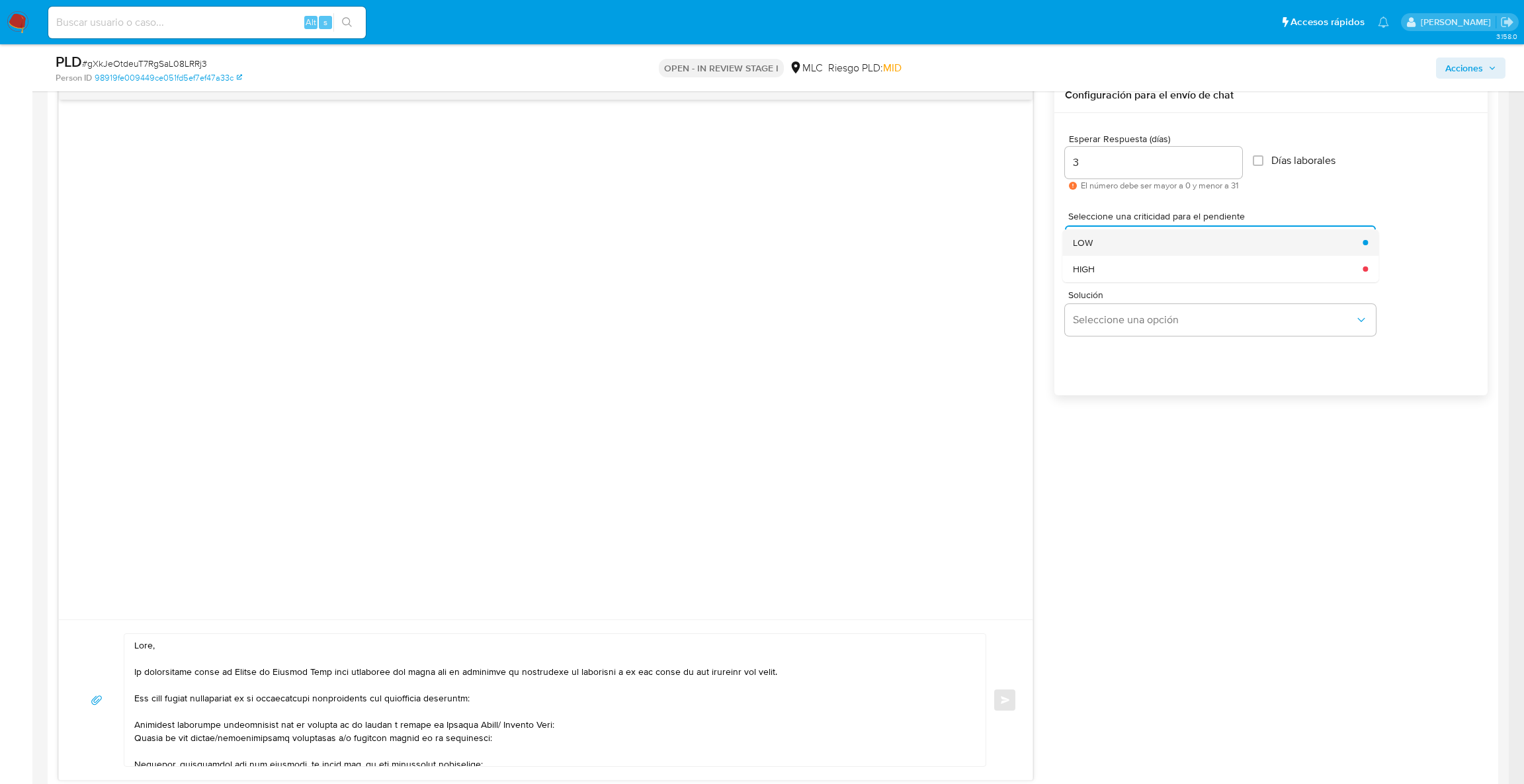
click at [1126, 254] on div "LOW" at bounding box center [1214, 243] width 282 height 27
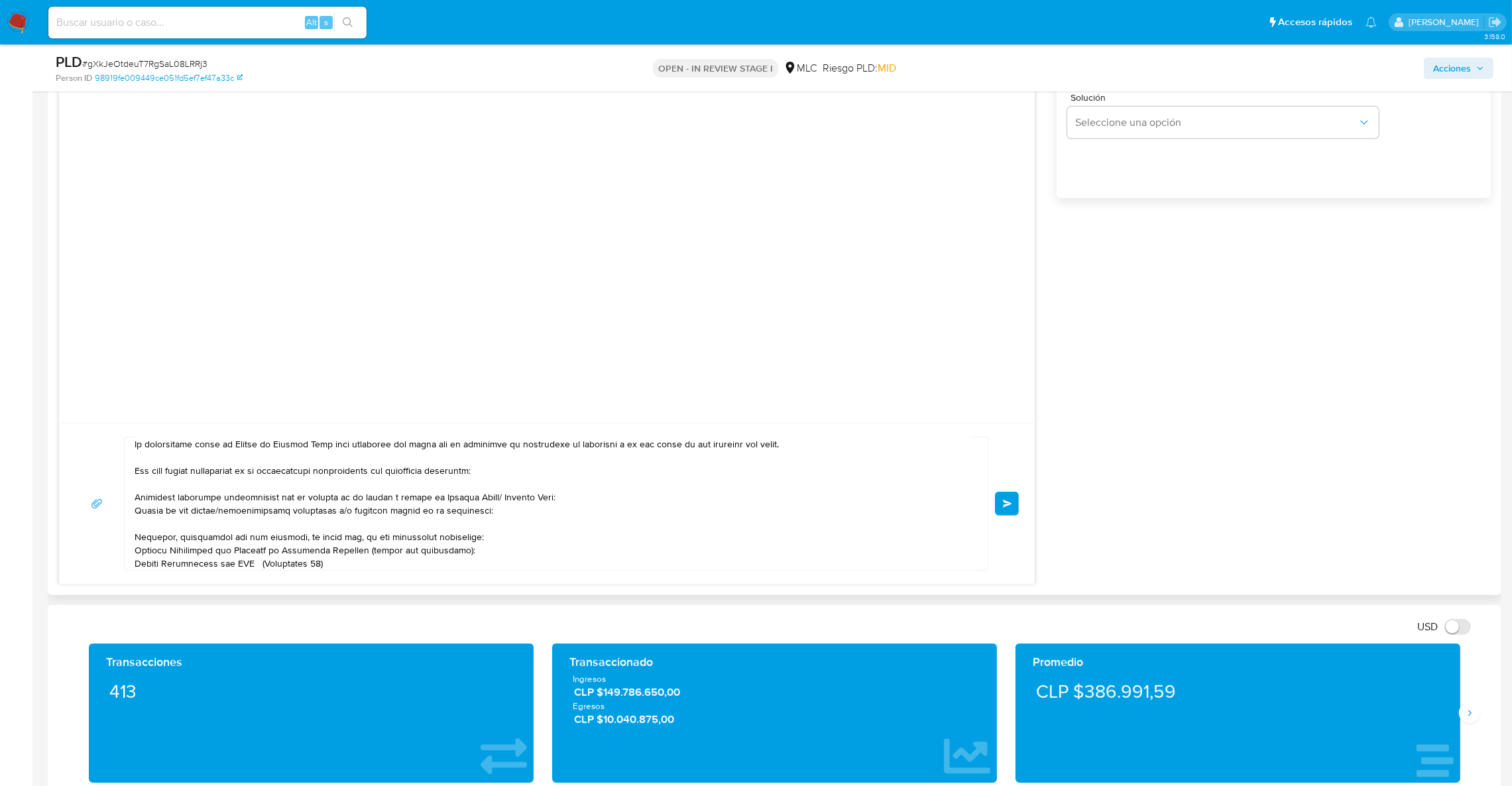
scroll to position [0, 0]
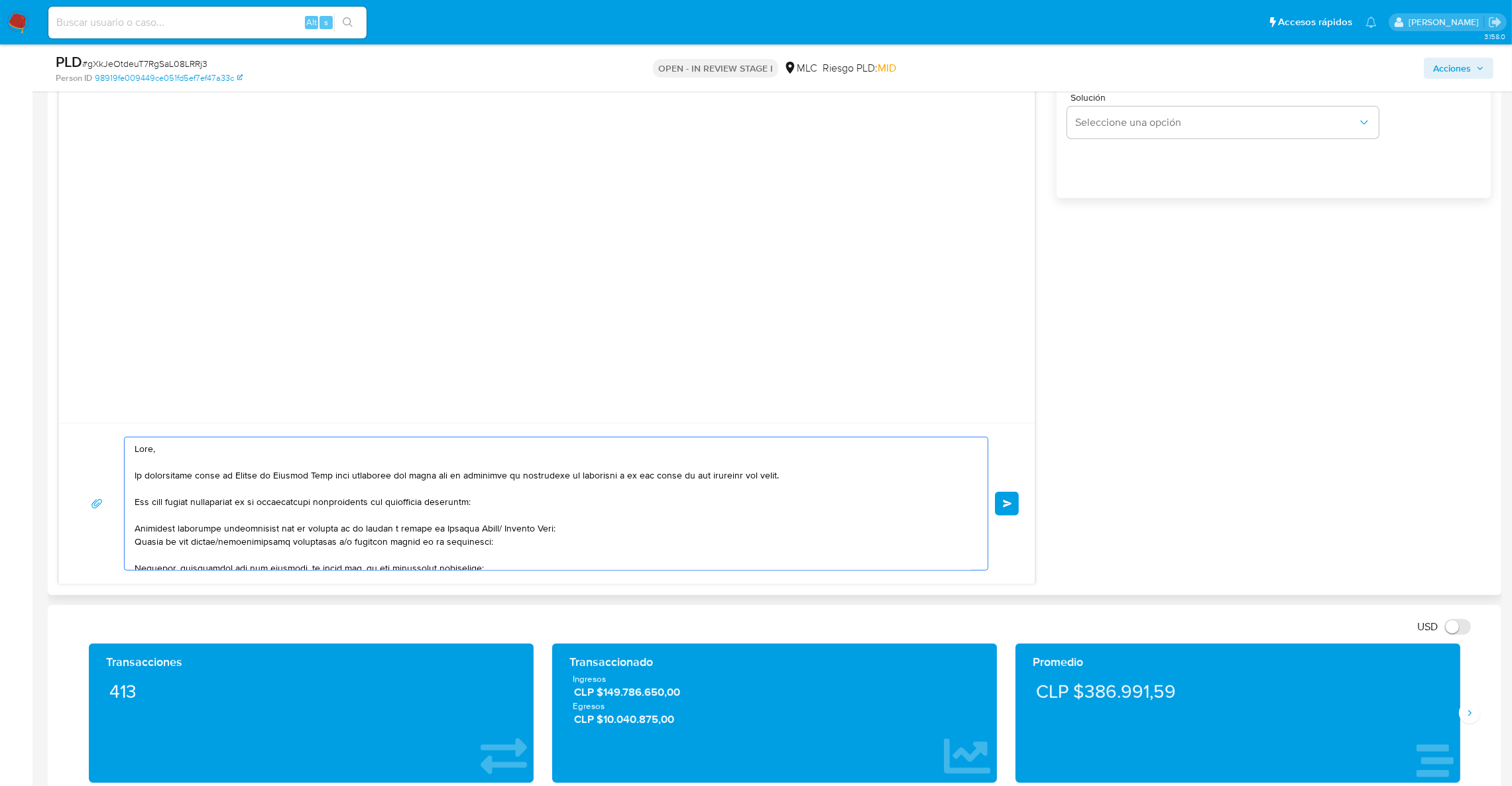
click at [494, 546] on textarea at bounding box center [552, 503] width 836 height 133
paste textarea "name: Glc Operadores Logisticos || alias:"
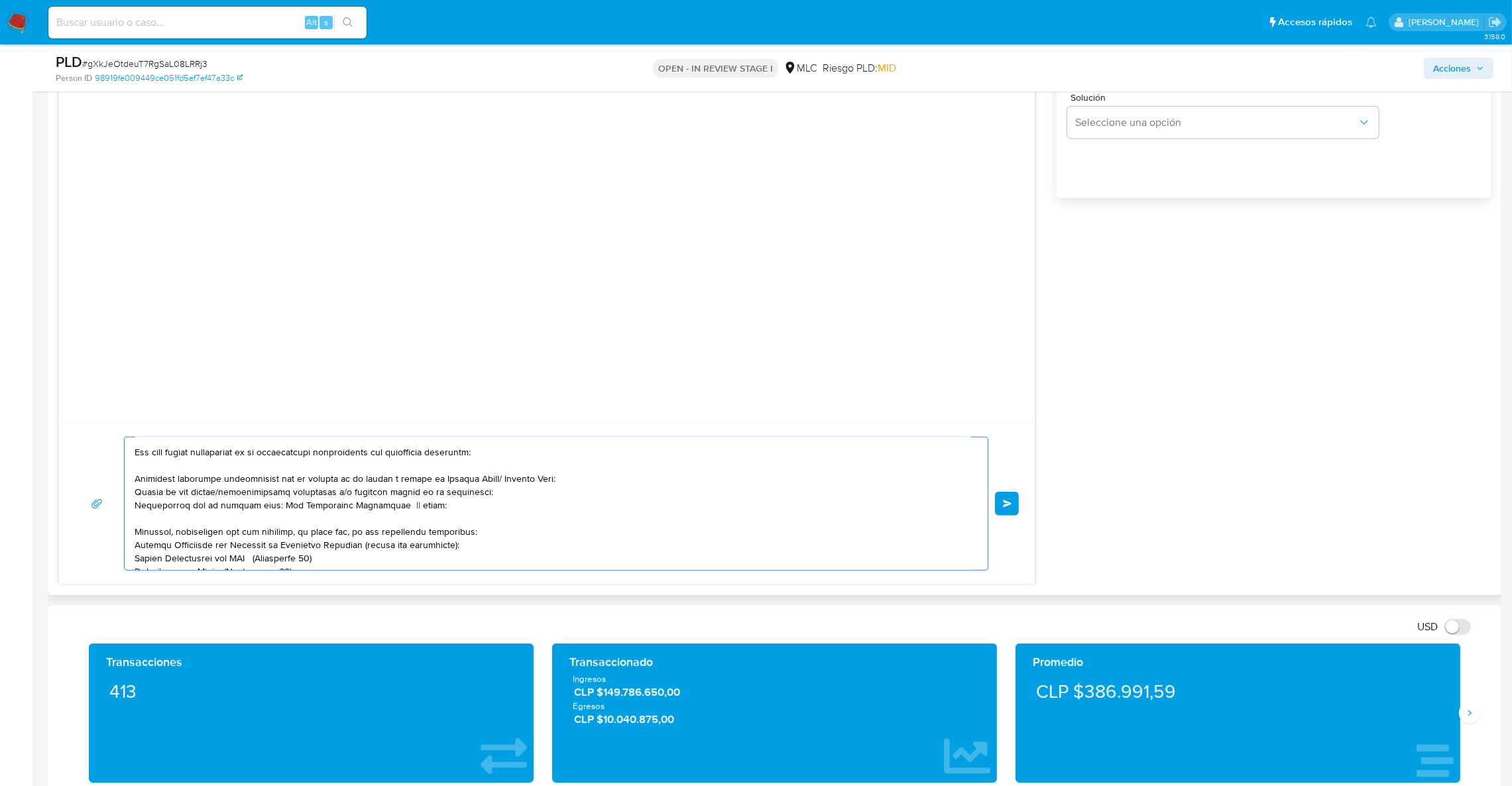
scroll to position [63, 0]
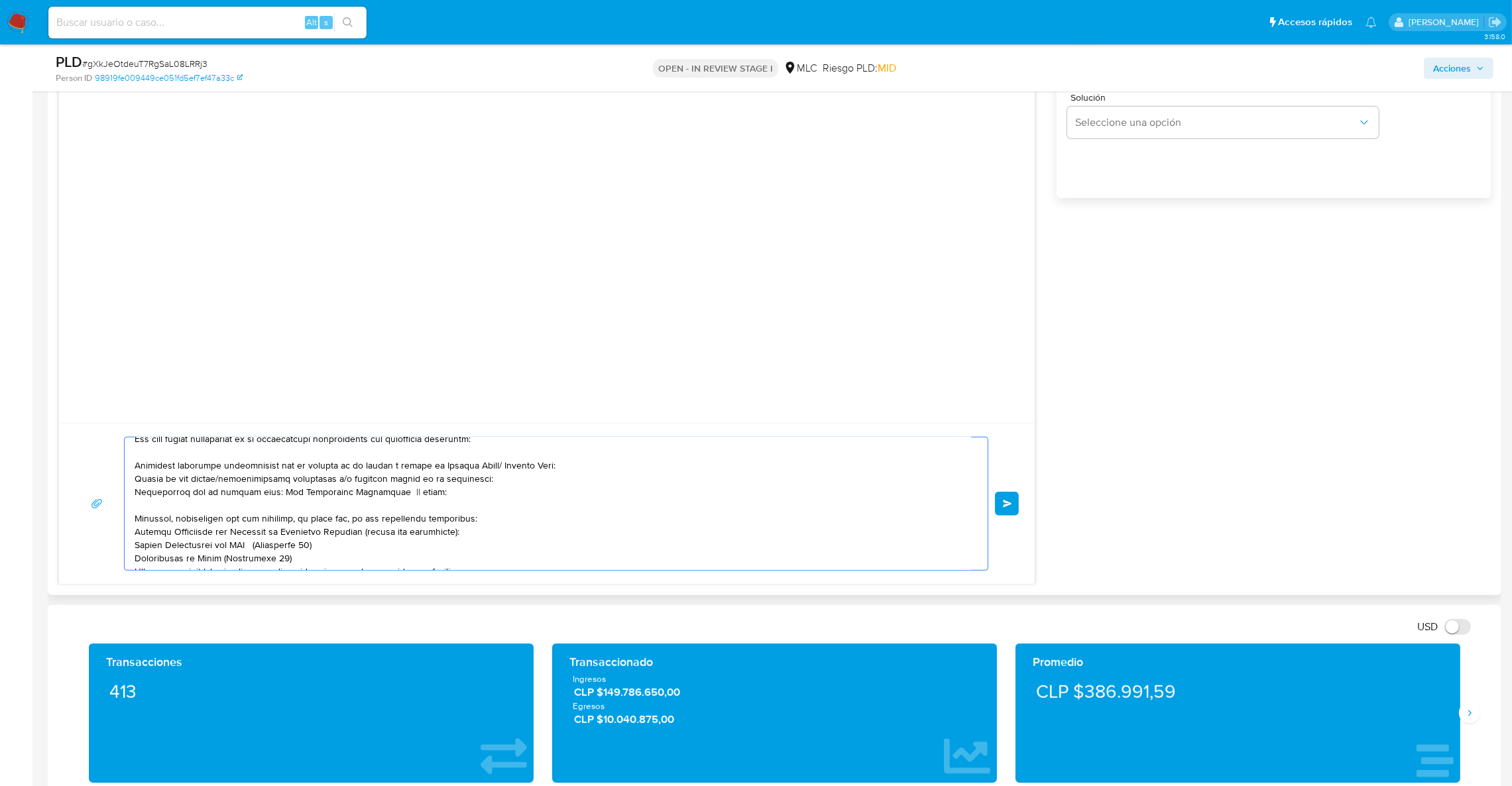
drag, startPoint x: 288, startPoint y: 553, endPoint x: 253, endPoint y: 489, distance: 72.9
click at [253, 489] on textarea at bounding box center [552, 503] width 836 height 133
drag, startPoint x: 416, startPoint y: 495, endPoint x: 360, endPoint y: 499, distance: 56.1
click at [360, 499] on textarea at bounding box center [552, 503] width 836 height 133
drag, startPoint x: 425, startPoint y: 491, endPoint x: 331, endPoint y: 513, distance: 96.5
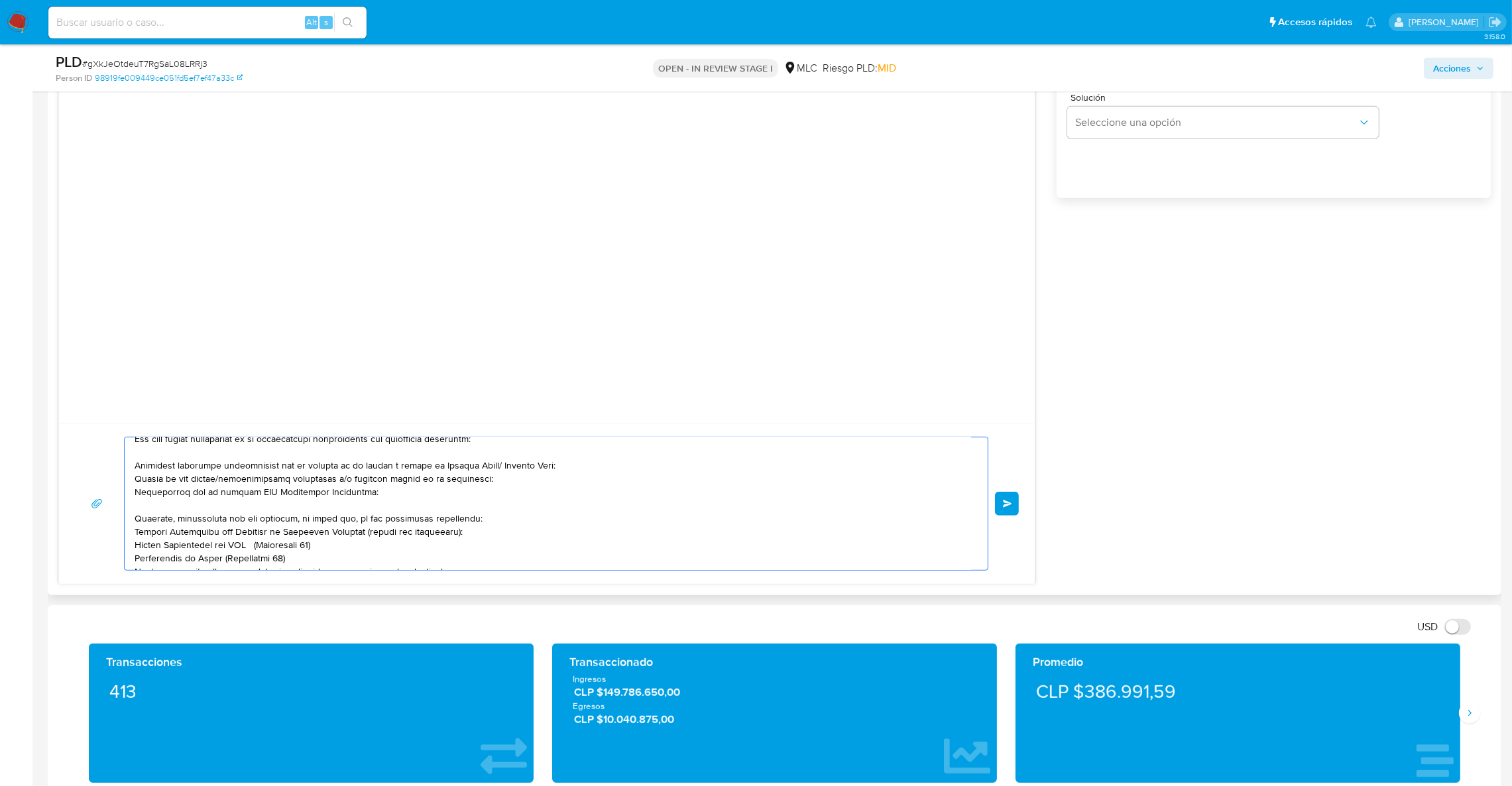
click at [425, 492] on textarea at bounding box center [552, 503] width 836 height 133
click at [332, 499] on textarea at bounding box center [552, 503] width 836 height 133
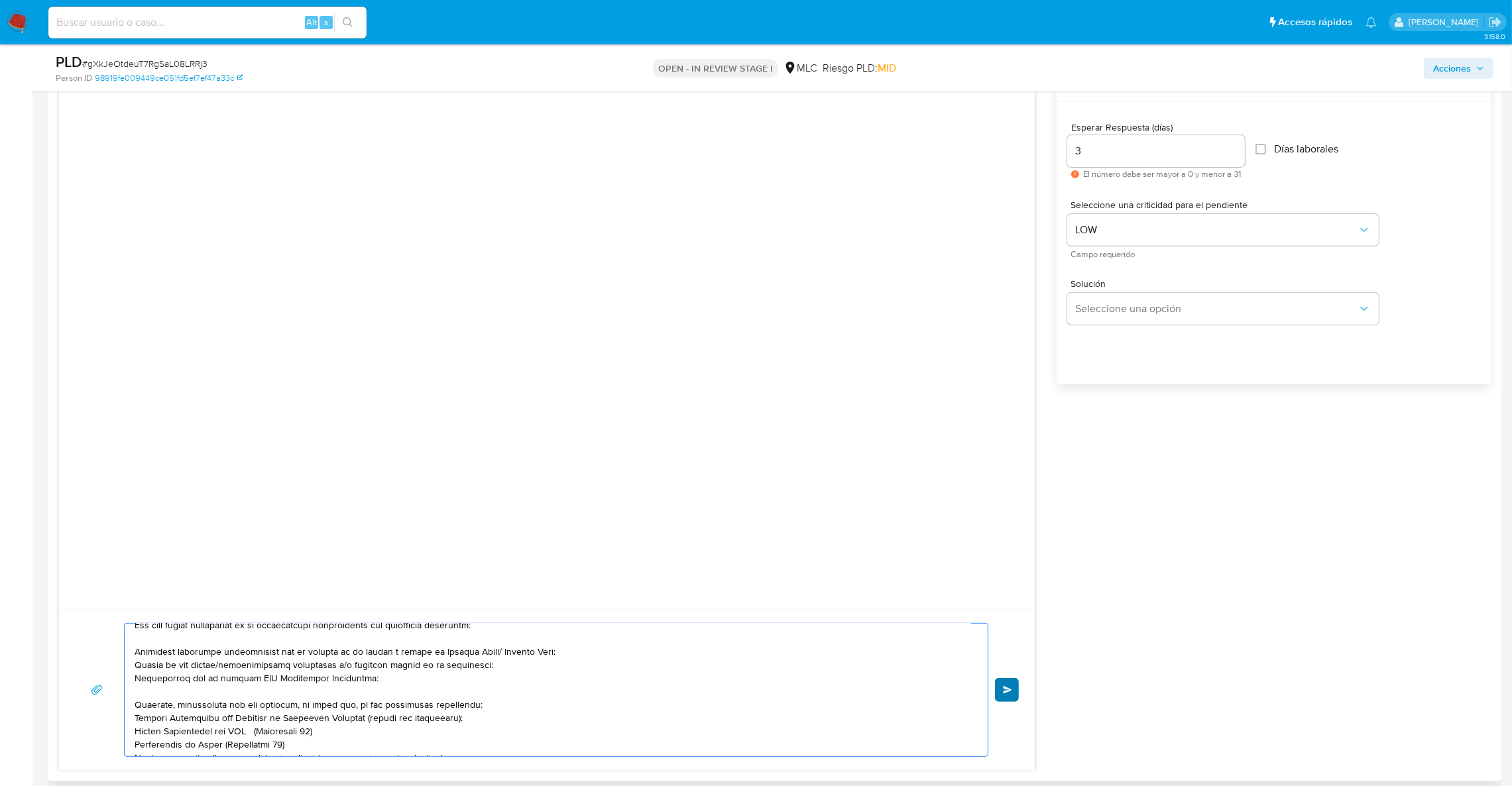
scroll to position [704, 0]
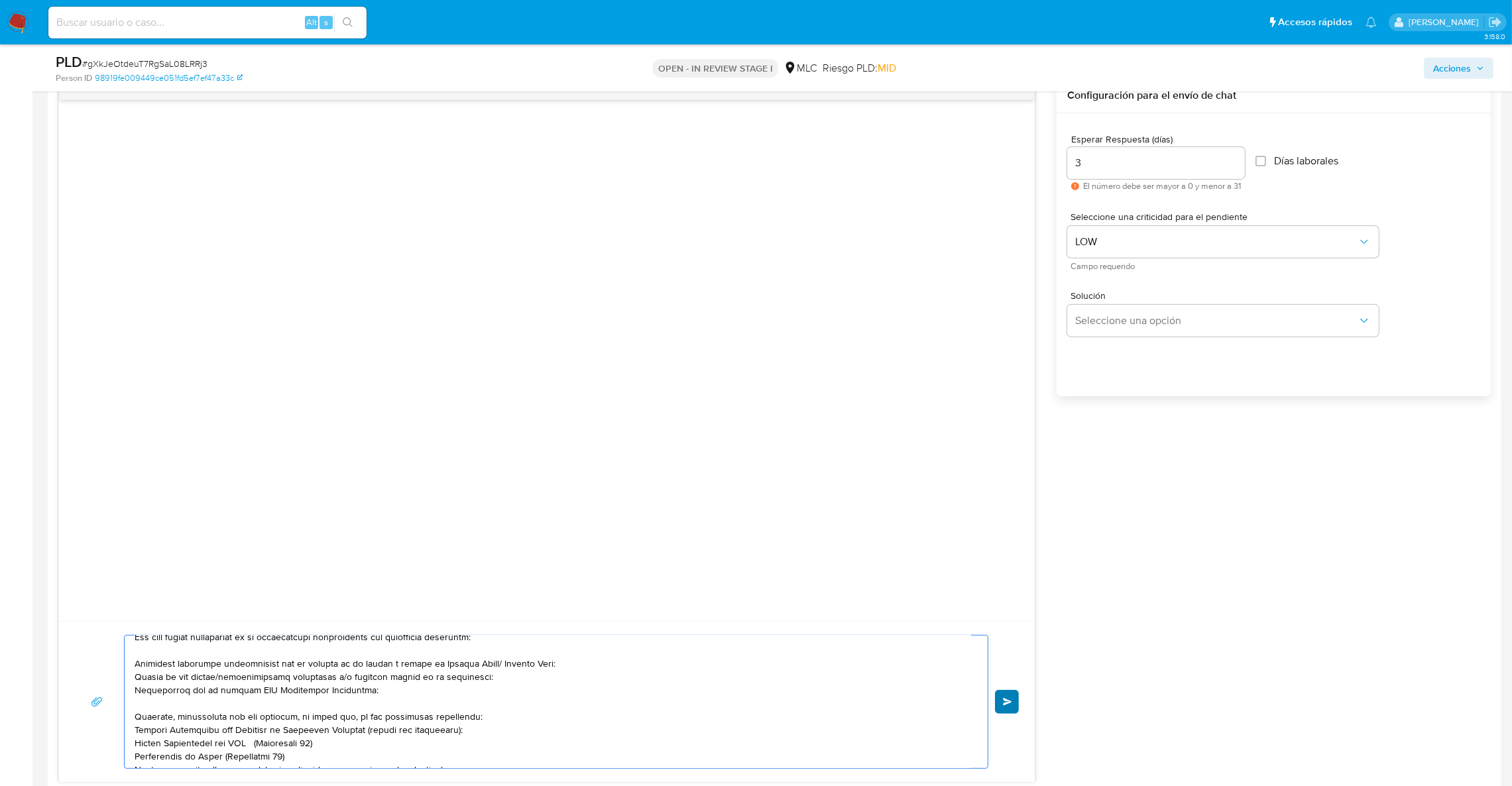
type textarea "Hola, Te contactamos desde el Equipo de Mercado Pago para verificar tus datos c…"
click at [1009, 710] on button "Enviar" at bounding box center [1007, 702] width 24 height 24
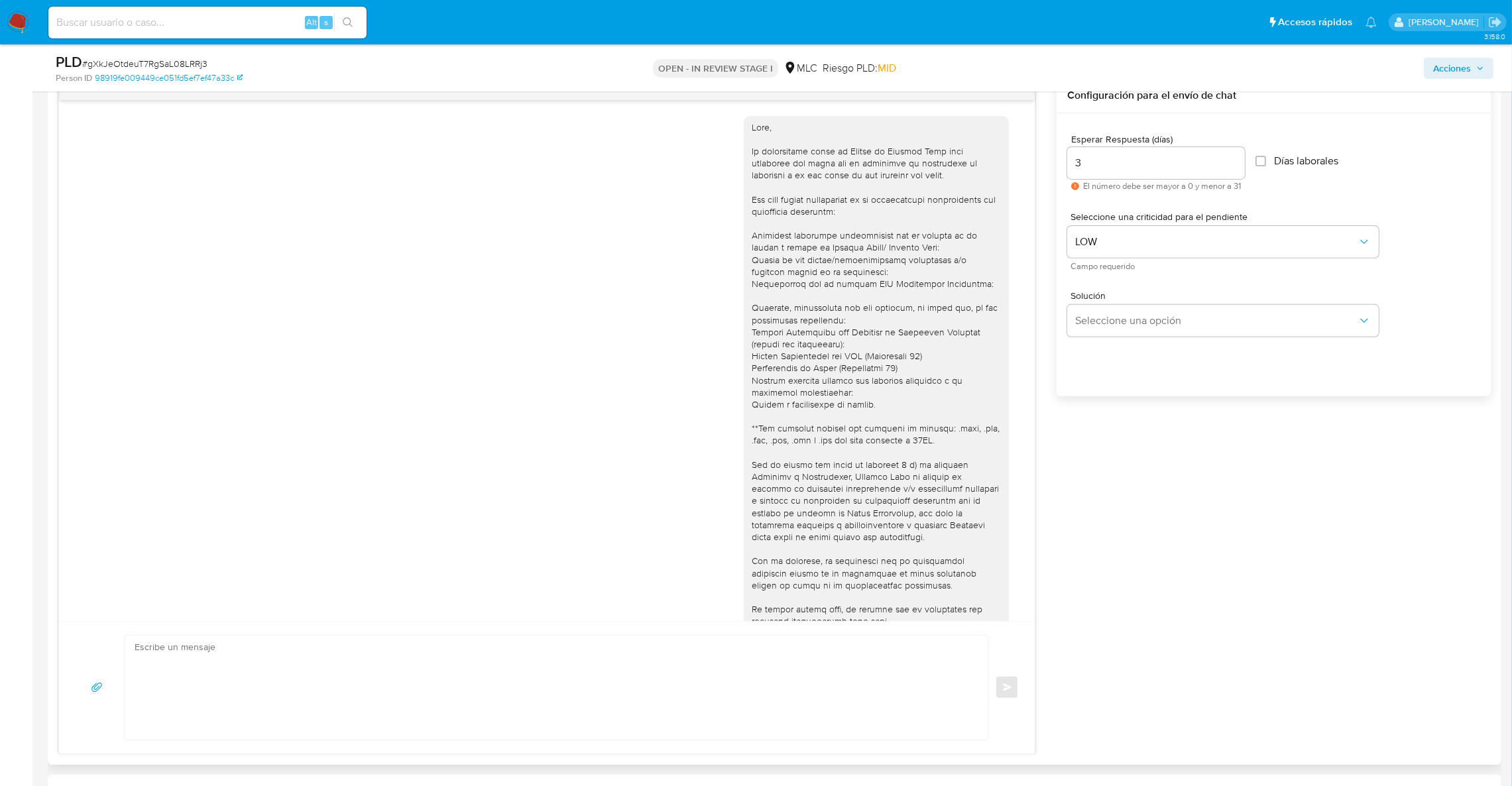
scroll to position [73, 0]
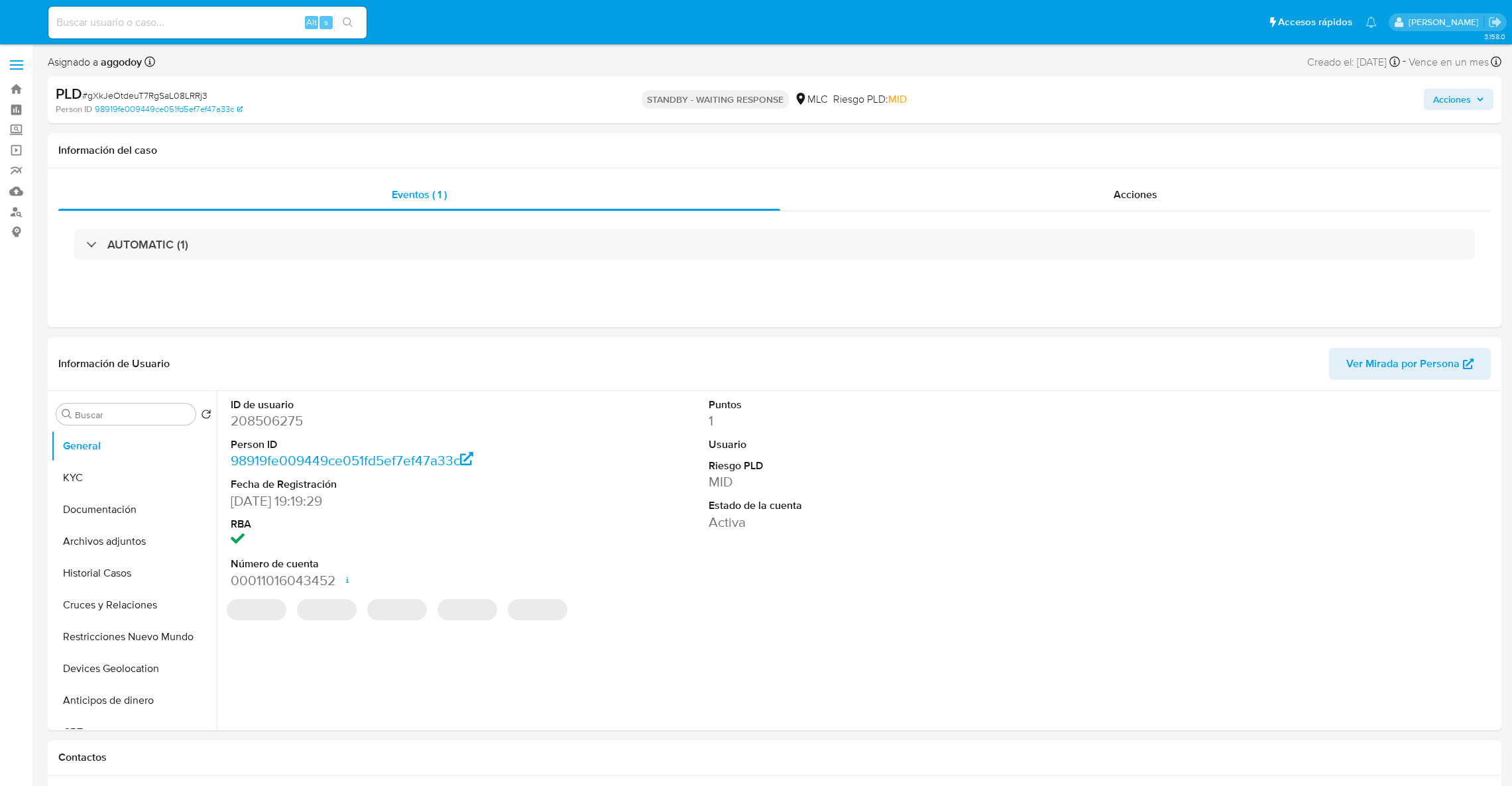
select select "10"
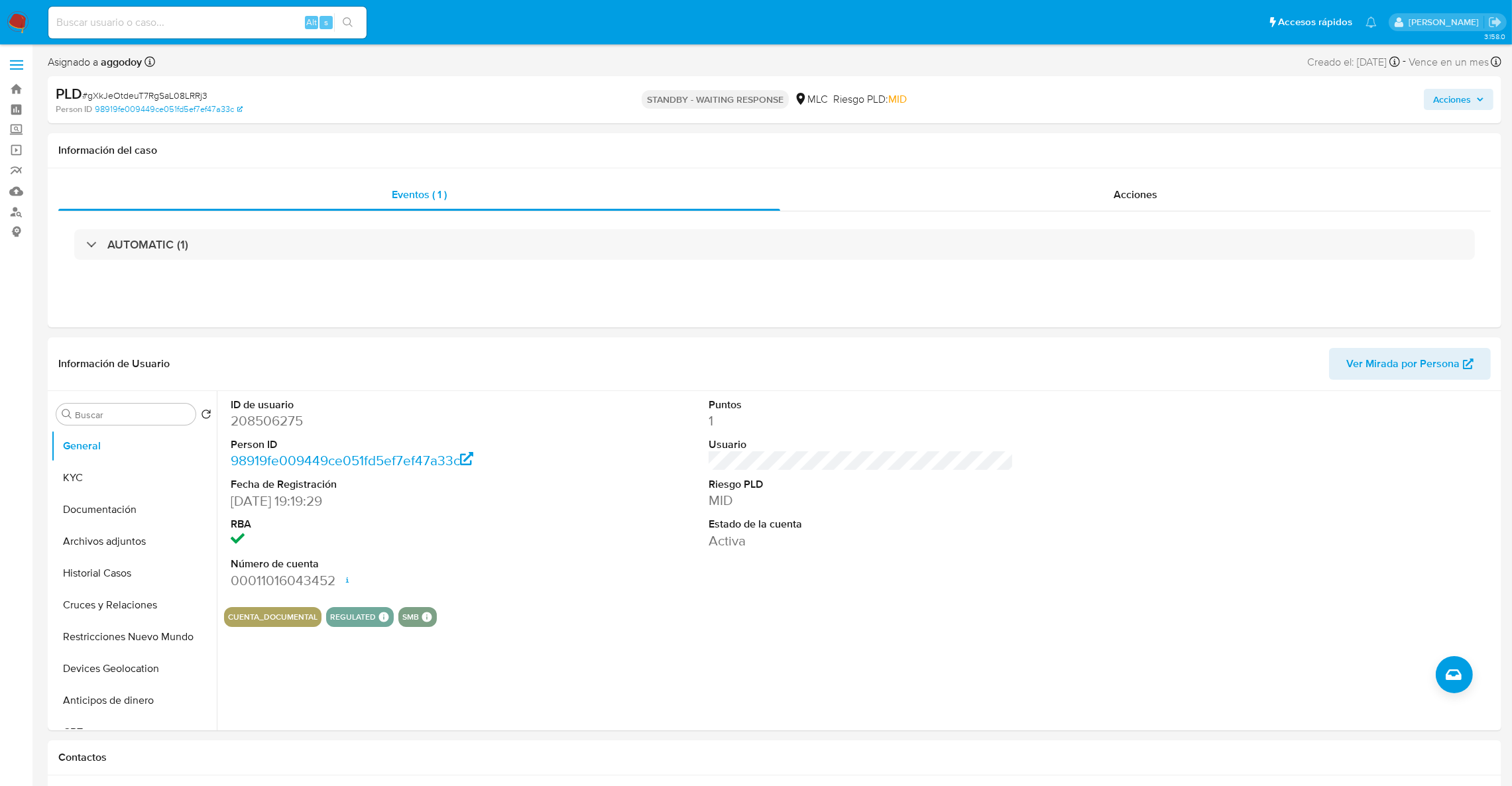
click at [257, 18] on input at bounding box center [207, 22] width 318 height 18
paste input "748889385"
type input "748889385"
click at [341, 30] on button "search-icon" at bounding box center [347, 22] width 27 height 18
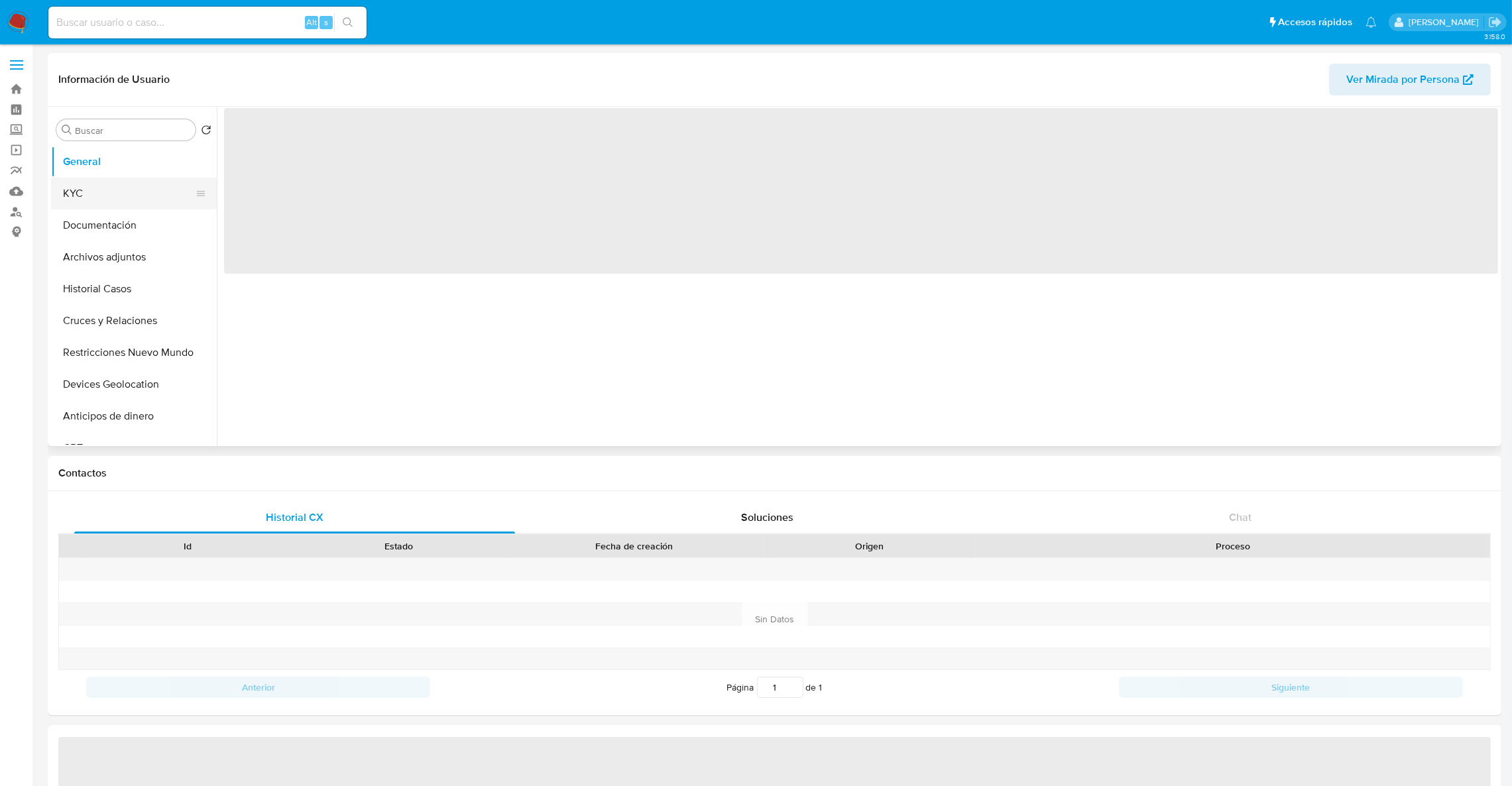
click at [72, 205] on button "KYC" at bounding box center [129, 193] width 155 height 32
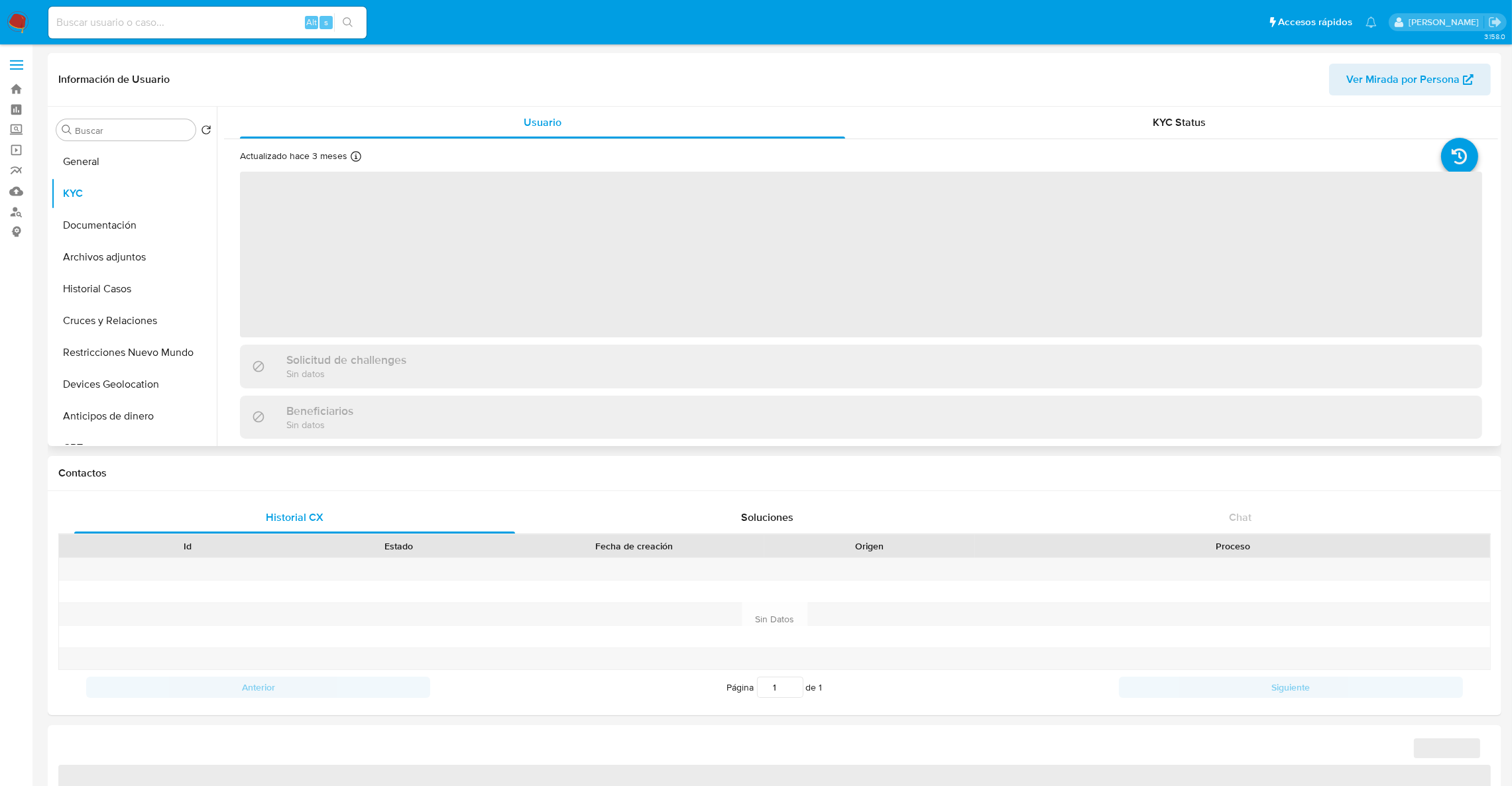
select select "10"
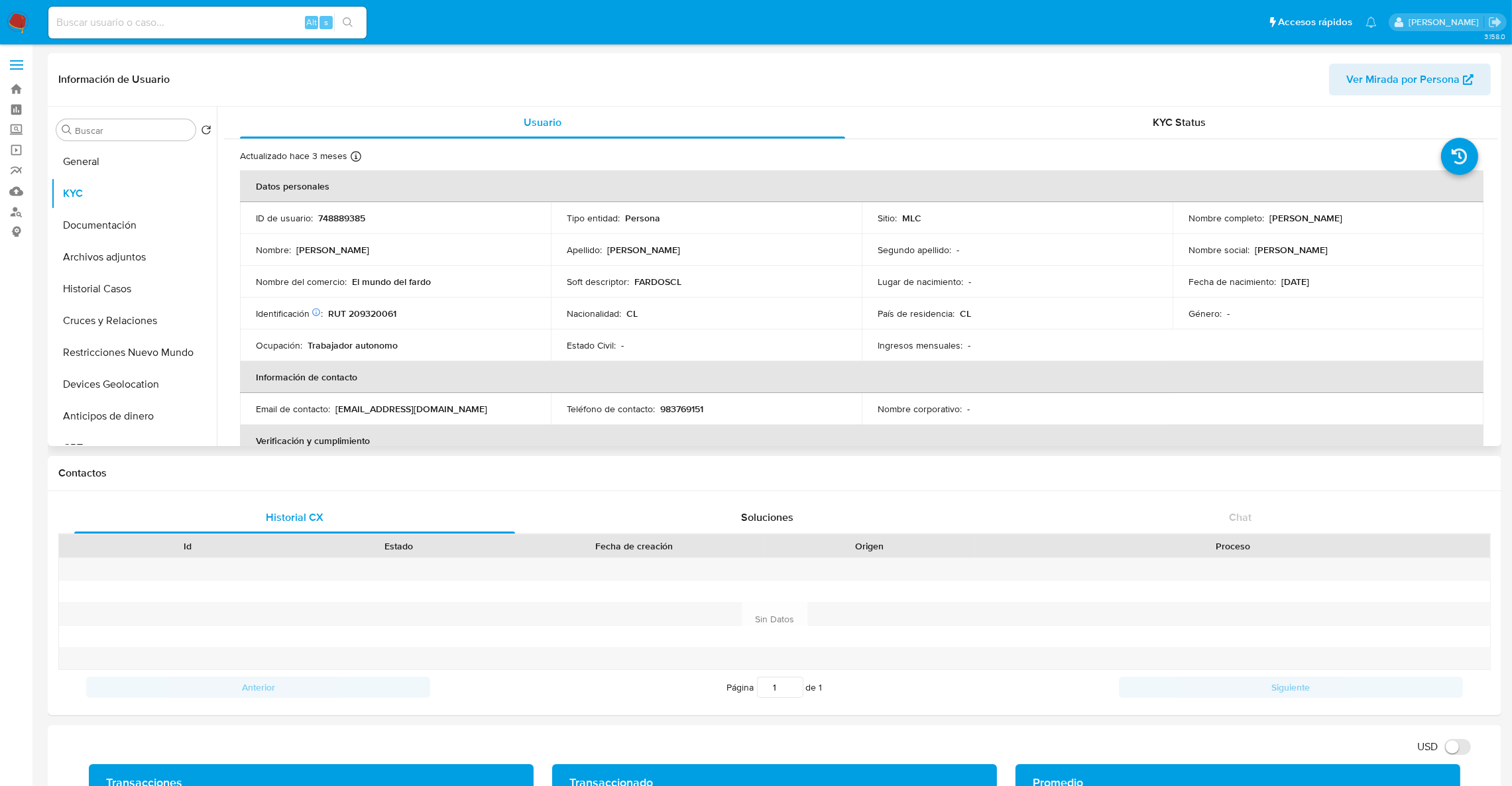
click at [380, 318] on p "RUT 209320061" at bounding box center [362, 313] width 68 height 12
copy p "209320061"
drag, startPoint x: 1331, startPoint y: 218, endPoint x: 1433, endPoint y: 219, distance: 102.0
click at [1433, 219] on div "Nombre completo : Fernanda Valentina Echeverría Moreno" at bounding box center [1328, 218] width 279 height 12
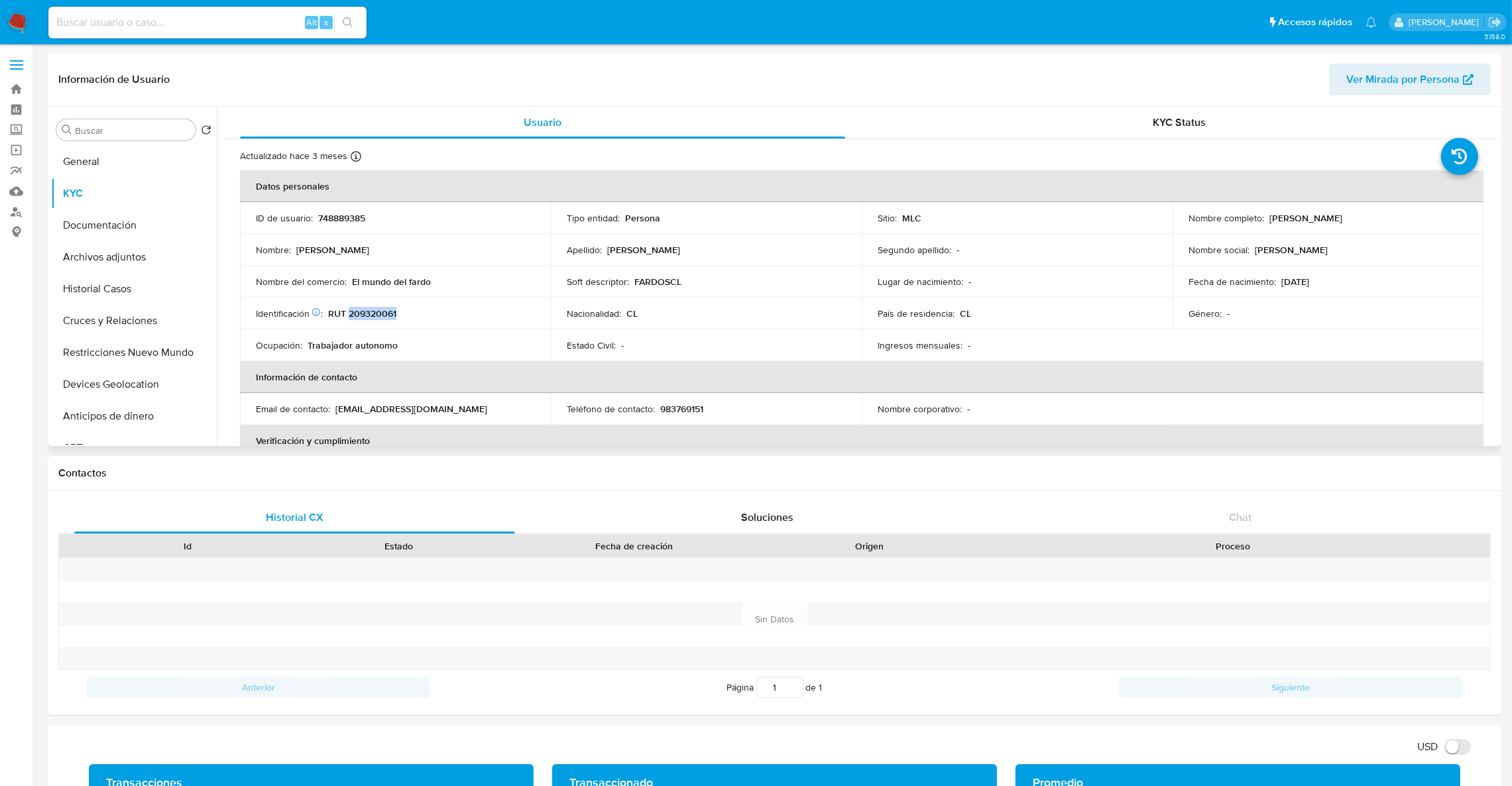
copy div ": Fernanda Valentina Echeverría Moreno"
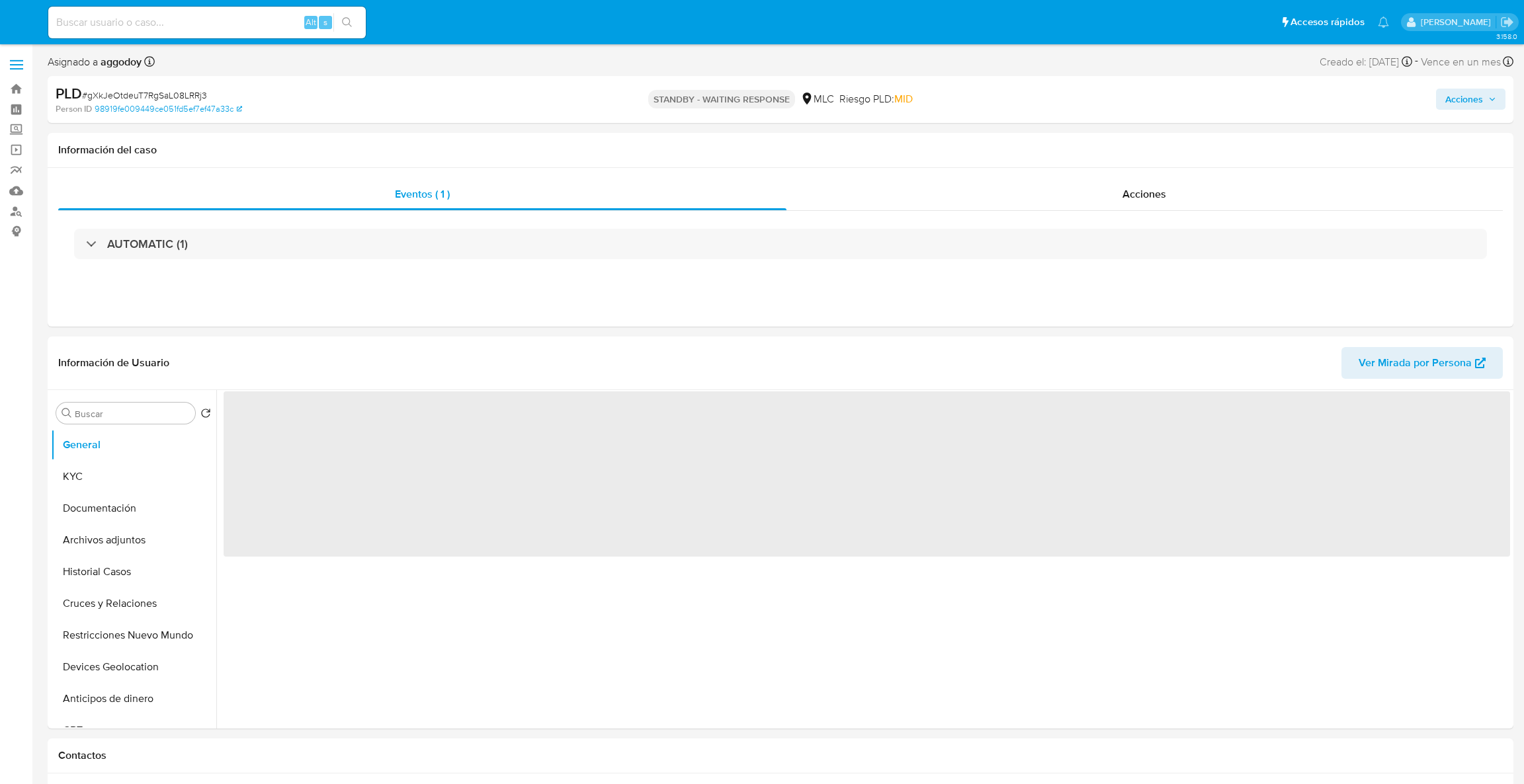
select select "10"
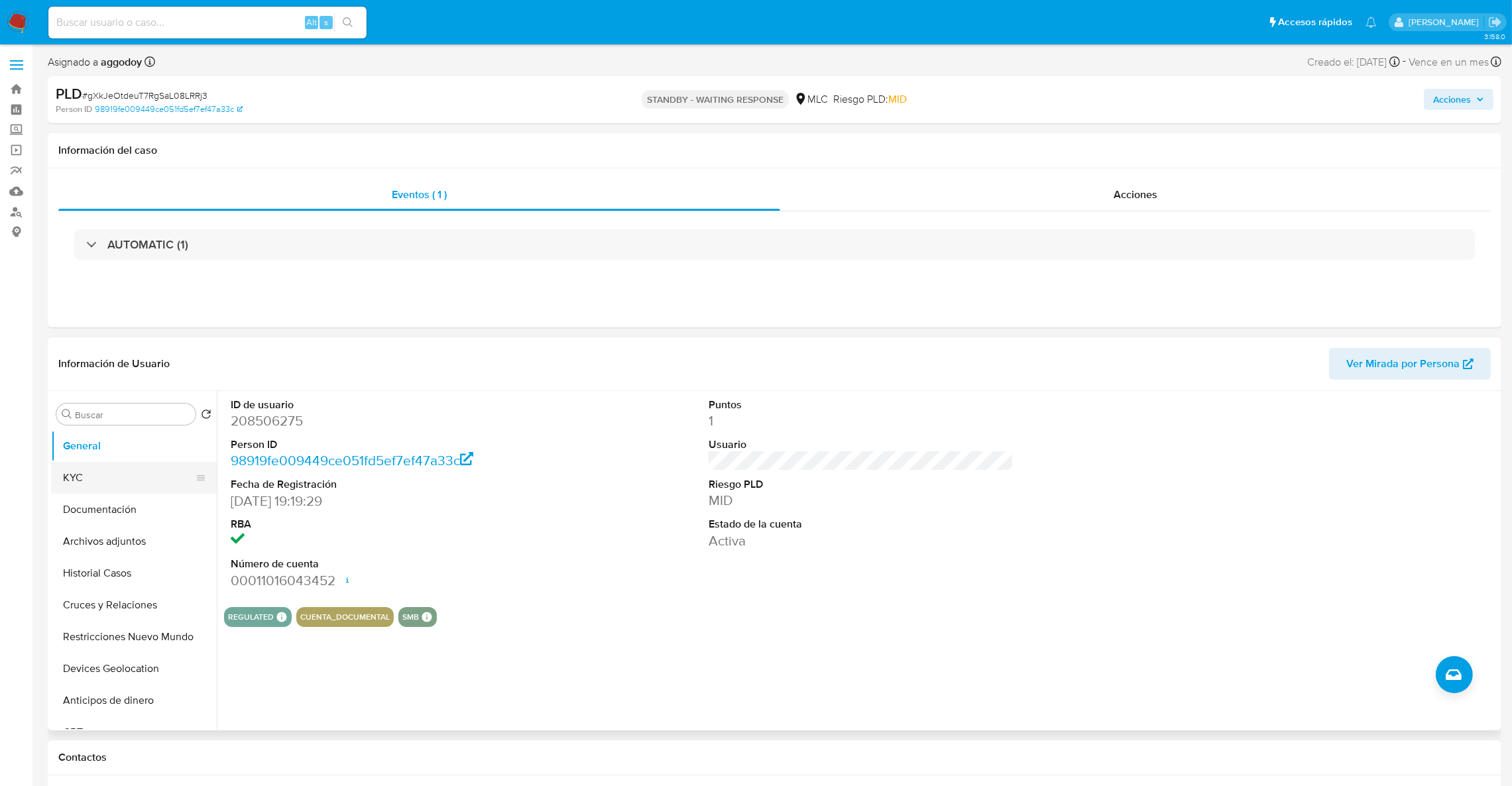
click at [124, 464] on button "KYC" at bounding box center [129, 477] width 155 height 32
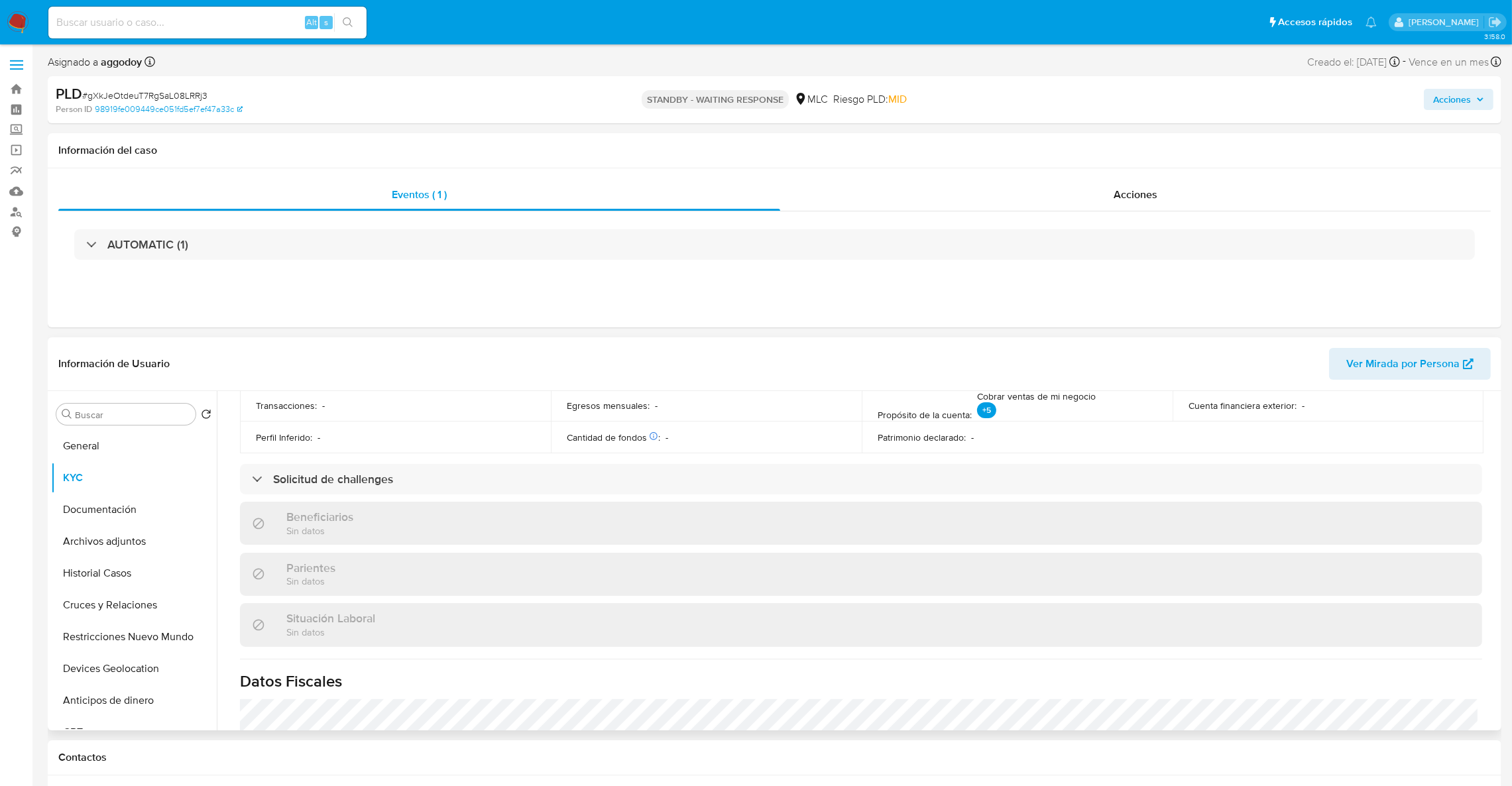
scroll to position [718, 0]
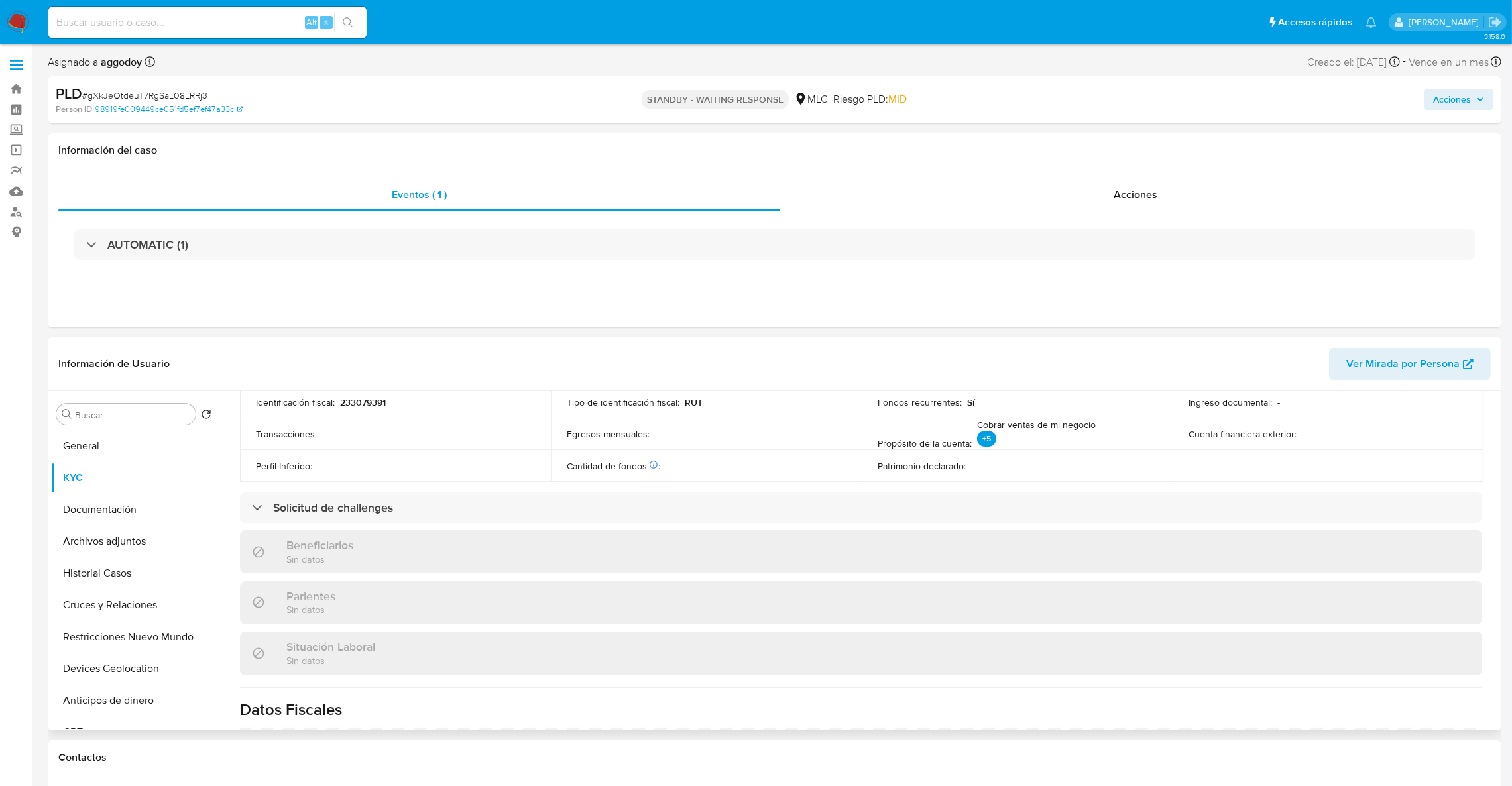
click at [977, 516] on div "Actualizado [DATE] Creado: [DATE] 21:24:26 Actualizado: [DATE] 11:46:04 Datos p…" at bounding box center [861, 486] width 1274 height 1025
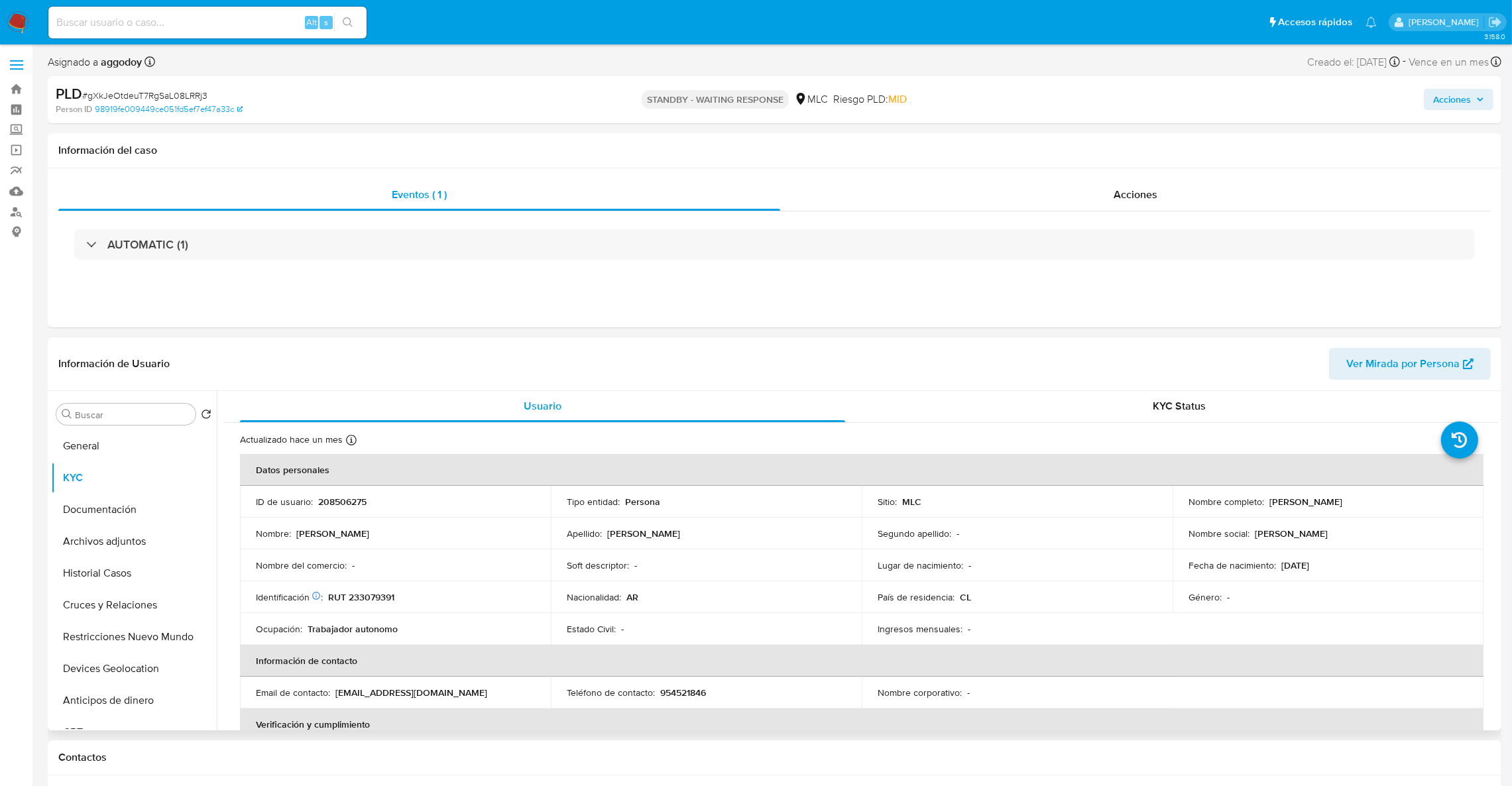
scroll to position [0, 0]
click at [1270, 506] on p "[PERSON_NAME]" at bounding box center [1306, 502] width 73 height 12
drag, startPoint x: 1263, startPoint y: 504, endPoint x: 1409, endPoint y: 501, distance: 146.0
click at [1409, 501] on div "Nombre completo : [PERSON_NAME]" at bounding box center [1328, 502] width 279 height 12
copy div "[PERSON_NAME]"
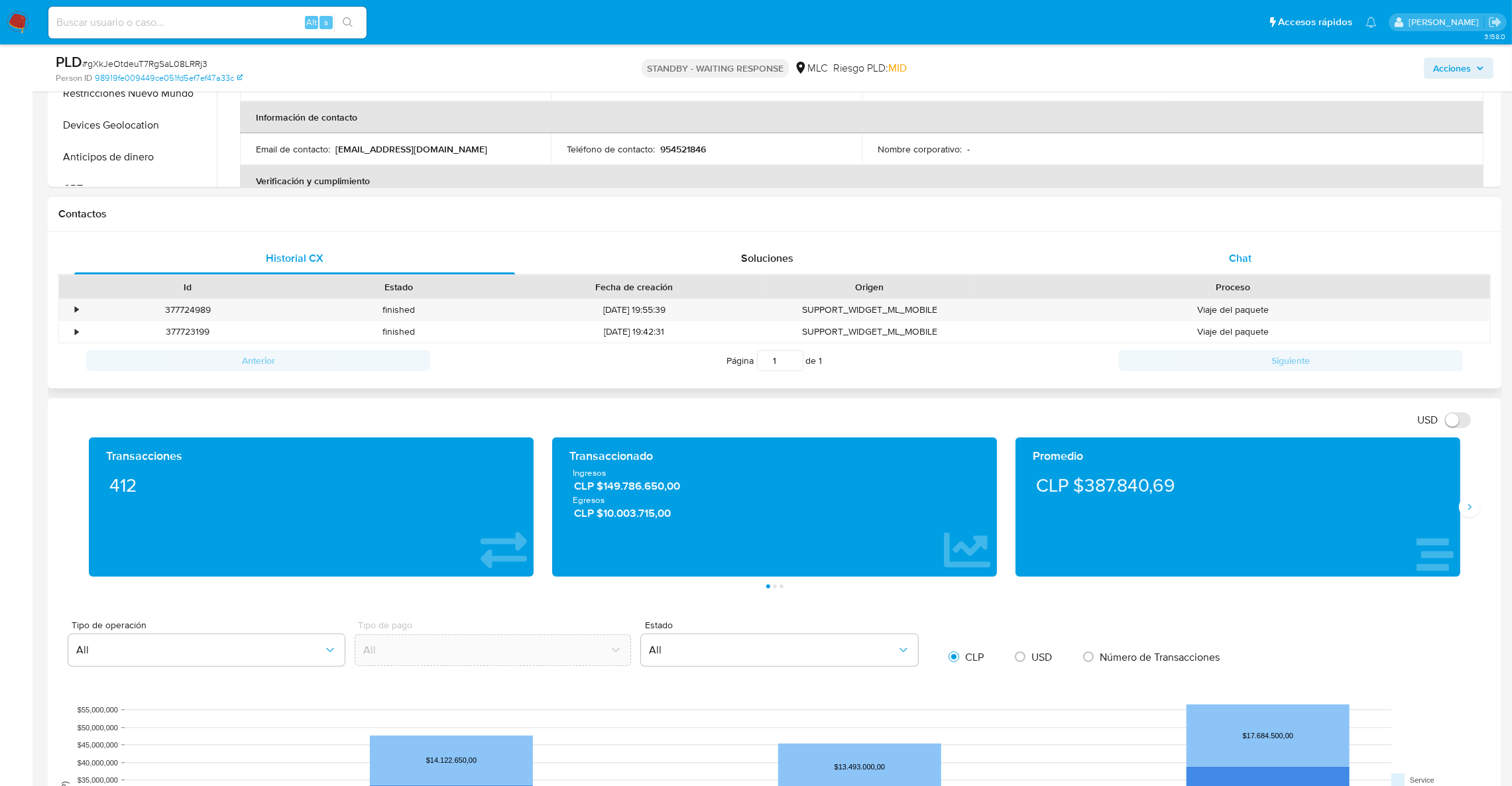
click at [1250, 257] on span "Chat" at bounding box center [1240, 258] width 23 height 15
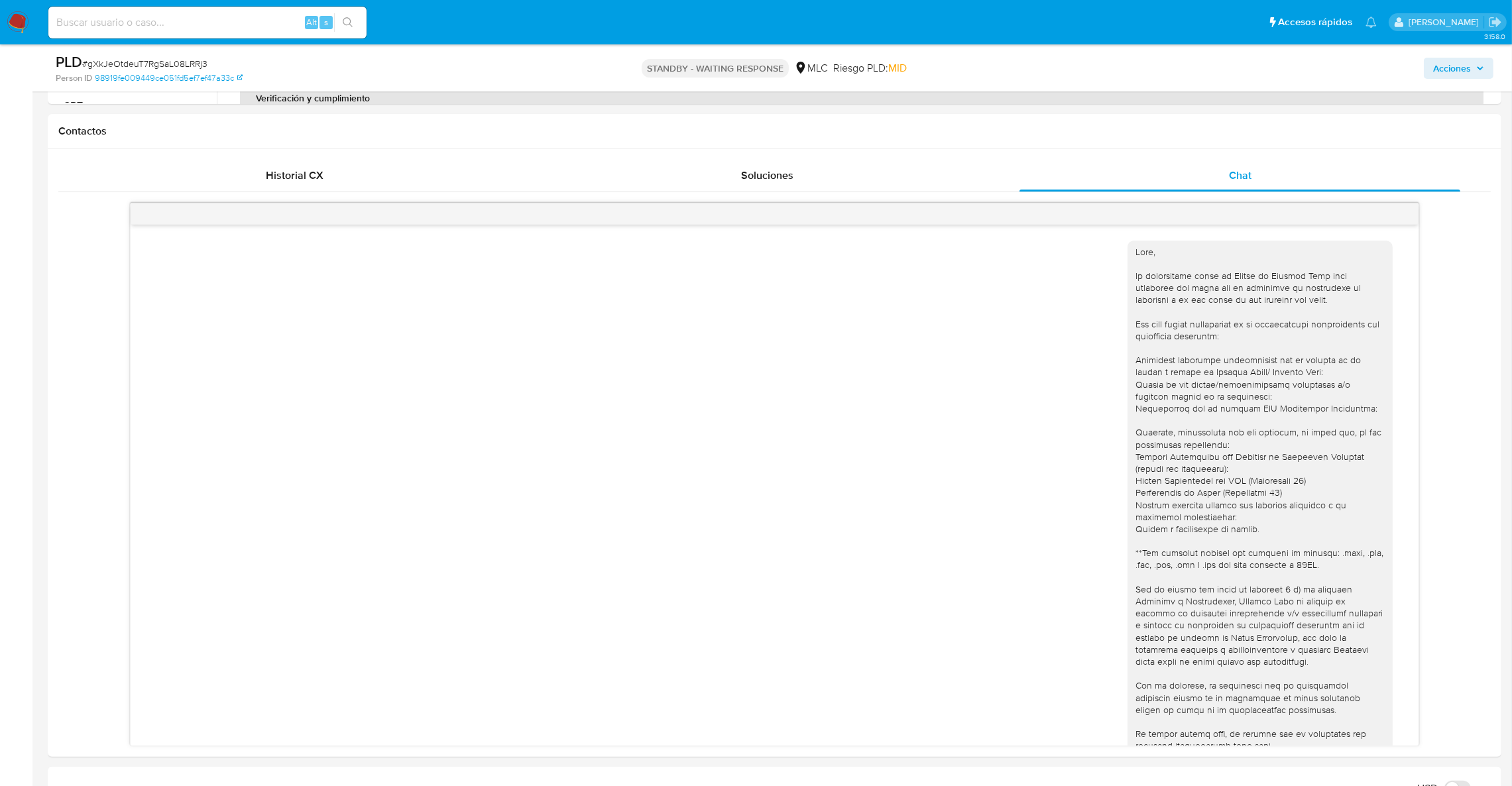
scroll to position [73, 0]
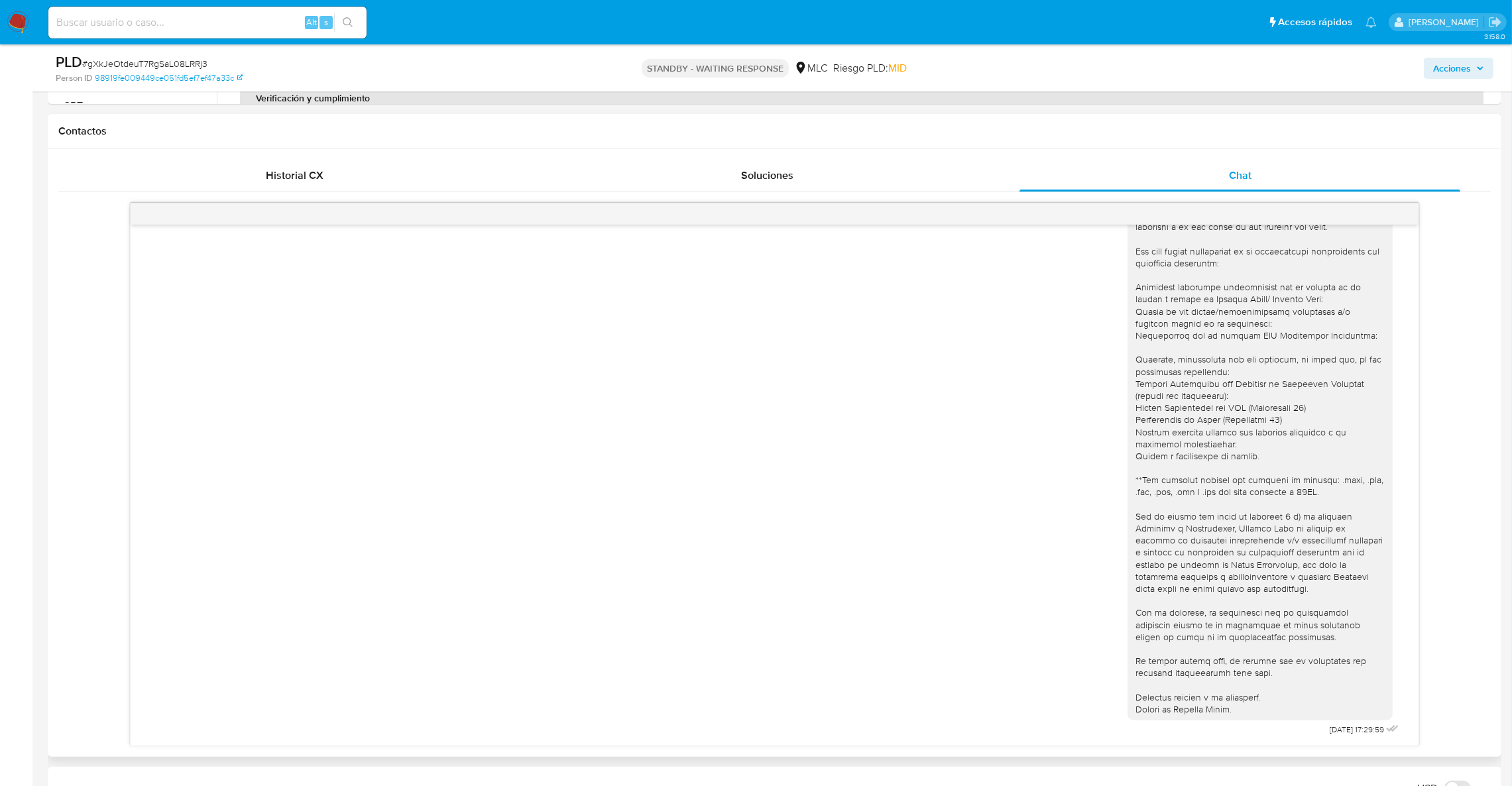
drag, startPoint x: 1129, startPoint y: 557, endPoint x: 1194, endPoint y: 460, distance: 116.8
click at [1136, 557] on div at bounding box center [1260, 444] width 249 height 542
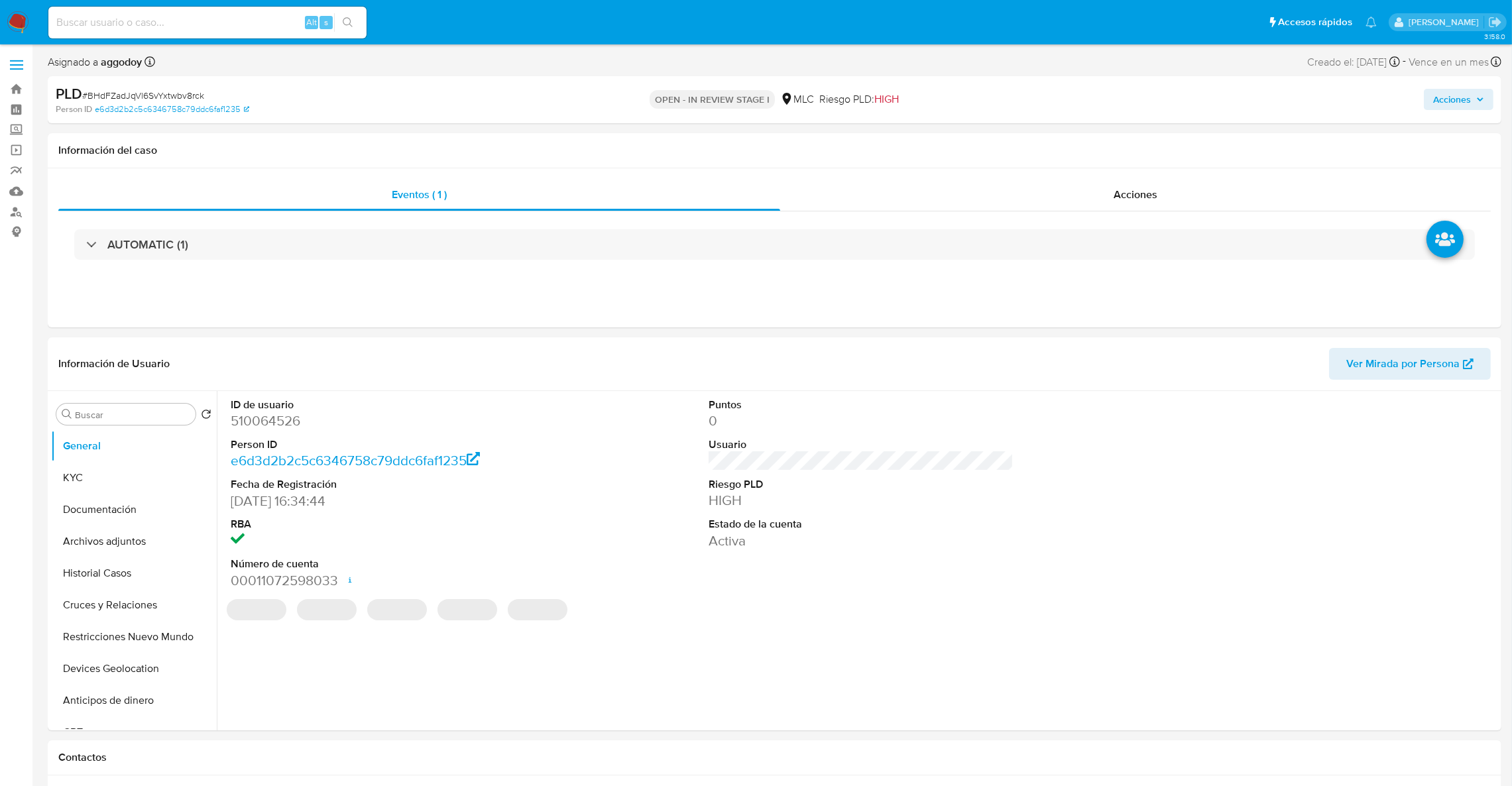
select select "10"
click at [275, 430] on dd "510064526" at bounding box center [383, 420] width 306 height 18
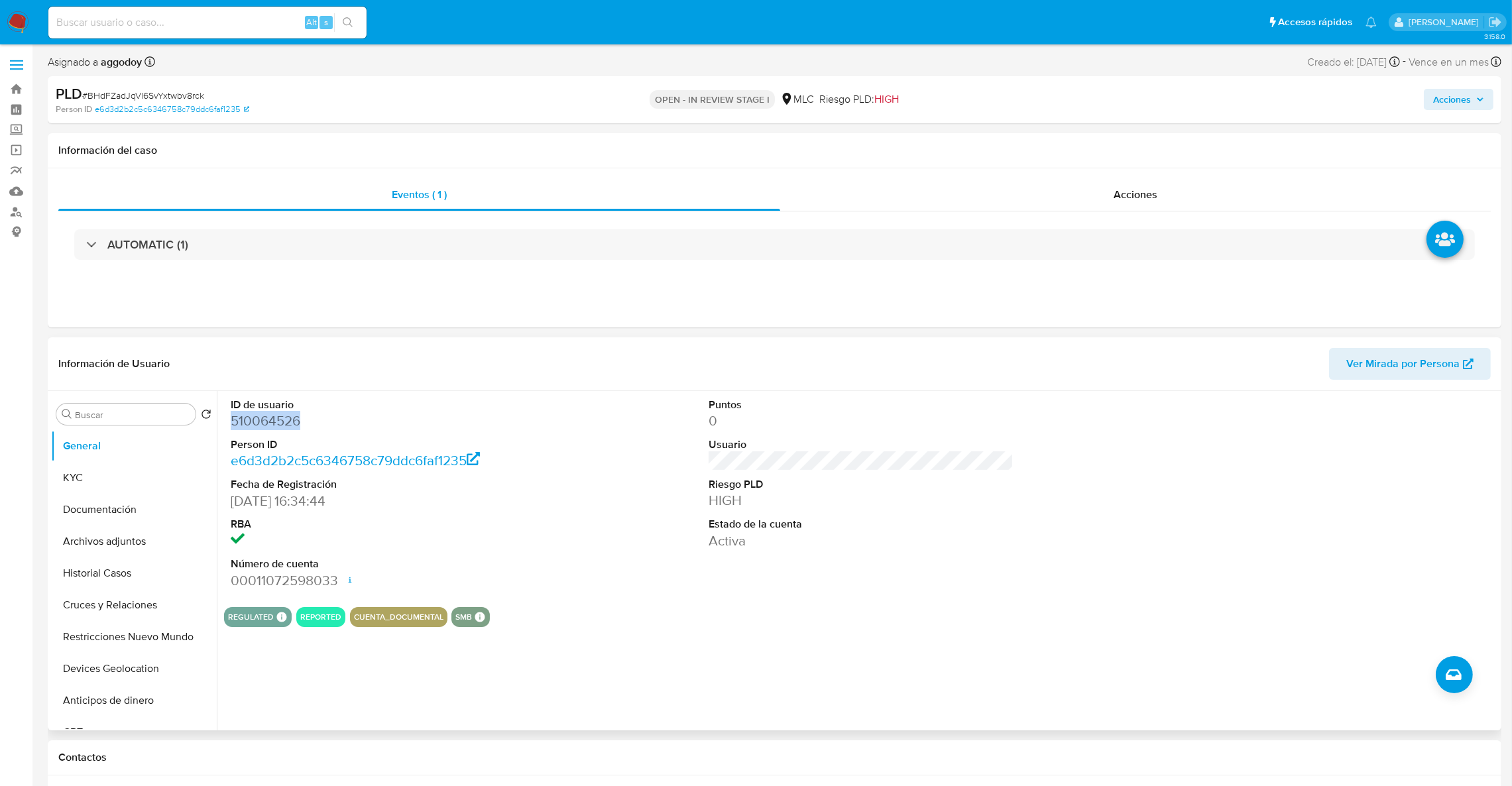
click at [275, 430] on dd "510064526" at bounding box center [383, 420] width 306 height 18
copy dd "510064526"
click at [113, 485] on button "KYC" at bounding box center [129, 477] width 155 height 32
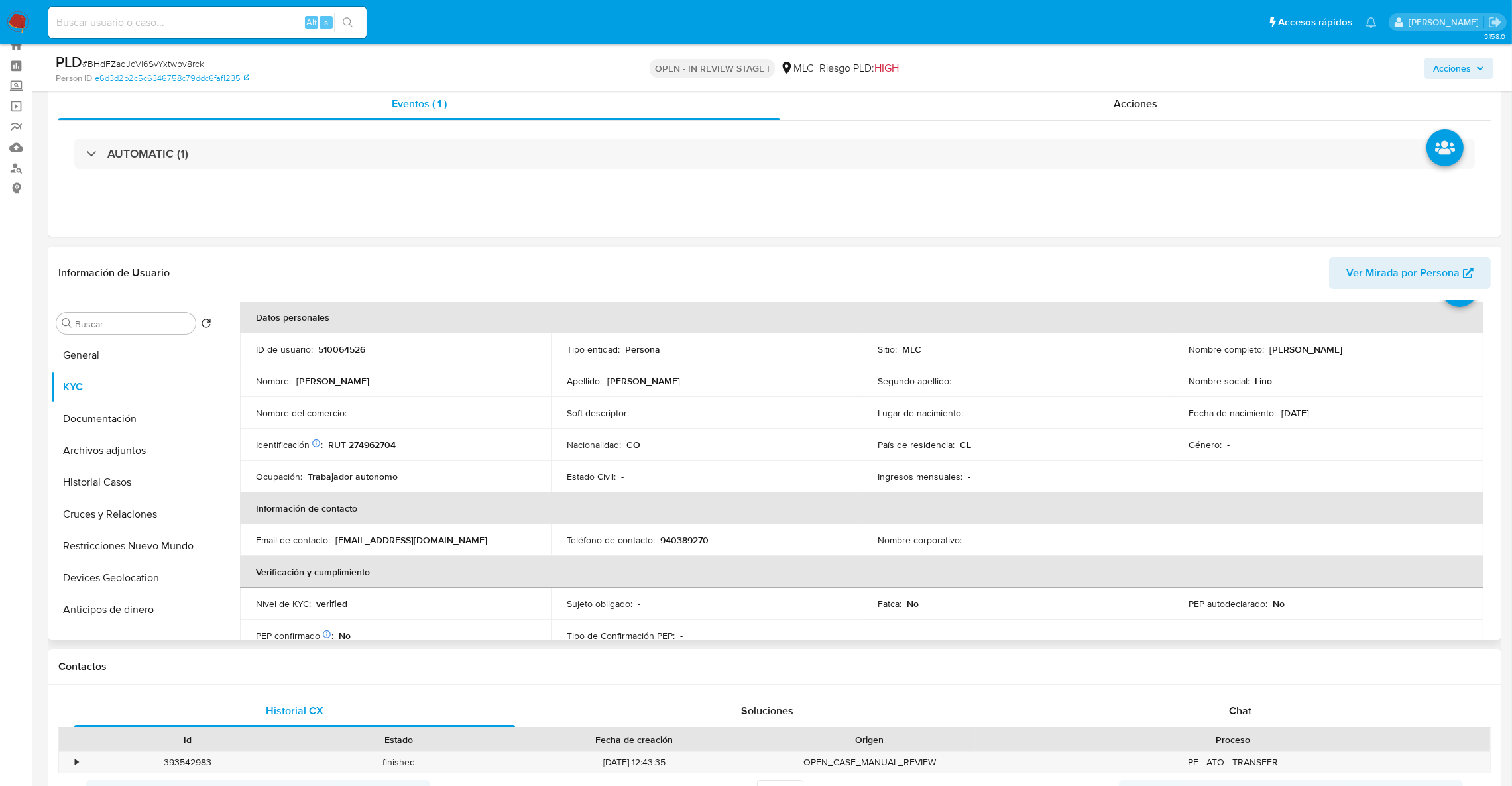
scroll to position [66, 0]
click at [353, 440] on p "RUT 274962704" at bounding box center [362, 439] width 68 height 12
copy p "274962704"
click at [1447, 488] on th "Información de contacto" at bounding box center [861, 503] width 1243 height 32
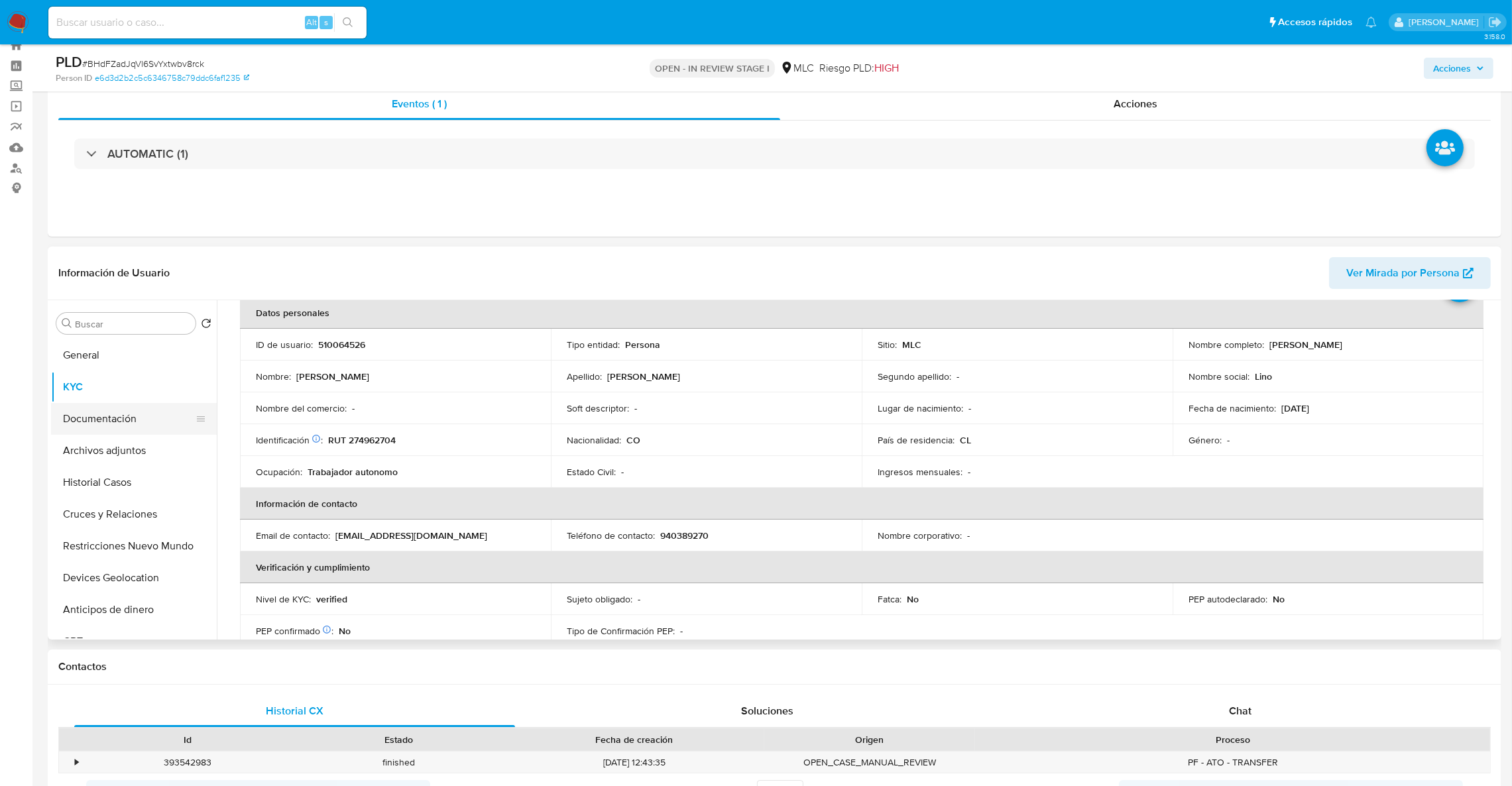
click at [110, 411] on button "Documentación" at bounding box center [129, 418] width 155 height 32
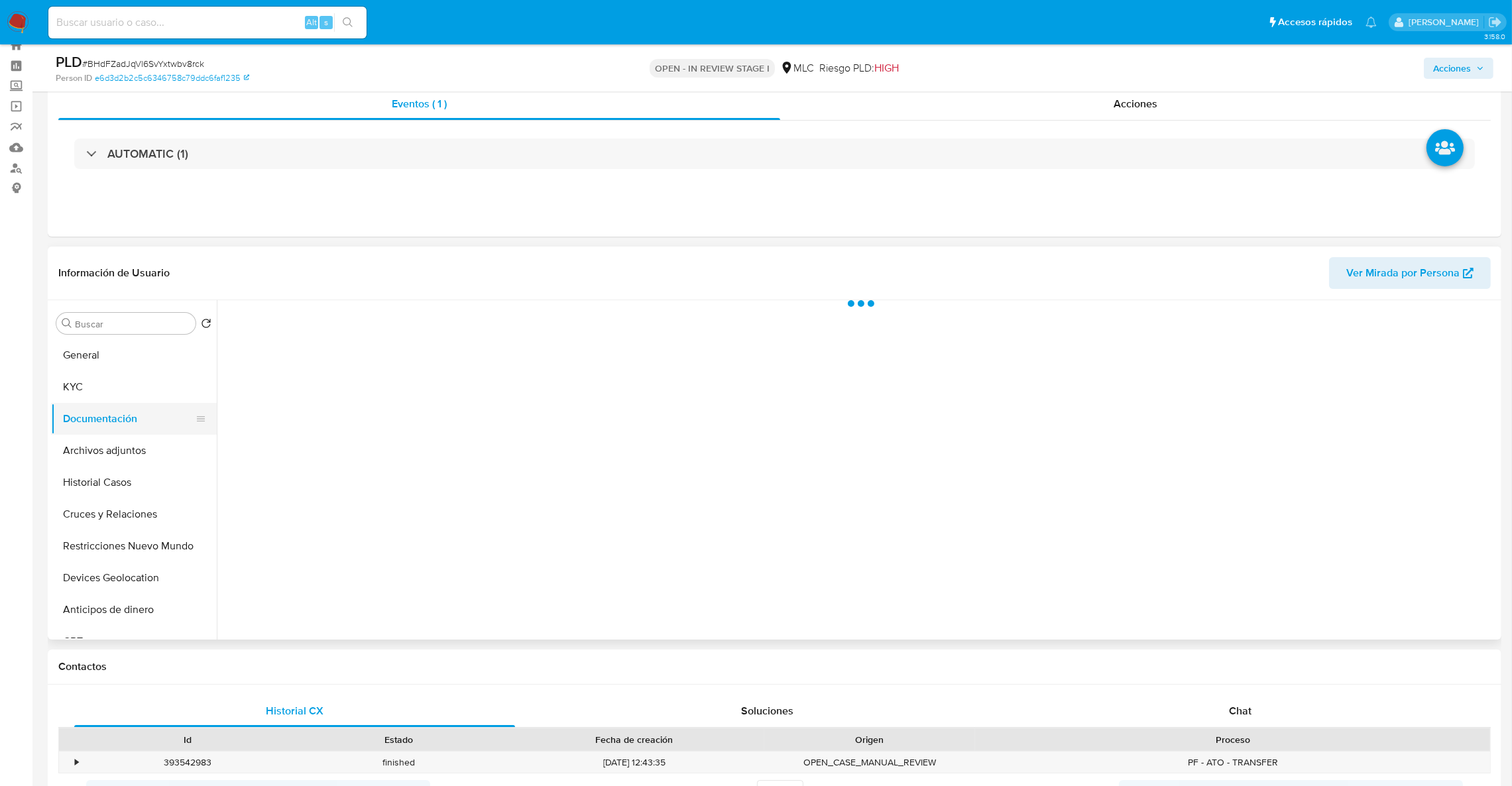
scroll to position [0, 0]
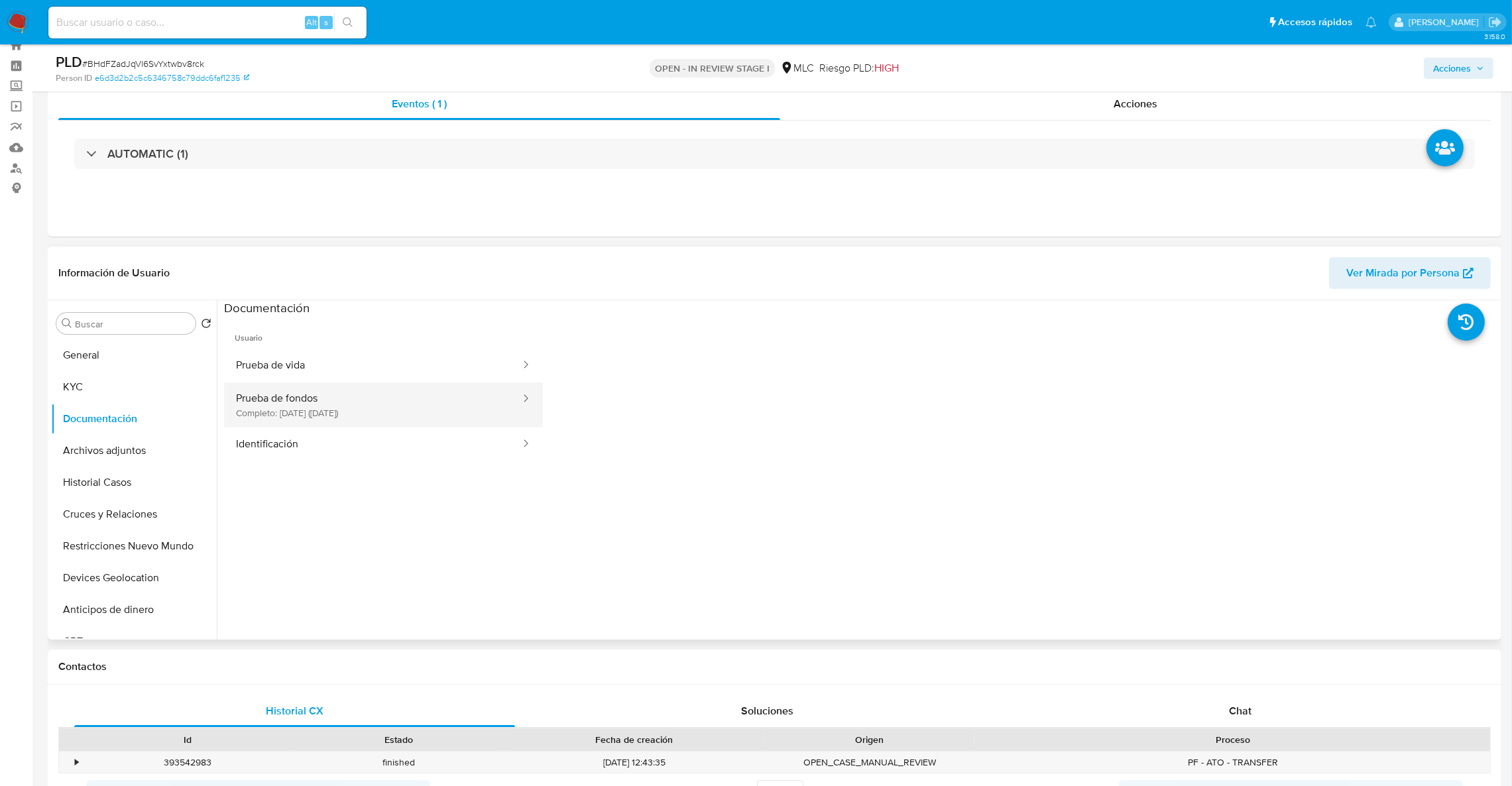
click at [306, 411] on button "Prueba de fondos Completo: 14/12/2024 (hace 9 meses)" at bounding box center [373, 405] width 297 height 45
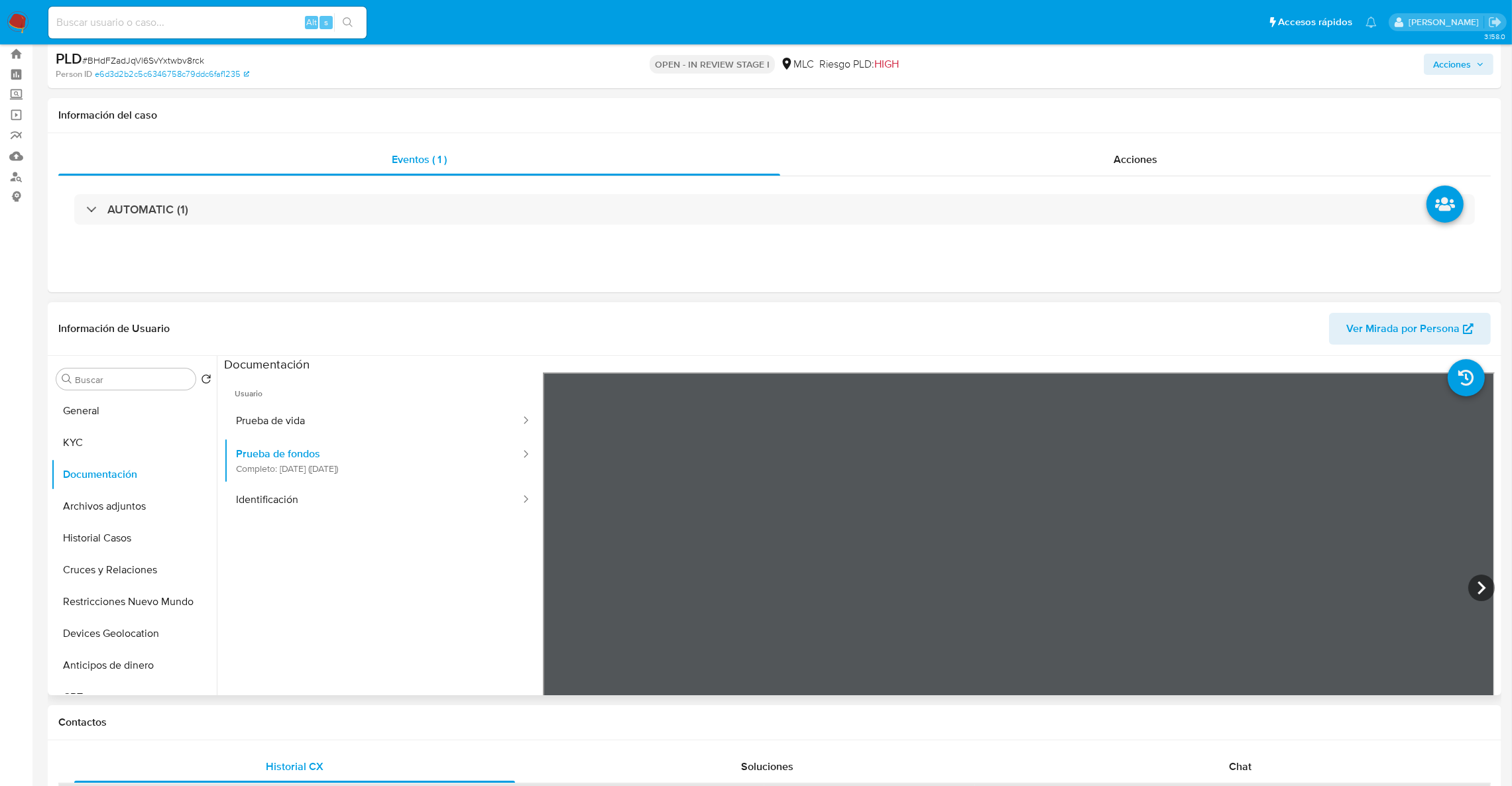
scroll to position [99, 0]
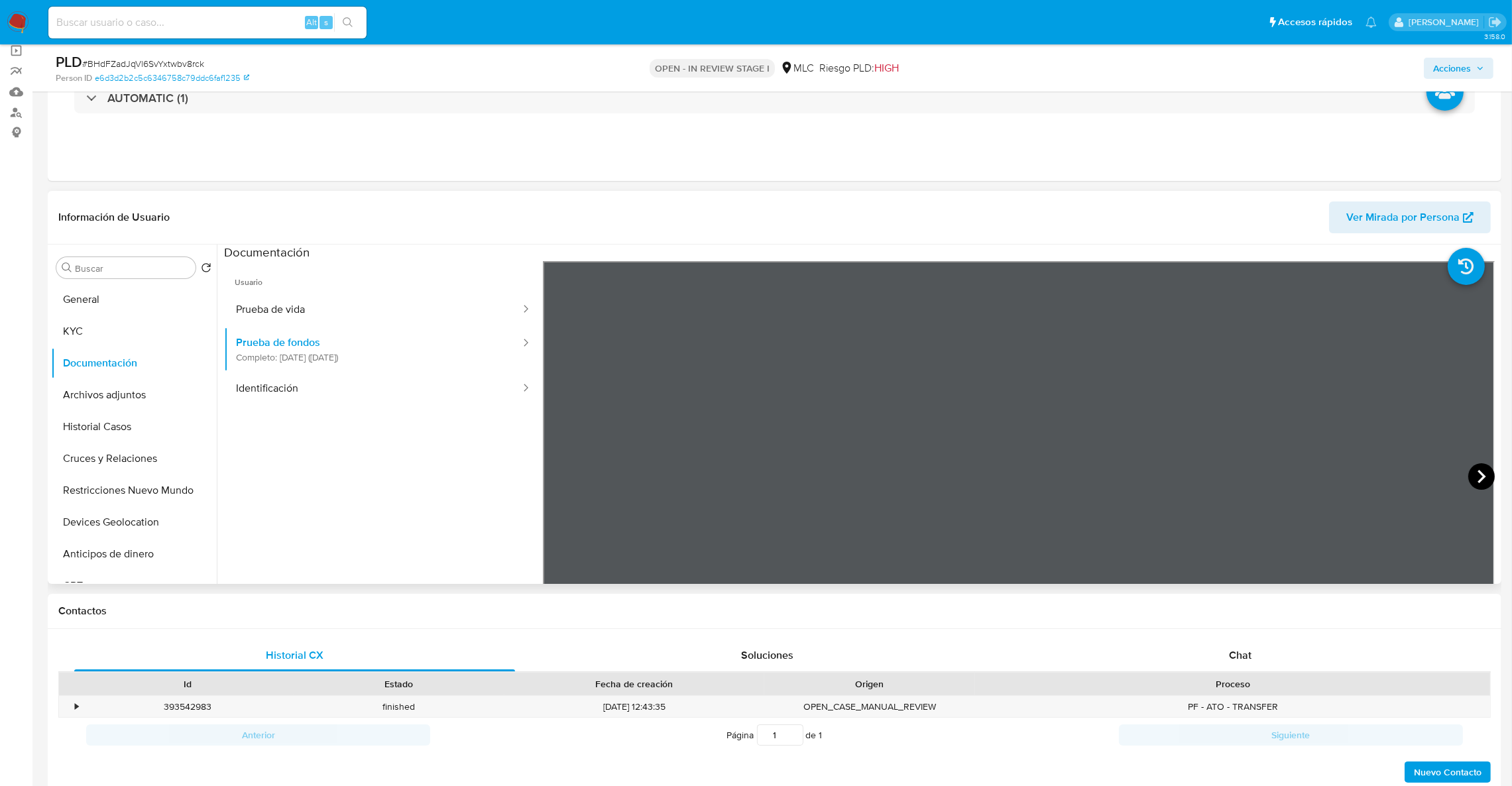
click at [1478, 479] on icon at bounding box center [1482, 477] width 27 height 27
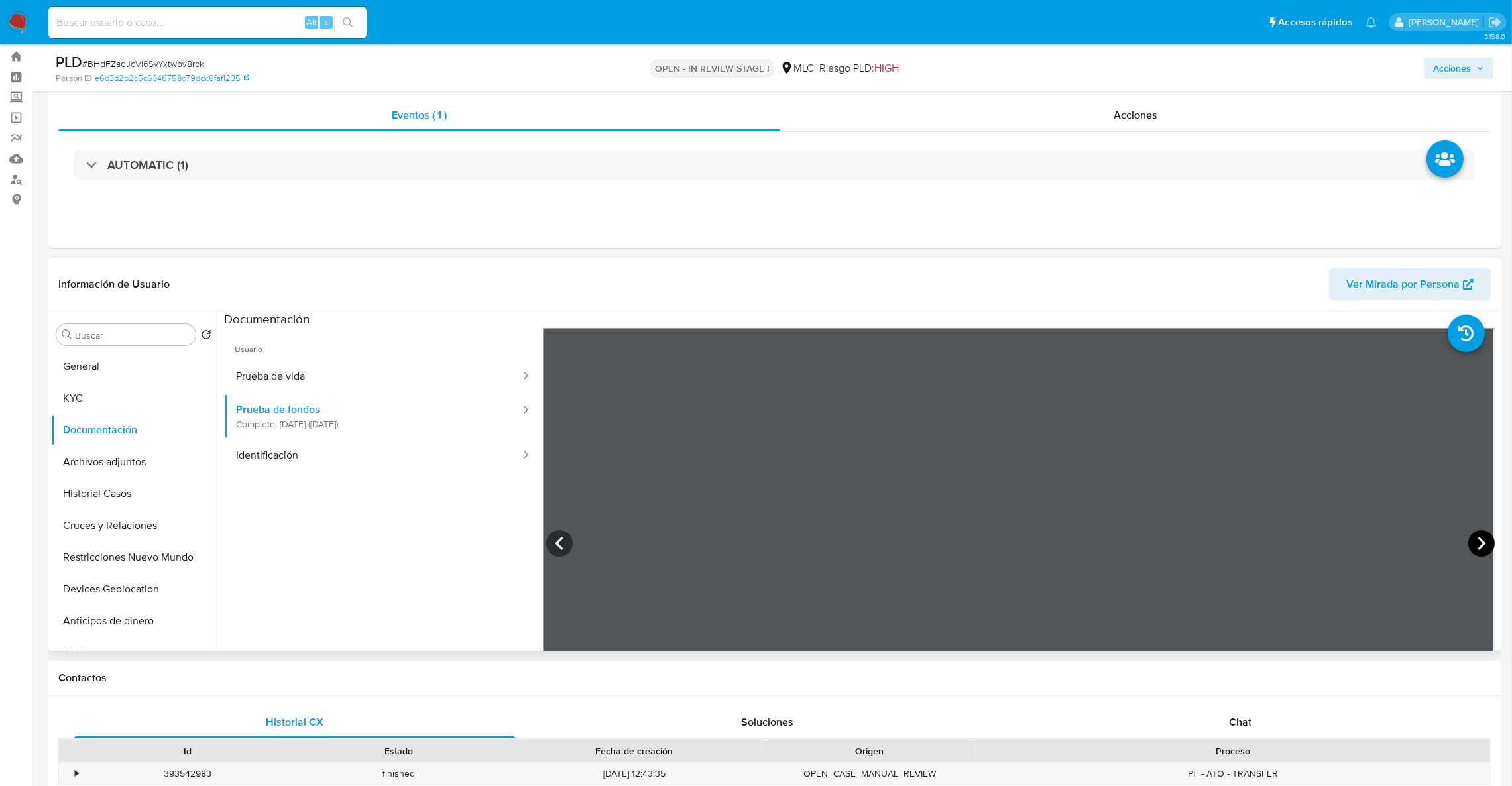
scroll to position [0, 0]
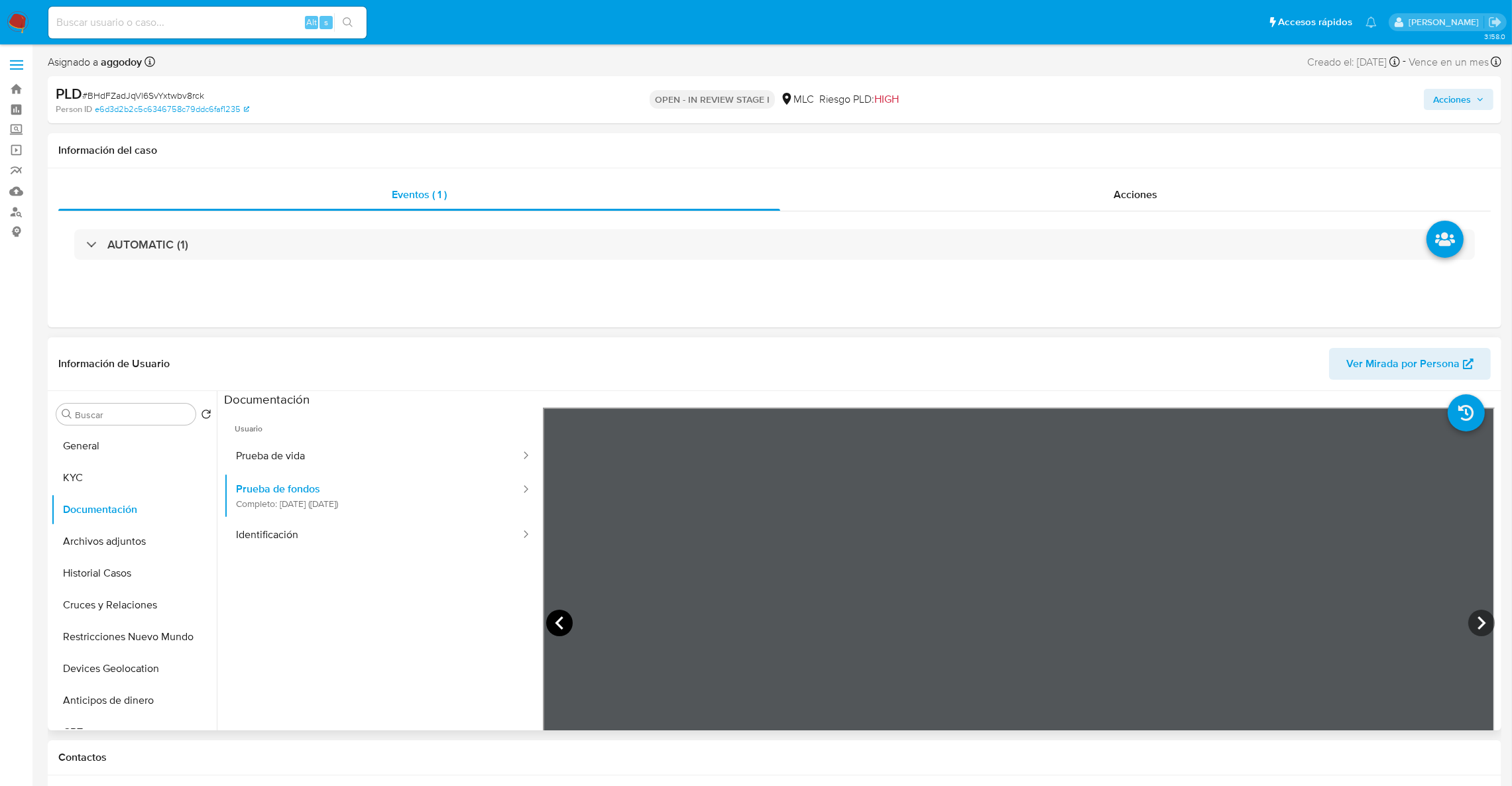
click at [556, 633] on icon at bounding box center [560, 623] width 27 height 27
click at [104, 621] on button "Restricciones Nuevo Mundo" at bounding box center [129, 636] width 155 height 32
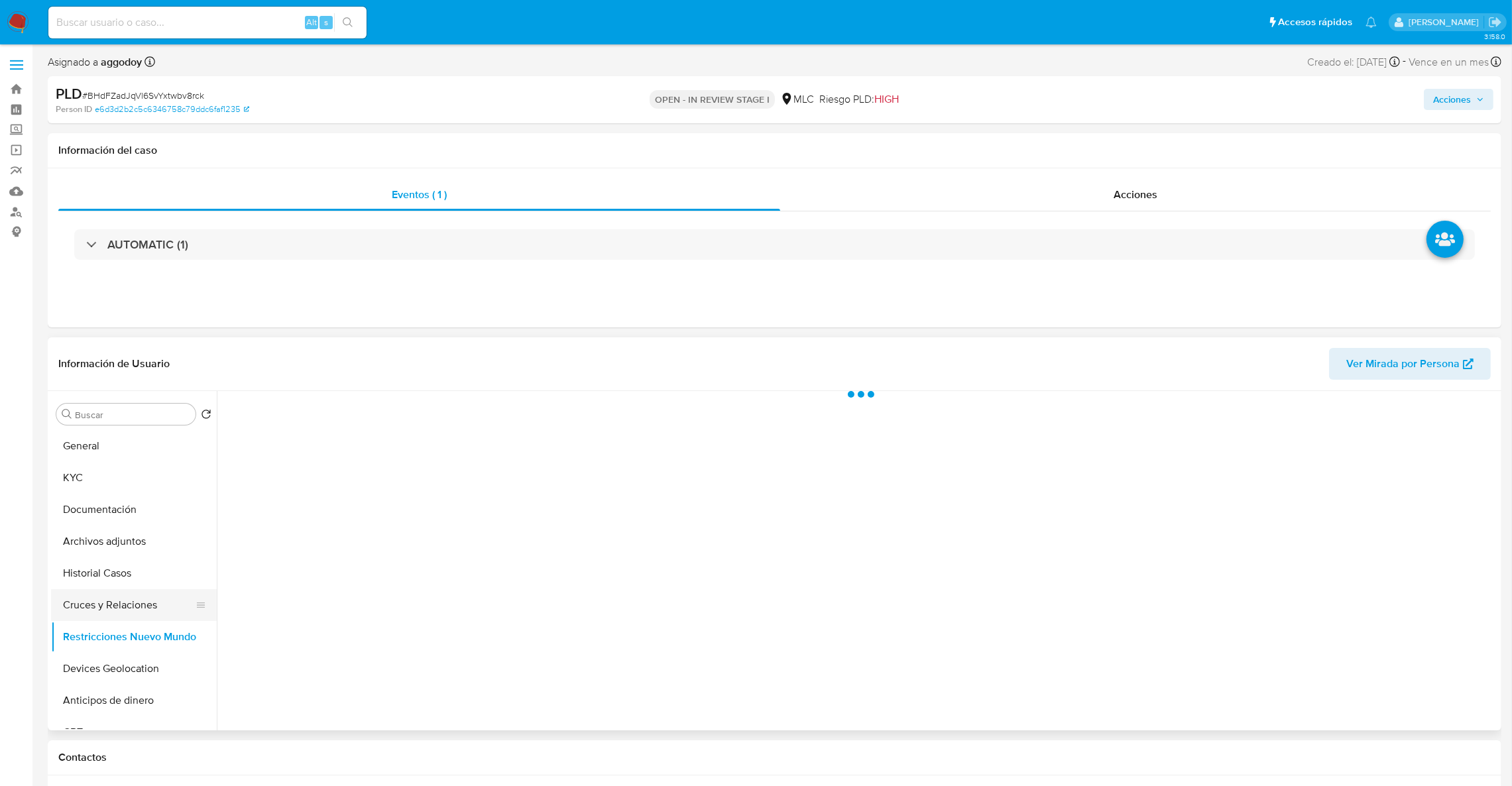
click at [104, 614] on button "Cruces y Relaciones" at bounding box center [129, 605] width 155 height 32
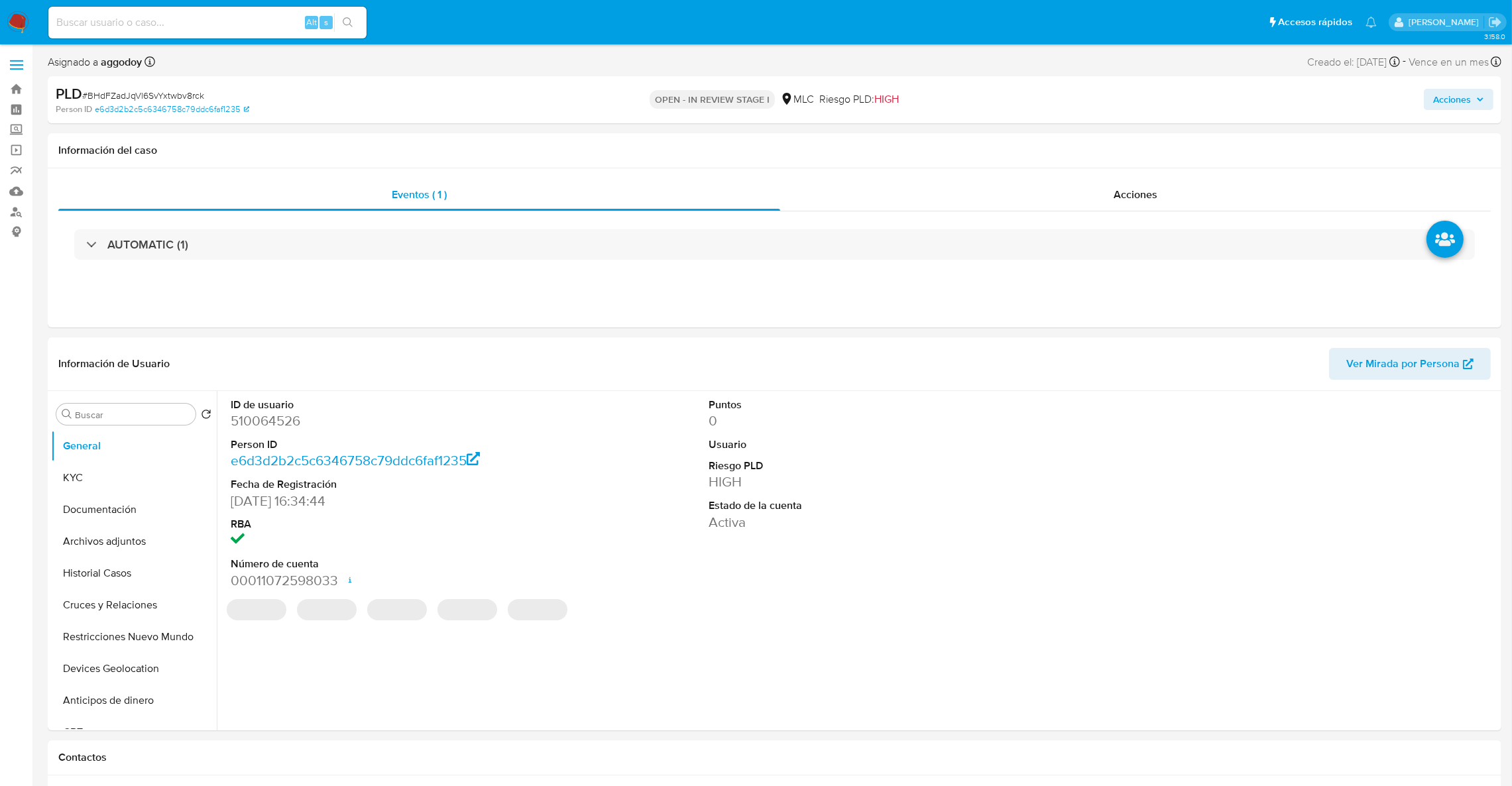
select select "10"
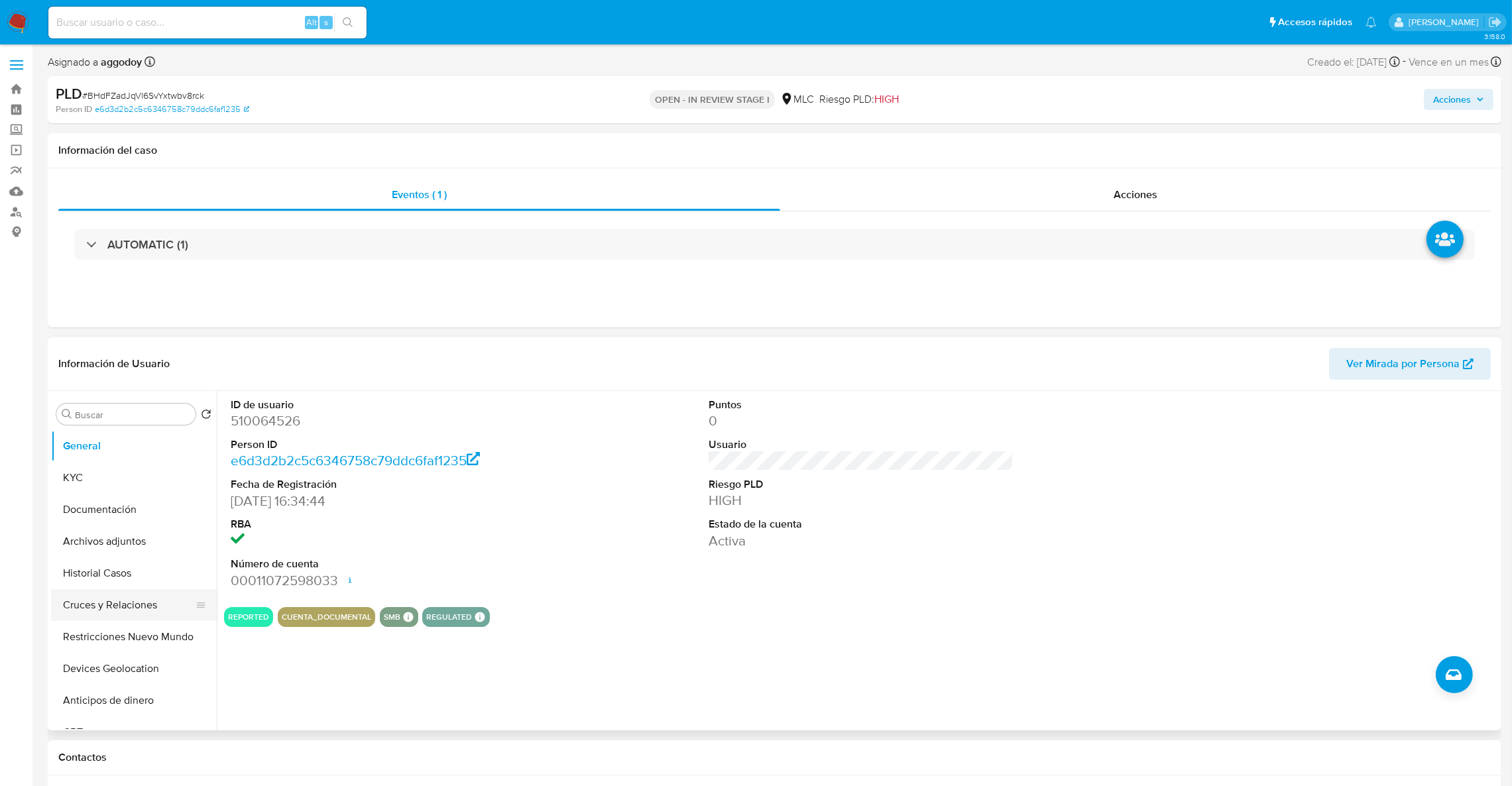
click at [133, 596] on button "Cruces y Relaciones" at bounding box center [129, 605] width 155 height 32
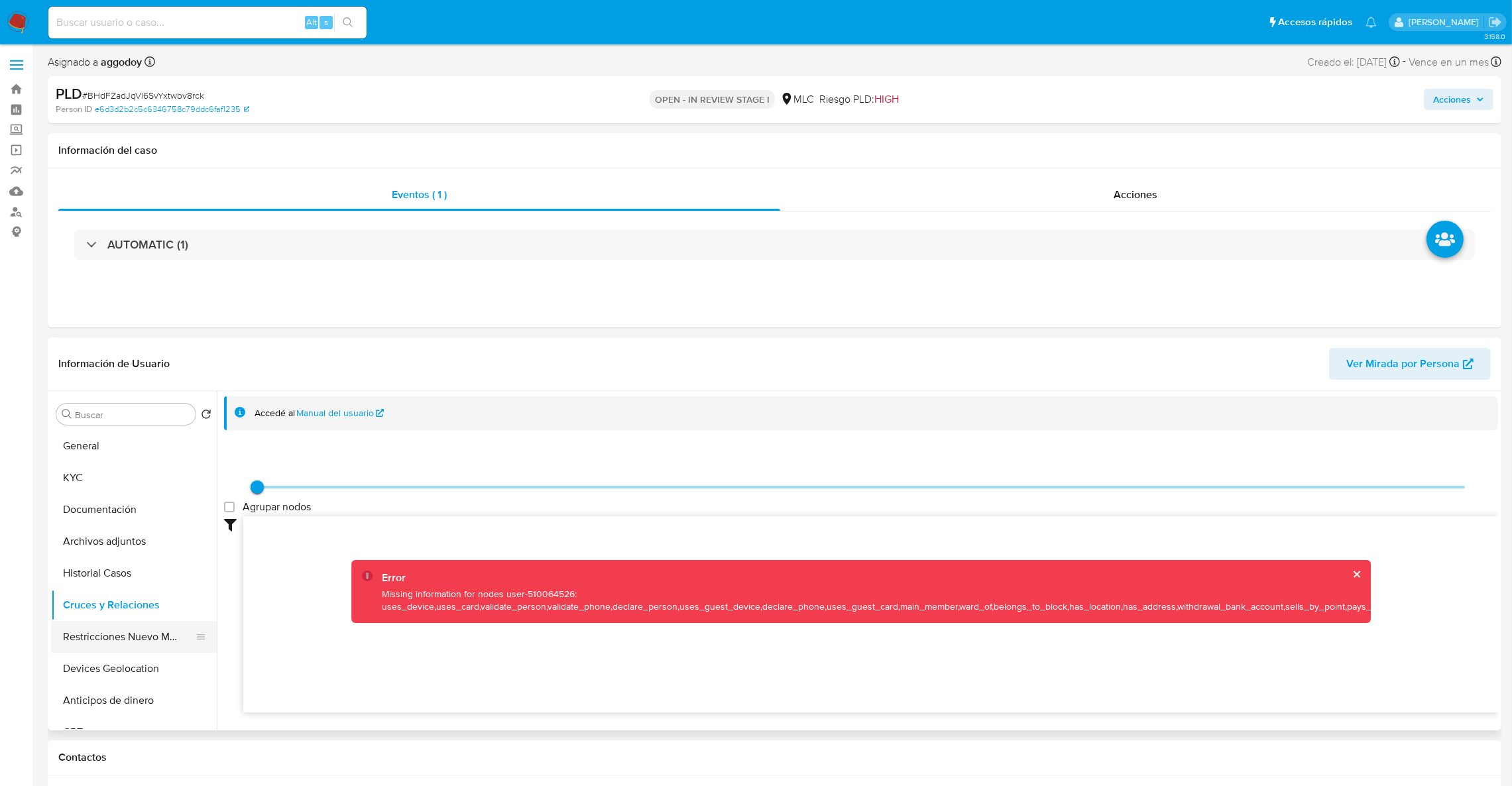
click at [138, 630] on button "Restricciones Nuevo Mundo" at bounding box center [129, 636] width 155 height 32
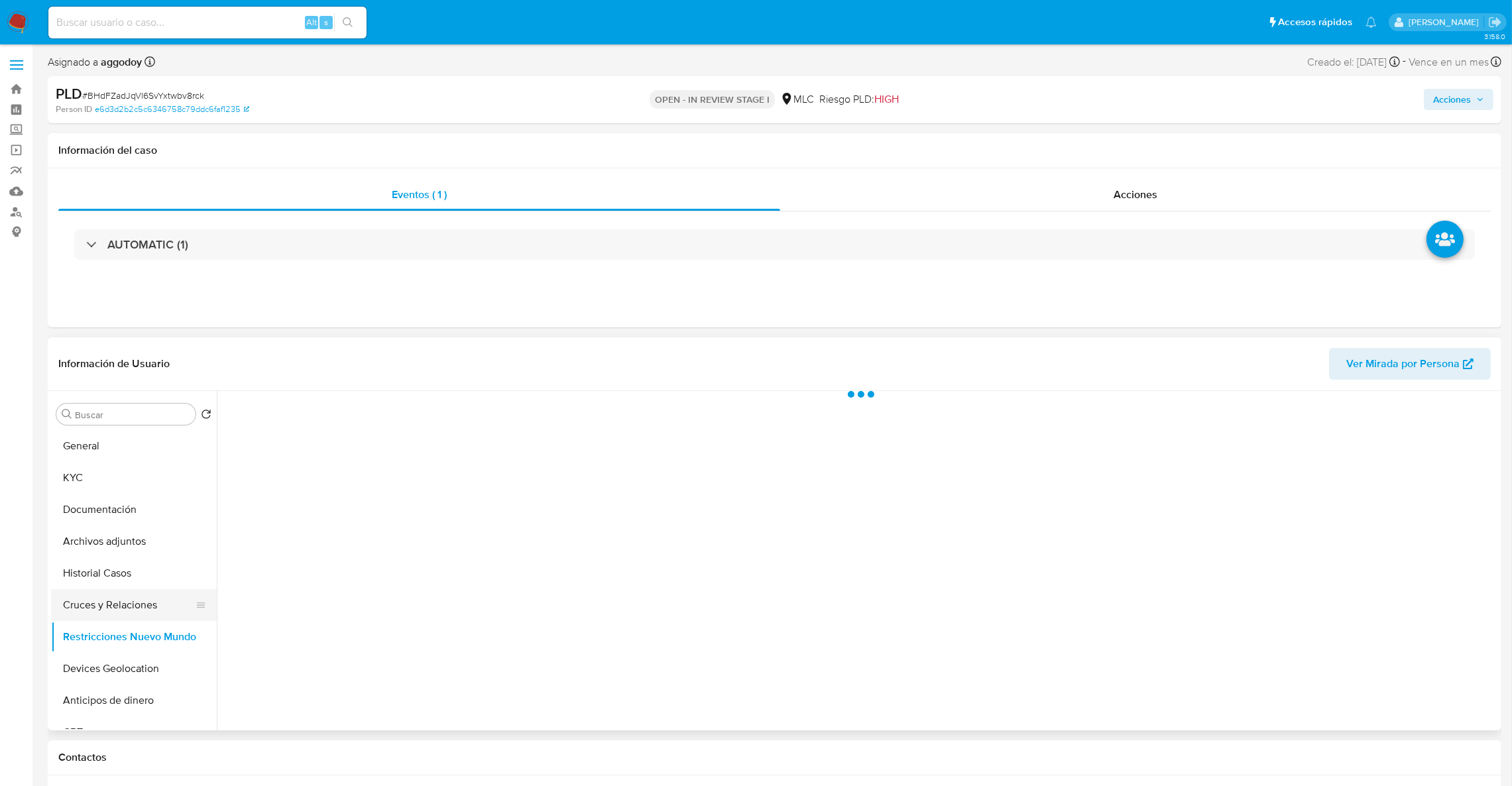
click at [124, 610] on button "Cruces y Relaciones" at bounding box center [129, 605] width 155 height 32
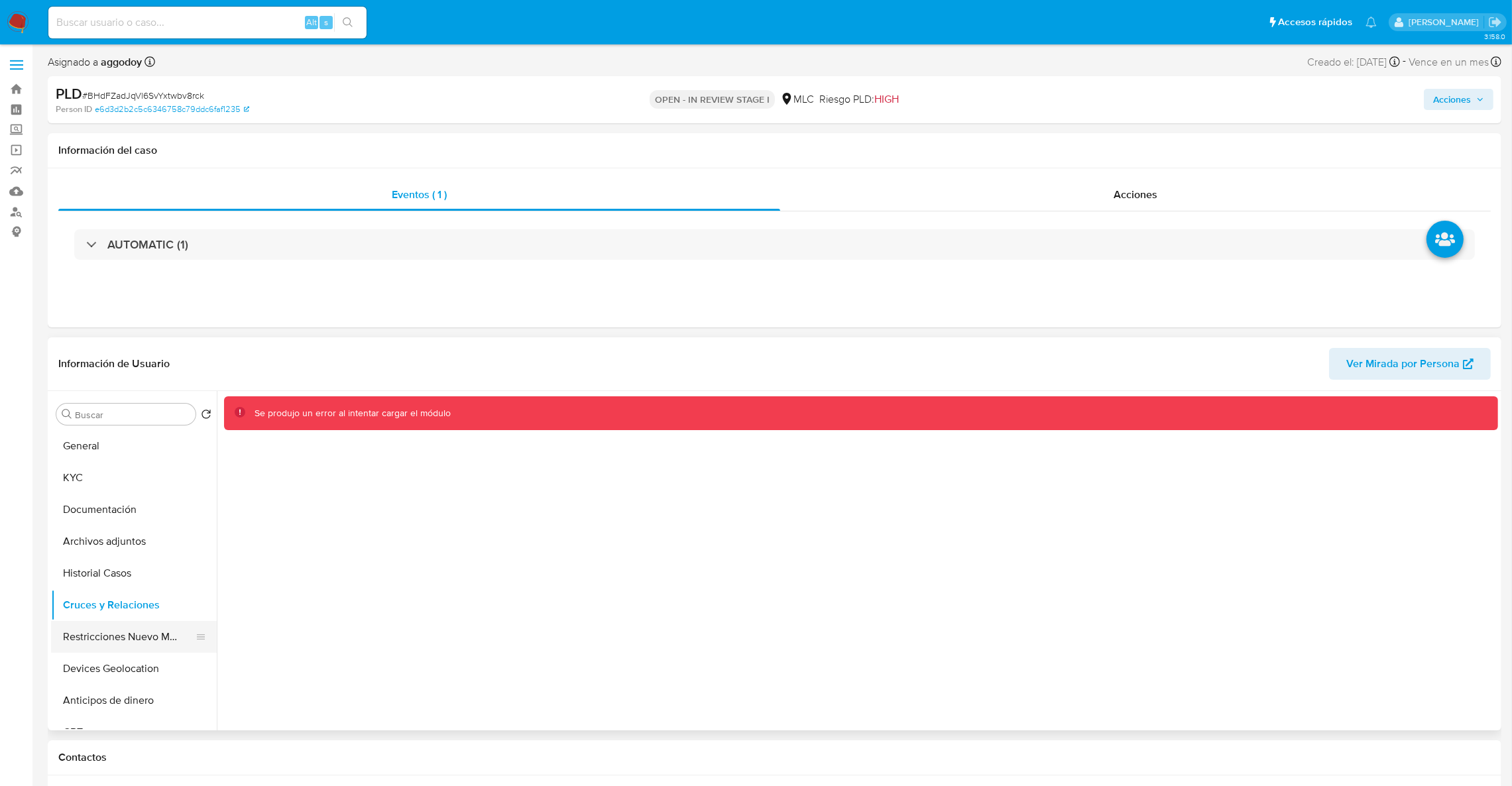
drag, startPoint x: 114, startPoint y: 662, endPoint x: 114, endPoint y: 648, distance: 14.0
click at [114, 662] on button "Devices Geolocation" at bounding box center [134, 668] width 166 height 32
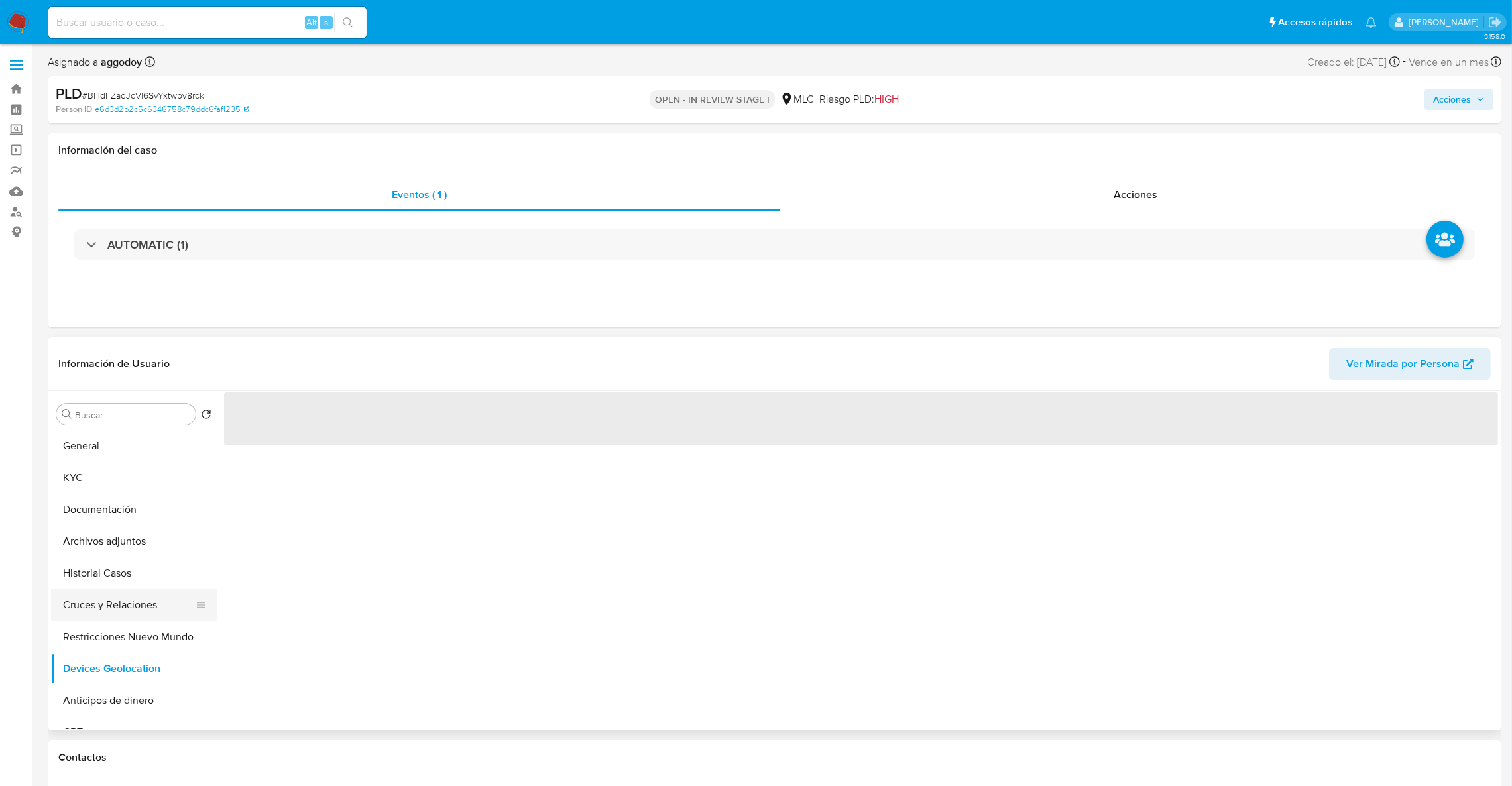
click at [116, 610] on button "Cruces y Relaciones" at bounding box center [129, 605] width 155 height 32
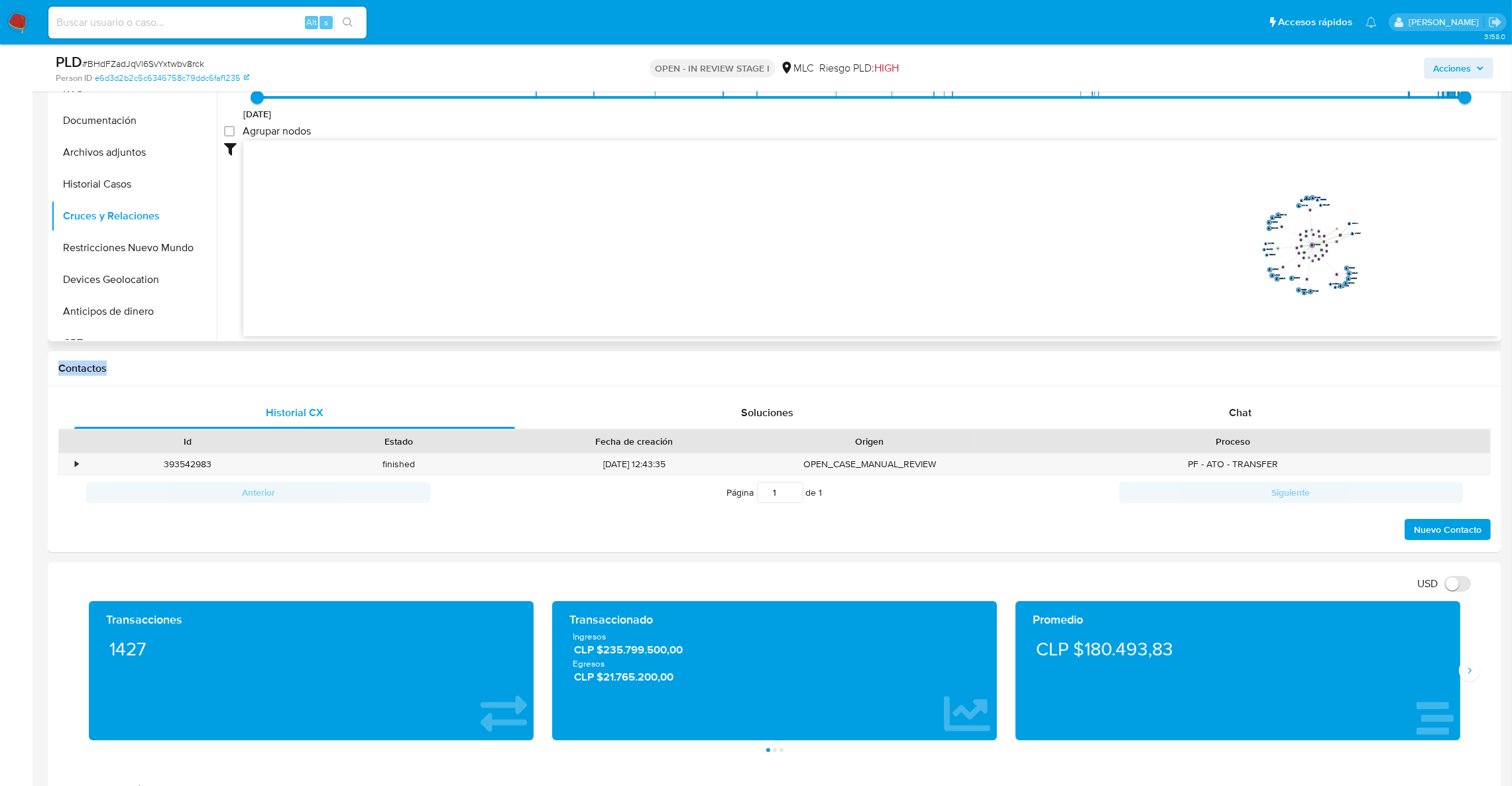
scroll to position [15, 0]
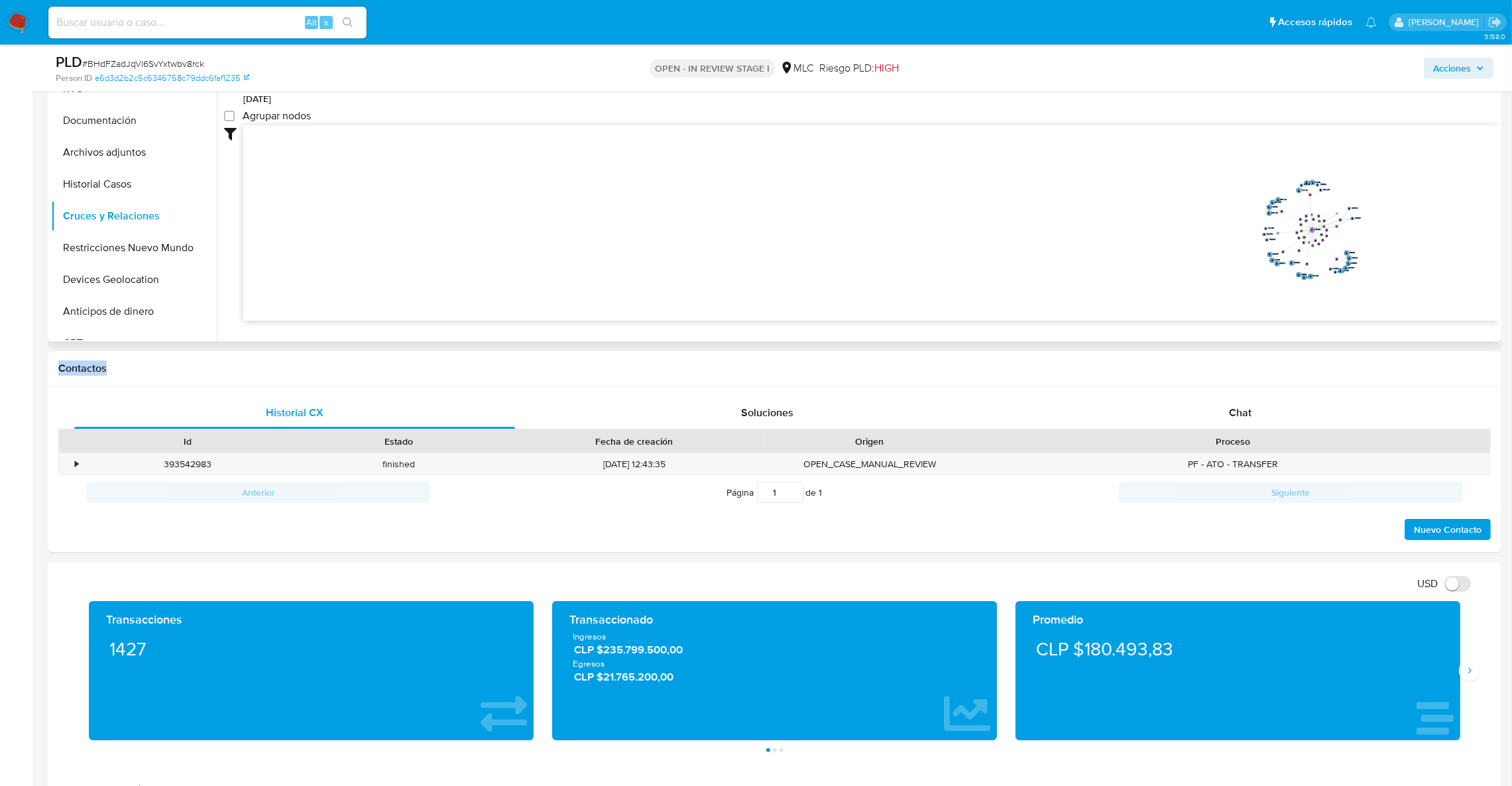
drag, startPoint x: 283, startPoint y: 330, endPoint x: 220, endPoint y: 289, distance: 75.2
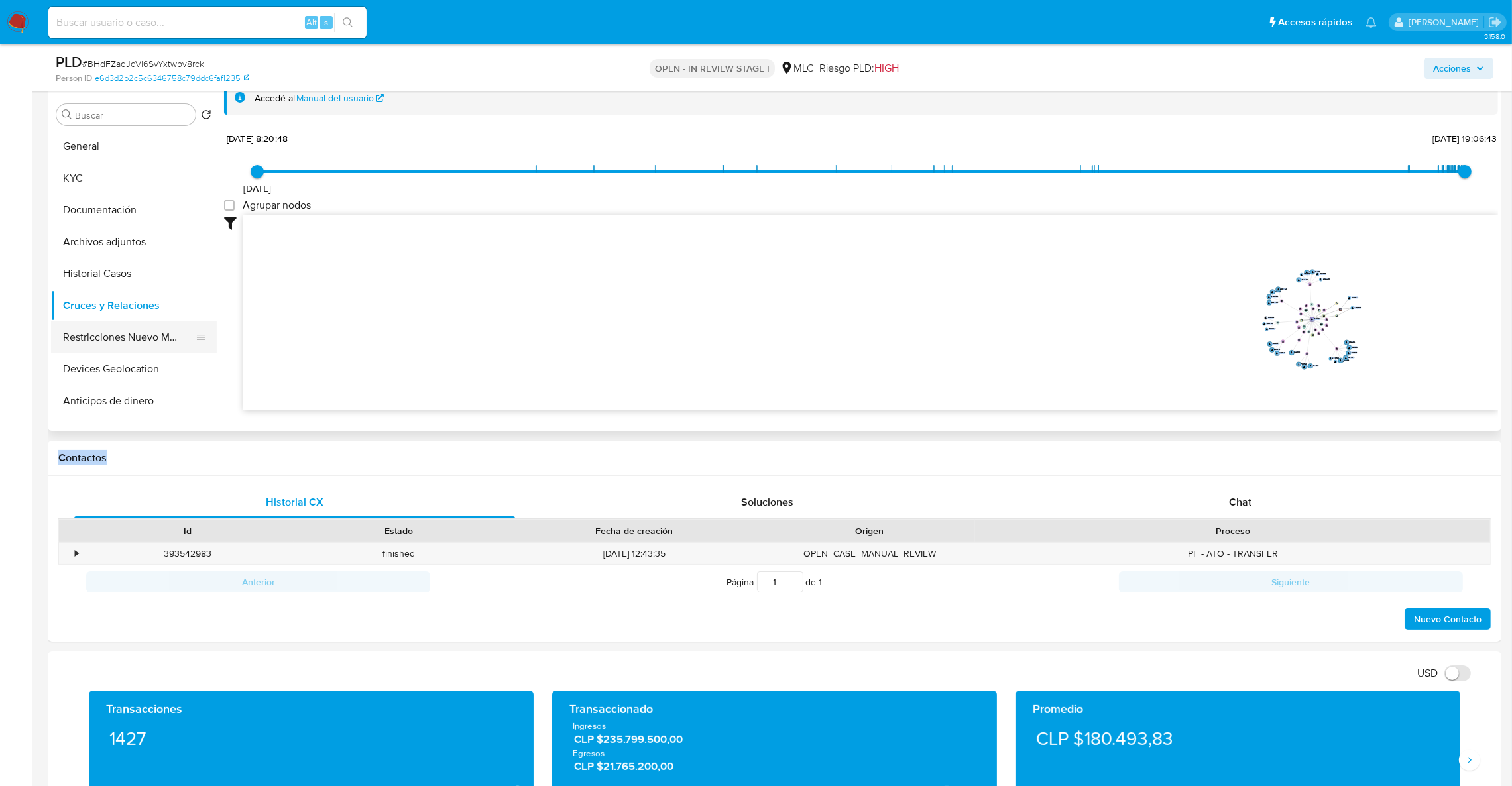
scroll to position [242, 0]
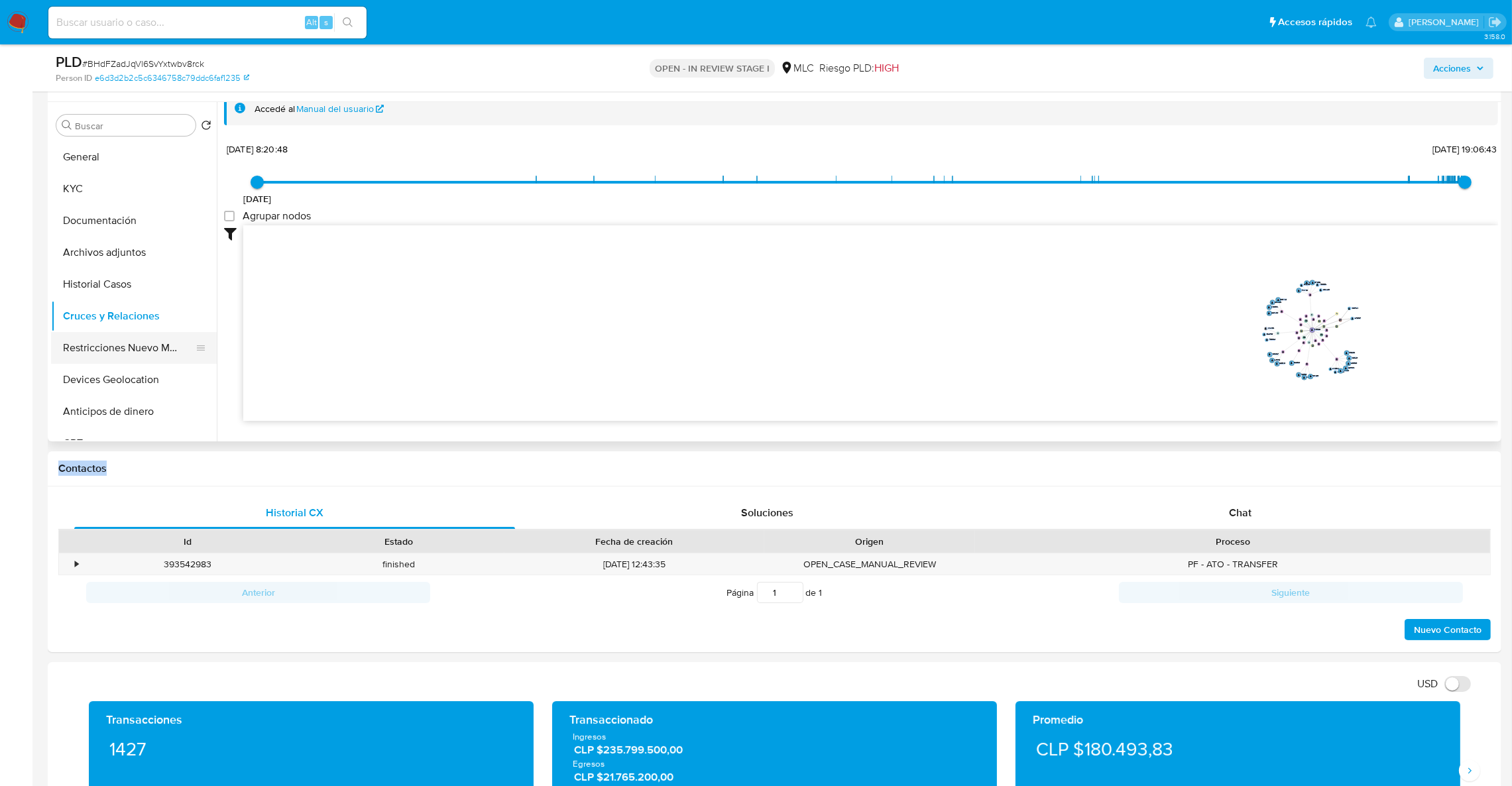
drag, startPoint x: 141, startPoint y: 328, endPoint x: 136, endPoint y: 344, distance: 16.8
click at [136, 344] on ul "General KYC Documentación Archivos adjuntos Historial Casos Cruces y Relaciones…" at bounding box center [134, 290] width 166 height 299
click at [136, 344] on button "Restricciones Nuevo Mundo" at bounding box center [129, 347] width 155 height 32
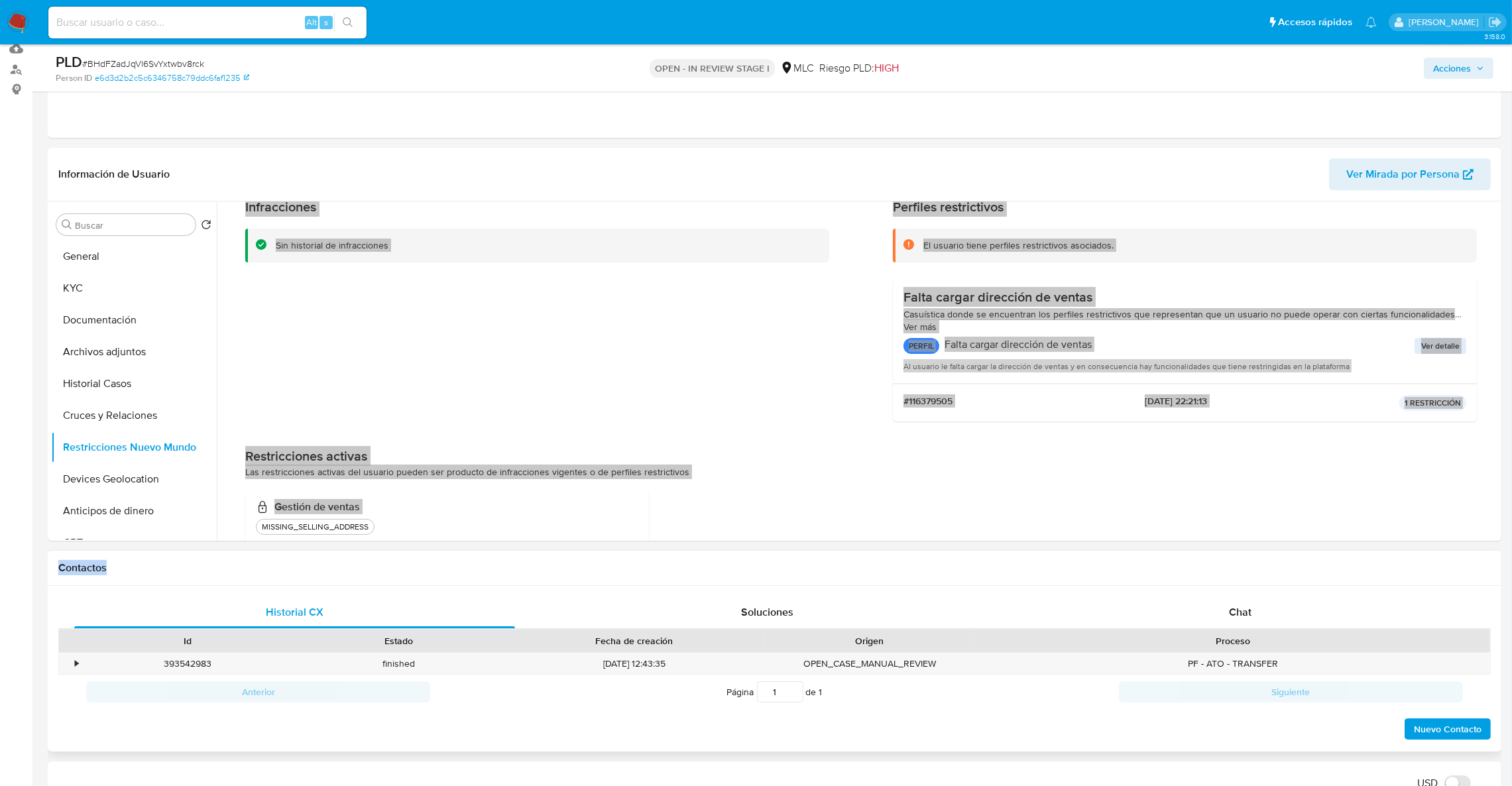
scroll to position [91, 0]
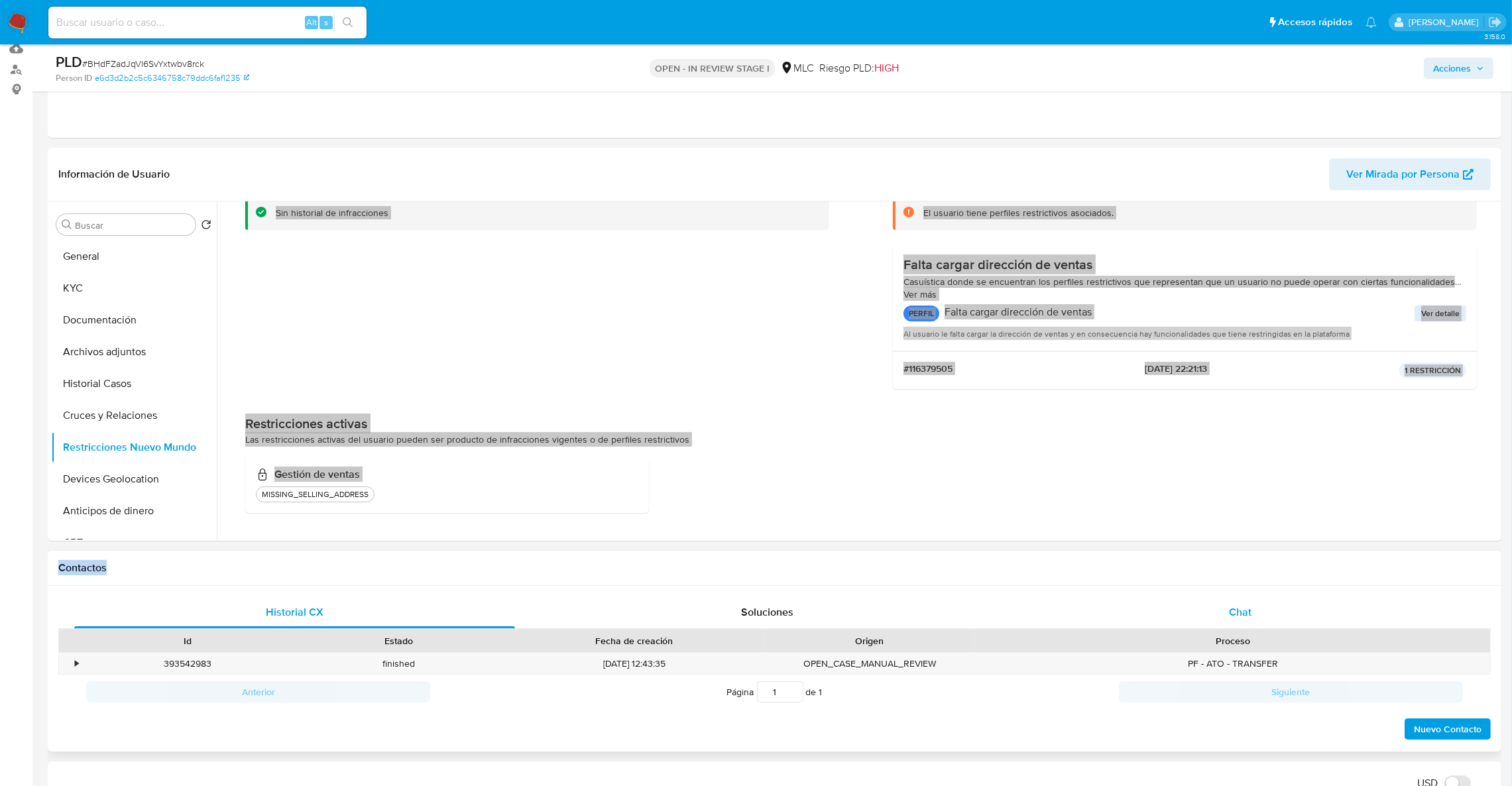
click at [1219, 614] on div "Chat" at bounding box center [1240, 612] width 441 height 32
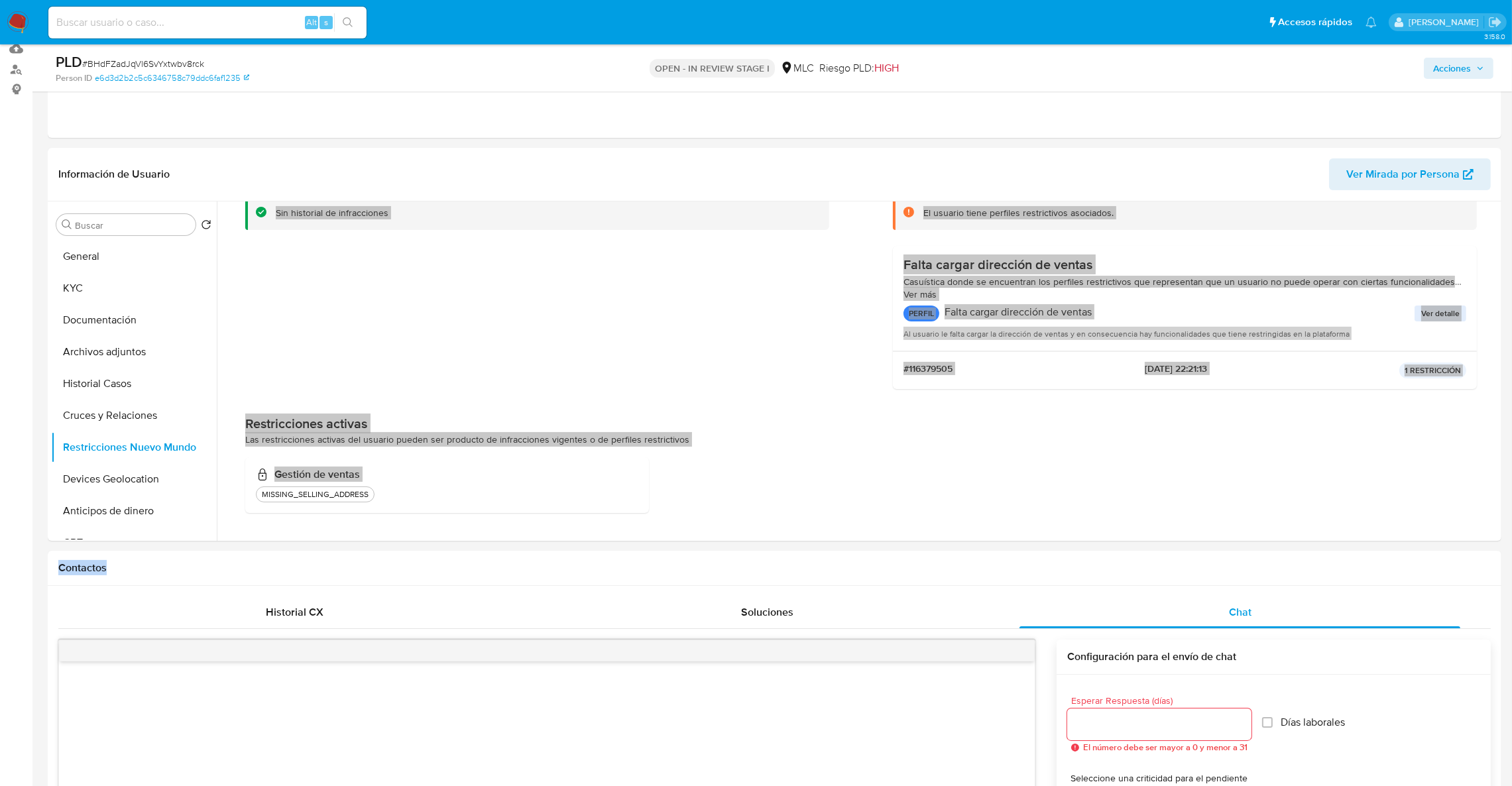
scroll to position [446, 0]
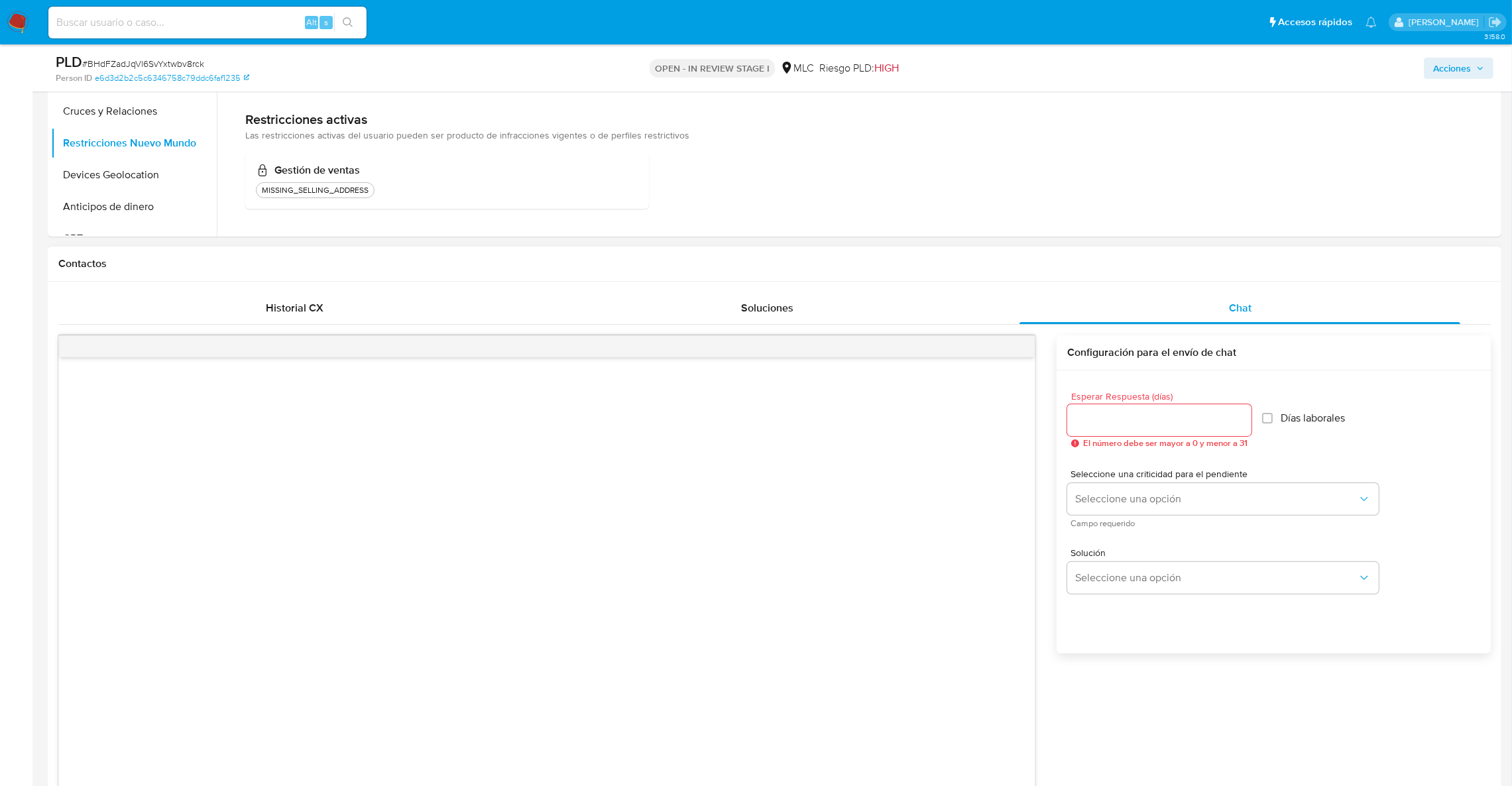
click at [1064, 409] on div "Esperar Respuesta (días) El número debe ser mayor a 0 y menor a 31 Días laboral…" at bounding box center [1273, 529] width 434 height 318
click at [1072, 413] on div at bounding box center [1159, 420] width 184 height 32
click at [1075, 420] on input "Esperar Respuesta (días)" at bounding box center [1159, 420] width 184 height 18
type input "3"
click at [1119, 505] on span "Seleccione una opción" at bounding box center [1217, 498] width 283 height 13
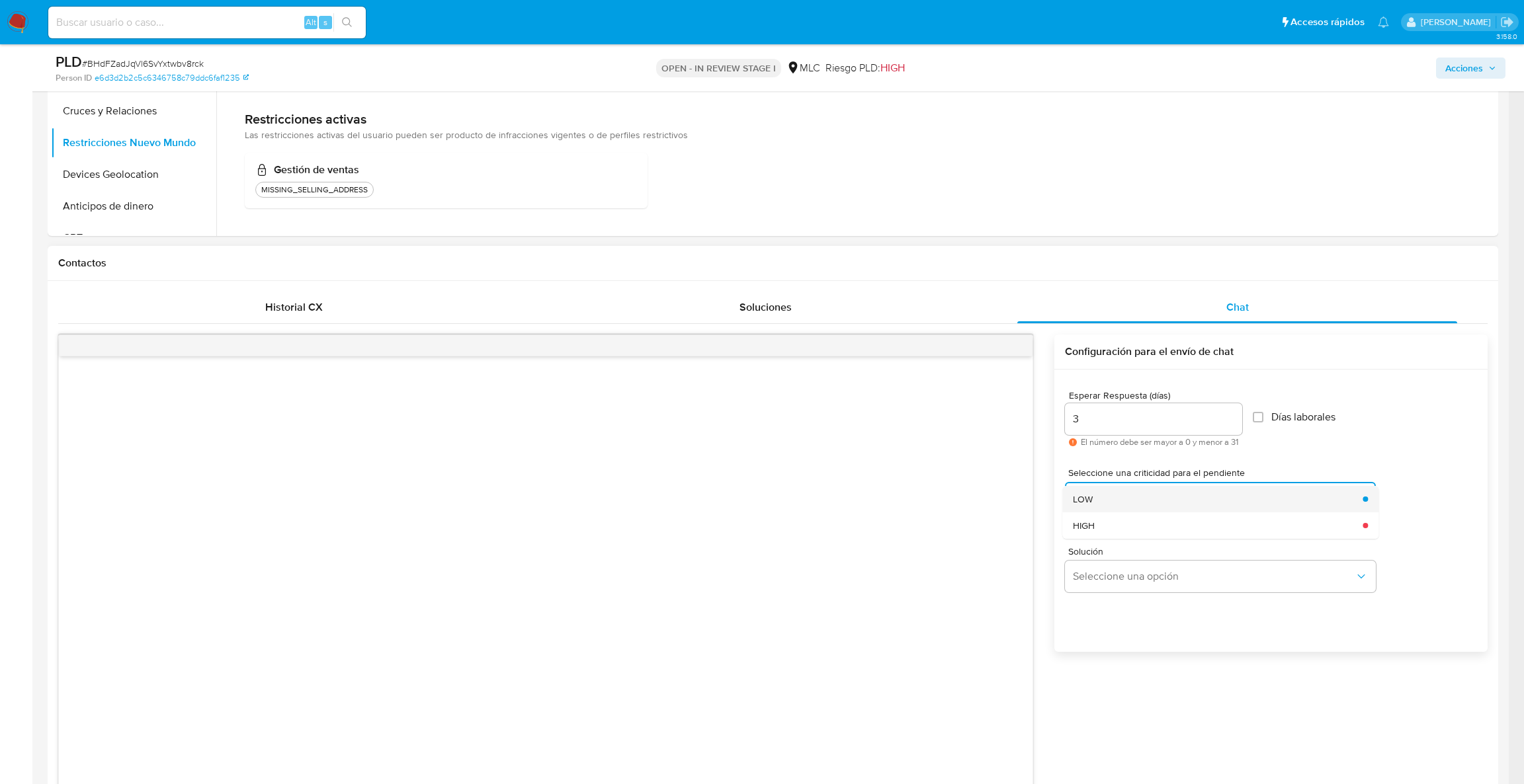
click at [1121, 499] on div "LOW" at bounding box center [1214, 499] width 282 height 27
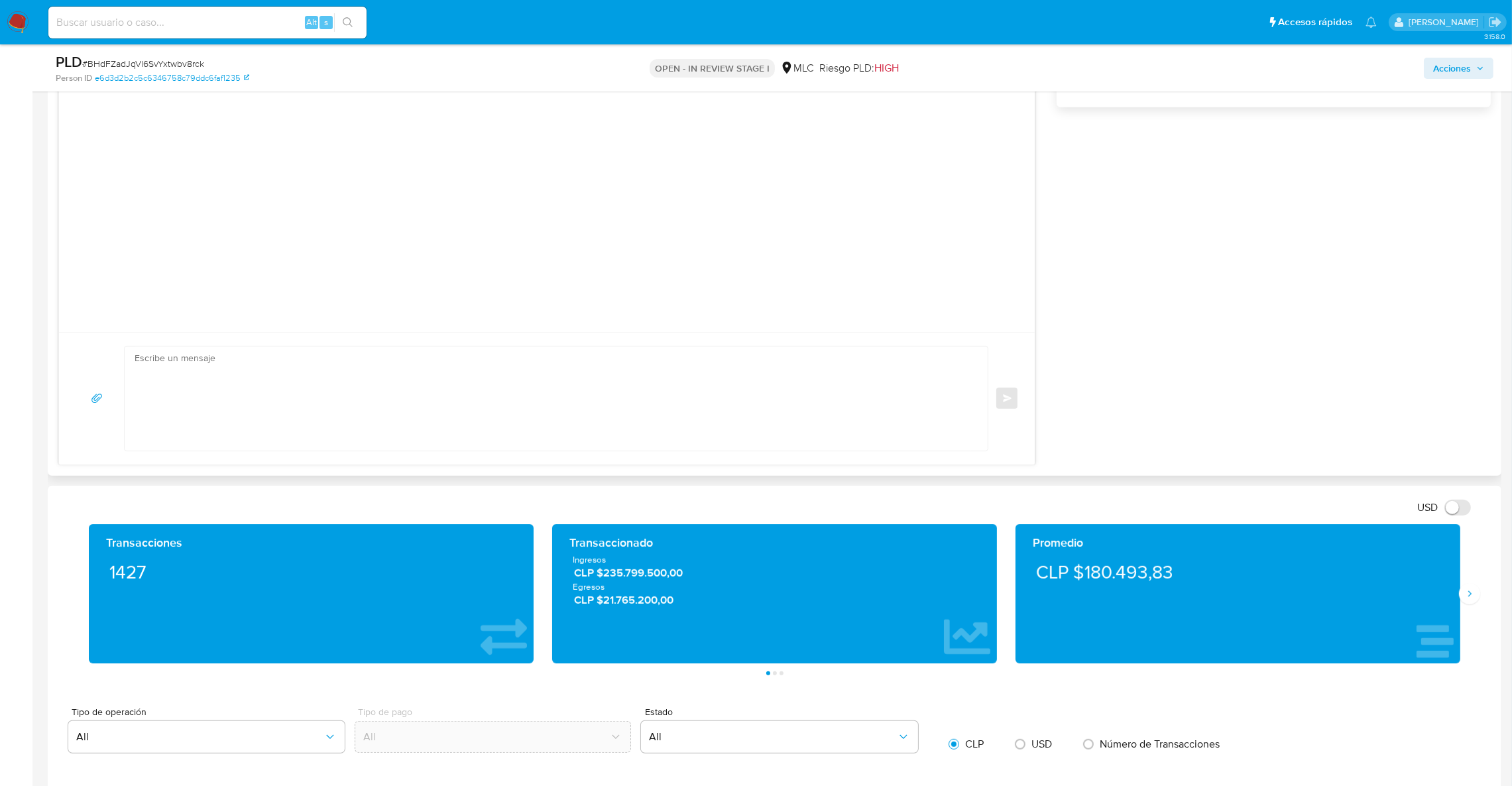
scroll to position [943, 0]
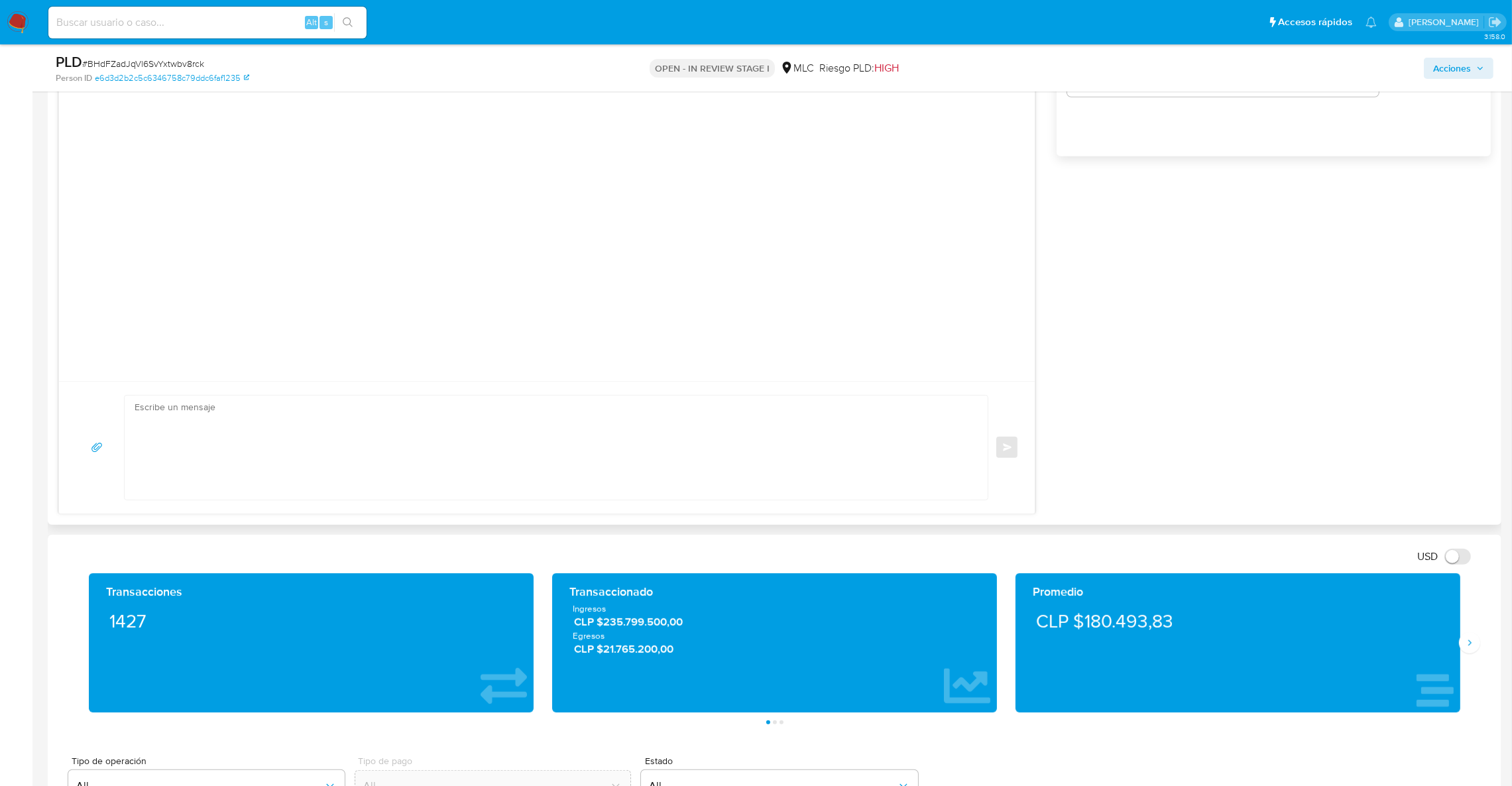
click at [485, 359] on div "Enviar" at bounding box center [546, 176] width 977 height 676
paste textarea "Hola XXX, Te contactamos desde el Equipo de Mercado Pago para verificar tus dat…"
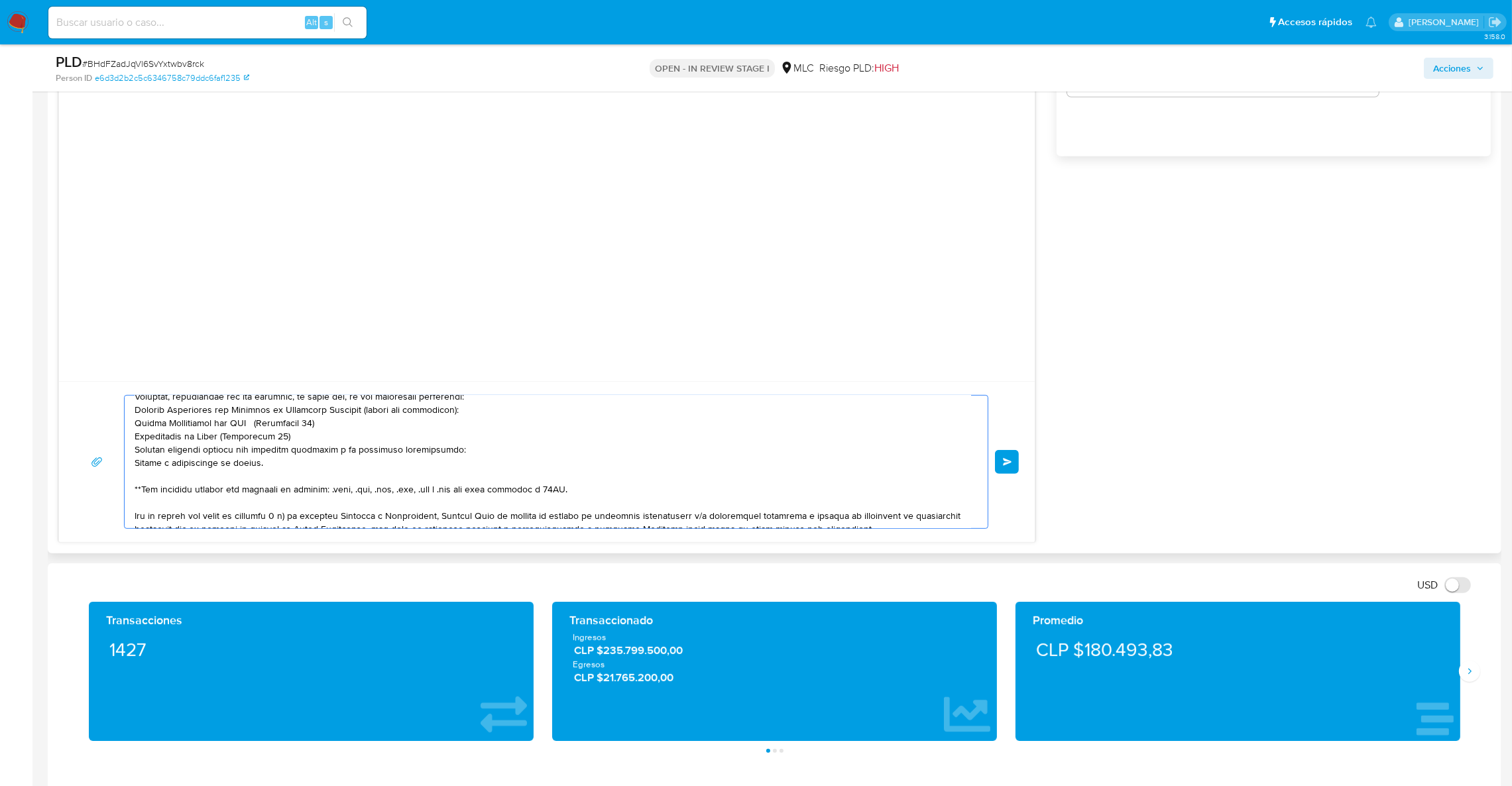
scroll to position [0, 0]
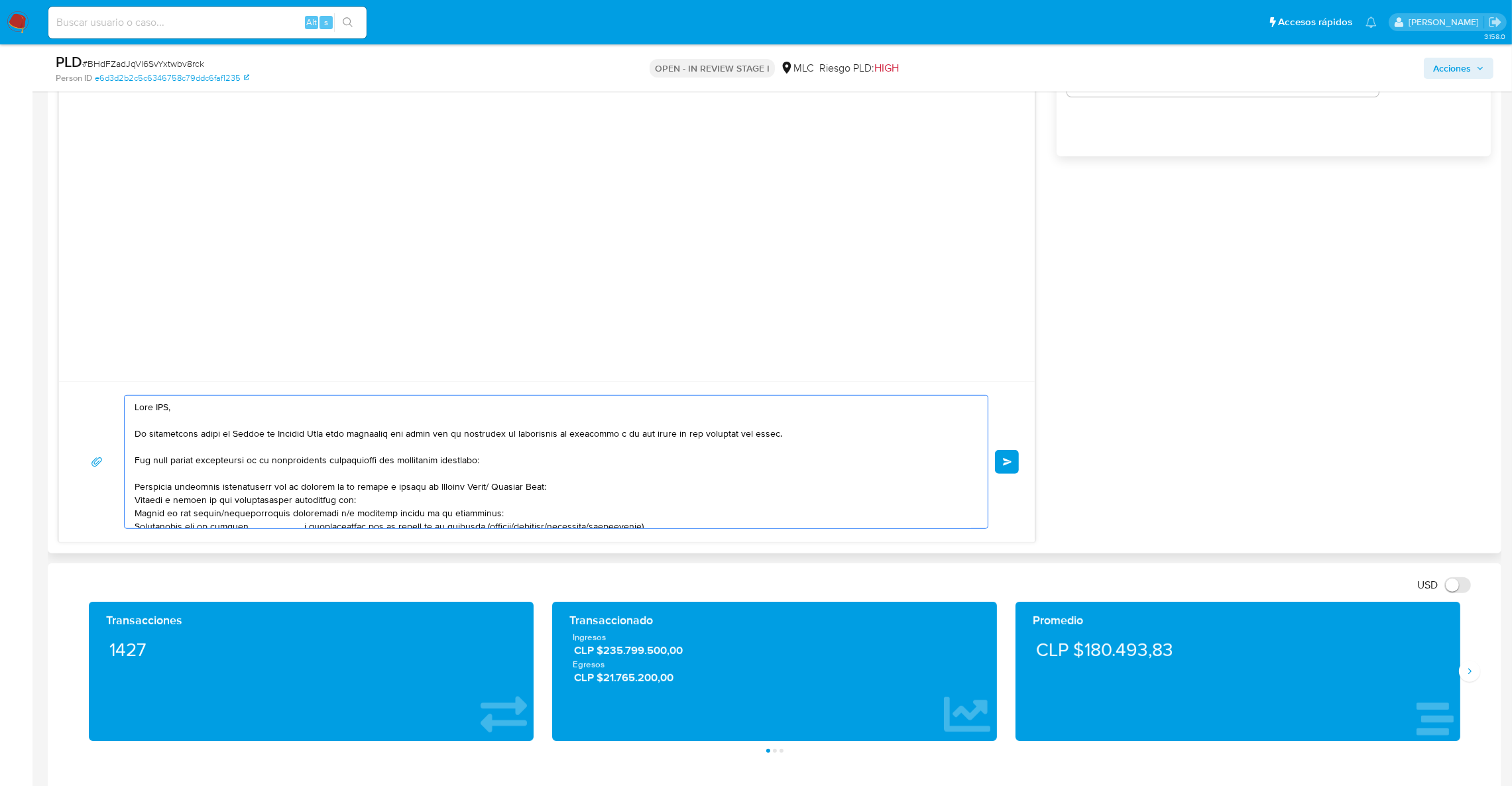
click at [153, 416] on textarea at bounding box center [552, 462] width 836 height 133
click at [172, 409] on textarea at bounding box center [552, 462] width 836 height 133
click at [162, 409] on textarea at bounding box center [552, 462] width 836 height 133
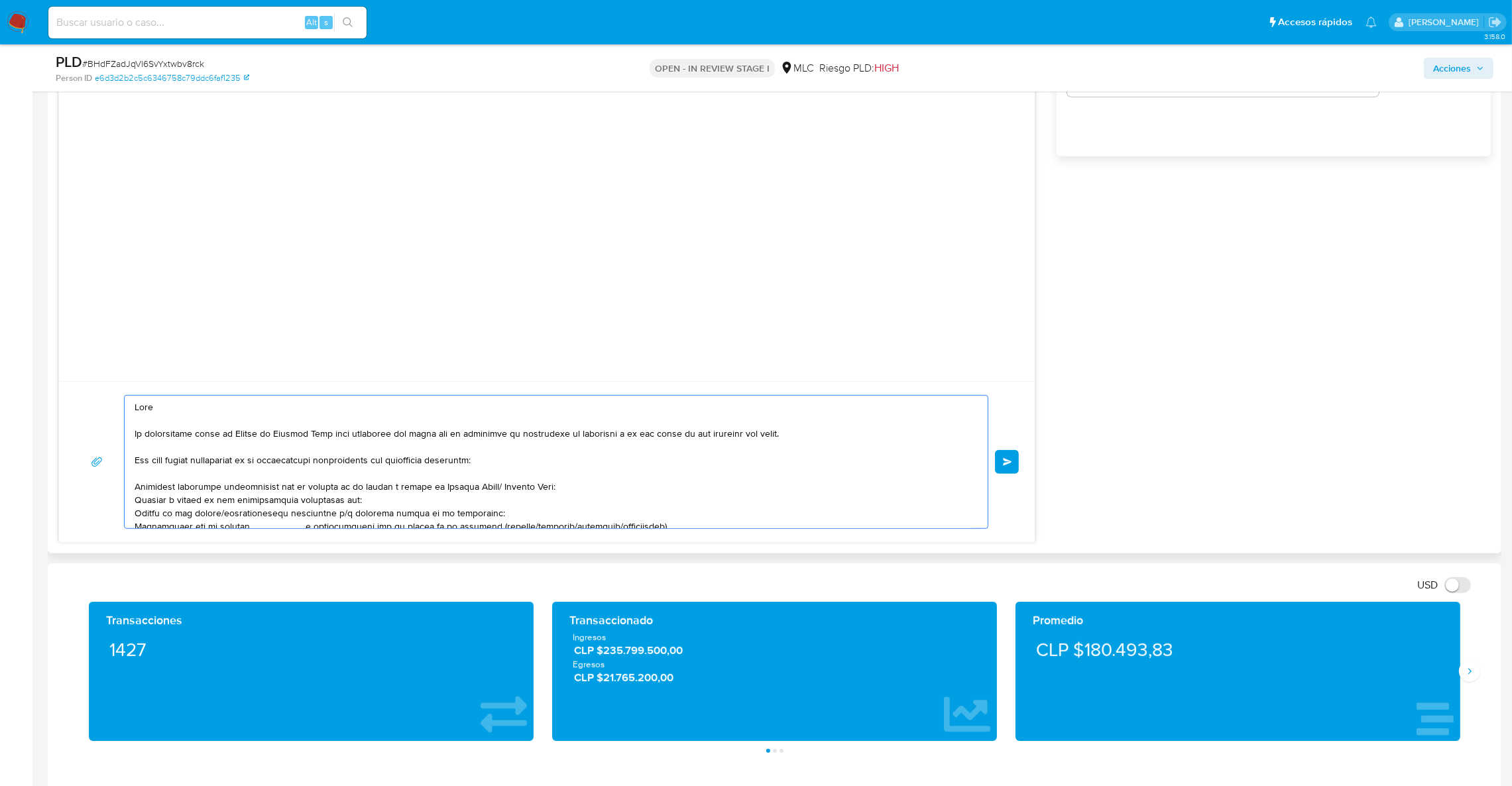
click at [226, 495] on textarea at bounding box center [552, 462] width 836 height 133
click at [230, 504] on textarea at bounding box center [552, 462] width 836 height 133
click at [335, 505] on textarea at bounding box center [552, 462] width 836 height 133
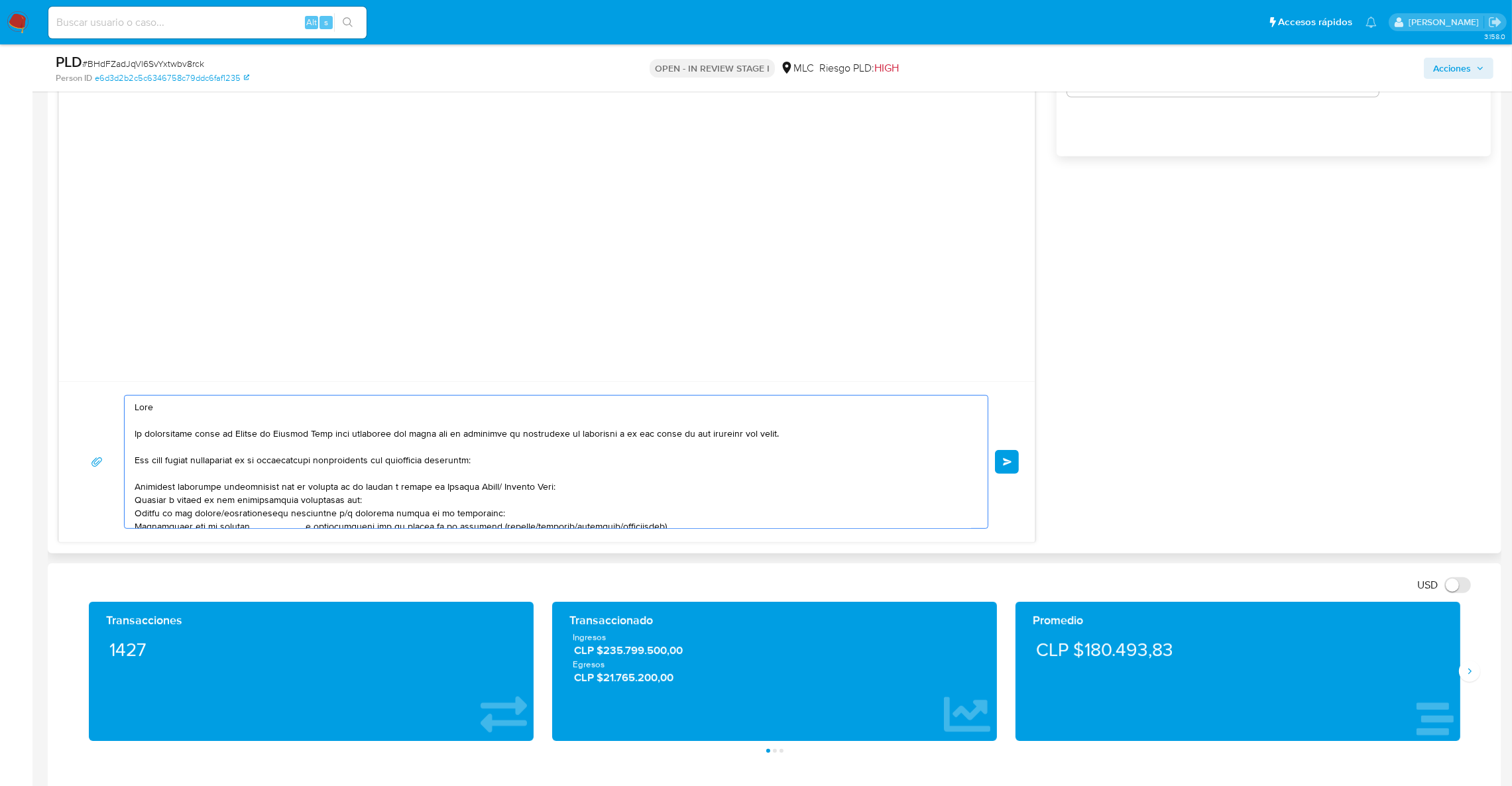
drag, startPoint x: 357, startPoint y: 505, endPoint x: 221, endPoint y: 507, distance: 136.0
click at [221, 507] on textarea at bounding box center [552, 462] width 836 height 133
click at [207, 528] on textarea at bounding box center [552, 462] width 836 height 133
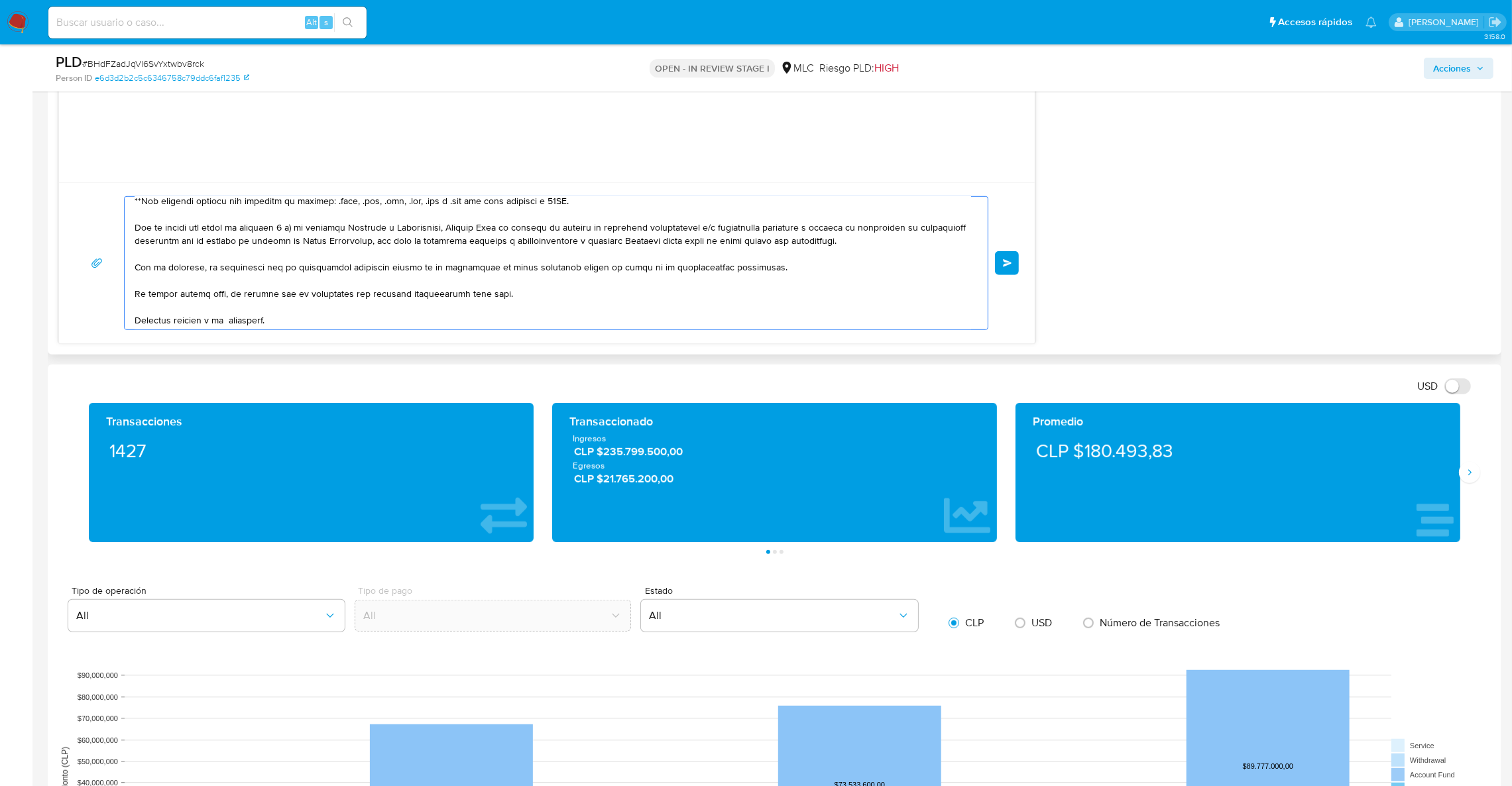
scroll to position [255, 0]
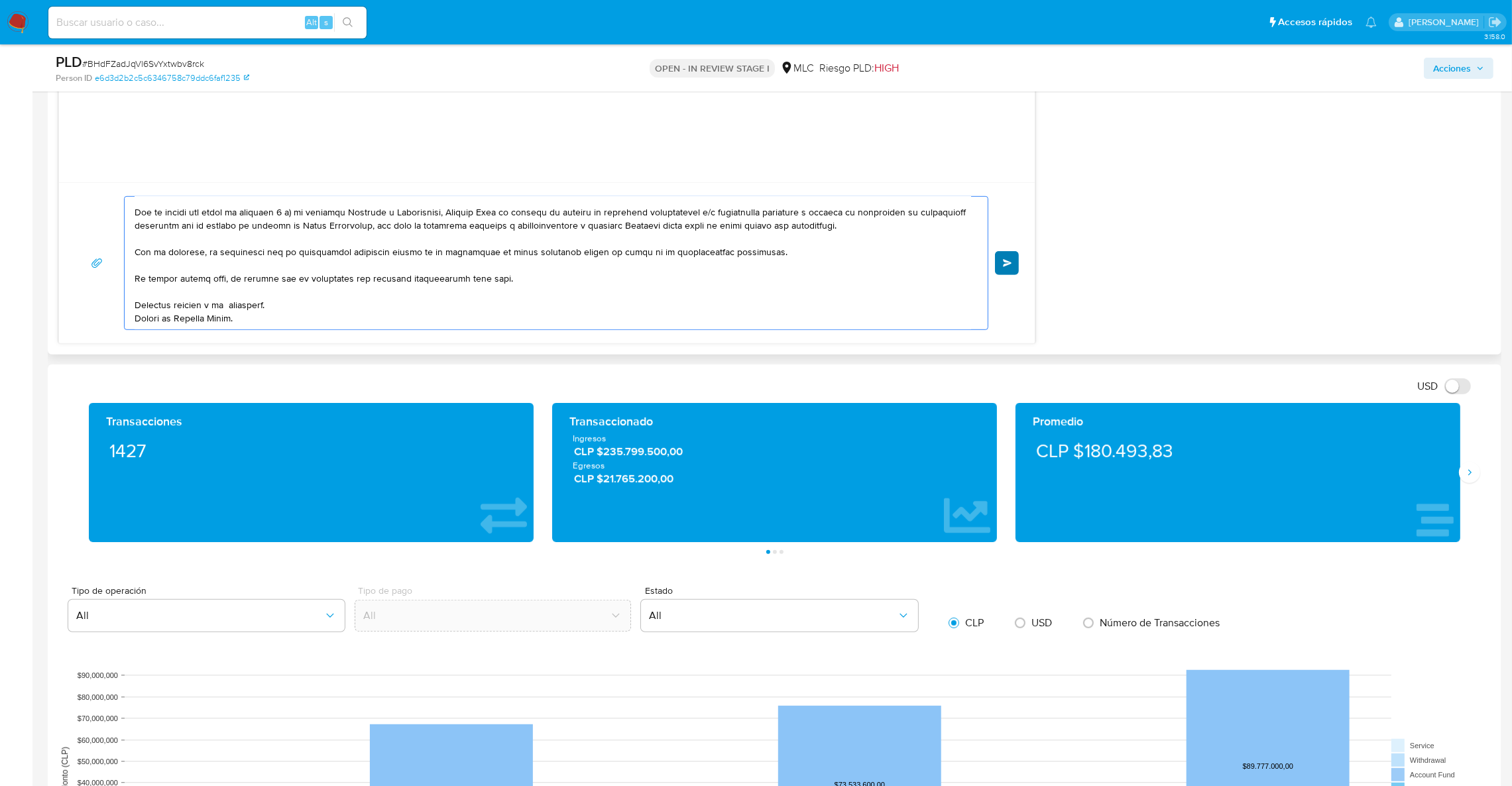
type textarea "Hola Te contactamos desde el Equipo de Mercado Pago para verificar tus datos co…"
click at [998, 273] on button "Enviar" at bounding box center [1007, 263] width 24 height 24
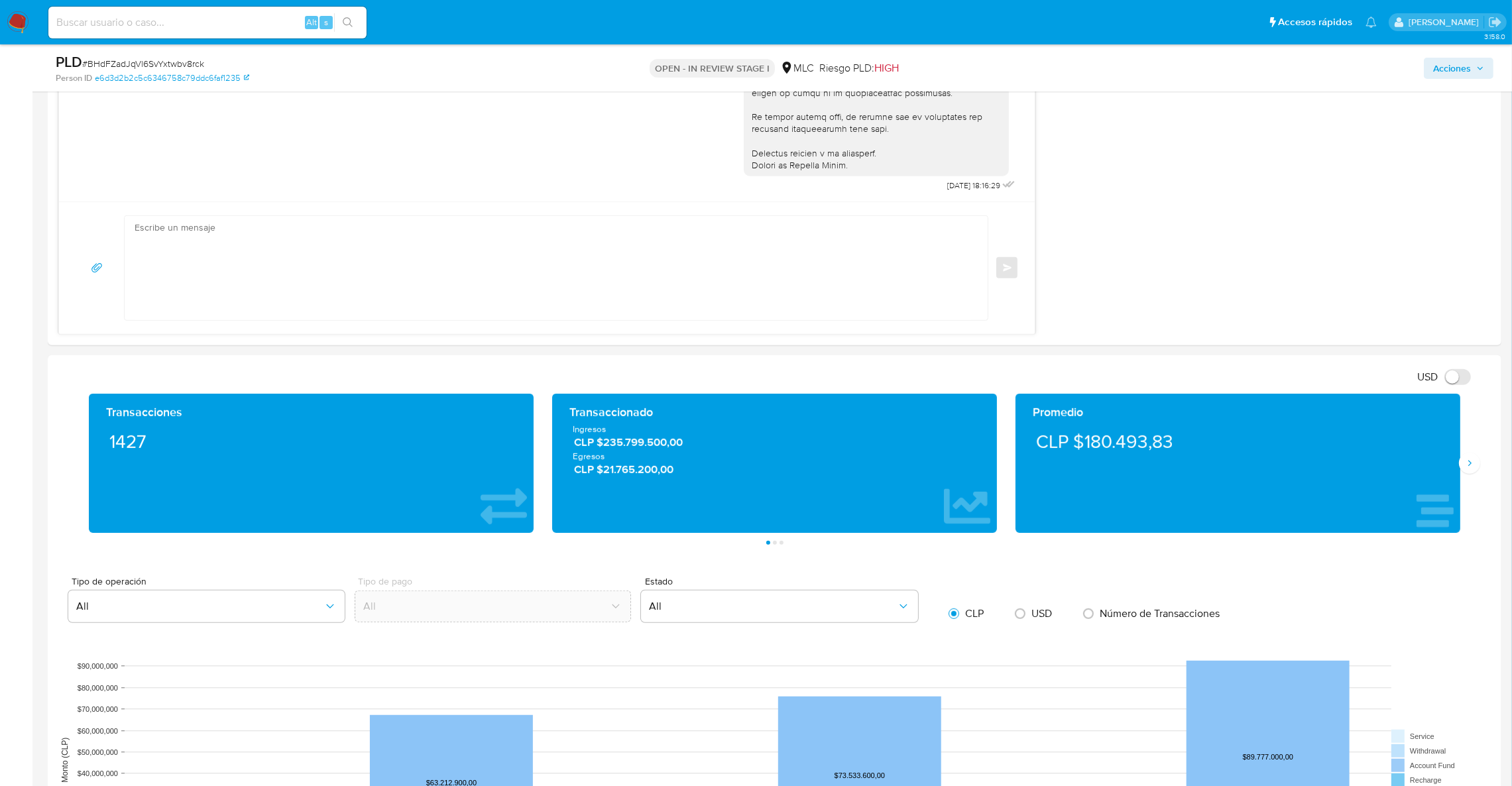
scroll to position [546, 0]
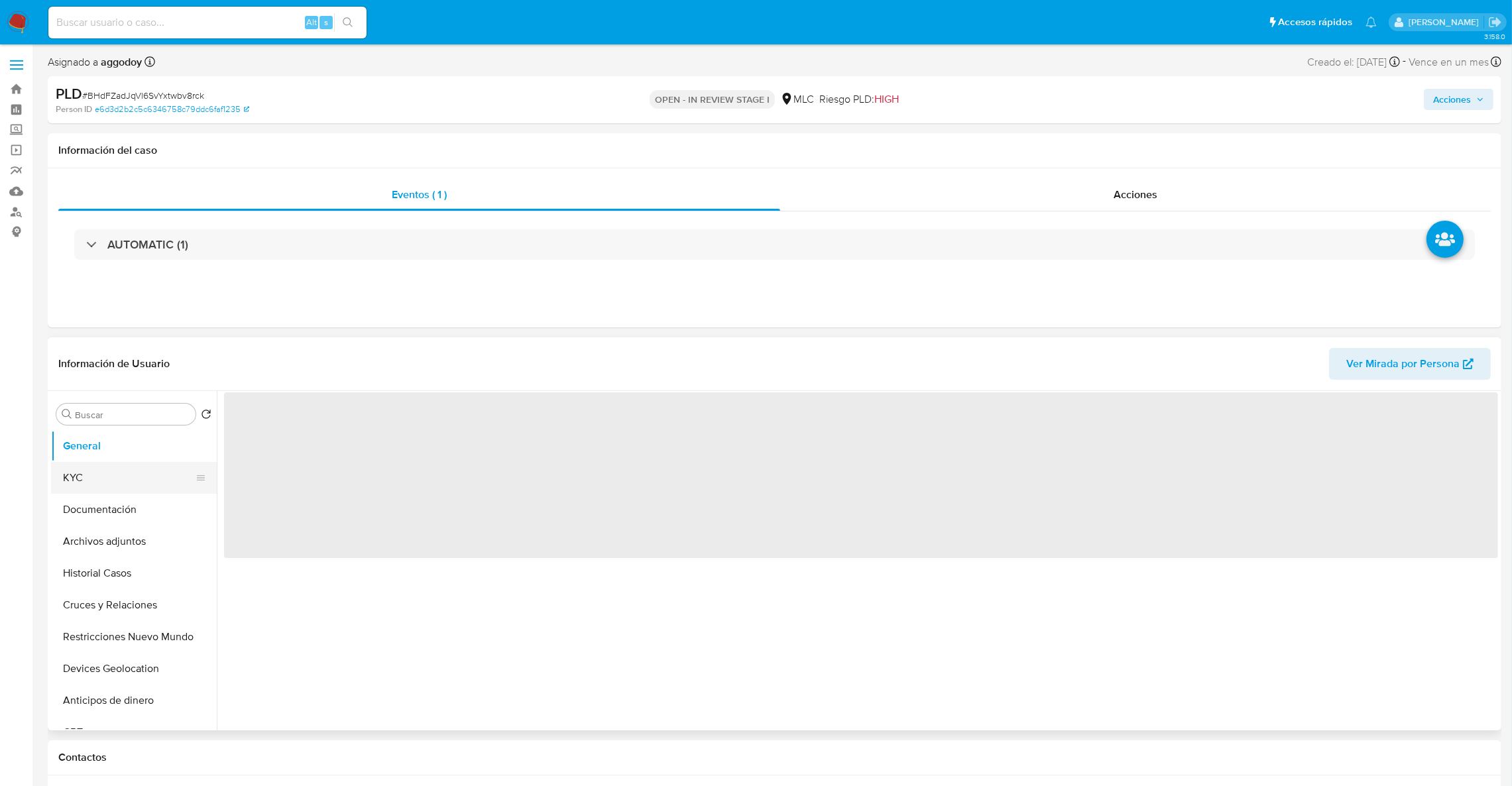
click at [97, 469] on button "KYC" at bounding box center [129, 477] width 155 height 32
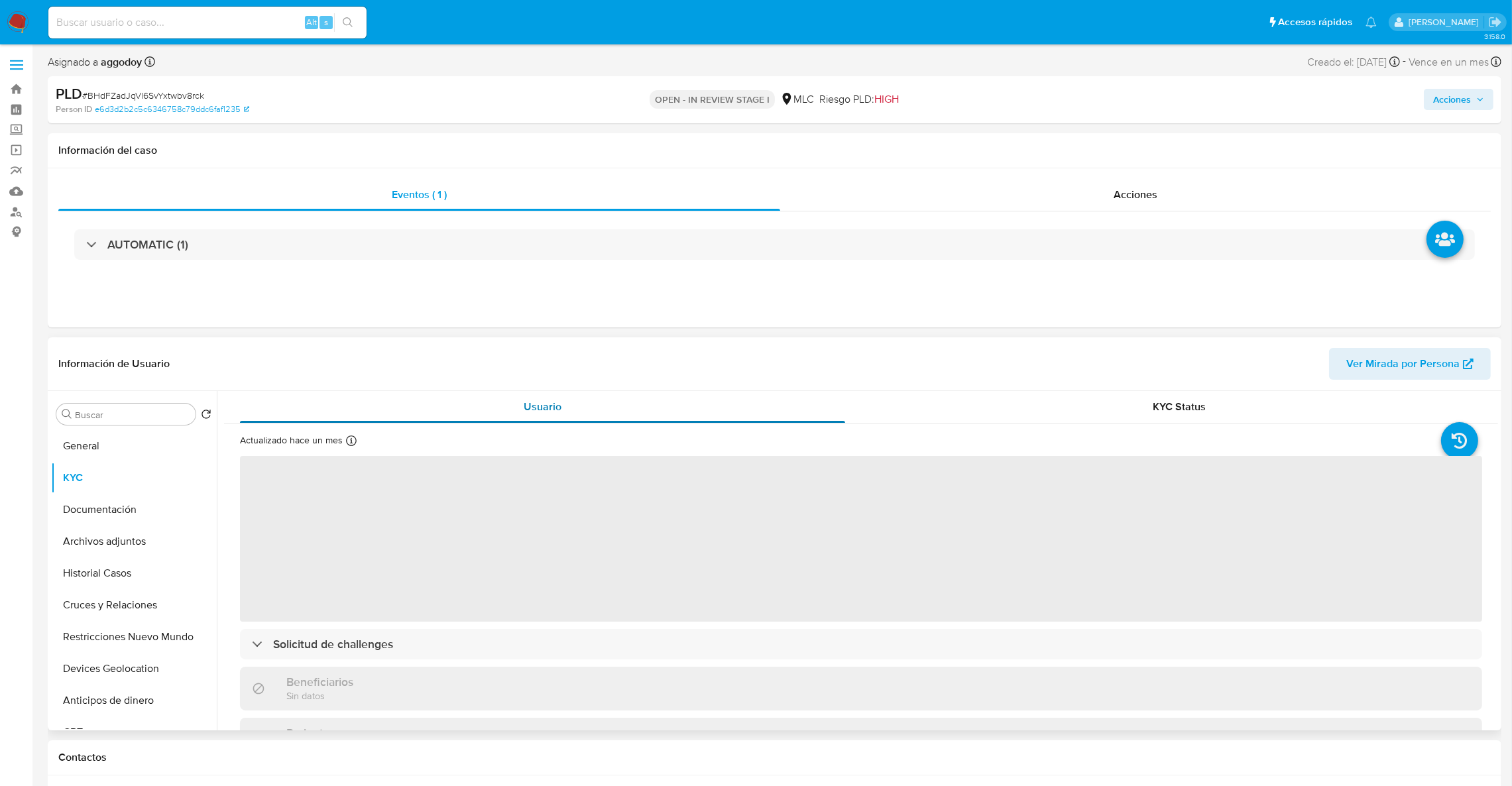
select select "10"
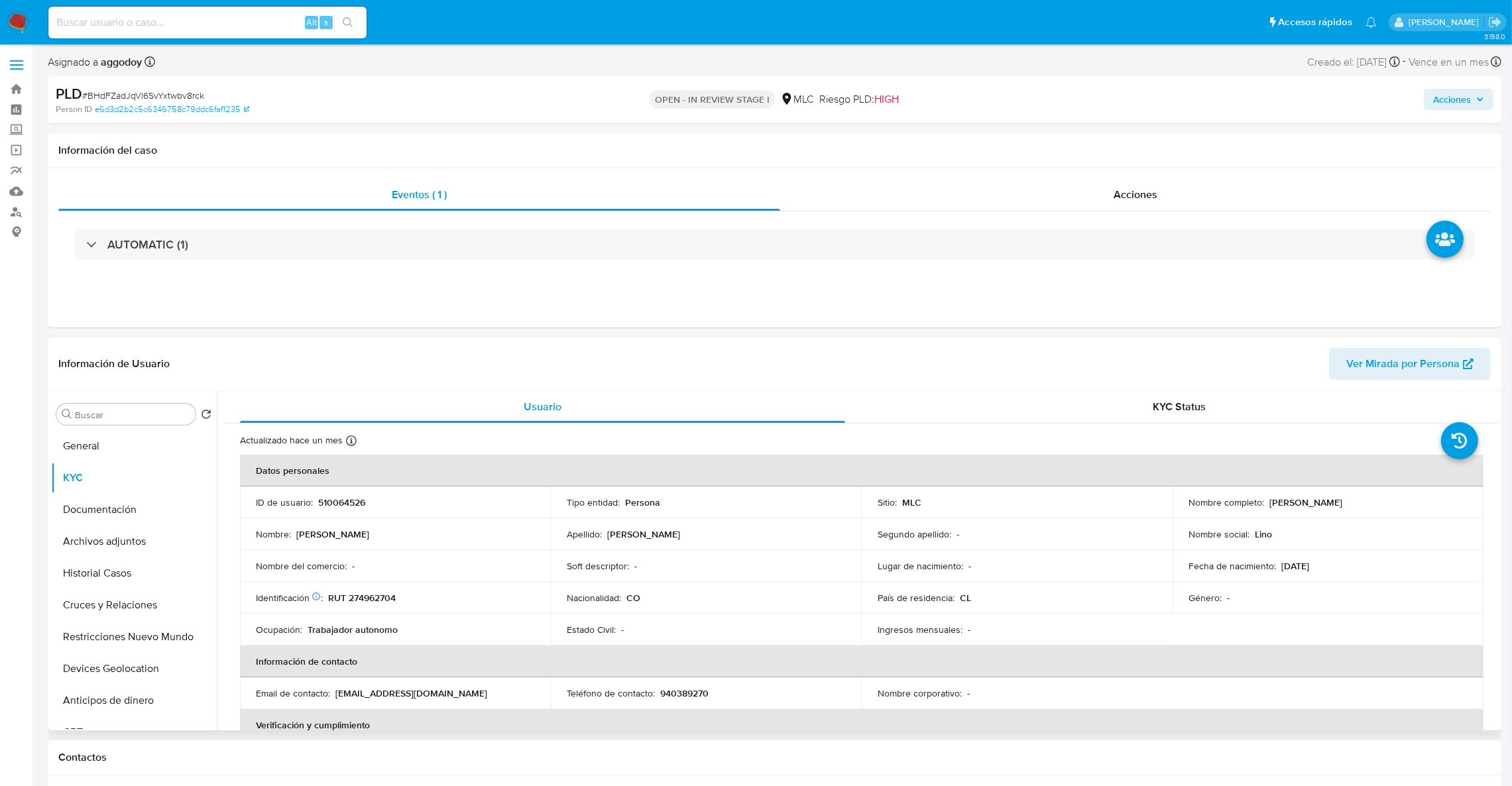
click at [328, 508] on p "510064526" at bounding box center [341, 502] width 47 height 12
copy p "510064526"
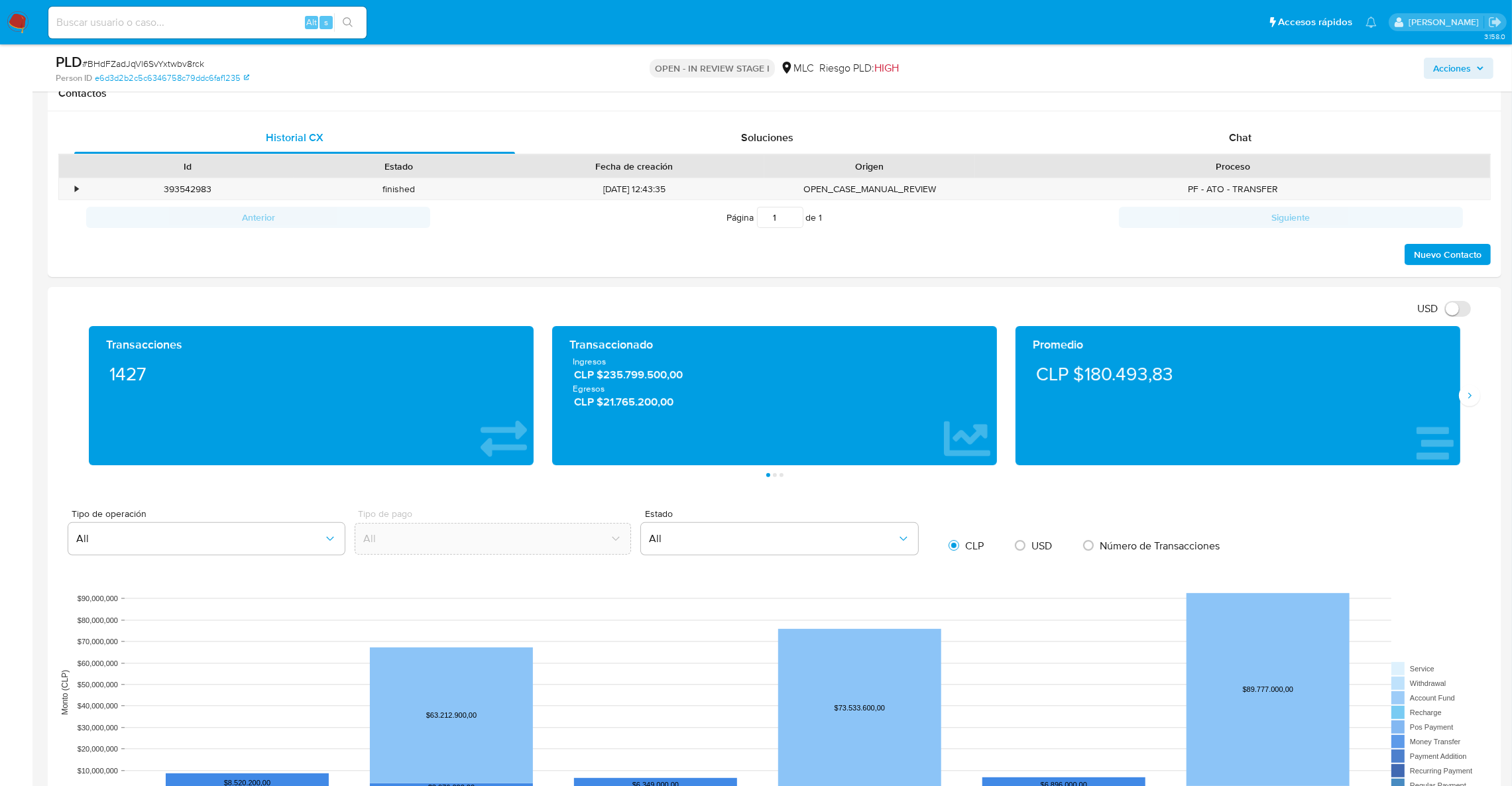
scroll to position [595, 0]
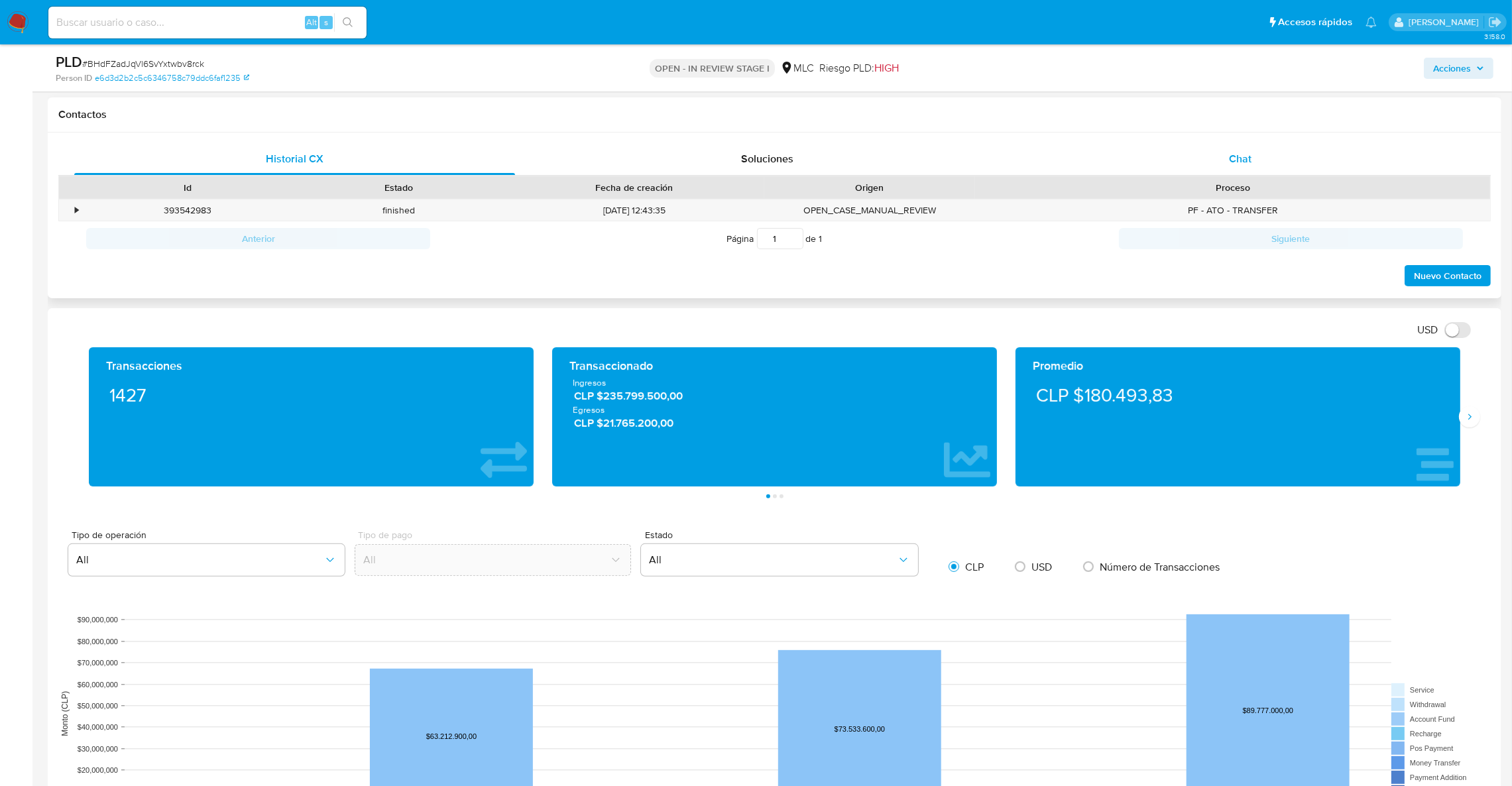
click at [1174, 167] on div "Chat" at bounding box center [1240, 159] width 441 height 32
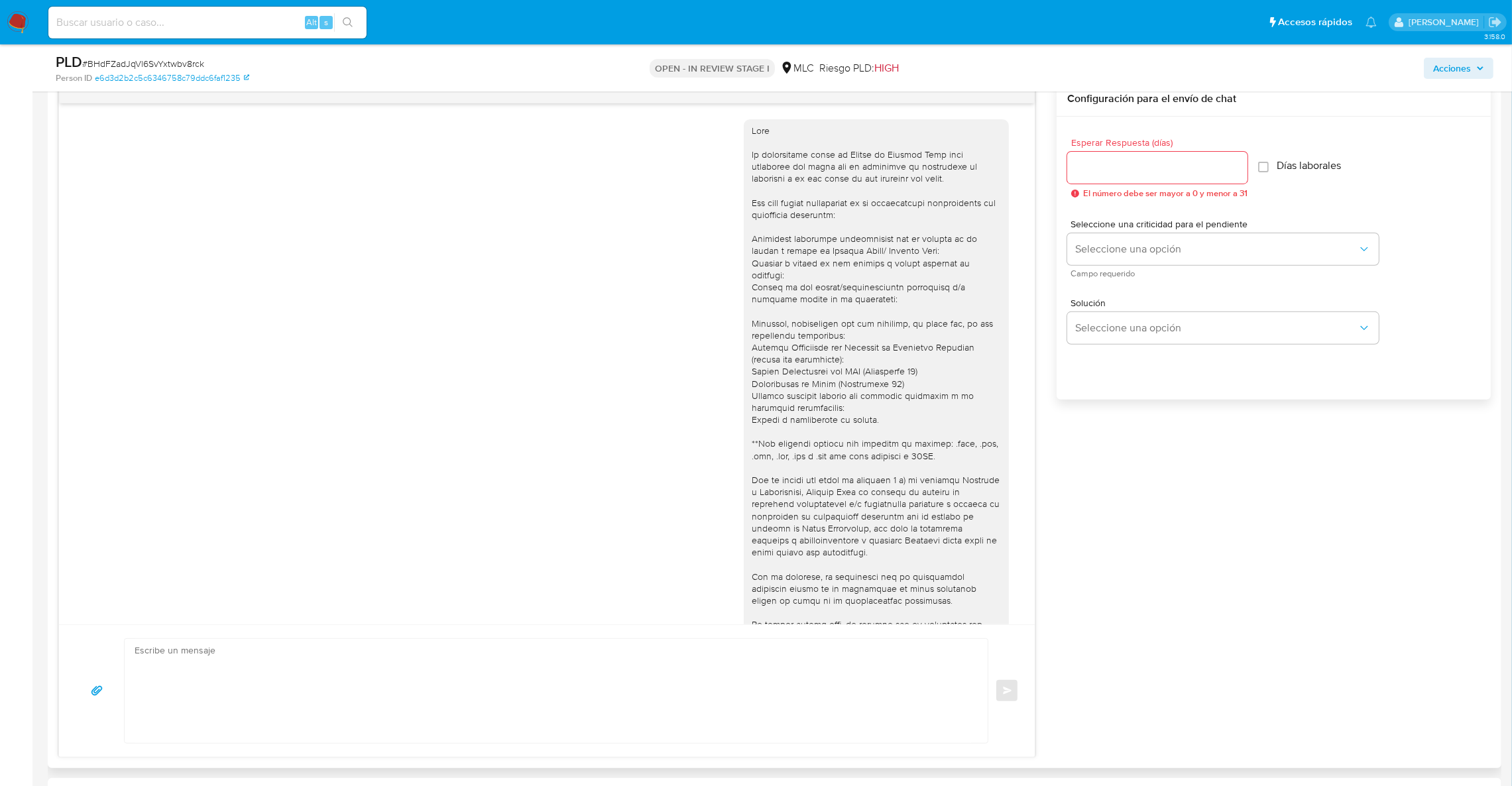
scroll to position [85, 0]
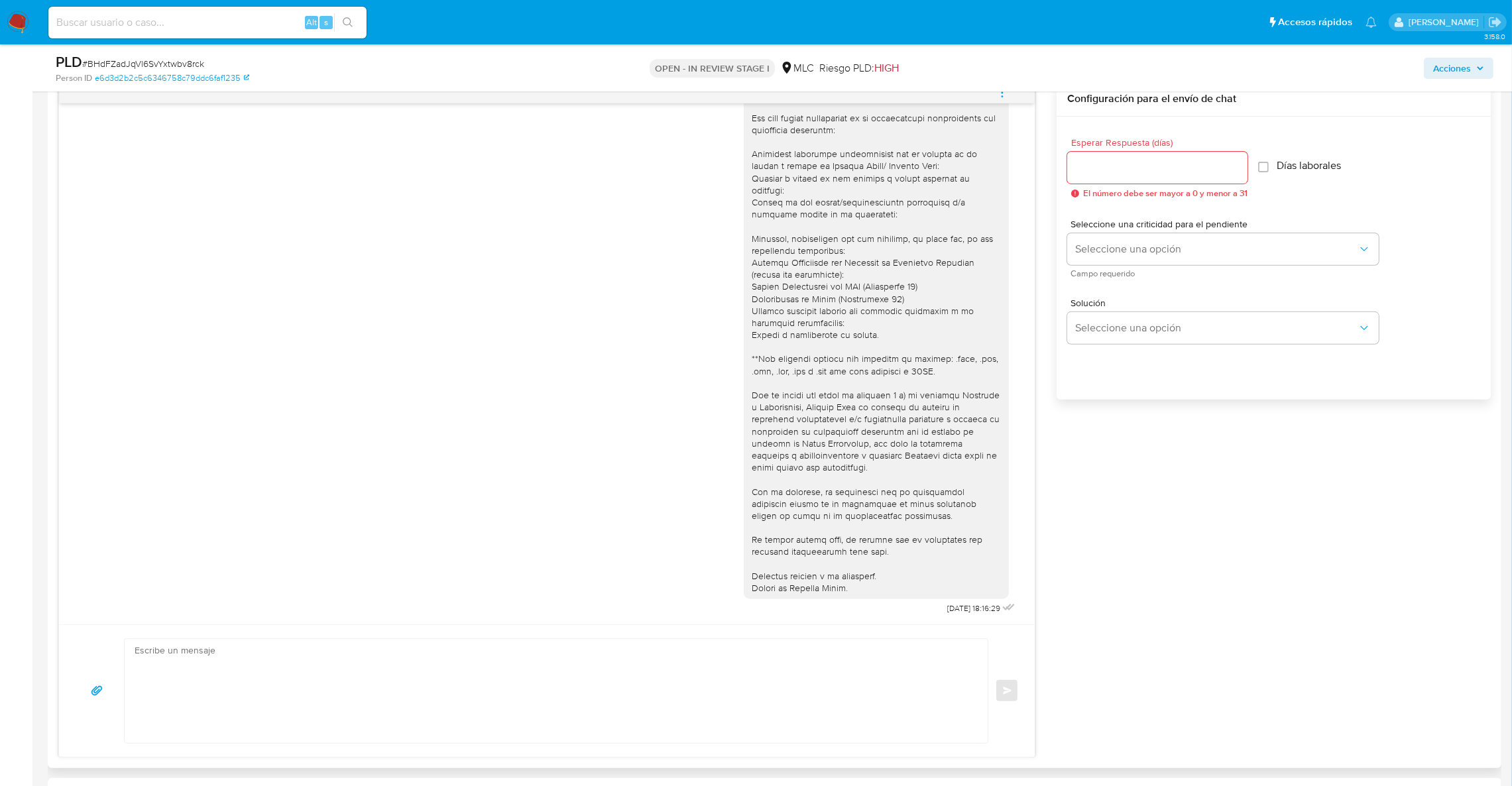
click at [1154, 551] on div "[DATE] 18:16:29 Enviar Configuración para el envío de chat Esperar Respuesta (d…" at bounding box center [774, 419] width 1433 height 676
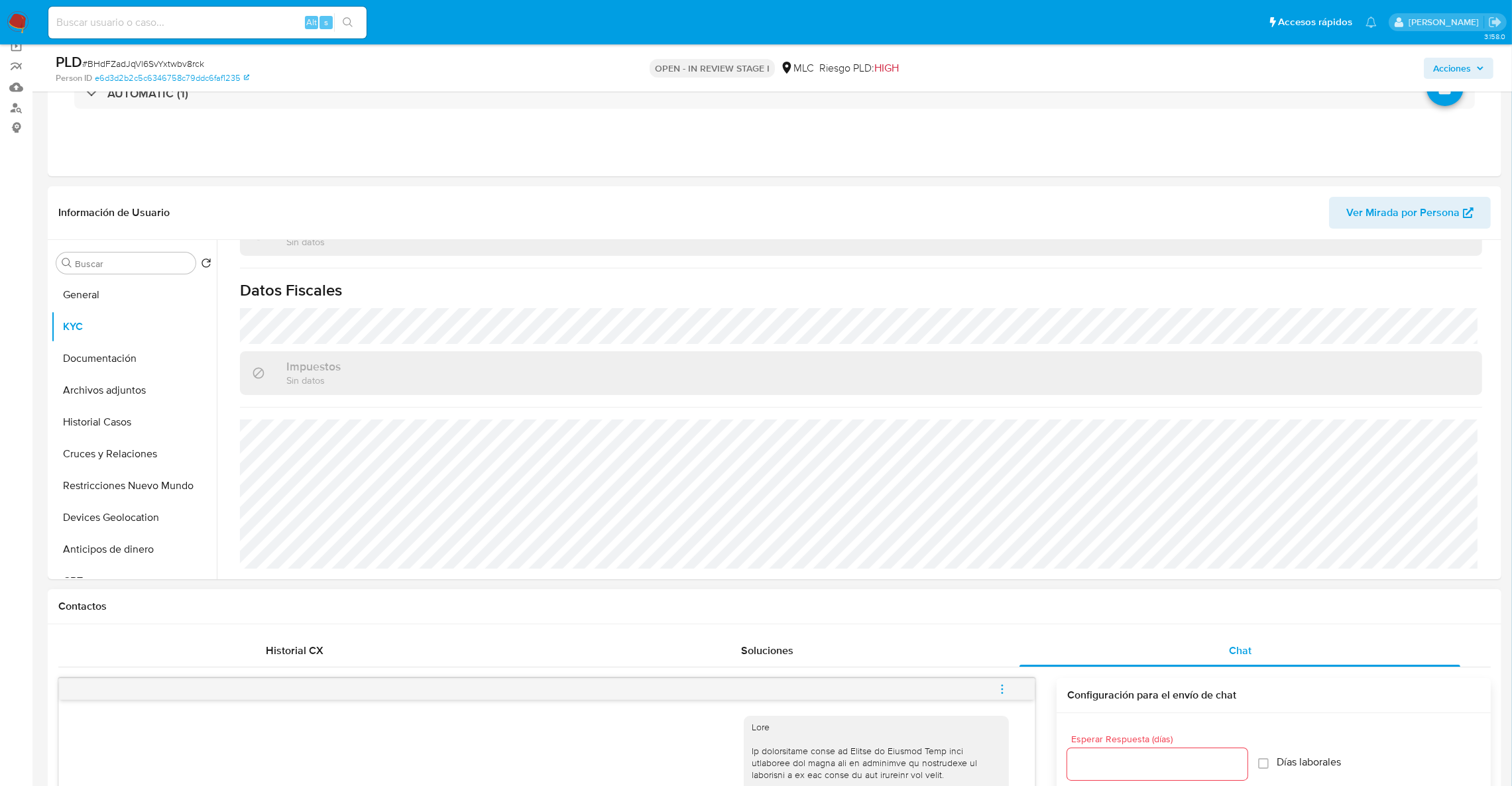
scroll to position [0, 0]
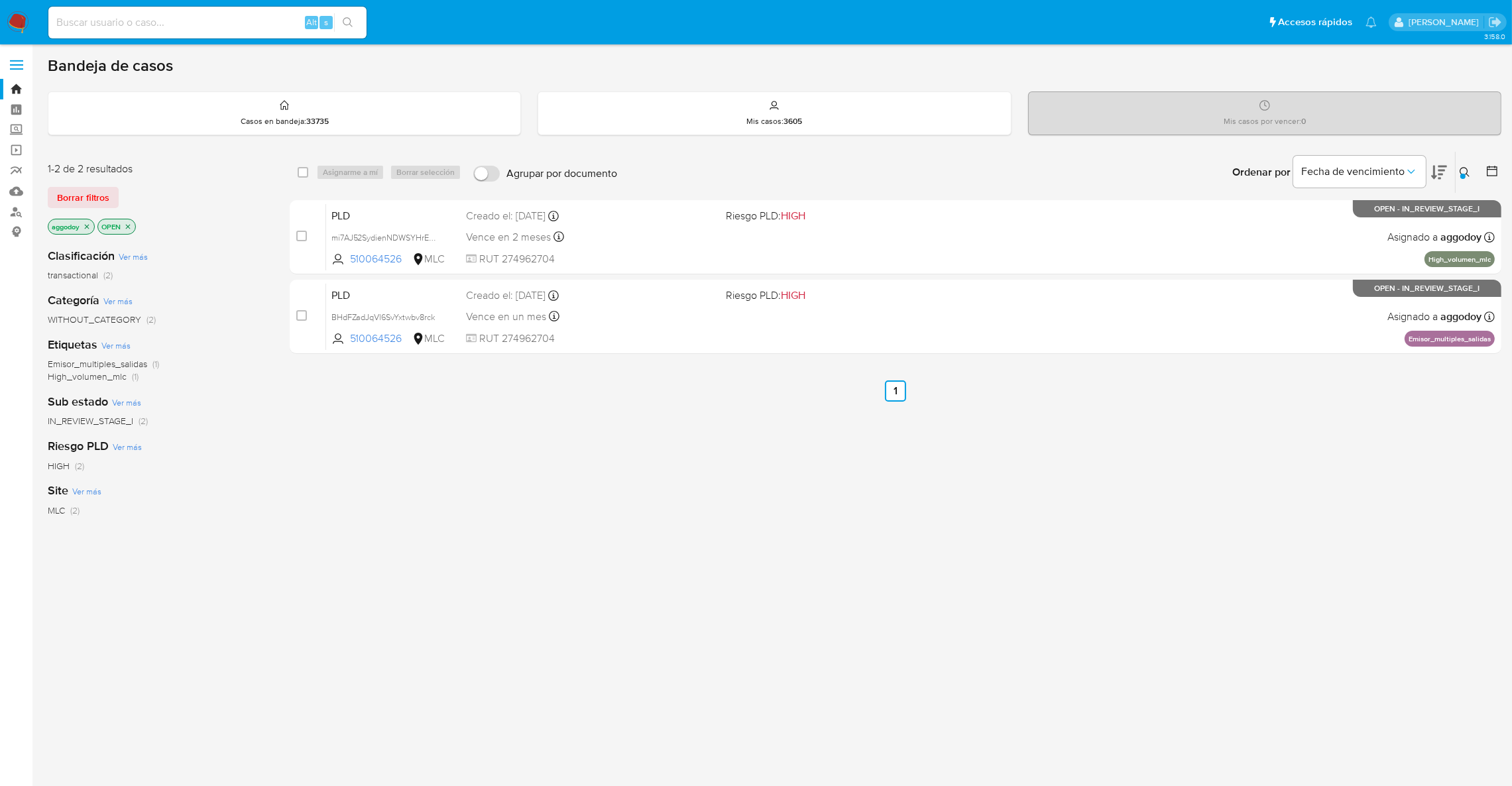
click at [1478, 163] on div at bounding box center [1489, 172] width 24 height 41
click at [1473, 168] on button at bounding box center [1466, 172] width 22 height 16
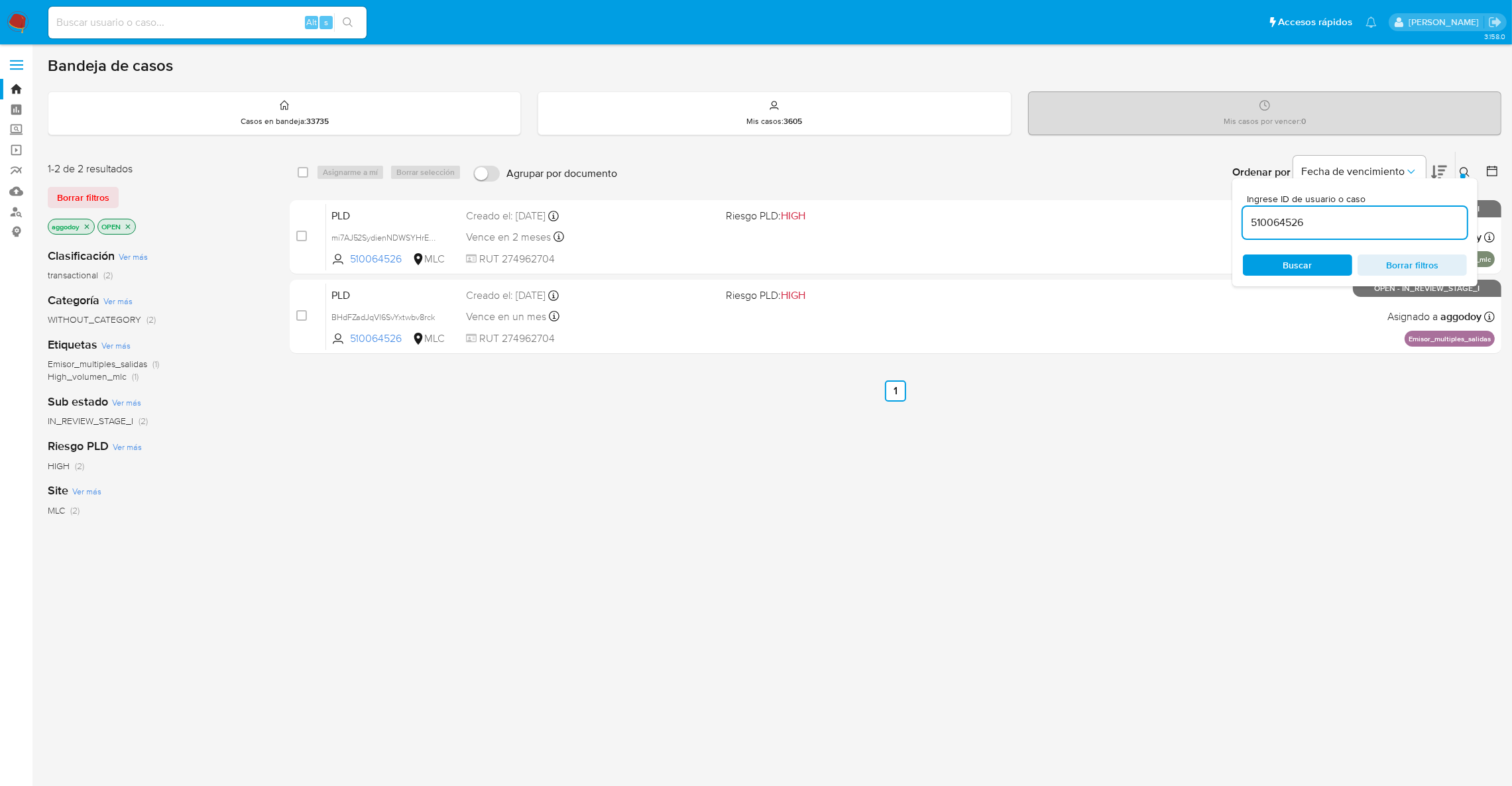
click at [1378, 221] on input "510064526" at bounding box center [1354, 222] width 224 height 18
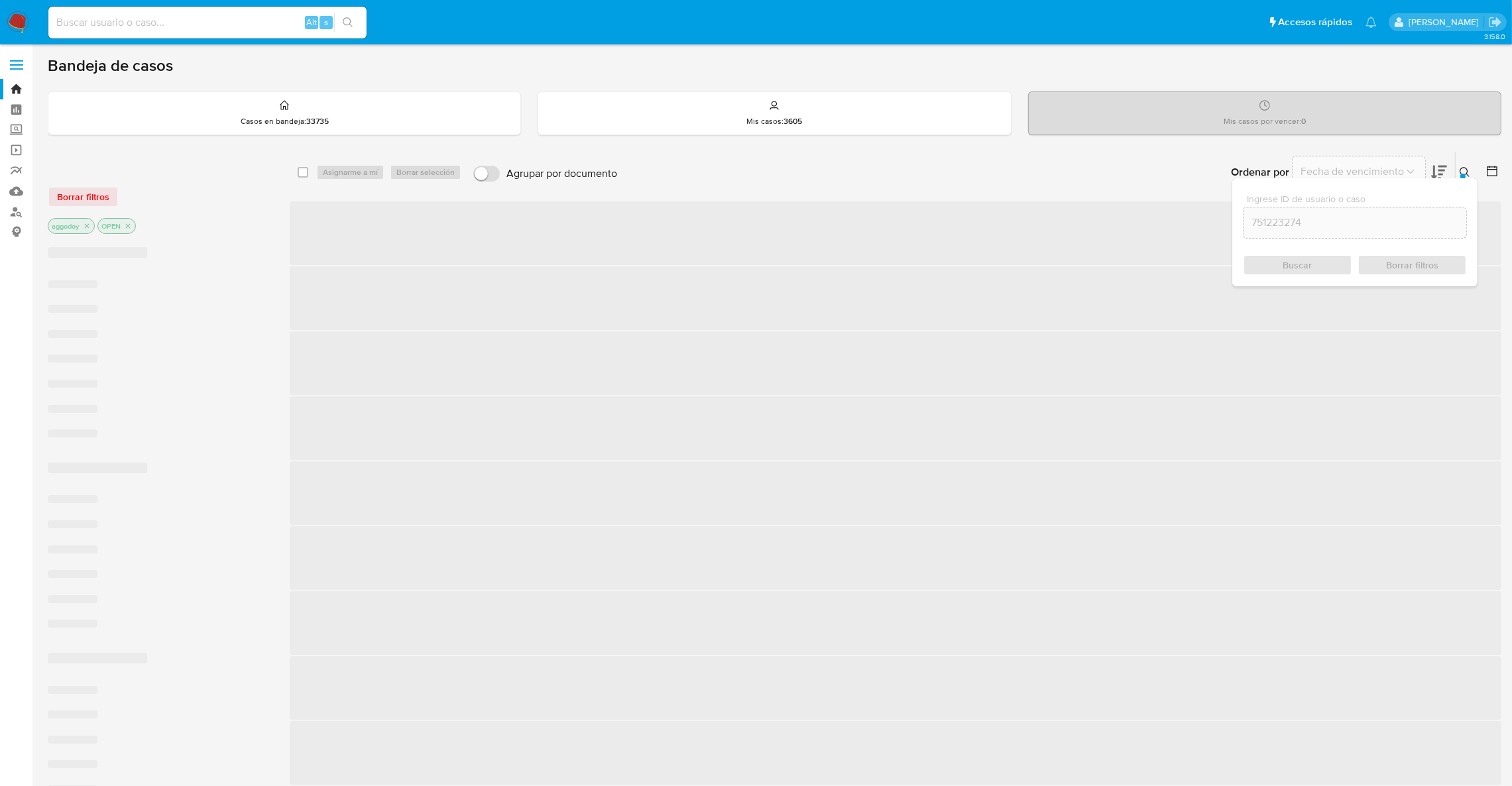
click at [1371, 225] on input "751223274" at bounding box center [1354, 222] width 223 height 18
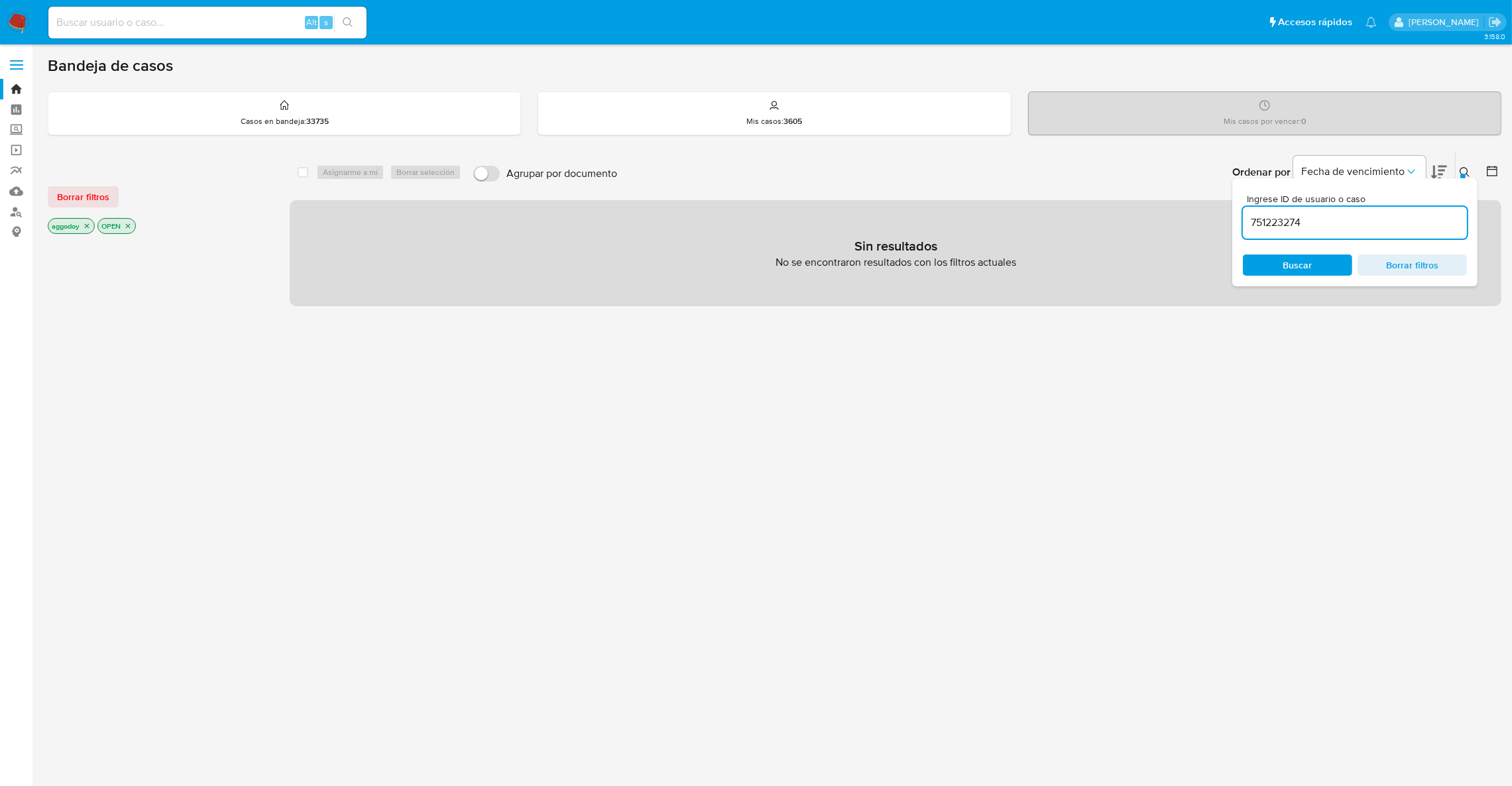
click at [1371, 230] on input "751223274" at bounding box center [1354, 222] width 224 height 18
type input "751223274"
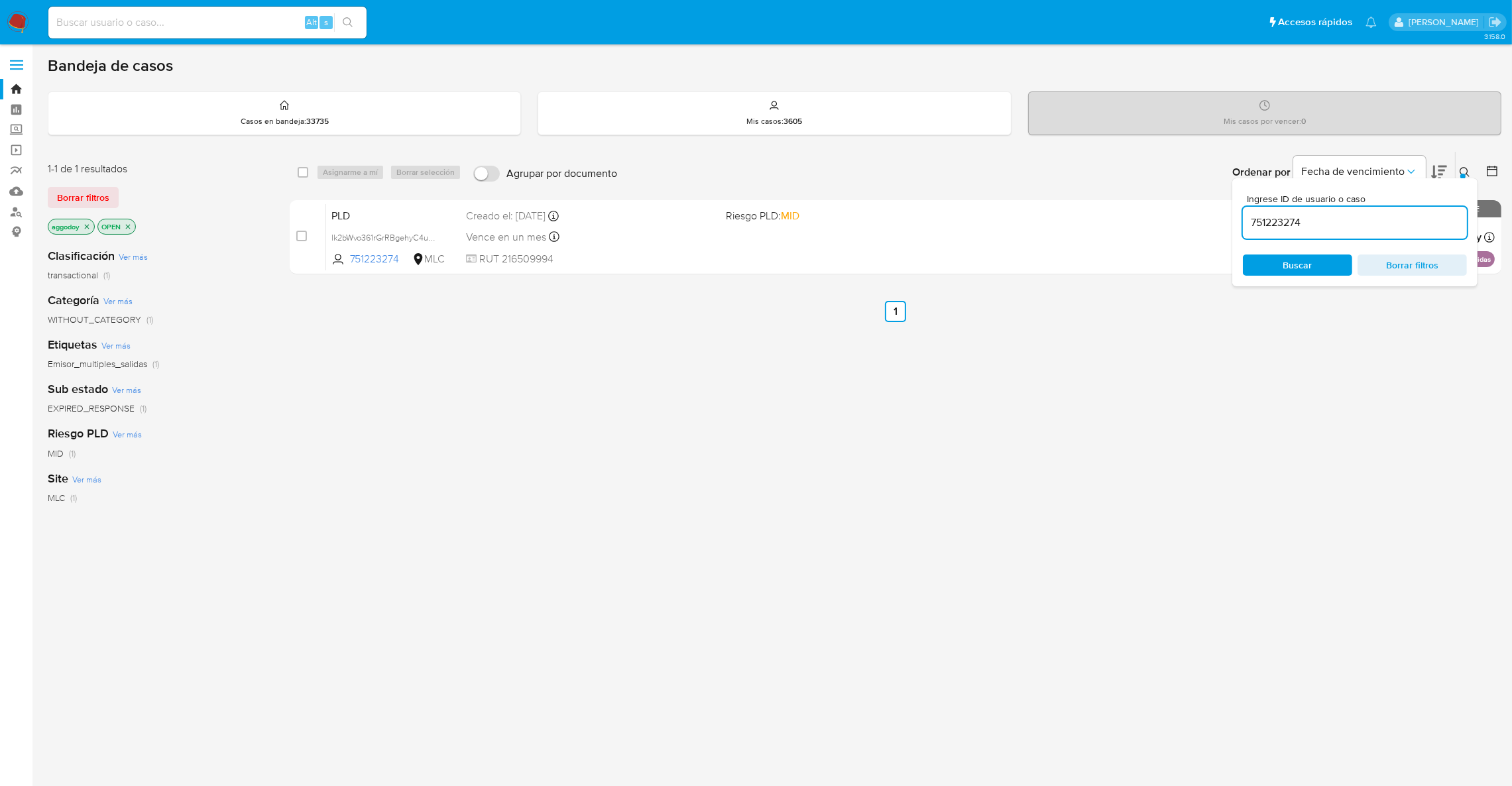
click at [1459, 168] on button at bounding box center [1466, 172] width 22 height 16
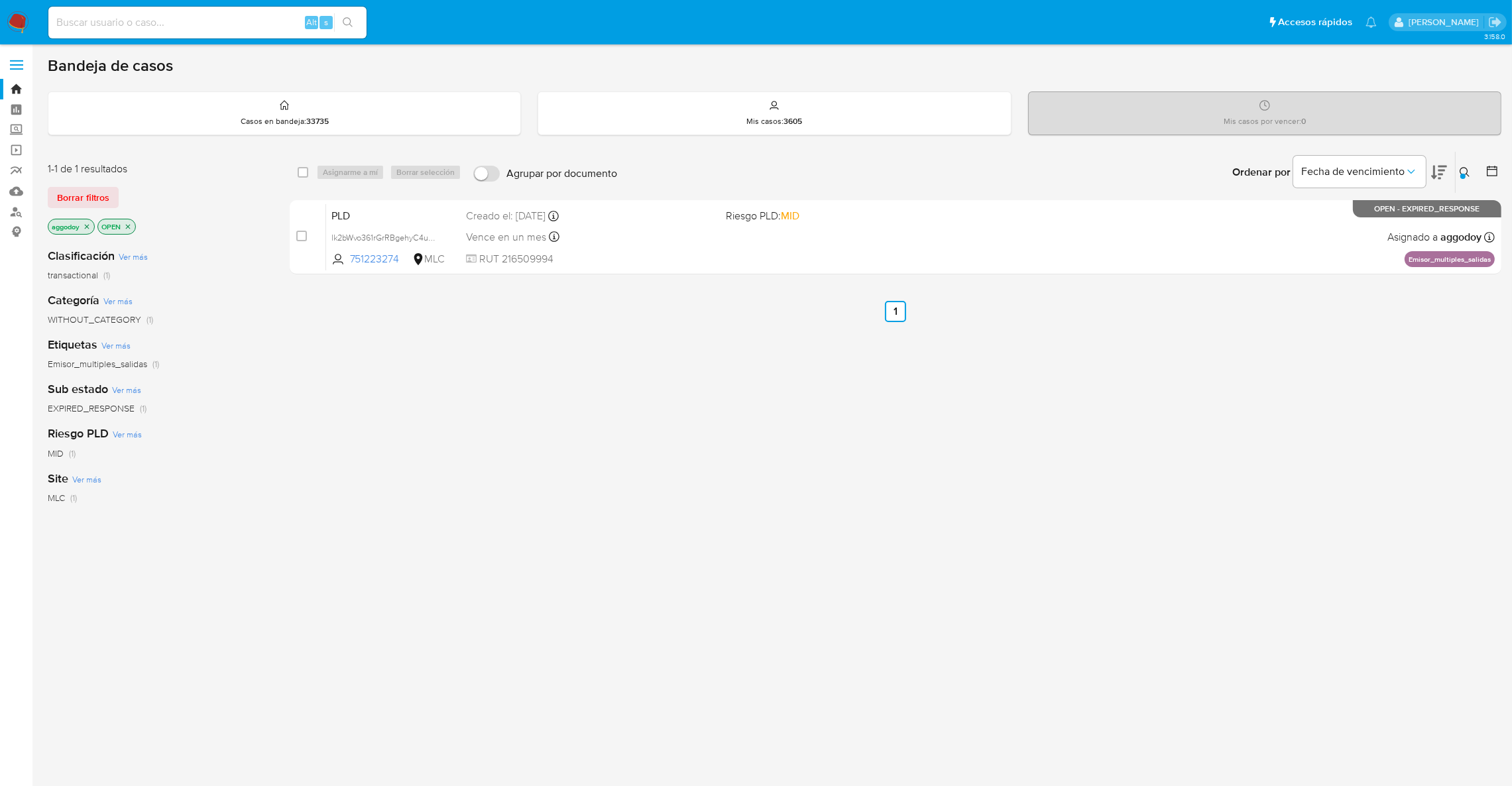
click at [1018, 278] on div "select-all-cases-checkbox Asignarme a mí Borrar selección Agrupar por documento…" at bounding box center [895, 215] width 1212 height 129
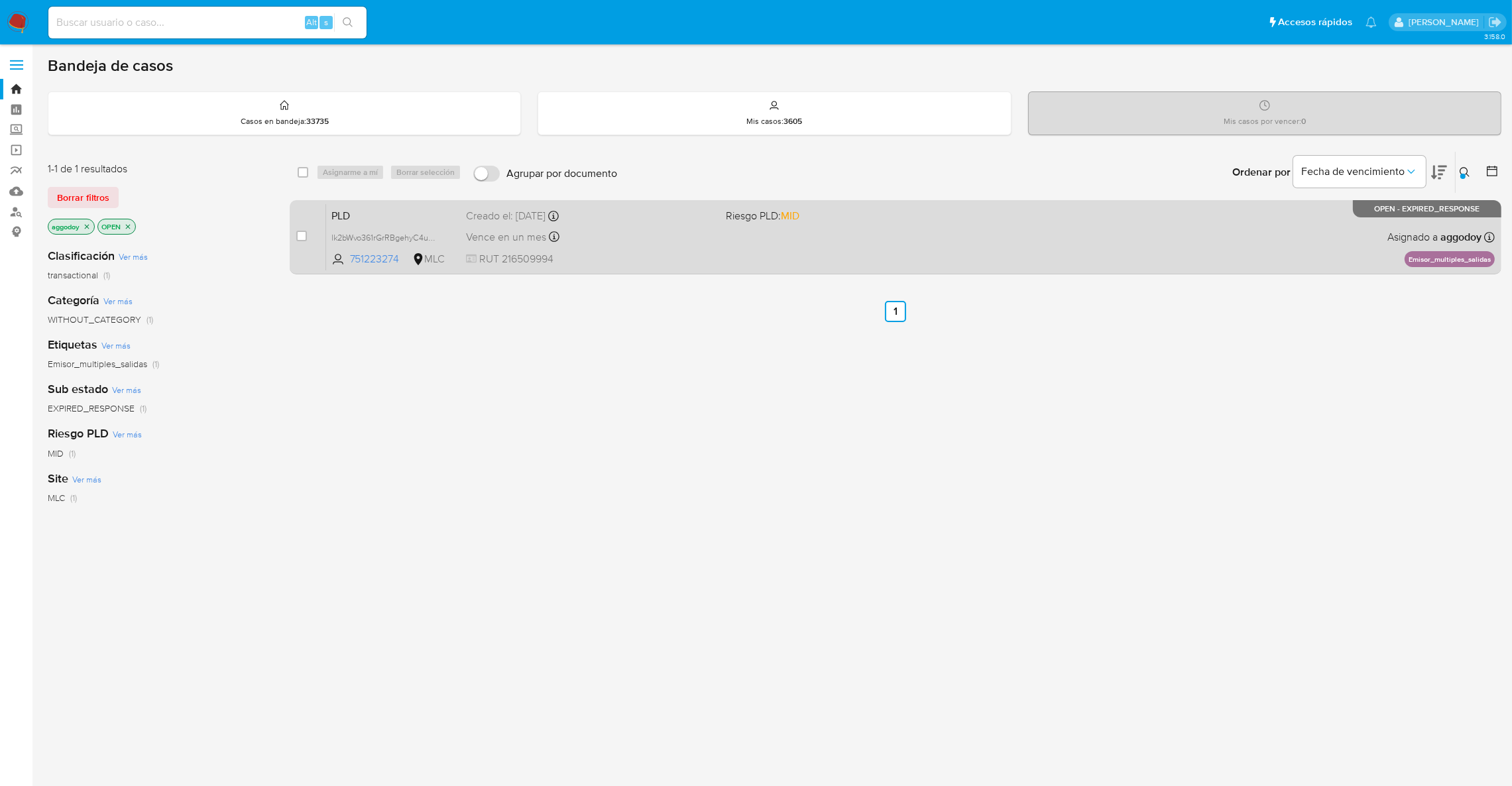
click at [994, 256] on div "PLD lk2bWvo361rGrRBgehyC4uZa 751223274 MLC Riesgo PLD: MID Creado el: [DATE] Cr…" at bounding box center [911, 236] width 1169 height 67
click at [707, 213] on div "Creado el: [DATE] Creado el: [DATE] 16:07:59" at bounding box center [591, 216] width 249 height 15
click at [305, 236] on input "checkbox" at bounding box center [301, 236] width 11 height 11
checkbox input "true"
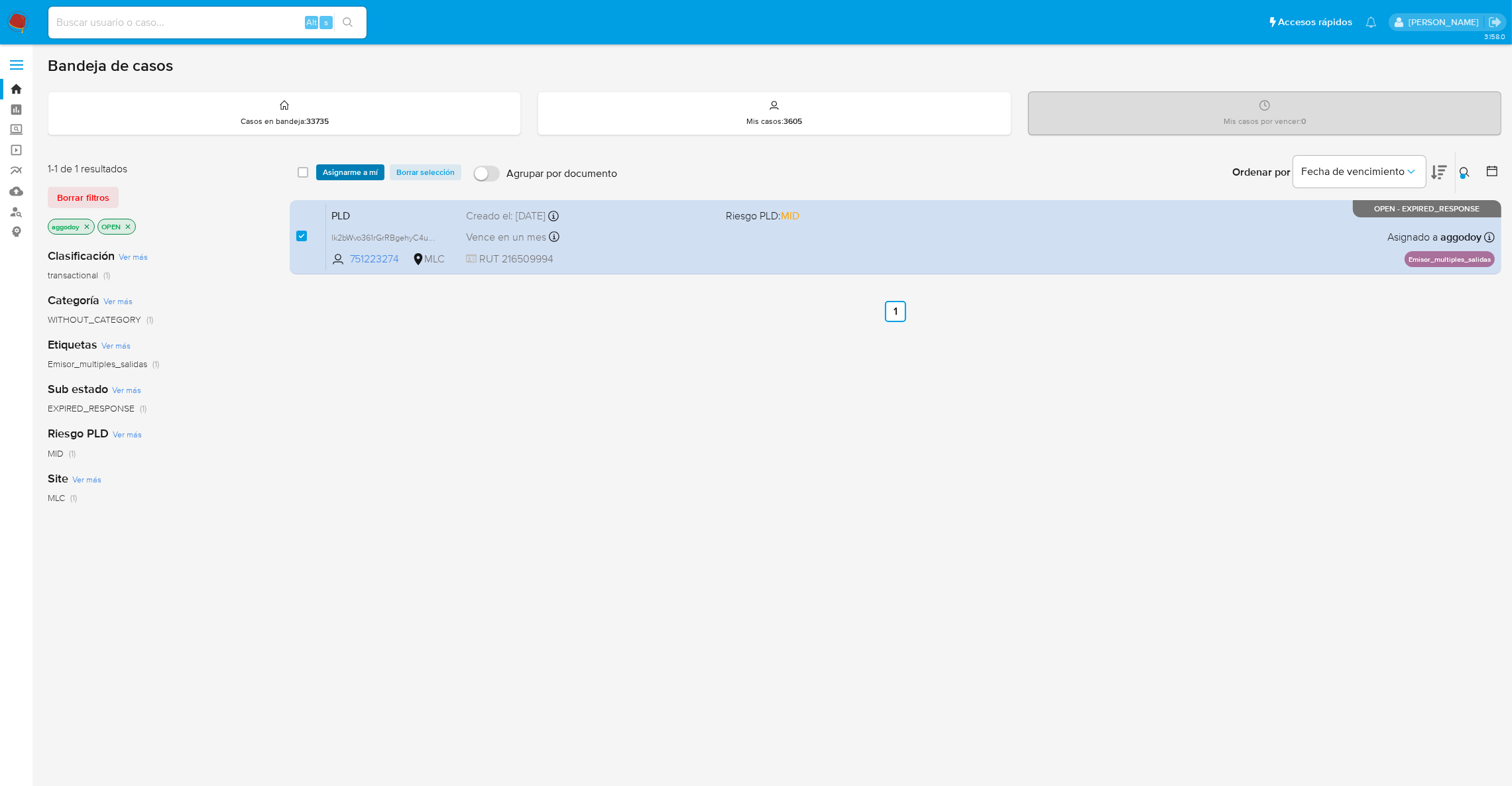
click at [345, 166] on span "Asignarme a mí" at bounding box center [350, 172] width 55 height 13
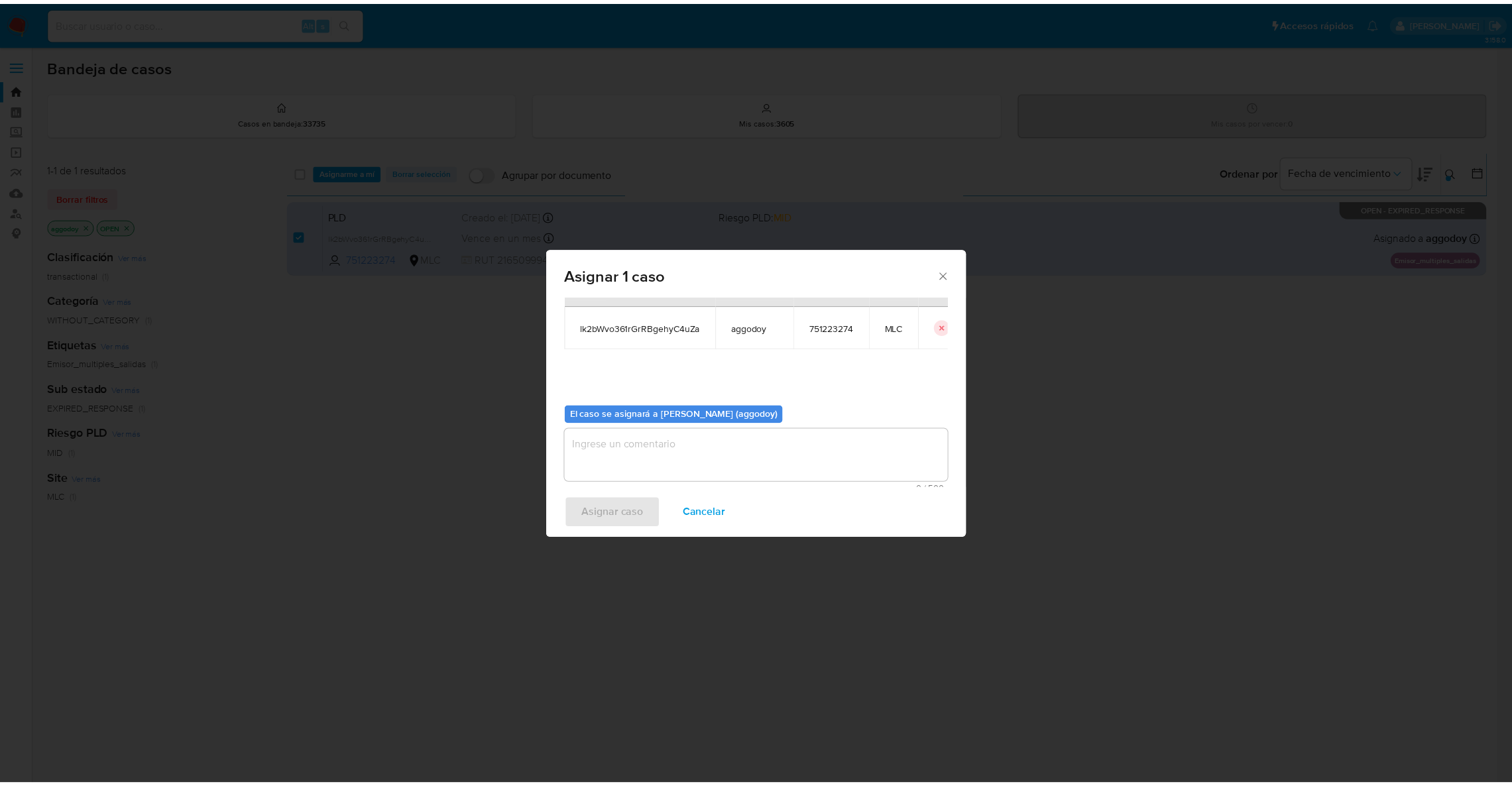
scroll to position [68, 0]
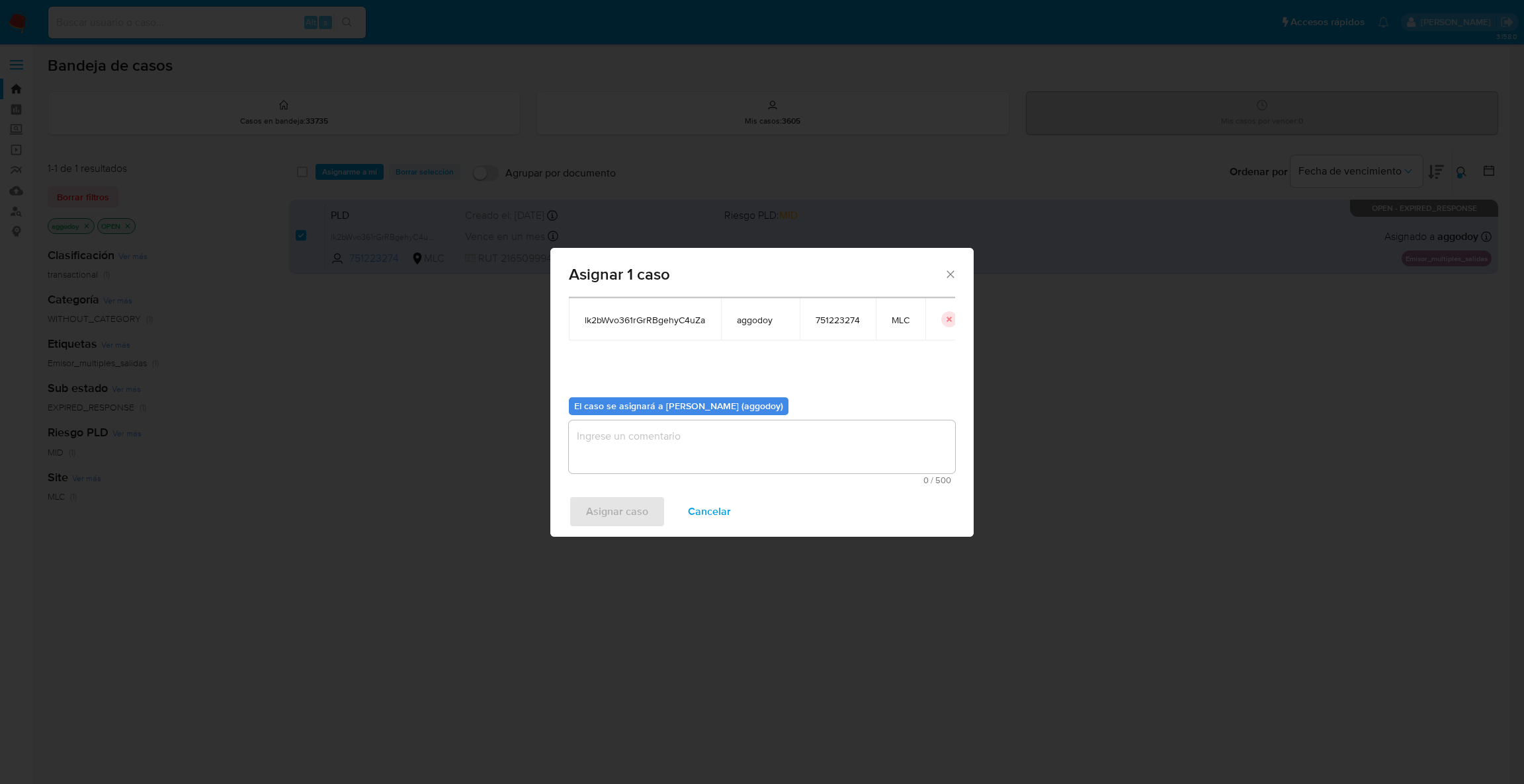
click at [719, 430] on textarea "assign-modal" at bounding box center [762, 446] width 386 height 53
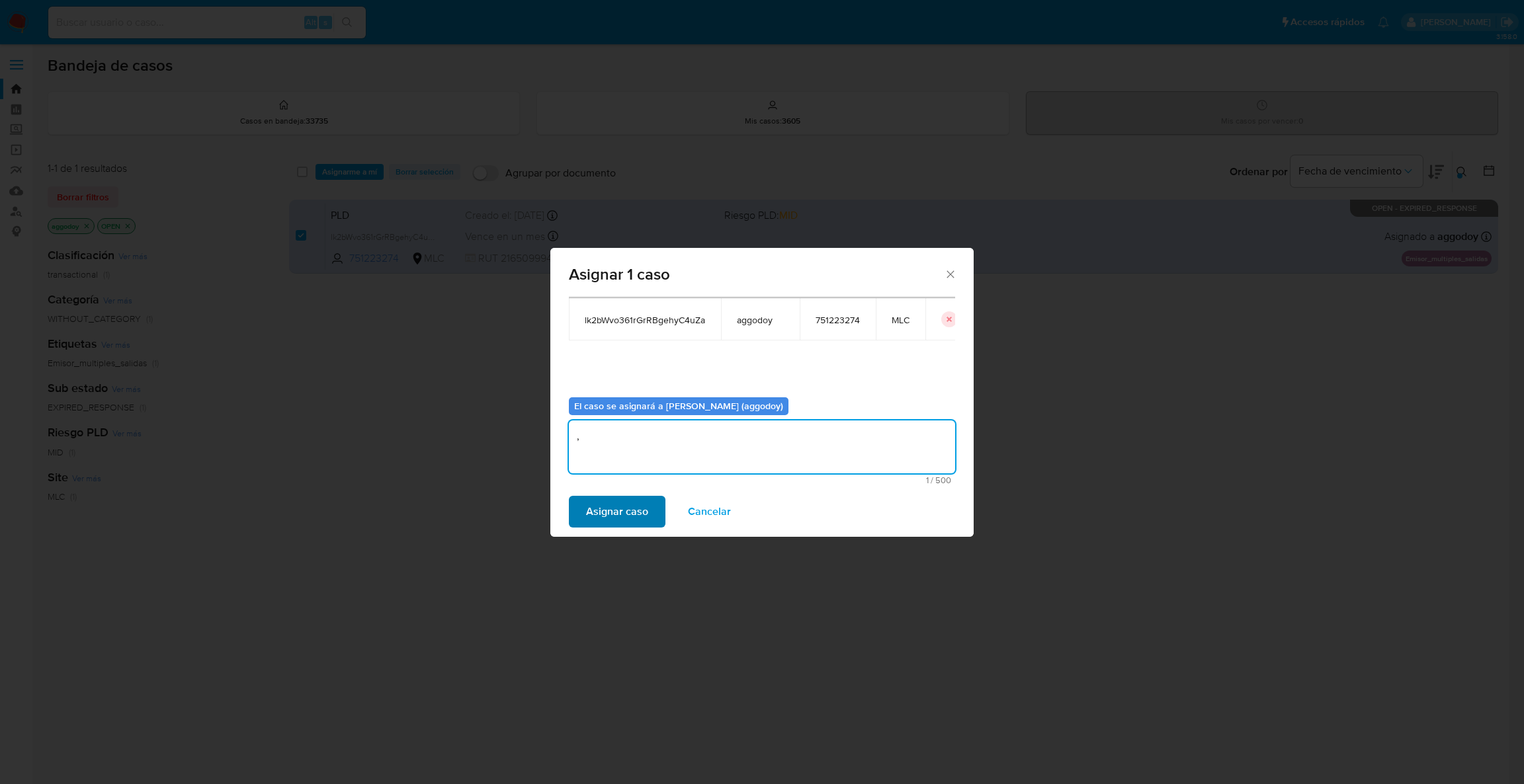
type textarea ","
click at [639, 508] on span "Asignar caso" at bounding box center [617, 511] width 62 height 29
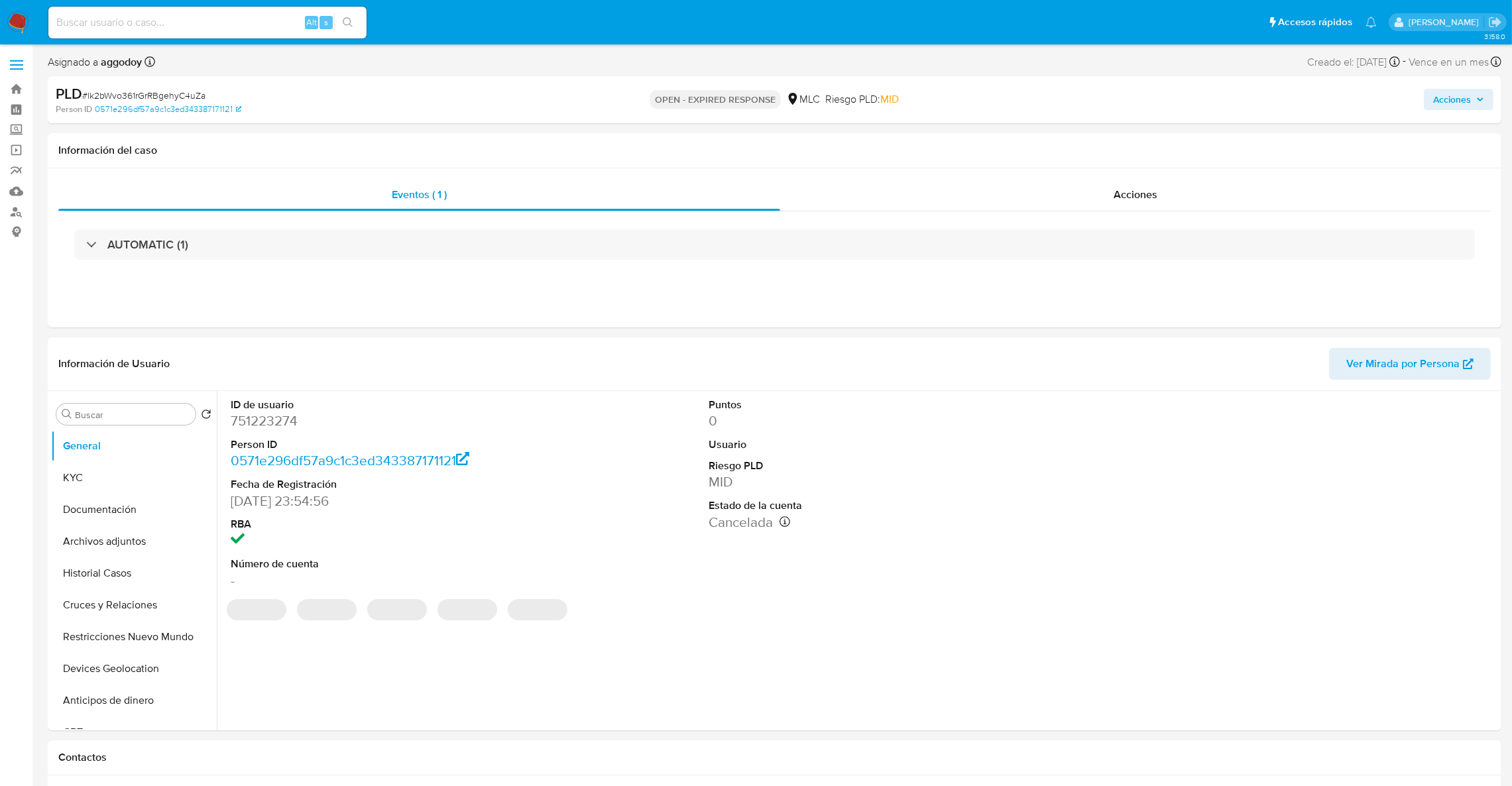
select select "10"
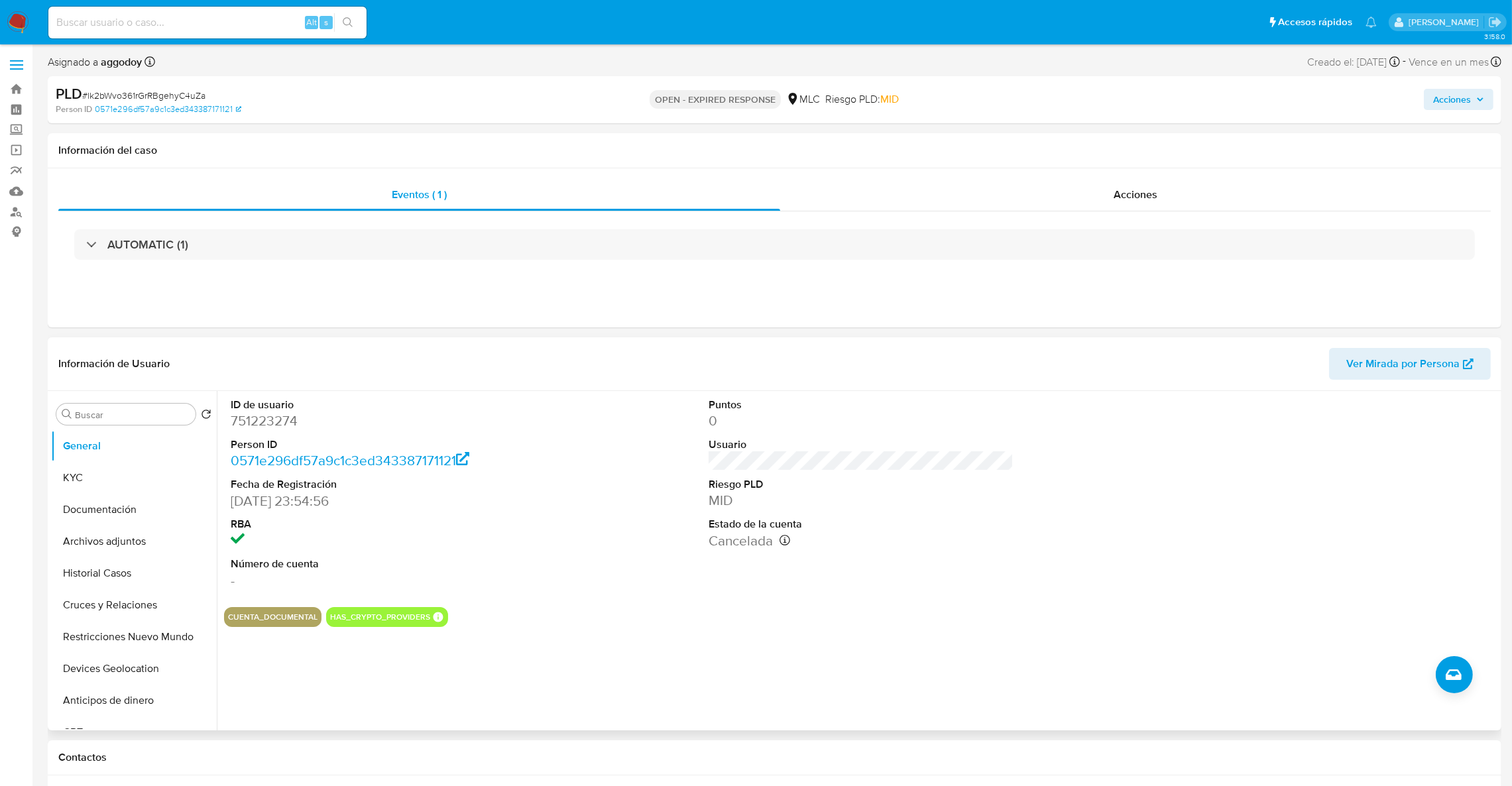
click at [241, 423] on dd "751223274" at bounding box center [383, 420] width 306 height 18
copy dd "751223274"
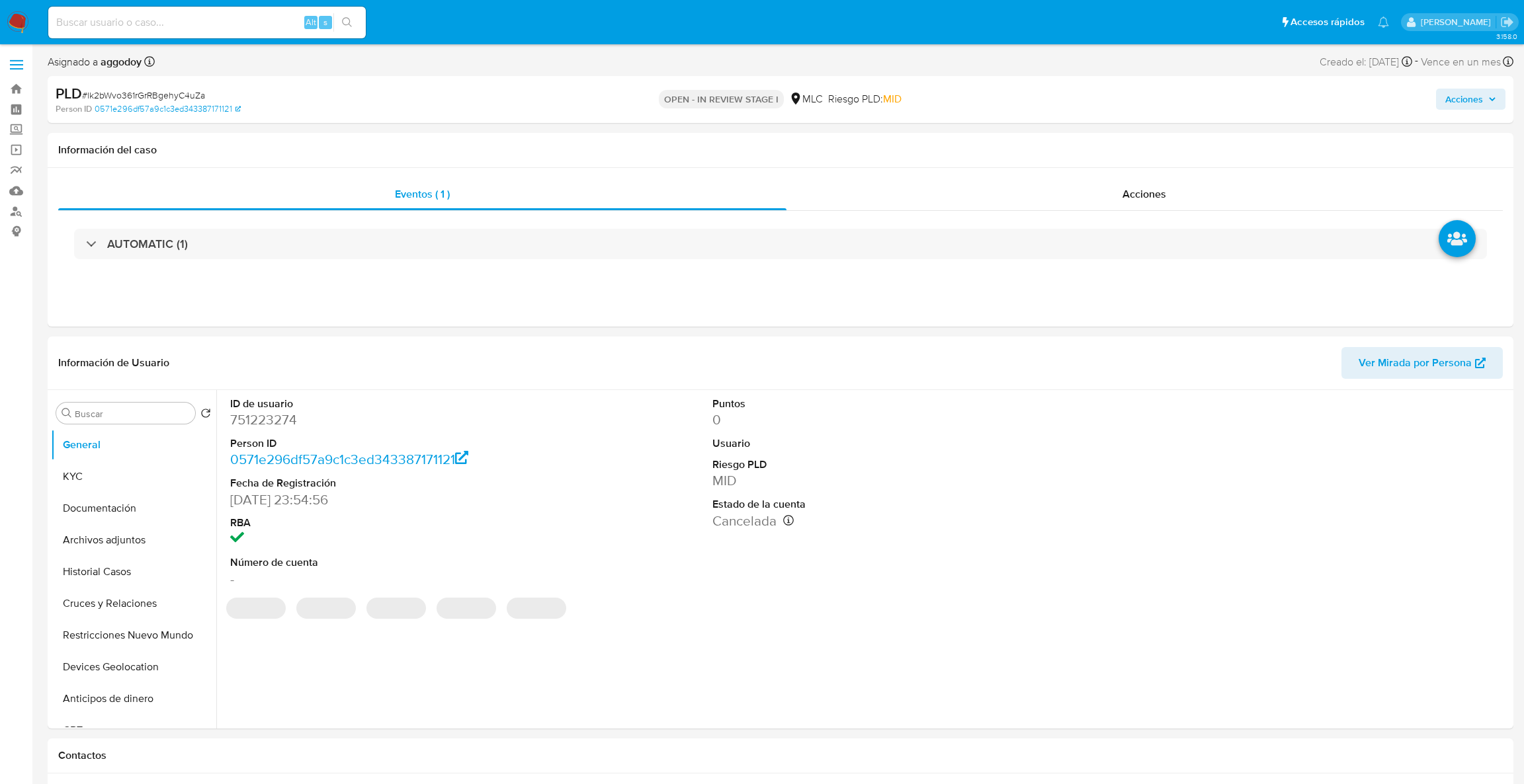
select select "10"
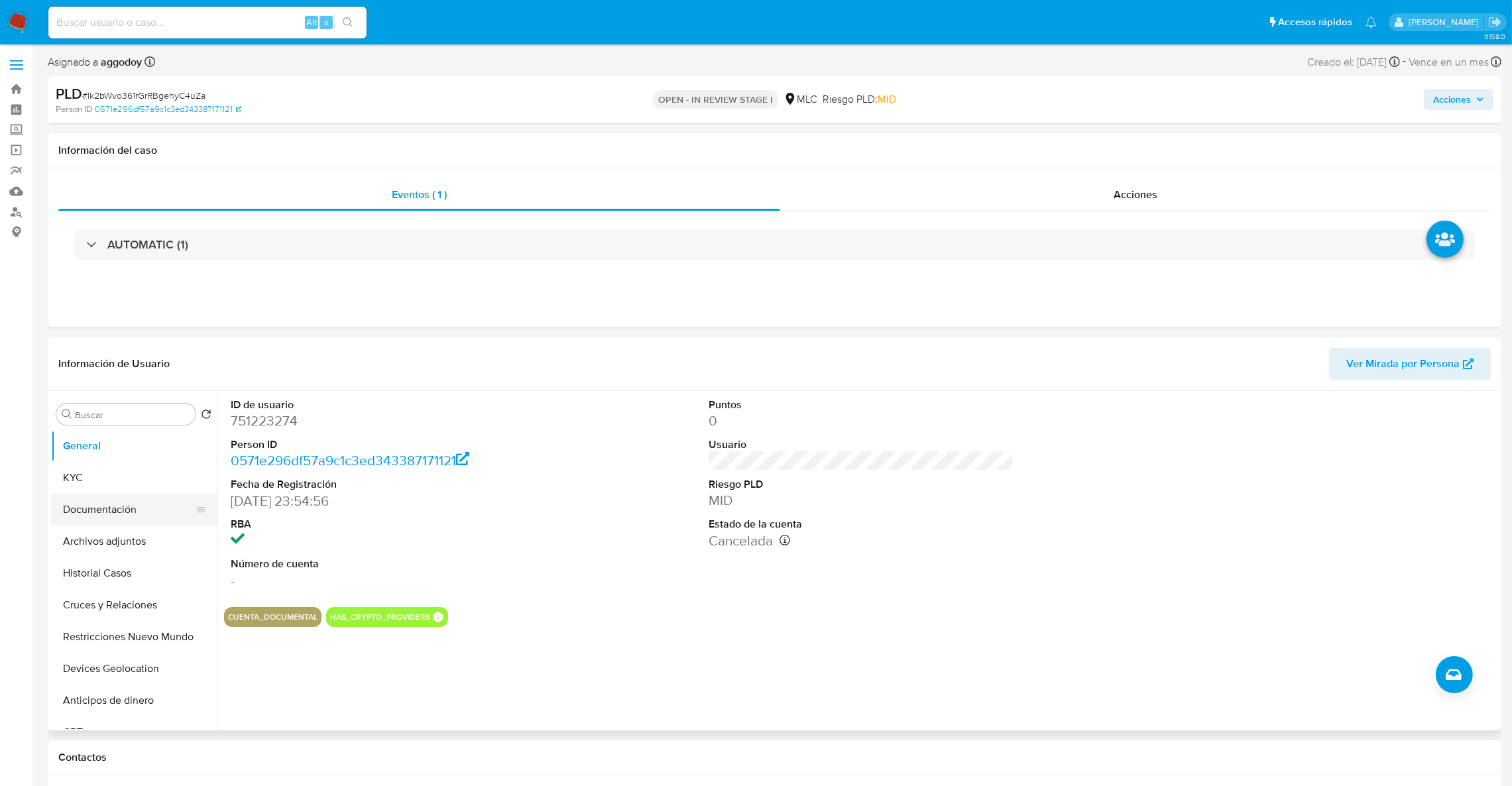
drag, startPoint x: 162, startPoint y: 503, endPoint x: 153, endPoint y: 498, distance: 10.3
click at [158, 500] on button "Documentación" at bounding box center [129, 509] width 155 height 32
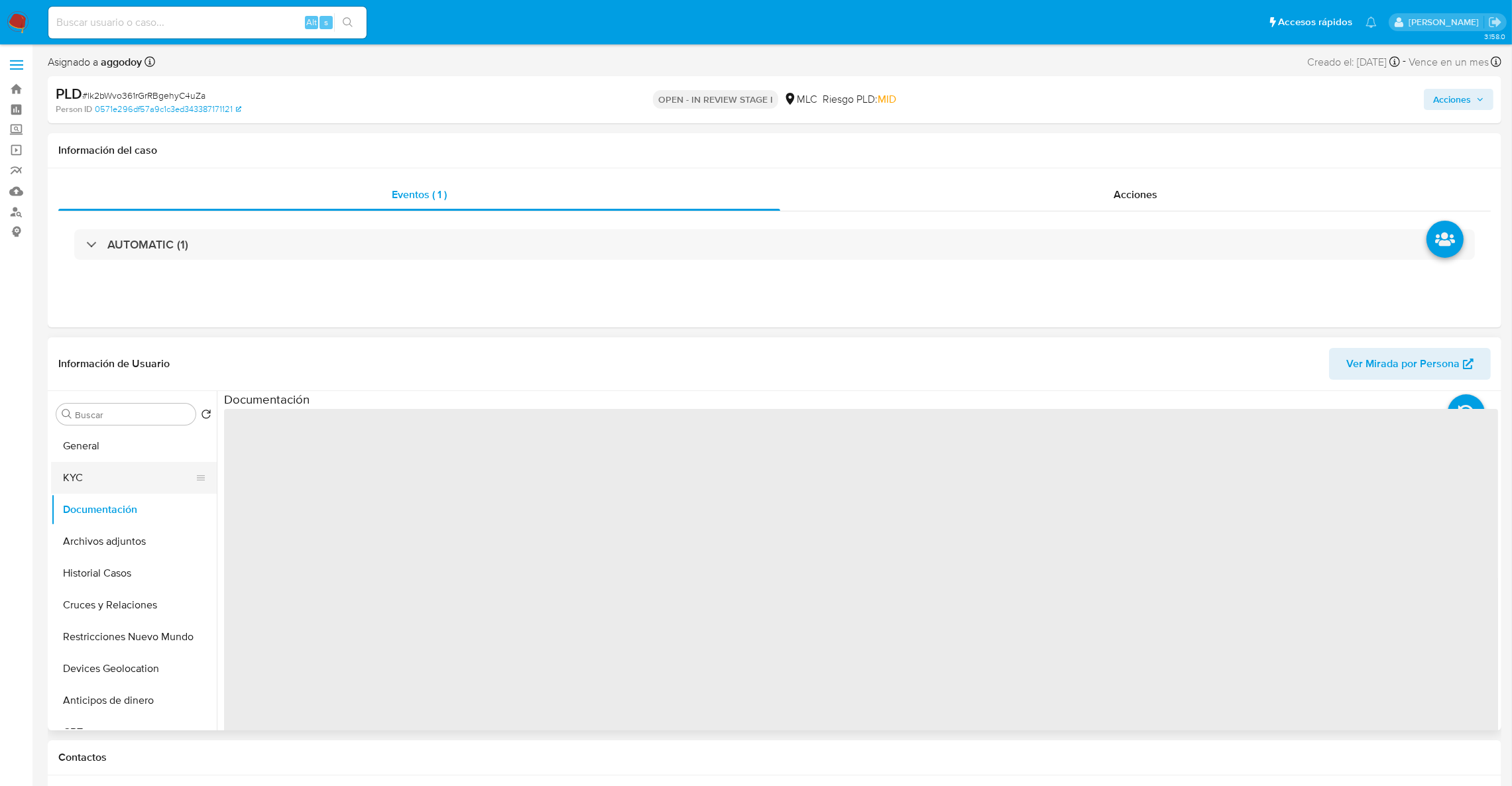
click at [122, 477] on button "KYC" at bounding box center [129, 477] width 155 height 32
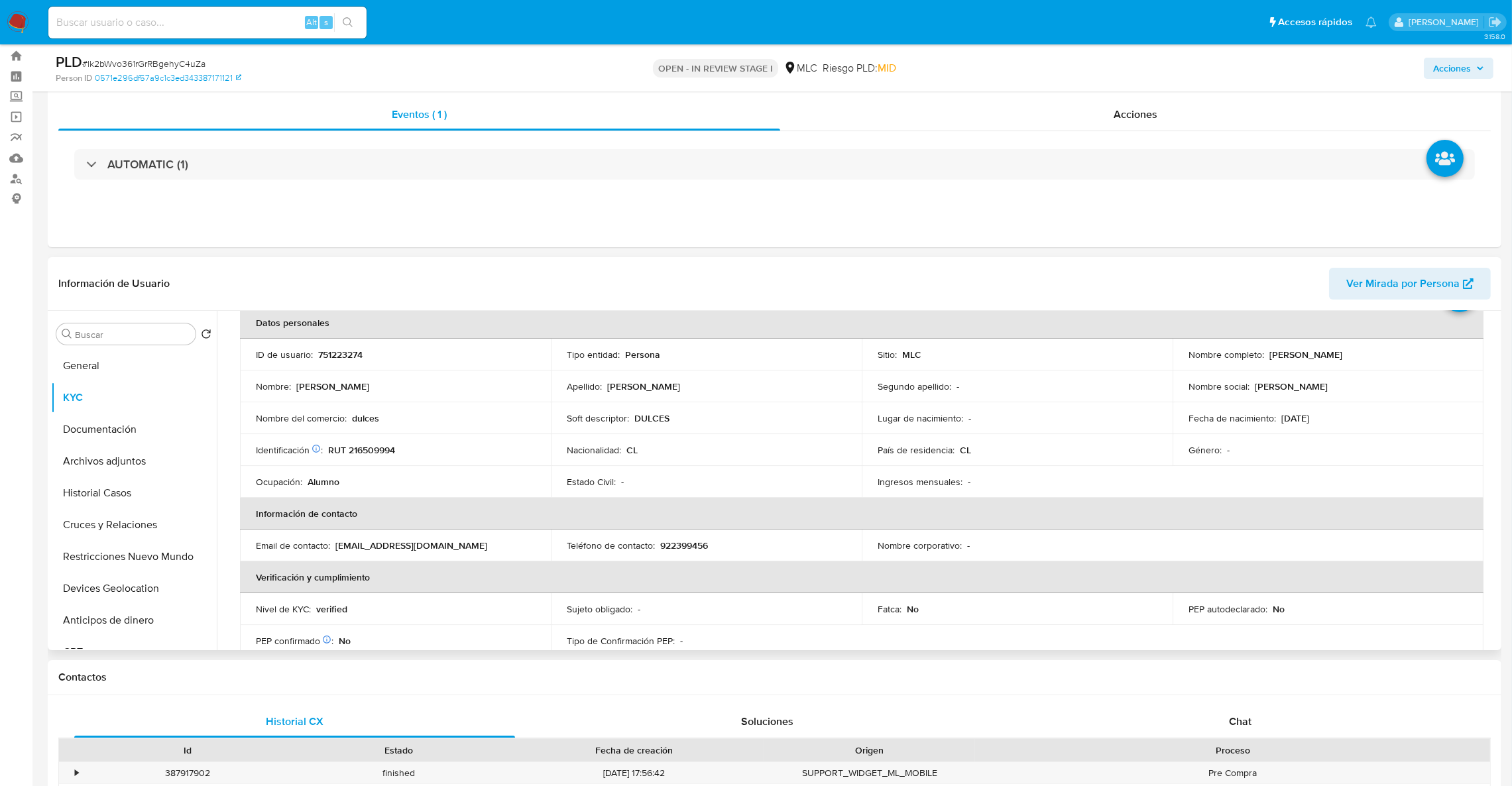
scroll to position [69, 0]
click at [392, 448] on p "RUT 216509994" at bounding box center [361, 448] width 67 height 12
copy p "216509994"
click at [1352, 496] on th "Información de contacto" at bounding box center [861, 511] width 1243 height 32
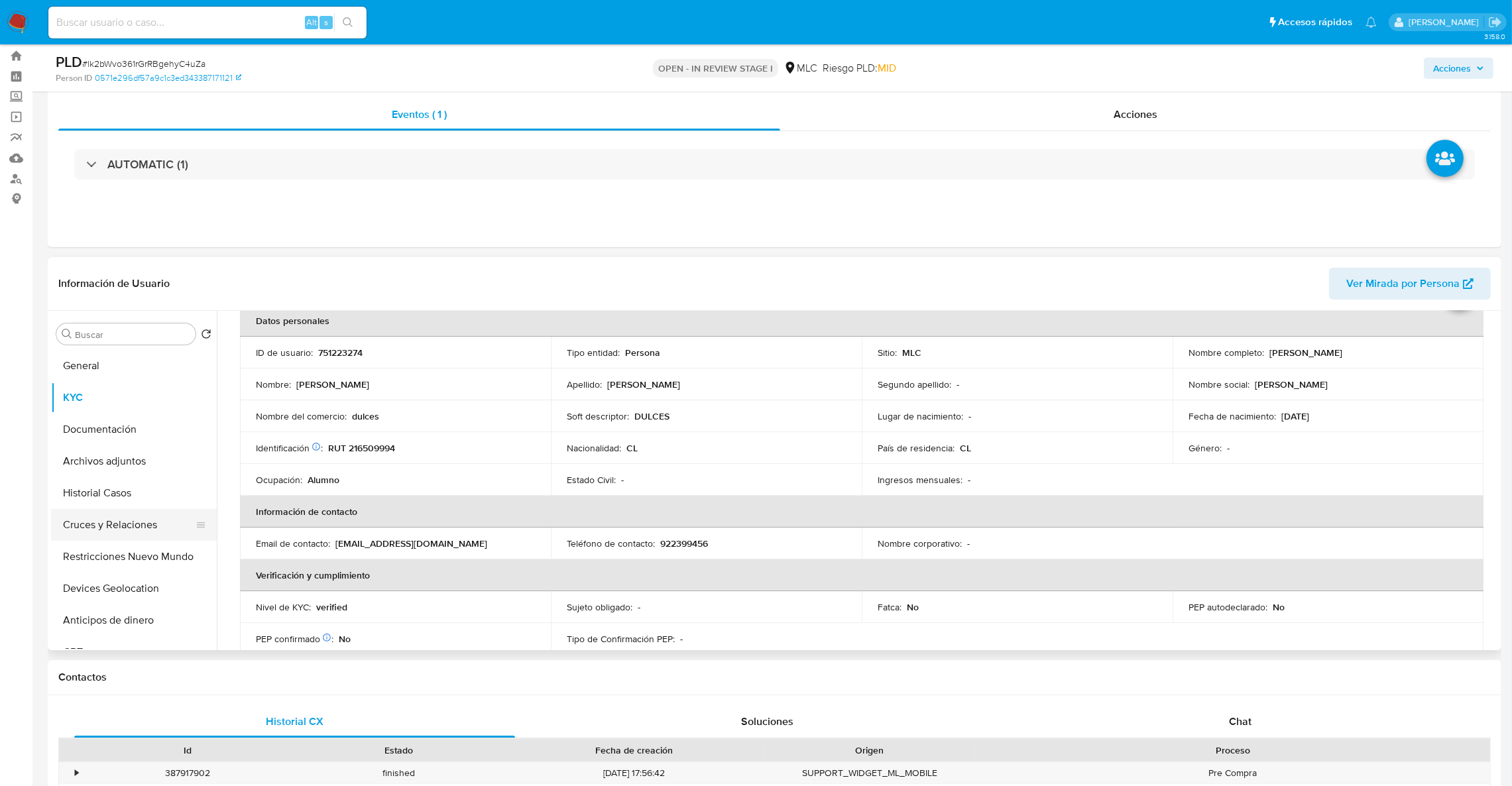
click at [158, 526] on button "Cruces y Relaciones" at bounding box center [129, 524] width 155 height 32
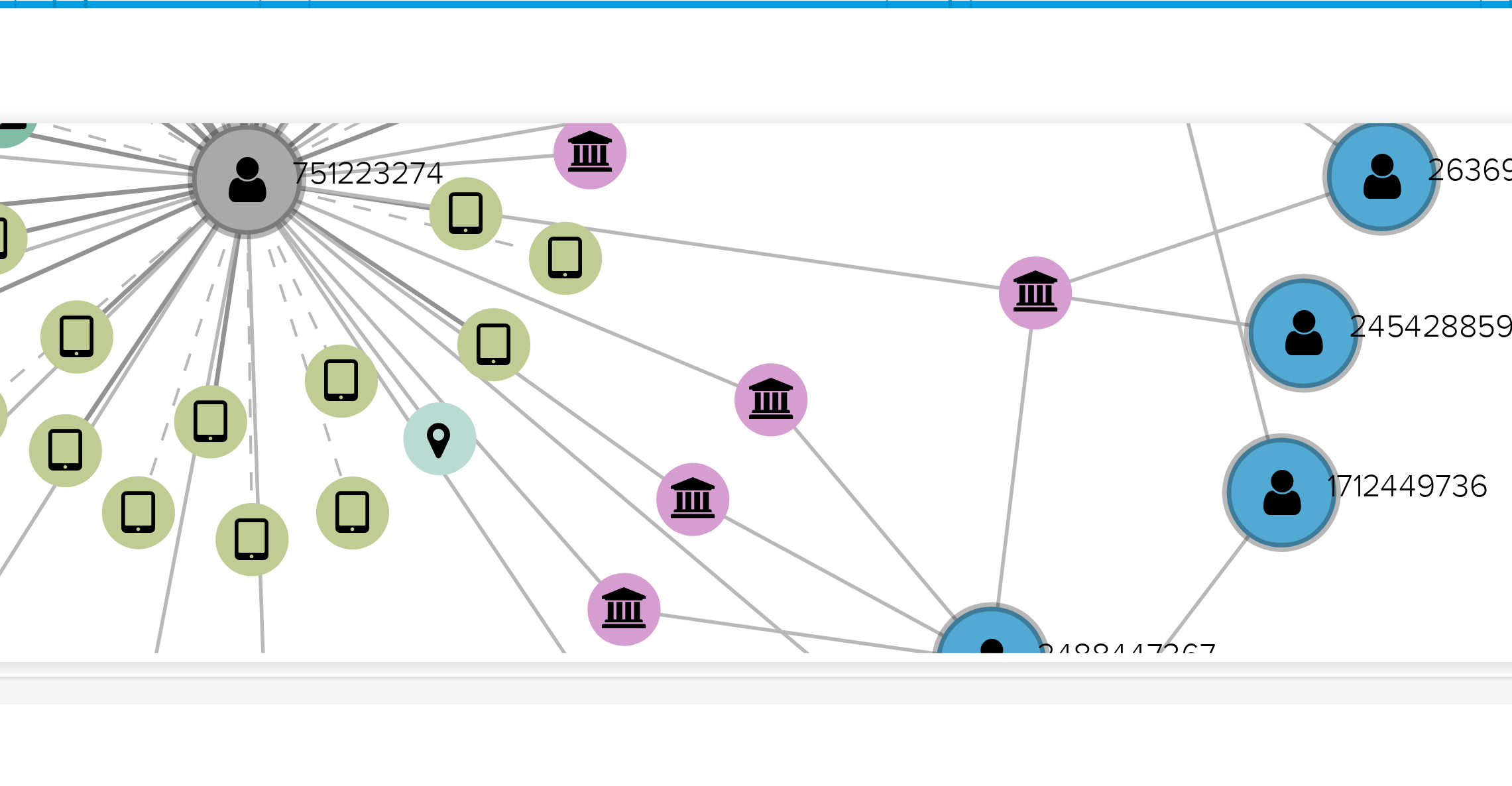
scroll to position [257, 0]
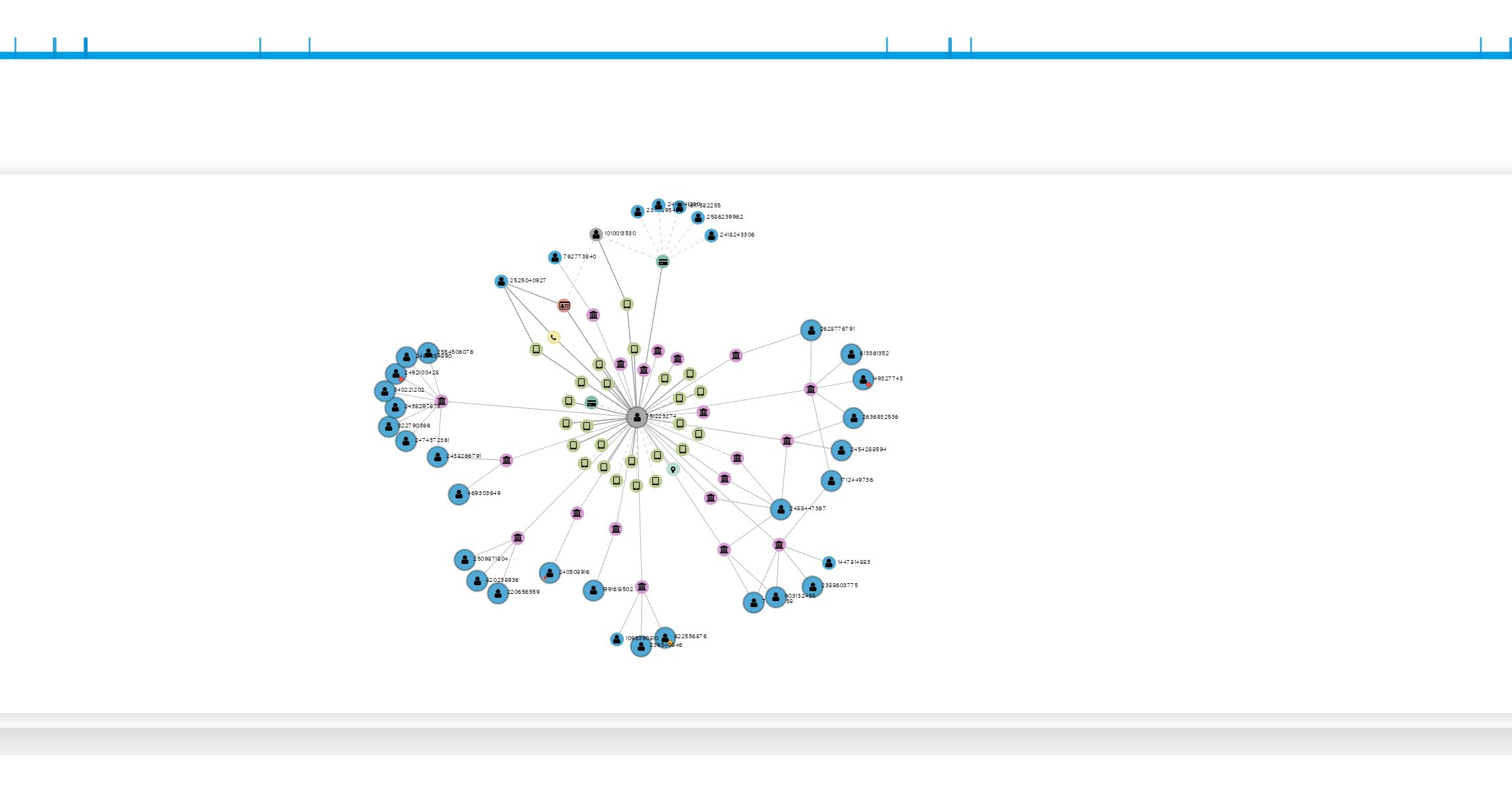
drag, startPoint x: 1167, startPoint y: 340, endPoint x: 1178, endPoint y: 324, distance: 19.4
click icon "device-63a9e61d08813b0018079bbc  user-751223274  751223274 device-617eb751088…"
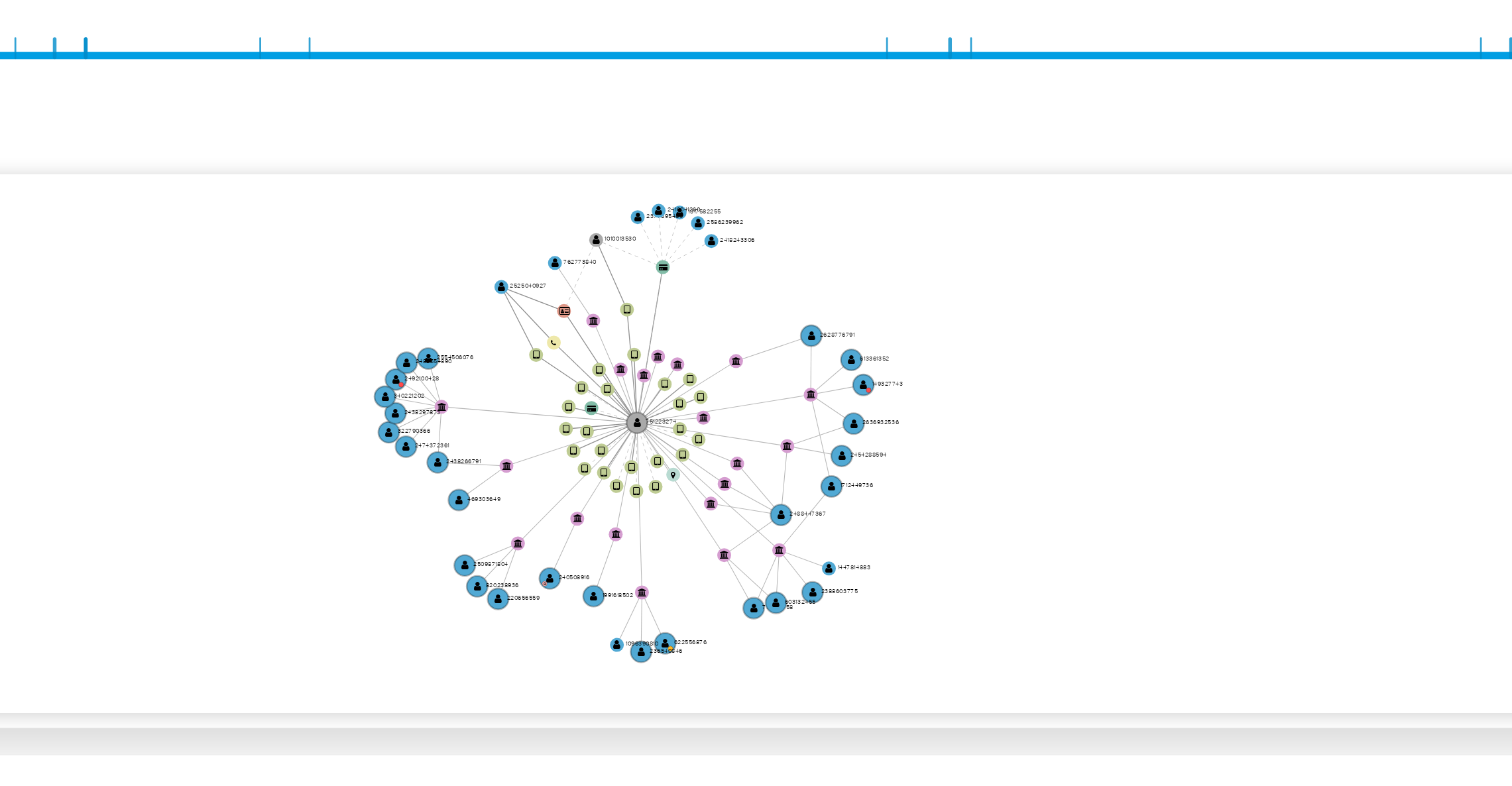
click icon "device-63a9e61d08813b0018079bbc  user-751223274  751223274 device-617eb751088…"
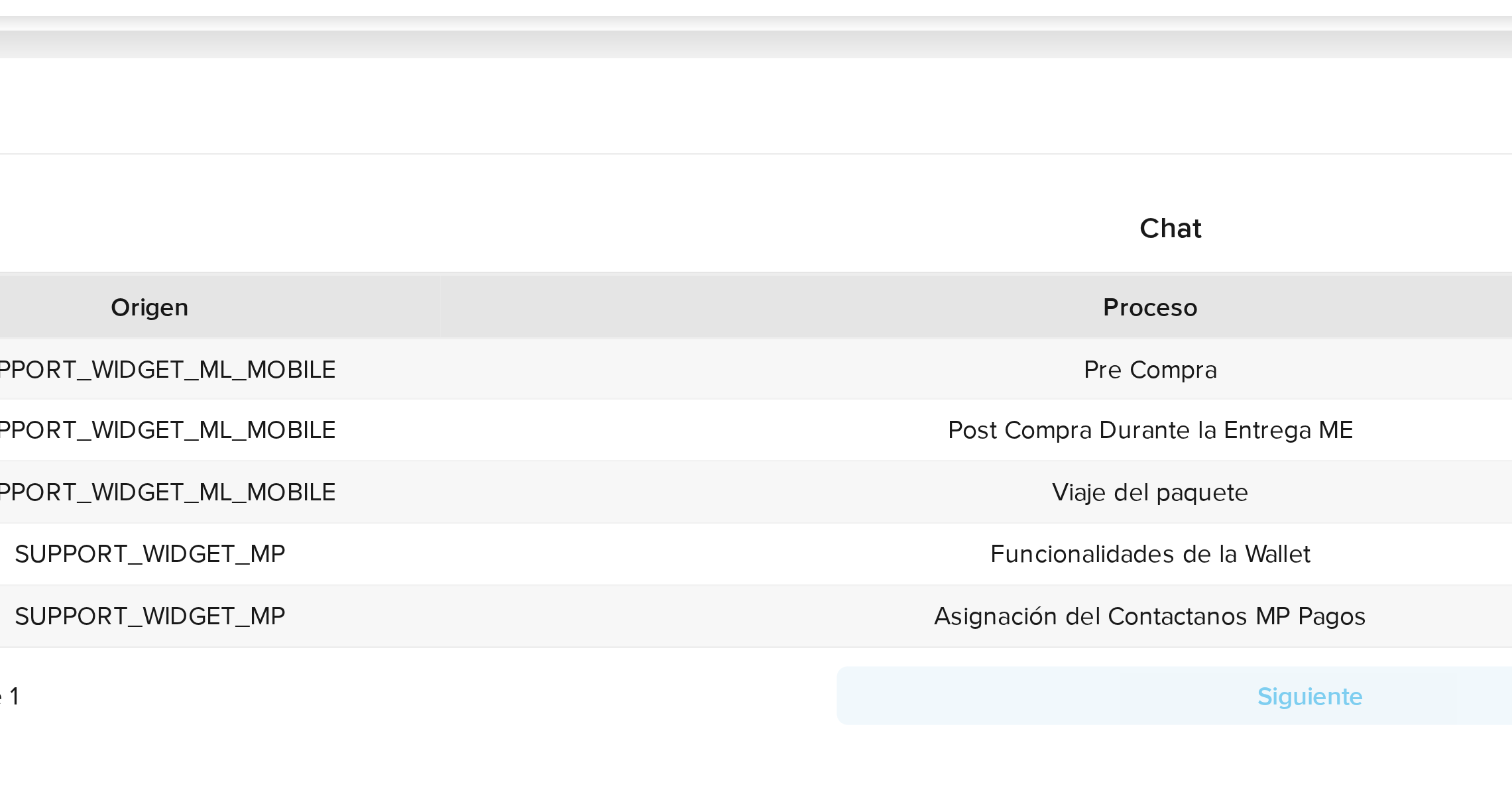
scroll to position [256, 0]
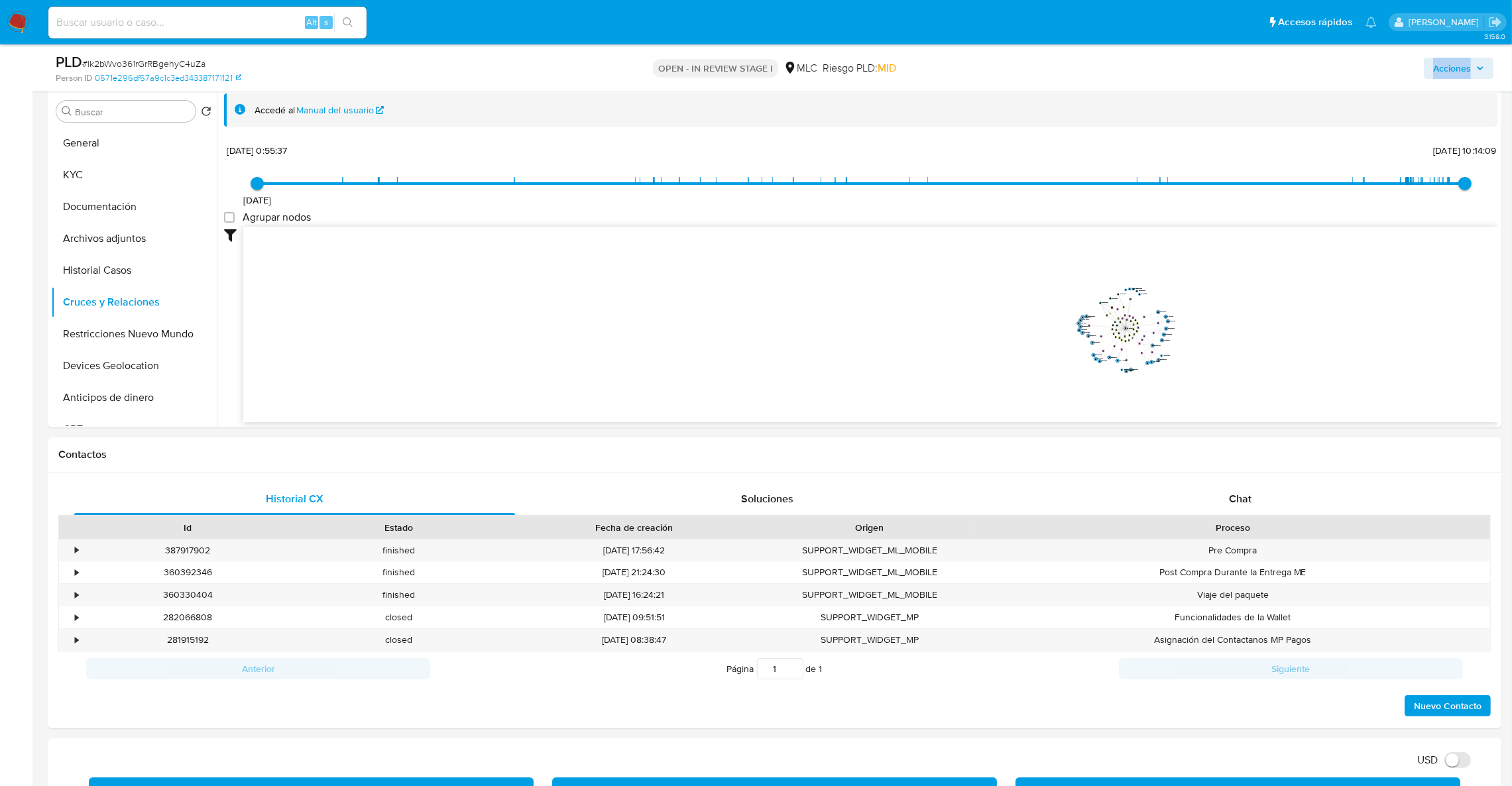
drag, startPoint x: 1236, startPoint y: -64, endPoint x: 1205, endPoint y: -121, distance: 64.9
click html "Pausado Ver notificaciones Alt s Accesos rápidos Presiona las siguientes teclas…"
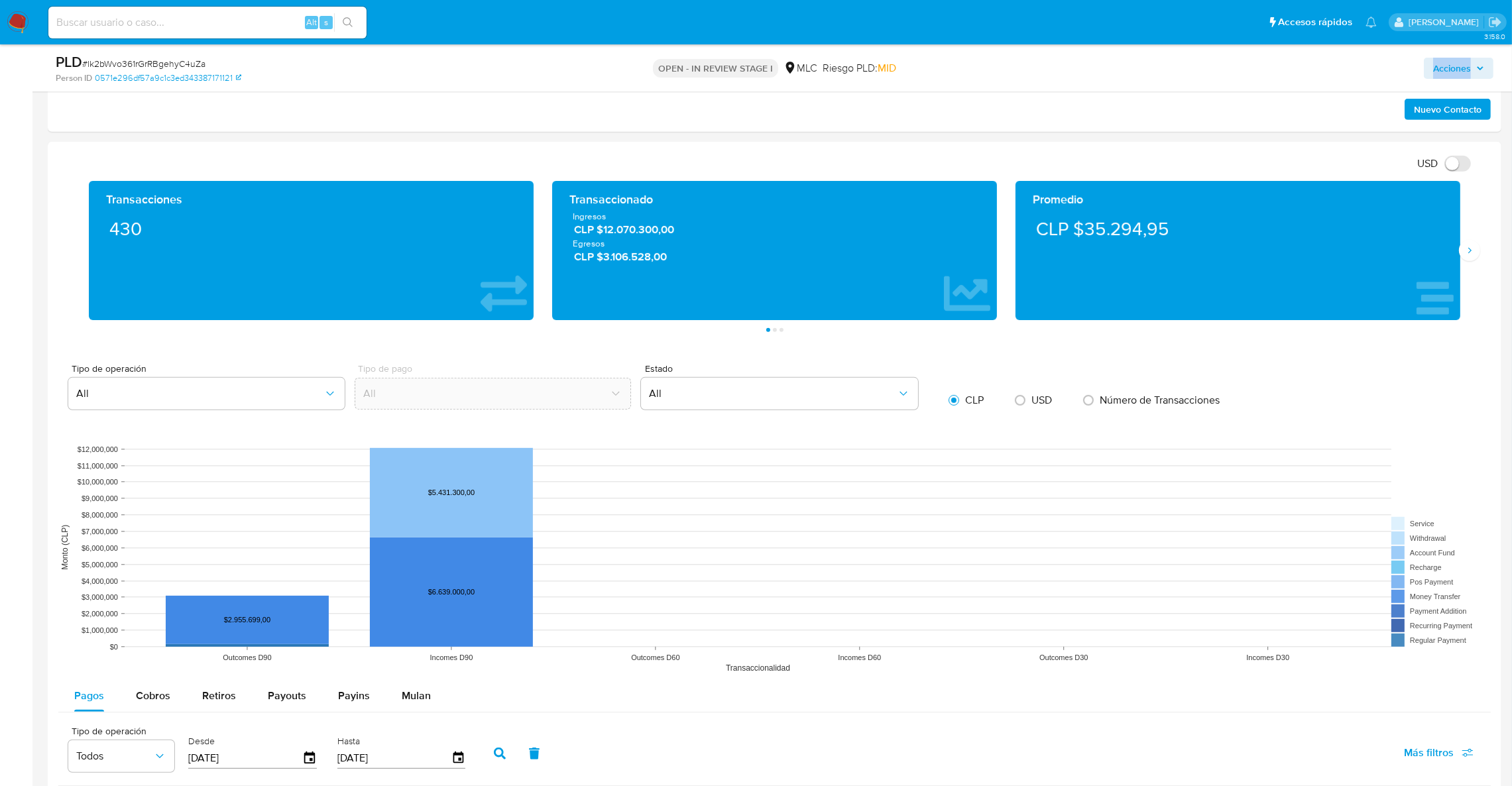
scroll to position [554, 0]
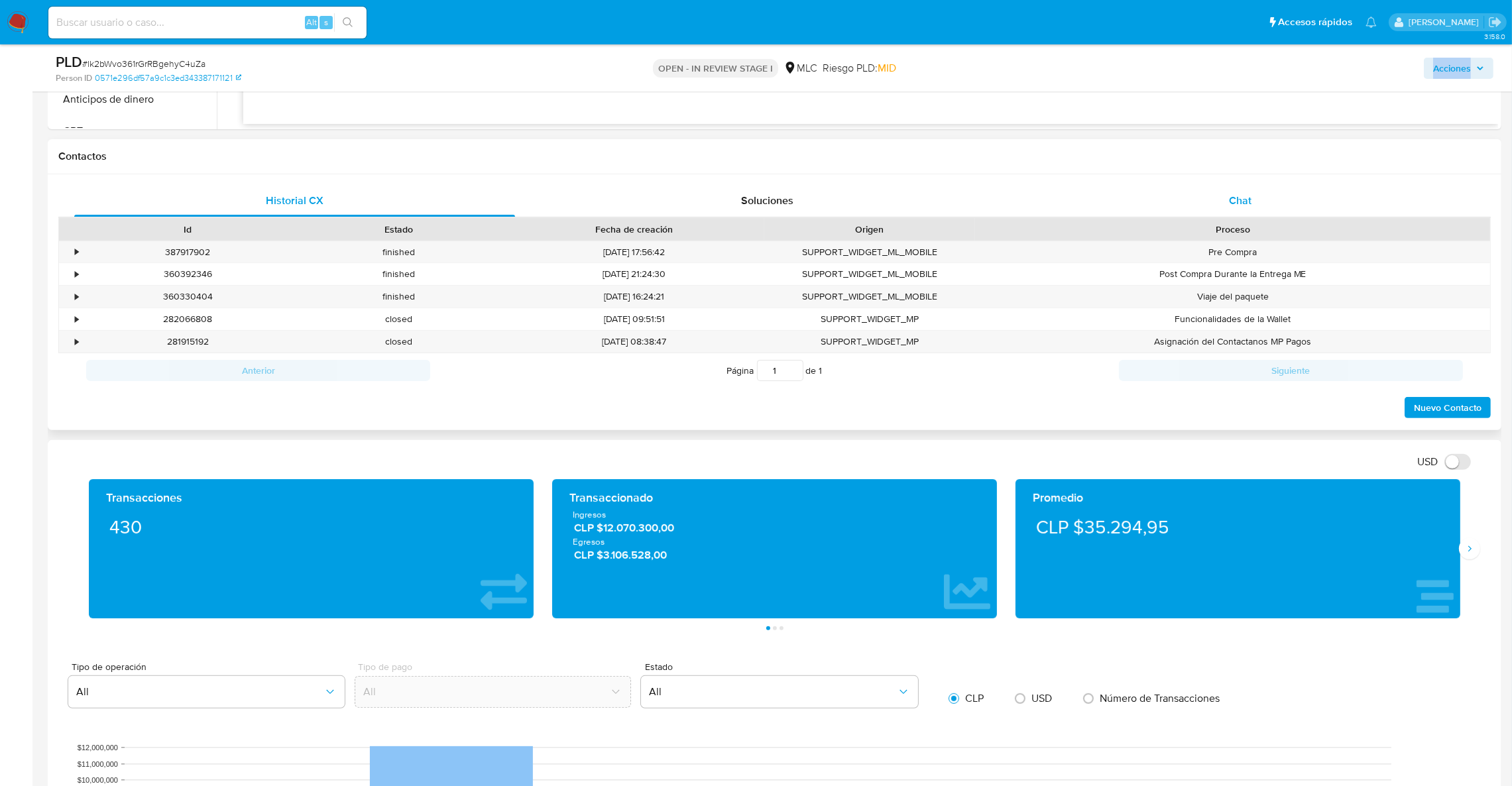
click div "Chat"
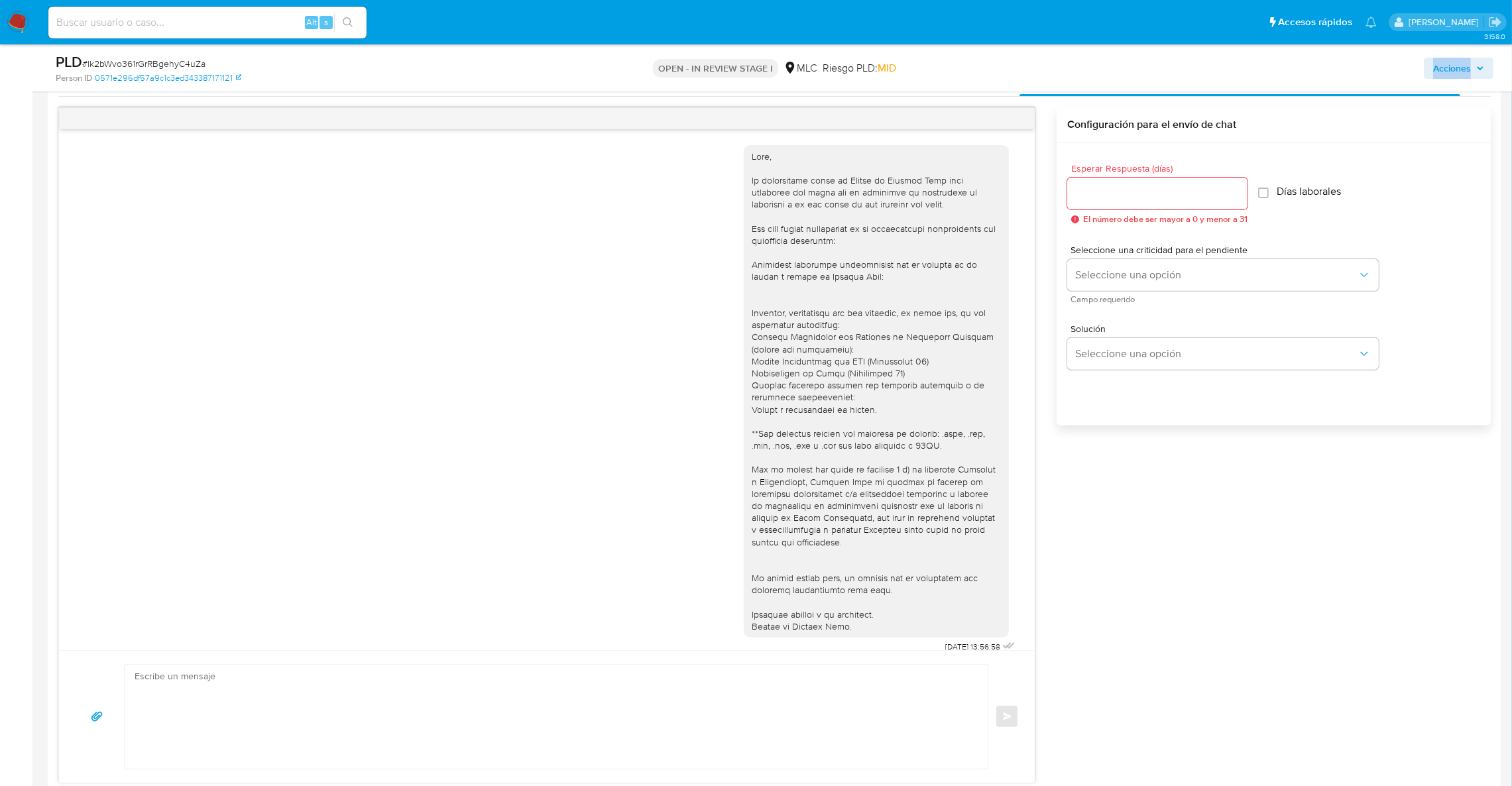
scroll to position [13, 0]
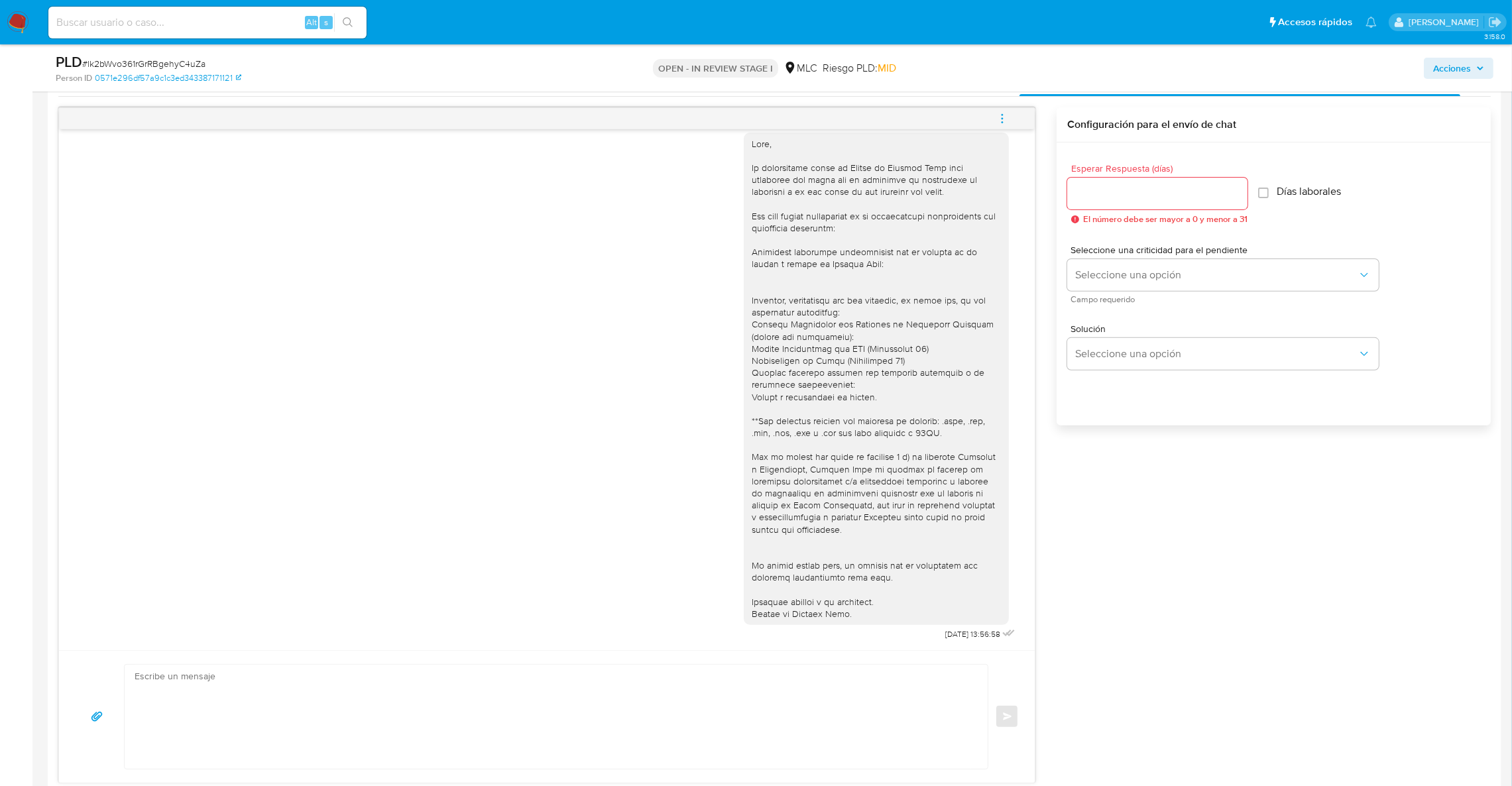
click div "[DATE] 13:56:58 Enviar Configuración para el envío de chat Esperar Respuesta (d…"
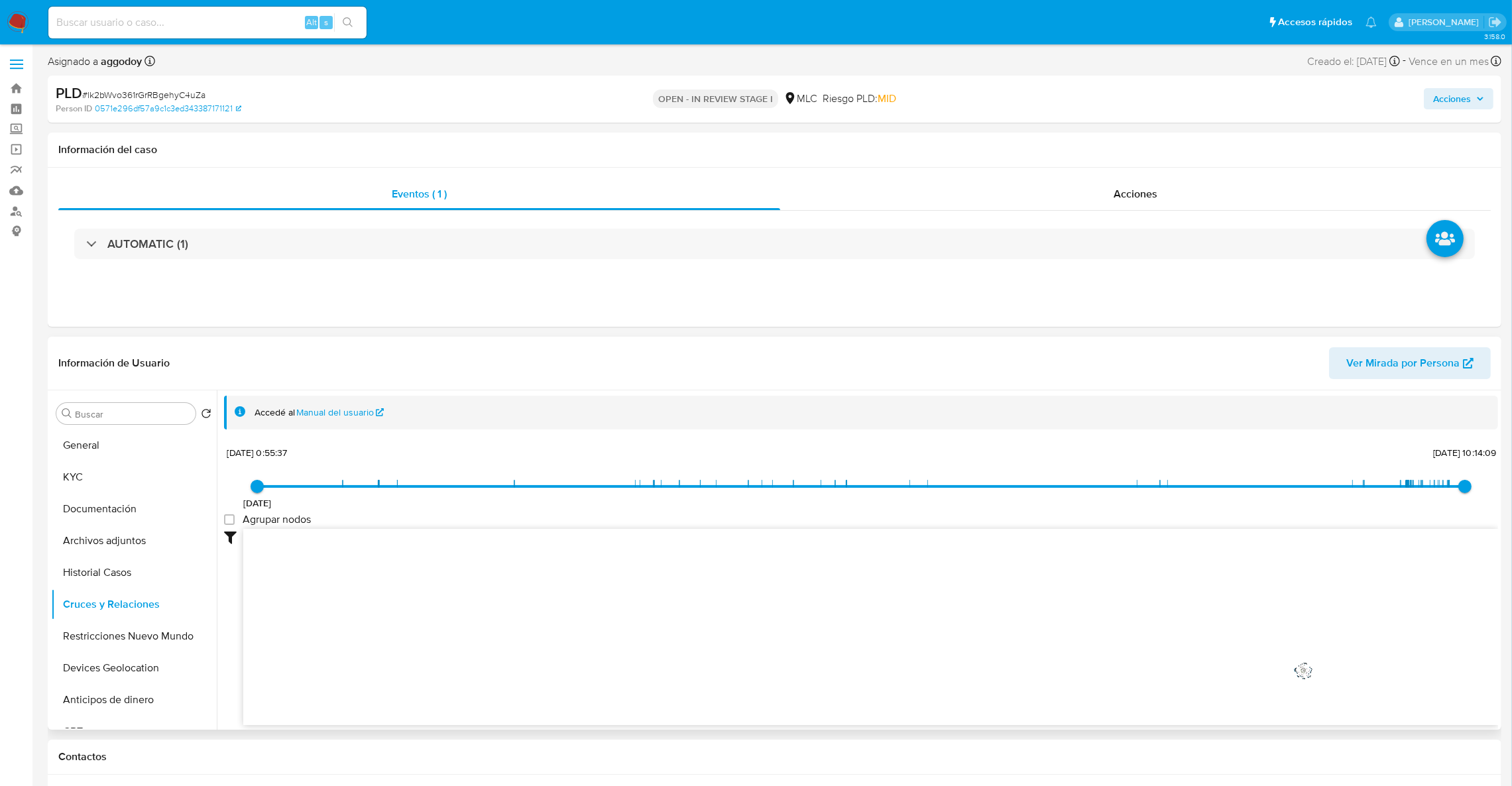
scroll to position [0, 0]
click button "KYC"
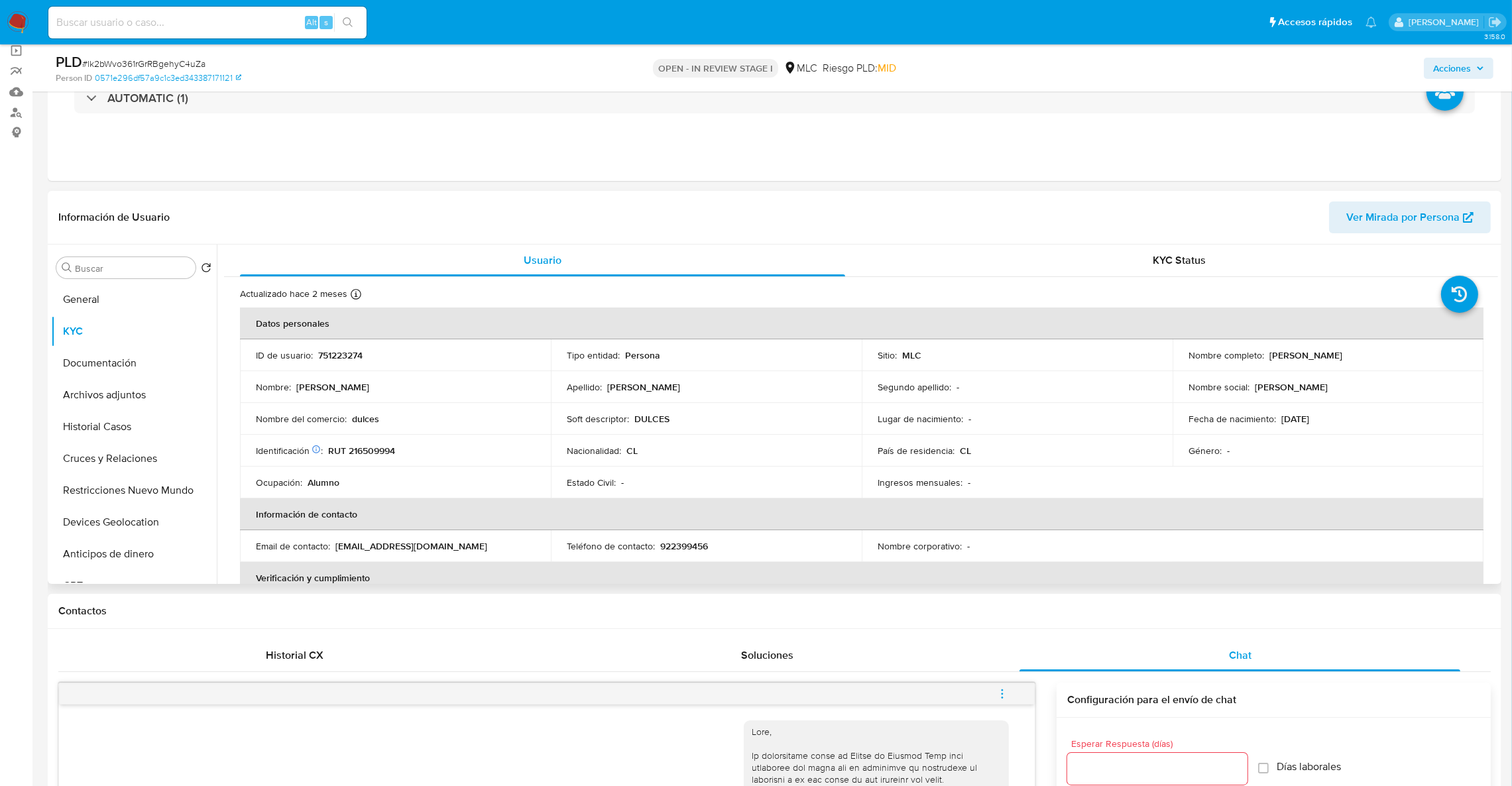
drag, startPoint x: 1263, startPoint y: 358, endPoint x: 1421, endPoint y: 356, distance: 158.0
click div "Nombre completo : [PERSON_NAME]"
copy div "[PERSON_NAME]"
click p "RUT 216509994"
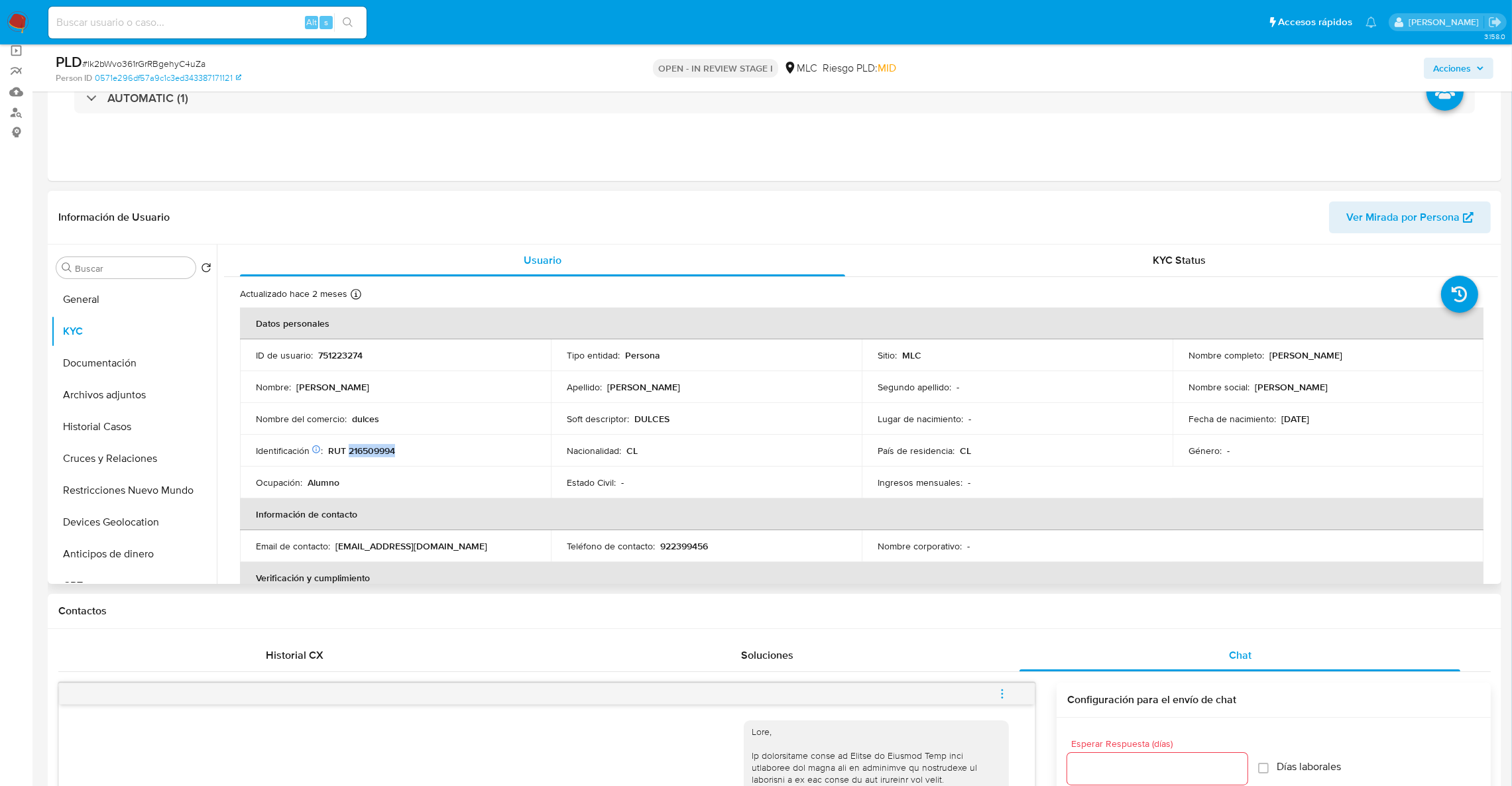
copy p "216509994"
click button "Documentación"
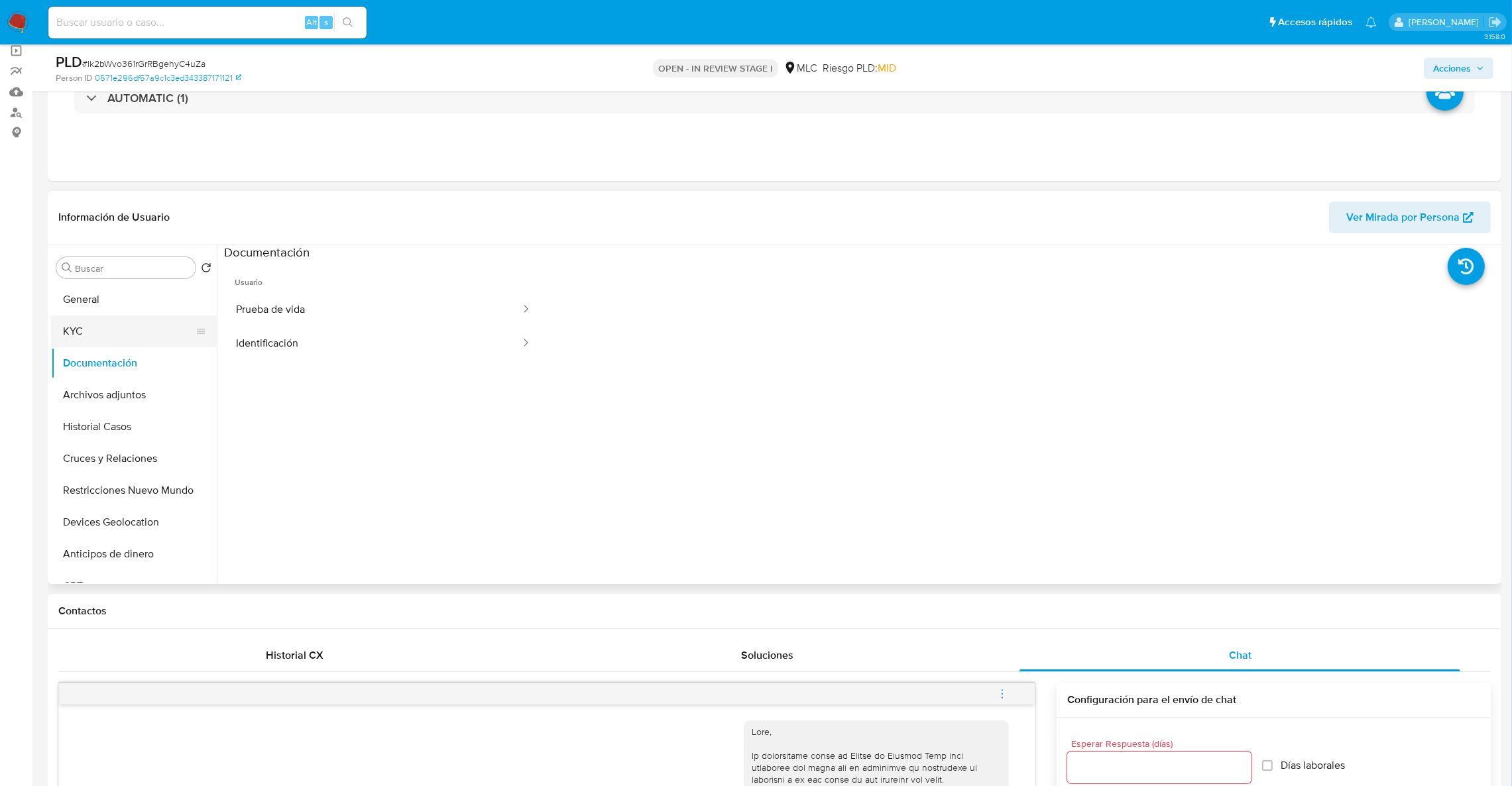
click button "KYC"
